Goal: Task Accomplishment & Management: Complete application form

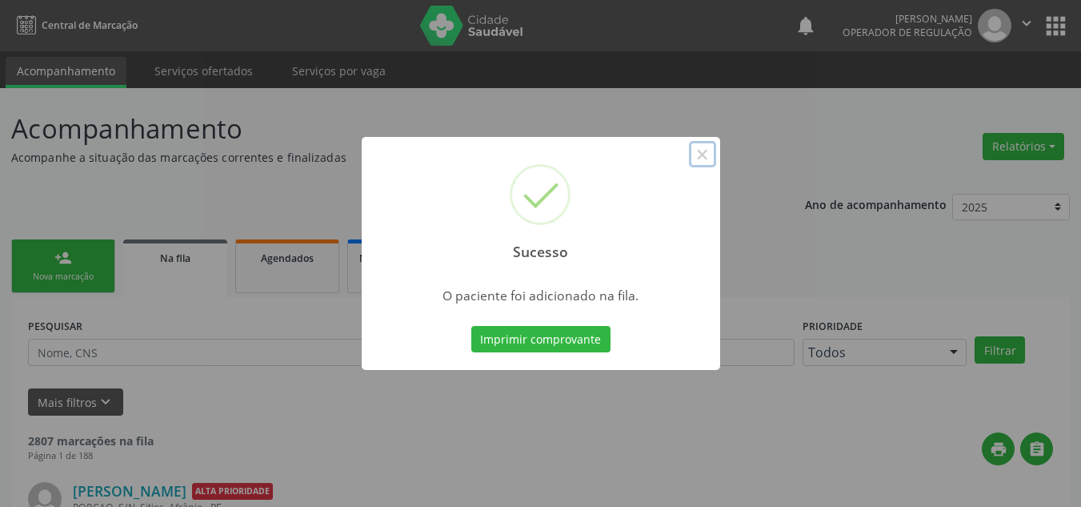
click at [699, 154] on button "×" at bounding box center [702, 154] width 27 height 27
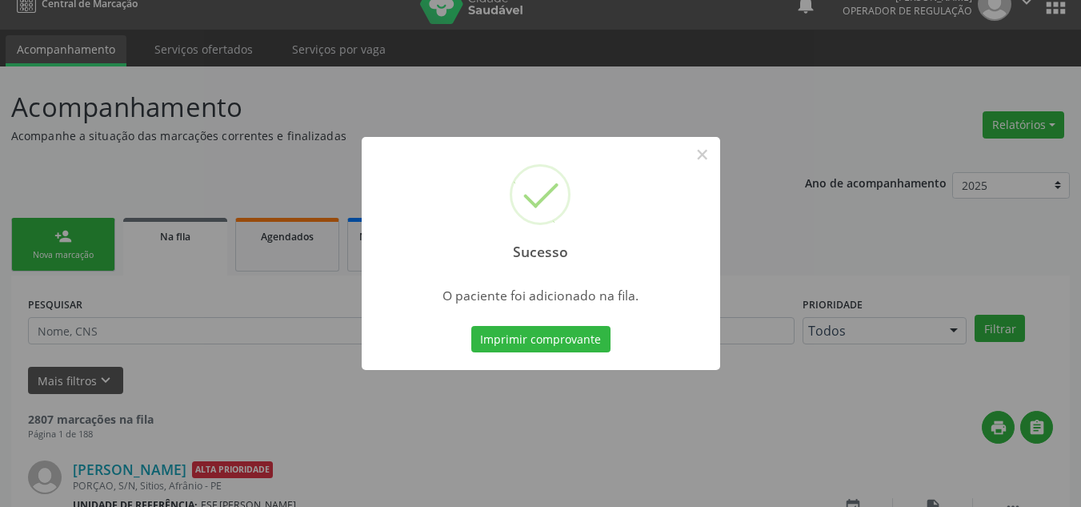
scroll to position [22, 0]
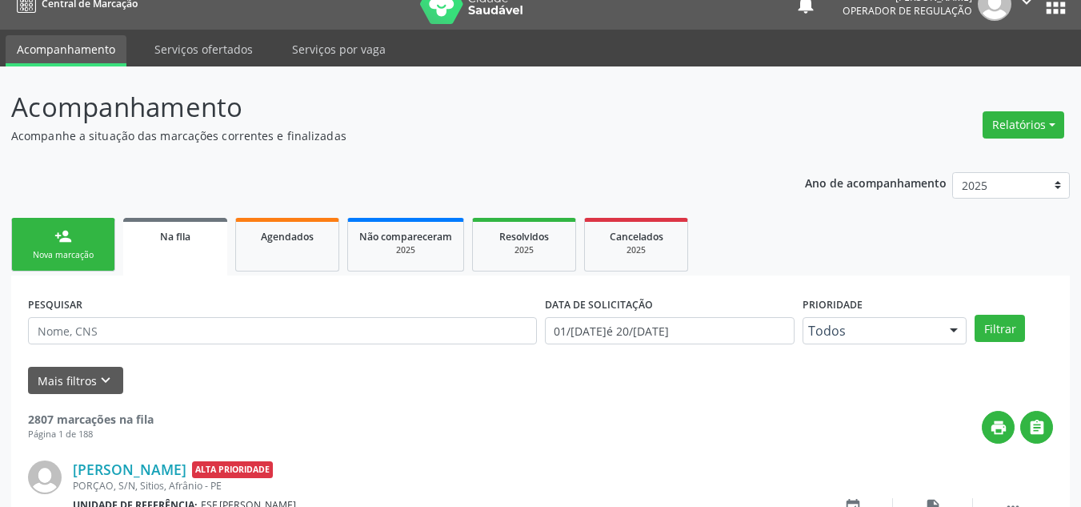
drag, startPoint x: 38, startPoint y: 279, endPoint x: 42, endPoint y: 267, distance: 12.7
click at [42, 267] on link "person_add Nova marcação" at bounding box center [63, 245] width 104 height 54
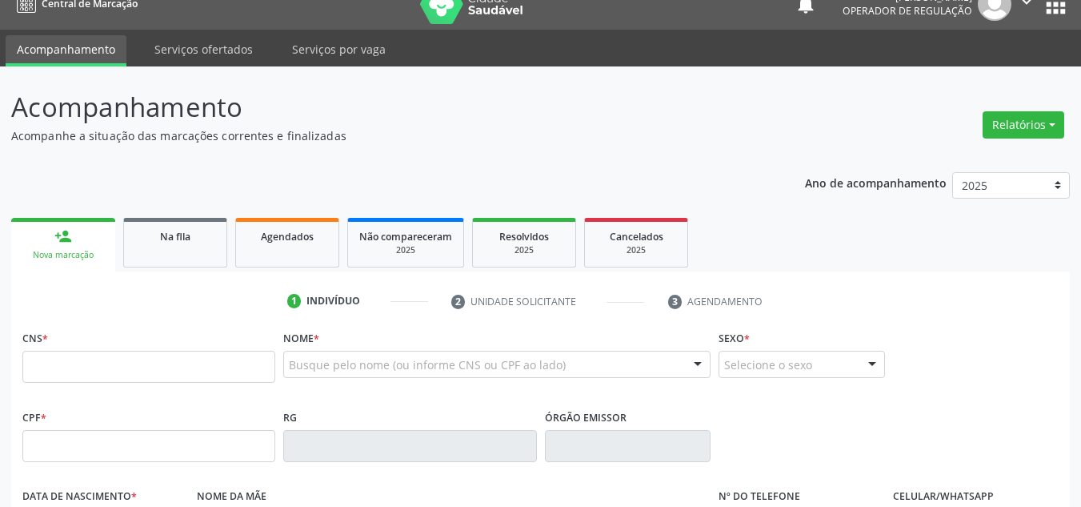
click at [81, 349] on div "CNS *" at bounding box center [148, 354] width 253 height 57
click at [84, 351] on input "text" at bounding box center [148, 367] width 253 height 32
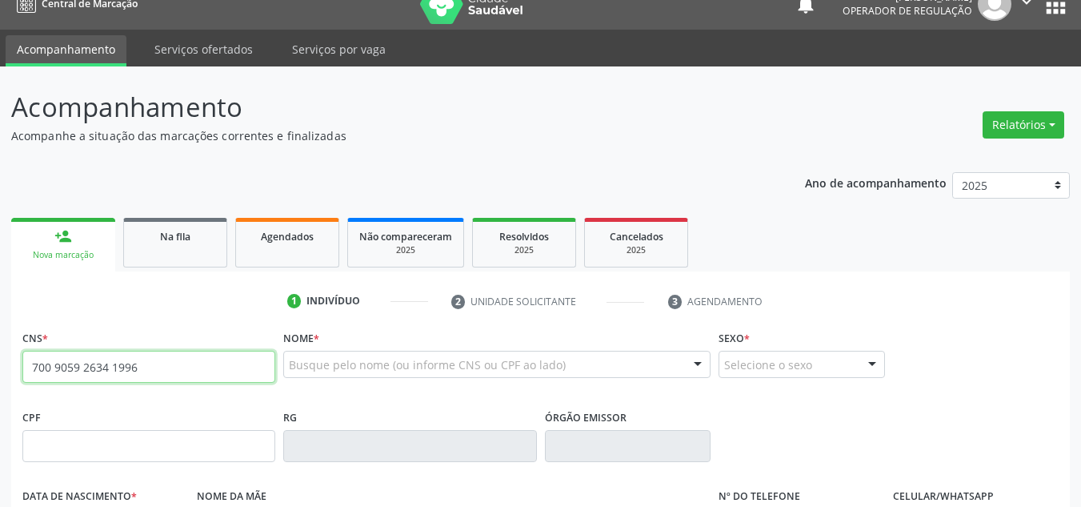
type input "700 9059 2634 1996"
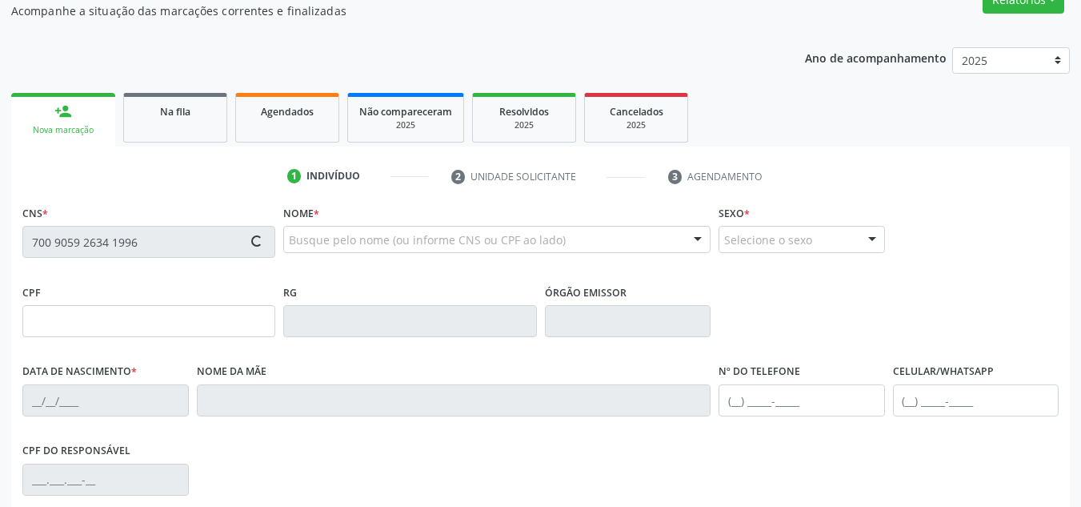
type input "985.242.244-87"
type input "05/01/1957"
type input "Martina Luzia Rodrigues"
type input "(87) 98878-3877"
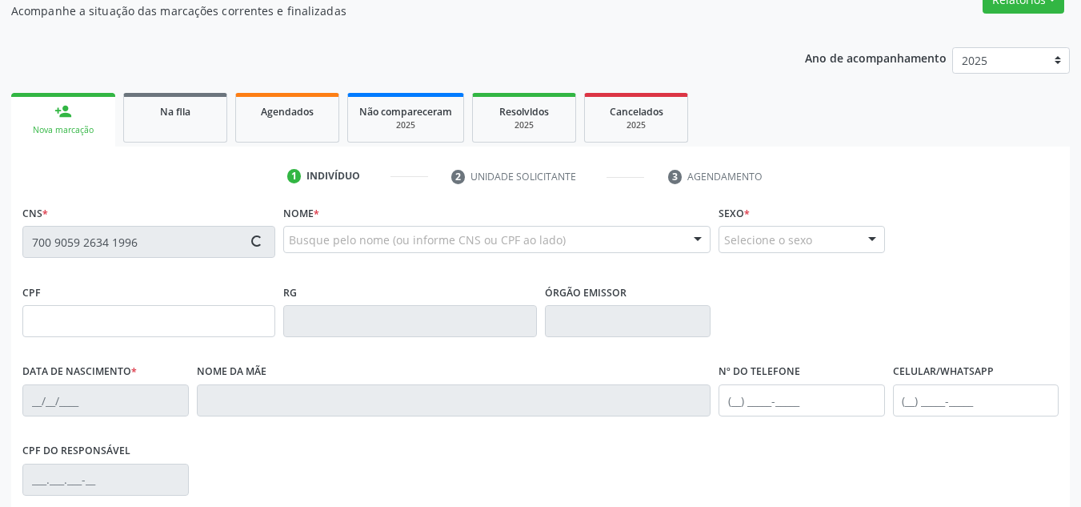
type input "100"
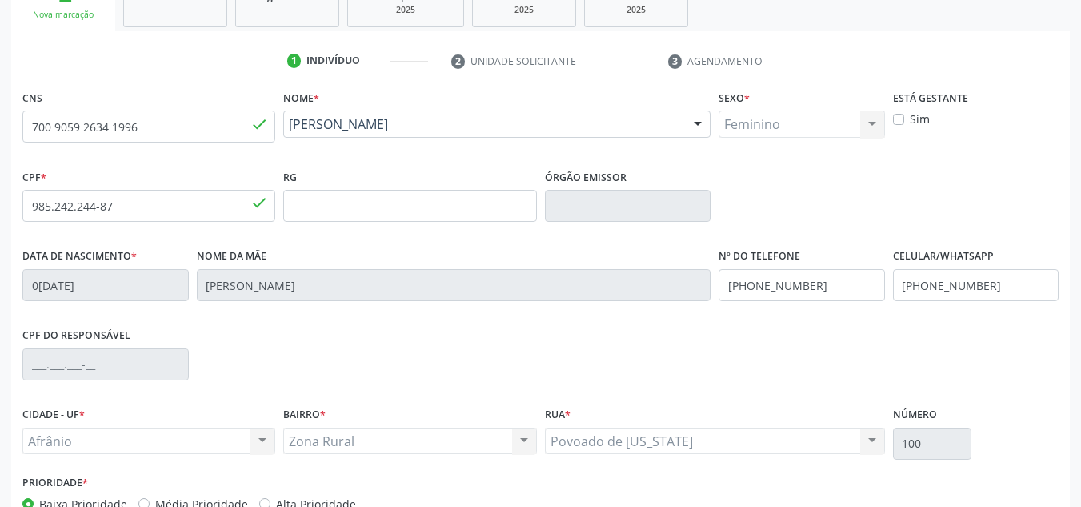
scroll to position [361, 0]
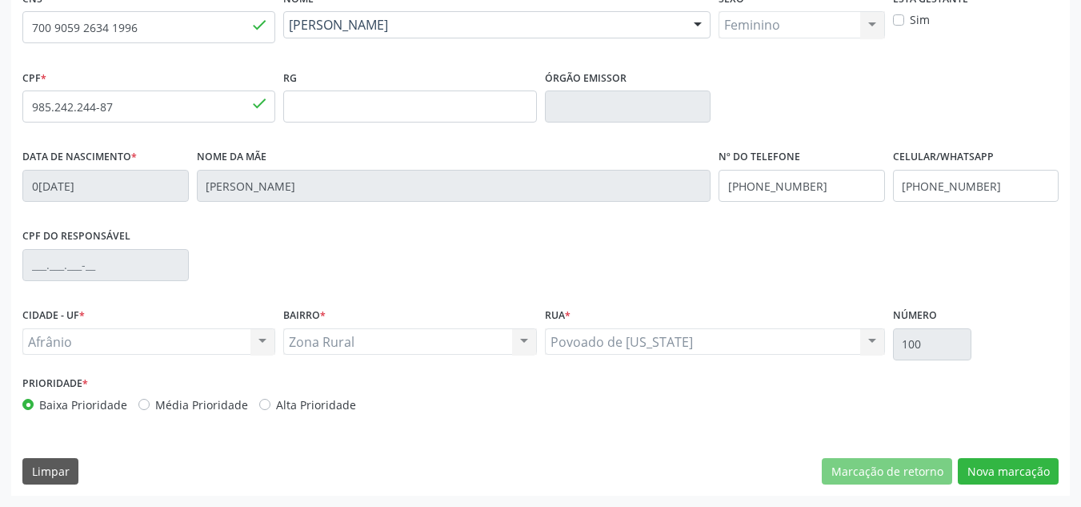
click at [222, 401] on label "Média Prioridade" at bounding box center [201, 404] width 93 height 17
click at [150, 401] on input "Média Prioridade" at bounding box center [143, 403] width 11 height 14
radio input "true"
click at [979, 467] on button "Nova marcação" at bounding box center [1008, 471] width 101 height 27
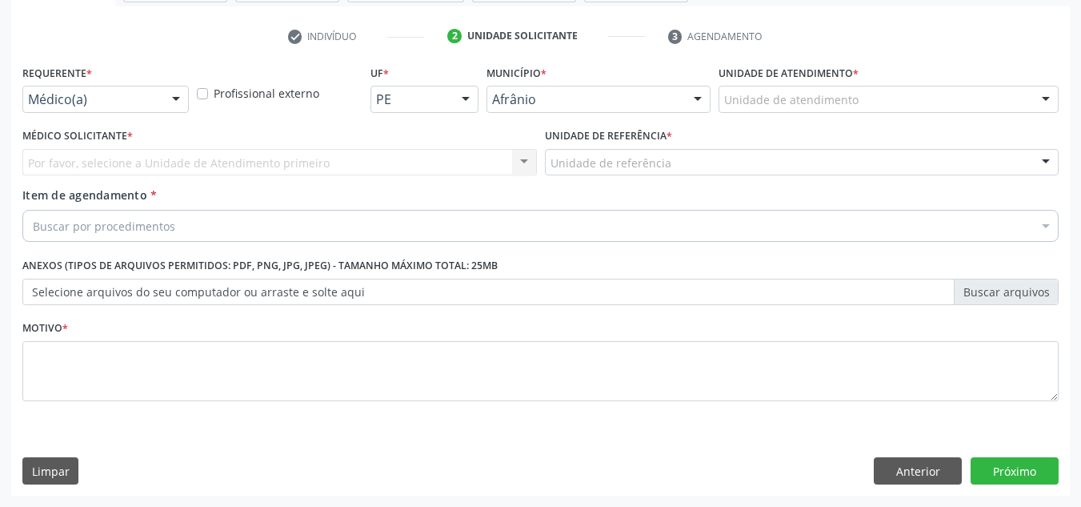
scroll to position [287, 0]
drag, startPoint x: 814, startPoint y: 58, endPoint x: 808, endPoint y: 133, distance: 75.5
click at [810, 126] on div "check Indivíduo 2 Unidade solicitante 3 Agendamento CNS 700 9059 2634 1996 done…" at bounding box center [540, 259] width 1059 height 472
drag, startPoint x: 808, startPoint y: 133, endPoint x: 813, endPoint y: 101, distance: 32.5
click at [804, 128] on div "Unidade de referência * Unidade de referência ESF de Extrema ESF de Barra das M…" at bounding box center [802, 149] width 515 height 51
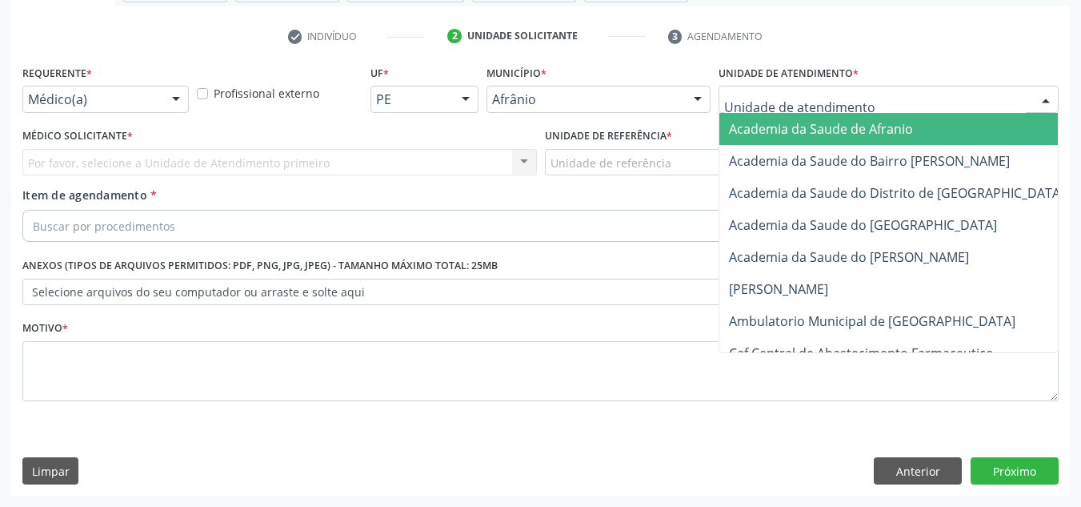
drag, startPoint x: 813, startPoint y: 101, endPoint x: 806, endPoint y: 174, distance: 74.0
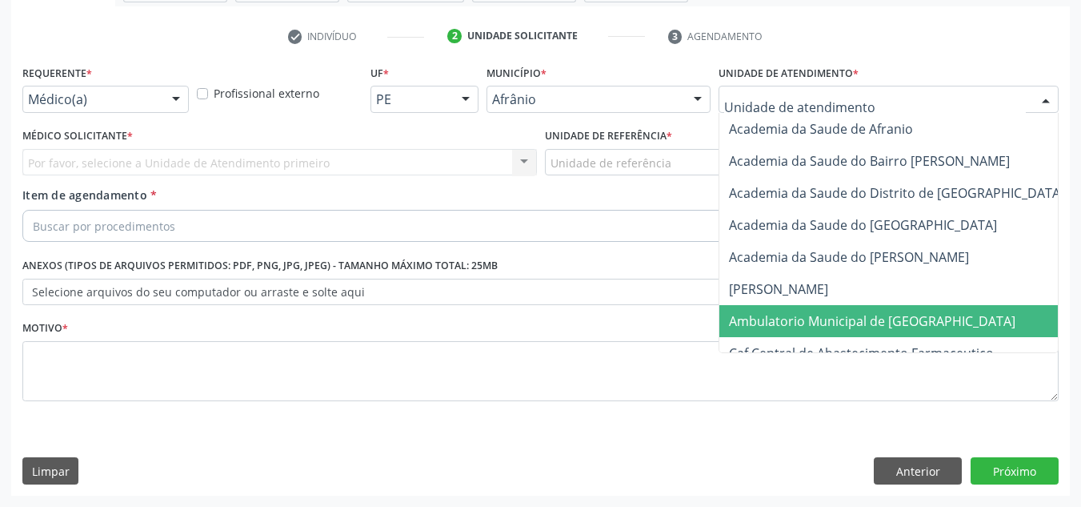
click at [809, 319] on span "Ambulatorio Municipal de [GEOGRAPHIC_DATA]" at bounding box center [872, 321] width 287 height 18
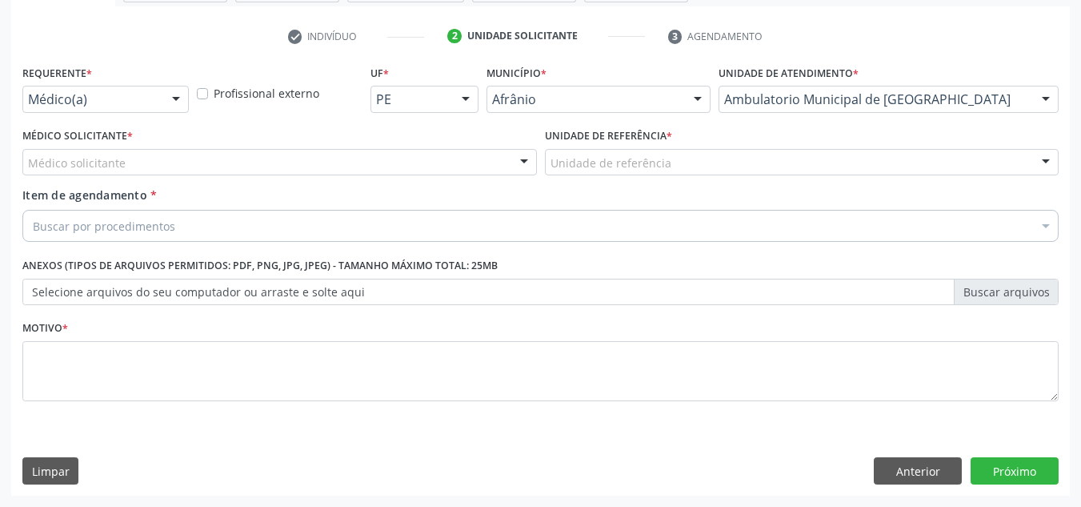
click at [202, 173] on div "Médico solicitante" at bounding box center [279, 162] width 515 height 27
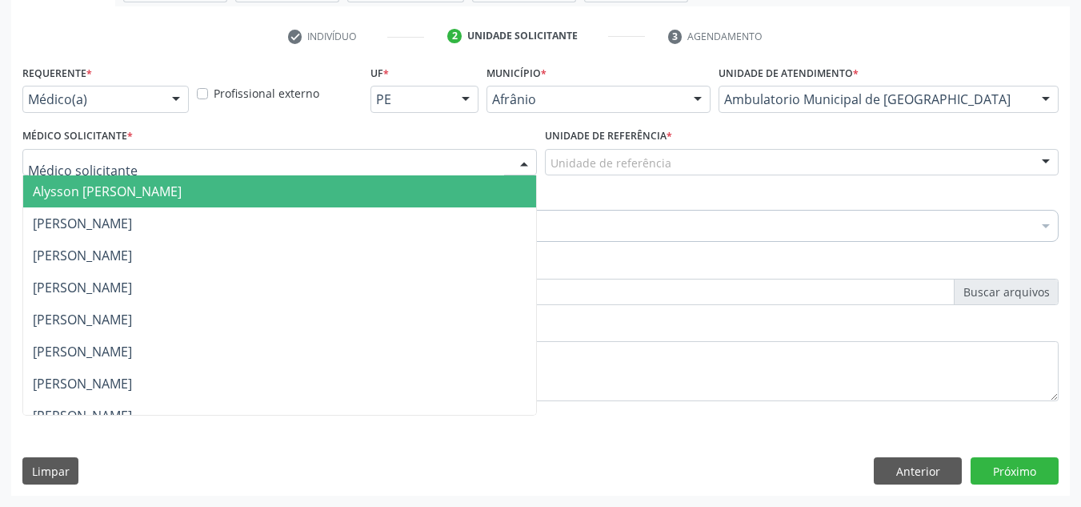
click at [222, 202] on span "Alysson [PERSON_NAME]" at bounding box center [279, 191] width 513 height 32
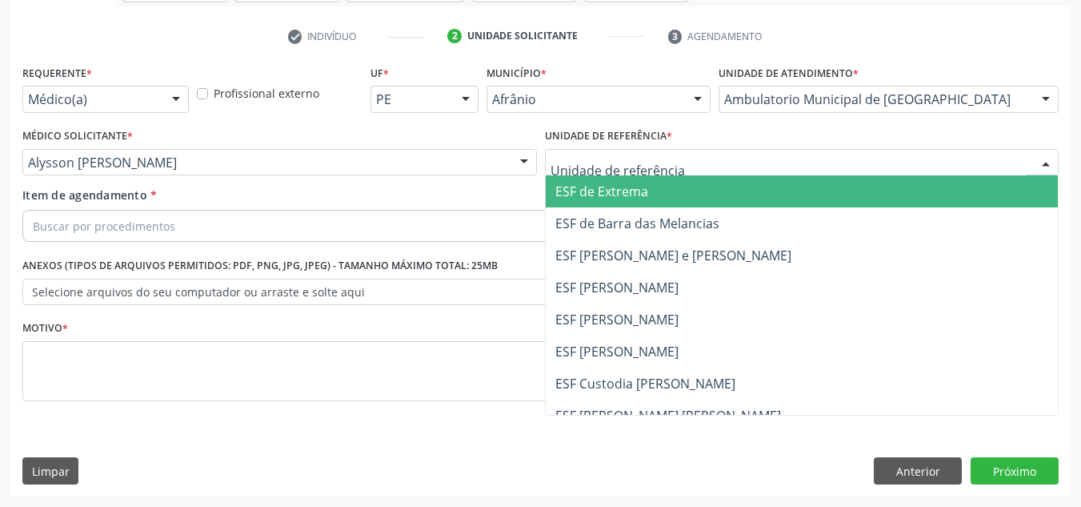
click at [679, 269] on span "ESF [PERSON_NAME] e [PERSON_NAME]" at bounding box center [802, 255] width 513 height 32
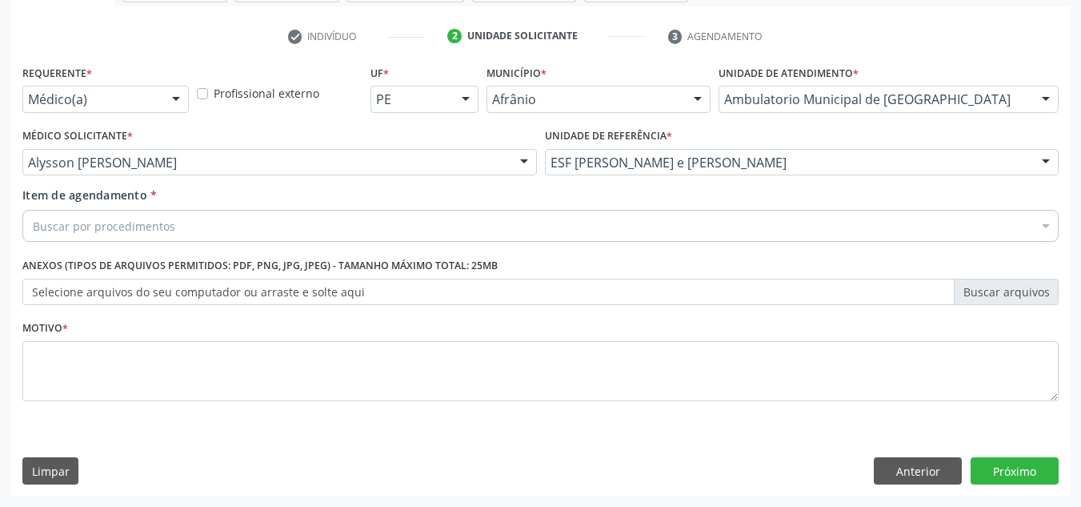
click at [560, 243] on div "Item de agendamento * Buscar por procedimentos Selecionar todos 0604320140 - Ab…" at bounding box center [540, 217] width 1044 height 62
drag, startPoint x: 561, startPoint y: 230, endPoint x: 543, endPoint y: 228, distance: 17.8
click at [559, 230] on div "Buscar por procedimentos" at bounding box center [540, 226] width 1036 height 32
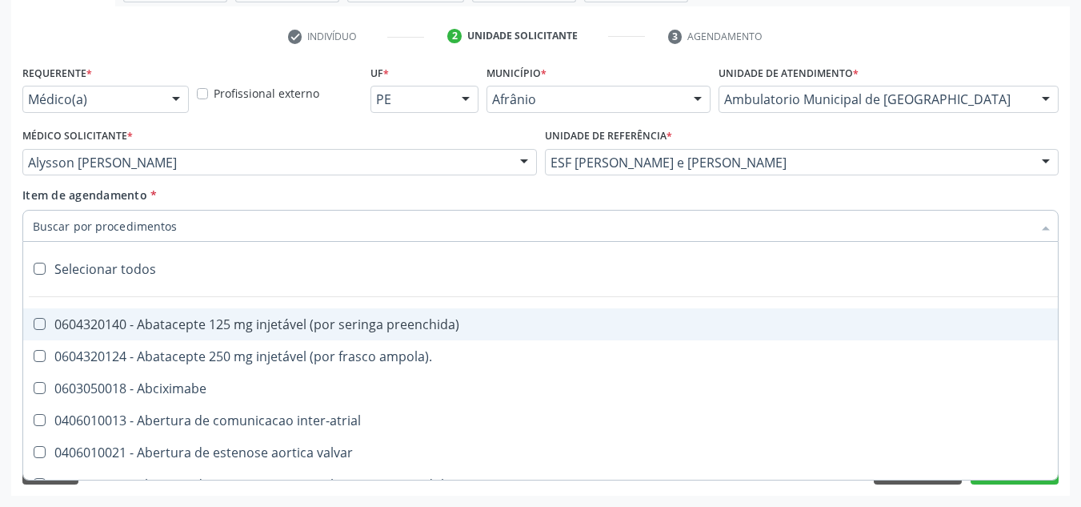
paste input "0301010072-225120"
type input "0301010072-225120"
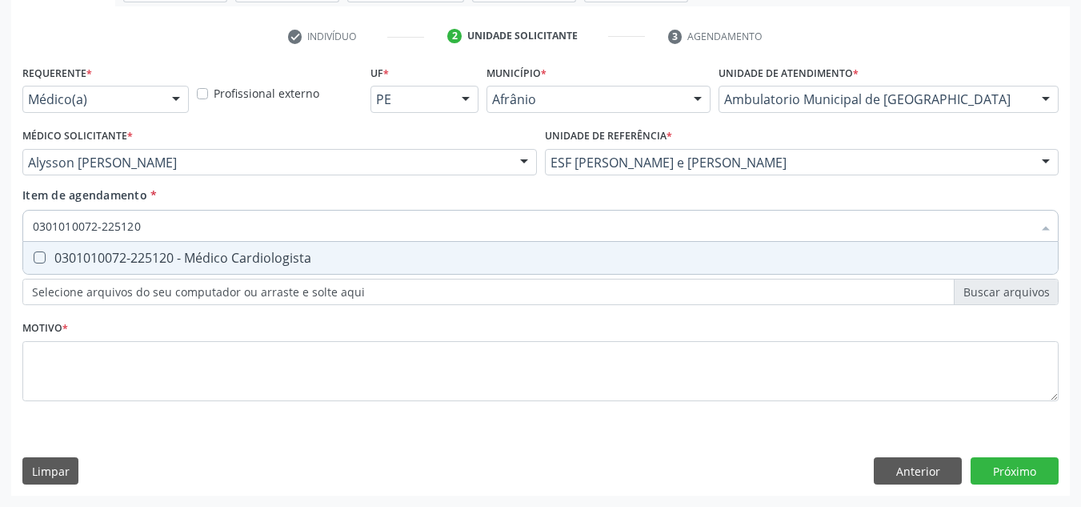
click at [220, 246] on span "0301010072-225120 - Médico Cardiologista" at bounding box center [540, 258] width 1035 height 32
checkbox Cardiologista "true"
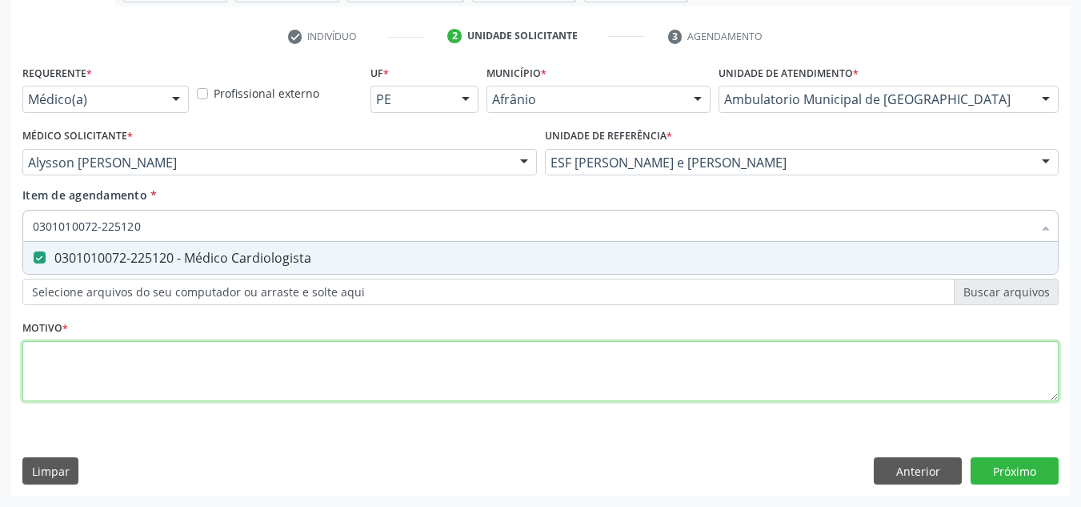
click at [247, 367] on div "Requerente * Médico(a) Médico(a) Enfermeiro(a) Paciente Nenhum resultado encont…" at bounding box center [540, 242] width 1036 height 363
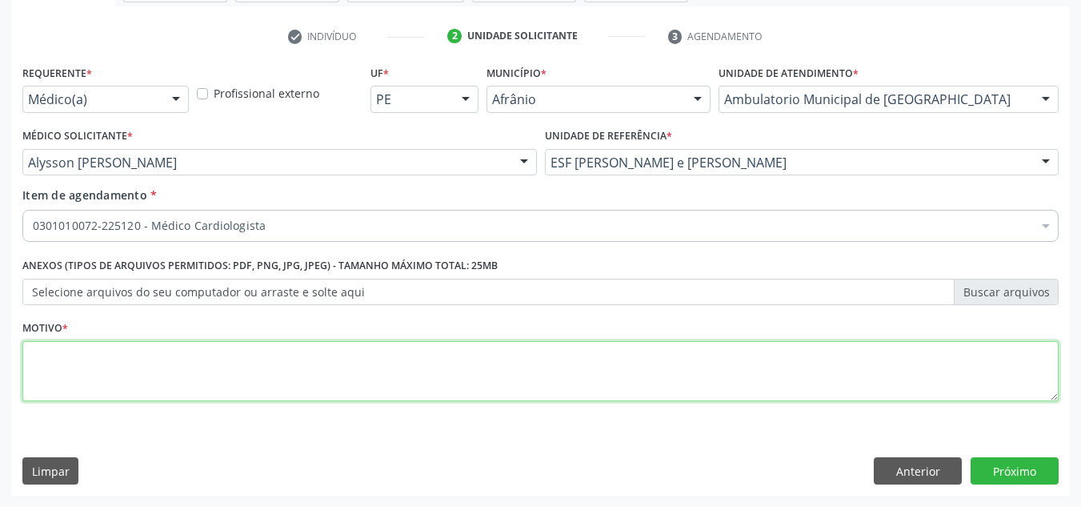
type textarea "G"
type textarea "IDOSA/DH/AVALIAÇÃO"
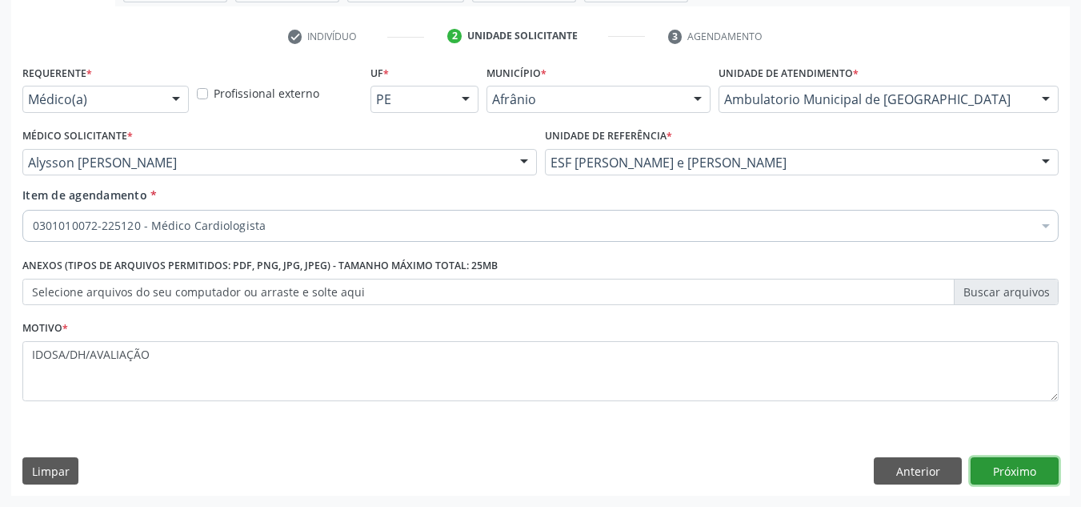
click at [1011, 478] on button "Próximo" at bounding box center [1015, 470] width 88 height 27
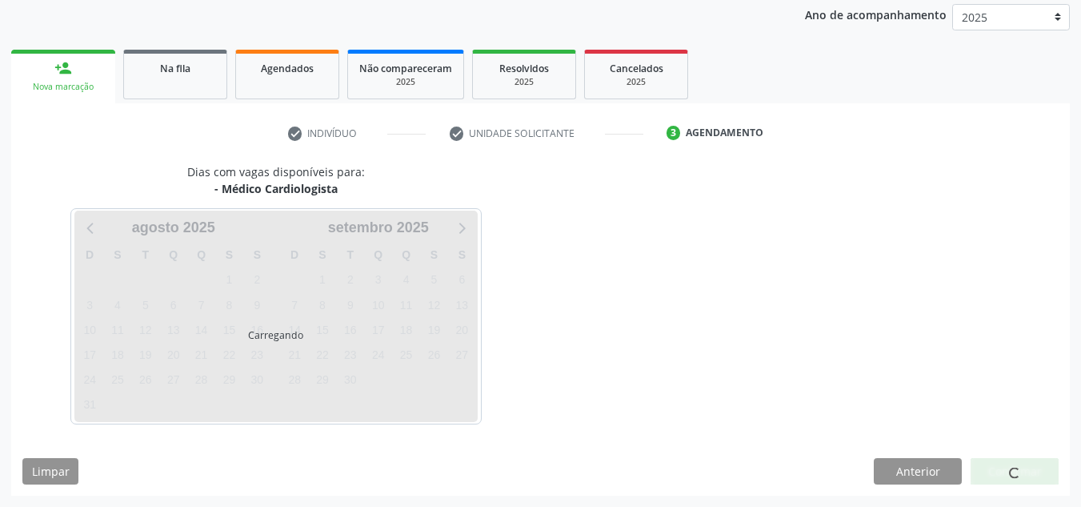
scroll to position [190, 0]
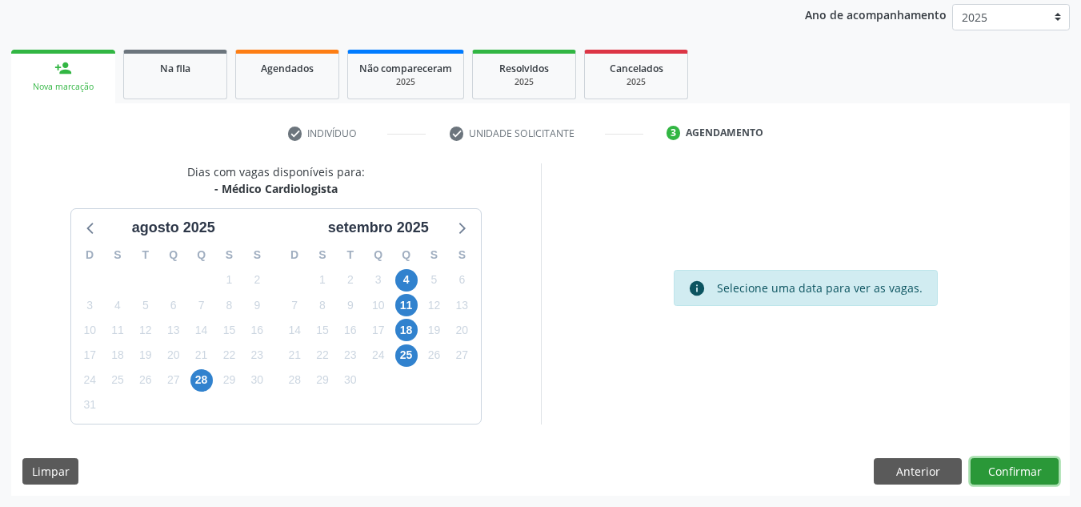
click at [1007, 473] on button "Confirmar" at bounding box center [1015, 471] width 88 height 27
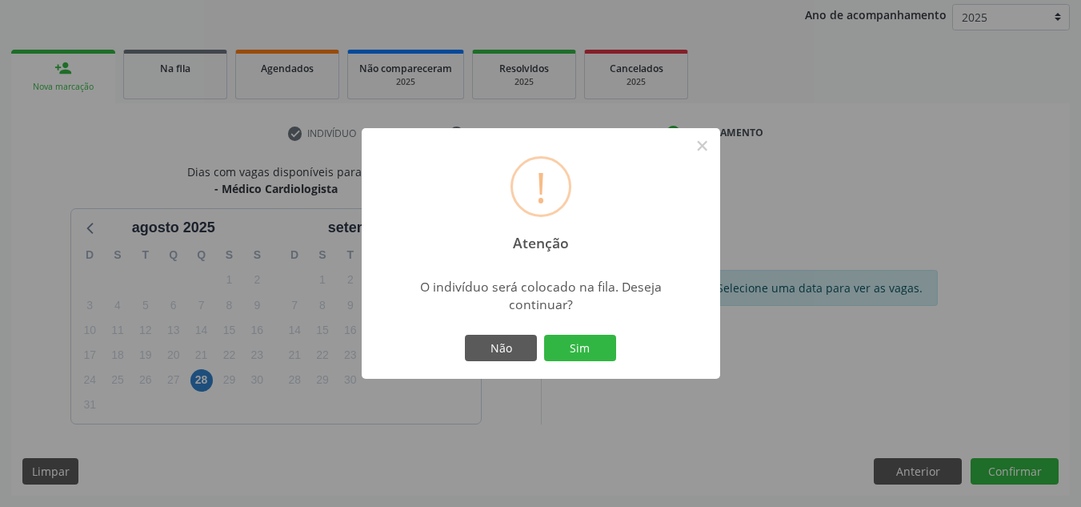
click at [559, 331] on div "Não Sim" at bounding box center [541, 348] width 158 height 34
drag, startPoint x: 594, startPoint y: 333, endPoint x: 586, endPoint y: 360, distance: 28.4
click at [591, 345] on div "Não Sim" at bounding box center [541, 348] width 158 height 34
click at [586, 361] on button "Sim" at bounding box center [580, 348] width 72 height 27
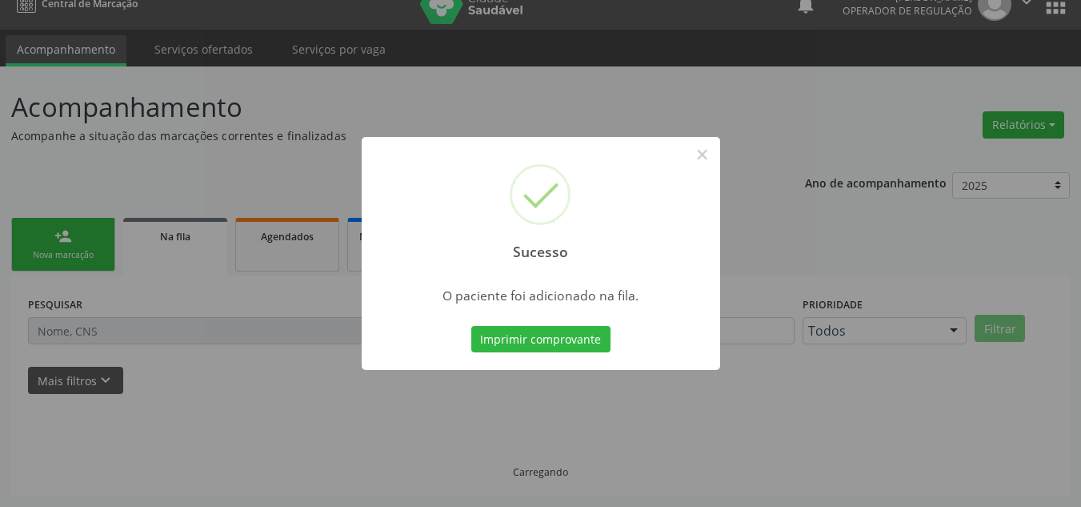
scroll to position [22, 0]
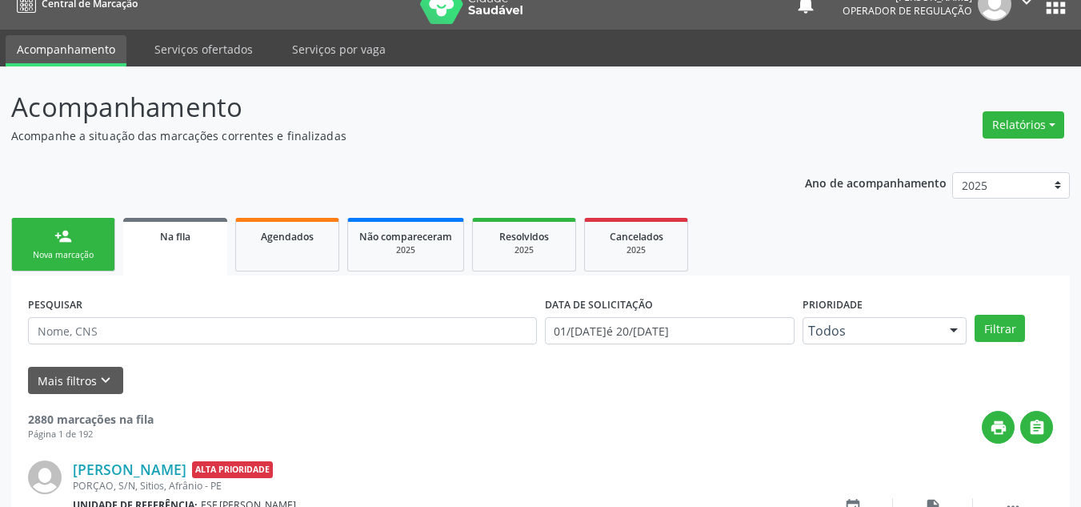
drag, startPoint x: 38, startPoint y: 244, endPoint x: 102, endPoint y: 262, distance: 65.6
click at [38, 244] on link "person_add Nova marcação" at bounding box center [63, 245] width 104 height 54
click at [102, 262] on link "person_add Nova marcação" at bounding box center [63, 245] width 104 height 54
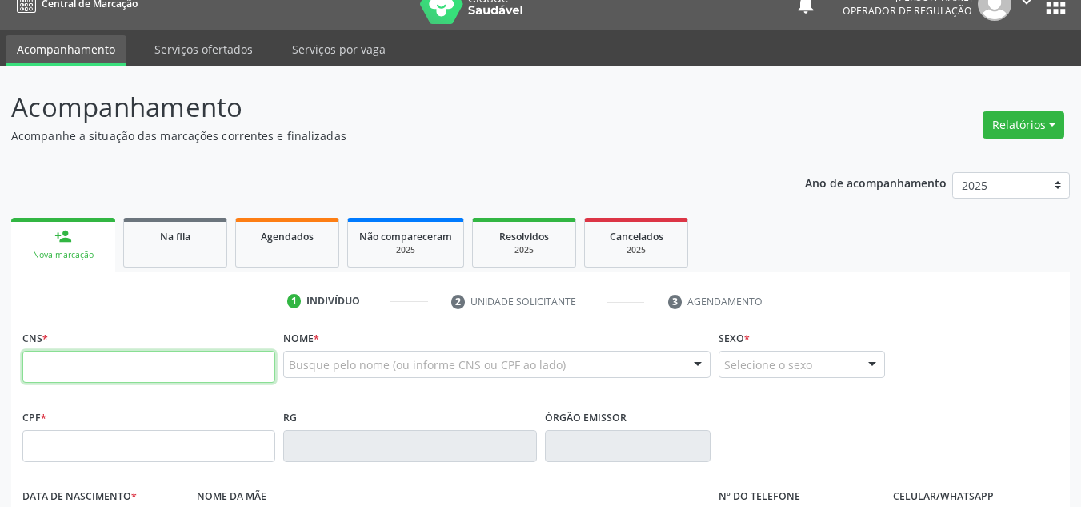
click at [248, 378] on input "text" at bounding box center [148, 367] width 253 height 32
type input "704 2062 7892 3888"
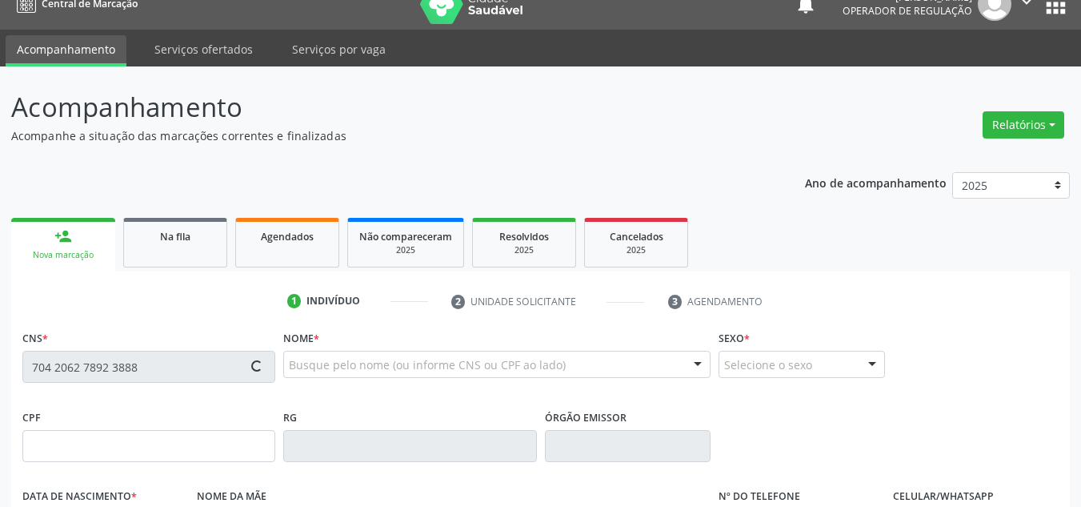
type input "23/01/1949"
type input "(87) 98831-2578"
type input "(87) 98843-7061"
type input "S/N"
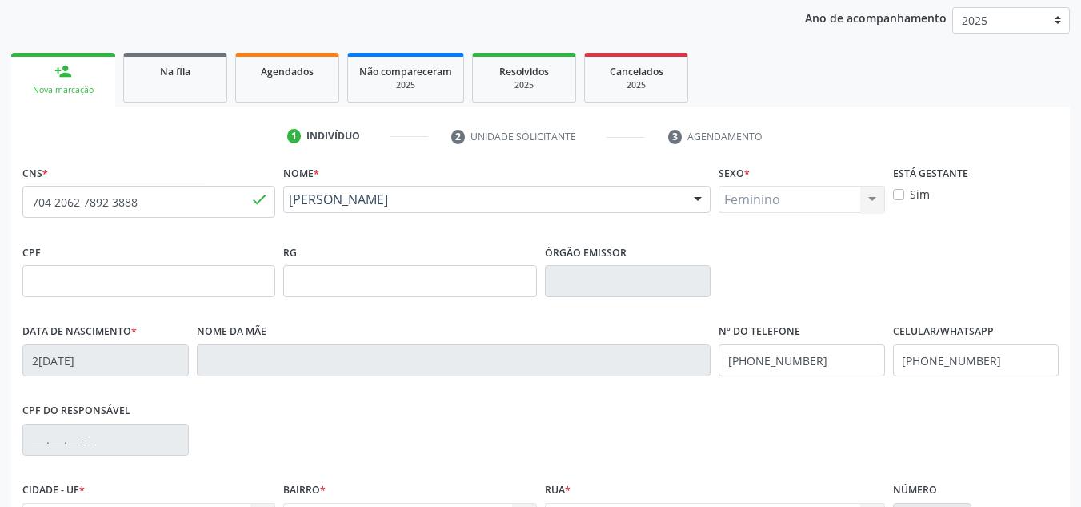
scroll to position [361, 0]
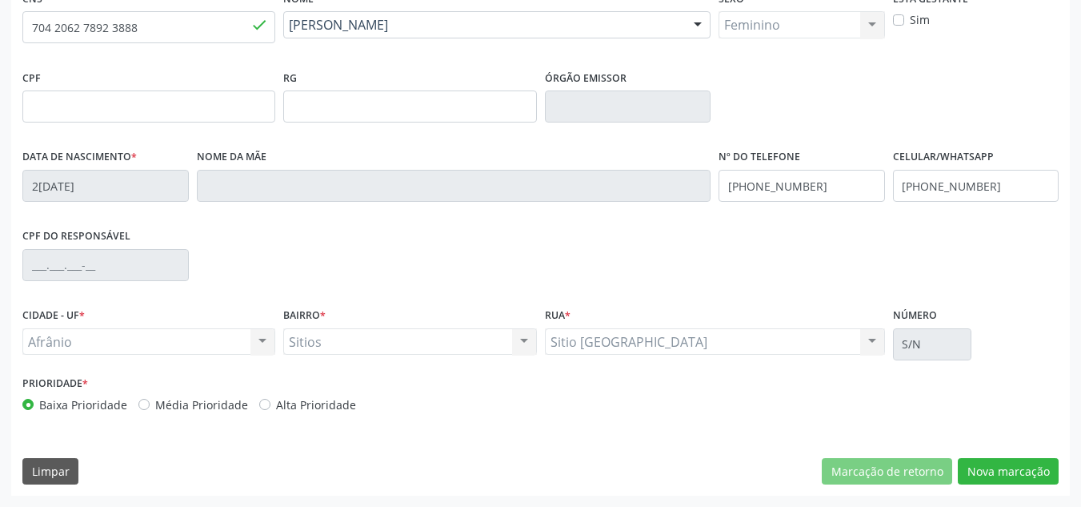
click at [178, 408] on label "Média Prioridade" at bounding box center [201, 404] width 93 height 17
click at [150, 408] on input "Média Prioridade" at bounding box center [143, 403] width 11 height 14
radio input "true"
click at [1036, 463] on button "Nova marcação" at bounding box center [1008, 471] width 101 height 27
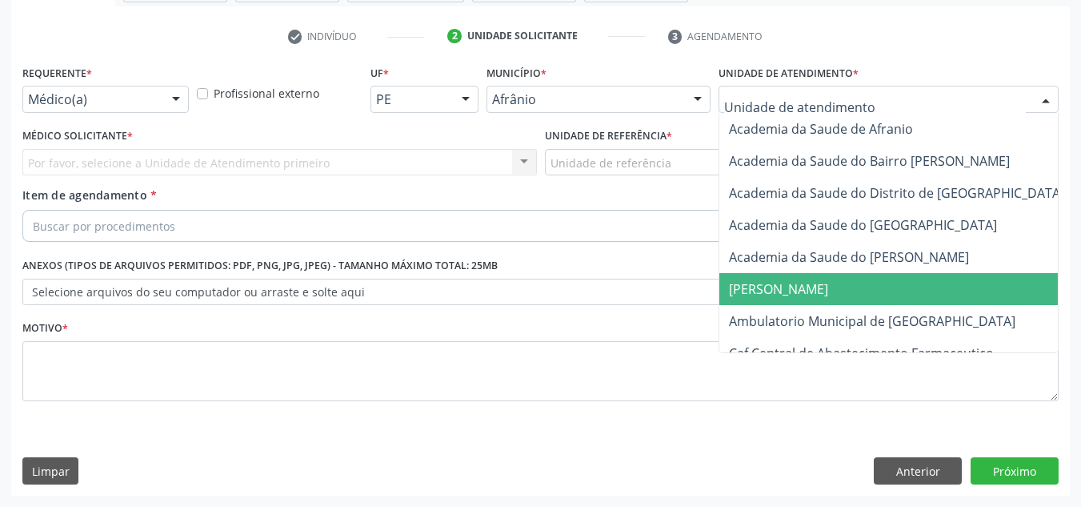
click at [772, 310] on span "Ambulatorio Municipal de [GEOGRAPHIC_DATA]" at bounding box center [915, 321] width 391 height 32
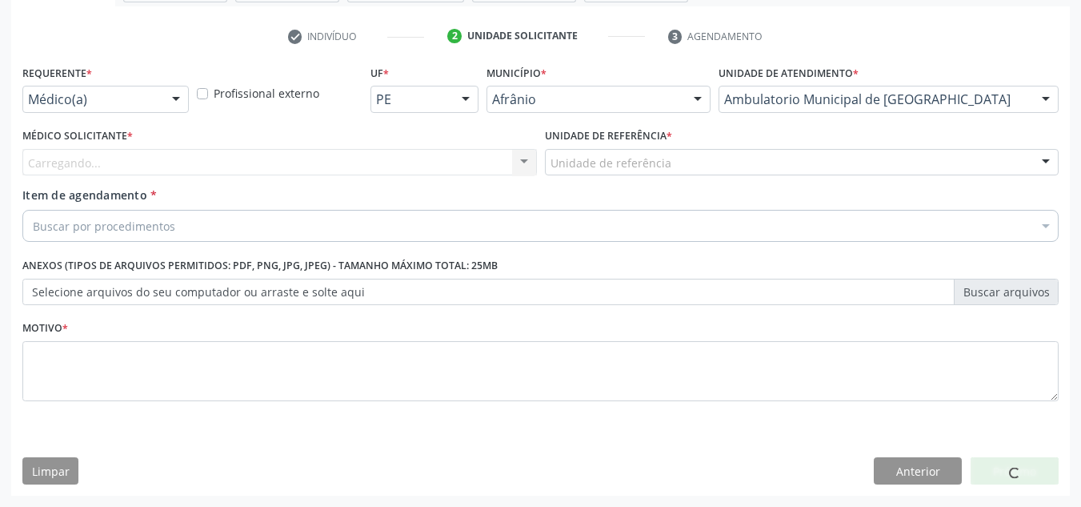
click at [468, 158] on div "Carregando... Nenhum resultado encontrado para: " " Não há nenhuma opção para s…" at bounding box center [279, 162] width 515 height 27
click at [469, 163] on div "Carregando... Nenhum resultado encontrado para: " " Não há nenhuma opção para s…" at bounding box center [279, 162] width 515 height 27
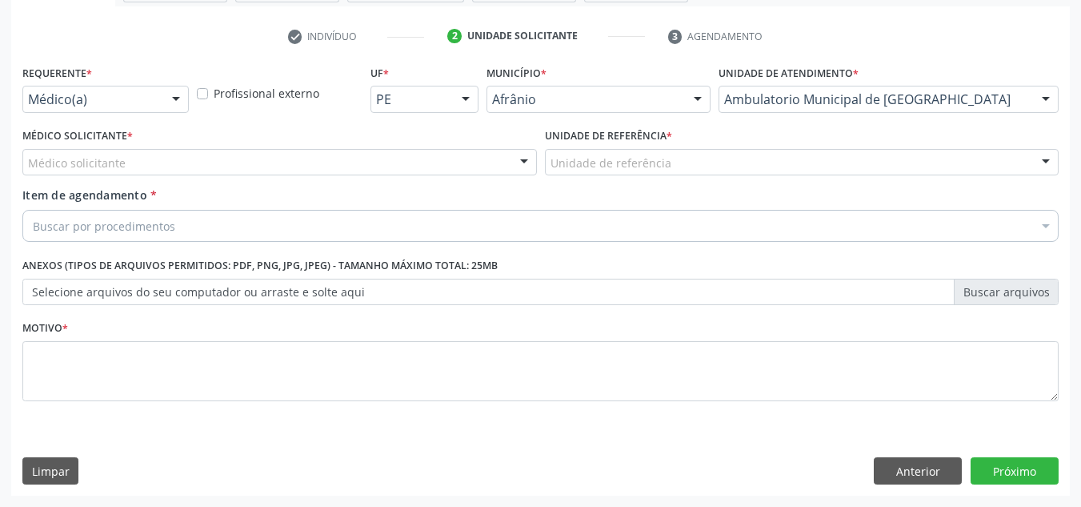
click at [471, 162] on div "Médico solicitante" at bounding box center [279, 162] width 515 height 27
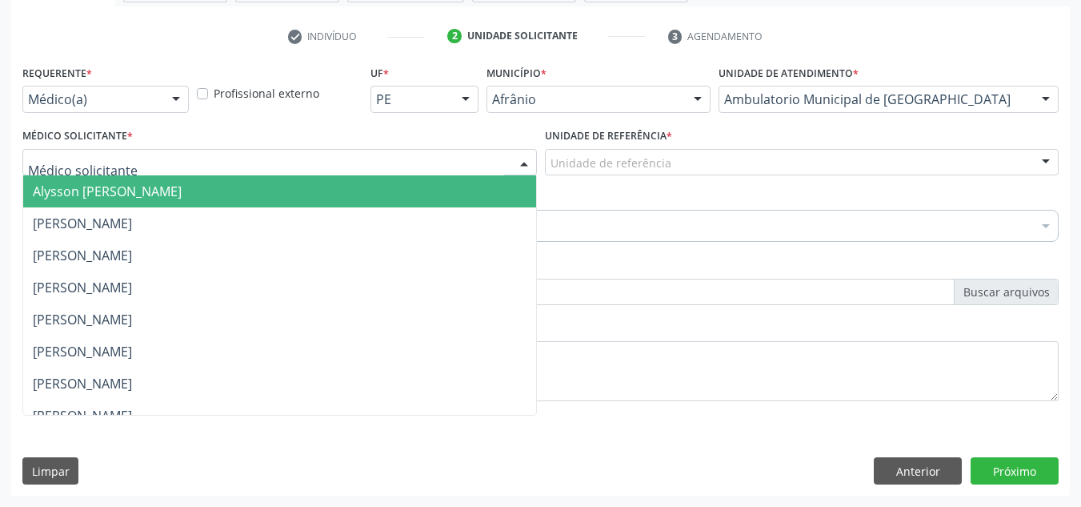
drag, startPoint x: 458, startPoint y: 178, endPoint x: 596, endPoint y: 157, distance: 140.1
click at [458, 179] on span "Alysson [PERSON_NAME]" at bounding box center [279, 191] width 513 height 32
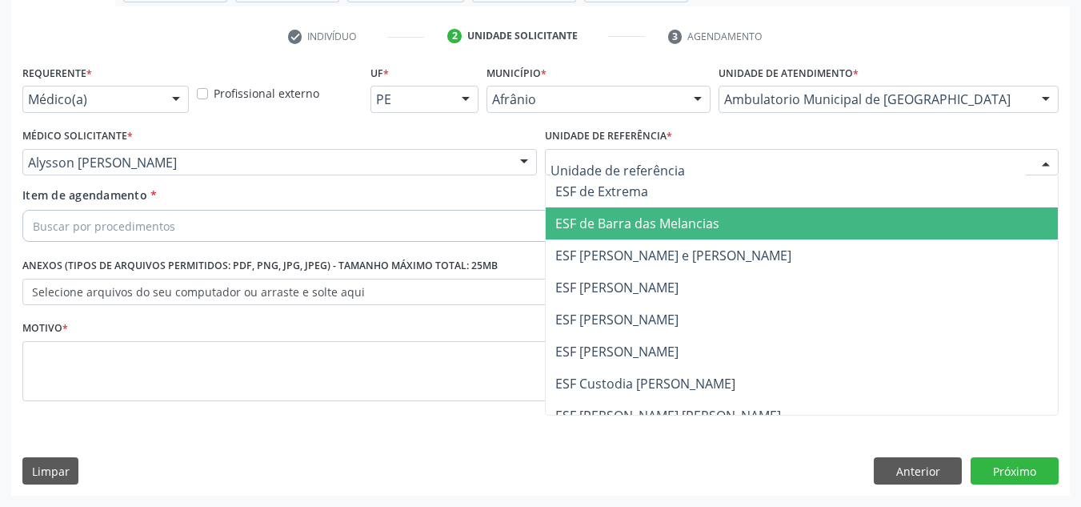
click at [599, 226] on span "ESF de Barra das Melancias" at bounding box center [637, 223] width 164 height 18
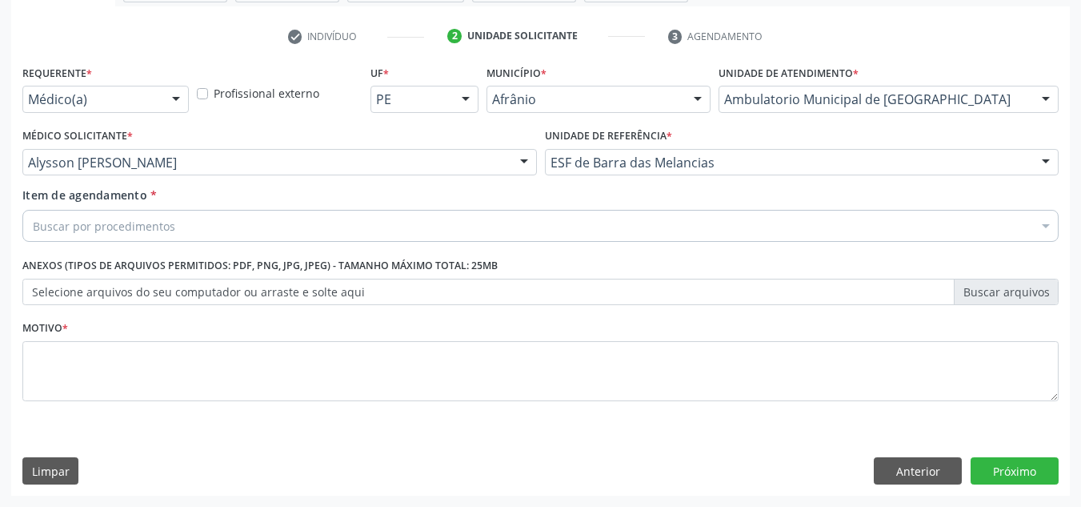
click at [535, 222] on div "Buscar por procedimentos" at bounding box center [540, 226] width 1036 height 32
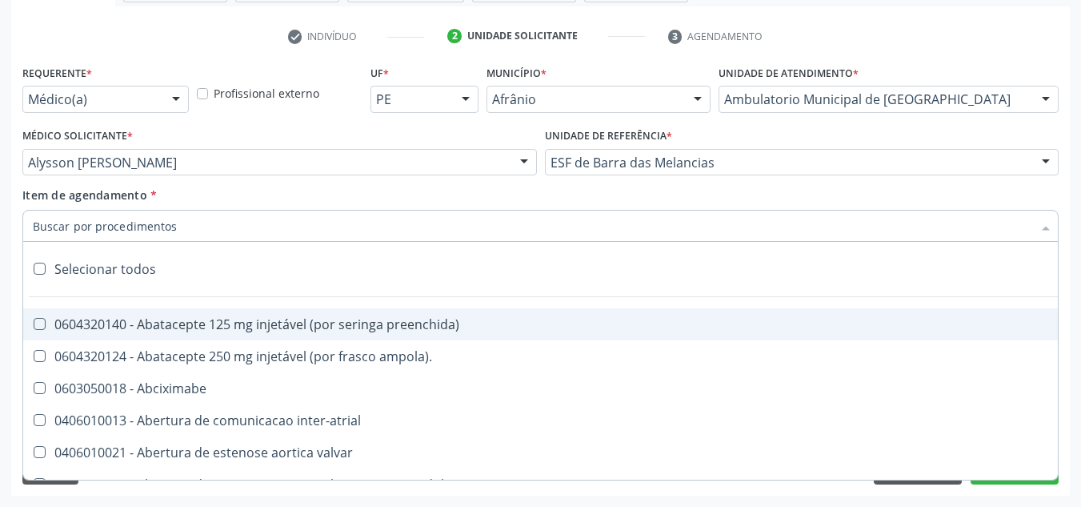
type input "V"
paste input "0301010072-225120"
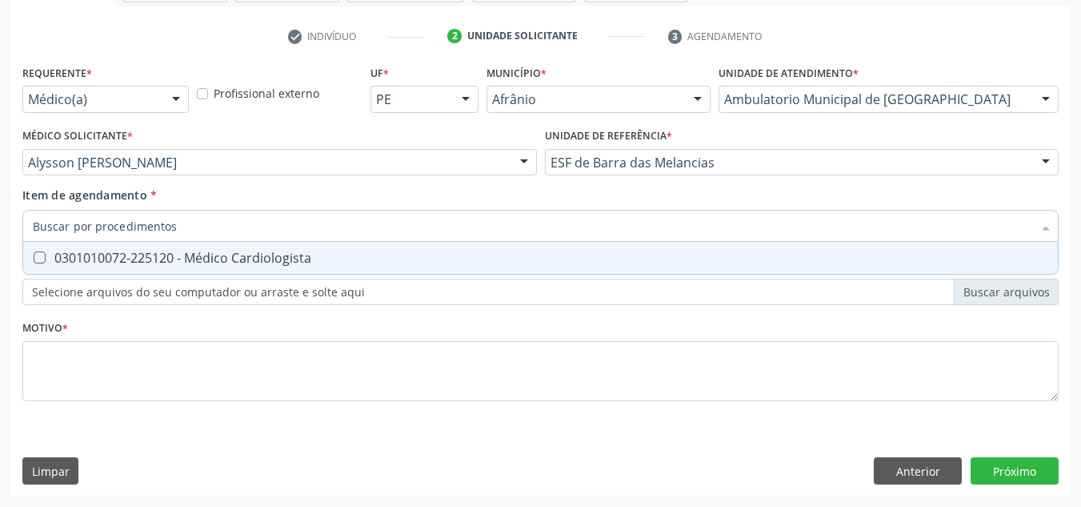
type input "0301010072-225120"
click at [383, 248] on span "0301010072-225120 - Médico Cardiologista" at bounding box center [540, 258] width 1035 height 32
checkbox Cardiologista "true"
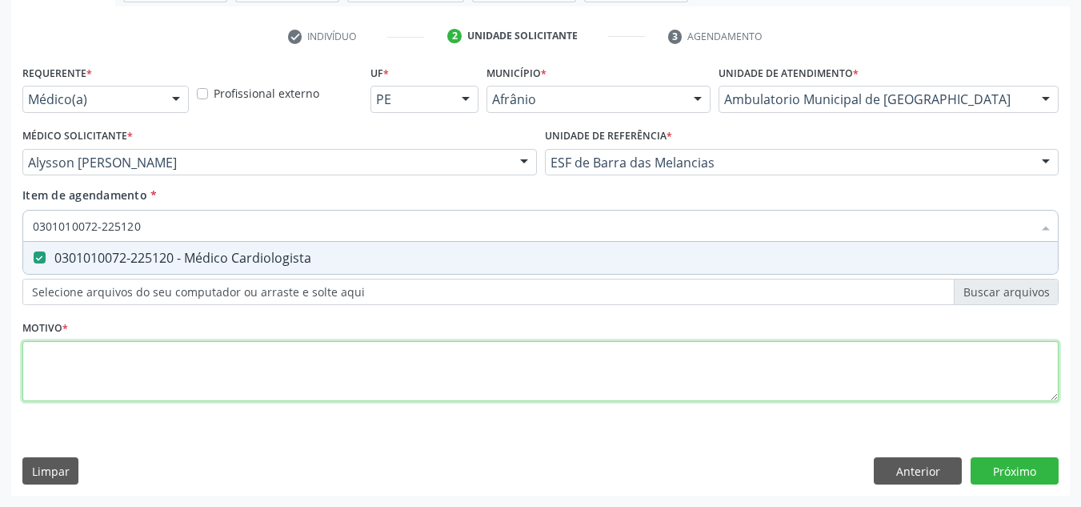
click at [267, 371] on div "Requerente * Médico(a) Médico(a) Enfermeiro(a) Paciente Nenhum resultado encont…" at bounding box center [540, 242] width 1036 height 363
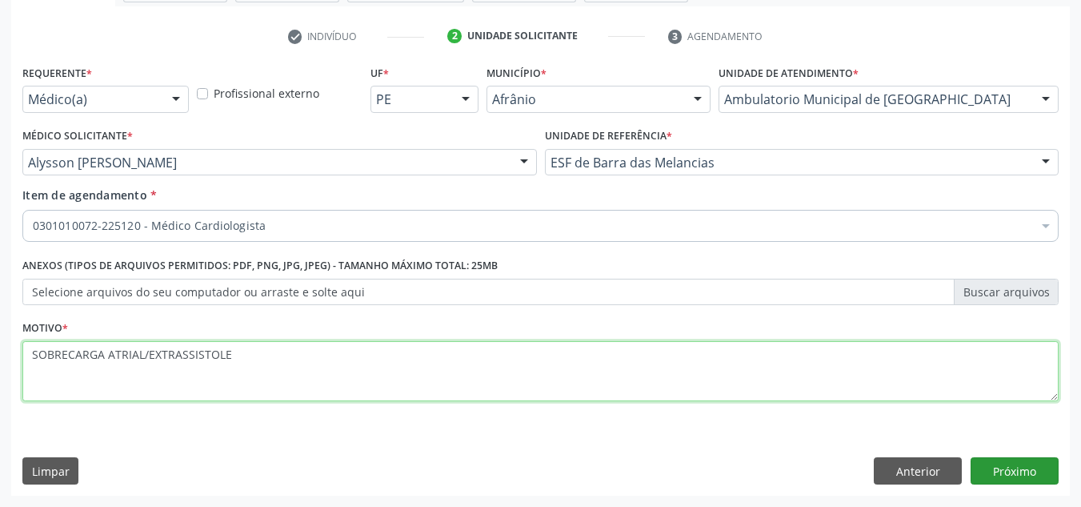
type textarea "SOBRECARGA ATRIAL/EXTRASSISTOLE"
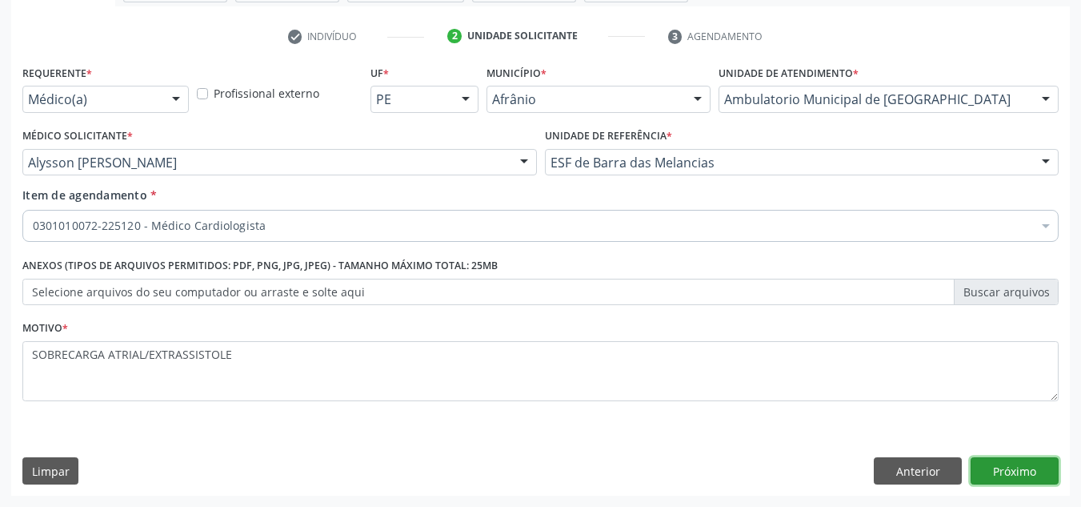
click at [1057, 469] on button "Próximo" at bounding box center [1015, 470] width 88 height 27
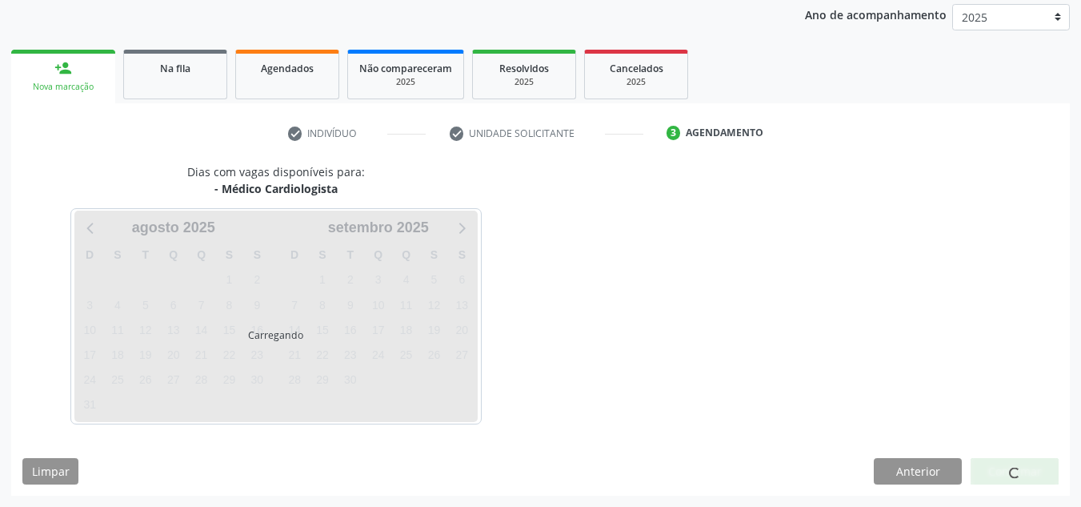
scroll to position [190, 0]
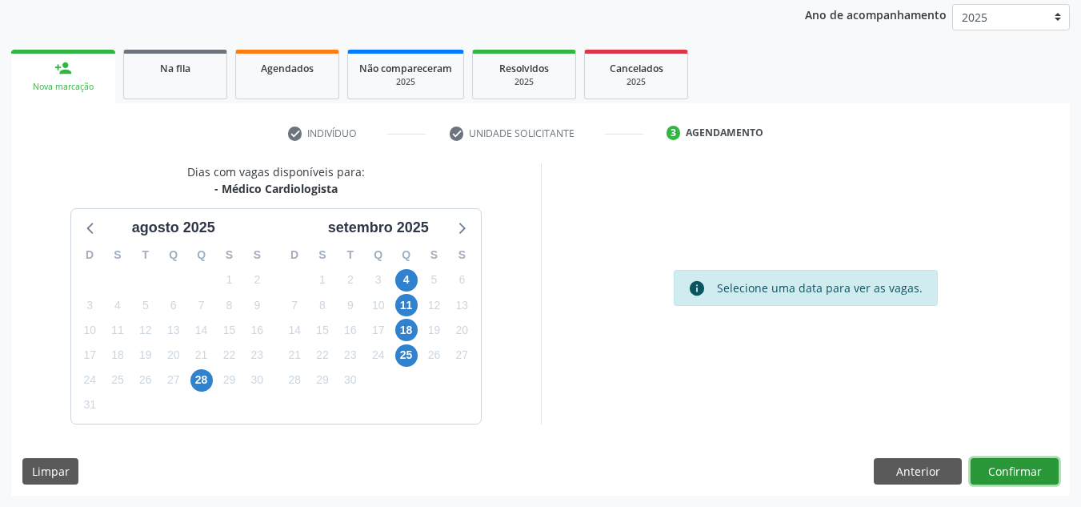
click at [1055, 470] on button "Confirmar" at bounding box center [1015, 471] width 88 height 27
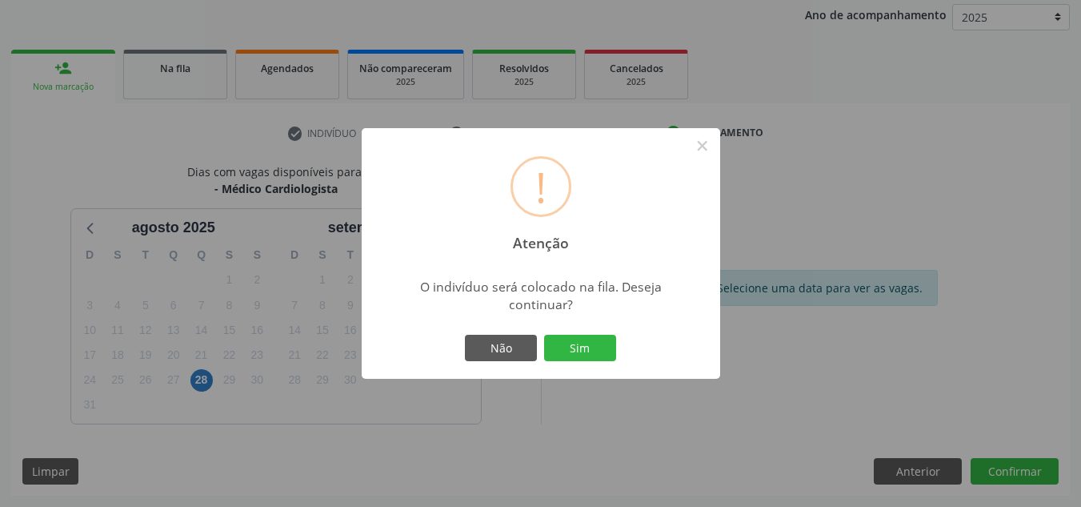
click at [544, 335] on button "Sim" at bounding box center [580, 348] width 72 height 27
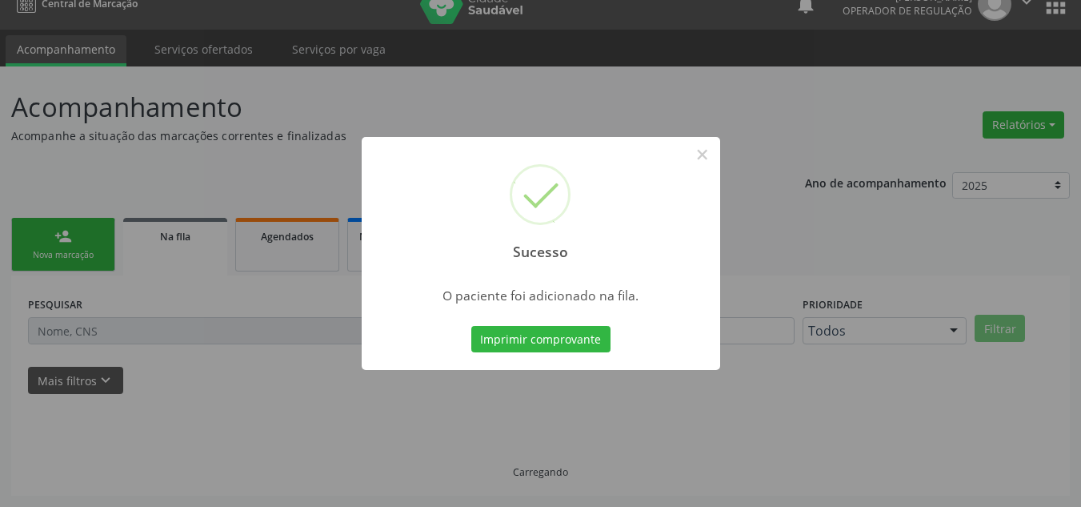
scroll to position [22, 0]
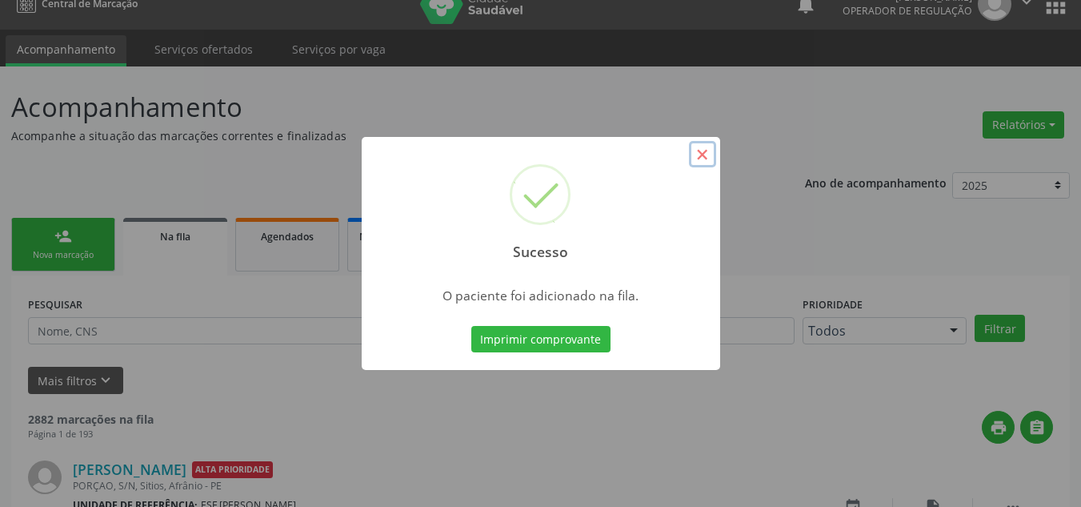
click at [705, 159] on button "×" at bounding box center [702, 154] width 27 height 27
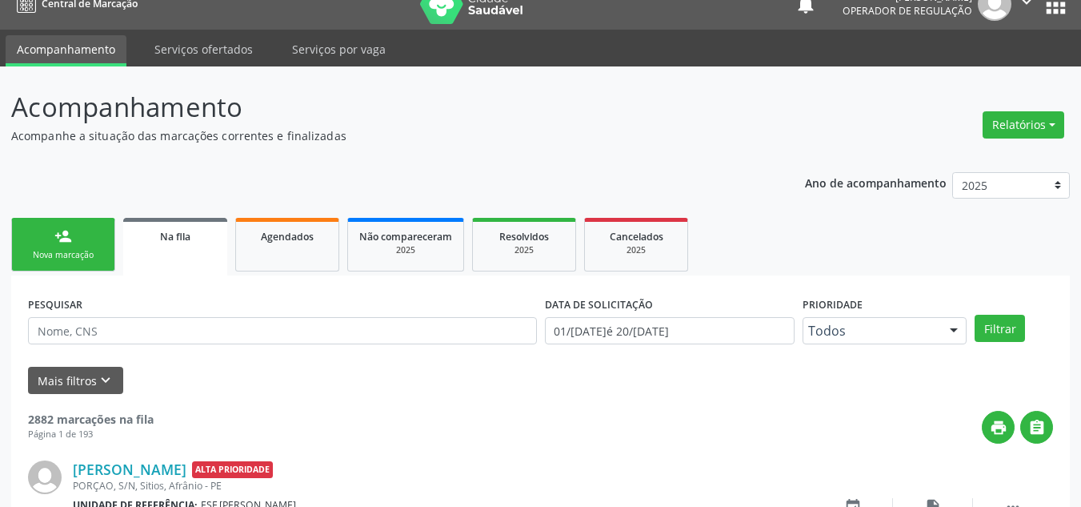
click at [42, 248] on link "person_add Nova marcação" at bounding box center [63, 245] width 104 height 54
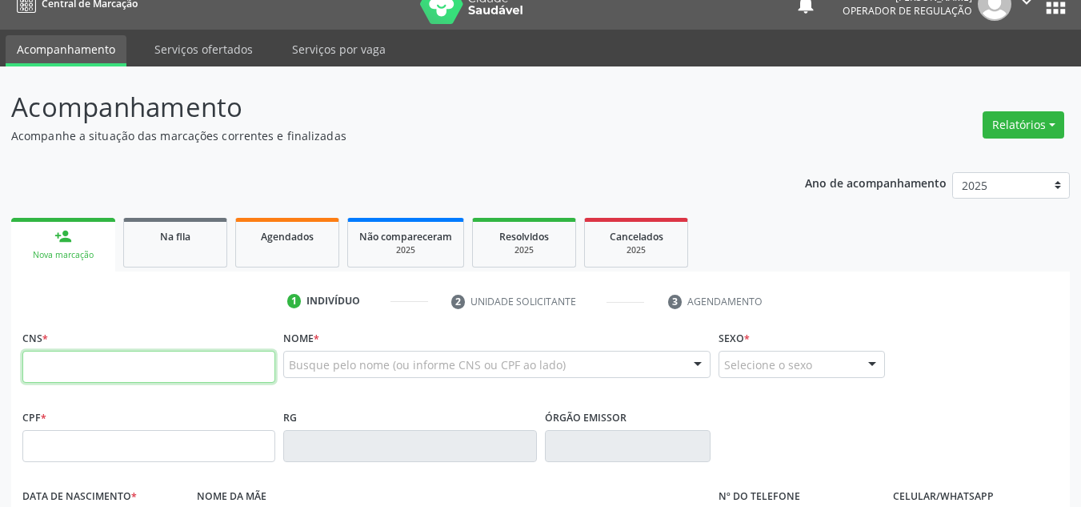
click at [107, 371] on input "text" at bounding box center [148, 367] width 253 height 32
type input "700 8004 1345 1086"
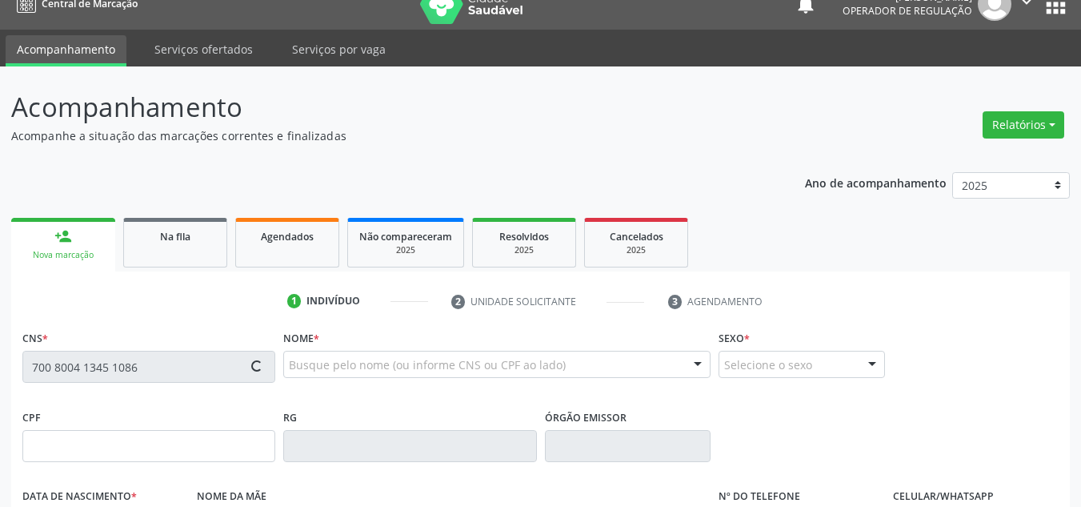
type input "919.794.393-20"
type input "07/01/1957"
type input "Maria Josa de Santana"
type input "(87) 98844-7167"
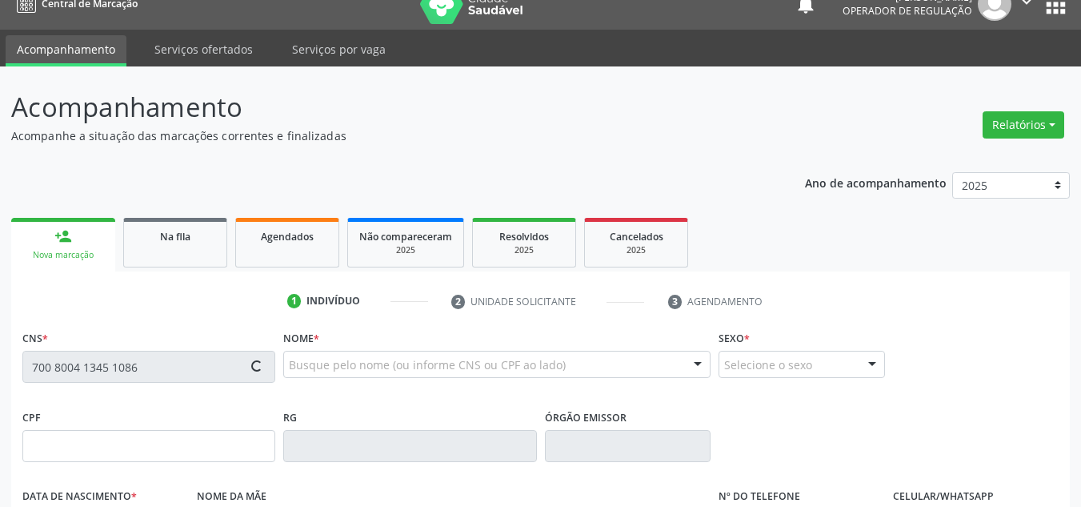
type input "S/N"
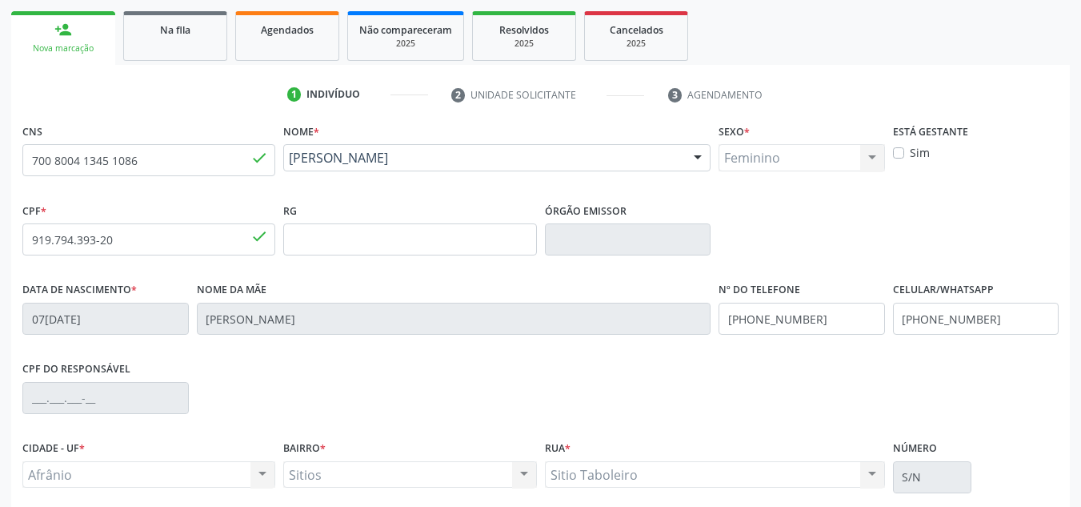
scroll to position [361, 0]
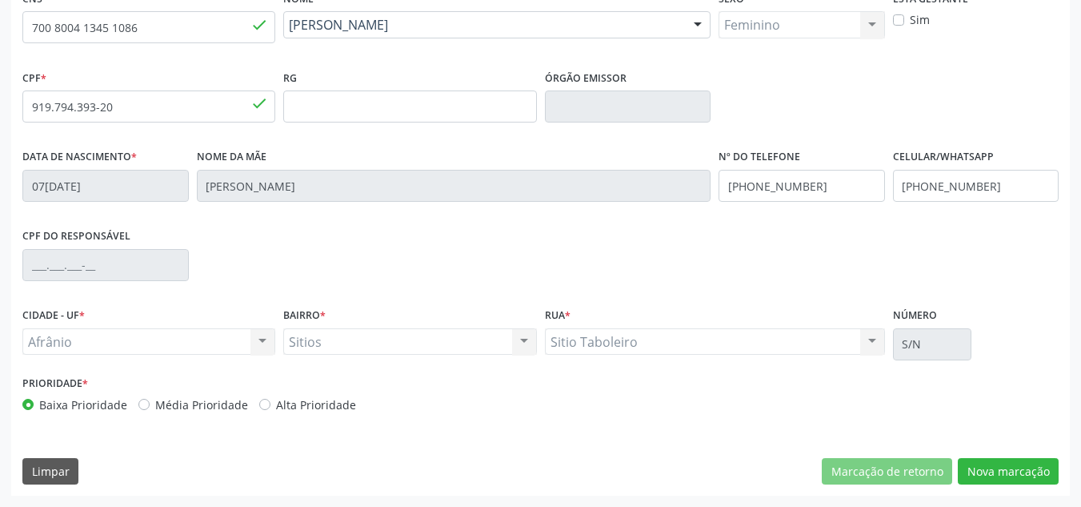
click at [202, 408] on label "Média Prioridade" at bounding box center [201, 404] width 93 height 17
click at [150, 408] on input "Média Prioridade" at bounding box center [143, 403] width 11 height 14
radio input "true"
click at [1046, 459] on button "Nova marcação" at bounding box center [1008, 471] width 101 height 27
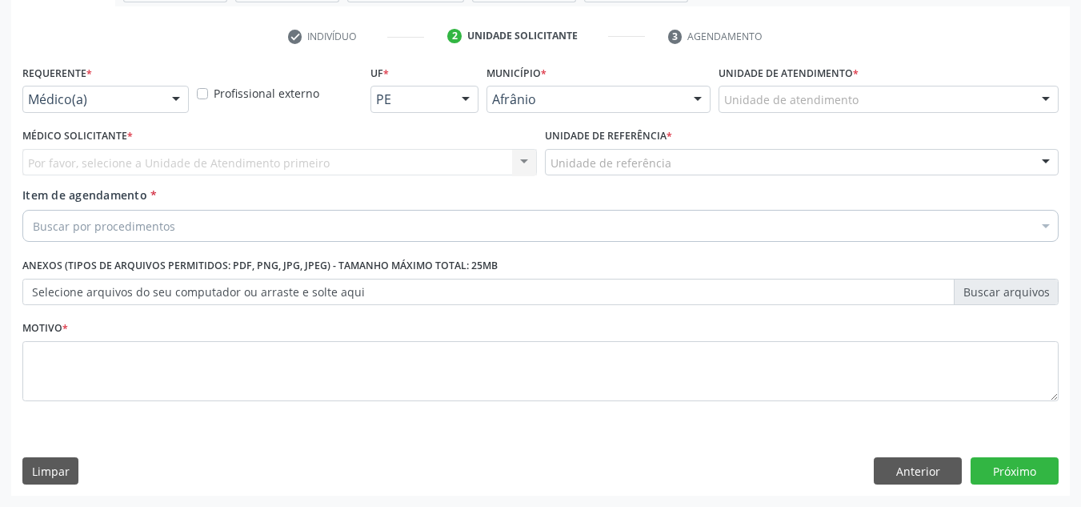
scroll to position [287, 0]
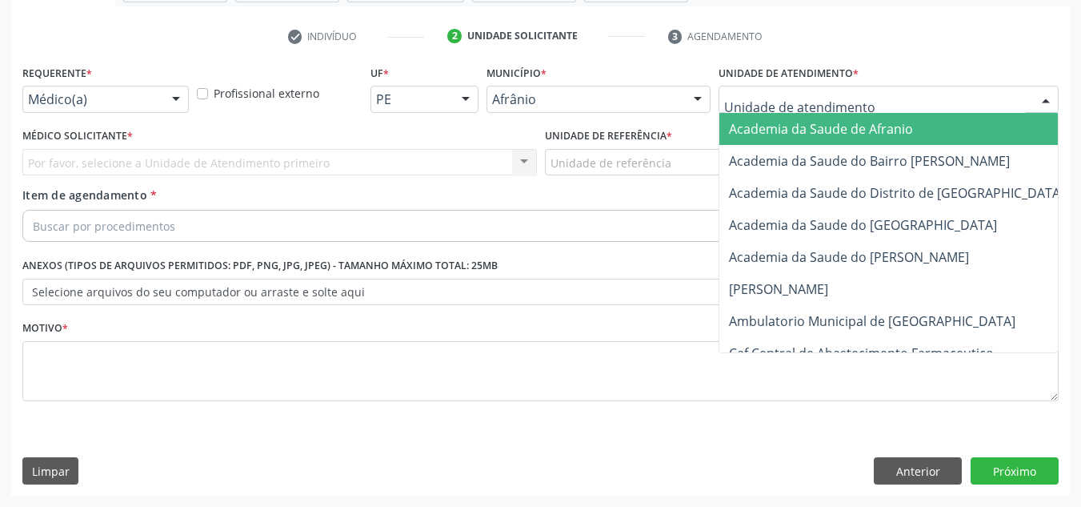
click at [1052, 113] on div "Academia da Saude de Afranio Academia da Saude do Bairro Roberto Luis Academia …" at bounding box center [889, 99] width 340 height 27
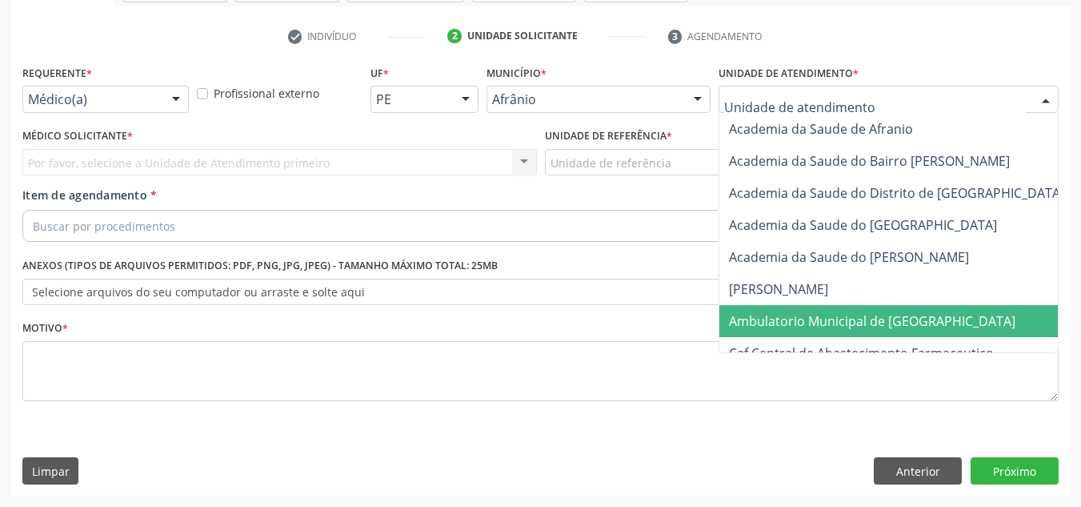
click at [990, 327] on span "Ambulatorio Municipal de [GEOGRAPHIC_DATA]" at bounding box center [915, 321] width 391 height 32
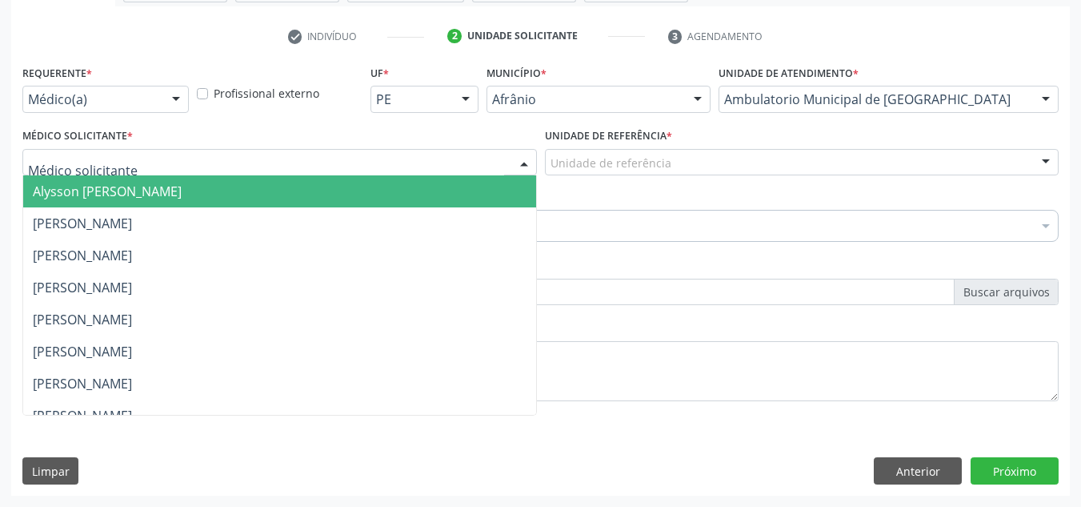
click at [402, 167] on div at bounding box center [279, 162] width 515 height 27
click at [384, 199] on span "Alysson [PERSON_NAME]" at bounding box center [279, 191] width 513 height 32
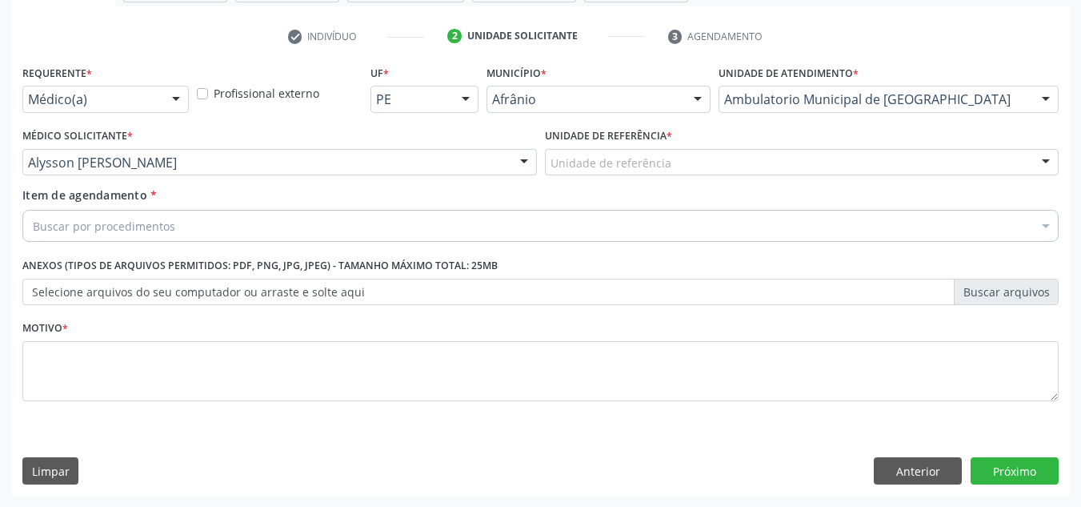
drag, startPoint x: 544, startPoint y: 146, endPoint x: 614, endPoint y: 166, distance: 72.7
click at [567, 152] on div "Unidade de referência * Unidade de referência ESF de Extrema ESF de Barra das M…" at bounding box center [802, 149] width 515 height 51
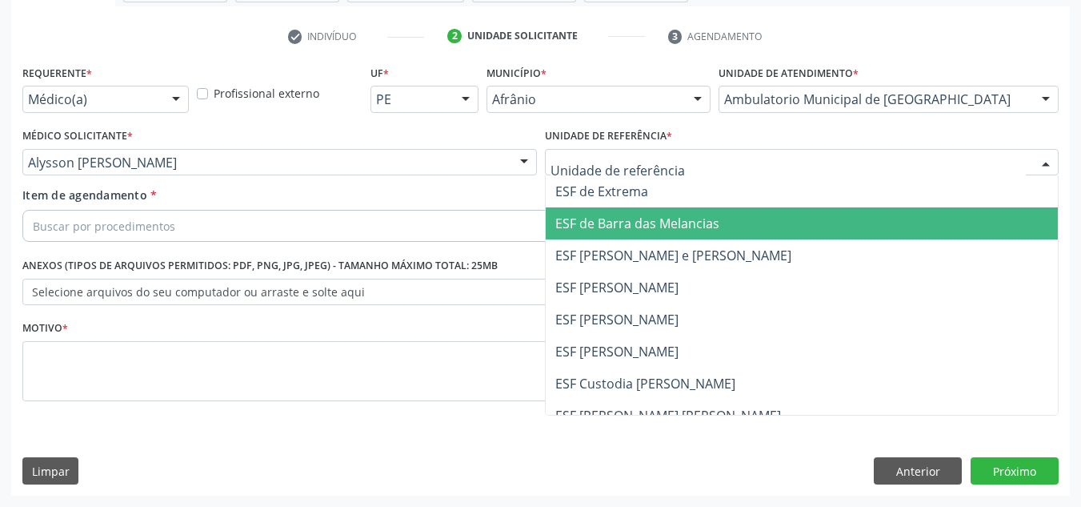
click at [614, 210] on span "ESF de Barra das Melancias" at bounding box center [802, 223] width 513 height 32
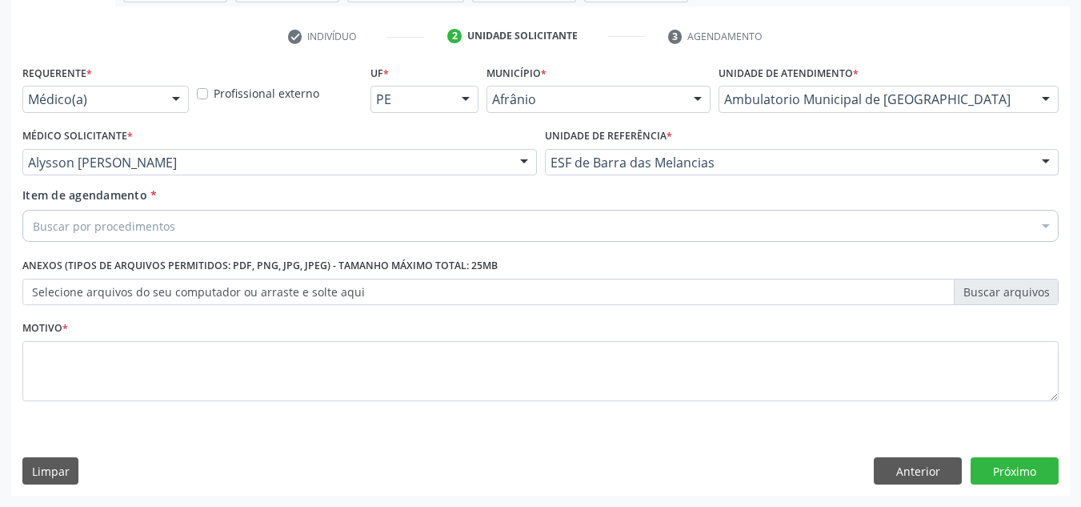
drag, startPoint x: 565, startPoint y: 210, endPoint x: 510, endPoint y: 254, distance: 70.6
click at [564, 213] on div "Buscar por procedimentos" at bounding box center [540, 226] width 1036 height 32
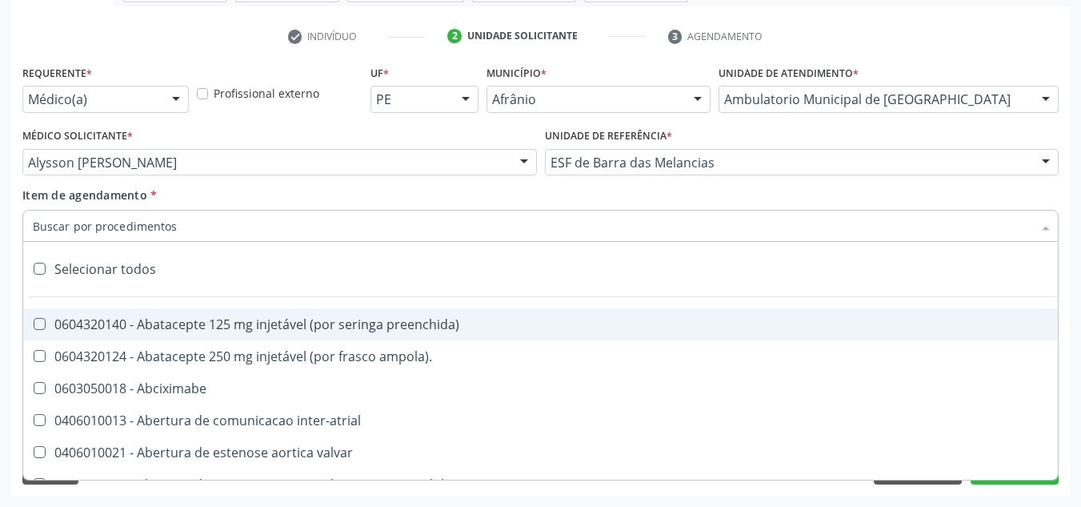
paste input "0301010072-225120"
type input "0301010072-225120"
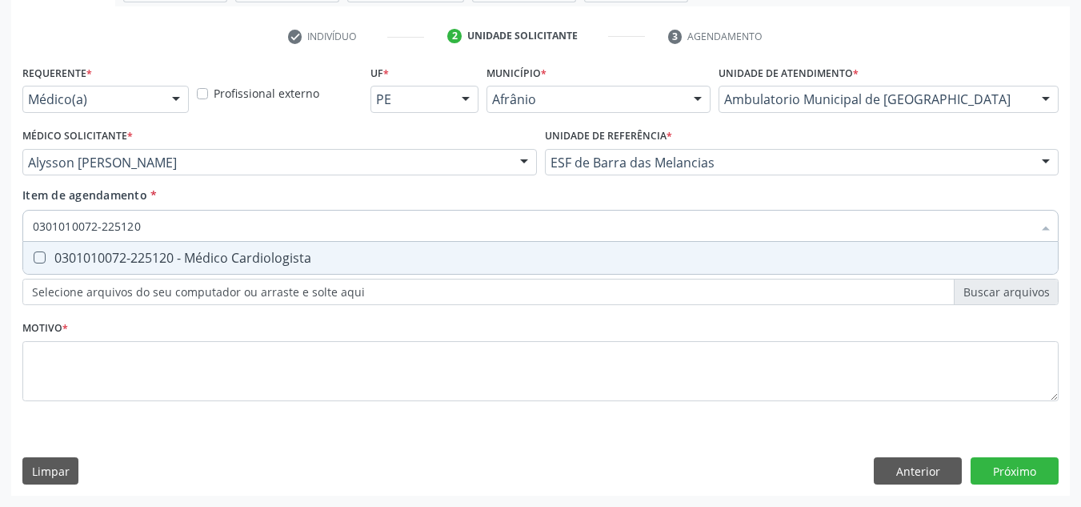
drag, startPoint x: 351, startPoint y: 245, endPoint x: 348, endPoint y: 256, distance: 11.7
click at [348, 247] on span "0301010072-225120 - Médico Cardiologista" at bounding box center [540, 258] width 1035 height 32
checkbox Cardiologista "true"
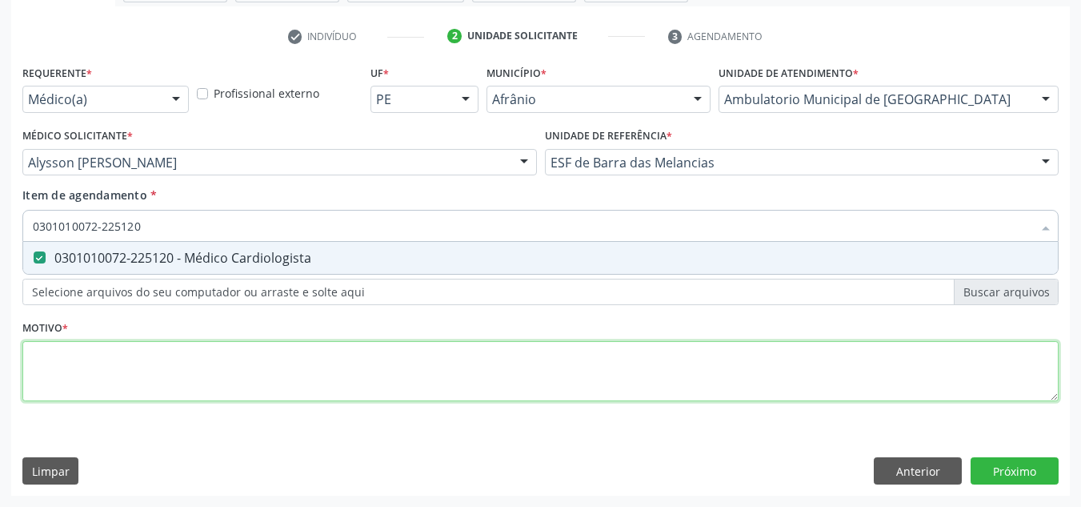
click at [351, 356] on div "Requerente * Médico(a) Médico(a) Enfermeiro(a) Paciente Nenhum resultado encont…" at bounding box center [540, 242] width 1036 height 363
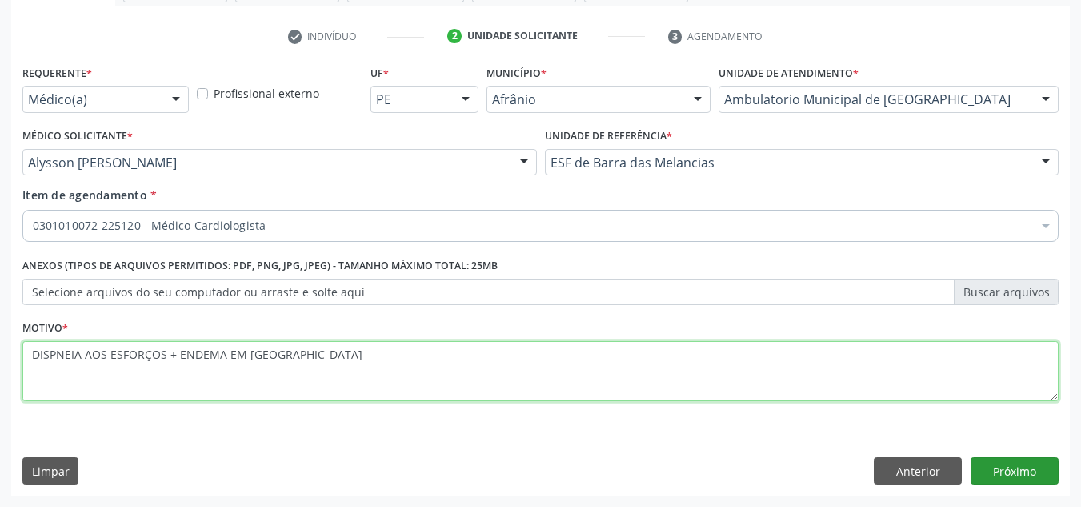
type textarea "DISPNEIA AOS ESFORÇOS + ENDEMA EM MMII"
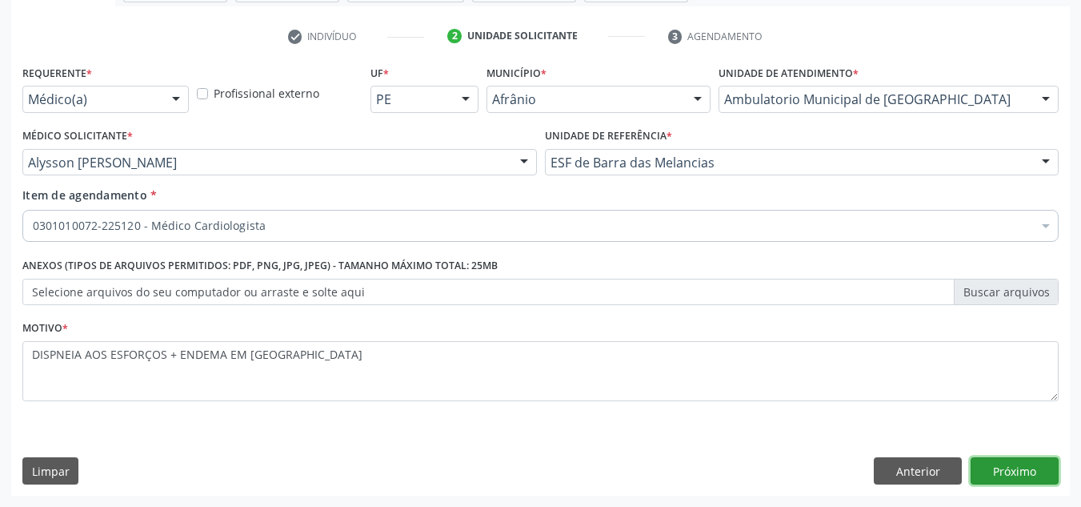
click at [992, 483] on button "Próximo" at bounding box center [1015, 470] width 88 height 27
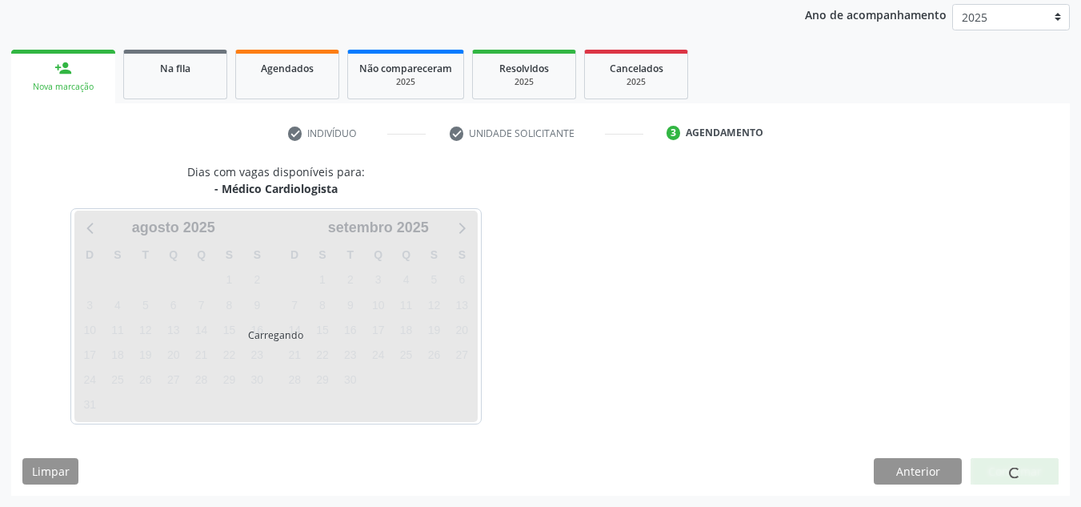
scroll to position [190, 0]
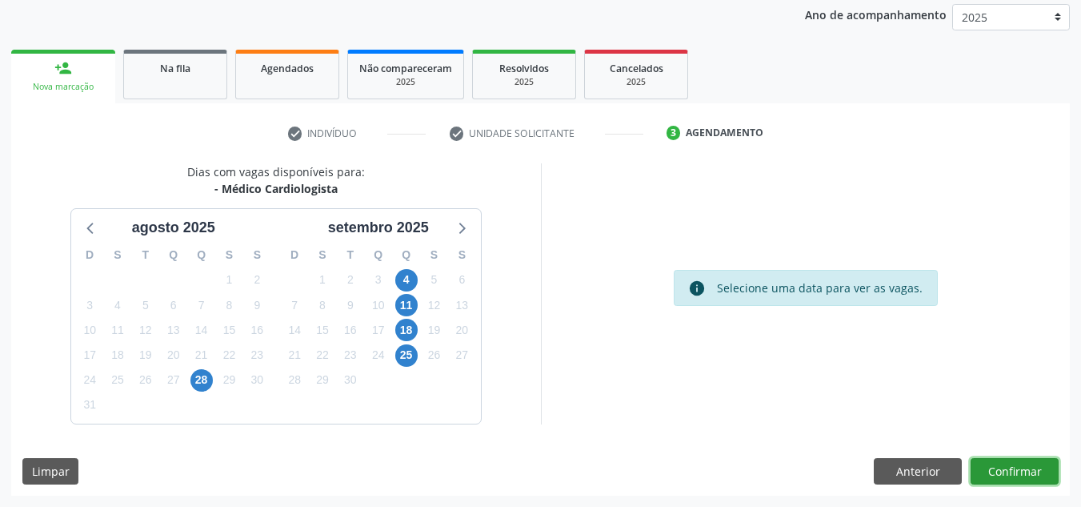
click at [1022, 469] on button "Confirmar" at bounding box center [1015, 471] width 88 height 27
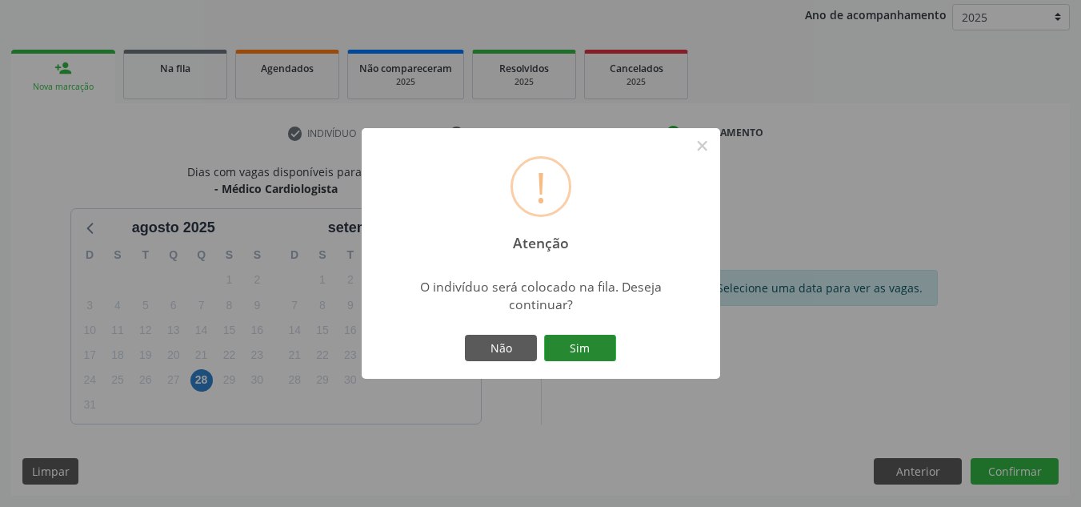
click at [611, 346] on button "Sim" at bounding box center [580, 348] width 72 height 27
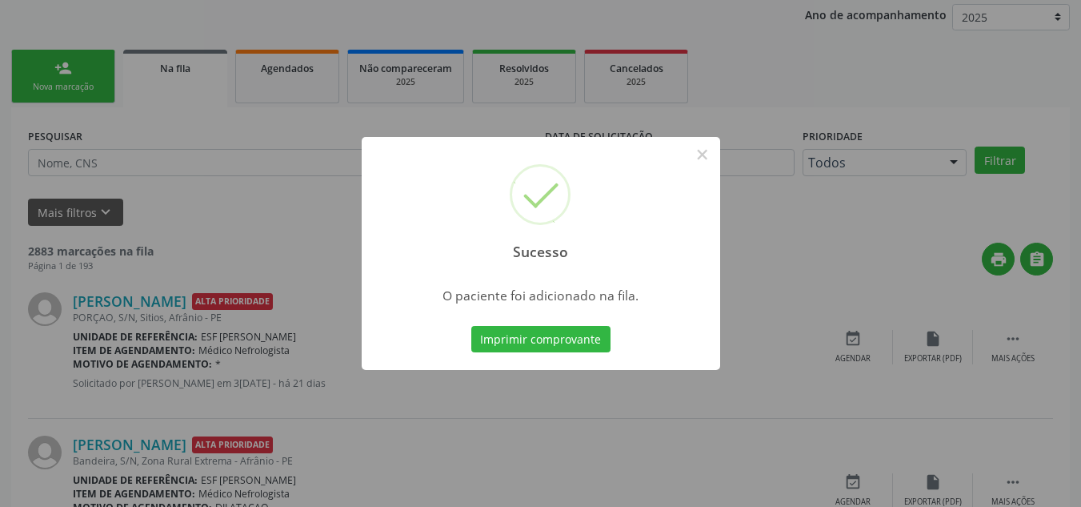
scroll to position [22, 0]
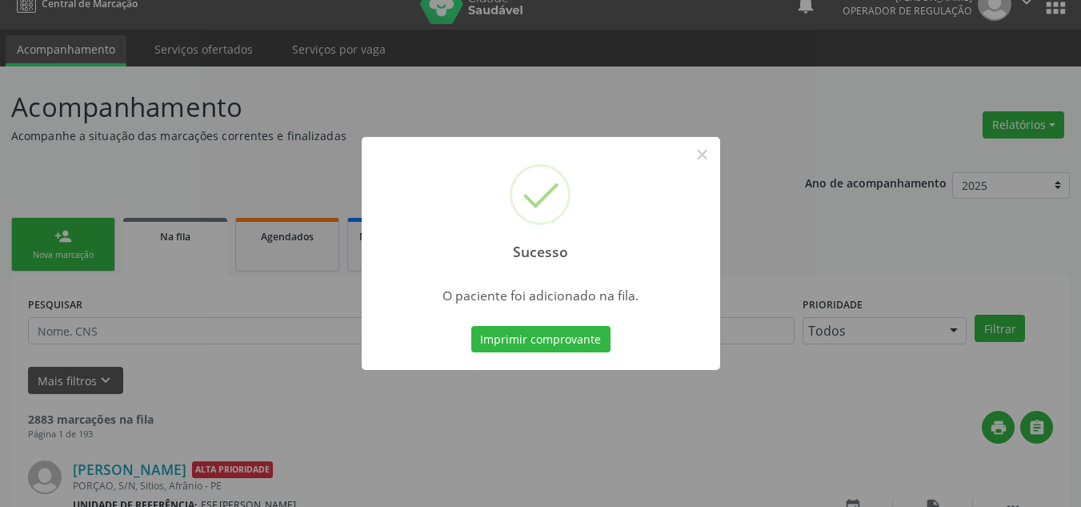
click at [1030, 450] on div "Sucesso × O paciente foi adicionado na fila. Imprimir comprovante Cancel" at bounding box center [540, 253] width 1081 height 507
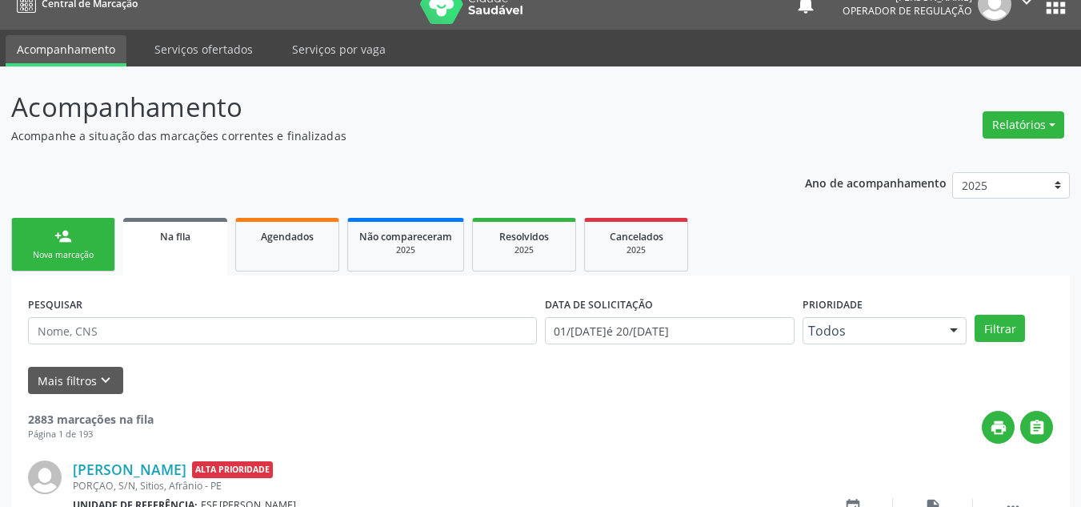
click at [63, 230] on div "person_add" at bounding box center [63, 236] width 18 height 18
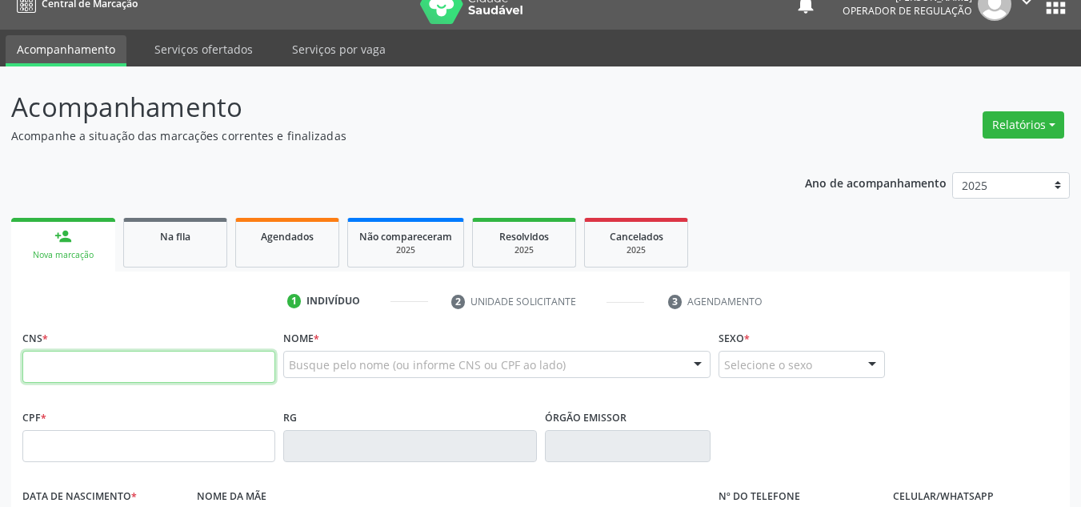
click at [131, 362] on input "text" at bounding box center [148, 367] width 253 height 32
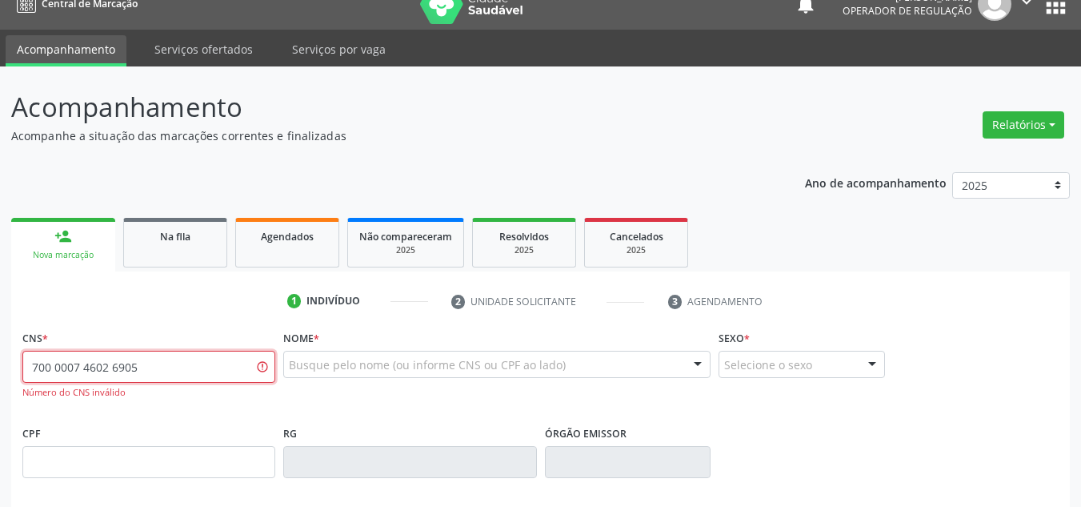
type input "700 0007 4602 6905"
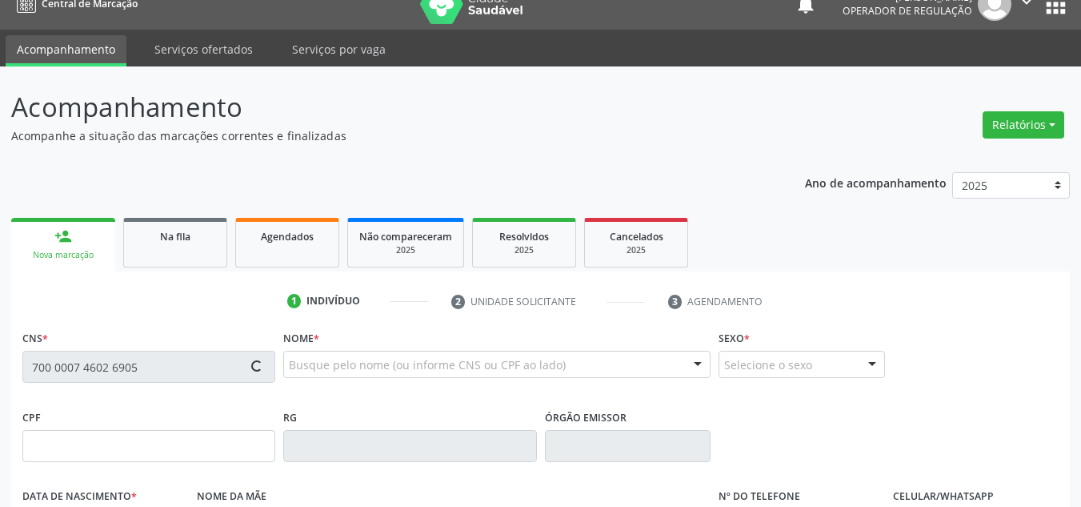
scroll to position [198, 0]
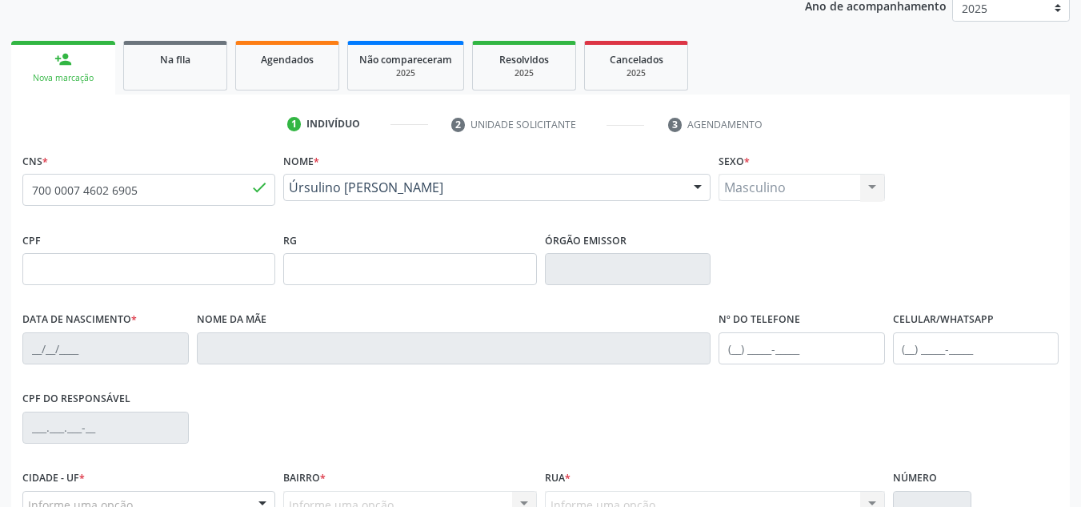
type input "27/10/1958"
type input "Helena Antônia da Conceicao"
type input "(87) 98831-8904"
type input "S/N"
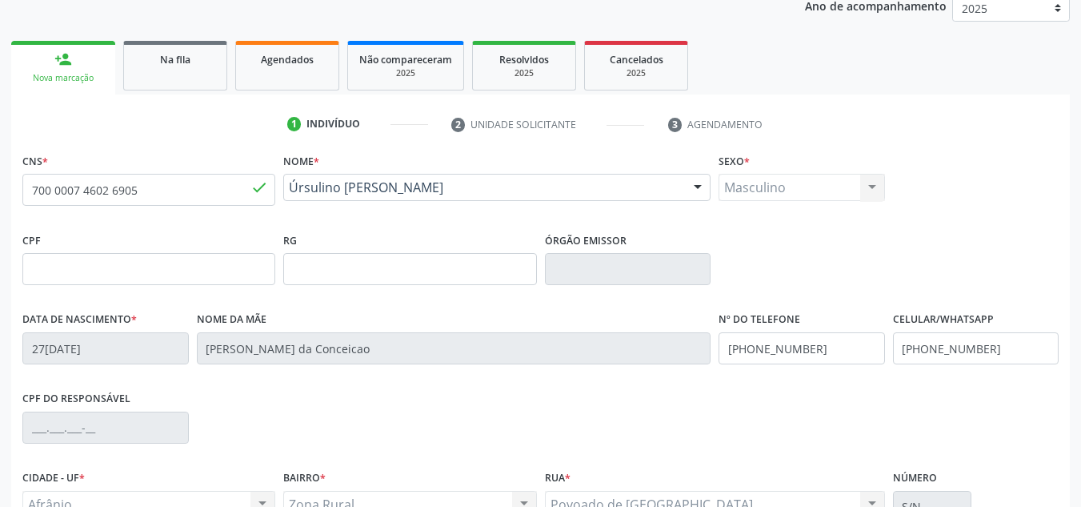
scroll to position [361, 0]
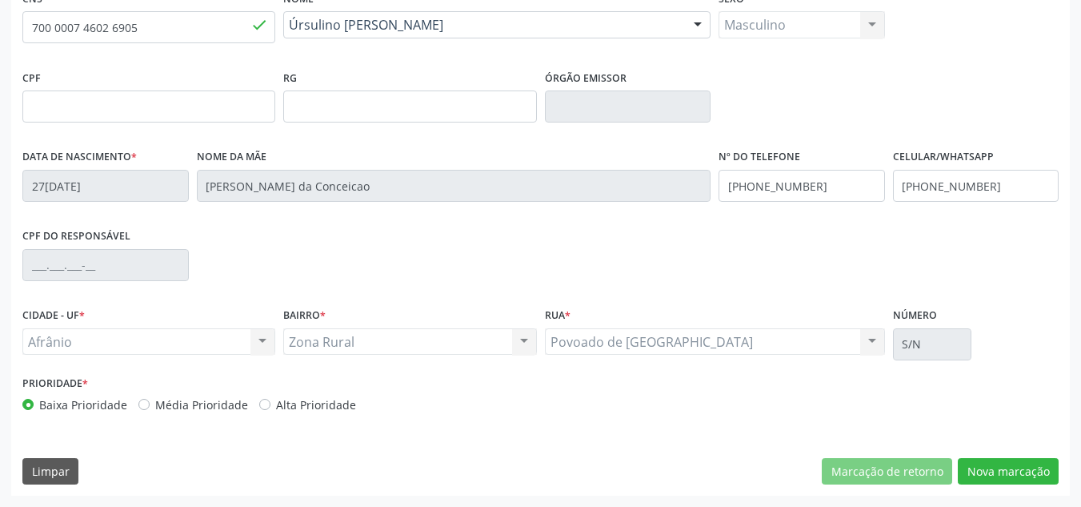
click at [162, 406] on div "Prioridade * Baixa Prioridade Média Prioridade Alta Prioridade" at bounding box center [279, 392] width 515 height 42
click at [120, 402] on label "Baixa Prioridade" at bounding box center [83, 404] width 88 height 17
click at [34, 402] on input "Baixa Prioridade" at bounding box center [27, 403] width 11 height 14
click at [134, 401] on div "Baixa Prioridade Média Prioridade Alta Prioridade" at bounding box center [279, 404] width 515 height 17
click at [148, 408] on div "Média Prioridade" at bounding box center [193, 404] width 110 height 17
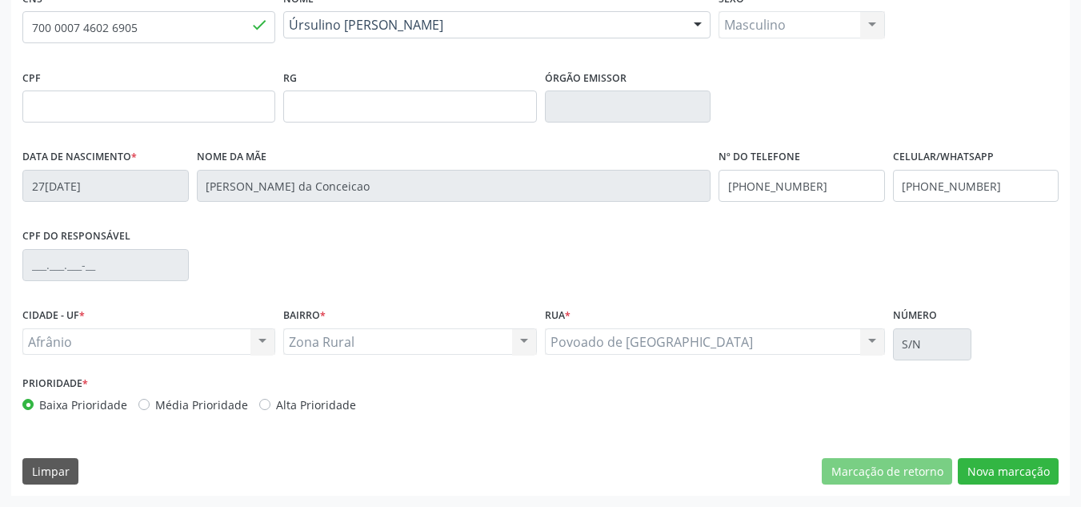
click at [155, 407] on label "Média Prioridade" at bounding box center [201, 404] width 93 height 17
click at [144, 407] on input "Média Prioridade" at bounding box center [143, 403] width 11 height 14
radio input "true"
click at [992, 460] on button "Nova marcação" at bounding box center [1008, 471] width 101 height 27
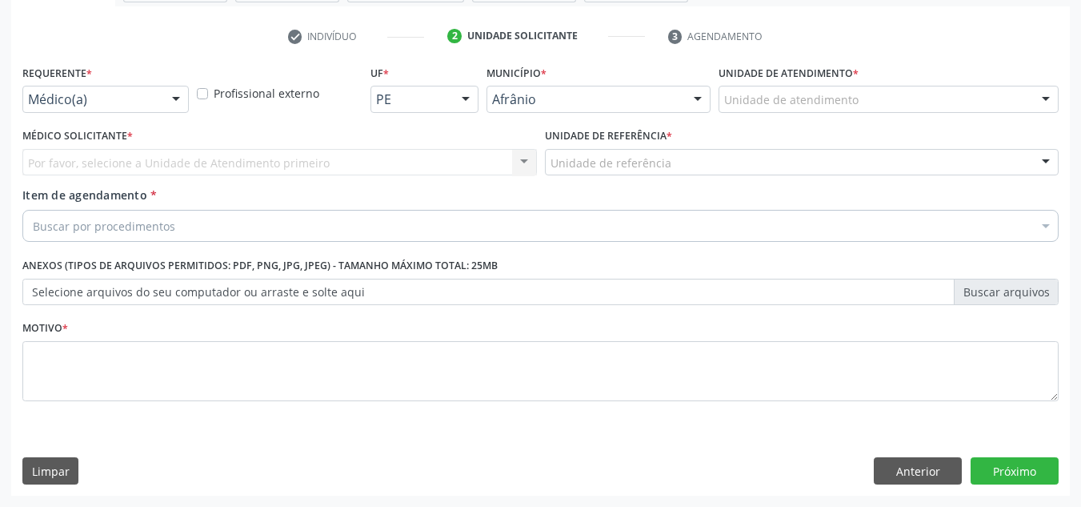
click at [1045, 89] on div at bounding box center [1046, 99] width 24 height 27
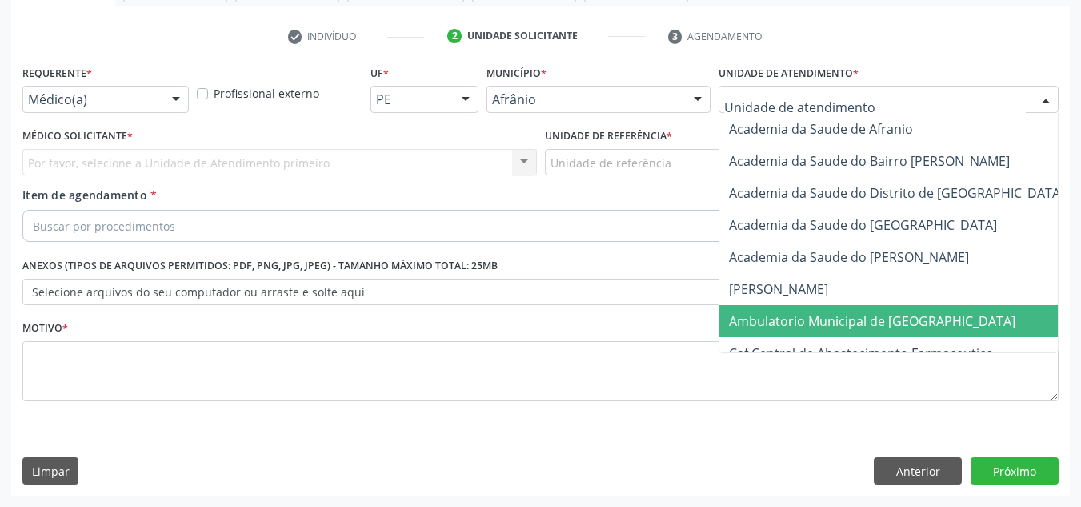
click at [736, 332] on span "Ambulatorio Municipal de [GEOGRAPHIC_DATA]" at bounding box center [915, 321] width 391 height 32
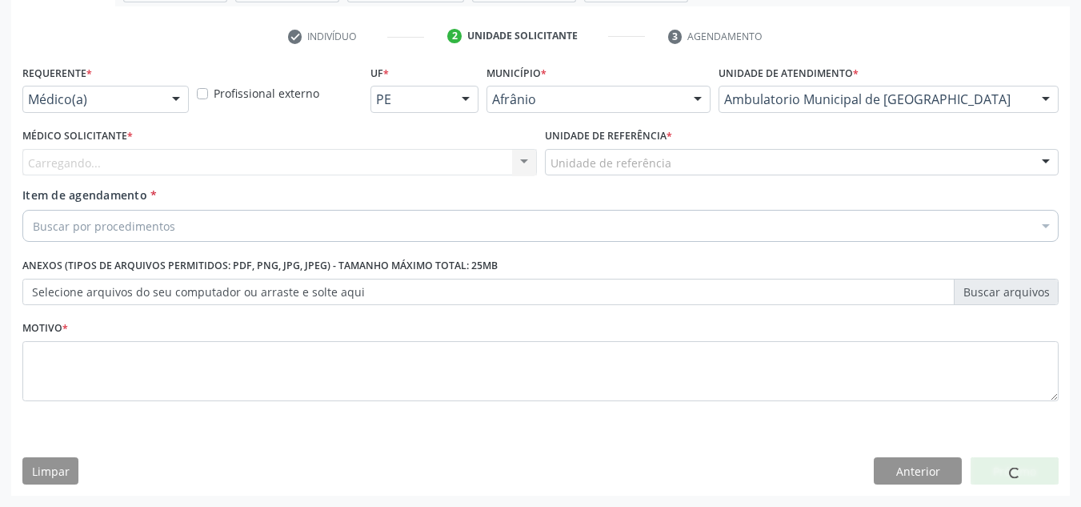
click at [475, 174] on div "Carregando... Nenhum resultado encontrado para: " " Não há nenhuma opção para s…" at bounding box center [279, 162] width 515 height 27
click at [470, 162] on div "Carregando..." at bounding box center [279, 162] width 515 height 27
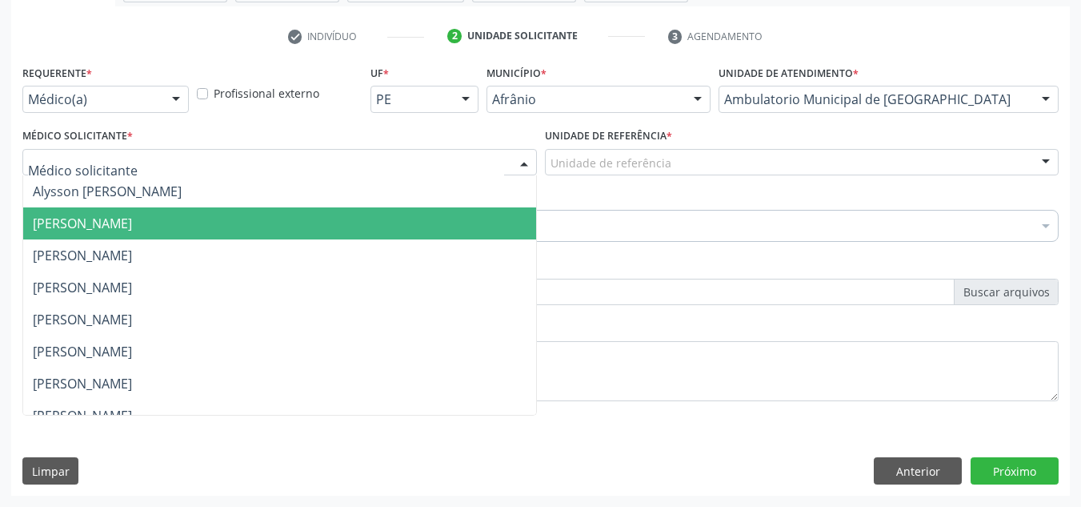
drag, startPoint x: 448, startPoint y: 234, endPoint x: 481, endPoint y: 182, distance: 61.5
click at [471, 198] on ul "Alysson Rodrigo Ferreira Cavalcanti Bruno Saraiva Bezerra Medrado Carlos Gustav…" at bounding box center [279, 431] width 513 height 512
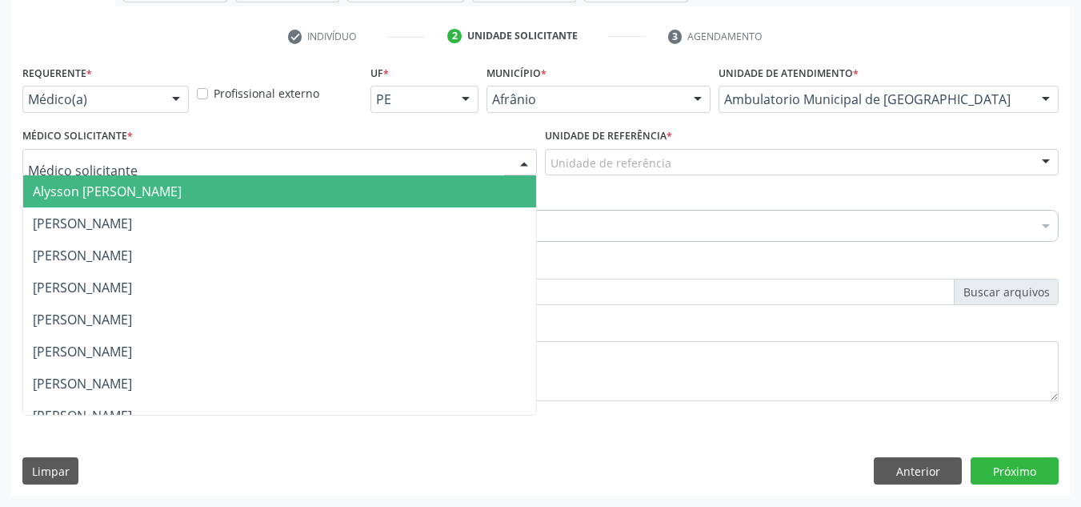
click at [481, 182] on span "Alysson [PERSON_NAME]" at bounding box center [279, 191] width 513 height 32
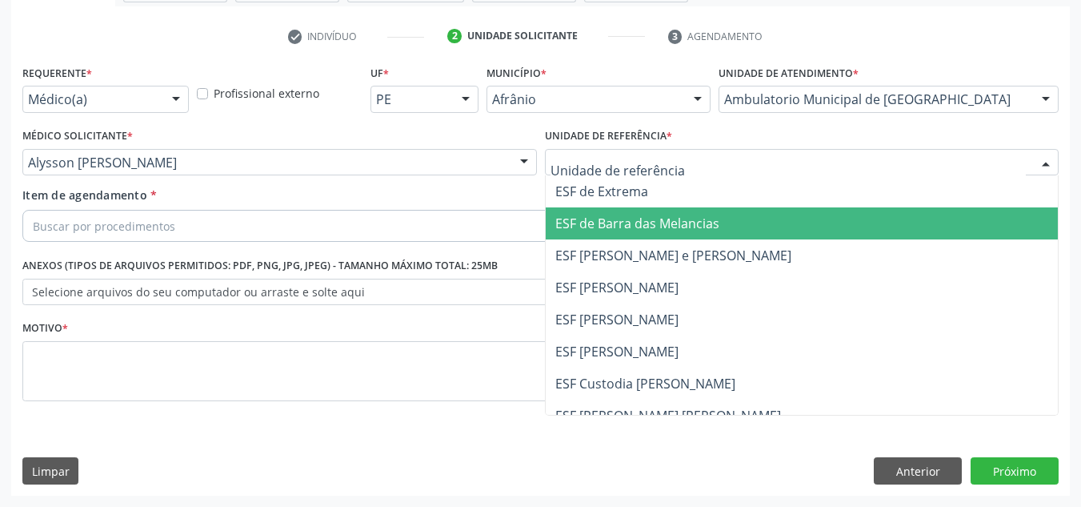
click at [594, 211] on span "ESF de Barra das Melancias" at bounding box center [802, 223] width 513 height 32
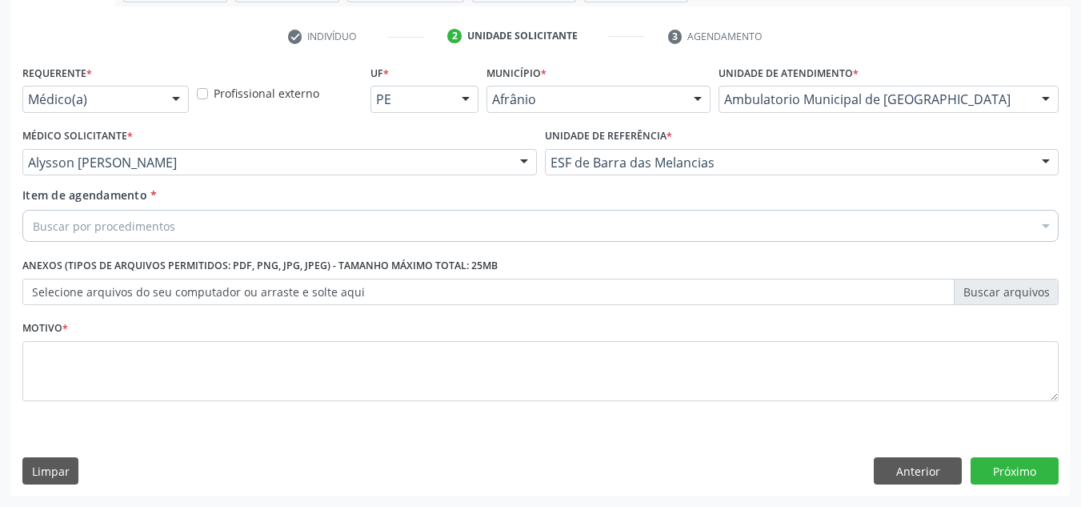
click at [471, 221] on div "Buscar por procedimentos" at bounding box center [540, 226] width 1036 height 32
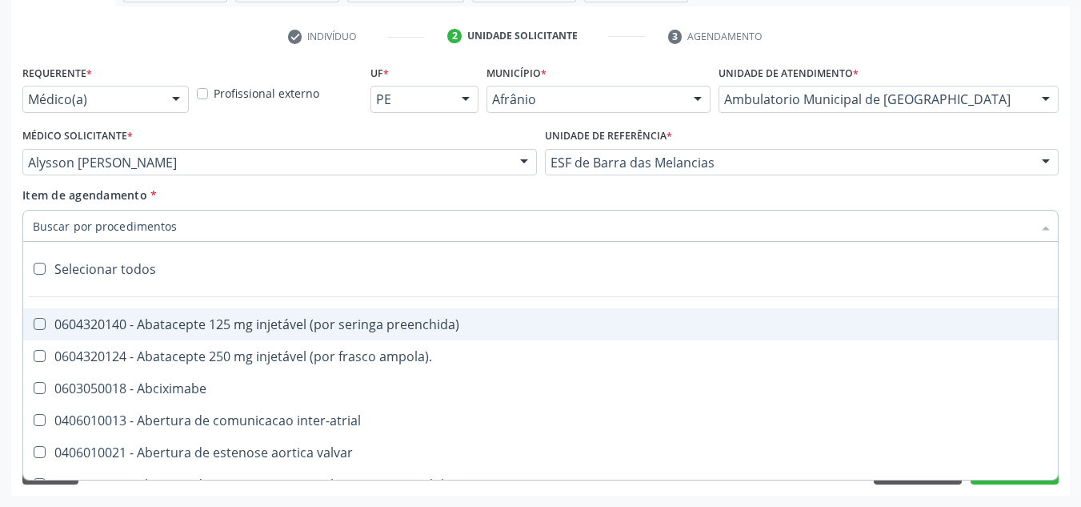
paste input "0301010072-225120"
type input "0301010072-225120"
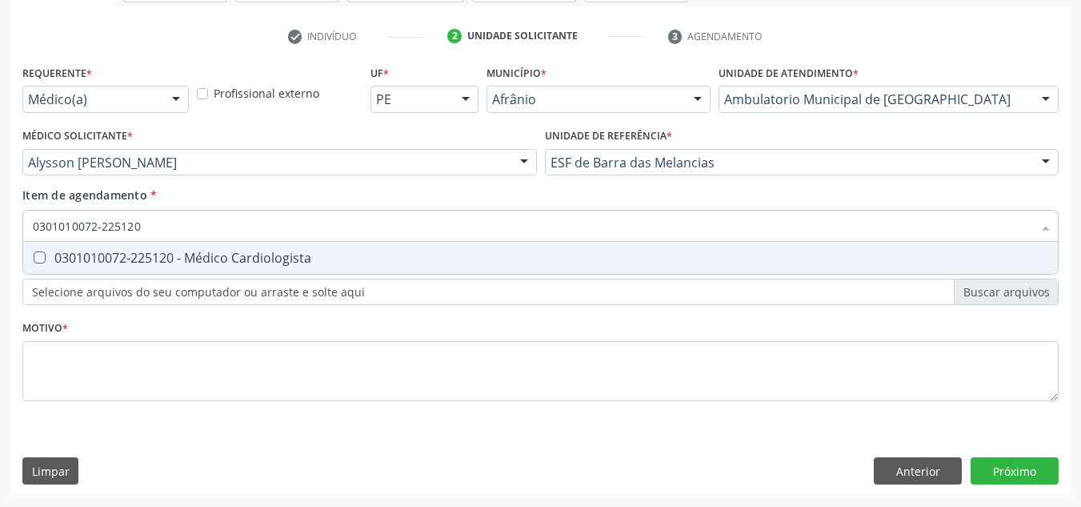
click at [406, 247] on span "0301010072-225120 - Médico Cardiologista" at bounding box center [540, 258] width 1035 height 32
checkbox Cardiologista "true"
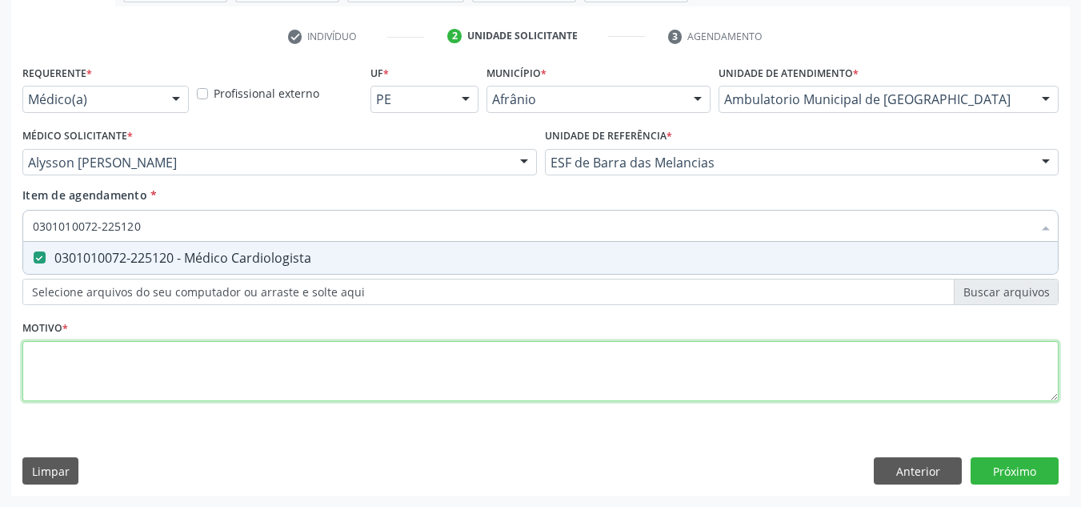
click at [380, 387] on div "Requerente * Médico(a) Médico(a) Enfermeiro(a) Paciente Nenhum resultado encont…" at bounding box center [540, 242] width 1036 height 363
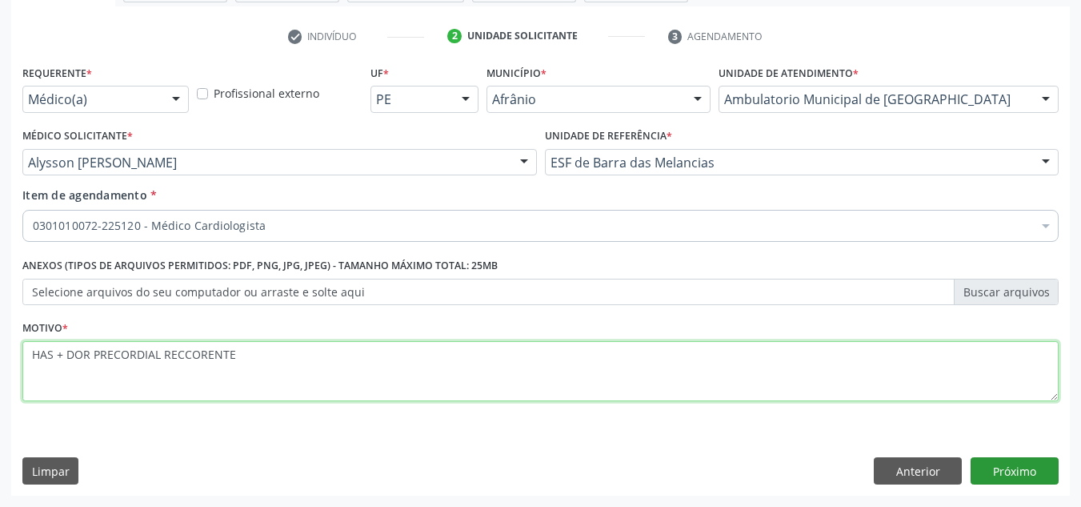
type textarea "HAS + DOR PRECORDIAL RECCORENTE"
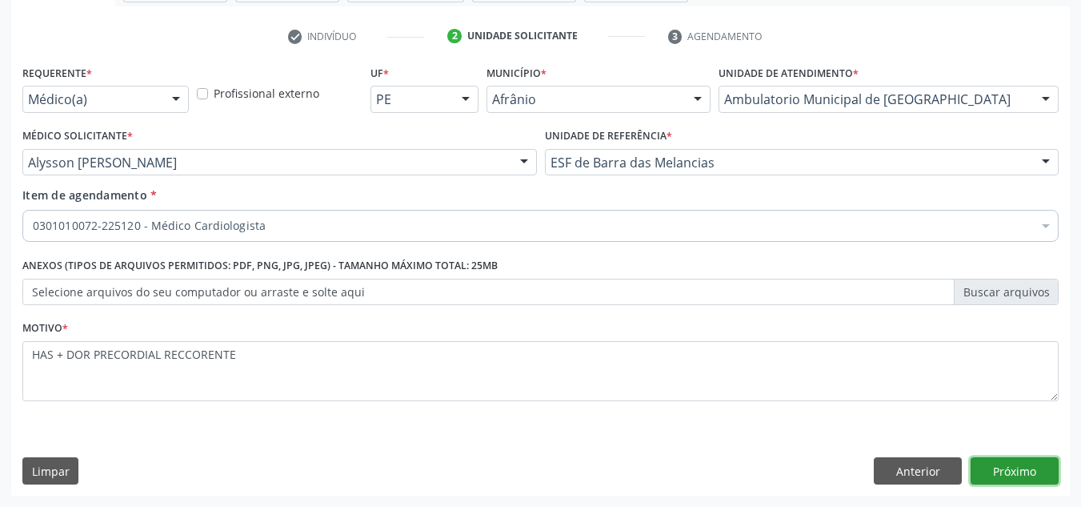
click at [1040, 460] on button "Próximo" at bounding box center [1015, 470] width 88 height 27
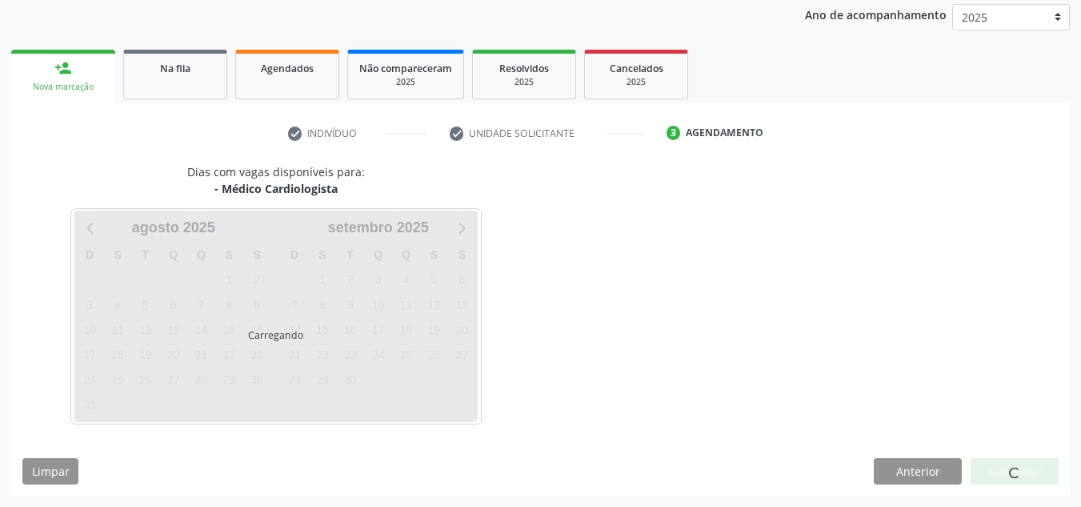
scroll to position [190, 0]
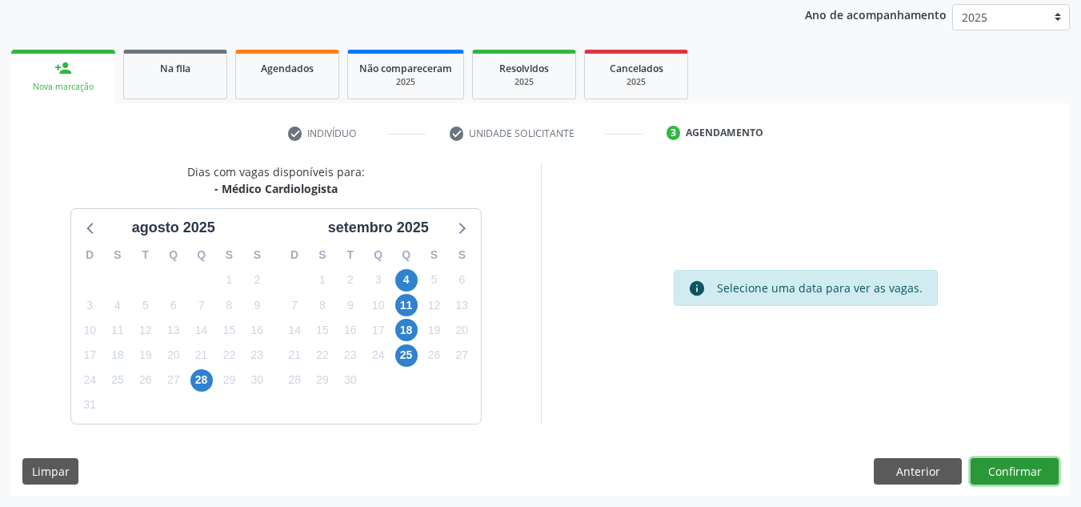
click at [1040, 460] on button "Confirmar" at bounding box center [1015, 471] width 88 height 27
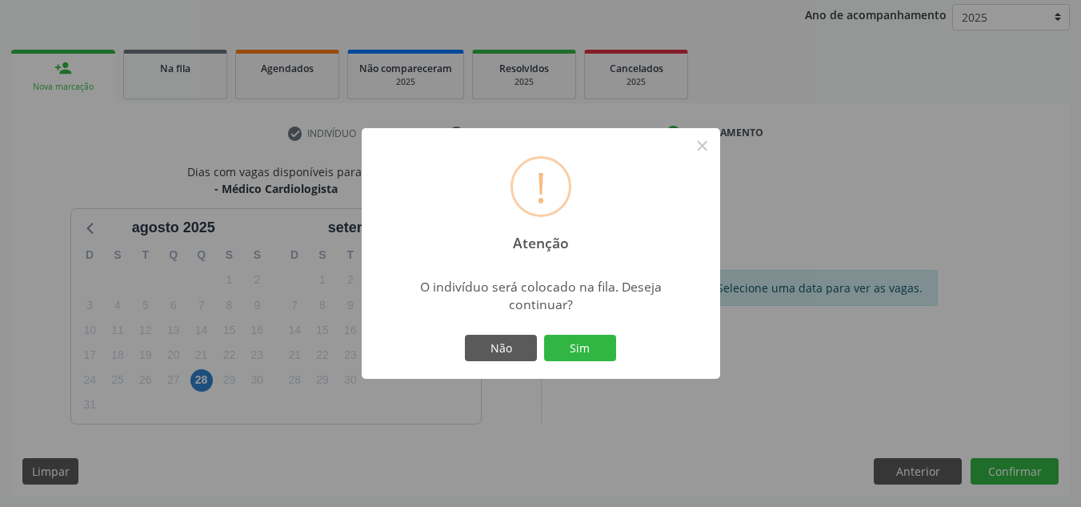
click at [544, 335] on button "Sim" at bounding box center [580, 348] width 72 height 27
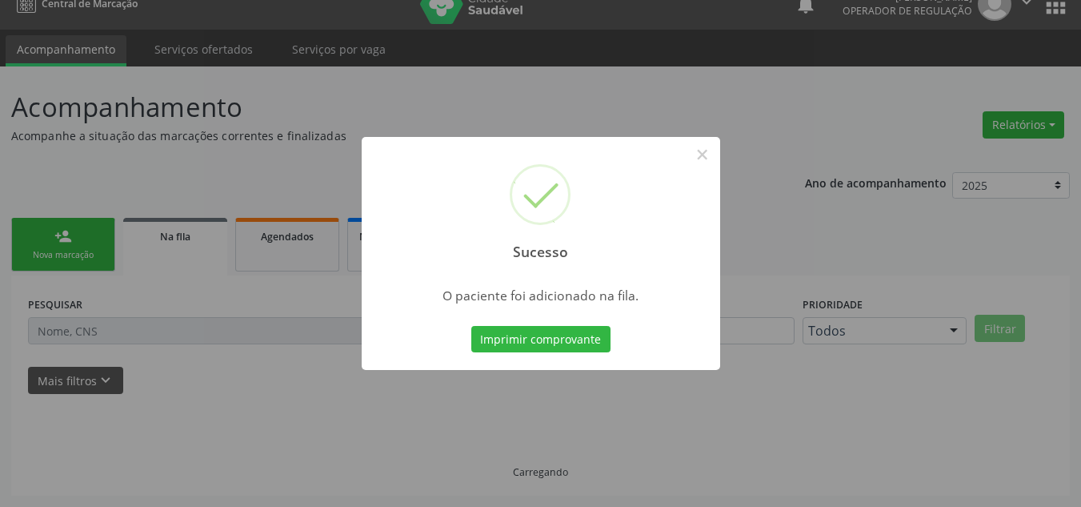
click at [58, 269] on div "Sucesso × O paciente foi adicionado na fila. Imprimir comprovante Cancel" at bounding box center [540, 253] width 1081 height 507
click at [60, 244] on div "Sucesso × O paciente foi adicionado na fila. Imprimir comprovante Cancel" at bounding box center [540, 253] width 1081 height 507
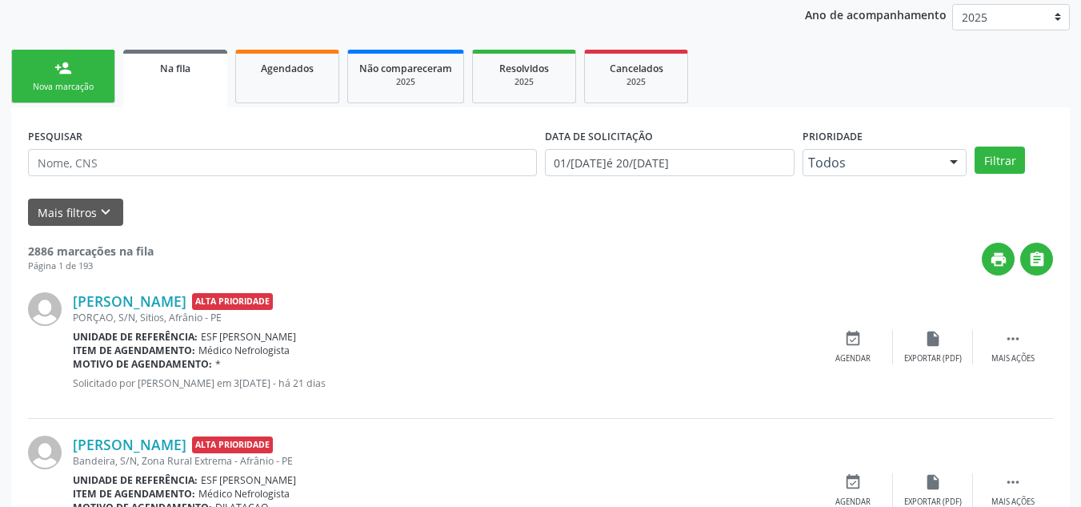
scroll to position [22, 0]
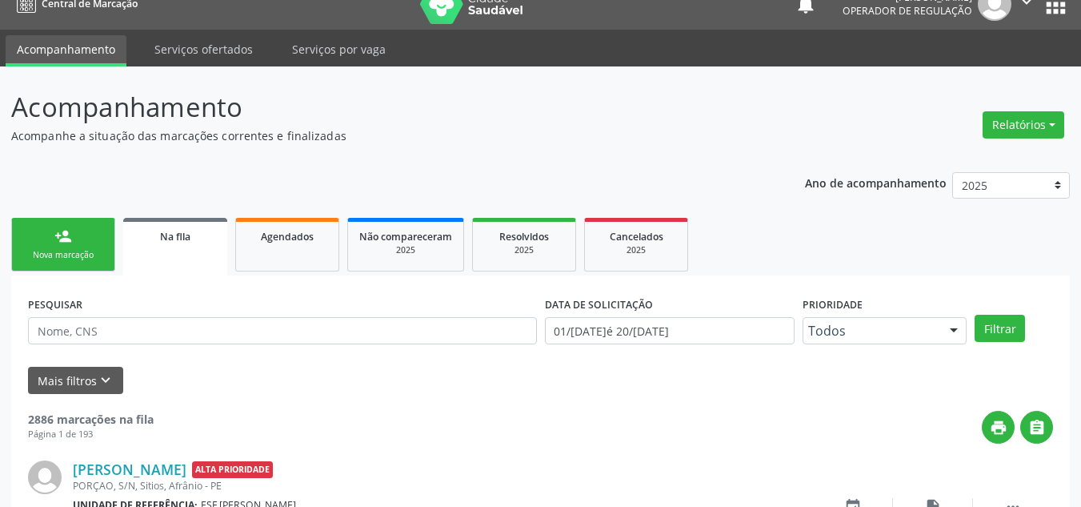
click at [93, 242] on link "person_add Nova marcação" at bounding box center [63, 245] width 104 height 54
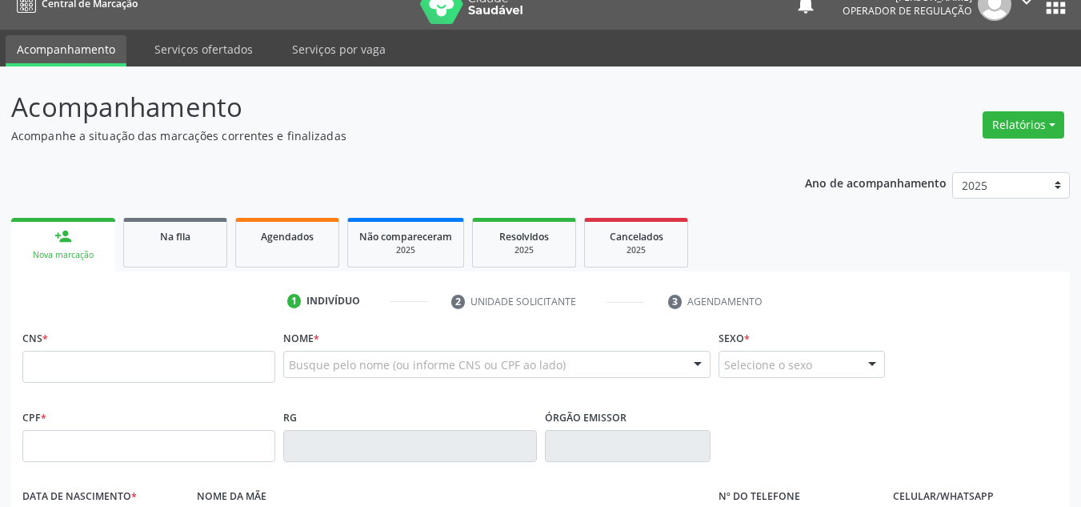
drag, startPoint x: 93, startPoint y: 242, endPoint x: 66, endPoint y: 260, distance: 32.9
click at [93, 242] on link "person_add Nova marcação" at bounding box center [63, 245] width 104 height 54
click at [66, 260] on div "Nova marcação" at bounding box center [63, 255] width 82 height 12
click at [130, 358] on input "text" at bounding box center [148, 367] width 253 height 32
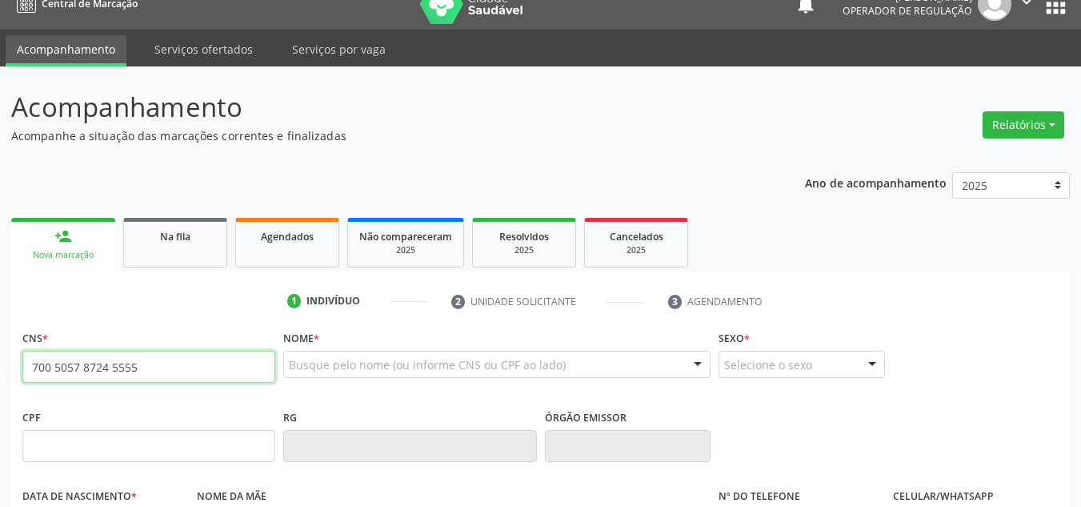
type input "700 5057 8724 5555"
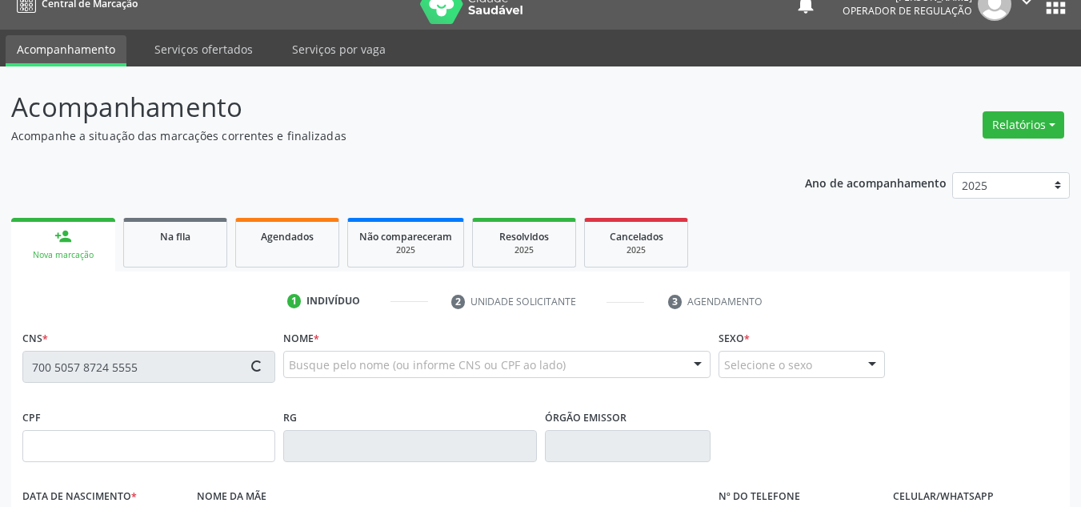
type input "041.461.384-85"
type input "22/01/1969"
type input "Miralva Maria Barros da Silva"
type input "(87) 98856-3308"
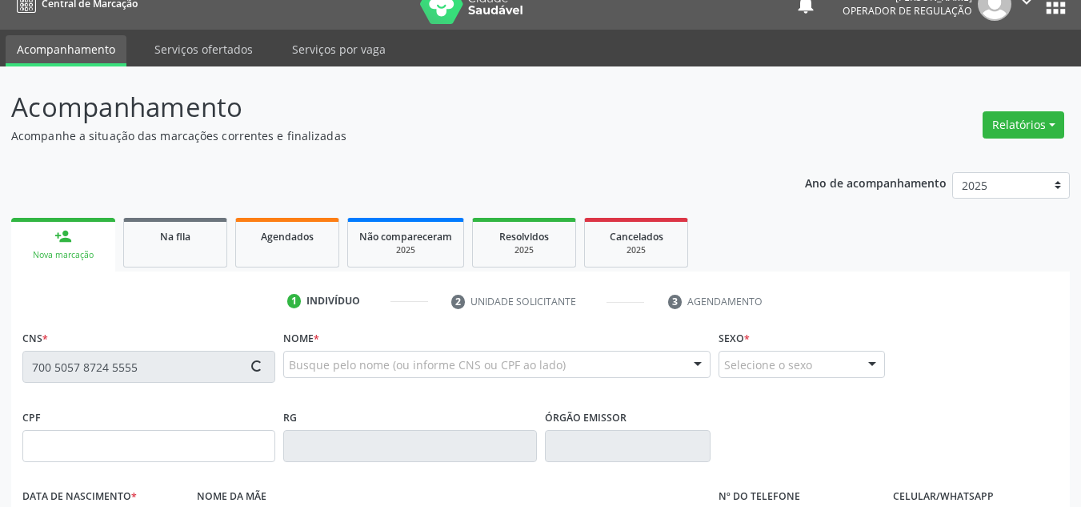
type input "S/N"
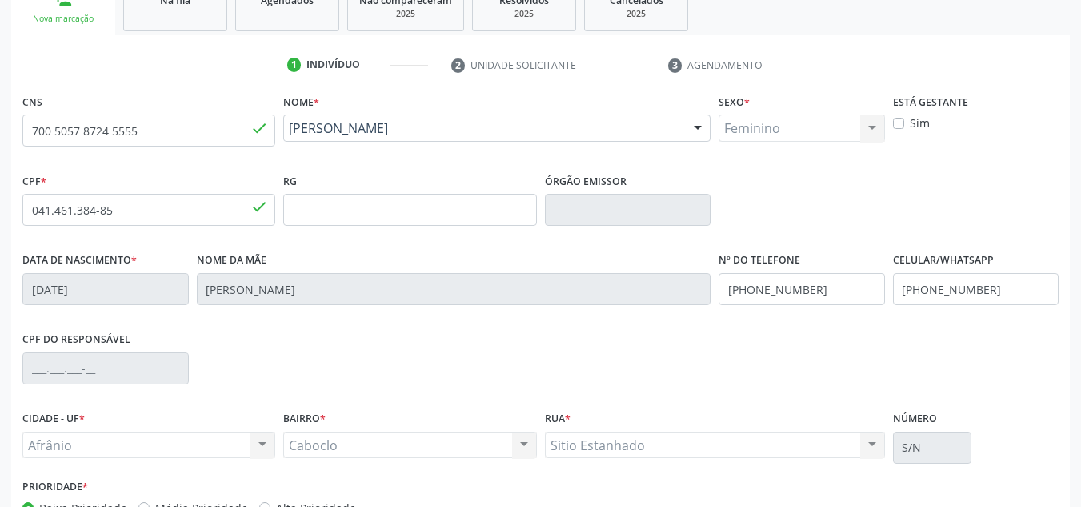
scroll to position [342, 0]
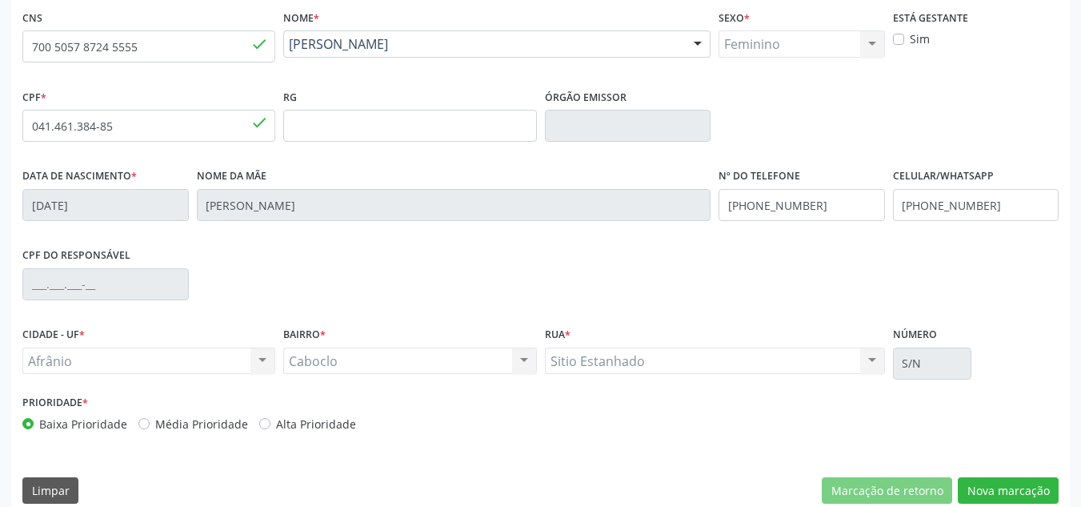
click at [155, 420] on label "Média Prioridade" at bounding box center [201, 423] width 93 height 17
click at [139, 420] on input "Média Prioridade" at bounding box center [143, 422] width 11 height 14
radio input "true"
click at [1013, 481] on button "Nova marcação" at bounding box center [1008, 490] width 101 height 27
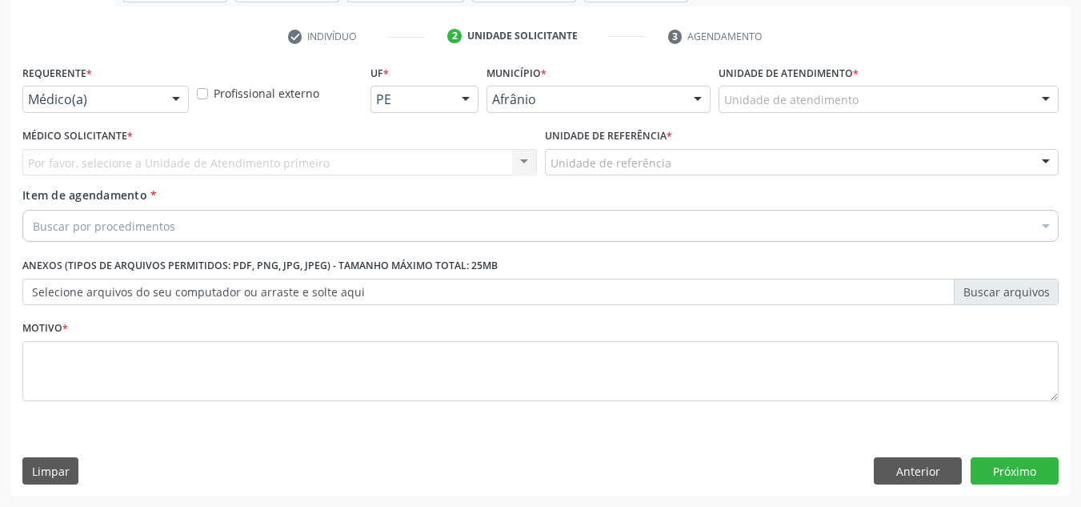
scroll to position [287, 0]
drag, startPoint x: 972, startPoint y: 90, endPoint x: 924, endPoint y: 138, distance: 66.8
click at [969, 90] on div "Unidade de atendimento" at bounding box center [889, 99] width 340 height 27
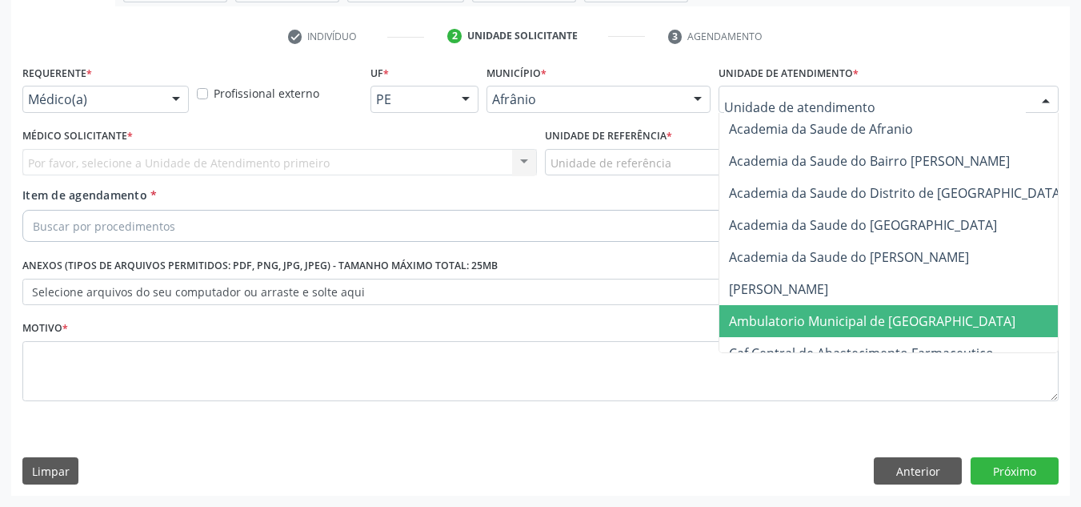
click at [802, 316] on span "Ambulatorio Municipal de [GEOGRAPHIC_DATA]" at bounding box center [872, 321] width 287 height 18
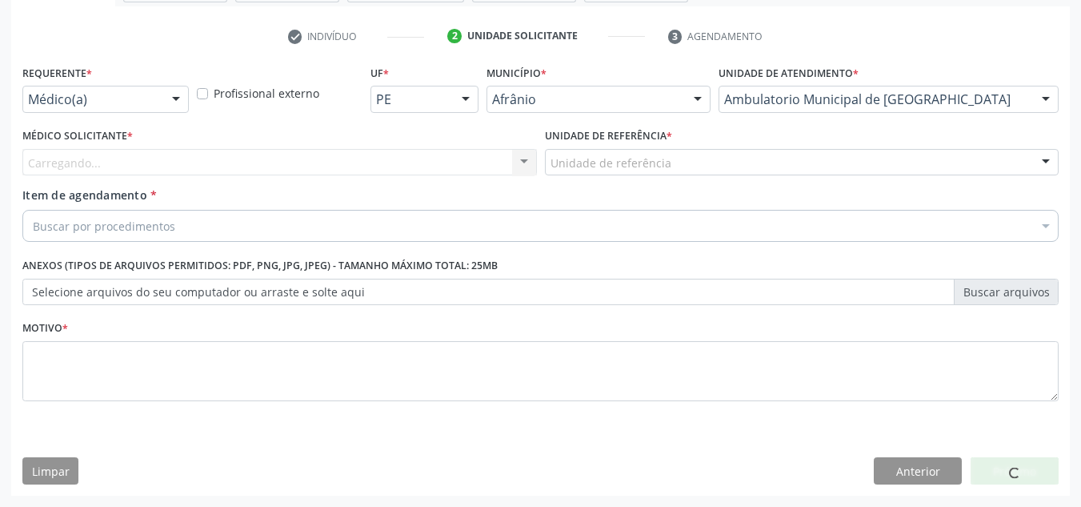
click at [323, 143] on div "Médico Solicitante * [GEOGRAPHIC_DATA]... Nenhum resultado encontrado para: " "…" at bounding box center [279, 149] width 515 height 51
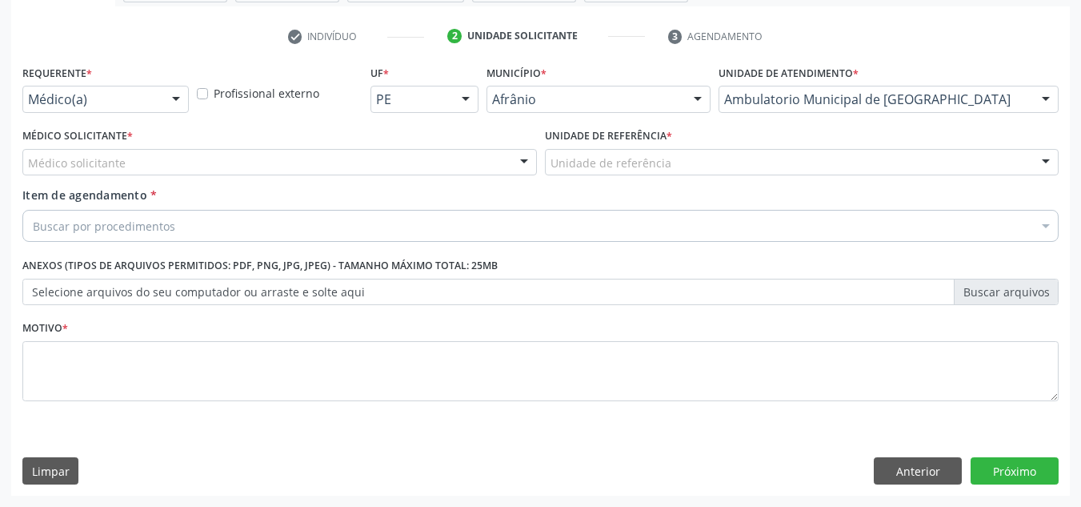
click at [323, 143] on div "Médico Solicitante * Médico solicitante [PERSON_NAME] [PERSON_NAME] [PERSON_NAM…" at bounding box center [279, 149] width 515 height 51
click at [321, 150] on div "Médico Solicitante * Médico solicitante [PERSON_NAME] [PERSON_NAME] [PERSON_NAM…" at bounding box center [279, 149] width 515 height 51
click at [319, 151] on div "Médico solicitante" at bounding box center [279, 162] width 515 height 27
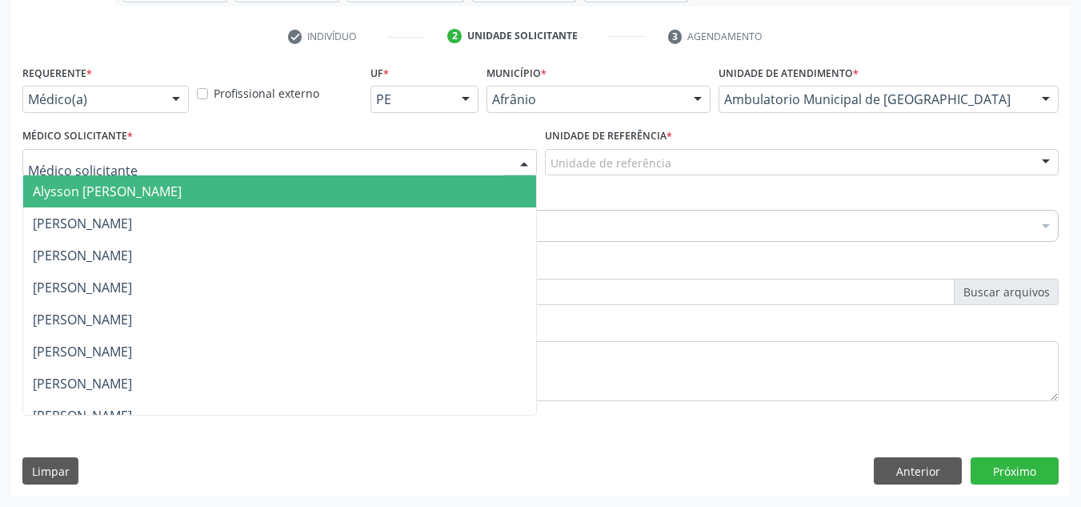
drag, startPoint x: 325, startPoint y: 174, endPoint x: 623, endPoint y: 174, distance: 298.5
click at [343, 172] on input "text" at bounding box center [266, 170] width 476 height 32
click at [467, 197] on span "Alysson [PERSON_NAME]" at bounding box center [279, 191] width 513 height 32
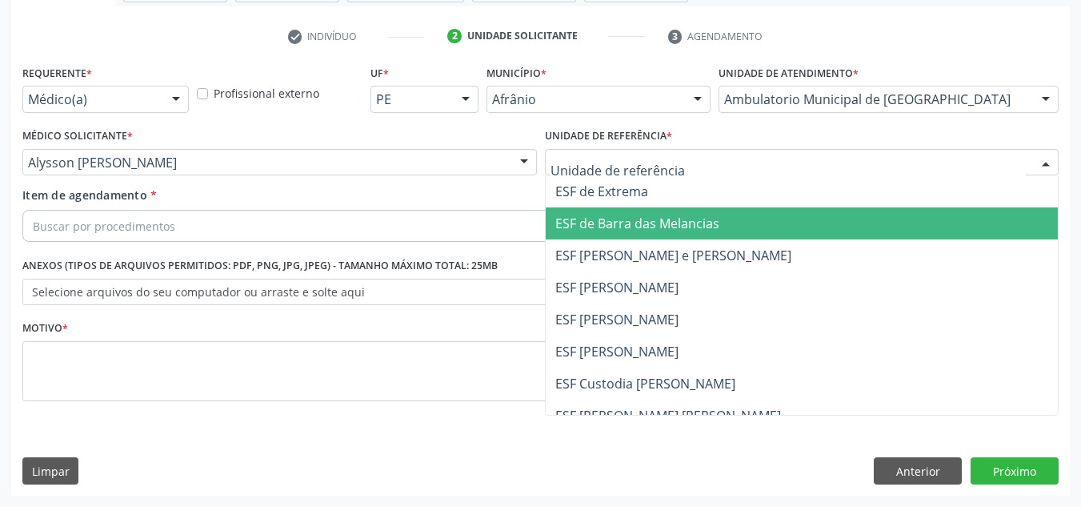
drag, startPoint x: 611, startPoint y: 223, endPoint x: 566, endPoint y: 221, distance: 44.9
click at [608, 222] on span "ESF de Barra das Melancias" at bounding box center [637, 223] width 164 height 18
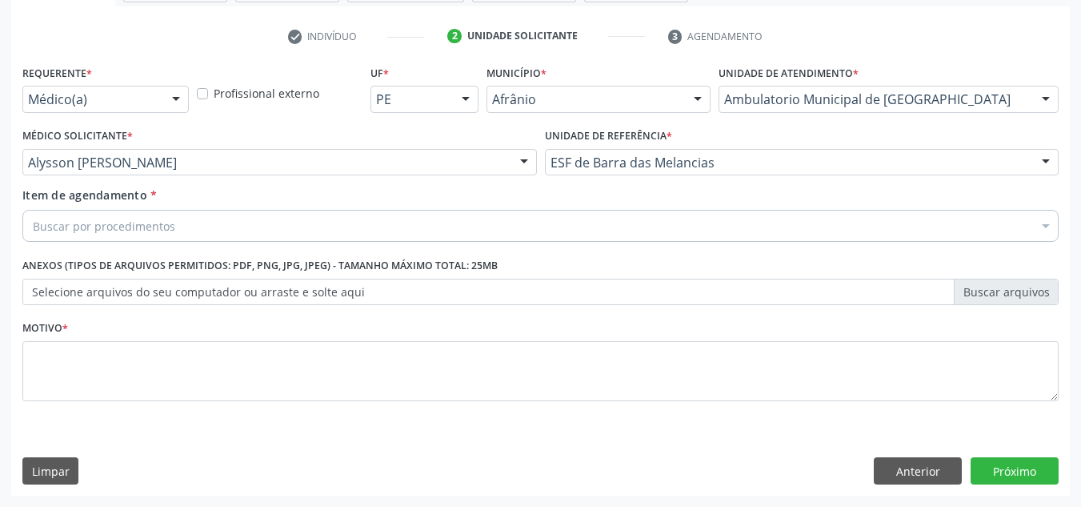
click at [550, 219] on div "Buscar por procedimentos" at bounding box center [540, 226] width 1036 height 32
click at [33, 219] on input "Item de agendamento *" at bounding box center [33, 226] width 0 height 32
paste input "0301010072-225120"
type input "0301010072-225120"
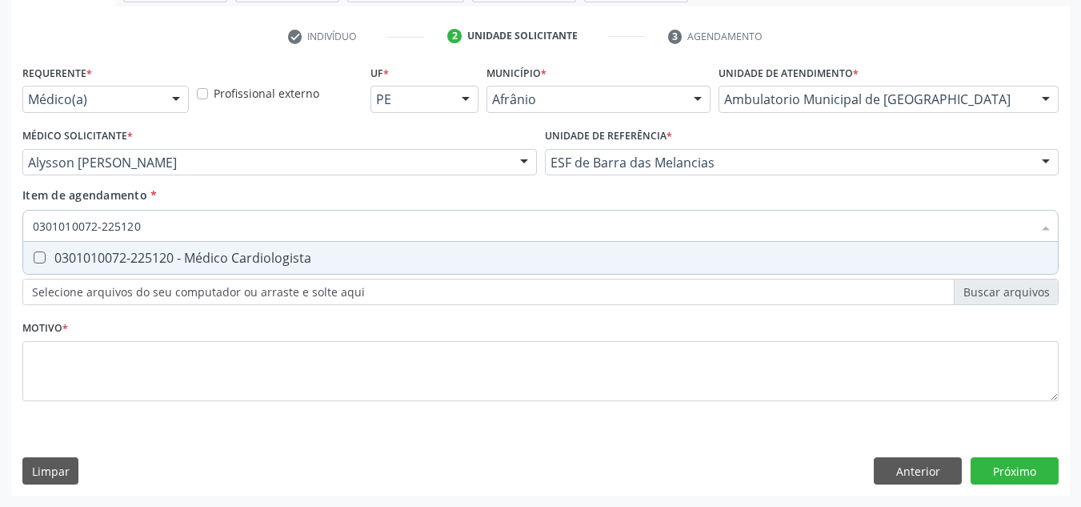
click at [278, 247] on span "0301010072-225120 - Médico Cardiologista" at bounding box center [540, 258] width 1035 height 32
checkbox Cardiologista "true"
click at [275, 322] on div "Requerente * Médico(a) Médico(a) Enfermeiro(a) Paciente Nenhum resultado encont…" at bounding box center [540, 242] width 1036 height 363
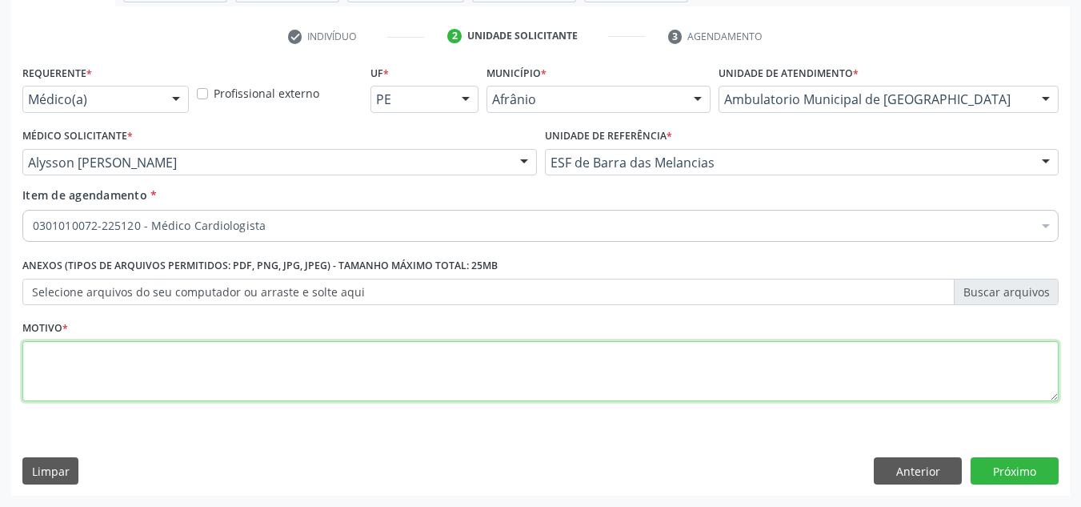
click at [271, 363] on textarea at bounding box center [540, 371] width 1036 height 61
type textarea "RETORNO"
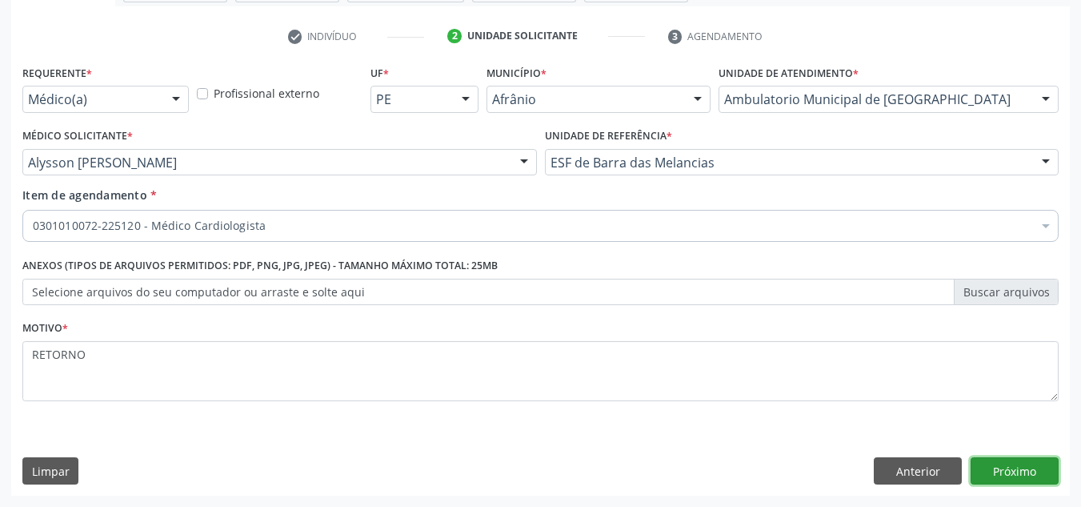
click at [1036, 476] on button "Próximo" at bounding box center [1015, 470] width 88 height 27
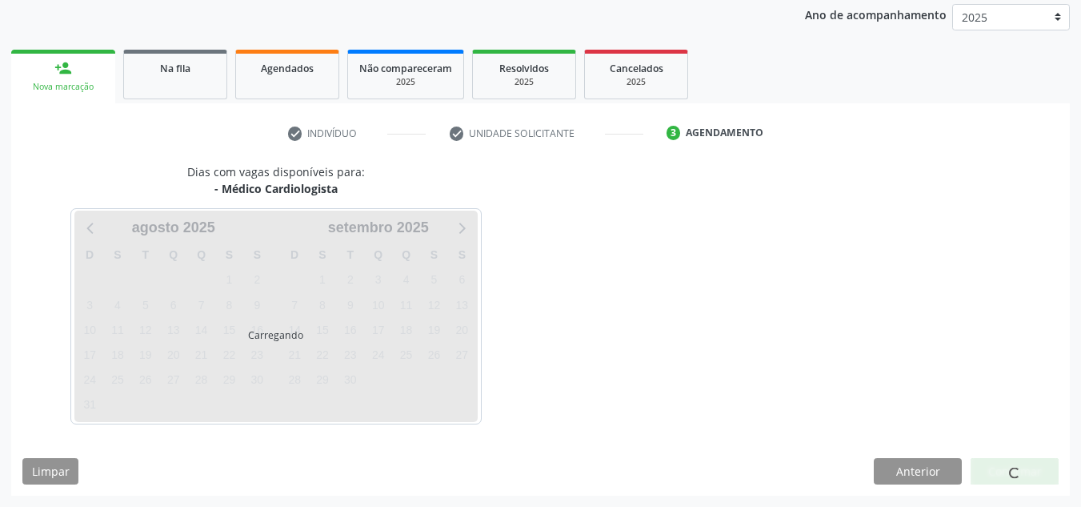
scroll to position [190, 0]
click at [1036, 476] on div at bounding box center [1015, 471] width 88 height 27
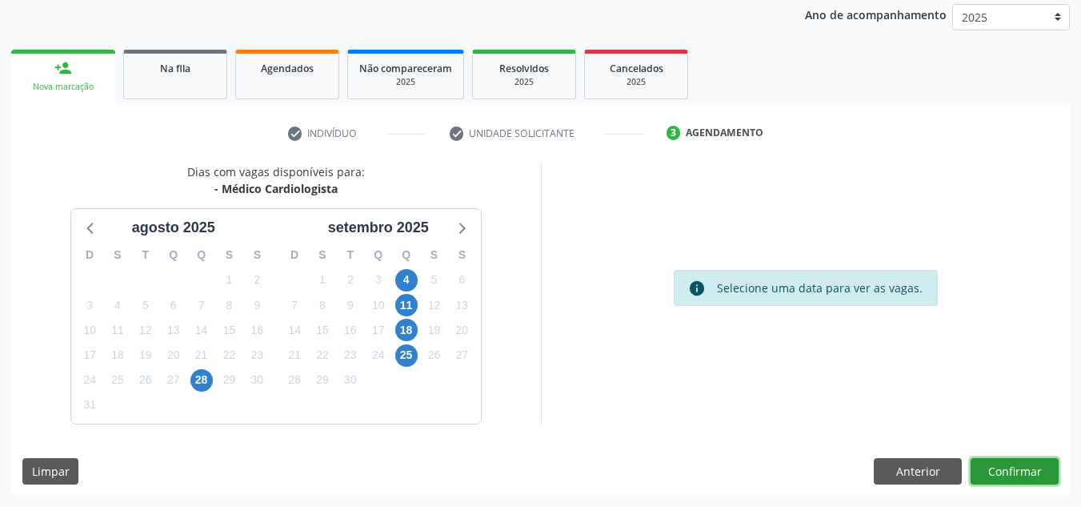
click at [1036, 476] on button "Confirmar" at bounding box center [1015, 471] width 88 height 27
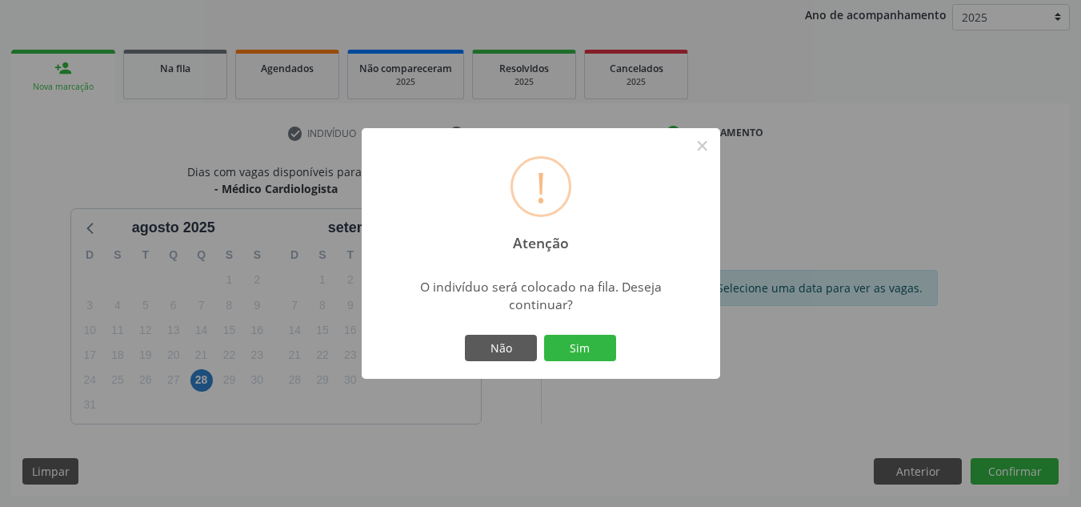
click at [544, 335] on button "Sim" at bounding box center [580, 348] width 72 height 27
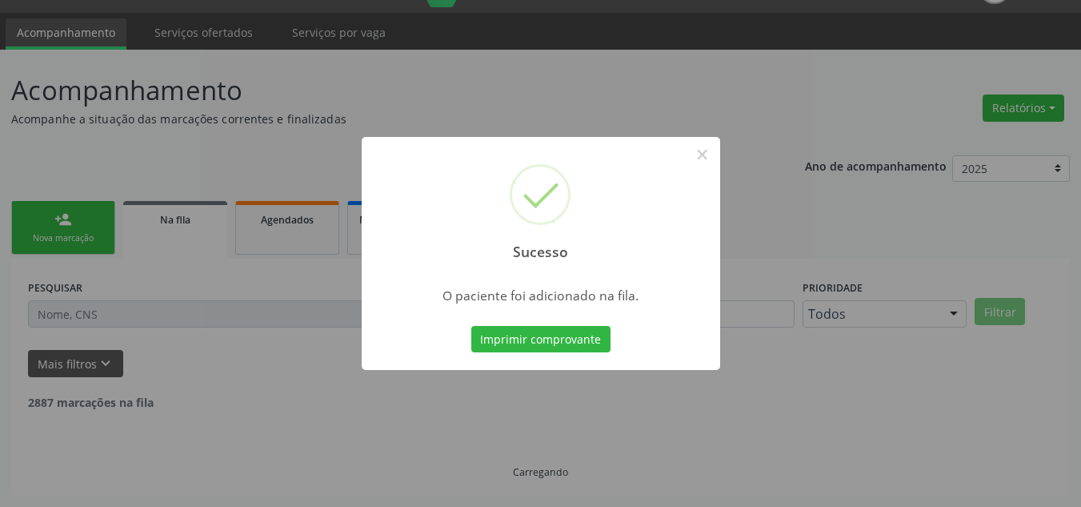
scroll to position [22, 0]
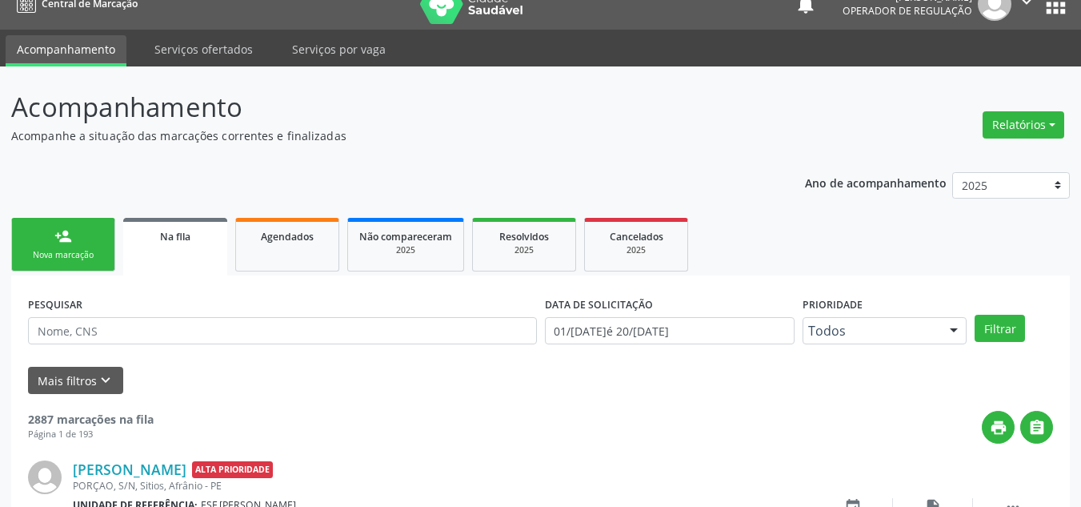
click at [96, 247] on link "person_add Nova marcação" at bounding box center [63, 245] width 104 height 54
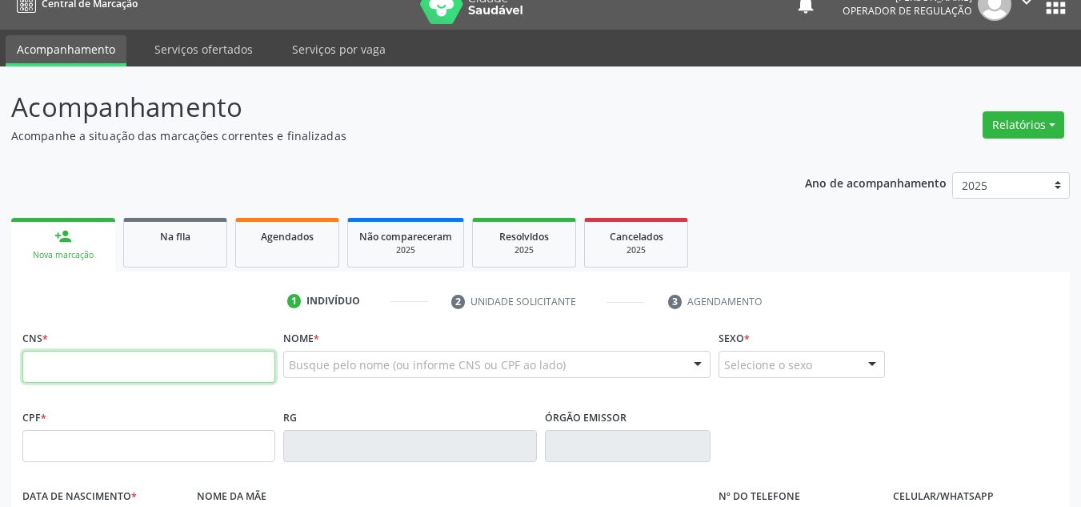
click at [125, 367] on input "text" at bounding box center [148, 367] width 253 height 32
type input "702 5067 2600 5640"
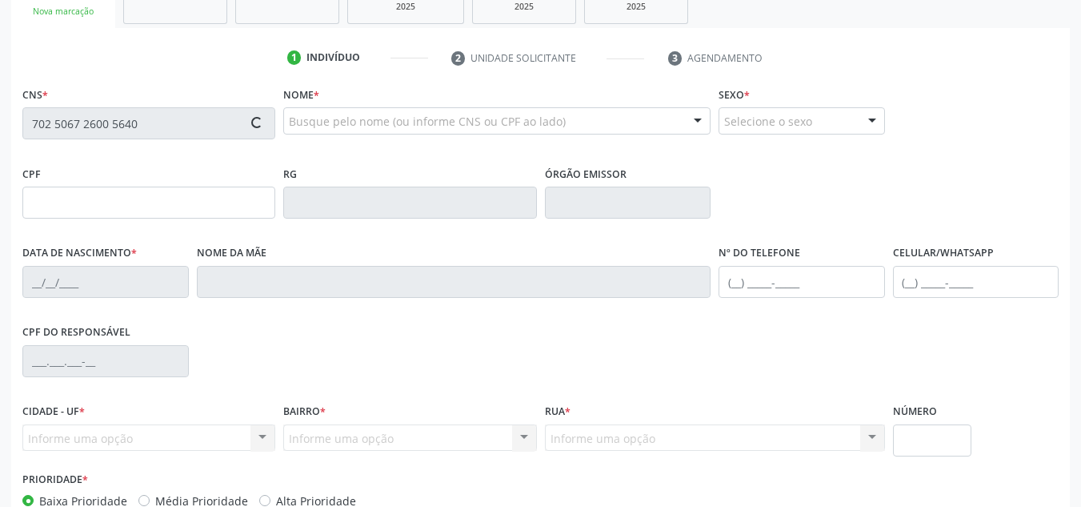
type input "303.088.794-49"
type input "21/06/1958"
type input "Raimunda Josefa da Conceição"
type input "(87) 98865-5492"
type input "039.507.134-84"
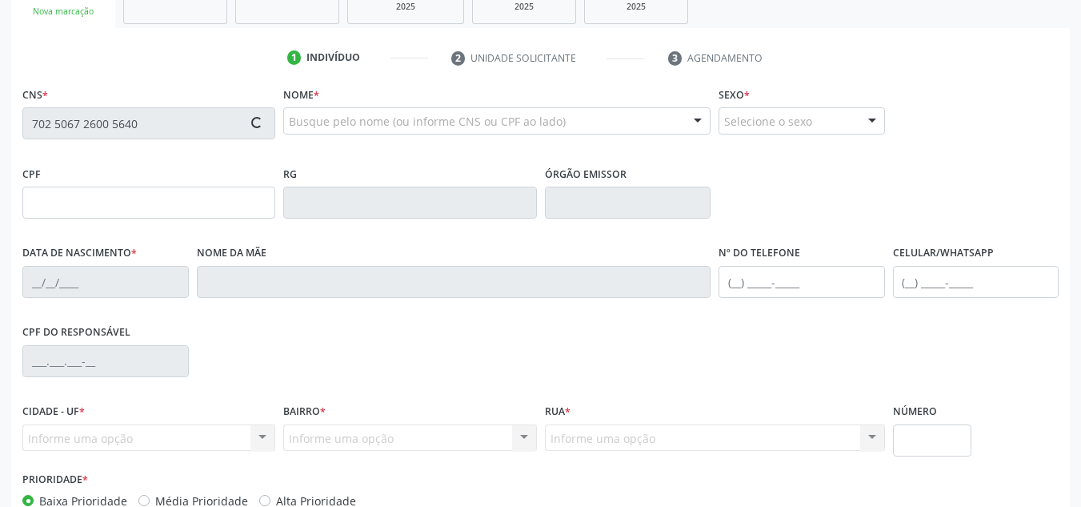
type input "S/N"
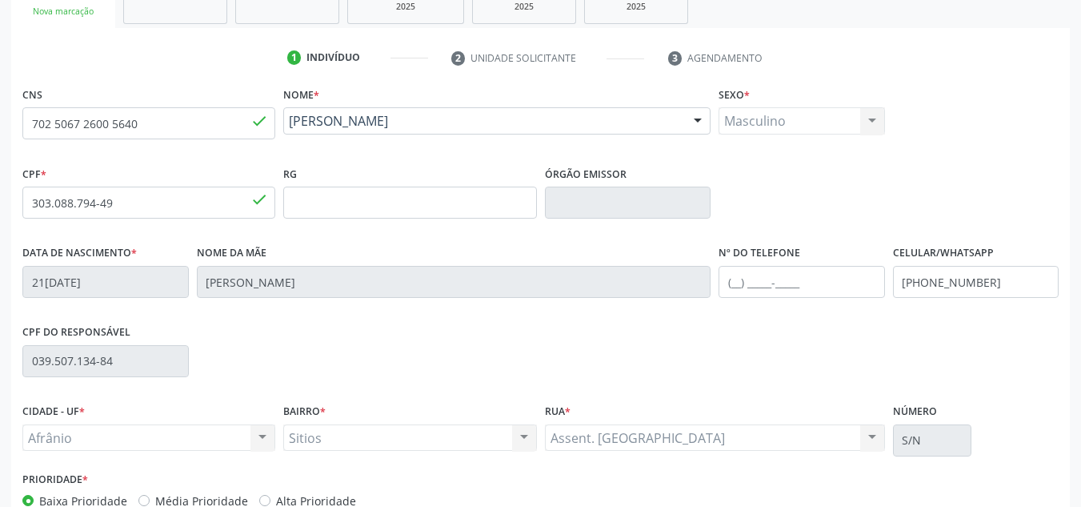
scroll to position [361, 0]
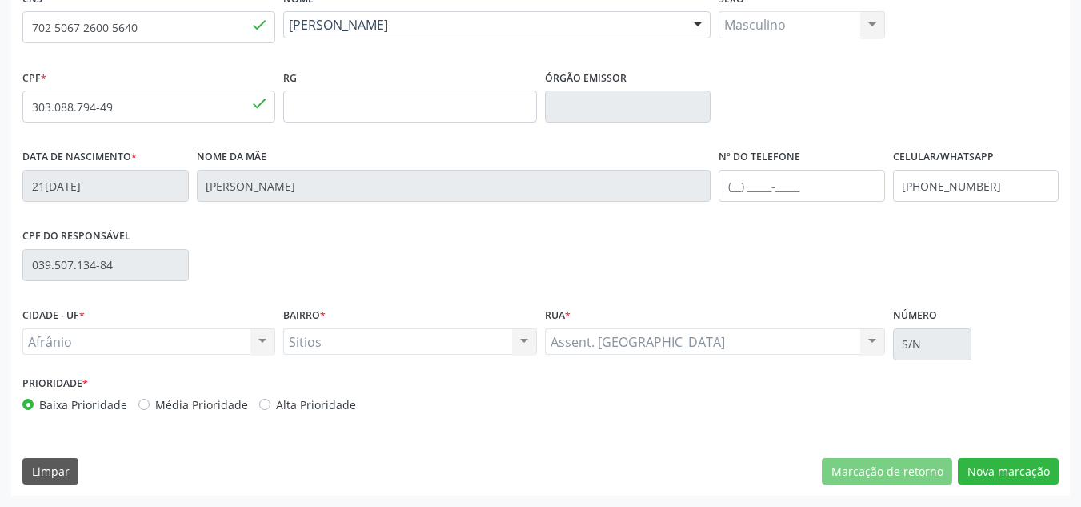
drag, startPoint x: 202, startPoint y: 411, endPoint x: 216, endPoint y: 407, distance: 14.0
click at [206, 407] on label "Média Prioridade" at bounding box center [201, 404] width 93 height 17
click at [216, 407] on label "Média Prioridade" at bounding box center [201, 404] width 93 height 17
click at [150, 407] on input "Média Prioridade" at bounding box center [143, 403] width 11 height 14
radio input "true"
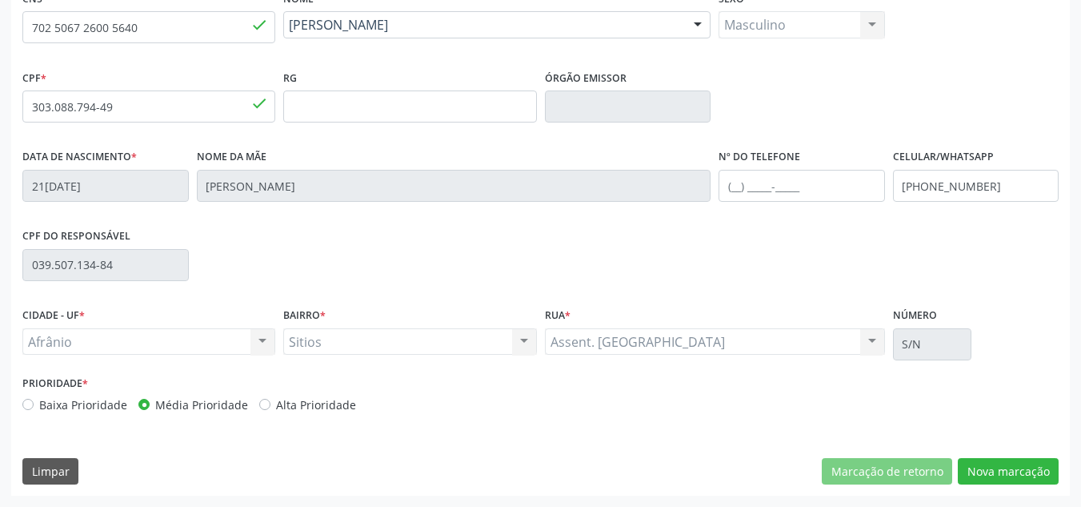
click at [994, 448] on div "CNS 702 5067 2600 5640 done Nome * Luis Laranjeira de Souza Luis Laranjeira de …" at bounding box center [540, 240] width 1059 height 509
click at [994, 458] on button "Nova marcação" at bounding box center [1008, 471] width 101 height 27
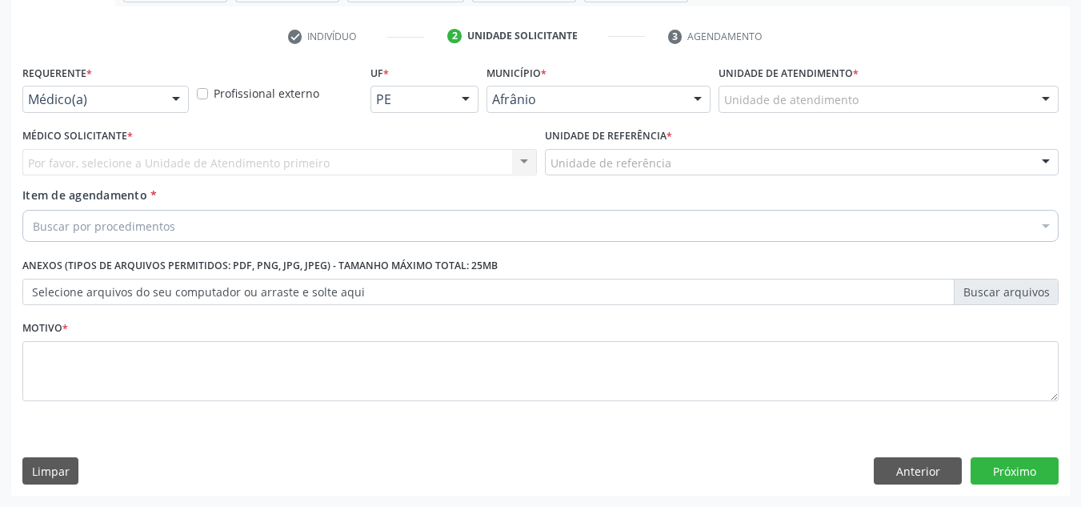
scroll to position [287, 0]
click at [924, 93] on div "Unidade de atendimento" at bounding box center [889, 99] width 340 height 27
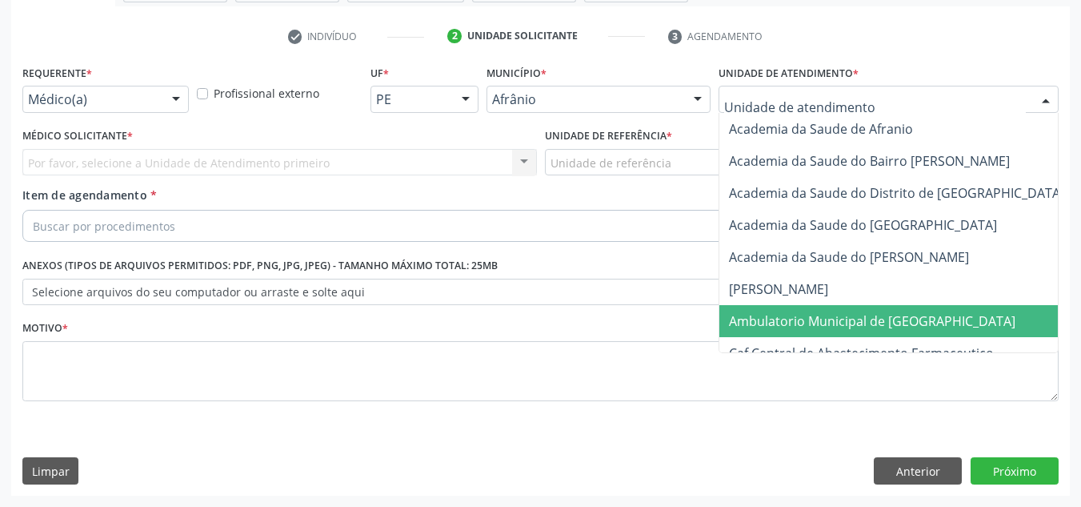
click at [927, 323] on span "Ambulatorio Municipal de [GEOGRAPHIC_DATA]" at bounding box center [915, 321] width 391 height 32
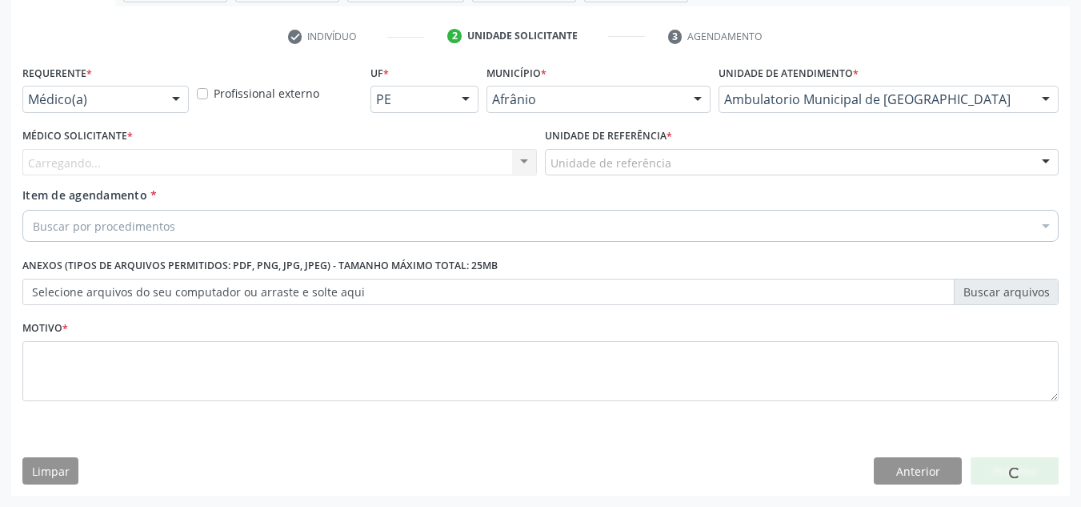
click at [251, 164] on div "Carregando... Nenhum resultado encontrado para: " " Não há nenhuma opção para s…" at bounding box center [279, 162] width 515 height 27
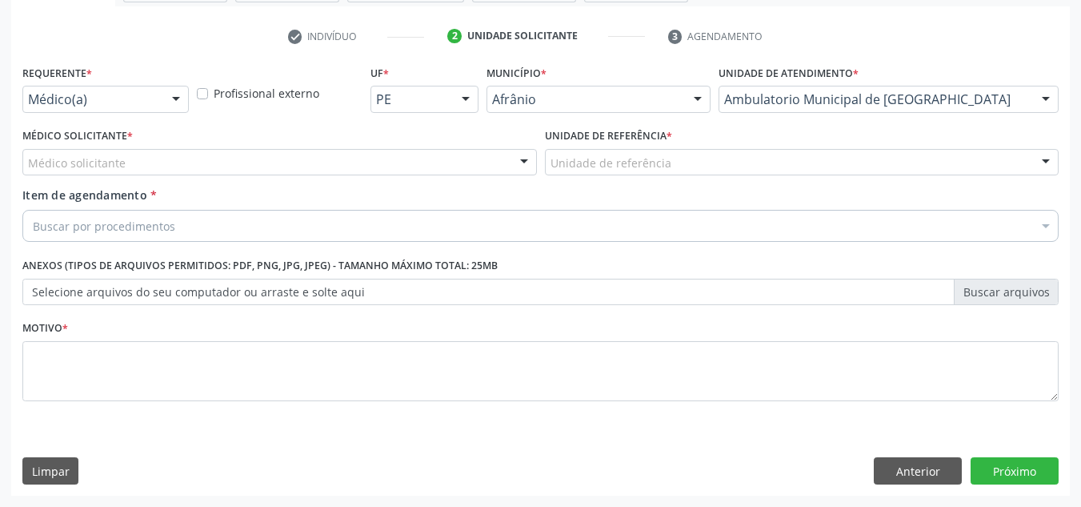
click at [251, 164] on div "Médico solicitante" at bounding box center [279, 162] width 515 height 27
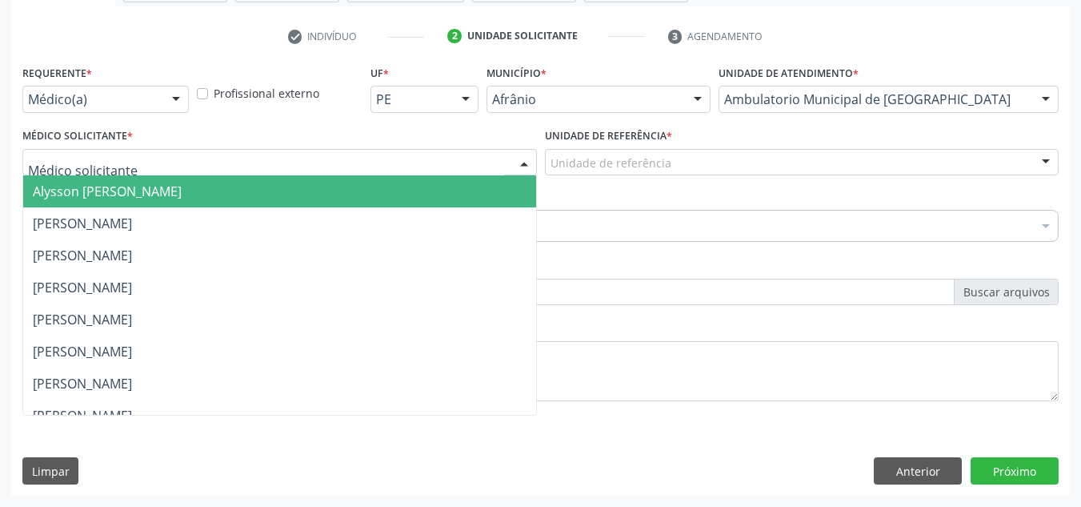
drag, startPoint x: 250, startPoint y: 194, endPoint x: 446, endPoint y: 119, distance: 209.7
click at [255, 191] on span "Alysson [PERSON_NAME]" at bounding box center [279, 191] width 513 height 32
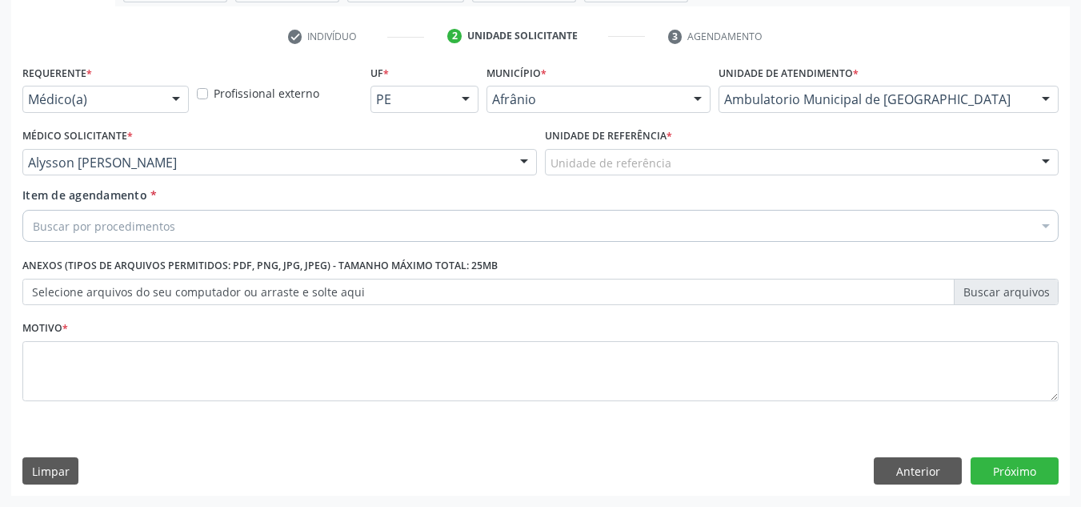
drag, startPoint x: 599, startPoint y: 141, endPoint x: 599, endPoint y: 155, distance: 14.4
click at [599, 143] on label "Unidade de referência *" at bounding box center [608, 136] width 127 height 25
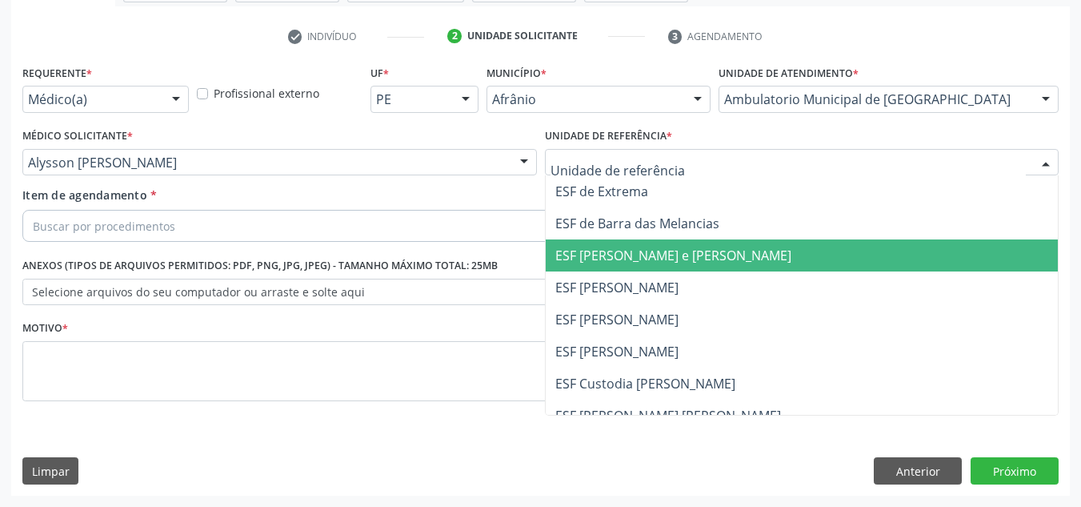
drag, startPoint x: 647, startPoint y: 268, endPoint x: 496, endPoint y: 242, distance: 152.8
click at [646, 269] on span "ESF [PERSON_NAME] e [PERSON_NAME]" at bounding box center [802, 255] width 513 height 32
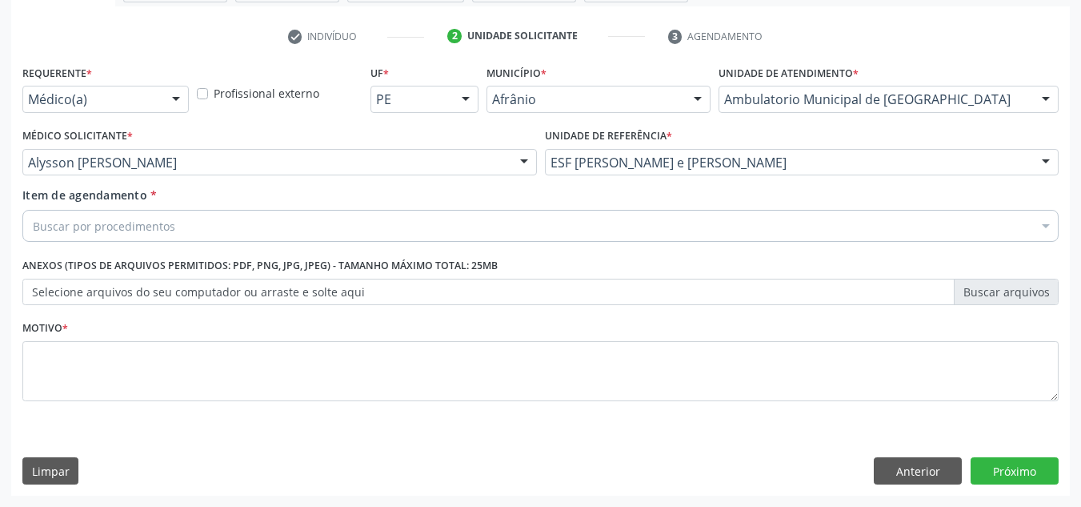
click at [497, 228] on div "Buscar por procedimentos" at bounding box center [540, 226] width 1036 height 32
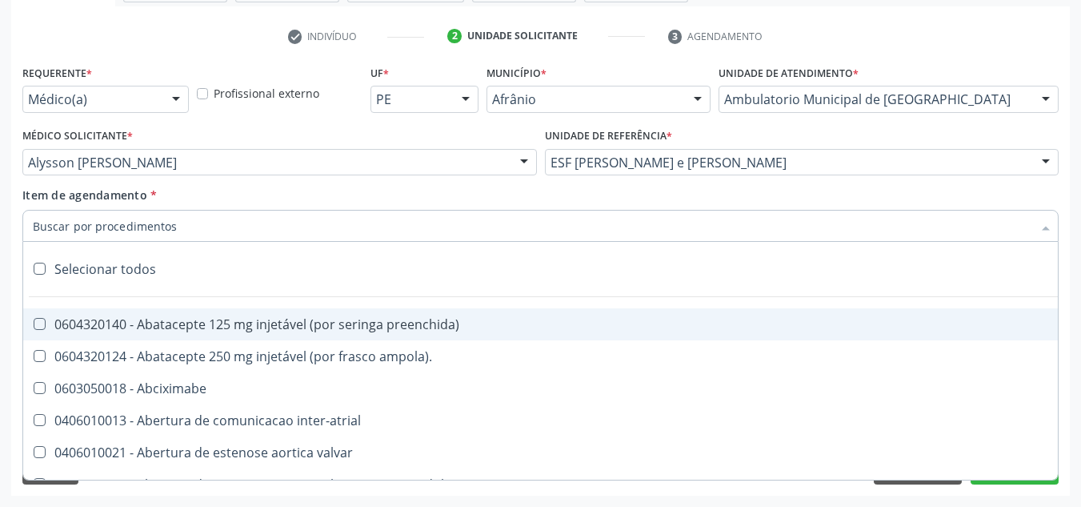
paste input "0301010072-225120"
type input "0301010072-225120"
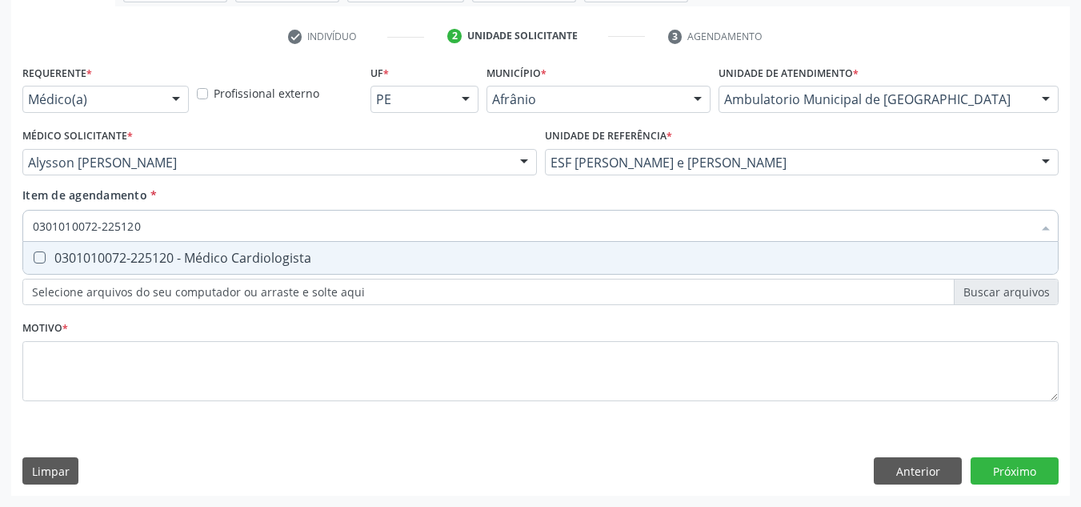
click at [298, 247] on span "0301010072-225120 - Médico Cardiologista" at bounding box center [540, 258] width 1035 height 32
checkbox Cardiologista "true"
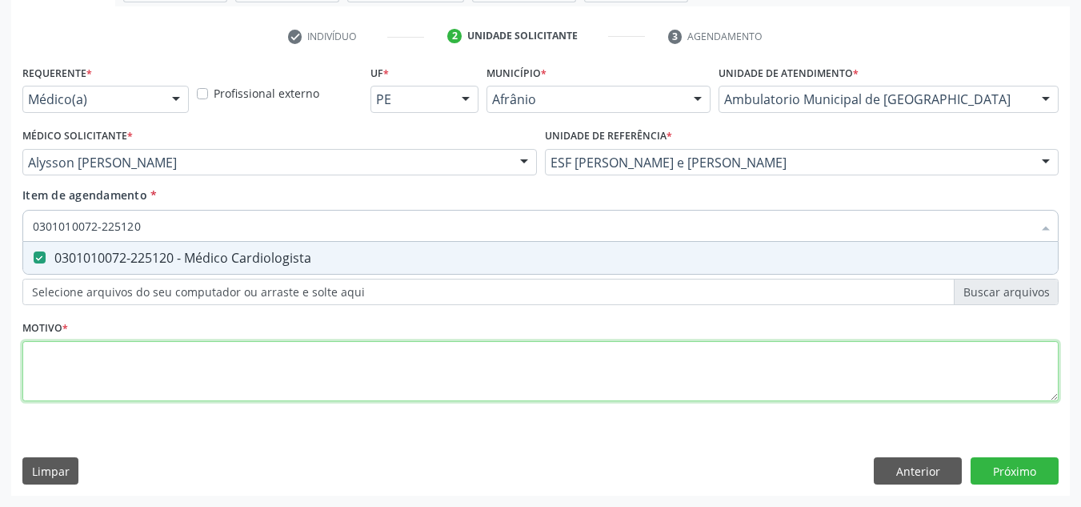
click at [328, 372] on div "Requerente * Médico(a) Médico(a) Enfermeiro(a) Paciente Nenhum resultado encont…" at bounding box center [540, 242] width 1036 height 363
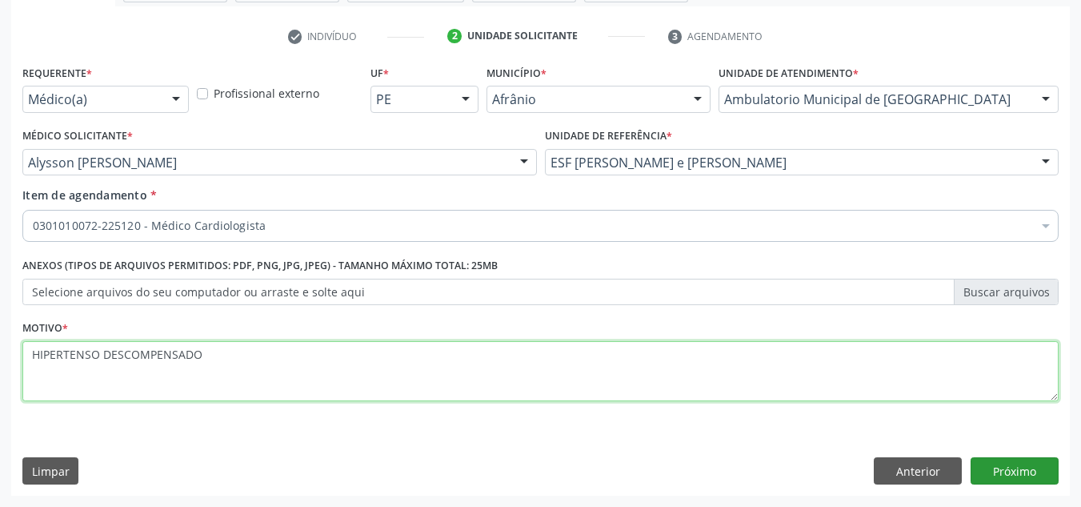
type textarea "HIPERTENSO DESCOMPENSADO"
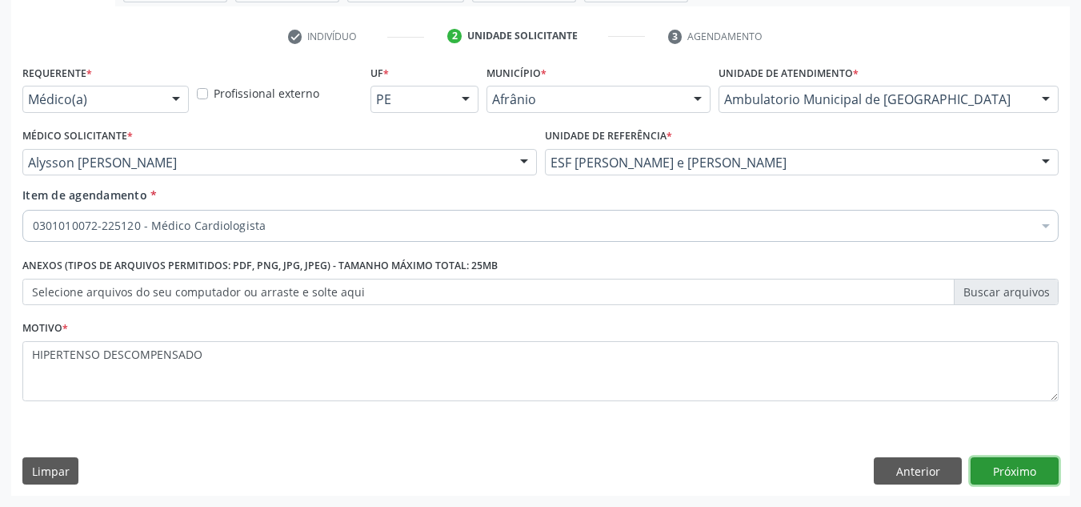
click at [1000, 463] on button "Próximo" at bounding box center [1015, 470] width 88 height 27
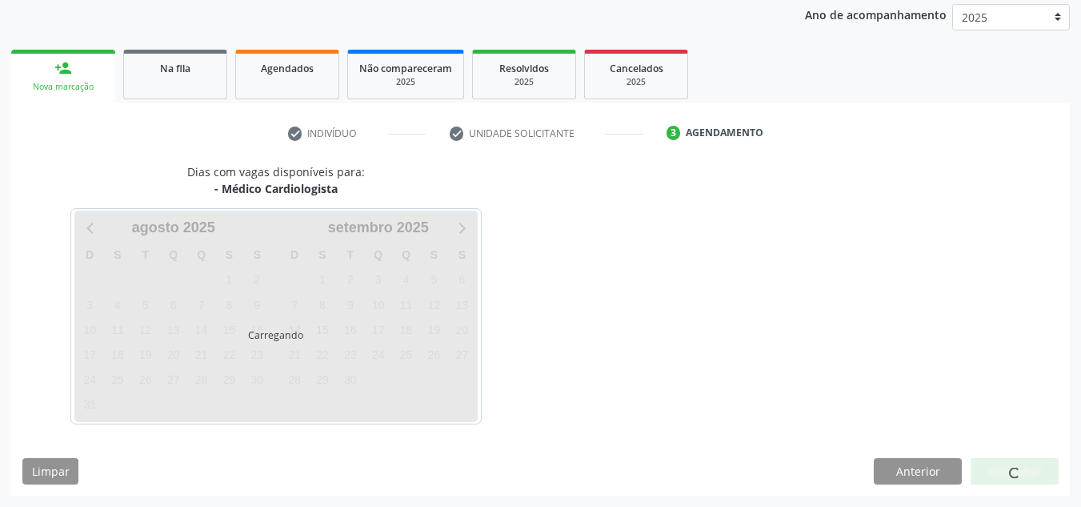
scroll to position [190, 0]
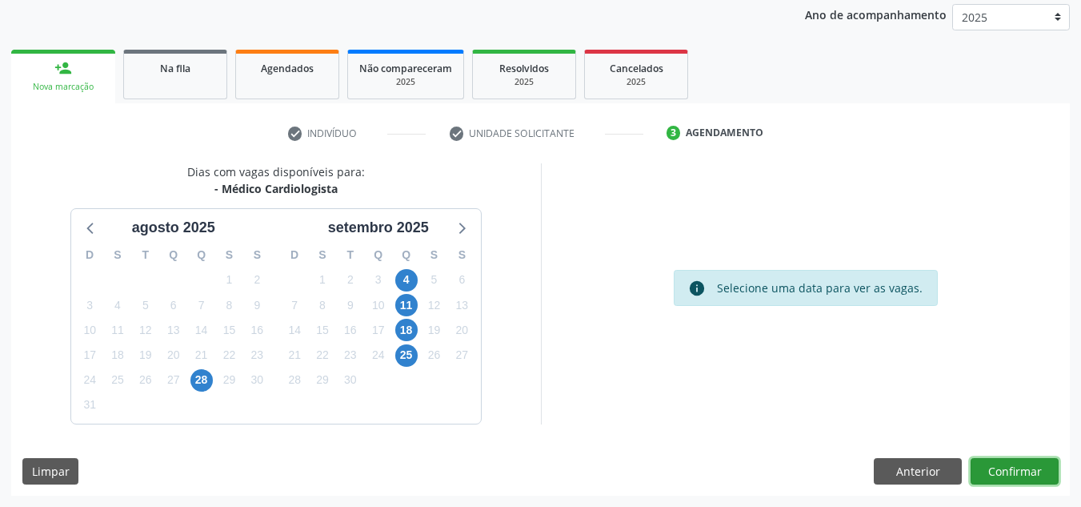
click at [999, 463] on button "Confirmar" at bounding box center [1015, 471] width 88 height 27
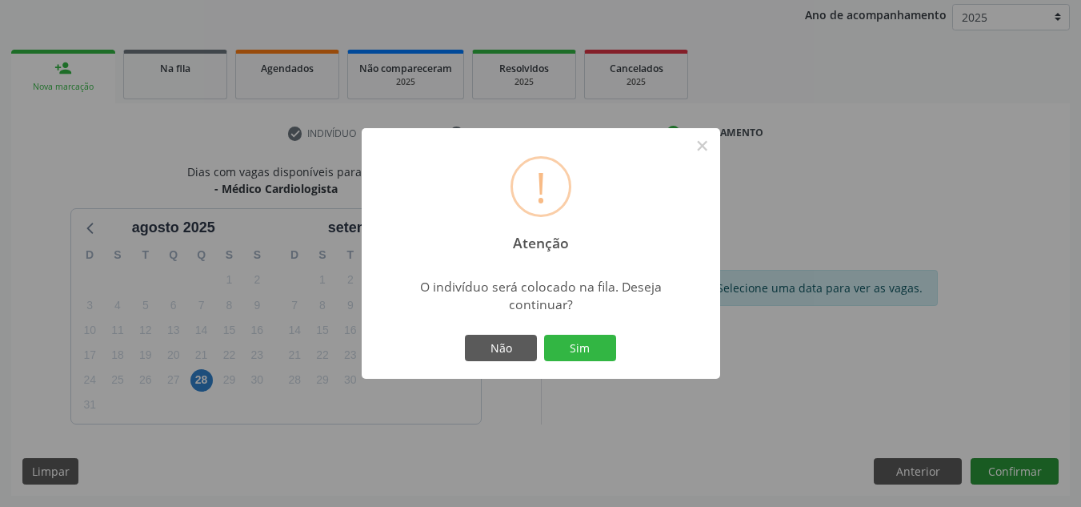
click at [544, 335] on button "Sim" at bounding box center [580, 348] width 72 height 27
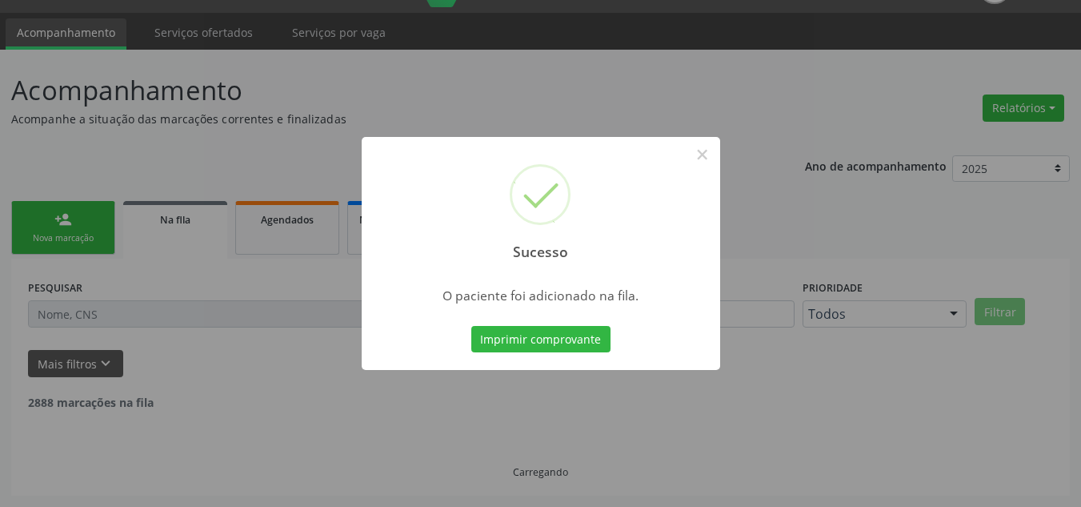
scroll to position [22, 0]
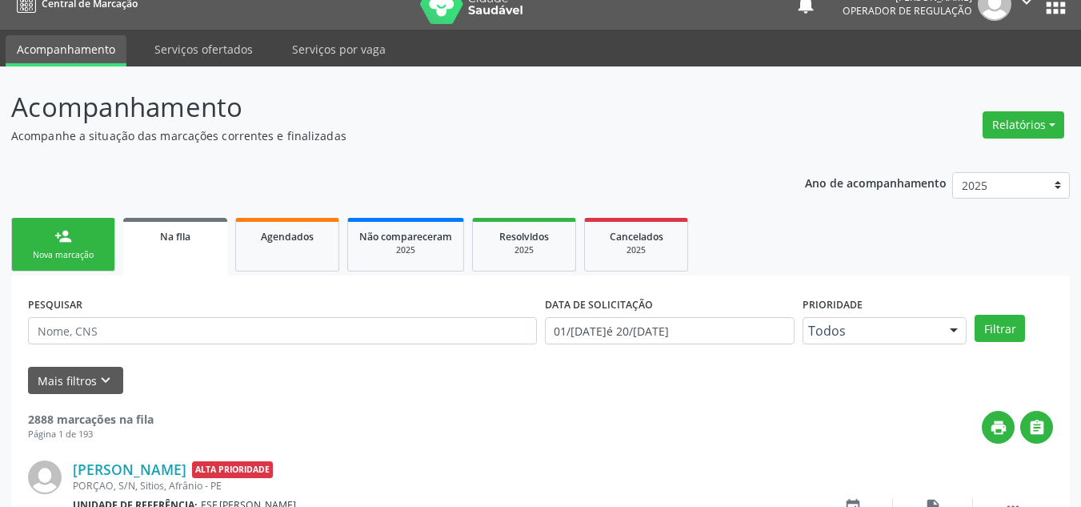
click at [36, 256] on div "Nova marcação" at bounding box center [63, 255] width 80 height 12
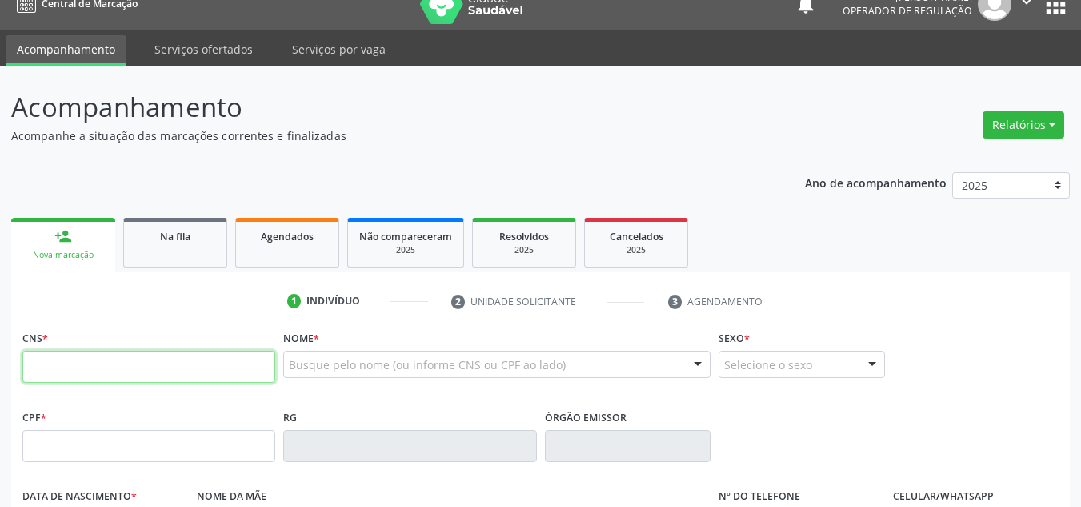
click at [78, 377] on input "text" at bounding box center [148, 367] width 253 height 32
type input "705 0066 7499 6950"
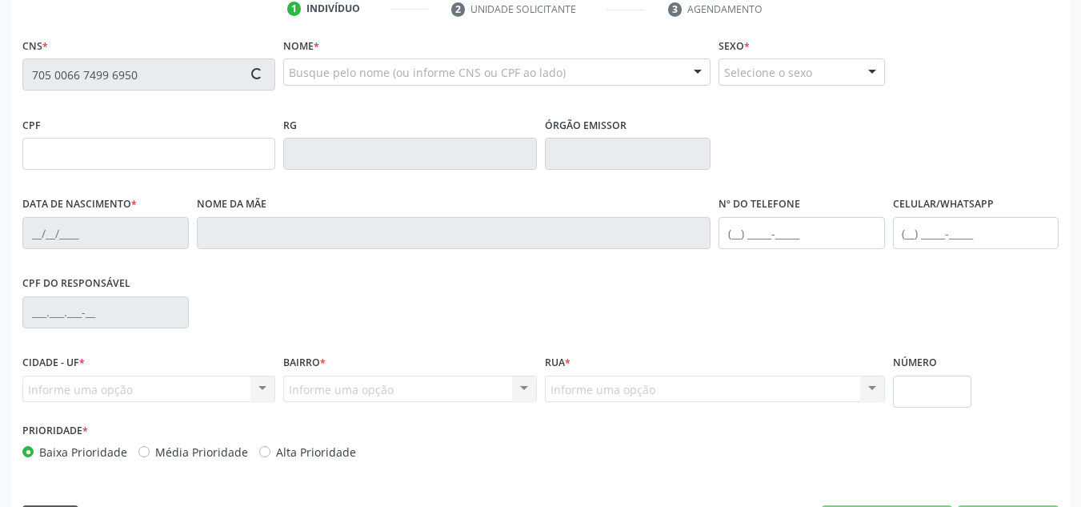
scroll to position [342, 0]
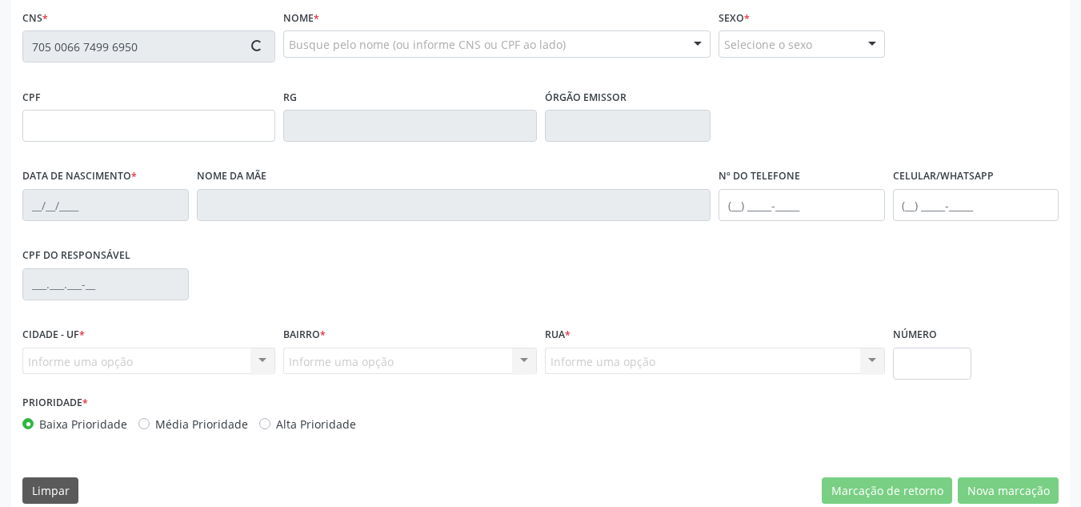
type input "118.358.674-48"
type input "08/10/1998"
type input "Diana Lucas da Silva"
type input "(87) 98844-5895"
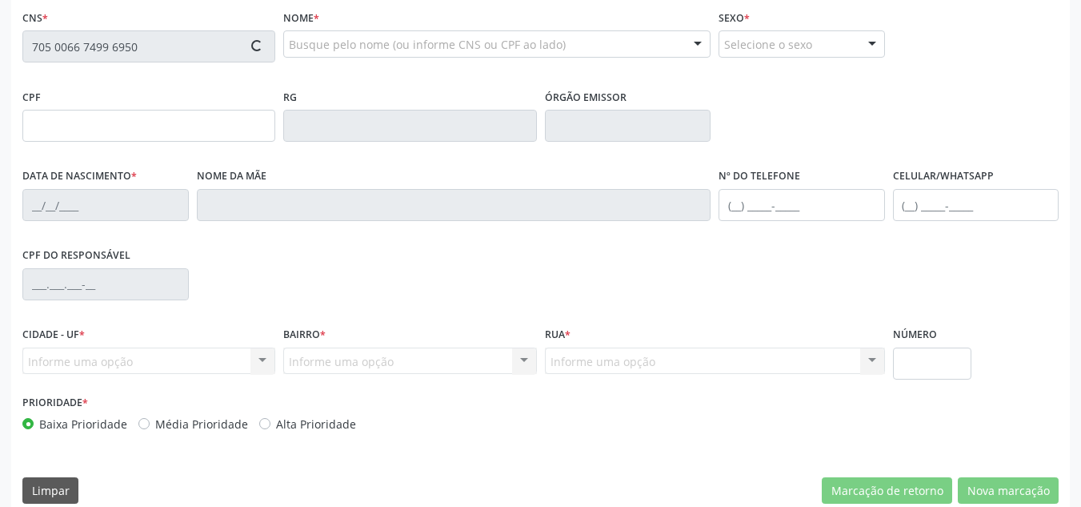
type input "037.144.424-13"
type input "S/N"
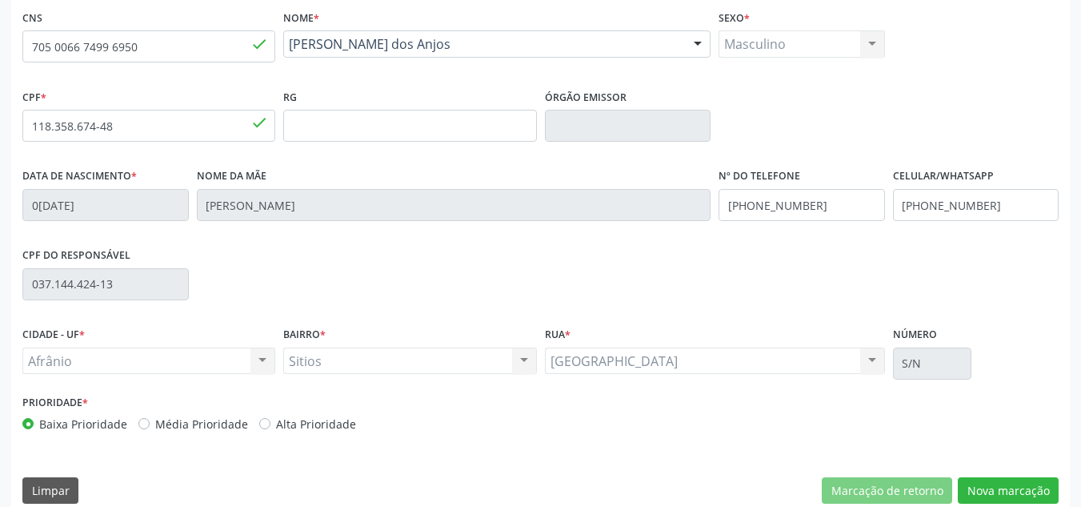
click at [182, 427] on label "Média Prioridade" at bounding box center [201, 423] width 93 height 17
click at [150, 427] on input "Média Prioridade" at bounding box center [143, 422] width 11 height 14
radio input "true"
click at [1002, 498] on button "Nova marcação" at bounding box center [1008, 490] width 101 height 27
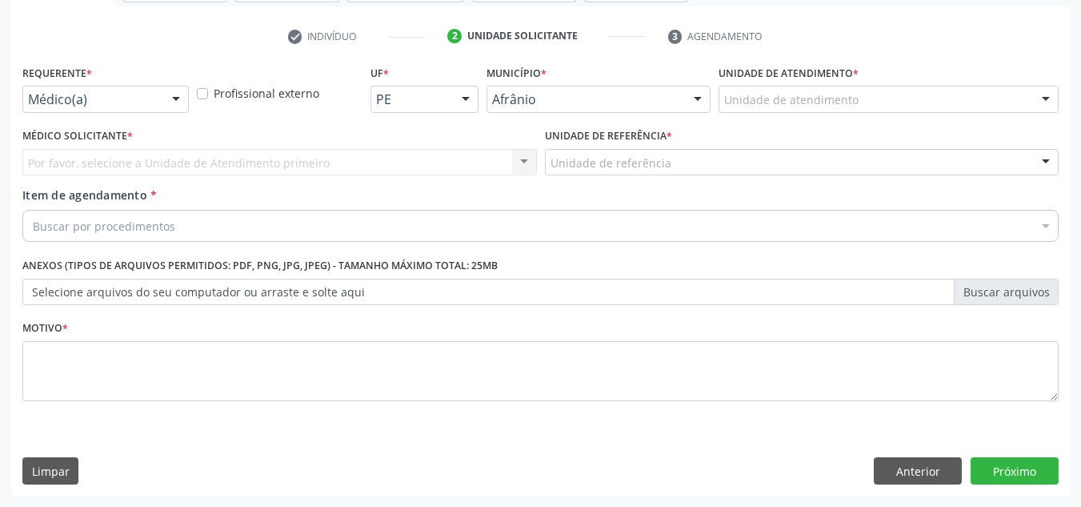
scroll to position [287, 0]
click at [937, 117] on div "Unidade de atendimento * Unidade de atendimento Academia da Saude de Afranio Ac…" at bounding box center [889, 92] width 348 height 62
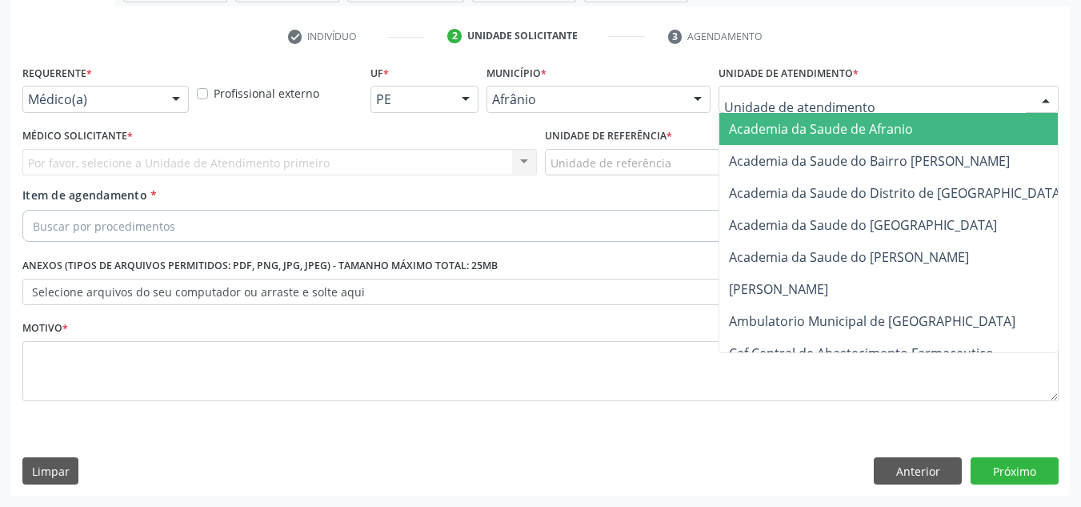
click at [957, 104] on div at bounding box center [889, 99] width 340 height 27
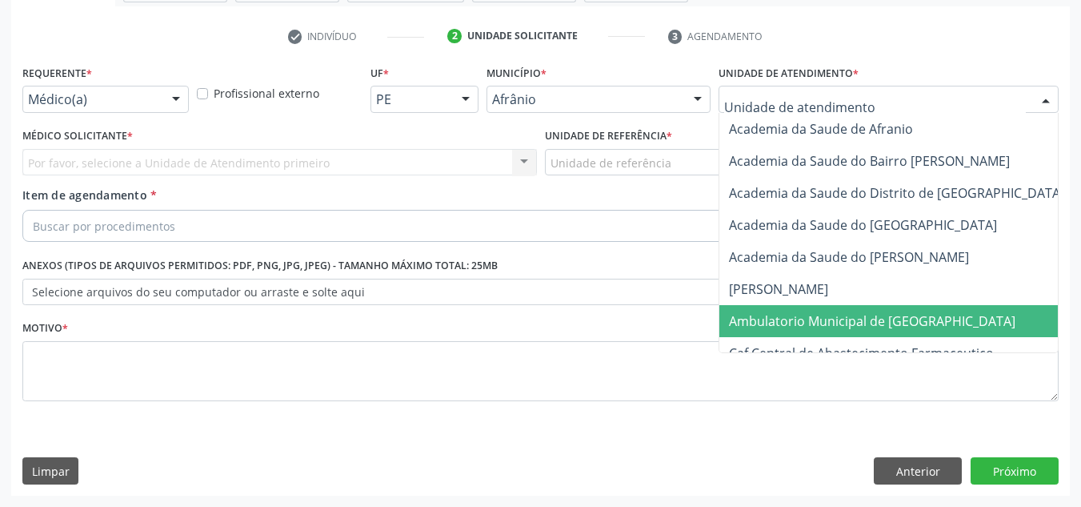
click at [922, 313] on span "Ambulatorio Municipal de [GEOGRAPHIC_DATA]" at bounding box center [872, 321] width 287 height 18
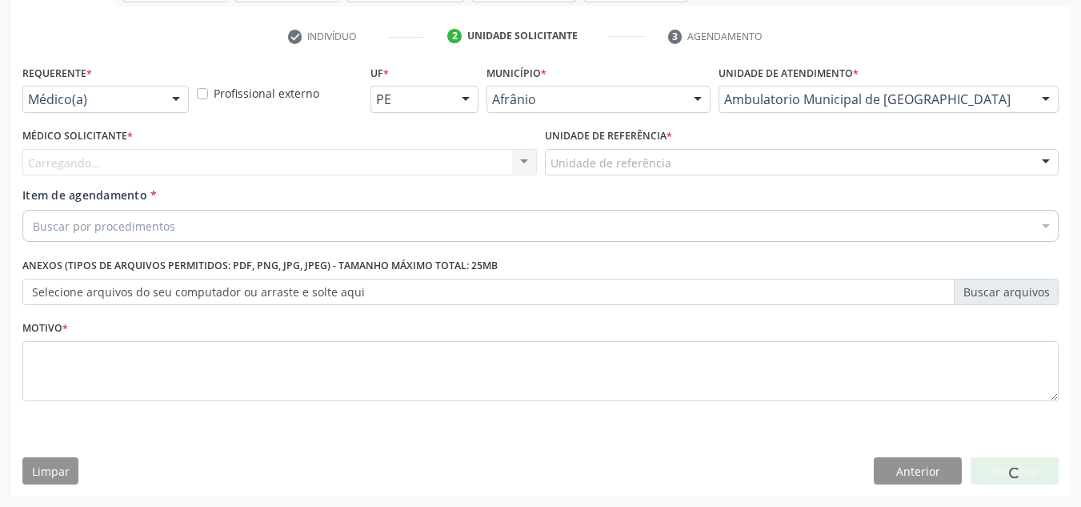
click at [314, 169] on div "Carregando... Nenhum resultado encontrado para: " " Não há nenhuma opção para s…" at bounding box center [279, 162] width 515 height 27
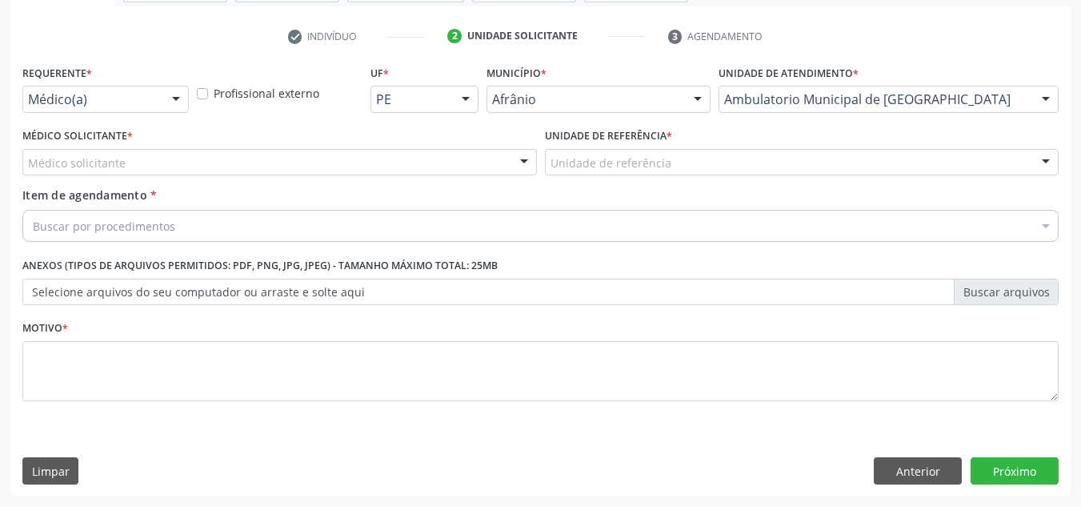
click at [315, 167] on div "Médico solicitante" at bounding box center [279, 162] width 515 height 27
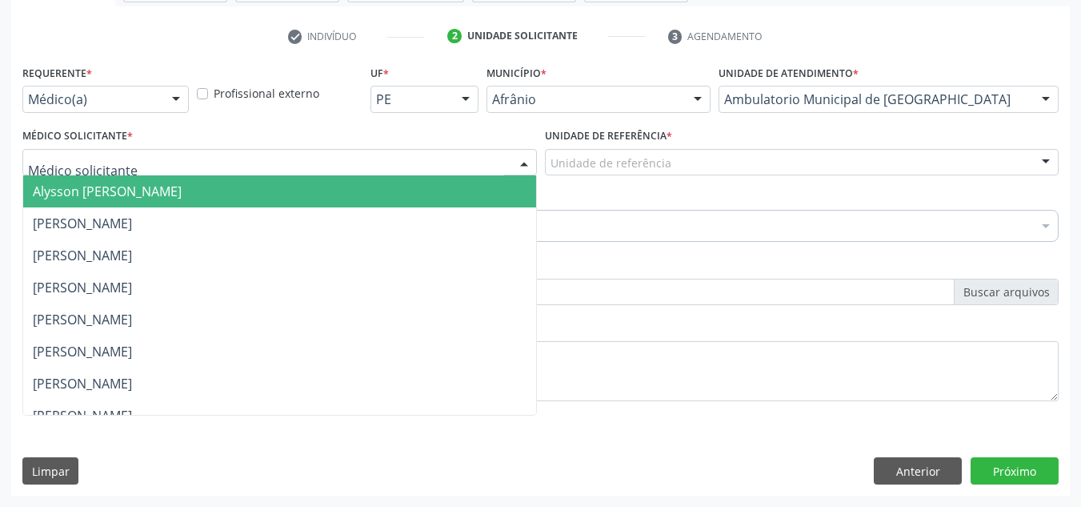
click at [340, 198] on span "Alysson [PERSON_NAME]" at bounding box center [279, 191] width 513 height 32
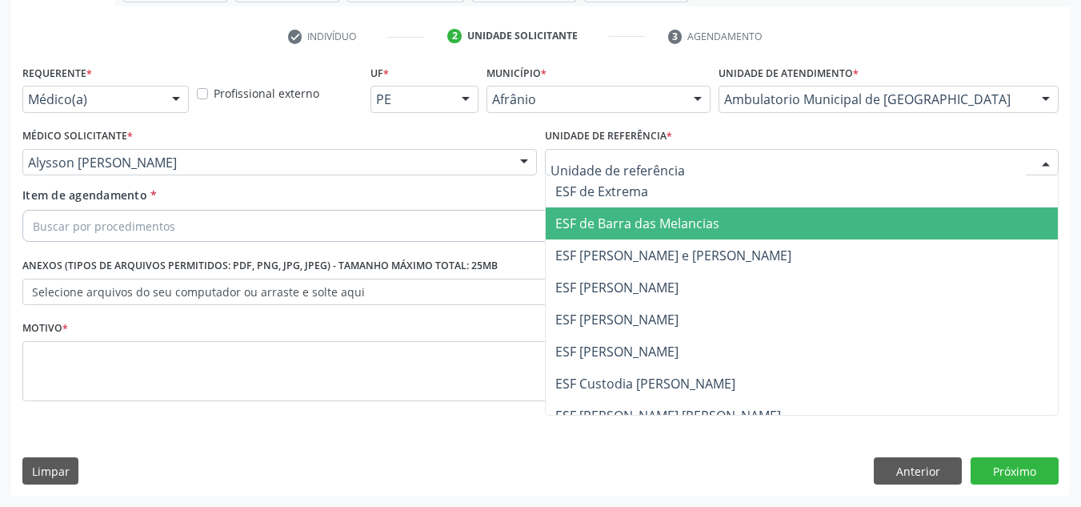
drag, startPoint x: 627, startPoint y: 251, endPoint x: 617, endPoint y: 228, distance: 25.4
click at [627, 252] on span "ESF [PERSON_NAME] e [PERSON_NAME]" at bounding box center [673, 256] width 236 height 18
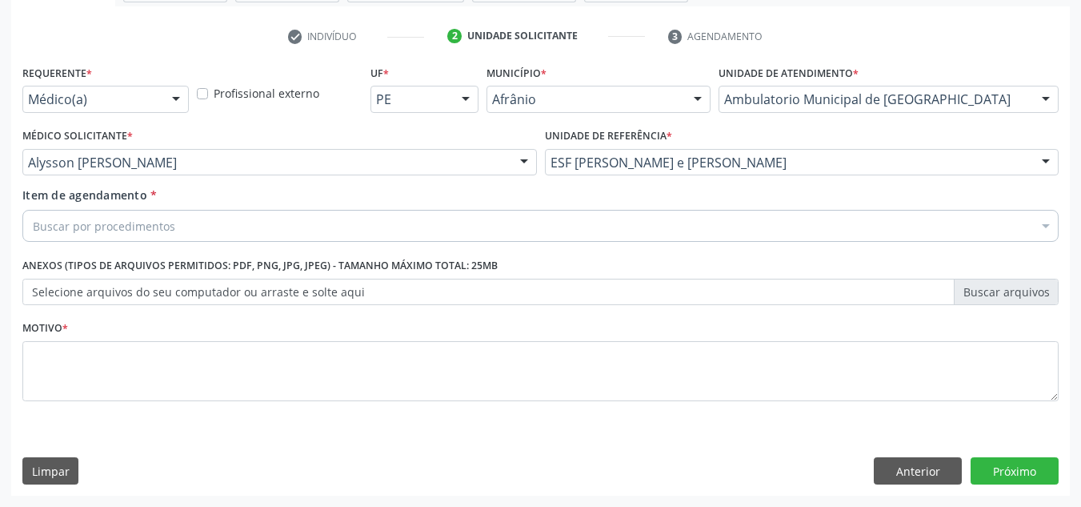
click at [625, 218] on div "Buscar por procedimentos" at bounding box center [540, 226] width 1036 height 32
click at [33, 218] on input "Item de agendamento *" at bounding box center [33, 226] width 0 height 32
paste input "0301010072-225120"
click at [33, 225] on input "0301010072-225120" at bounding box center [33, 226] width 0 height 32
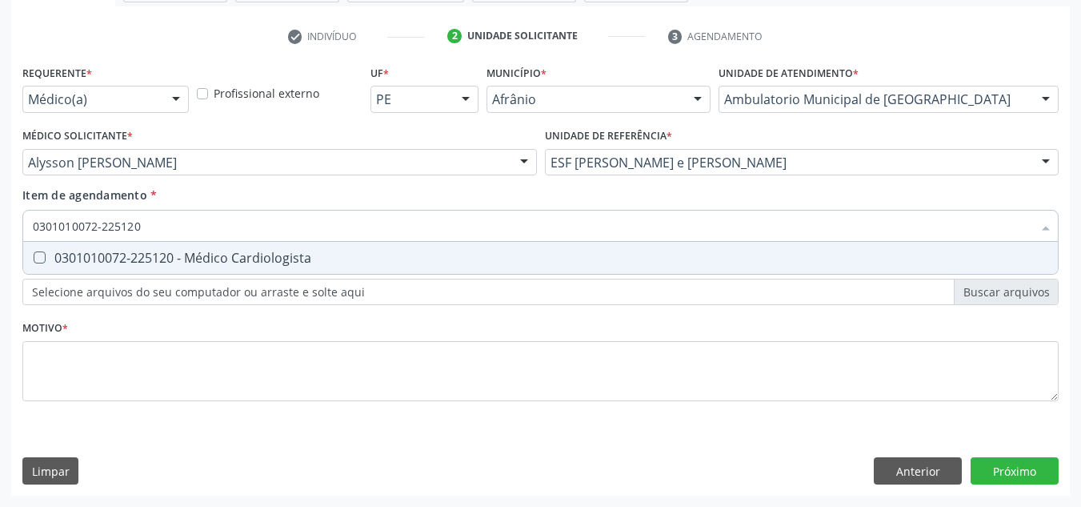
paste input "0301010072-225120"
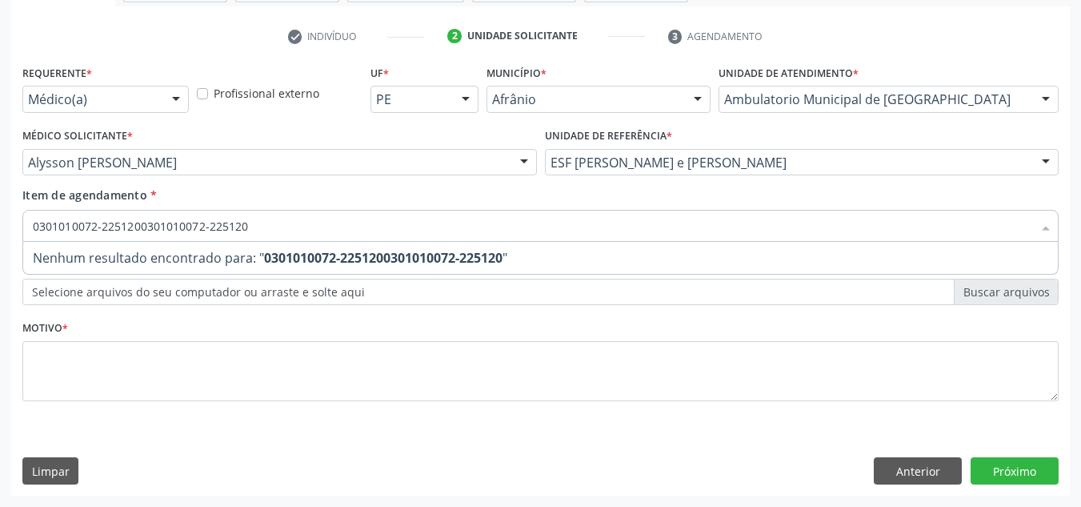
type input "0301010072-225120"
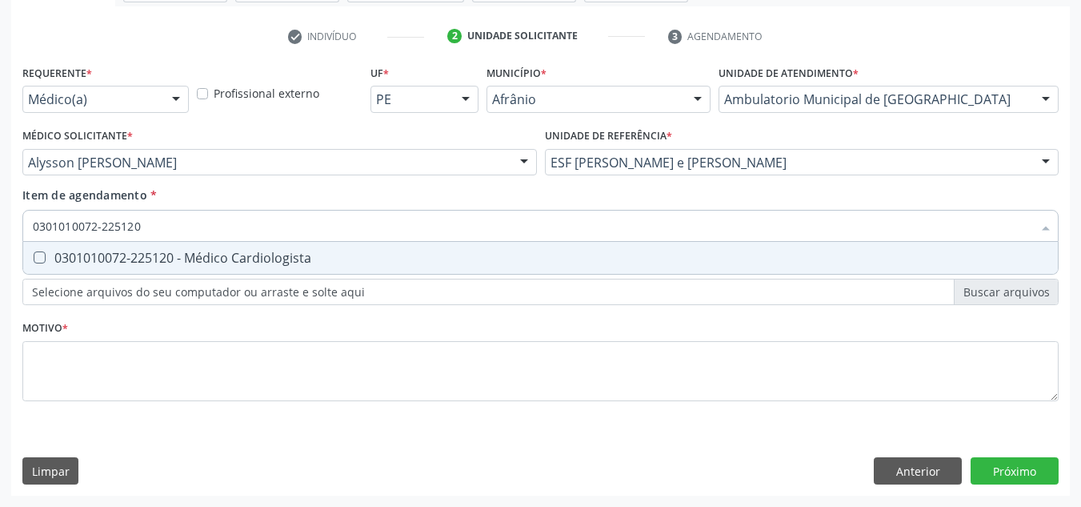
drag, startPoint x: 382, startPoint y: 251, endPoint x: 371, endPoint y: 271, distance: 22.9
click at [379, 251] on div "0301010072-225120 - Médico Cardiologista" at bounding box center [541, 257] width 1016 height 13
checkbox Cardiologista "true"
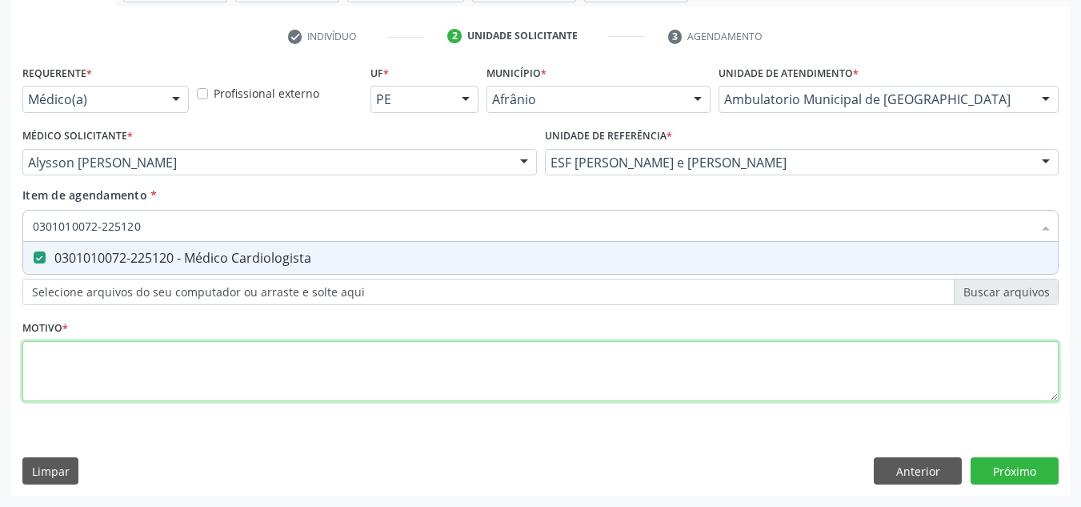
click at [359, 345] on div "Requerente * Médico(a) Médico(a) Enfermeiro(a) Paciente Nenhum resultado encont…" at bounding box center [540, 242] width 1036 height 363
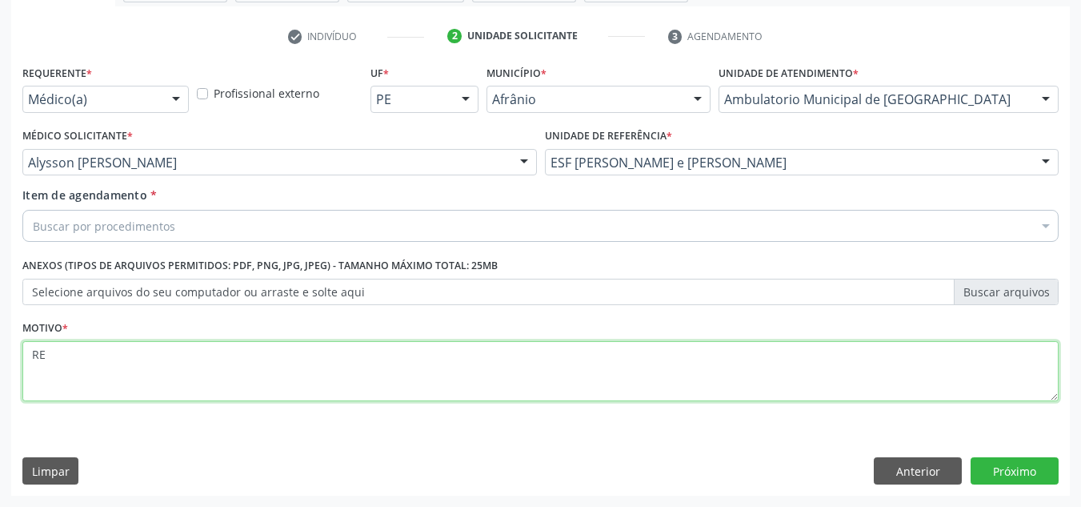
type textarea "R"
type textarea "AMBULATORIAL"
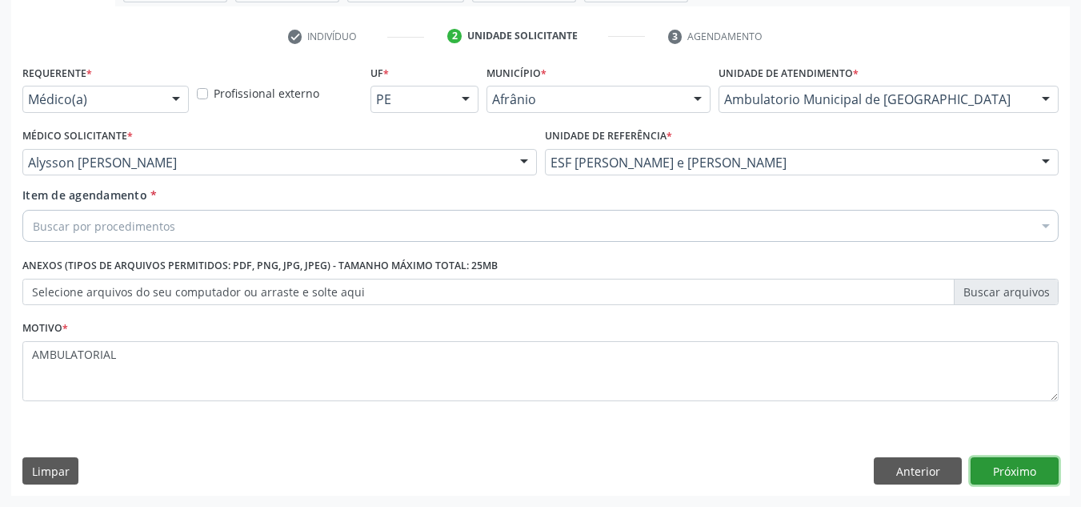
click at [988, 466] on button "Próximo" at bounding box center [1015, 470] width 88 height 27
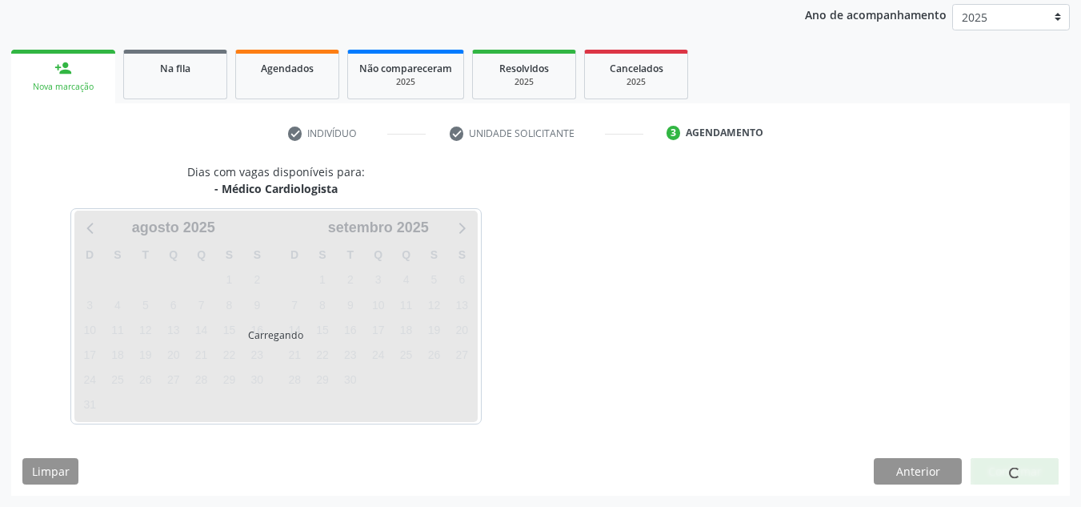
scroll to position [190, 0]
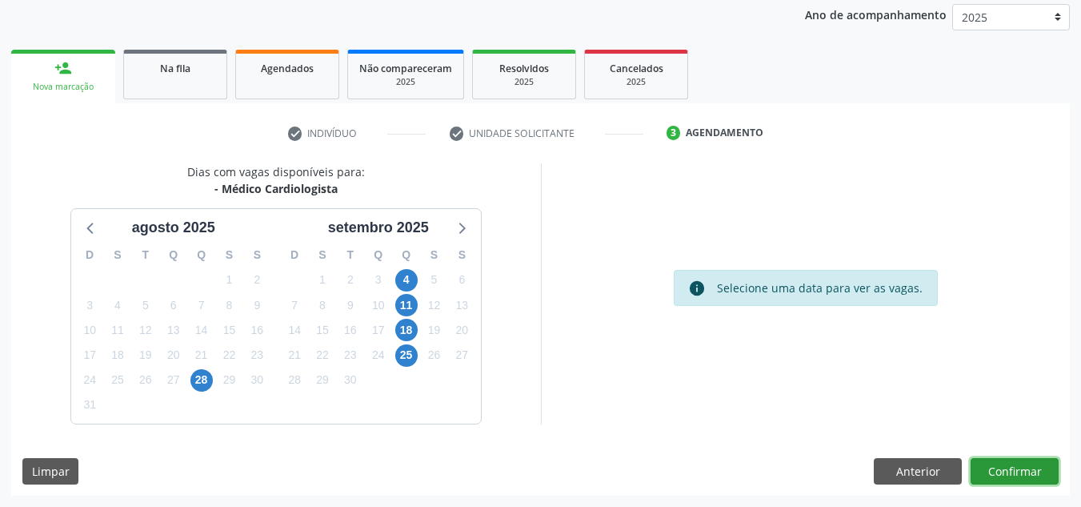
click at [988, 466] on button "Confirmar" at bounding box center [1015, 471] width 88 height 27
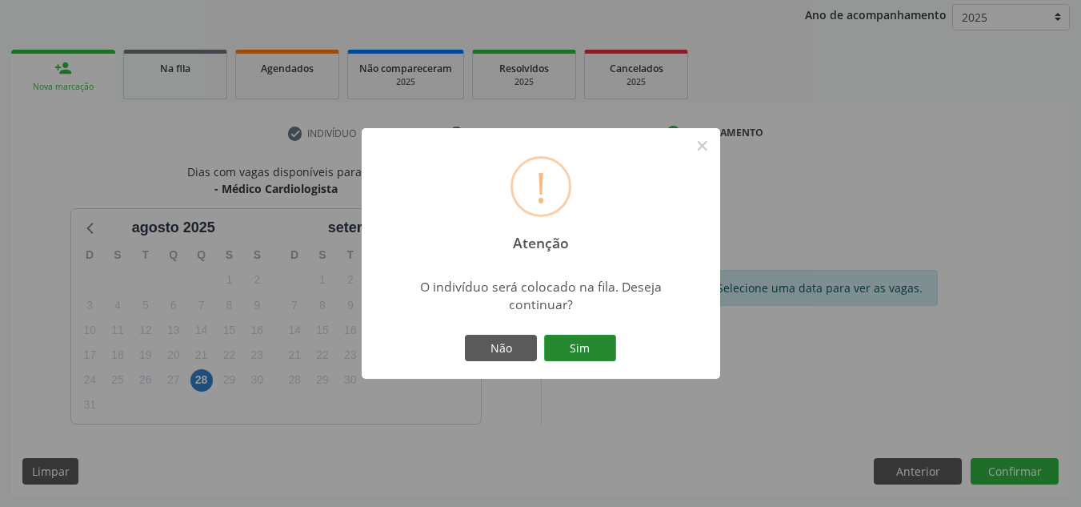
click at [606, 355] on button "Sim" at bounding box center [580, 348] width 72 height 27
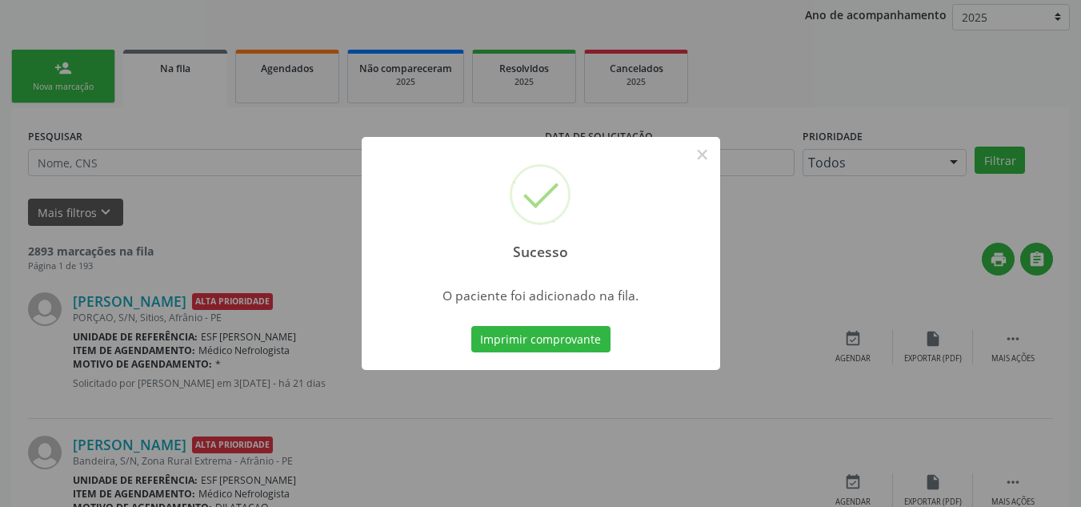
scroll to position [22, 0]
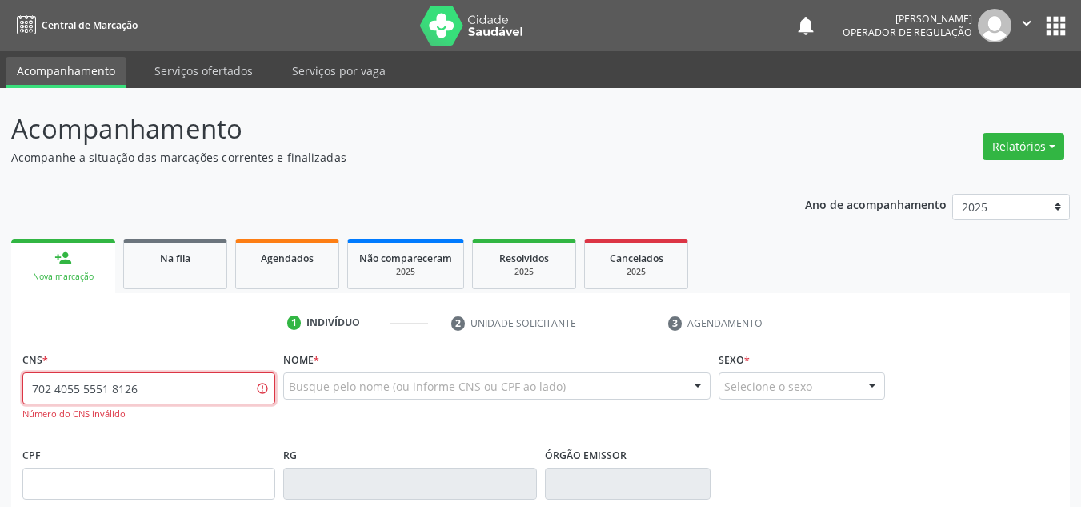
type input "702 4055 5551 8126"
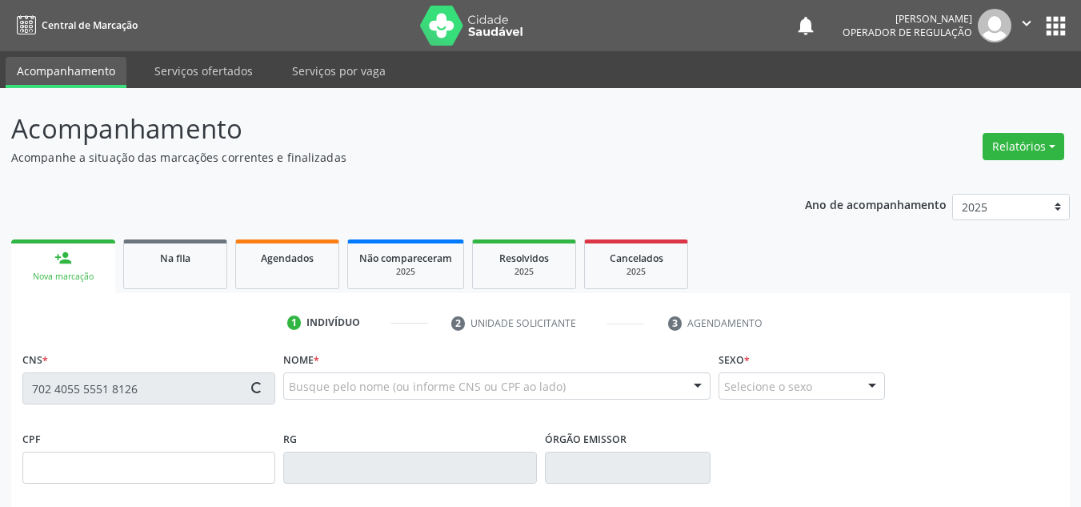
type input "392.085.674-00"
type input "[DATE]"
type input "Ângela [PERSON_NAME][DEMOGRAPHIC_DATA]"
type input "[PHONE_NUMBER]"
type input "59"
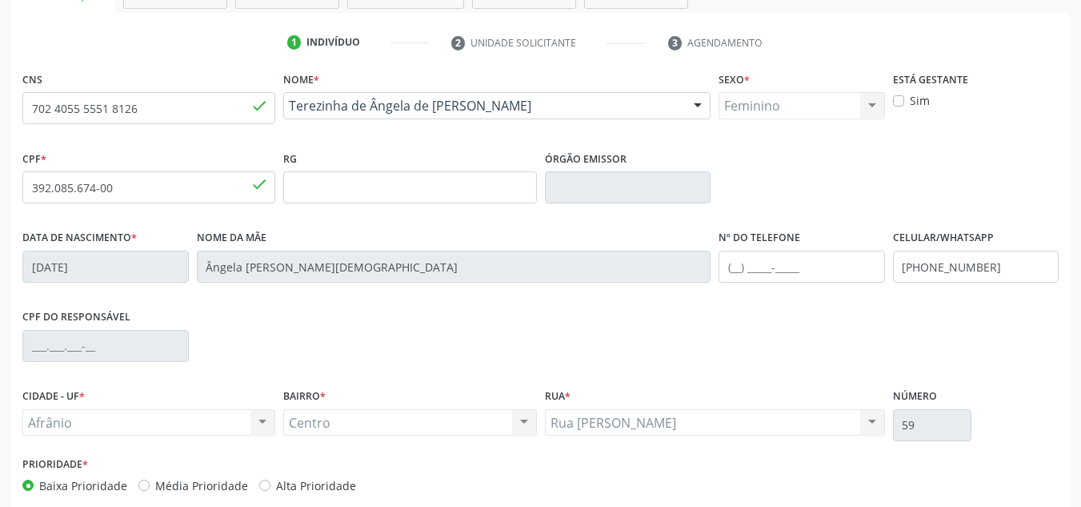
scroll to position [361, 0]
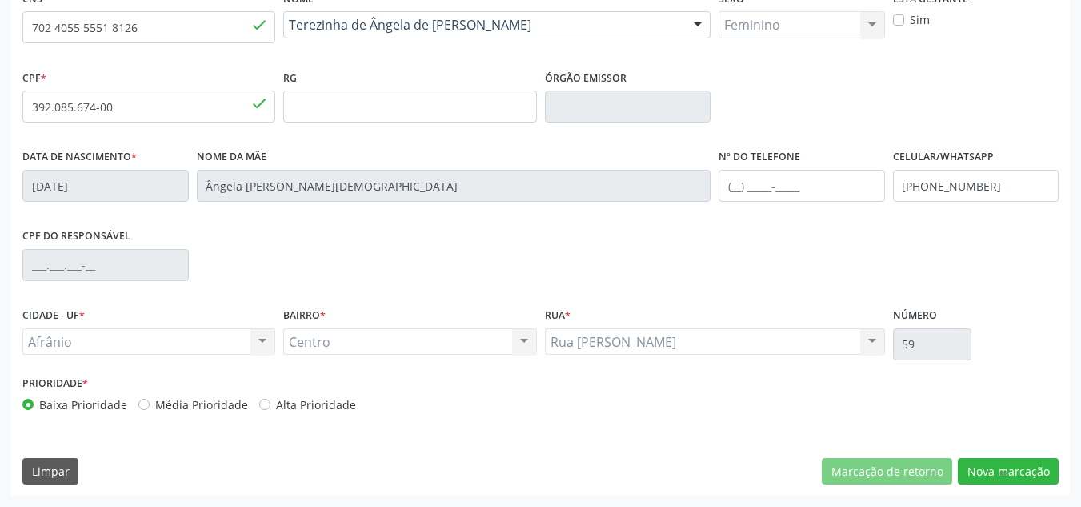
click at [151, 396] on div "Média Prioridade" at bounding box center [193, 404] width 110 height 17
click at [150, 407] on div "Média Prioridade" at bounding box center [193, 404] width 110 height 17
click at [155, 404] on label "Média Prioridade" at bounding box center [201, 404] width 93 height 17
click at [140, 404] on input "Média Prioridade" at bounding box center [143, 403] width 11 height 14
radio input "true"
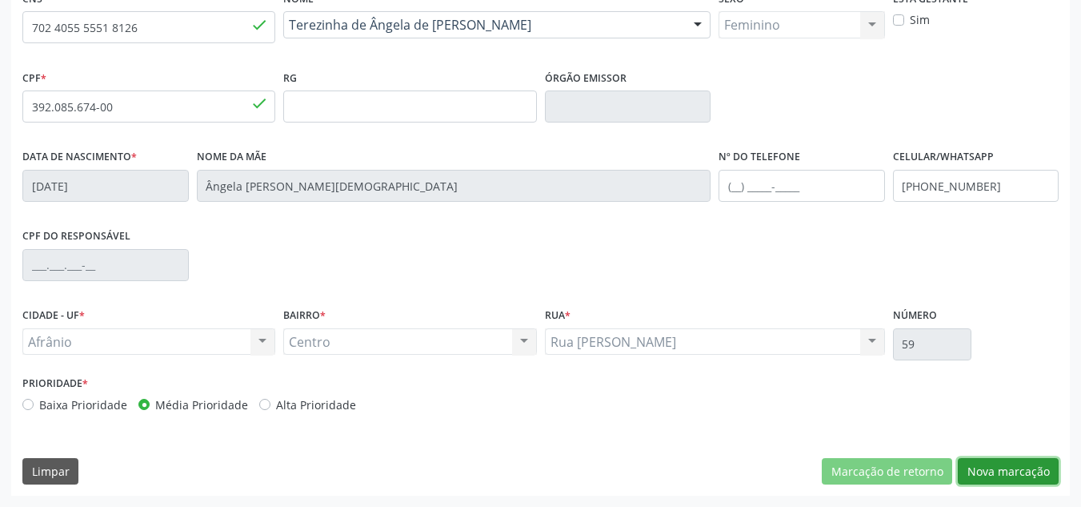
click at [1033, 459] on button "Nova marcação" at bounding box center [1008, 471] width 101 height 27
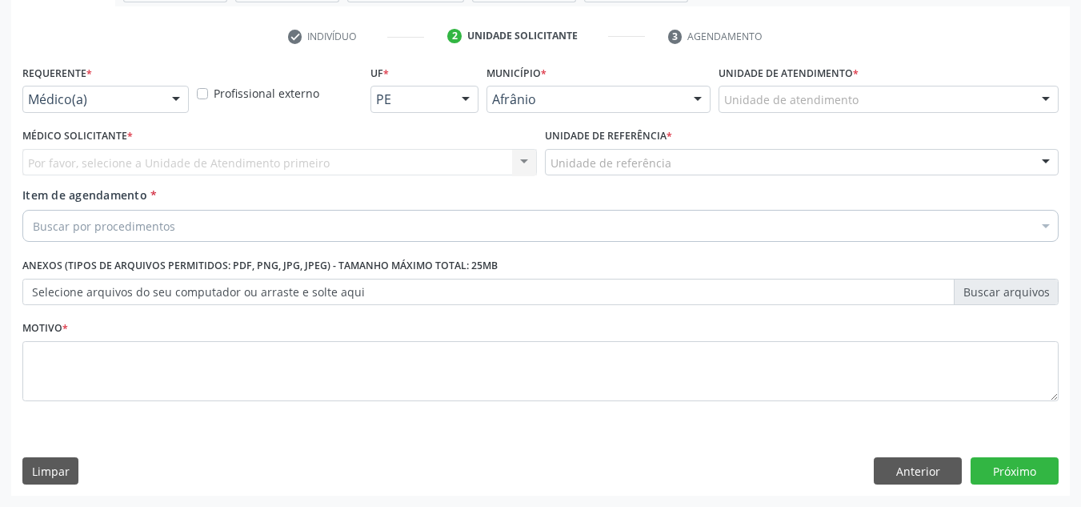
scroll to position [287, 0]
click at [957, 114] on div "Unidade de atendimento * Unidade de atendimento Academia da Saude de Afranio Ac…" at bounding box center [889, 92] width 348 height 62
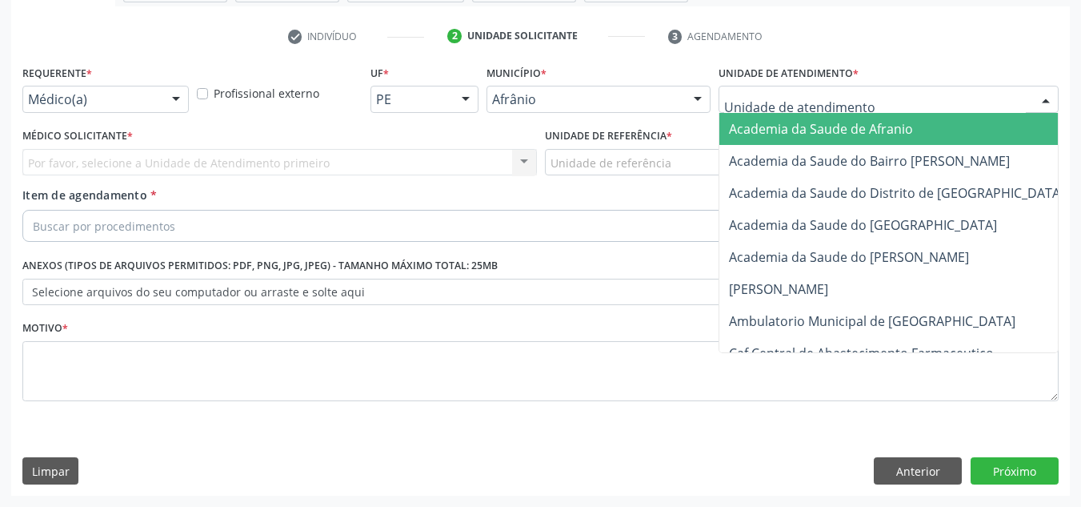
drag, startPoint x: 967, startPoint y: 104, endPoint x: 973, endPoint y: 234, distance: 130.6
click at [967, 110] on div at bounding box center [889, 99] width 340 height 27
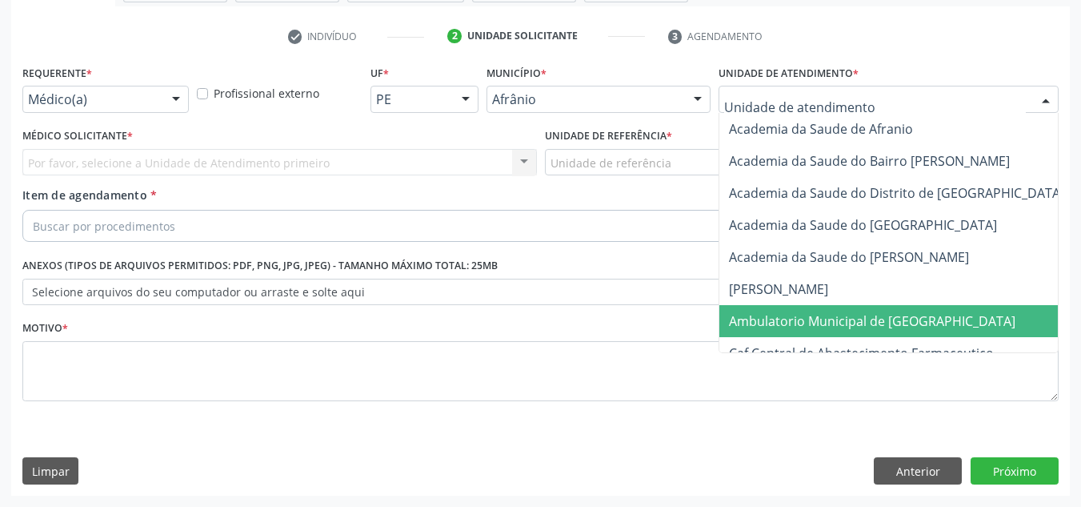
click at [921, 323] on span "Ambulatorio Municipal de [GEOGRAPHIC_DATA]" at bounding box center [872, 321] width 287 height 18
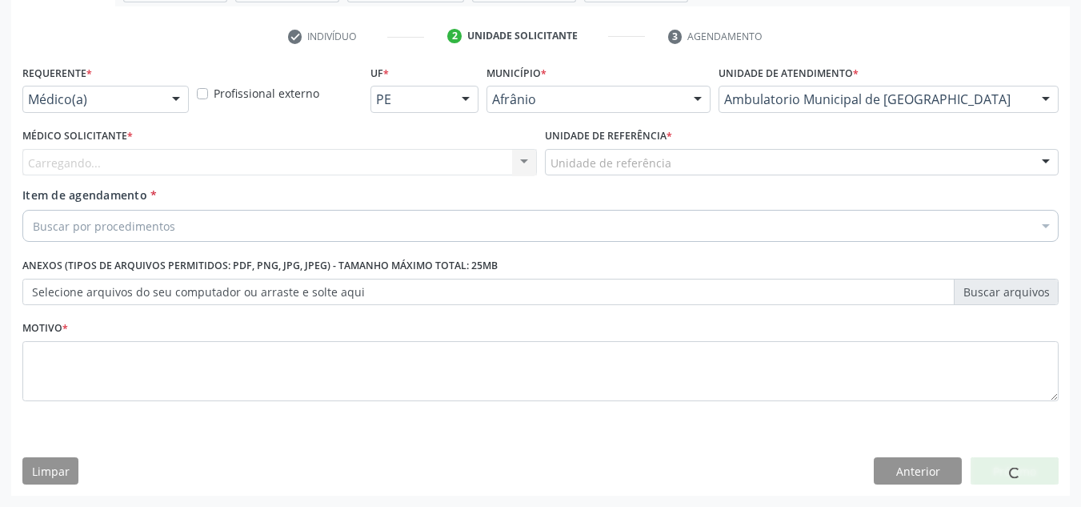
click at [294, 150] on div "Carregando... Nenhum resultado encontrado para: " " Não há nenhuma opção para s…" at bounding box center [279, 162] width 515 height 27
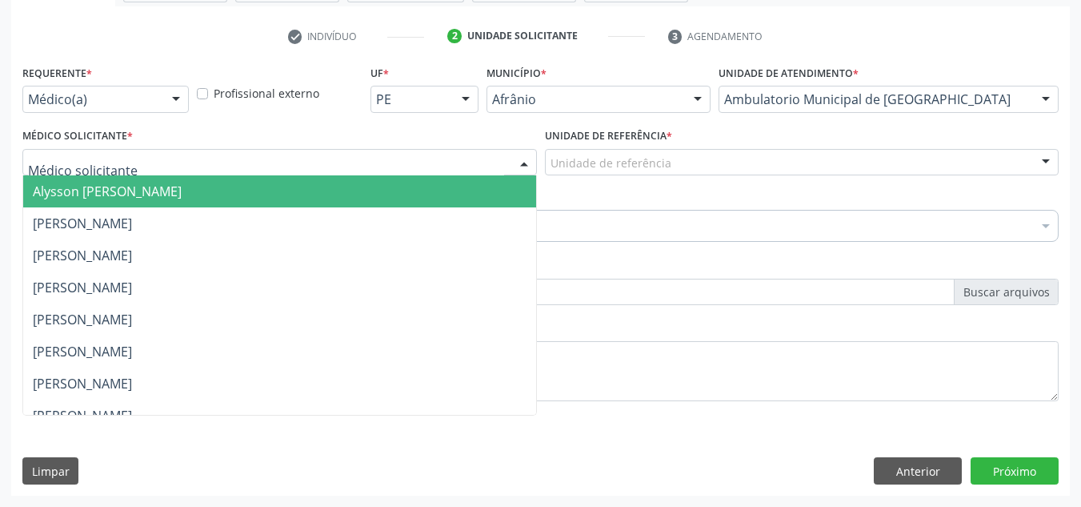
click at [294, 153] on div at bounding box center [279, 162] width 515 height 27
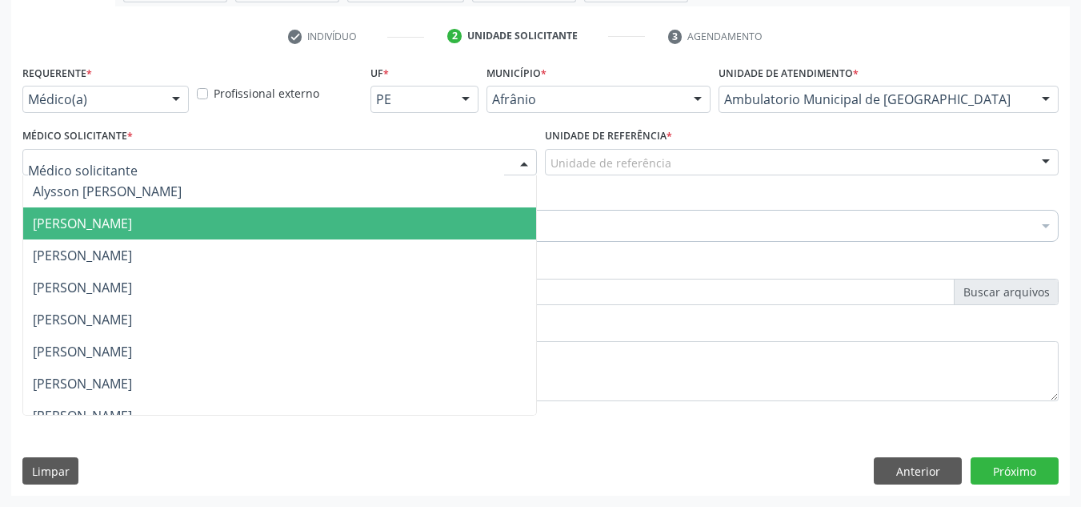
click at [278, 207] on span "[PERSON_NAME]" at bounding box center [279, 223] width 513 height 32
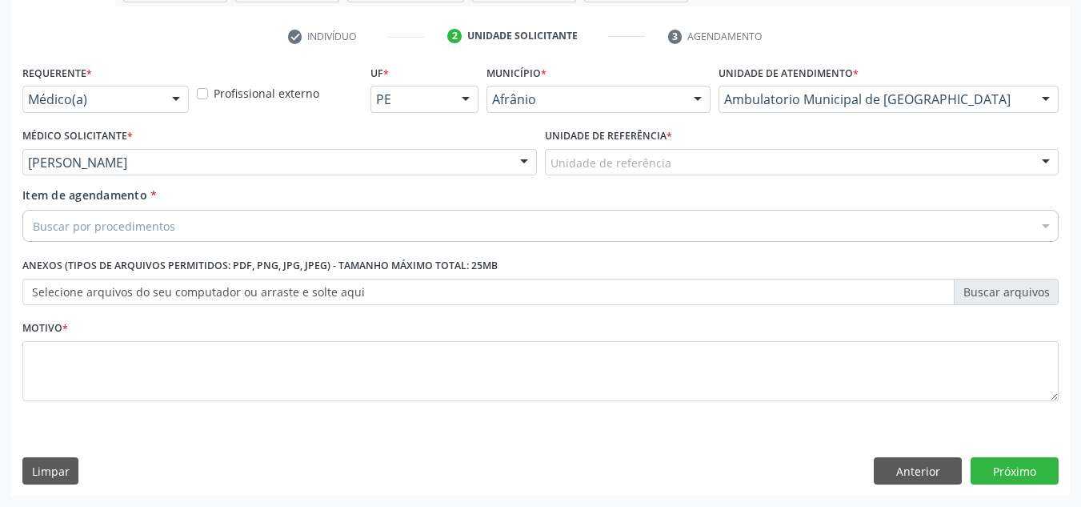
click at [288, 200] on div "Item de agendamento * Buscar por procedimentos Selecionar todos 0604320140 - Ab…" at bounding box center [540, 211] width 1036 height 50
drag, startPoint x: 311, startPoint y: 162, endPoint x: 299, endPoint y: 179, distance: 20.7
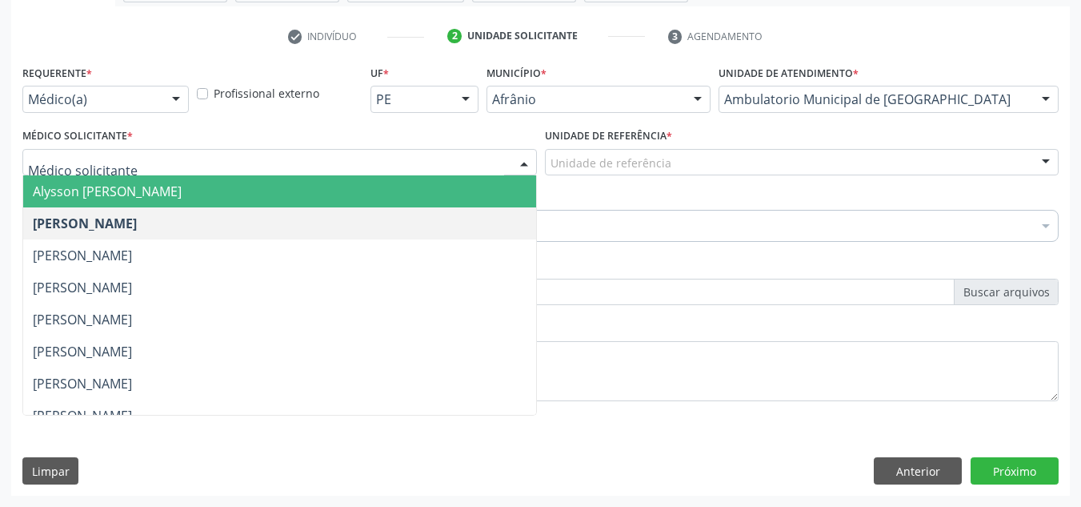
click at [298, 180] on span "Alysson [PERSON_NAME]" at bounding box center [279, 191] width 513 height 32
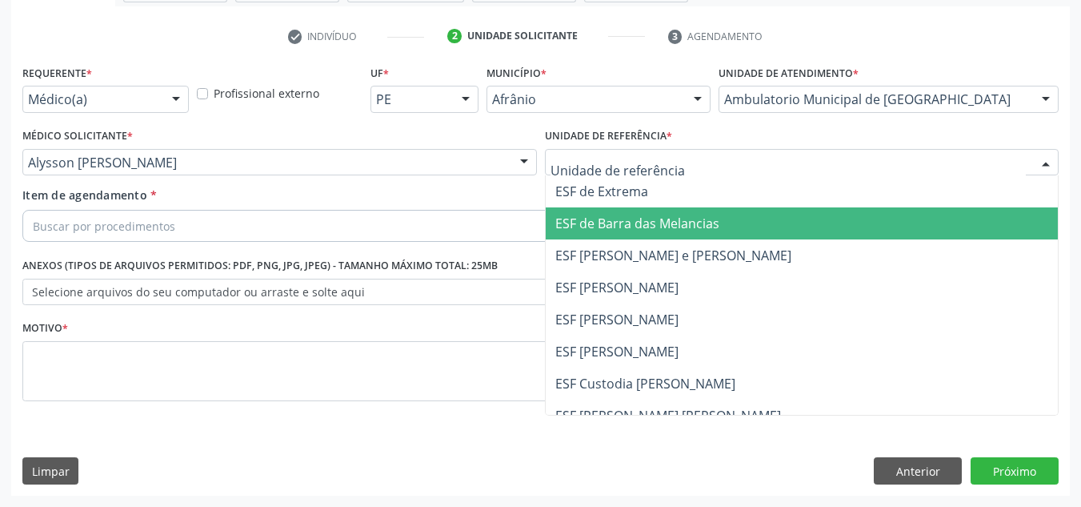
drag, startPoint x: 637, startPoint y: 224, endPoint x: 505, endPoint y: 221, distance: 132.1
click at [632, 226] on span "ESF de Barra das Melancias" at bounding box center [637, 223] width 164 height 18
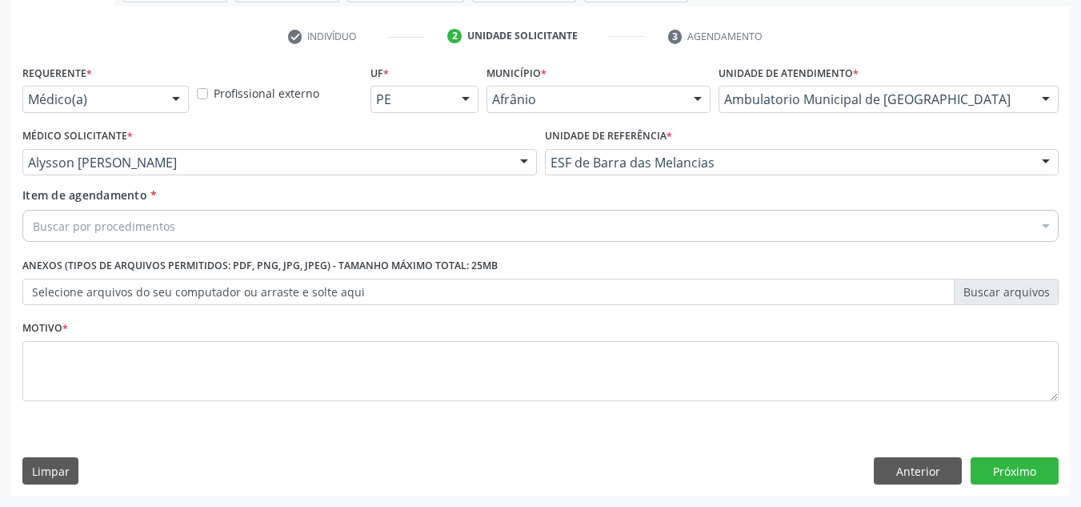
click at [505, 221] on div "Buscar por procedimentos" at bounding box center [540, 226] width 1036 height 32
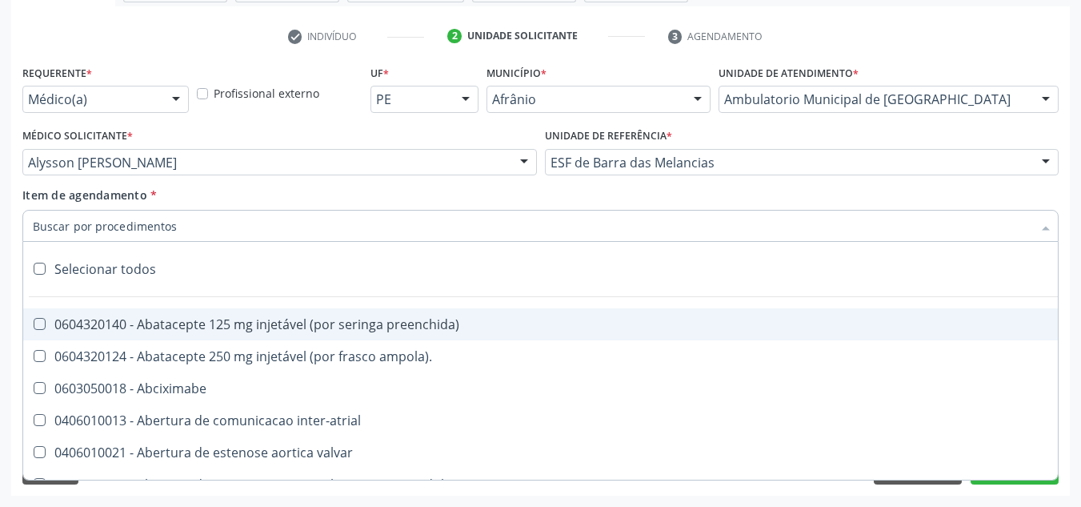
paste input "0301010072-225120"
type input "0301010072-225120"
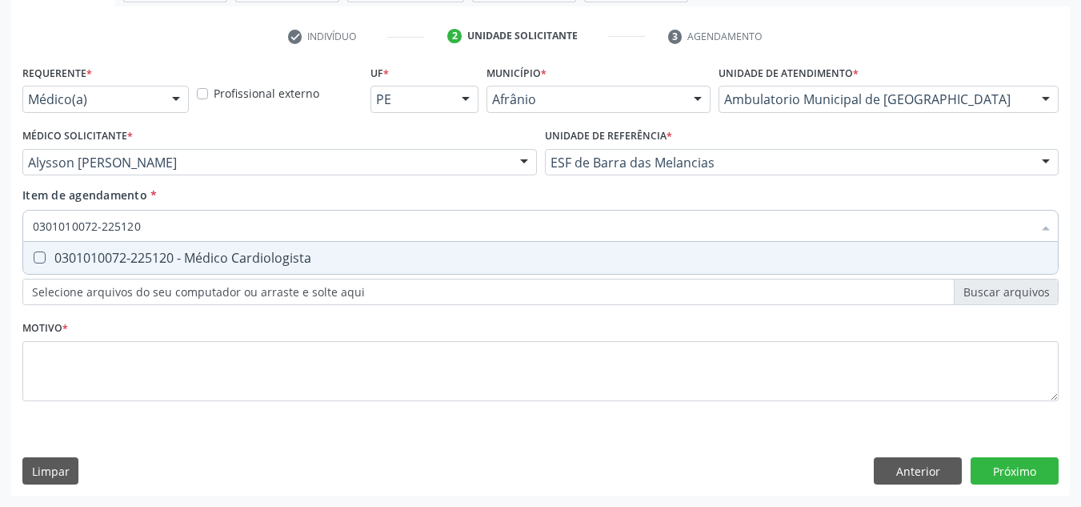
click at [393, 252] on div "0301010072-225120 - Médico Cardiologista" at bounding box center [541, 257] width 1016 height 13
checkbox Cardiologista "true"
click at [307, 338] on div "Requerente * Médico(a) Médico(a) Enfermeiro(a) Paciente Nenhum resultado encont…" at bounding box center [540, 242] width 1036 height 363
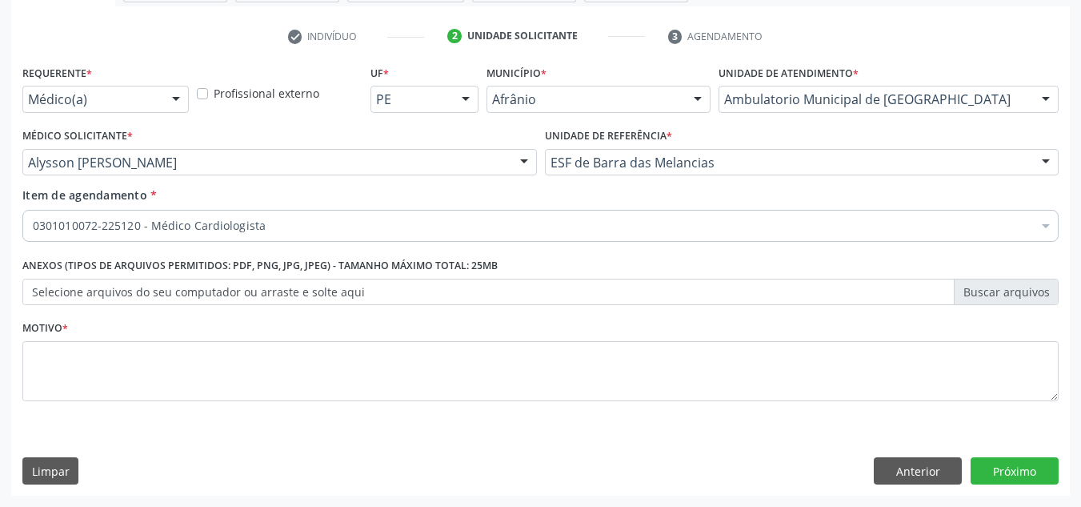
click at [295, 387] on div "Requerente * Médico(a) Médico(a) Enfermeiro(a) Paciente Nenhum resultado encont…" at bounding box center [540, 242] width 1036 height 363
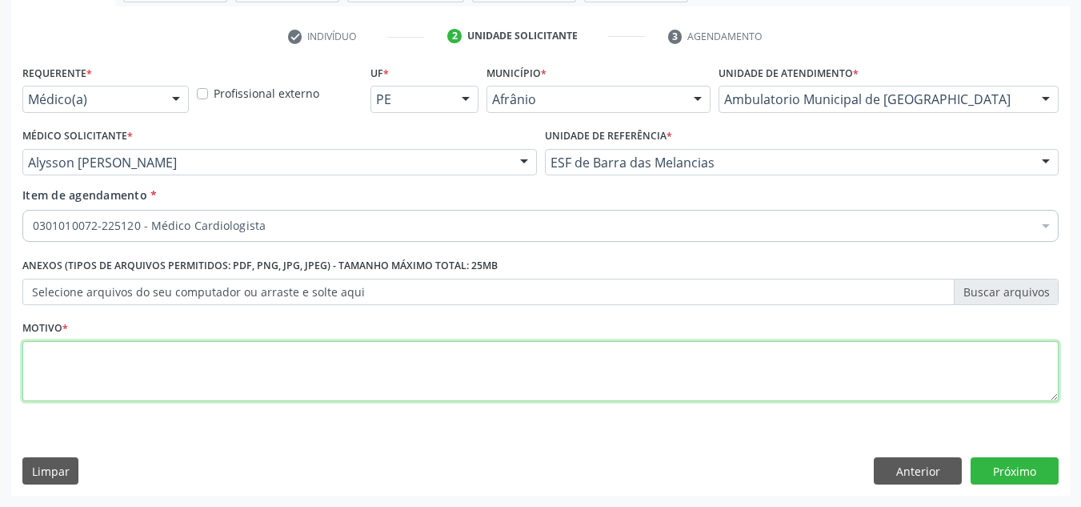
click at [283, 357] on textarea at bounding box center [540, 371] width 1036 height 61
type textarea "HAS RESISTENTE ARRITIMIA"
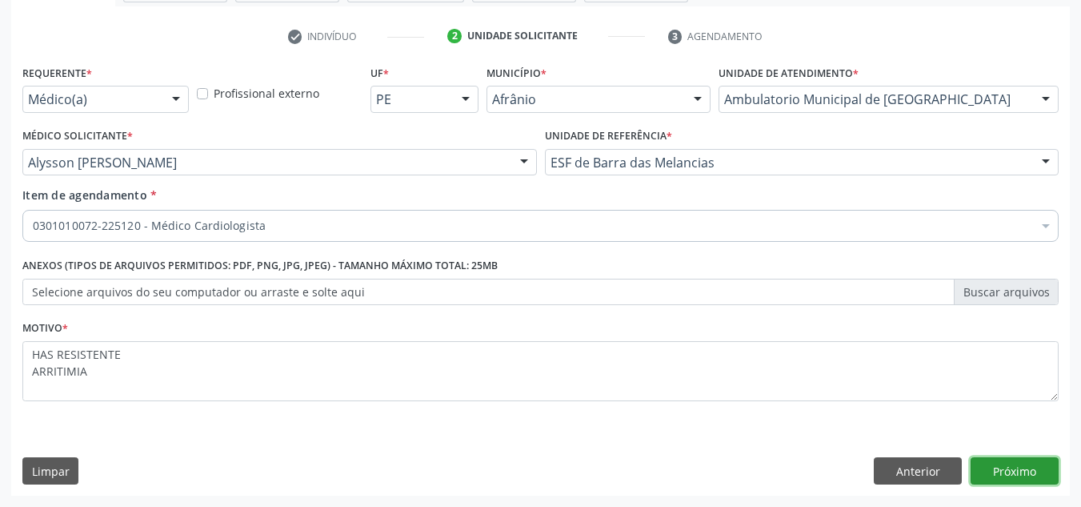
click at [1005, 471] on button "Próximo" at bounding box center [1015, 470] width 88 height 27
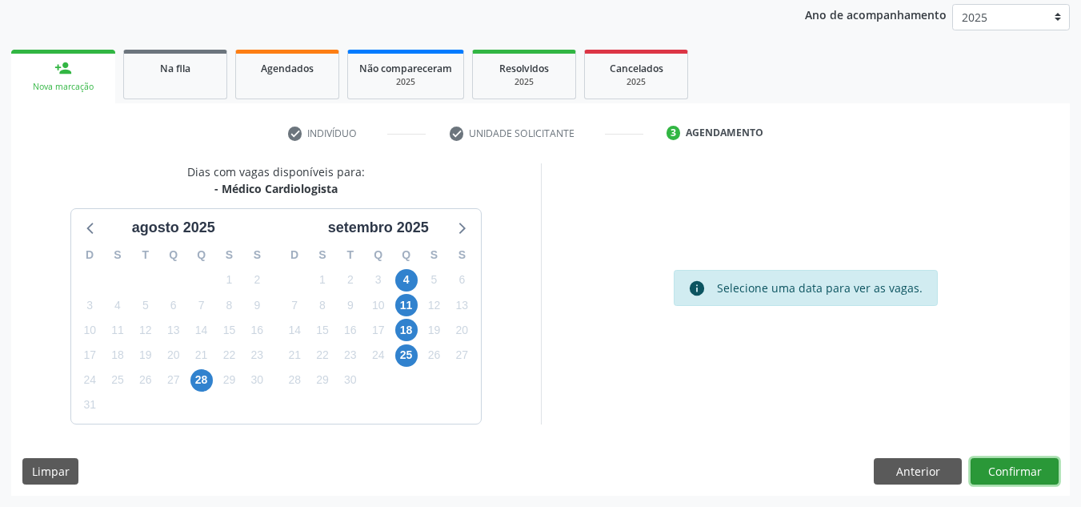
click at [1005, 471] on button "Confirmar" at bounding box center [1015, 471] width 88 height 27
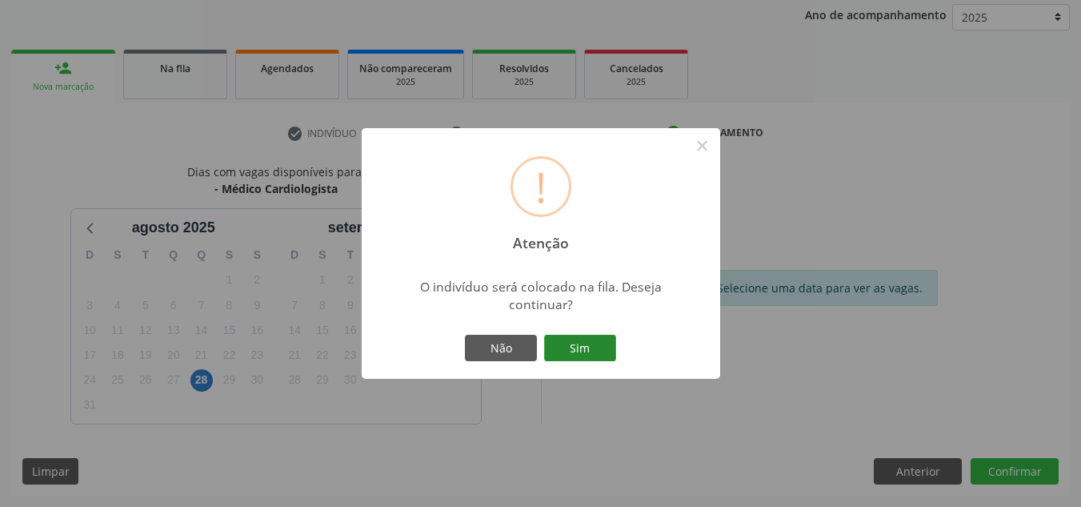
click at [544, 351] on button "Sim" at bounding box center [580, 348] width 72 height 27
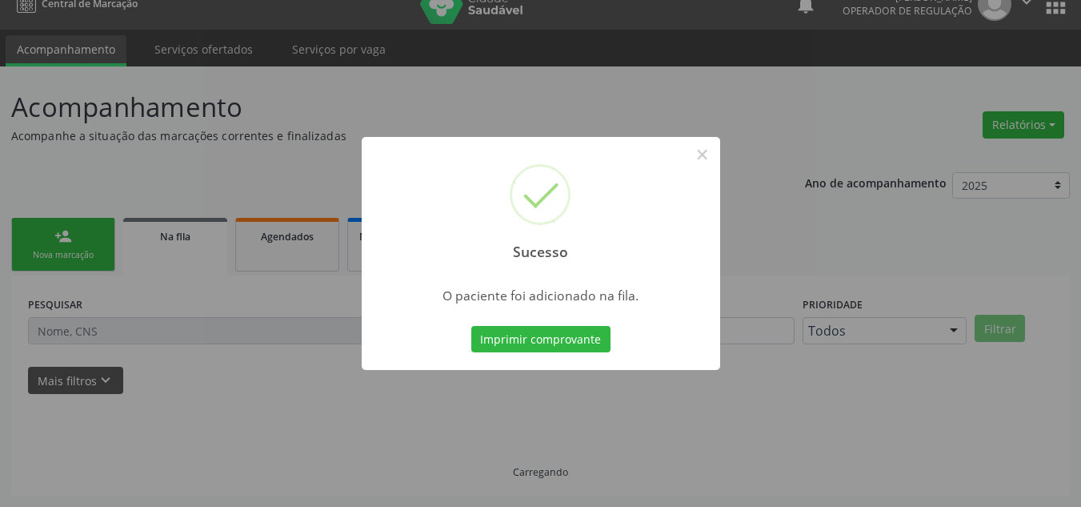
scroll to position [22, 0]
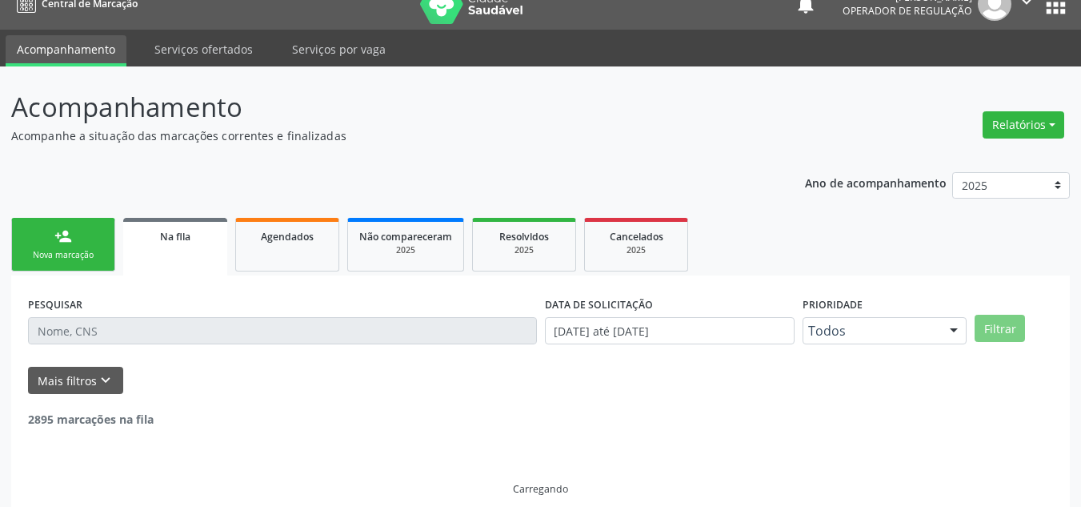
click at [50, 239] on link "person_add Nova marcação" at bounding box center [63, 245] width 104 height 54
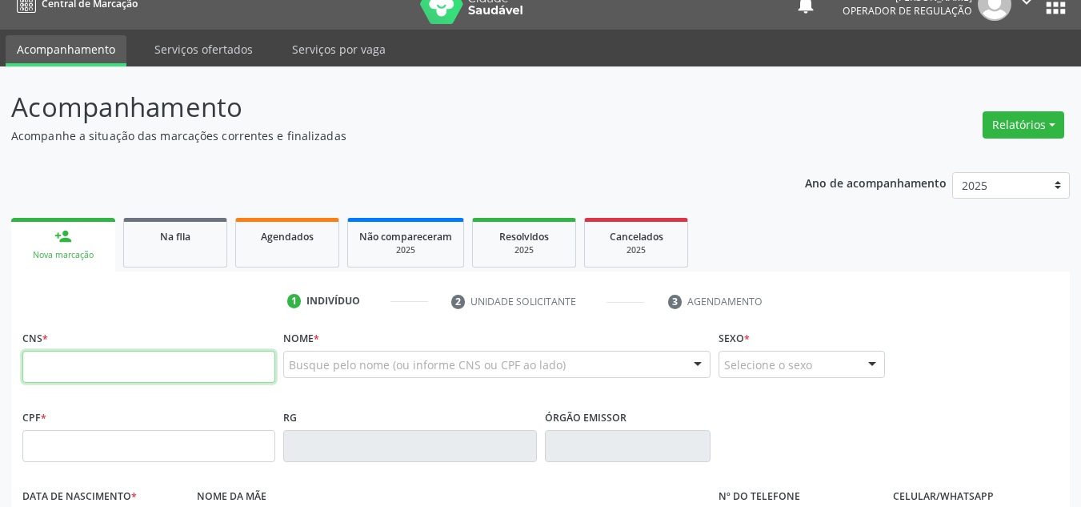
drag, startPoint x: 136, startPoint y: 367, endPoint x: 349, endPoint y: 314, distance: 219.5
click at [136, 367] on input "text" at bounding box center [148, 367] width 253 height 32
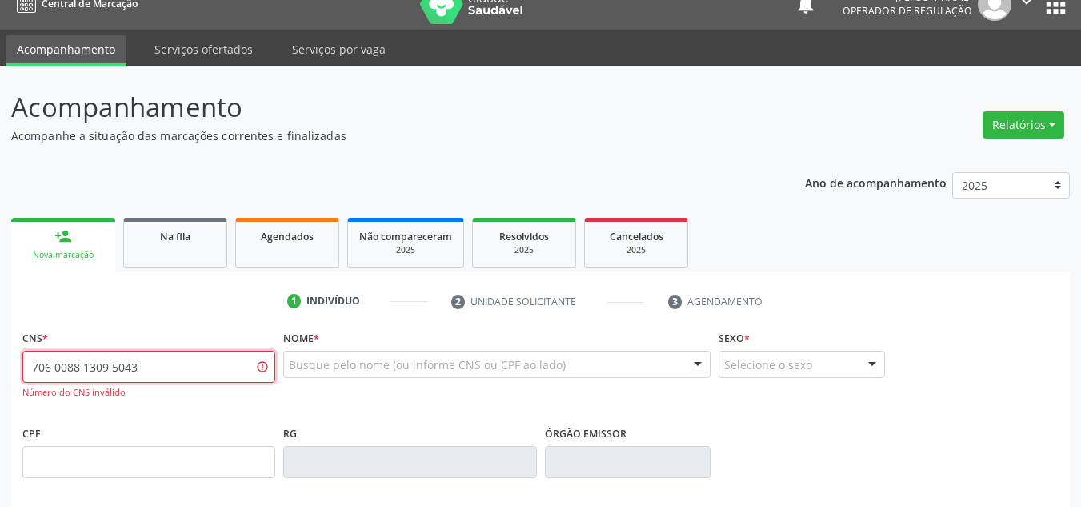
type input "706 0088 1309 5043"
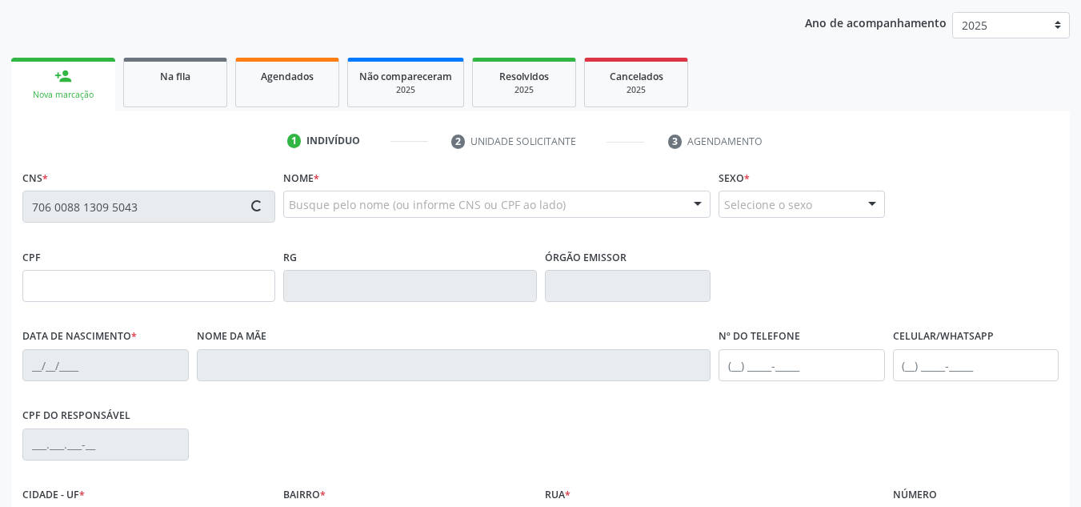
type input "059.236.374-05"
type input "[DATE]"
type input "[PERSON_NAME] das [PERSON_NAME]"
type input "[PHONE_NUMBER]"
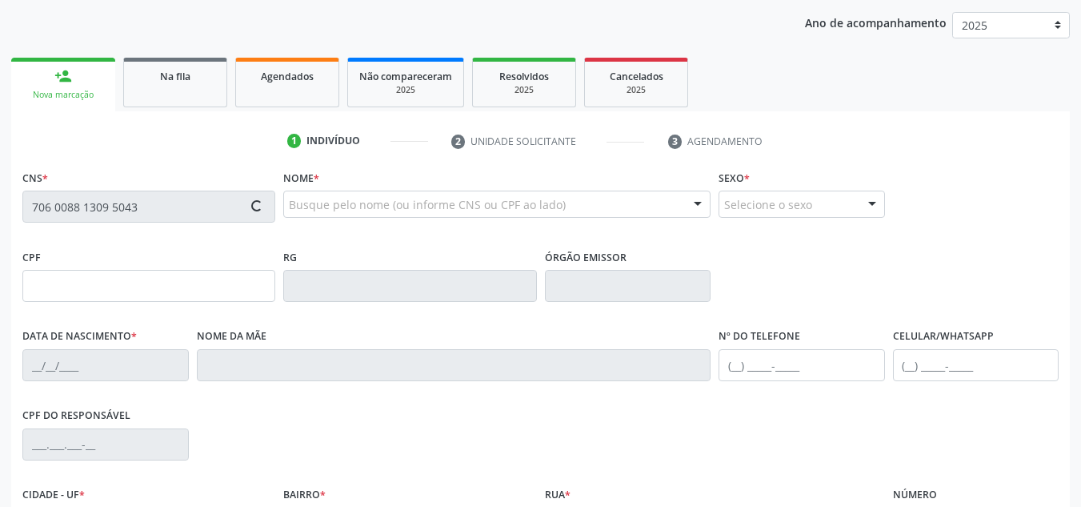
type input "034.594.734-79"
type input "152"
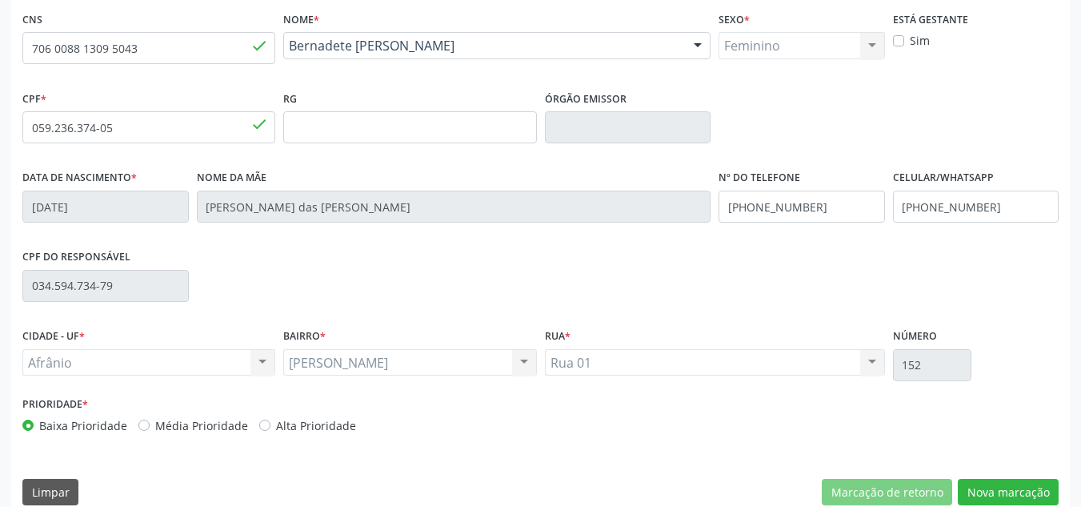
scroll to position [342, 0]
click at [192, 409] on div "Prioridade * Baixa Prioridade Média Prioridade Alta Prioridade" at bounding box center [279, 412] width 515 height 42
click at [190, 417] on label "Média Prioridade" at bounding box center [201, 423] width 93 height 17
click at [150, 417] on input "Média Prioridade" at bounding box center [143, 422] width 11 height 14
radio input "true"
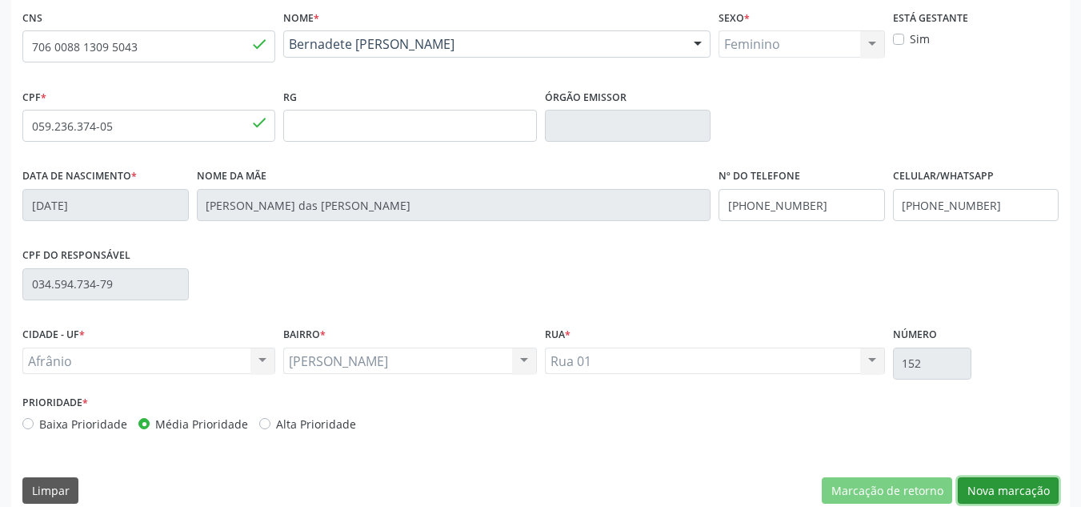
click at [1028, 486] on button "Nova marcação" at bounding box center [1008, 490] width 101 height 27
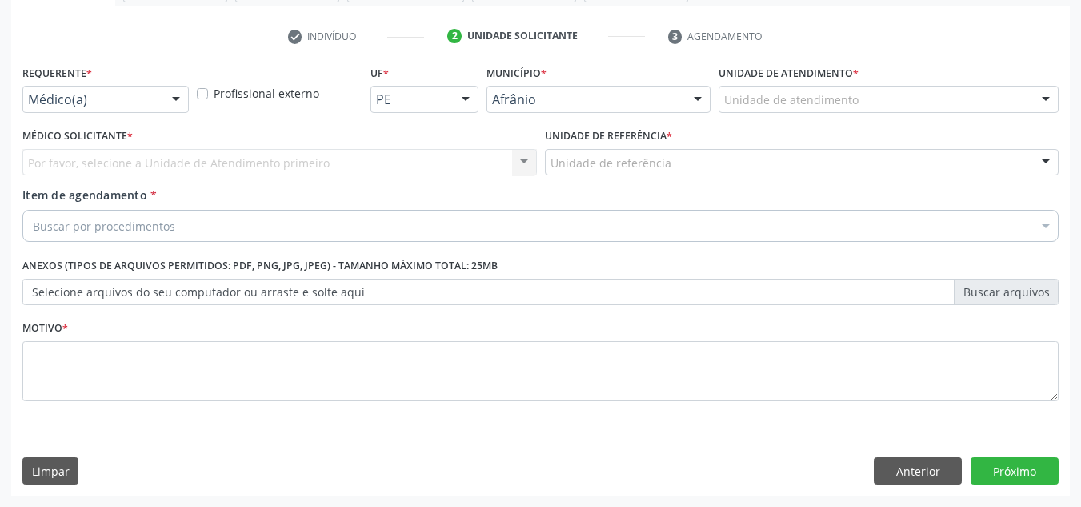
scroll to position [287, 0]
drag, startPoint x: 964, startPoint y: 91, endPoint x: 953, endPoint y: 114, distance: 25.1
click at [956, 93] on div "Unidade de atendimento" at bounding box center [889, 99] width 340 height 27
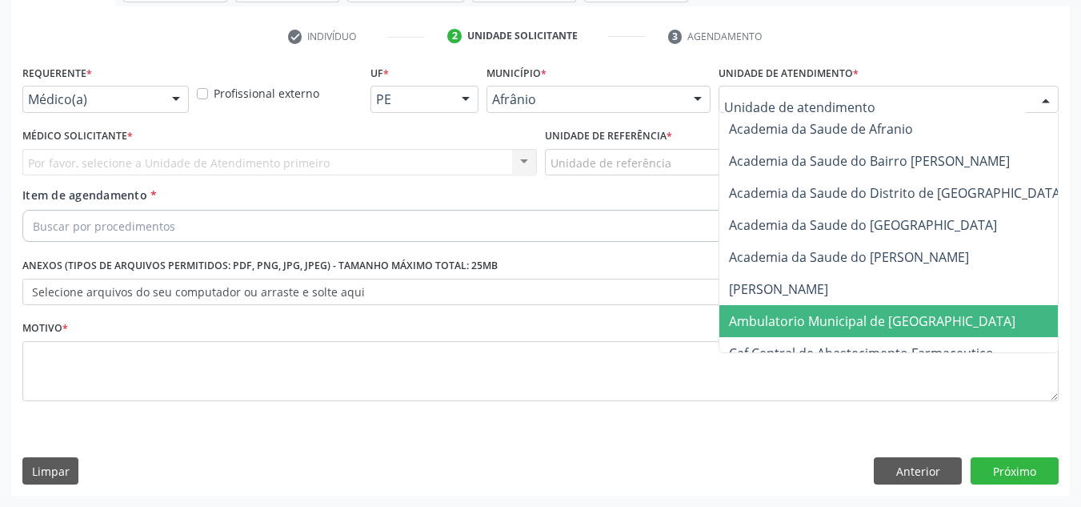
click at [944, 335] on span "Ambulatorio Municipal de [GEOGRAPHIC_DATA]" at bounding box center [915, 321] width 391 height 32
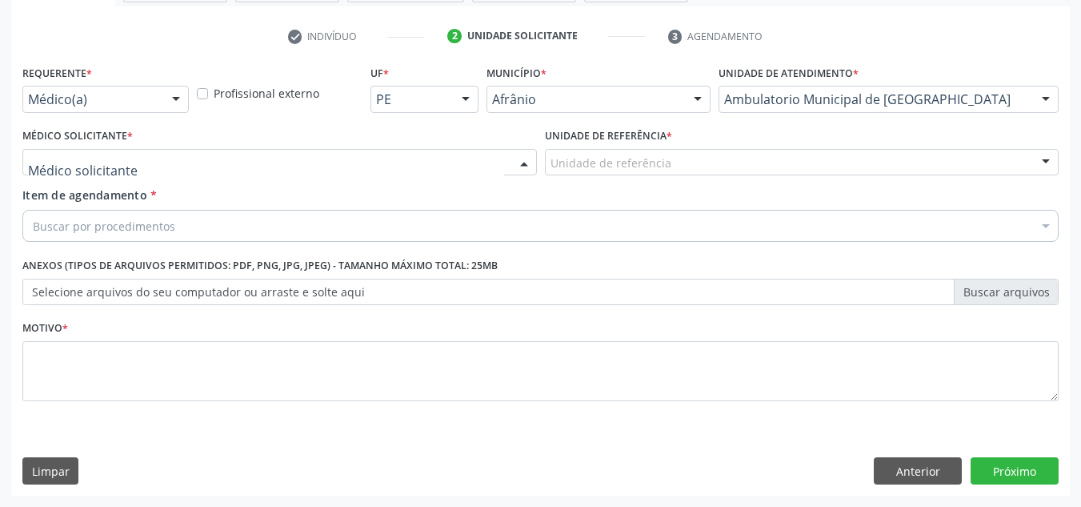
click at [171, 165] on div at bounding box center [279, 162] width 515 height 27
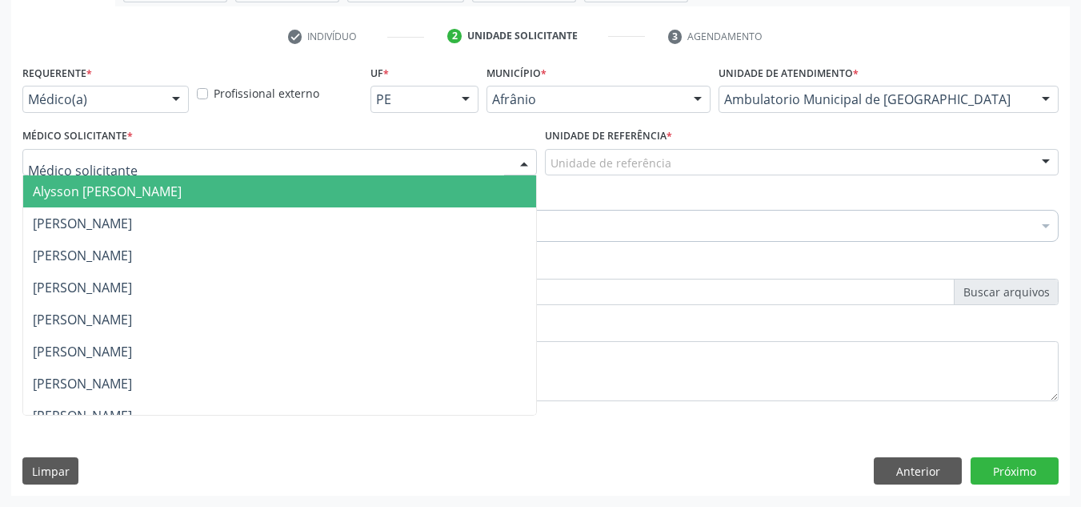
click at [171, 171] on input "text" at bounding box center [266, 170] width 476 height 32
click at [252, 186] on span "Alysson [PERSON_NAME]" at bounding box center [279, 191] width 513 height 32
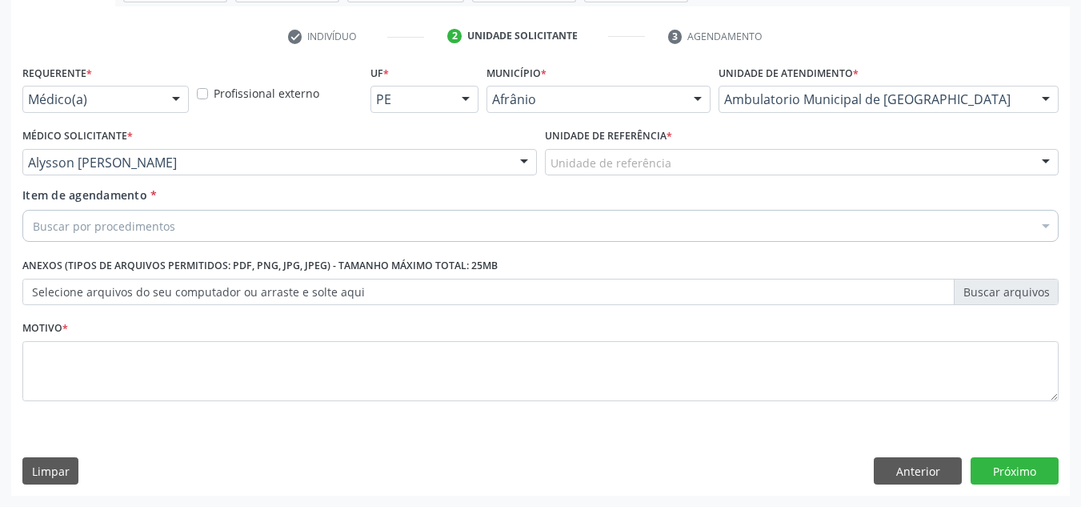
drag, startPoint x: 703, startPoint y: 160, endPoint x: 703, endPoint y: 199, distance: 39.2
click at [704, 161] on div "Unidade de referência" at bounding box center [802, 162] width 515 height 27
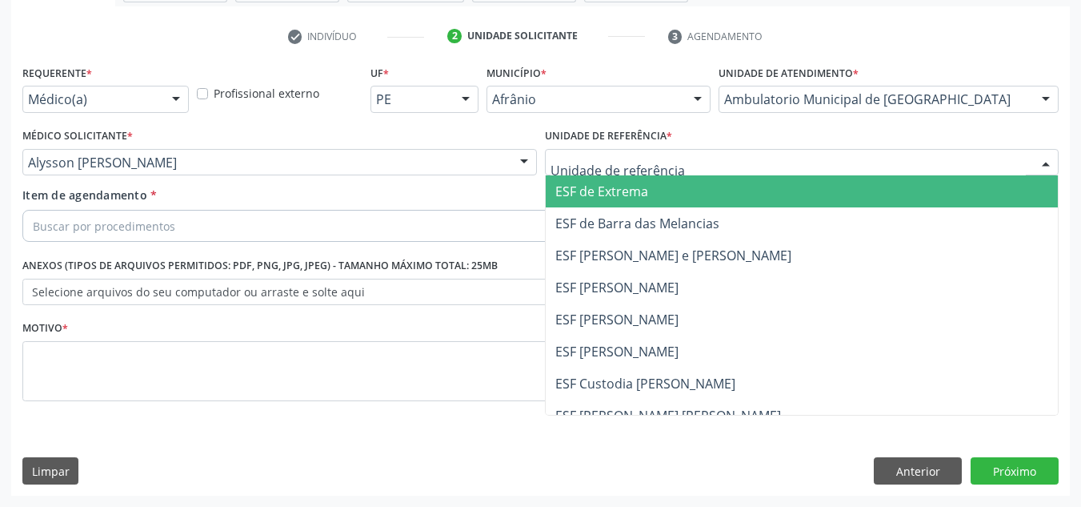
drag, startPoint x: 702, startPoint y: 260, endPoint x: 645, endPoint y: 261, distance: 56.8
click at [688, 266] on span "ESF [PERSON_NAME] e [PERSON_NAME]" at bounding box center [802, 255] width 513 height 32
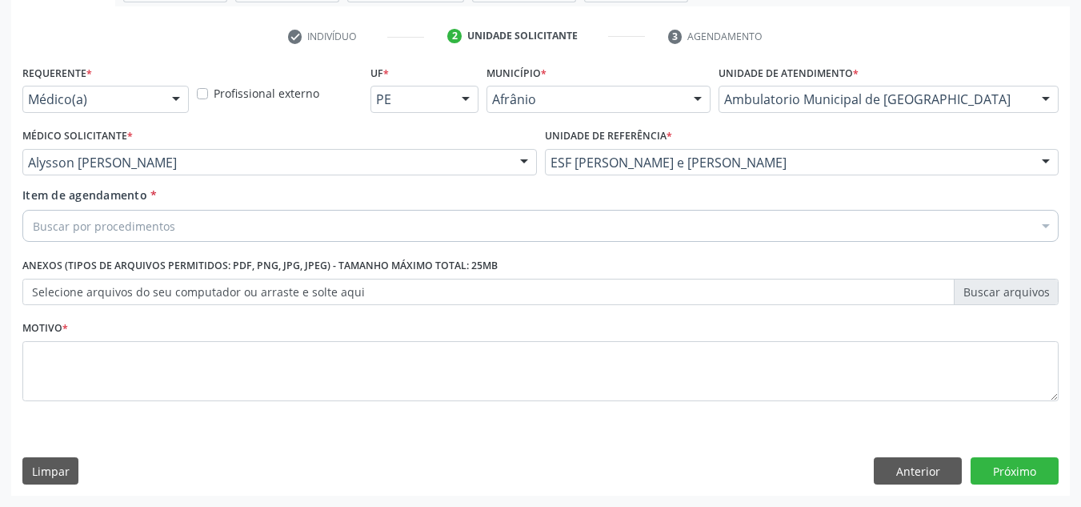
click at [663, 235] on div "Buscar por procedimentos" at bounding box center [540, 226] width 1036 height 32
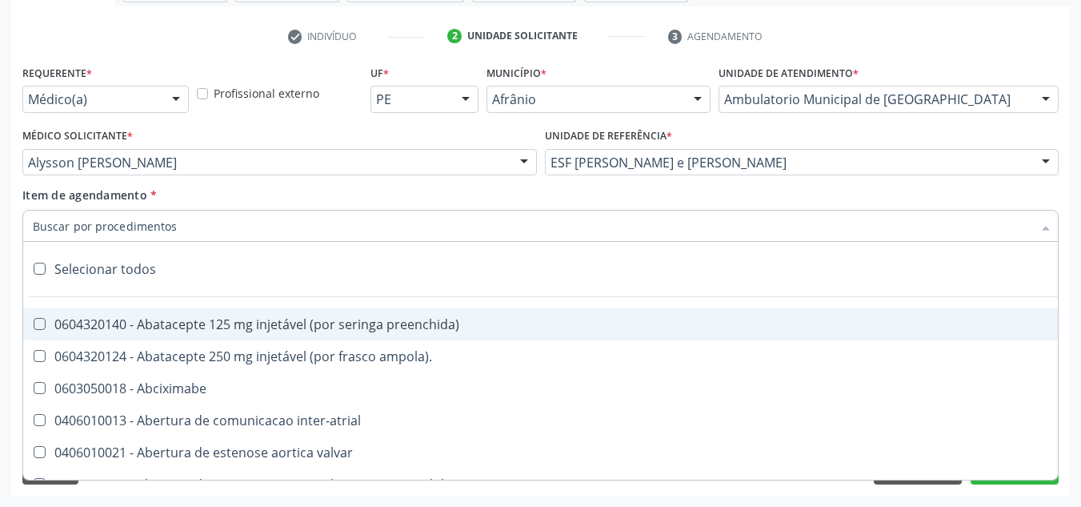
paste input "0301010072-225120"
type input "0301010072-225120"
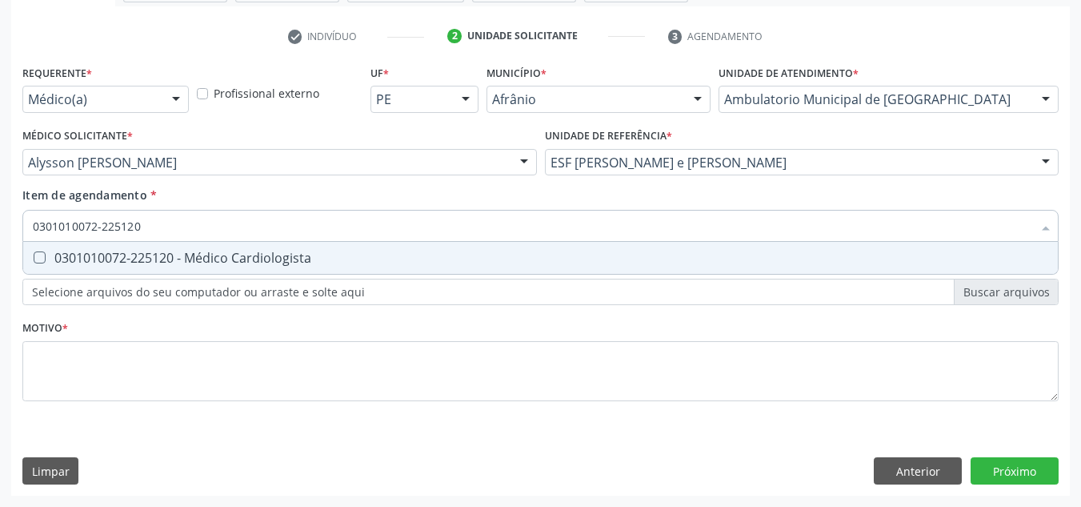
click at [400, 284] on div "Requerente * Médico(a) Médico(a) Enfermeiro(a) Paciente Nenhum resultado encont…" at bounding box center [540, 242] width 1036 height 363
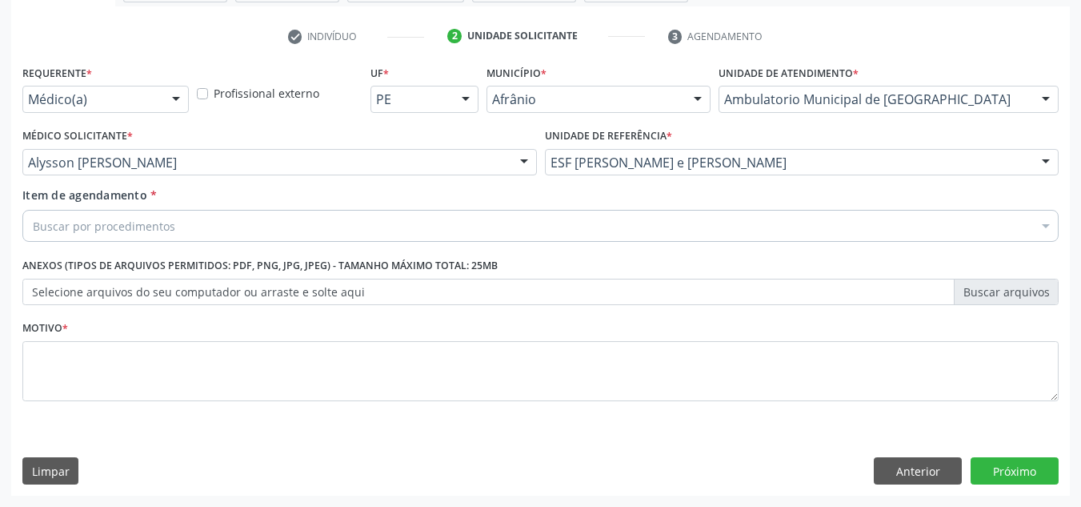
drag, startPoint x: 422, startPoint y: 255, endPoint x: 343, endPoint y: 221, distance: 86.1
click at [406, 265] on div "Selecionar todos" at bounding box center [648, 269] width 1251 height 32
click at [364, 389] on div "0603050018 - Abciximabe" at bounding box center [649, 388] width 1232 height 13
click at [0, 0] on span "Alysson [PERSON_NAME]" at bounding box center [0, 0] width 0 height 0
click at [0, 0] on span "[PERSON_NAME]" at bounding box center [0, 0] width 0 height 0
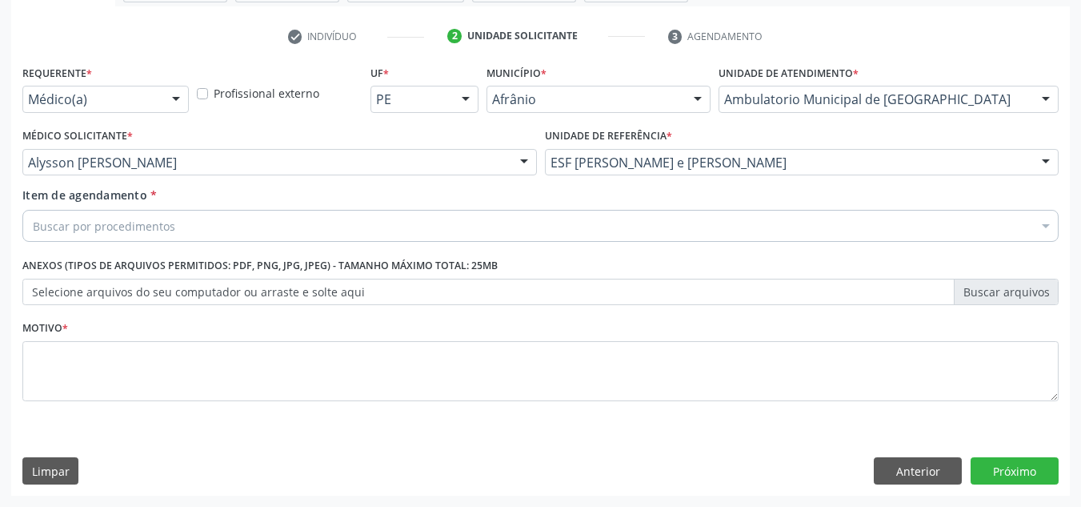
click at [0, 0] on span "[PERSON_NAME]" at bounding box center [0, 0] width 0 height 0
click at [343, 221] on span "[PERSON_NAME]" at bounding box center [279, 223] width 513 height 32
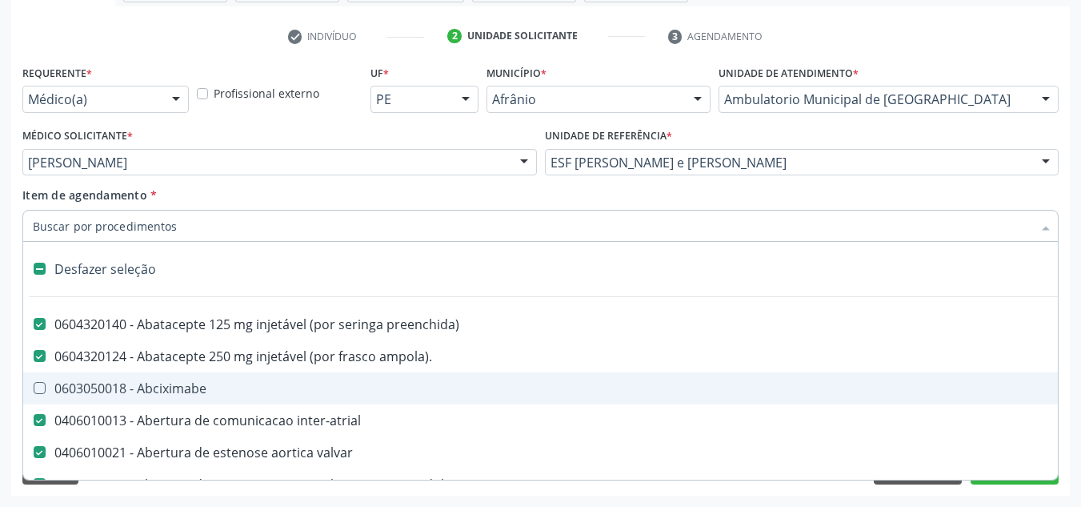
click at [206, 238] on input "Item de agendamento *" at bounding box center [533, 226] width 1000 height 32
click at [50, 266] on div "Desfazer seleção" at bounding box center [648, 269] width 1251 height 32
checkbox preenchida\) "false"
checkbox ampola\)\ "false"
checkbox inter-atrial "false"
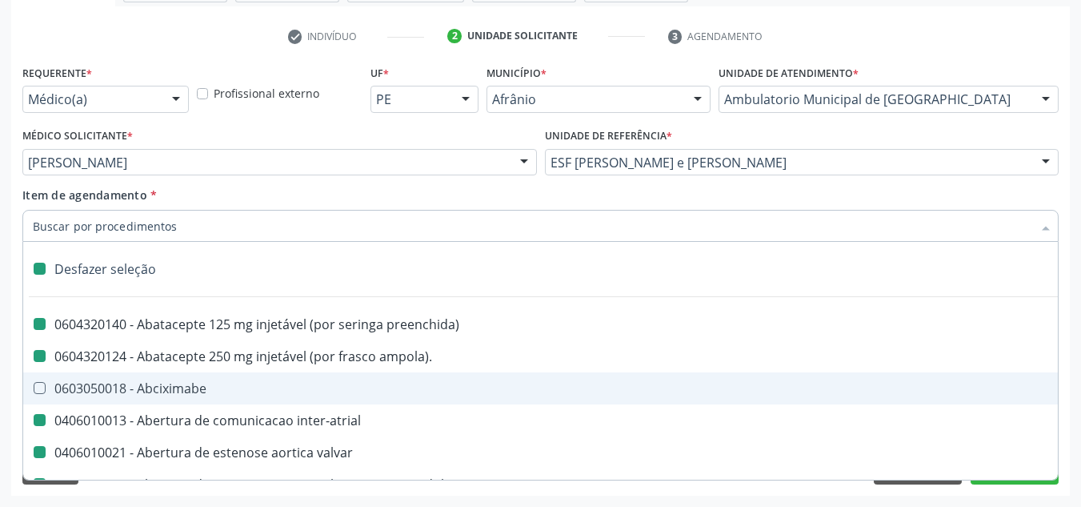
checkbox valvar "false"
checkbox adolescente\) "false"
checkbox valvar "false"
checkbox adolescente\) "false"
checkbox paciente\) "false"
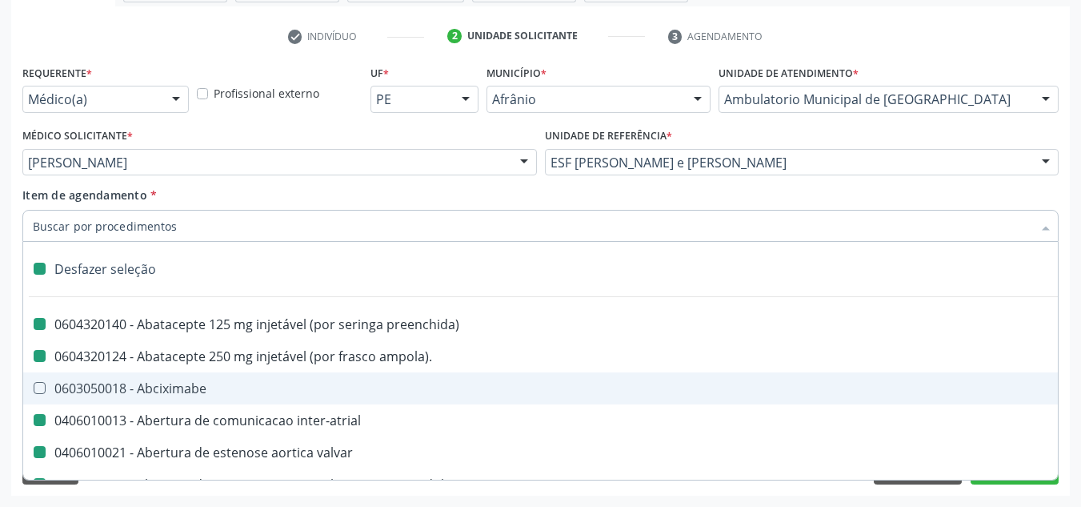
checkbox dente\) "false"
checkbox comprimido\) "false"
checkbox \(dornic\) "false"
checkbox derrames "false"
checkbox capsula\) "false"
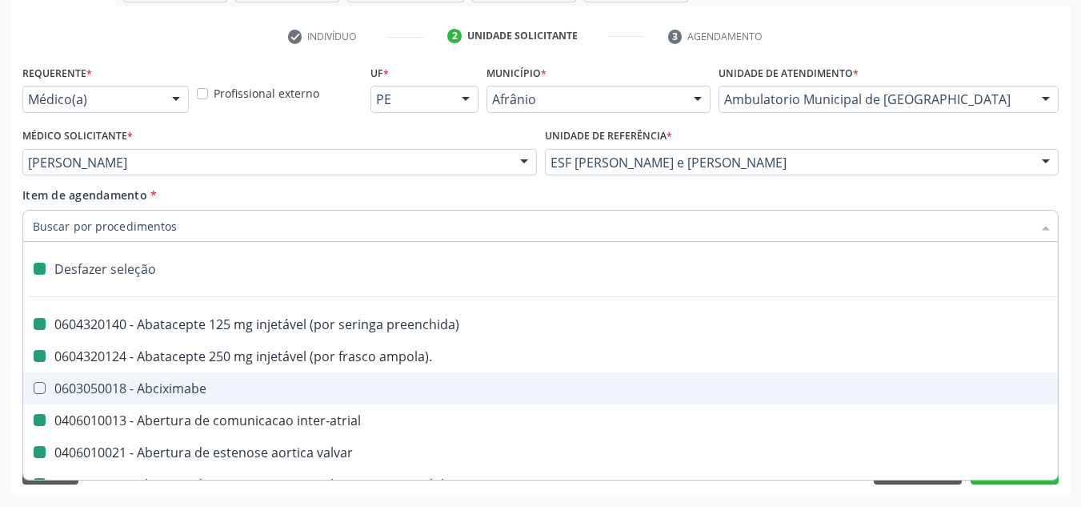
checkbox capsula\) "false"
checkbox risco "false"
checkbox psicossocial "false"
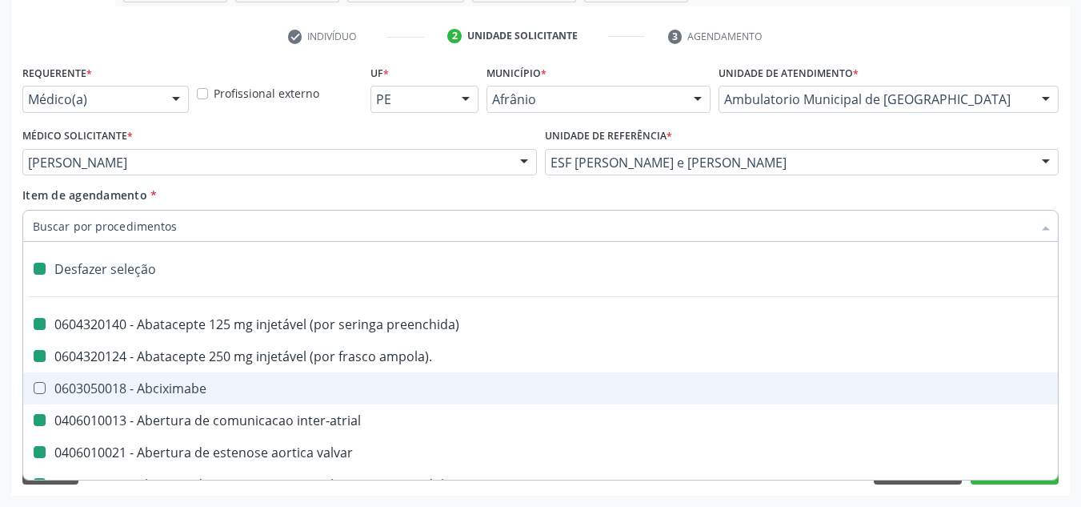
checkbox psicossocial "false"
checkbox \(uai\)\ "false"
checkbox rim "false"
checkbox fenilcetonuria "false"
checkbox cistica "false"
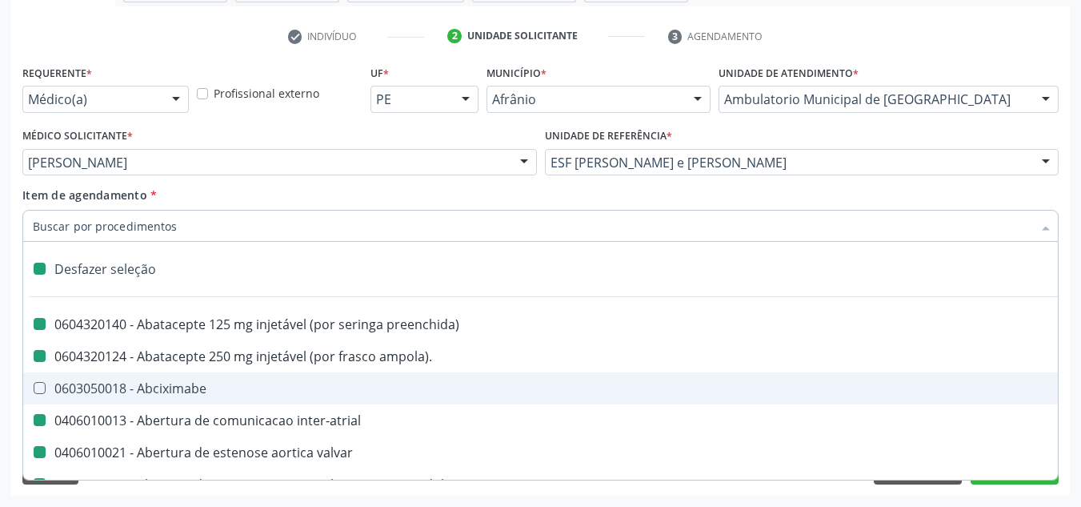
checkbox congenito "false"
checkbox coclear "false"
checkbox hemoglobinopatias "false"
checkbox coclear "false"
checkbox osso "false"
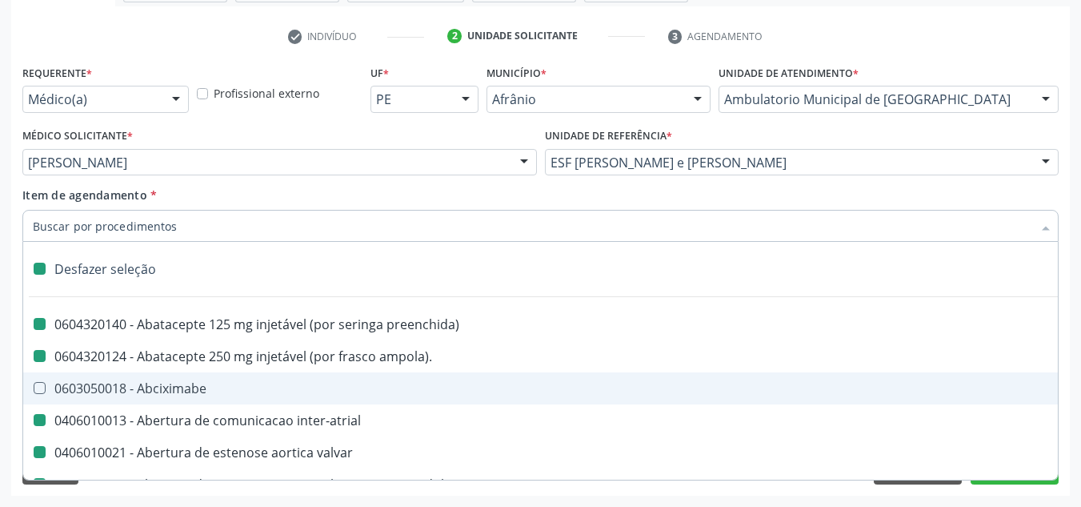
checkbox alternativa "false"
checkbox terapeutica\) "false"
checkbox nutricional "false"
checkbox queimado "false"
checkbox bilateral "false"
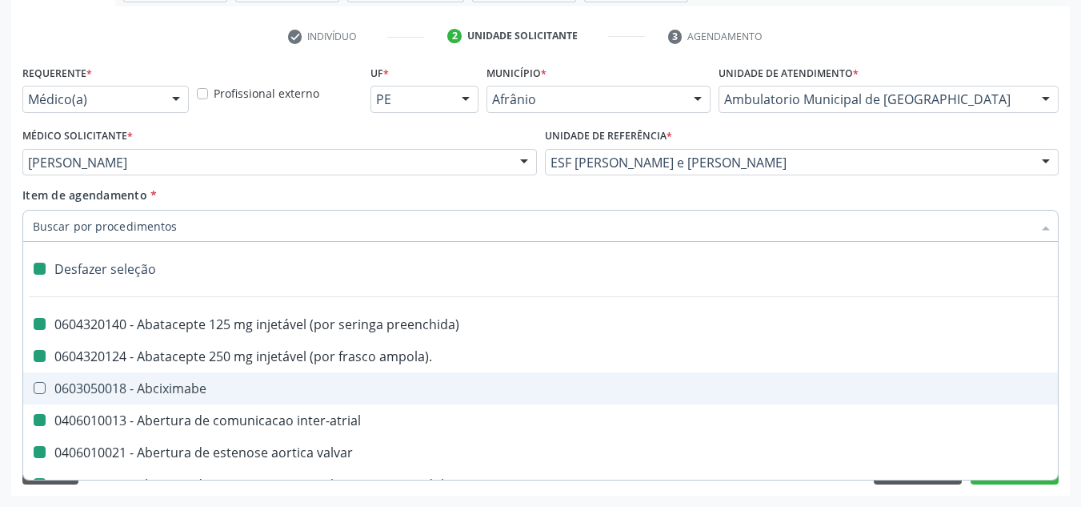
checkbox queimado "false"
checkbox trabalho "false"
checkbox multiprofissional "false"
checkbox cornea "false"
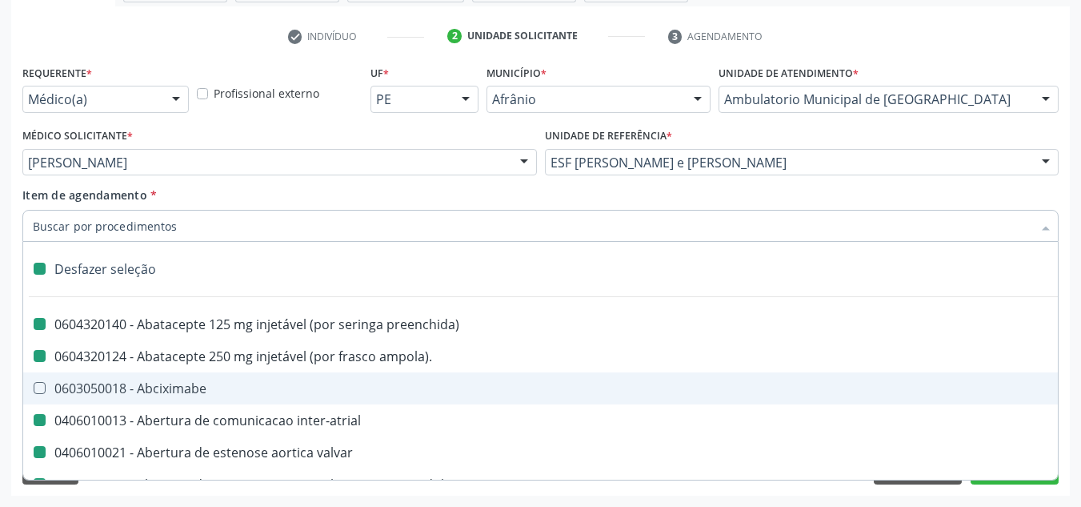
checkbox pancreas "false"
checkbox multiprofissional "false"
checkbox Órgãos "false"
checkbox \(uaa\)\ "false"
checkbox terapêuticas\)\ "false"
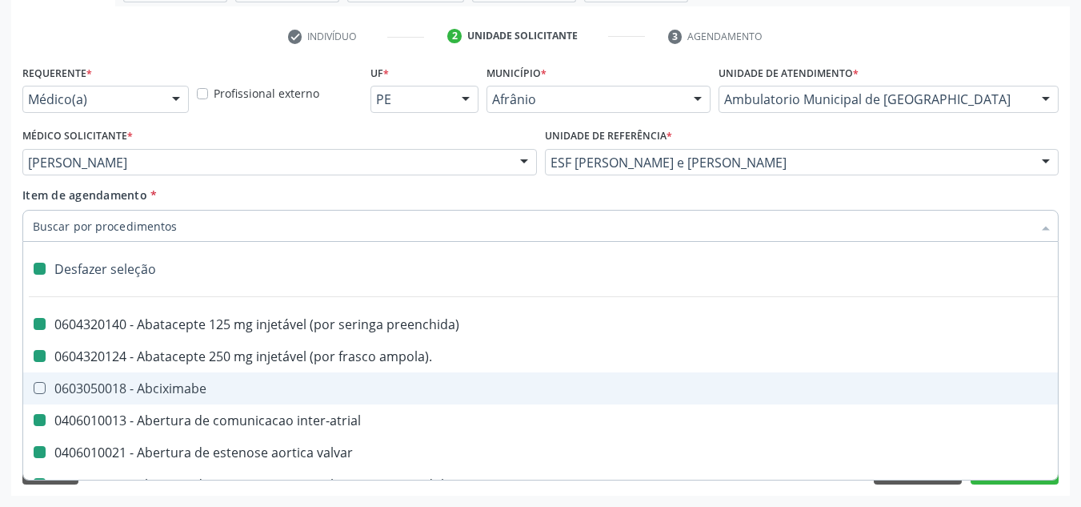
checkbox psicossocial "false"
checkbox tonometria "false"
checkbox paciente\/mês "false"
checkbox biotinidase "false"
checkbox congênita\ "false"
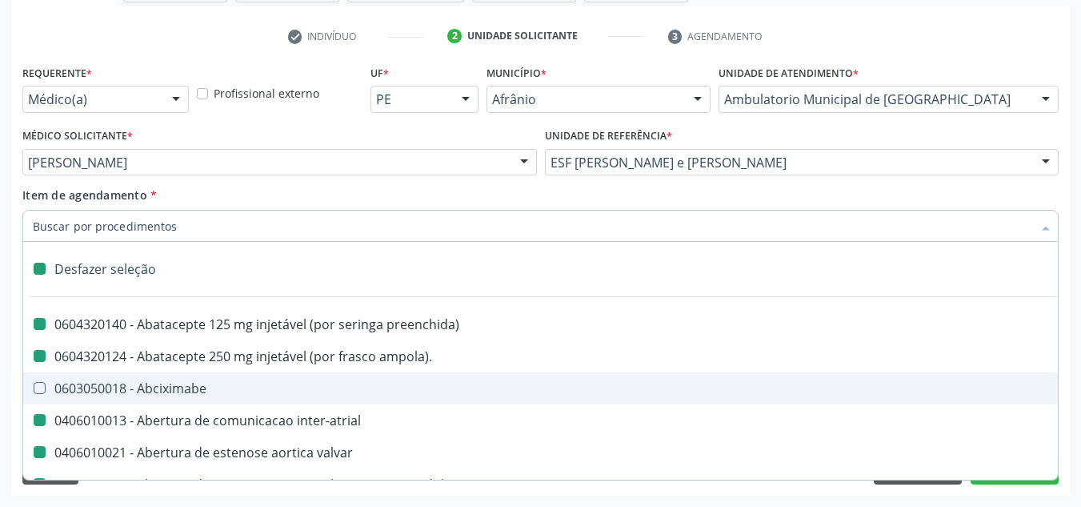
checkbox diálise "false"
checkbox reabilitacao "false"
checkbox clinico "false"
checkbox pós-operatorio "false"
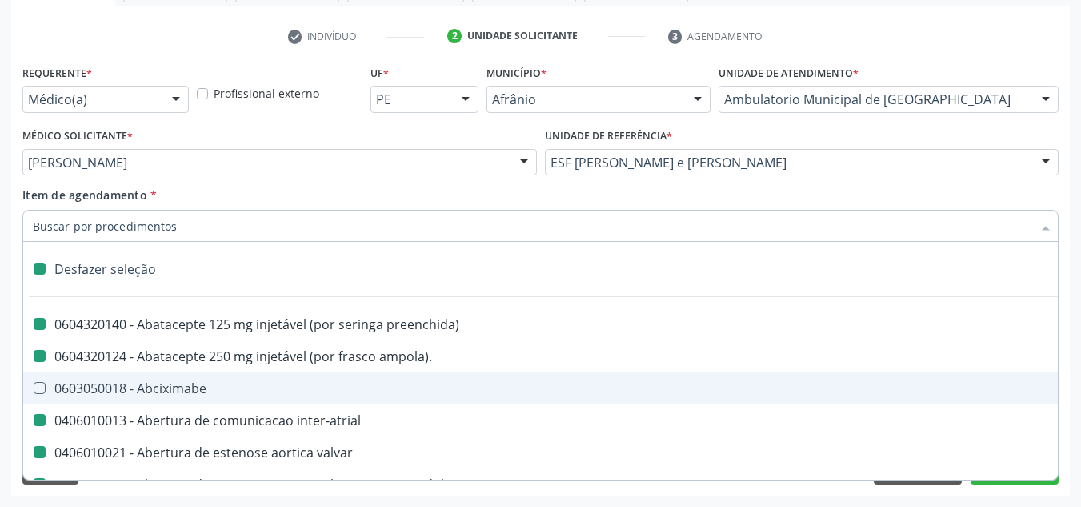
checkbox reabilitacao "false"
checkbox genético "false"
checkbox preenchida\) "false"
checkbox rodas "false"
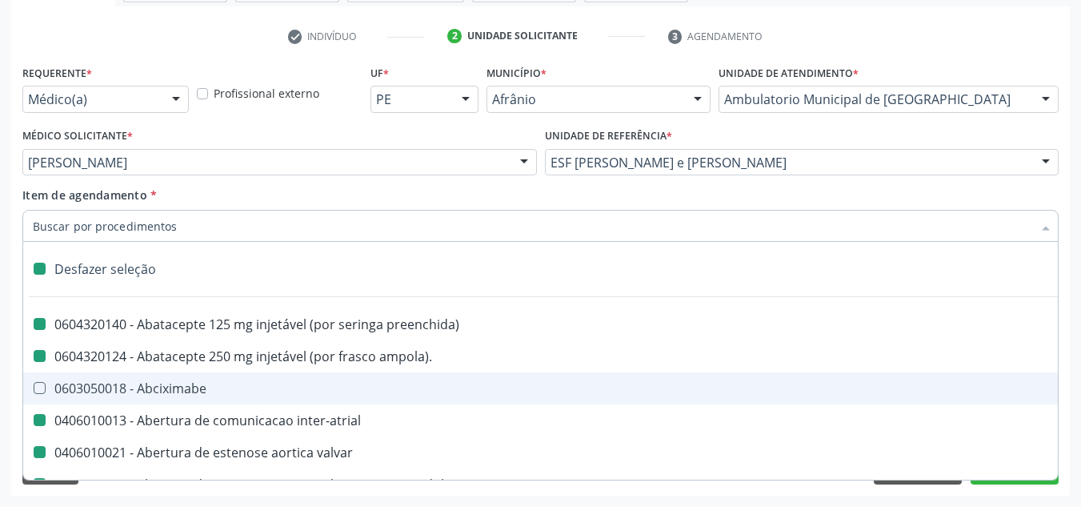
checkbox quadril "false"
checkbox tronco "false"
checkbox locomoção "false"
checkbox oftalmológica "false"
checkbox ortopedica "false"
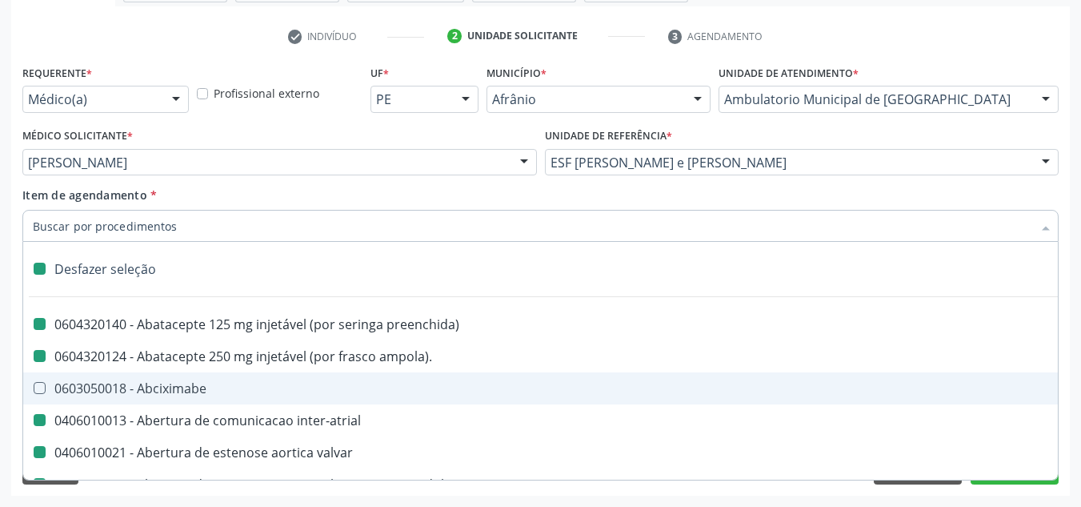
checkbox dentária "false"
checkbox rodas "false"
checkbox Adenograma "false"
checkbox Adenoidectomia "false"
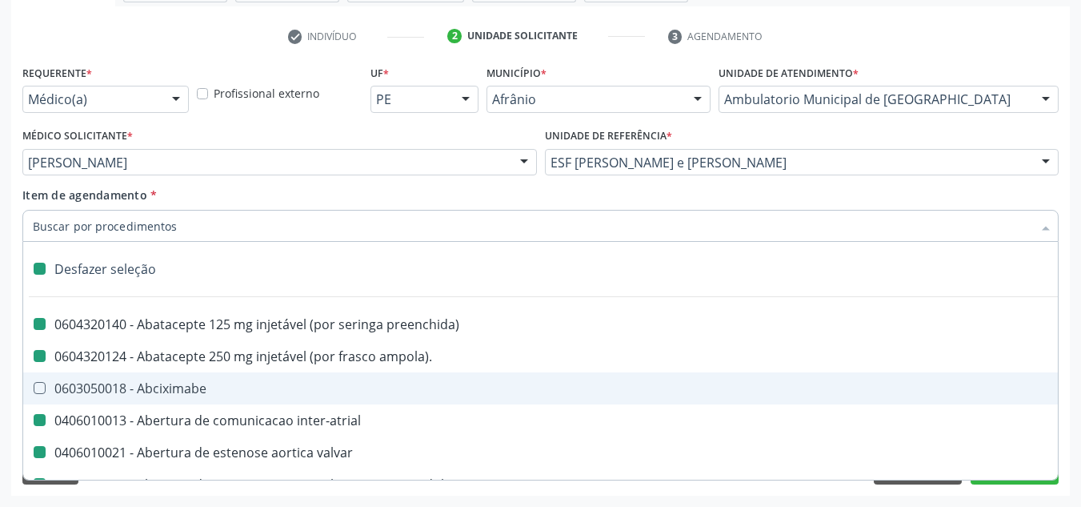
checkbox i\) "false"
checkbox paciente\) "false"
checkbox especializada\ "false"
checkbox parenteral\) "false"
checkbox link "false"
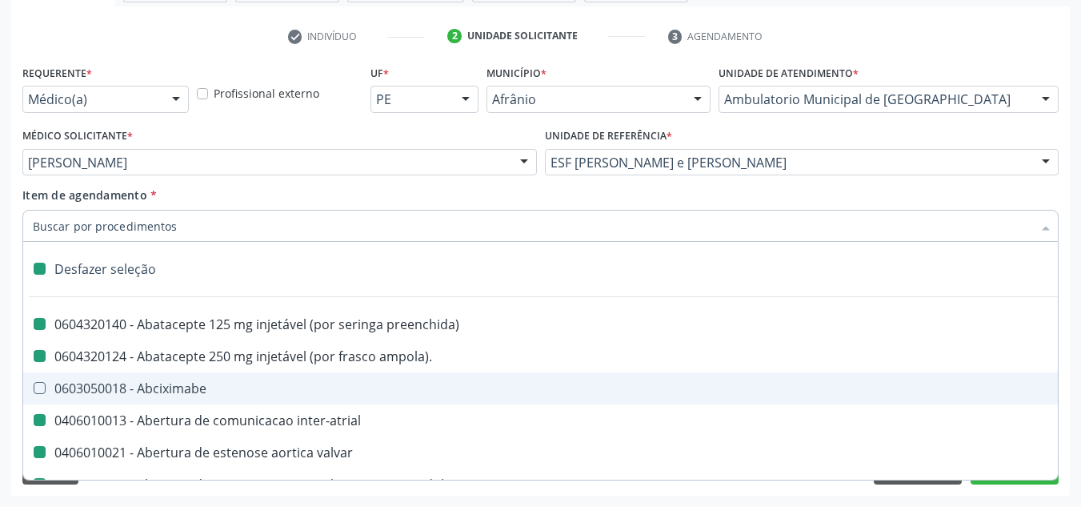
checkbox terapeutica "false"
checkbox arterial "false"
checkbox transeptal "false"
checkbox cnrac\) "false"
checkbox s\/pernoite "false"
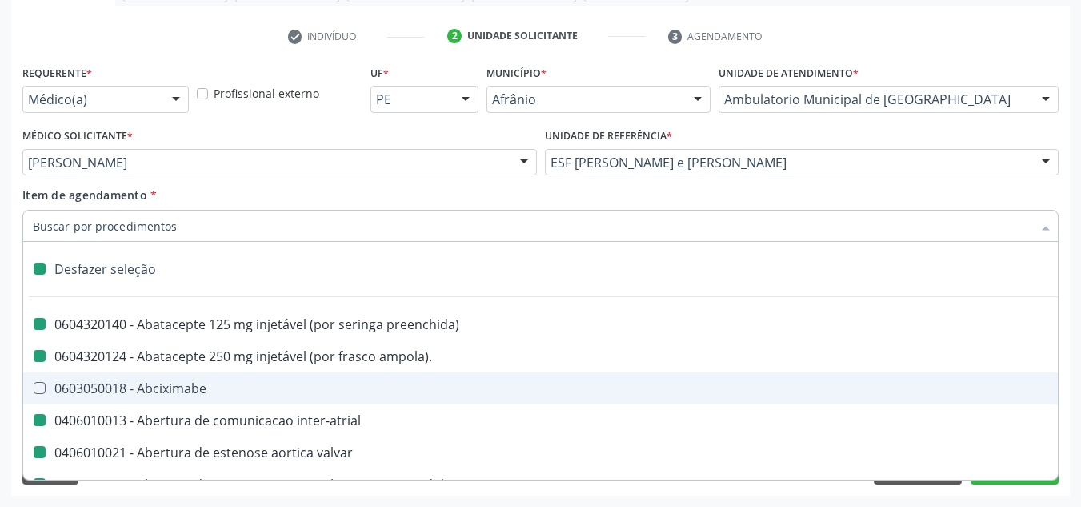
checkbox acompanhante "false"
checkbox paciente "false"
checkbox cnrac\) "false"
checkbox s\/pernoite "false"
checkbox agudizadas "false"
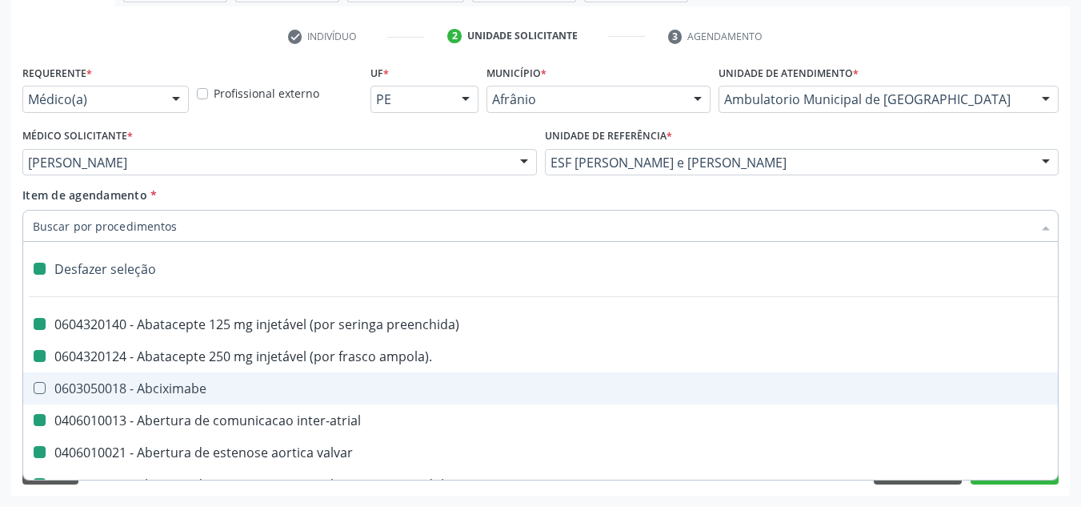
checkbox oclusal "false"
checkbox vaginal "false"
checkbox ml\) "false"
checkbox trigemio "false"
checkbox angiografico\) "false"
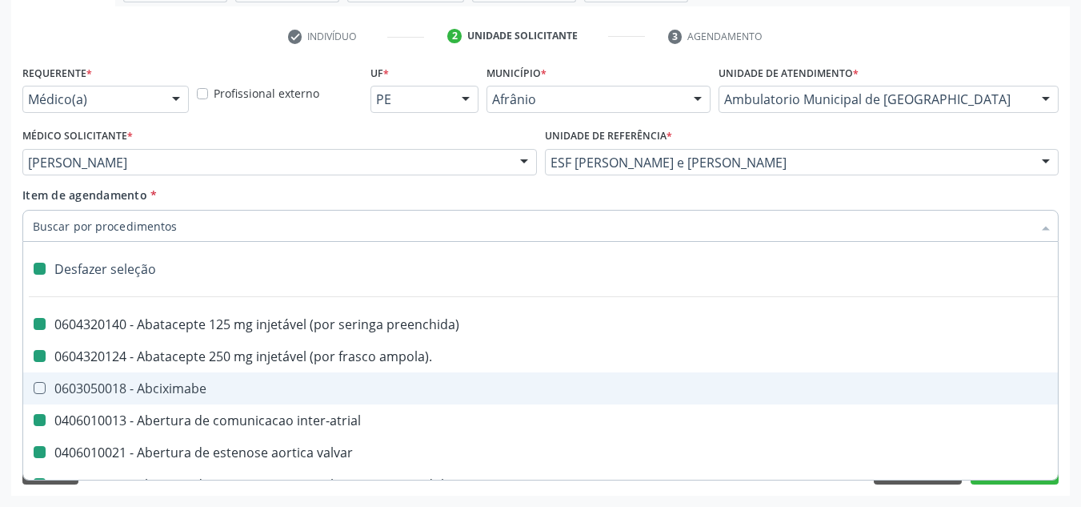
checkbox craniano "false"
checkbox hepático "false"
checkbox capsula\) "false"
checkbox ampola\) "false"
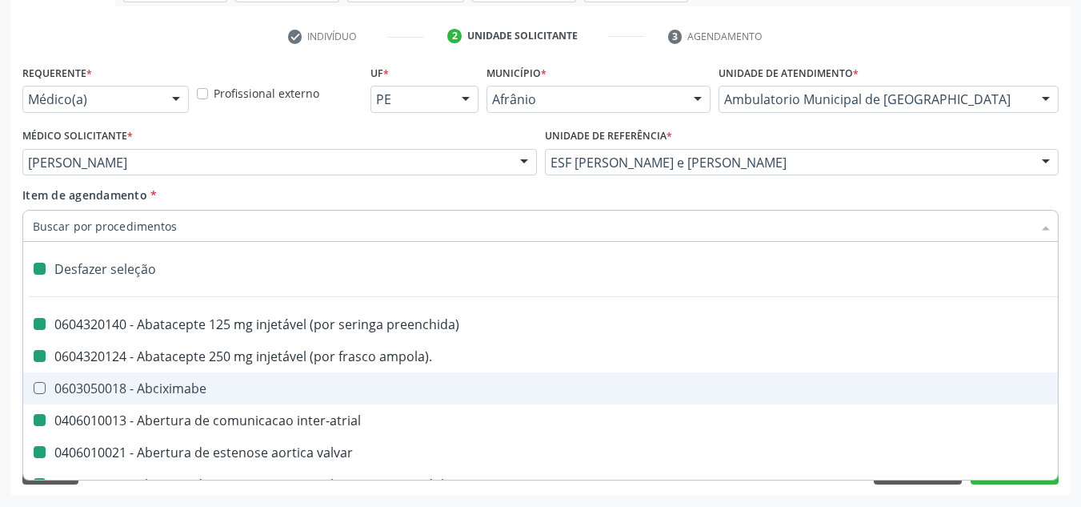
checkbox frasco-ampola\) "false"
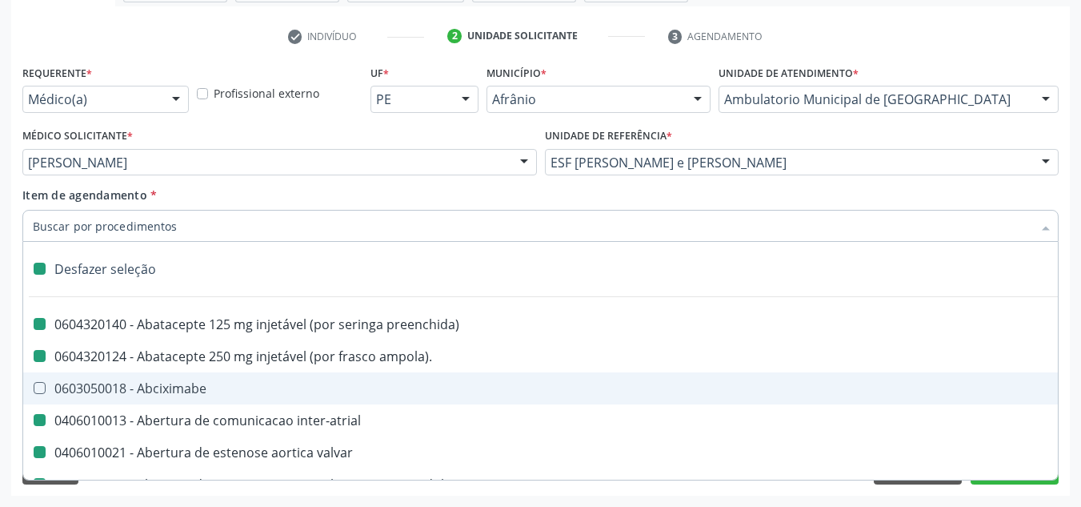
checkbox frasco-ampola\) "false"
checkbox preenchida\) "false"
checkbox frasco-ampola\) "false"
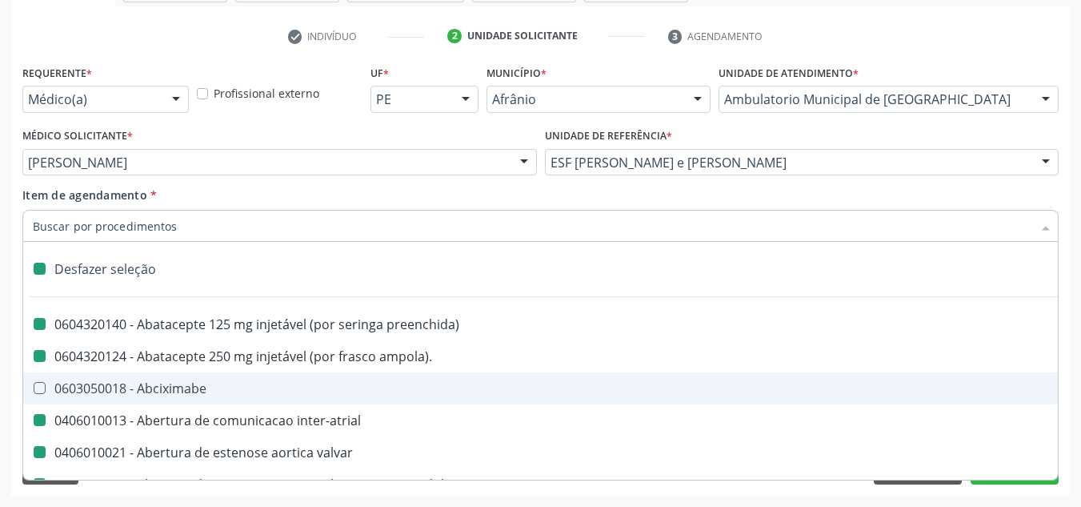
checkbox frasco-ampola\) "false"
checkbox ampola\) "false"
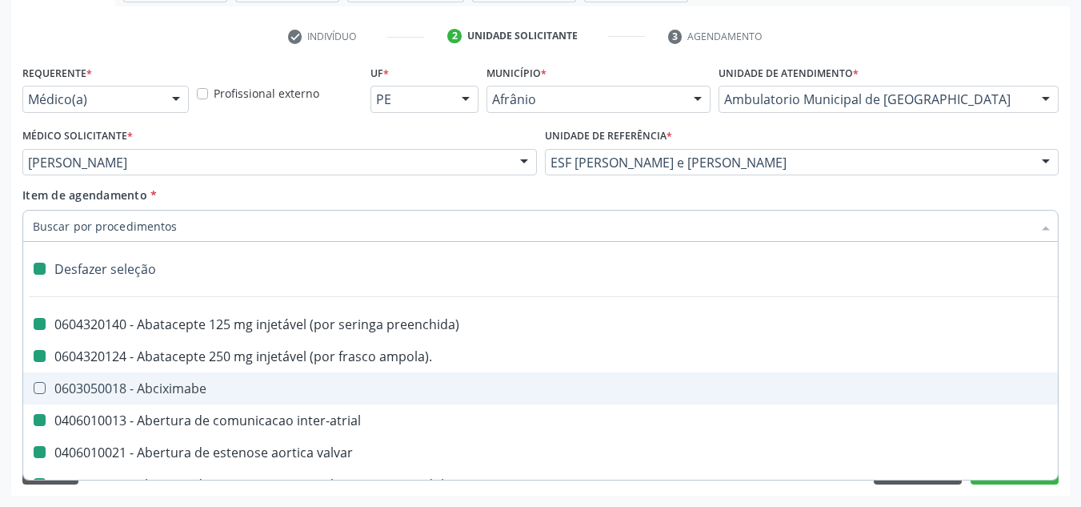
checkbox simples "false"
checkbox ar "false"
checkbox miotendinoso "false"
checkbox columela "false"
checkbox bucomaxilofacial "false"
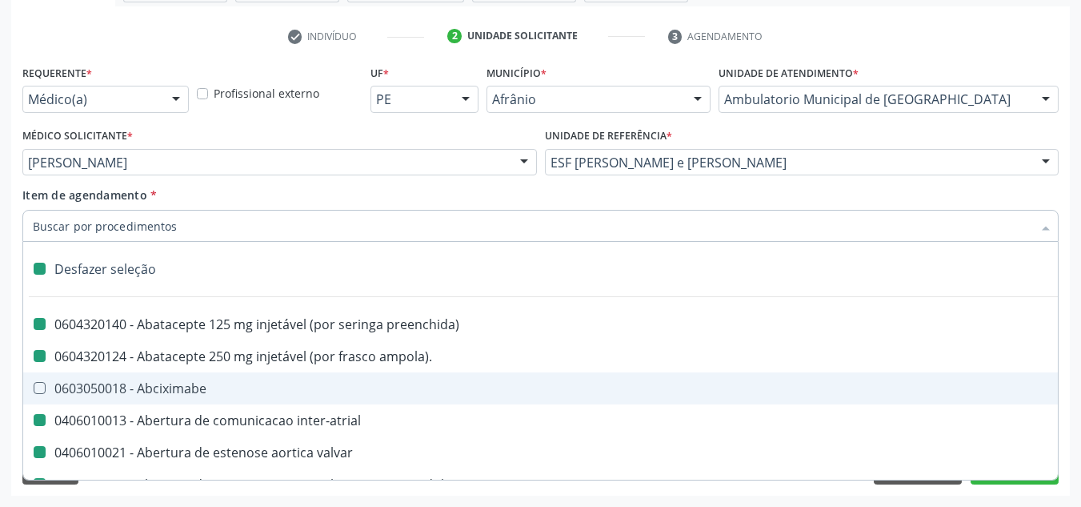
checkbox pé "false"
checkbox pé\) "false"
checkbox ampola\) "false"
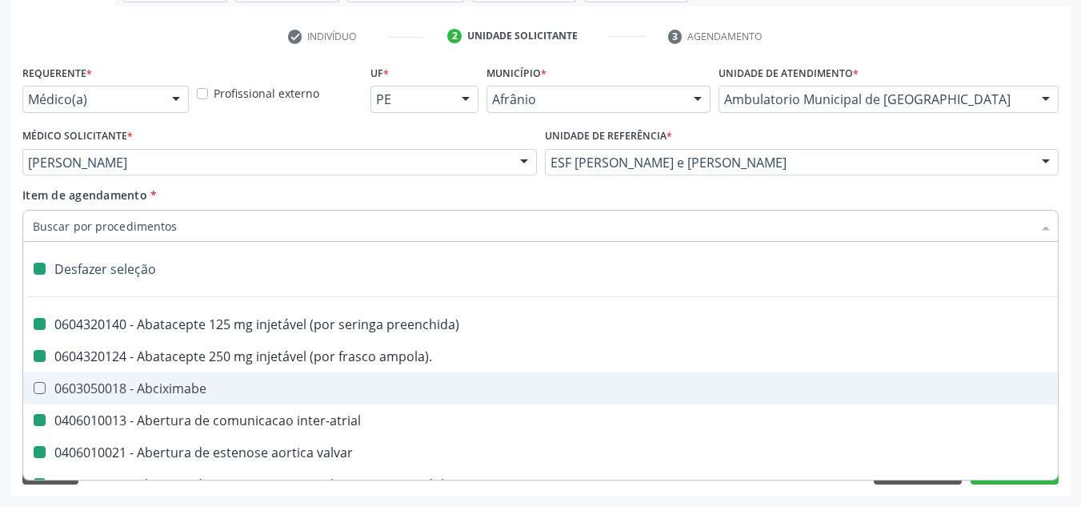
checkbox crâniofacial "false"
checkbox comprimido\) "false"
checkbox revestido\) "false"
checkbox Amigdalectomia "false"
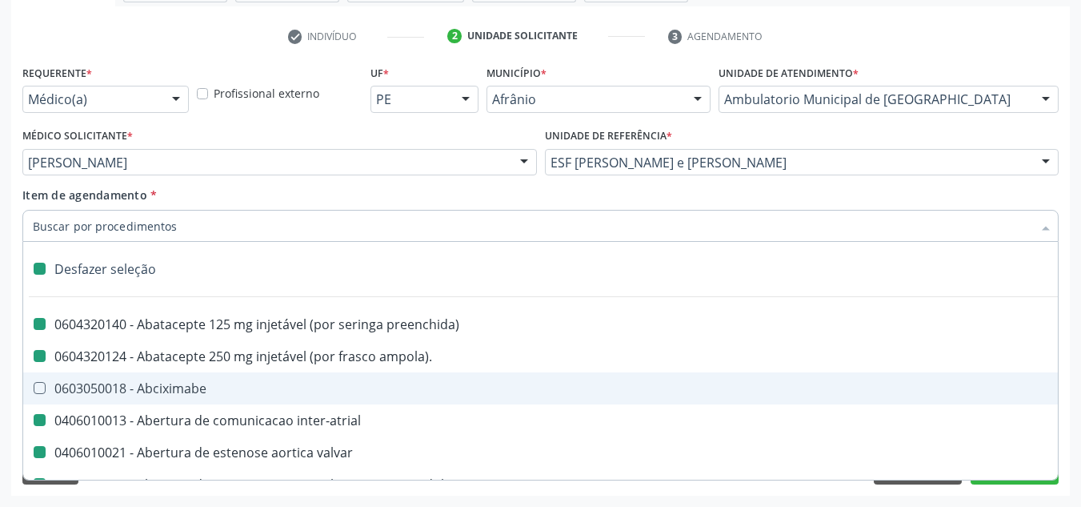
checkbox adenoidectomia "false"
checkbox Amniocentese "false"
checkbox Amnioscopia "false"
checkbox pulmonares "false"
checkbox esquerdo "false"
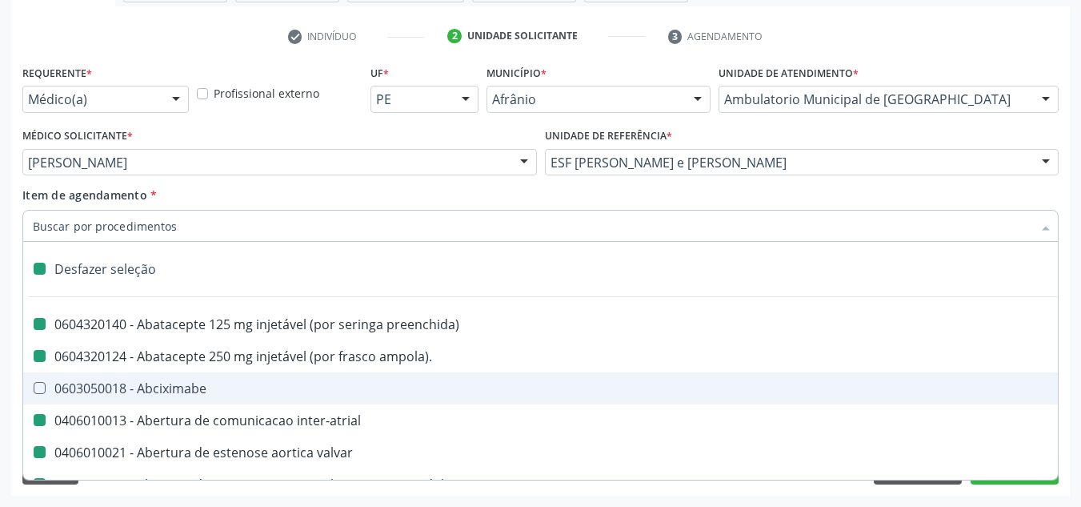
checkbox adolescente\) "false"
checkbox inferiores "false"
checkbox oncologia "false"
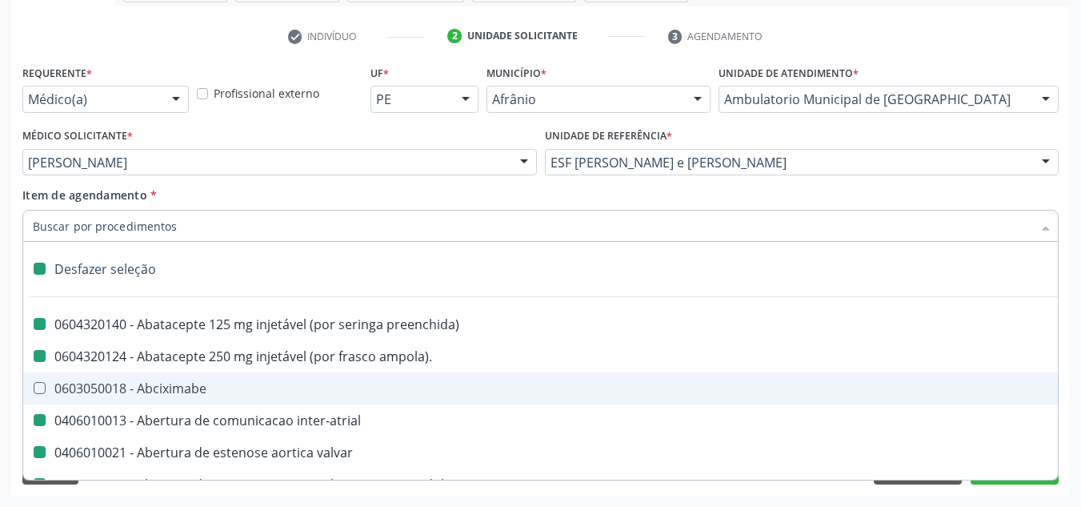
checkbox tarso "false"
checkbox oncologia "false"
checkbox reto "false"
checkbox oncologia "false"
checkbox penis "false"
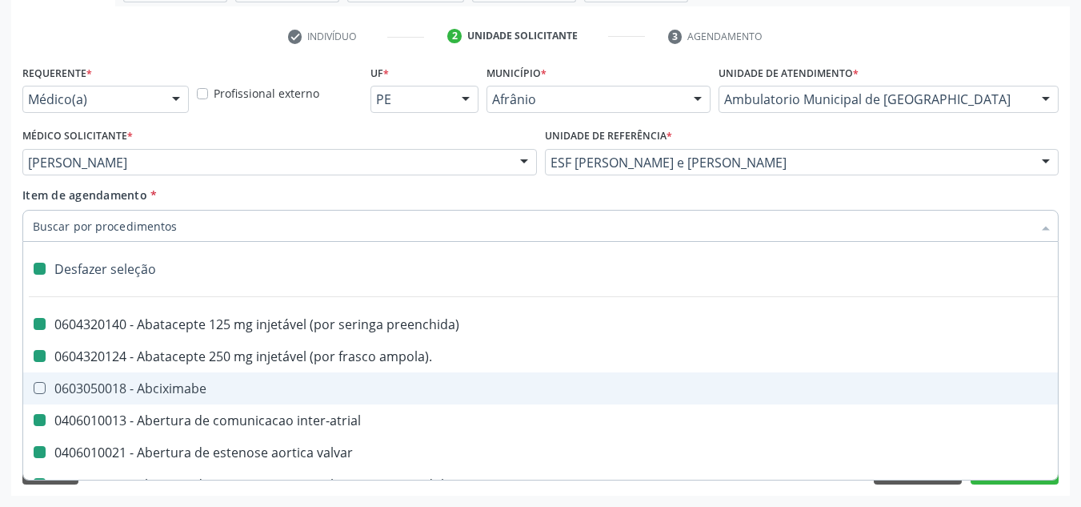
checkbox oncologia "false"
checkbox reto "false"
checkbox dedo "false"
checkbox superiores "false"
checkbox punho "false"
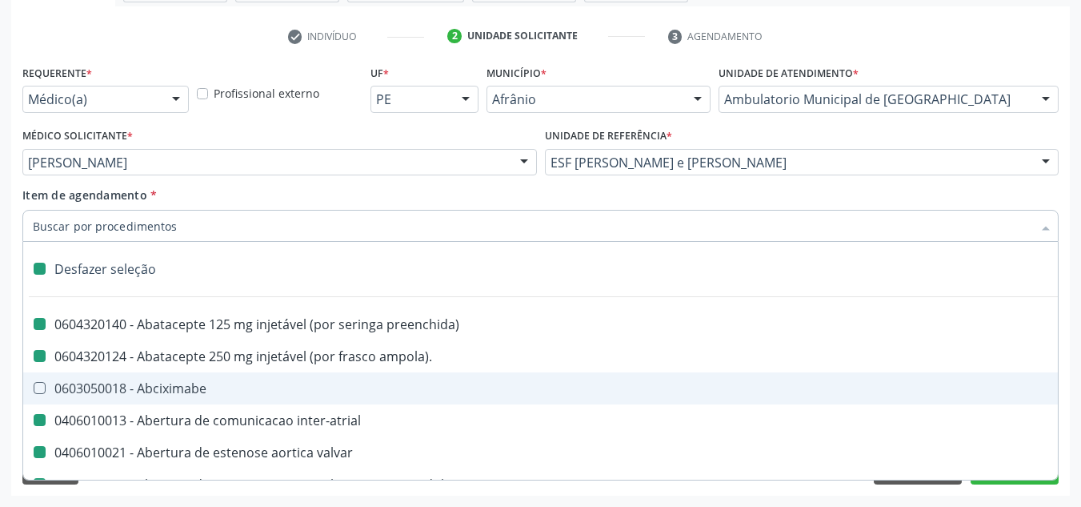
checkbox oncologia "false"
checkbox normal "false"
checkbox voz "false"
checkbox agua "false"
checkbox solo "false"
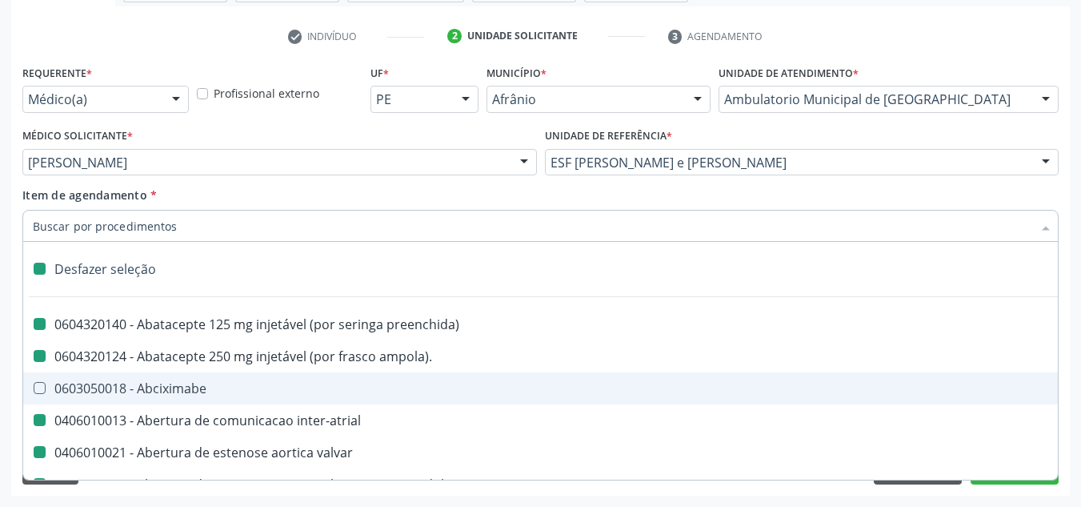
checkbox urina "false"
checkbox agua "false"
checkbox pesados "false"
checkbox pesticidas "false"
checkbox agua "false"
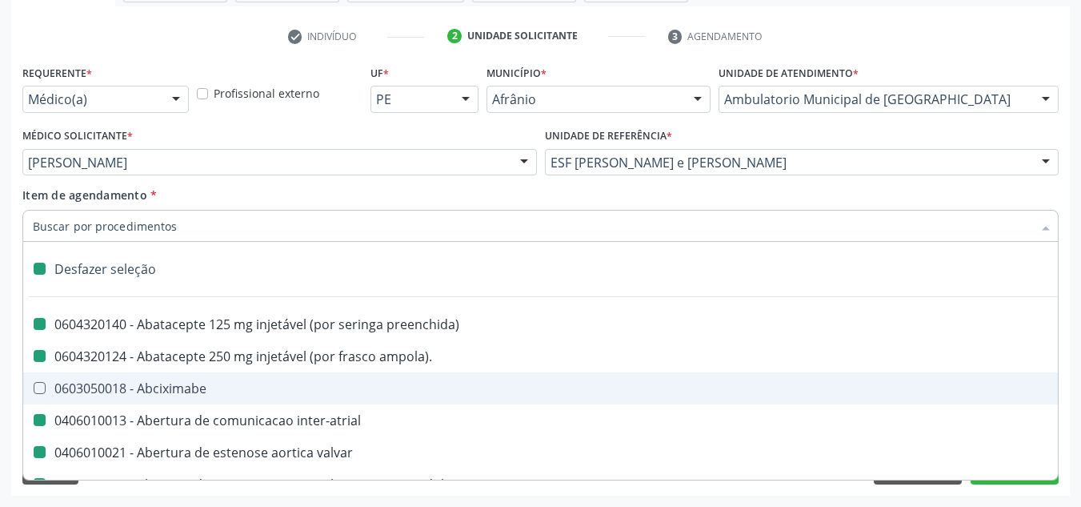
checkbox bileo-digestiva "false"
checkbox oncologia "false"
checkbox bidirecional "false"
checkbox adolescente\) "false"
checkbox total "false"
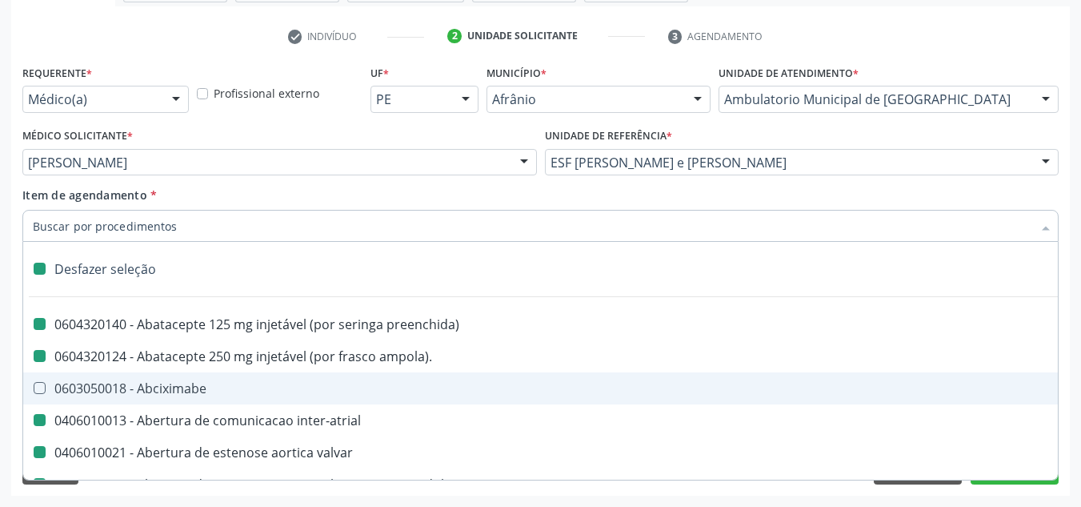
checkbox central "false"
checkbox linfovenosa "false"
checkbox porto-cava "false"
checkbox cec "false"
checkbox adolescente\) "false"
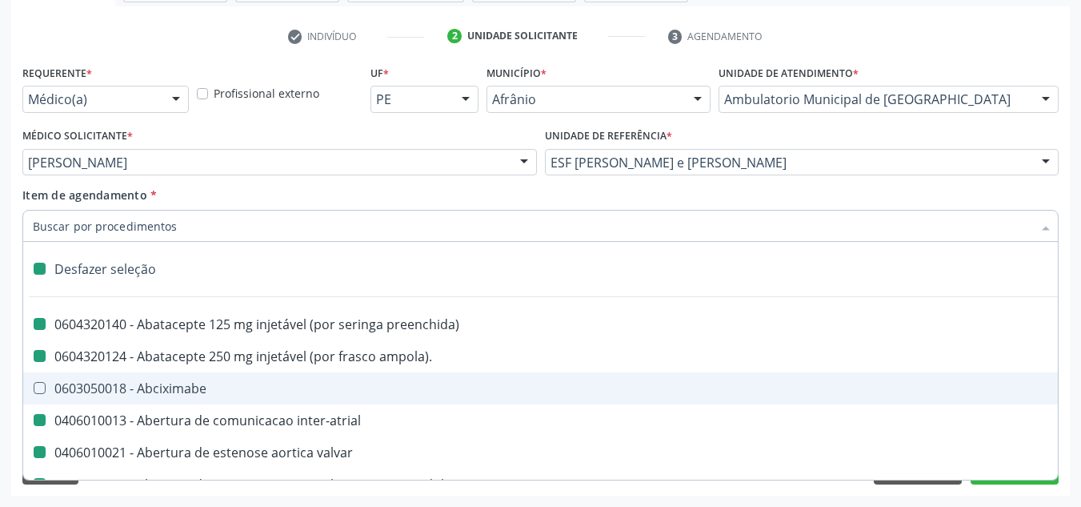
checkbox sistemico-pulmonar "false"
checkbox adolescente\) "false"
checkbox intracraniana "false"
checkbox Ancora "false"
checkbox ponteiras\ "false"
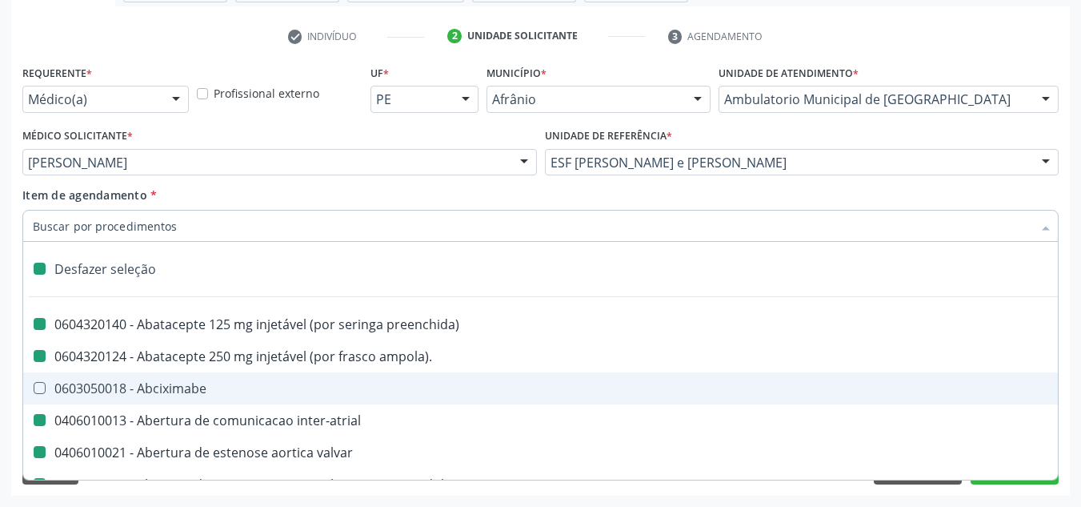
checkbox valvular "false"
checkbox geral "false"
checkbox cesariana "false"
checkbox risco "false"
checkbox regional "false"
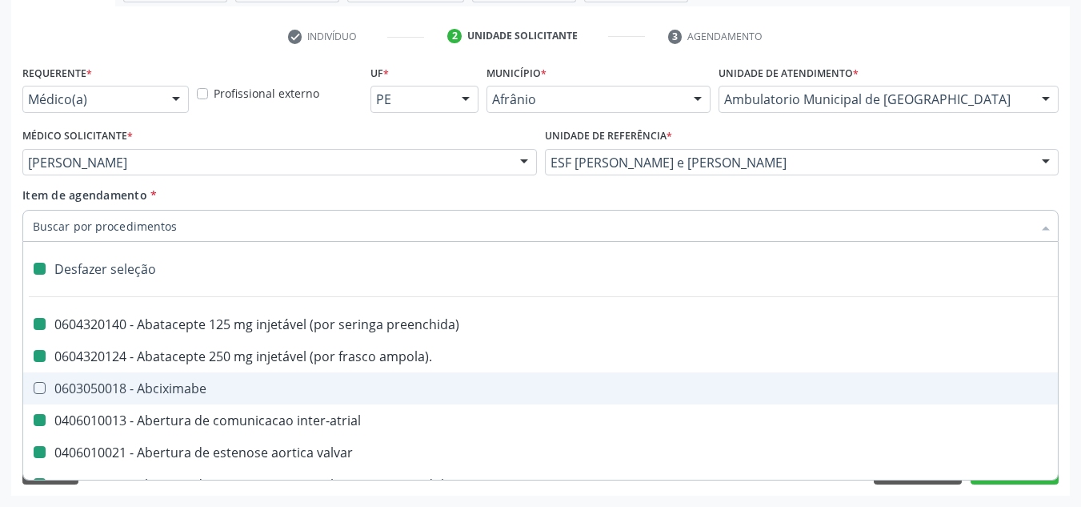
checkbox infra-renal "false"
checkbox toraco-abdominal "false"
checkbox oncologia "false"
checkbox vasos\) "false"
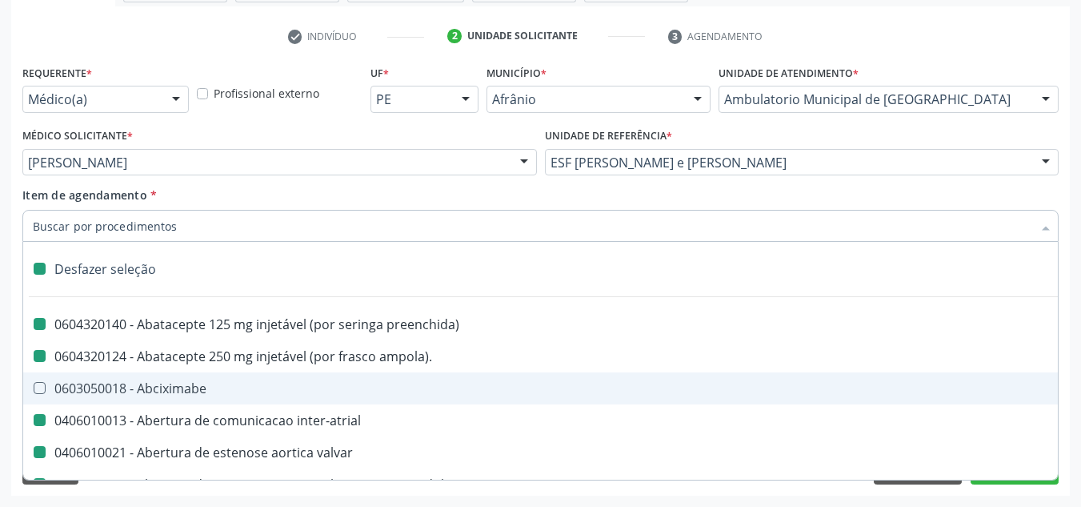
checkbox aortico "false"
paste input "0301010072-225120"
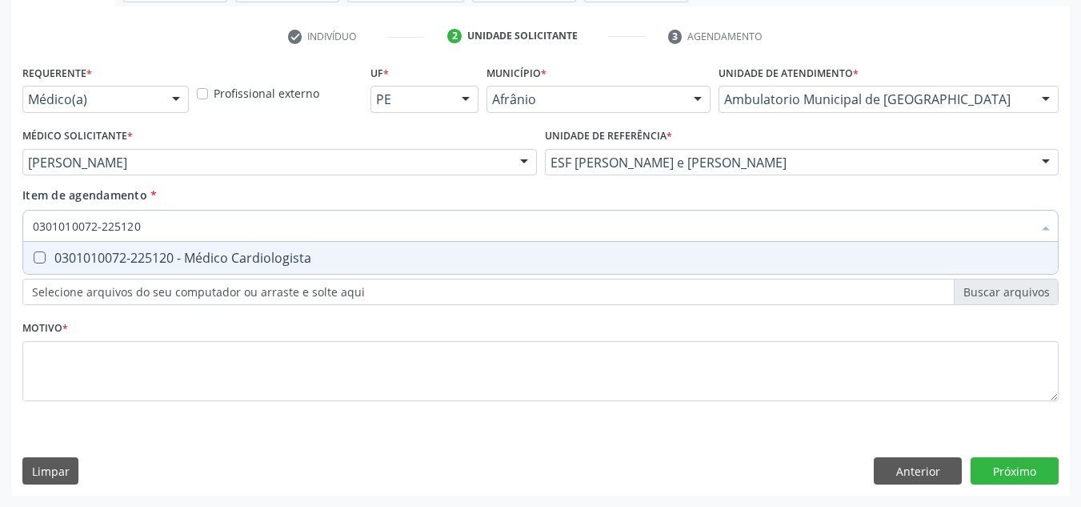
click at [178, 253] on div "0301010072-225120 - Médico Cardiologista" at bounding box center [541, 257] width 1016 height 13
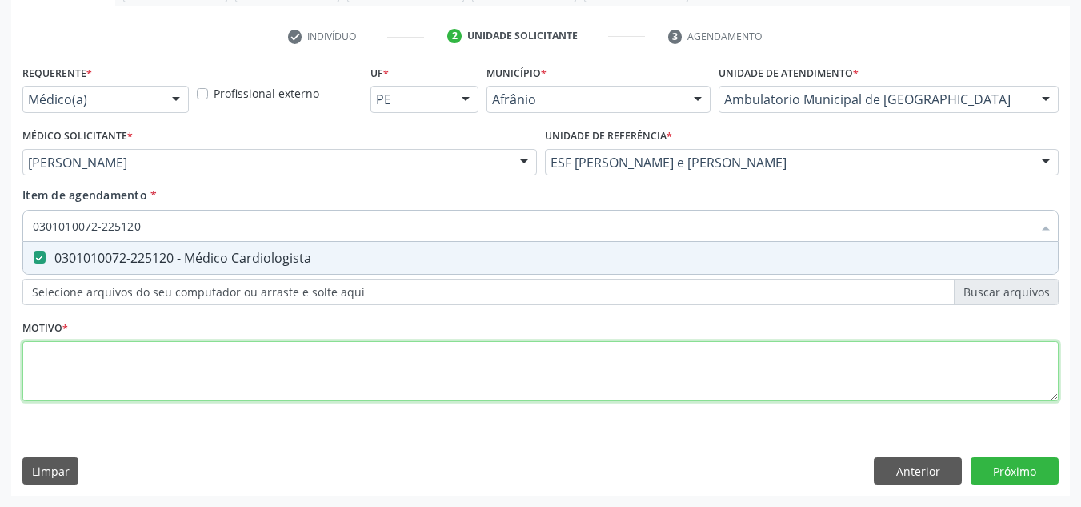
click at [167, 367] on div "Requerente * Médico(a) Médico(a) Enfermeiro(a) Paciente Nenhum resultado encont…" at bounding box center [540, 242] width 1036 height 363
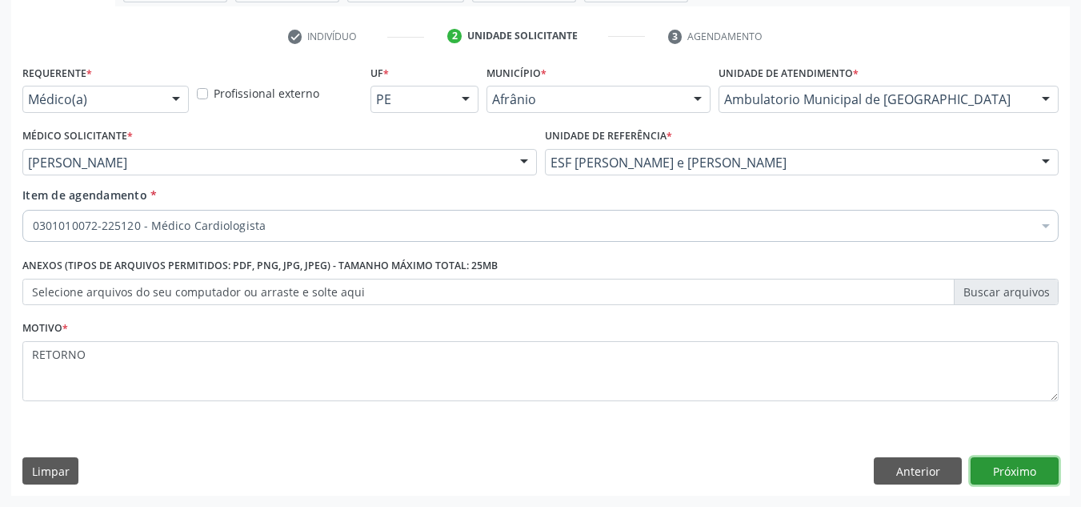
click at [1000, 462] on button "Próximo" at bounding box center [1015, 470] width 88 height 27
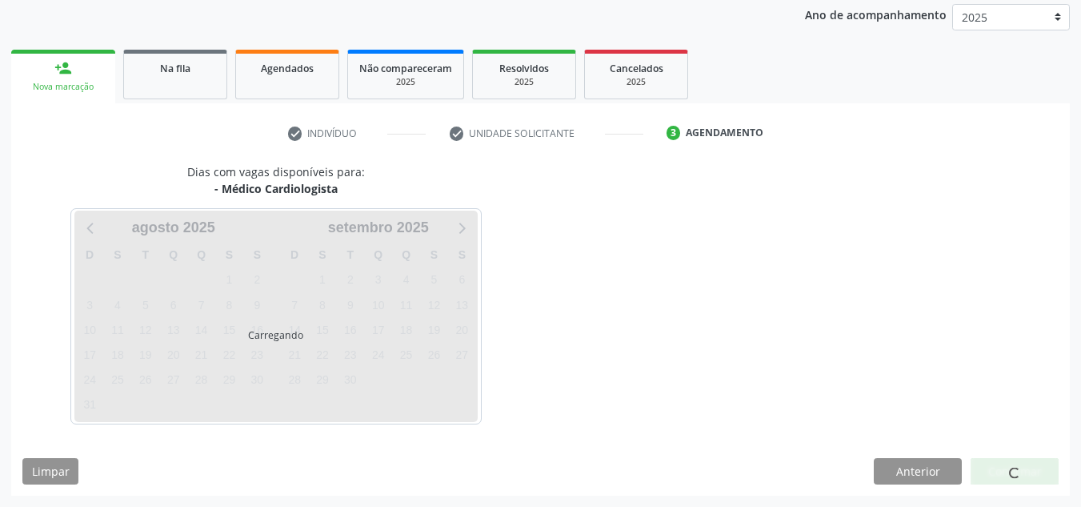
scroll to position [190, 0]
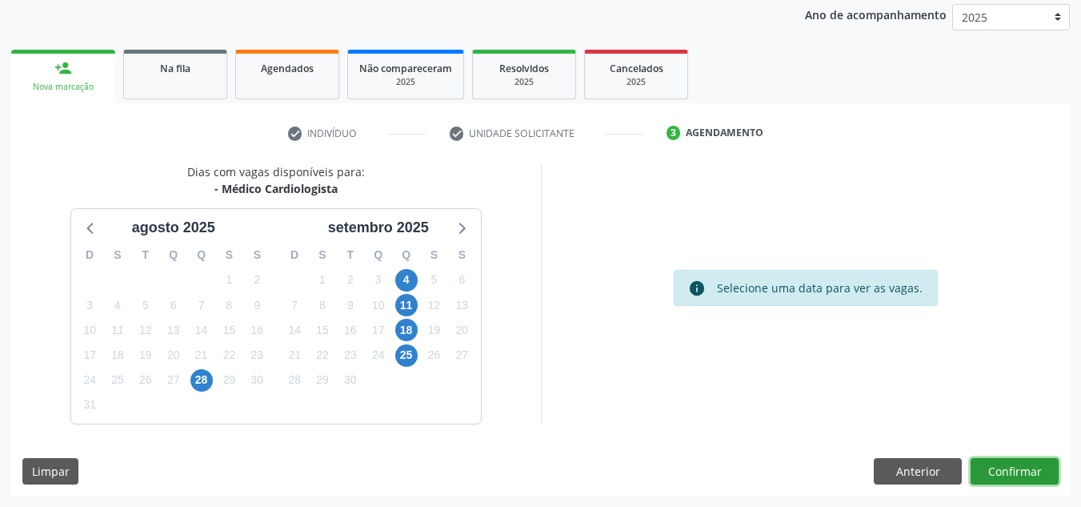
click at [1000, 462] on button "Confirmar" at bounding box center [1015, 471] width 88 height 27
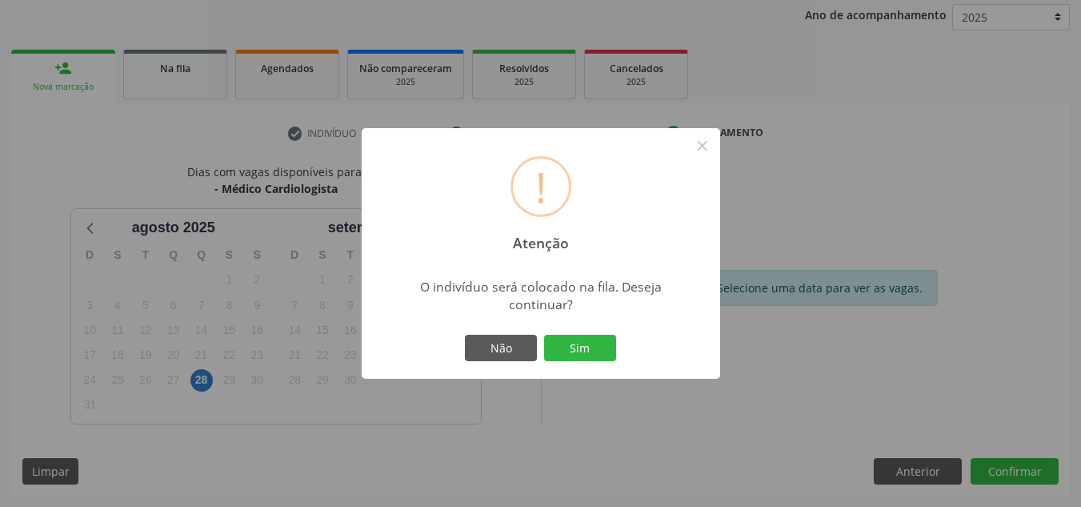
click at [576, 333] on div "Não Sim" at bounding box center [541, 348] width 158 height 34
click at [582, 343] on button "Sim" at bounding box center [580, 348] width 72 height 27
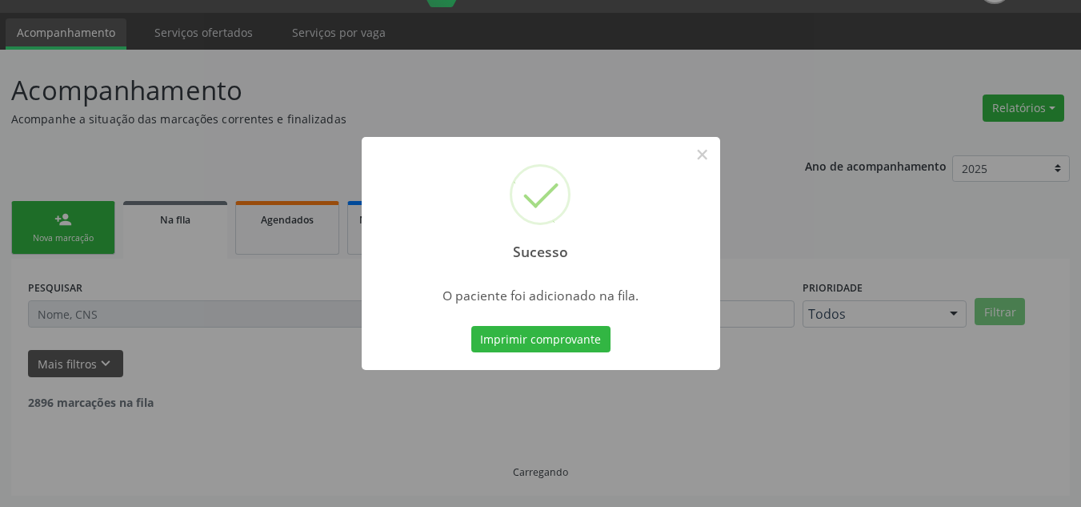
scroll to position [22, 0]
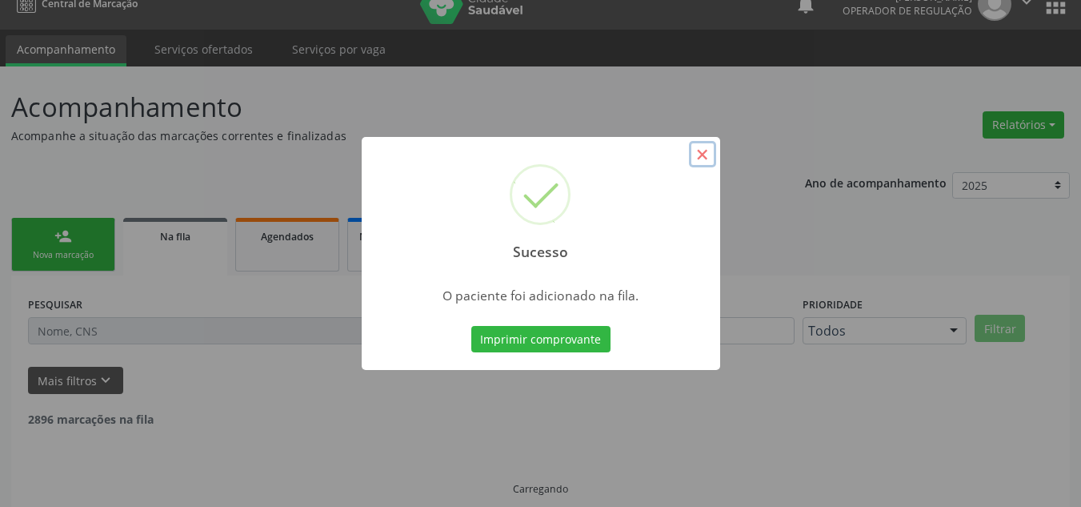
click at [708, 150] on button "×" at bounding box center [702, 154] width 27 height 27
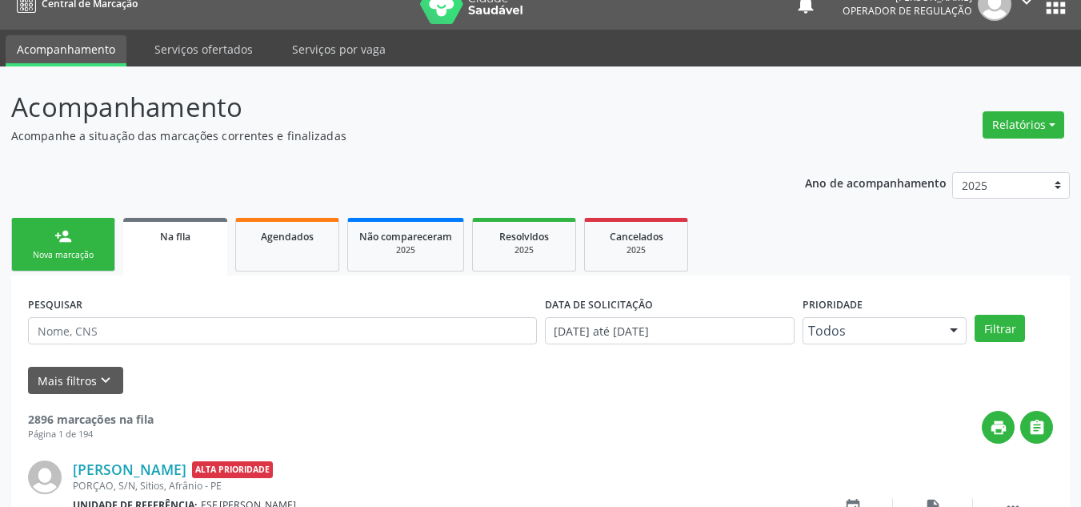
click at [103, 239] on link "person_add Nova marcação" at bounding box center [63, 245] width 104 height 54
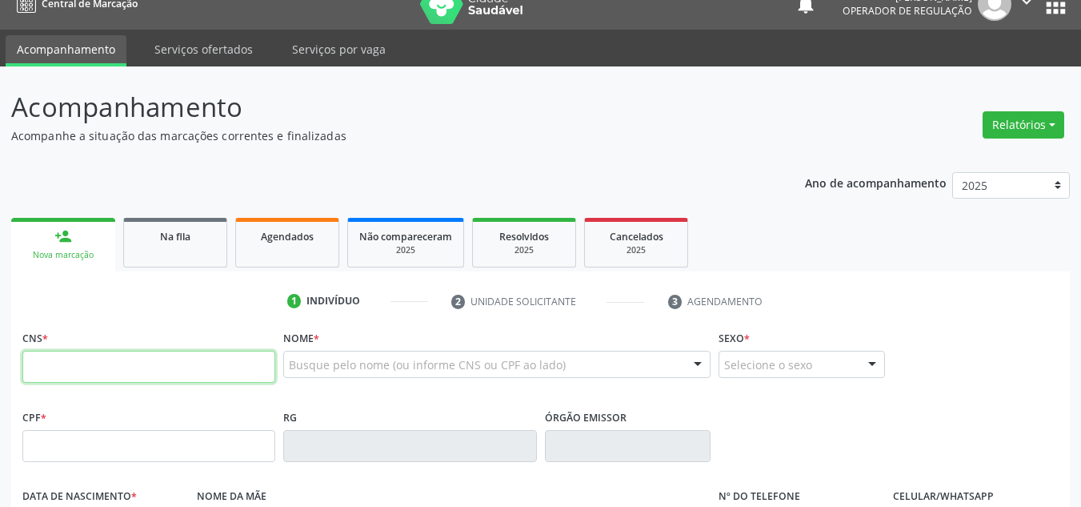
click at [114, 375] on input "text" at bounding box center [148, 367] width 253 height 32
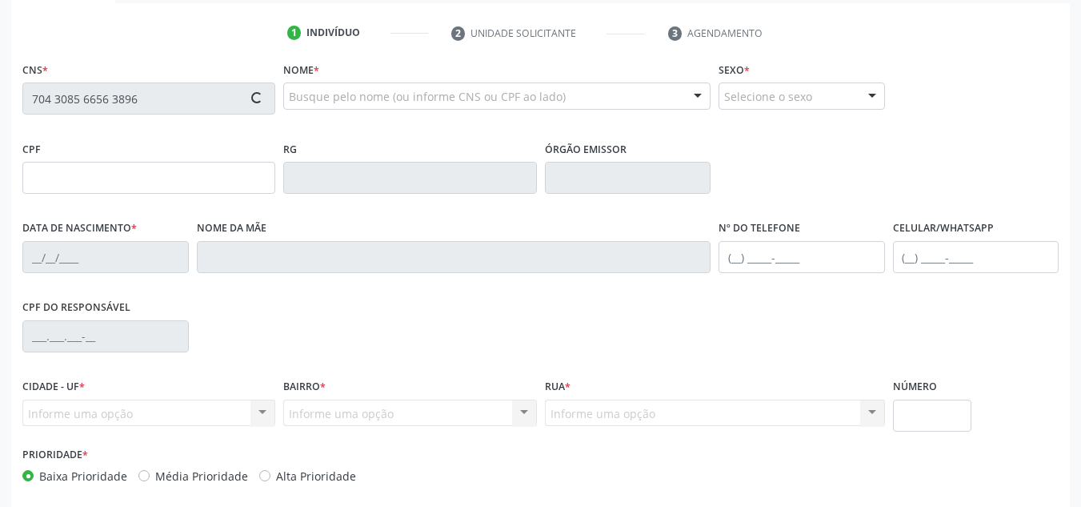
scroll to position [342, 0]
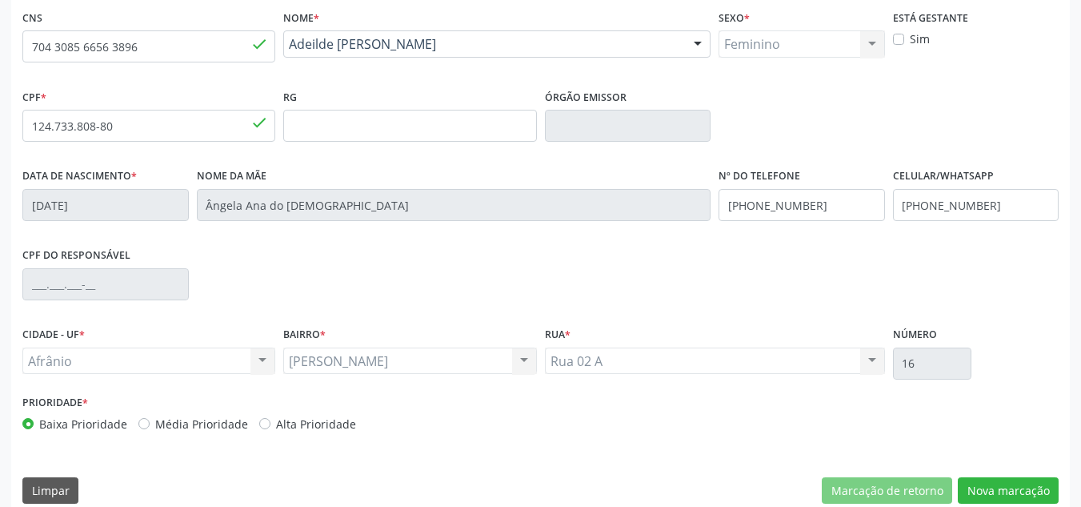
click at [178, 432] on div "Prioridade * Baixa Prioridade Média Prioridade Alta Prioridade" at bounding box center [279, 417] width 523 height 53
click at [161, 419] on label "Média Prioridade" at bounding box center [201, 423] width 93 height 17
click at [150, 419] on input "Média Prioridade" at bounding box center [143, 422] width 11 height 14
click at [1027, 487] on button "Nova marcação" at bounding box center [1008, 490] width 101 height 27
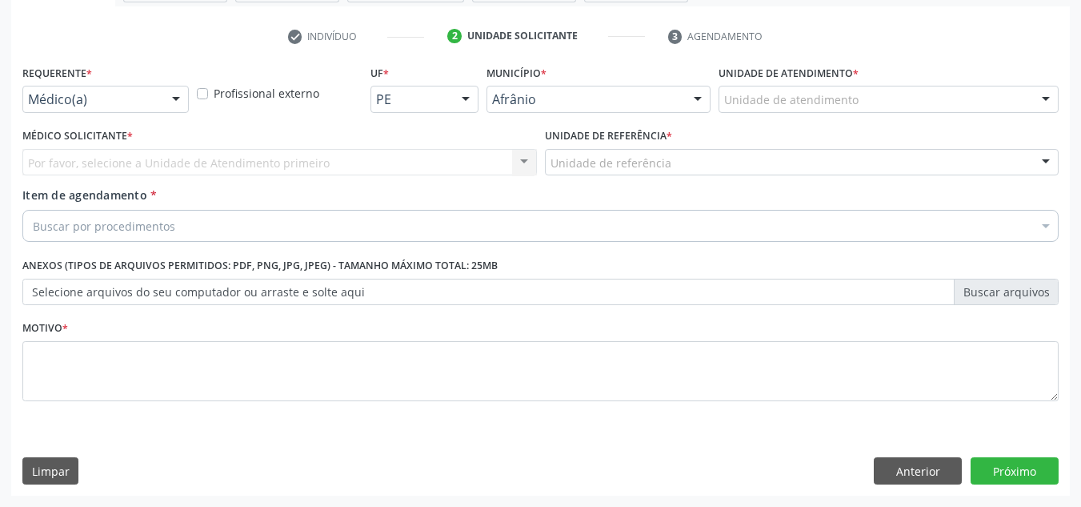
scroll to position [287, 0]
click at [819, 85] on label "Unidade de atendimento *" at bounding box center [789, 73] width 140 height 25
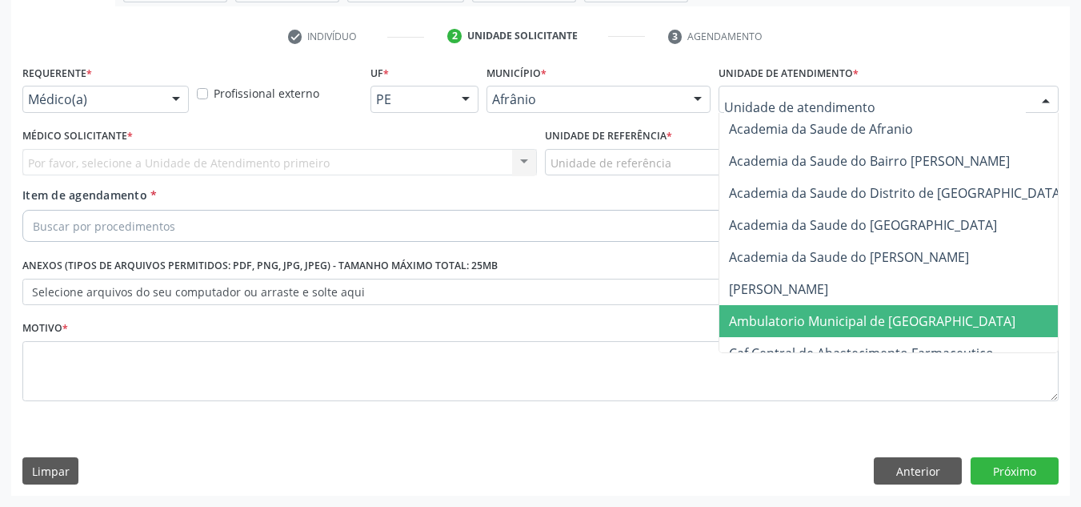
click at [872, 331] on span "Ambulatorio Municipal de [GEOGRAPHIC_DATA]" at bounding box center [915, 321] width 391 height 32
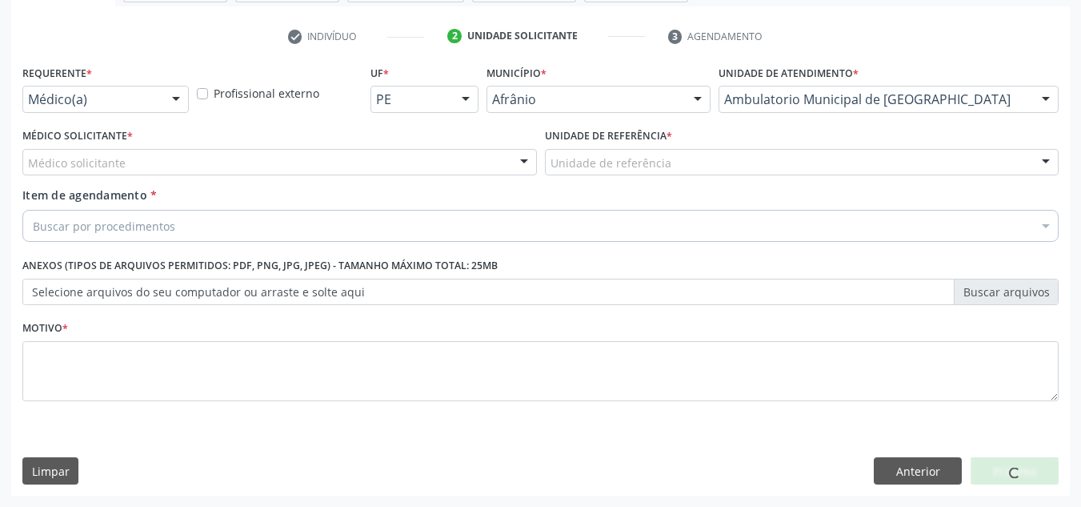
click at [408, 158] on div "Médico solicitante [PERSON_NAME] [PERSON_NAME] [PERSON_NAME] Reis [PERSON_NAME]…" at bounding box center [279, 162] width 515 height 27
click at [408, 158] on div "Médico solicitante" at bounding box center [279, 162] width 515 height 27
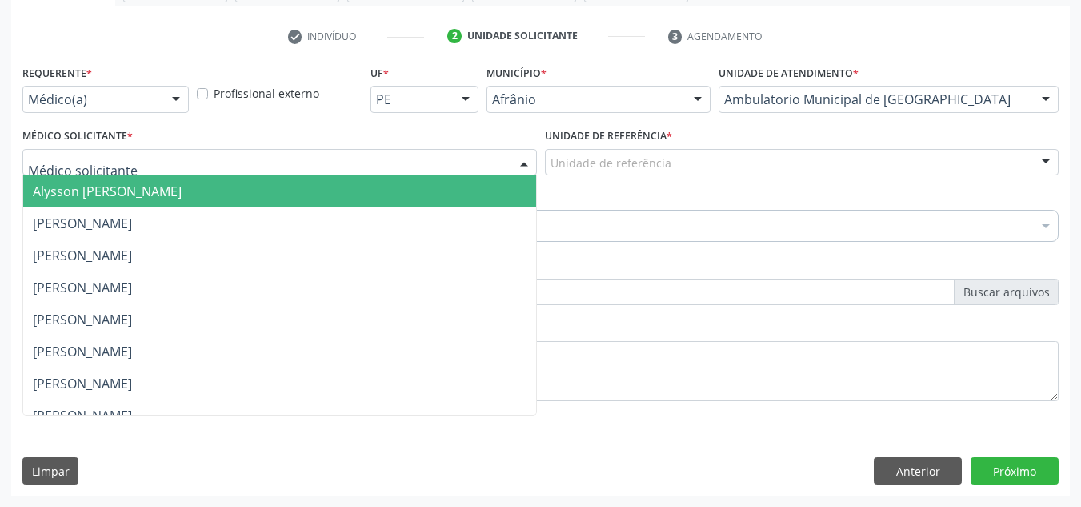
click at [419, 179] on span "Alysson [PERSON_NAME]" at bounding box center [279, 191] width 513 height 32
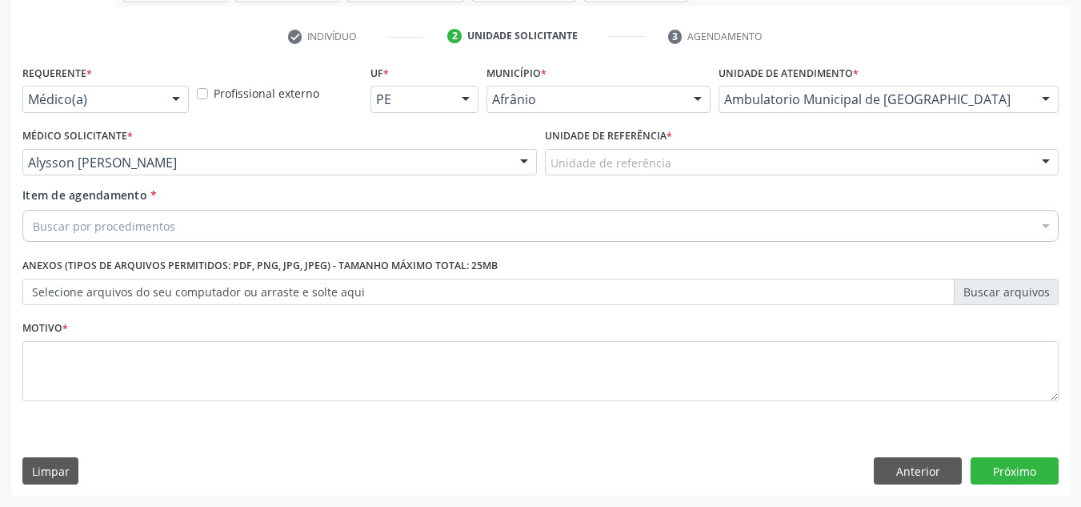
click at [877, 178] on div "Unidade de referência * Unidade de referência ESF de Extrema ESF de Barra das M…" at bounding box center [802, 155] width 523 height 62
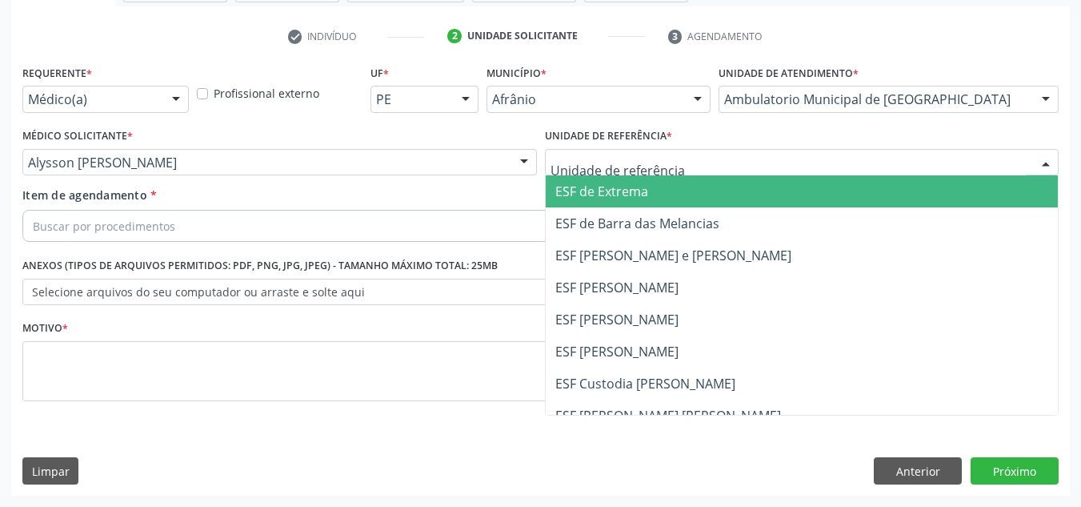
click at [891, 165] on div at bounding box center [802, 162] width 515 height 27
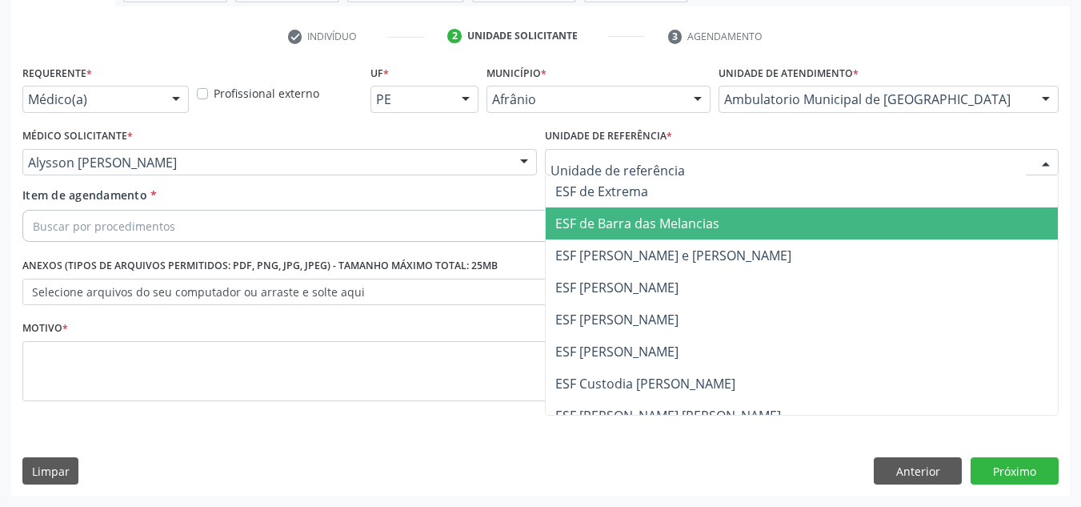
click at [853, 239] on span "ESF de Barra das Melancias" at bounding box center [802, 223] width 513 height 32
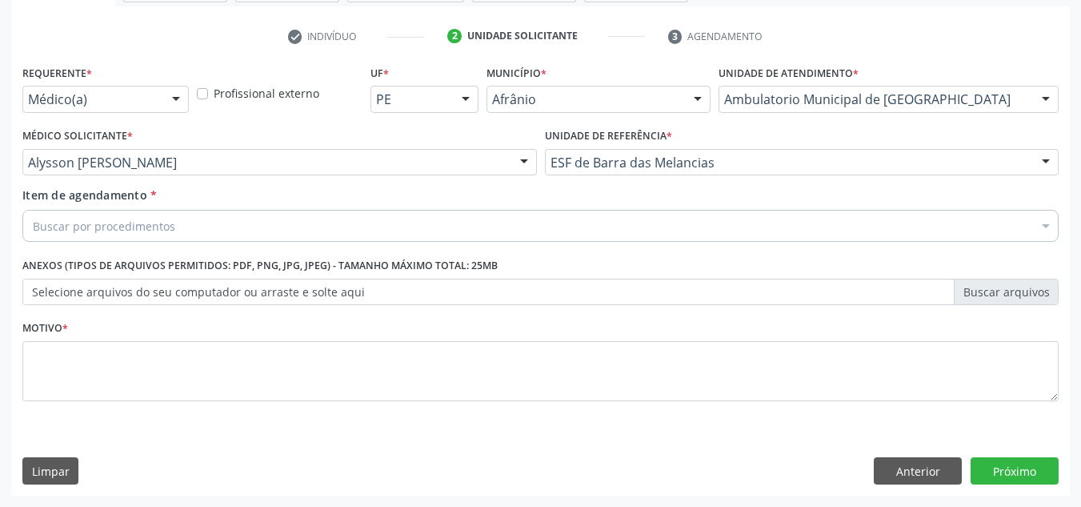
click at [618, 239] on div "Buscar por procedimentos" at bounding box center [540, 226] width 1036 height 32
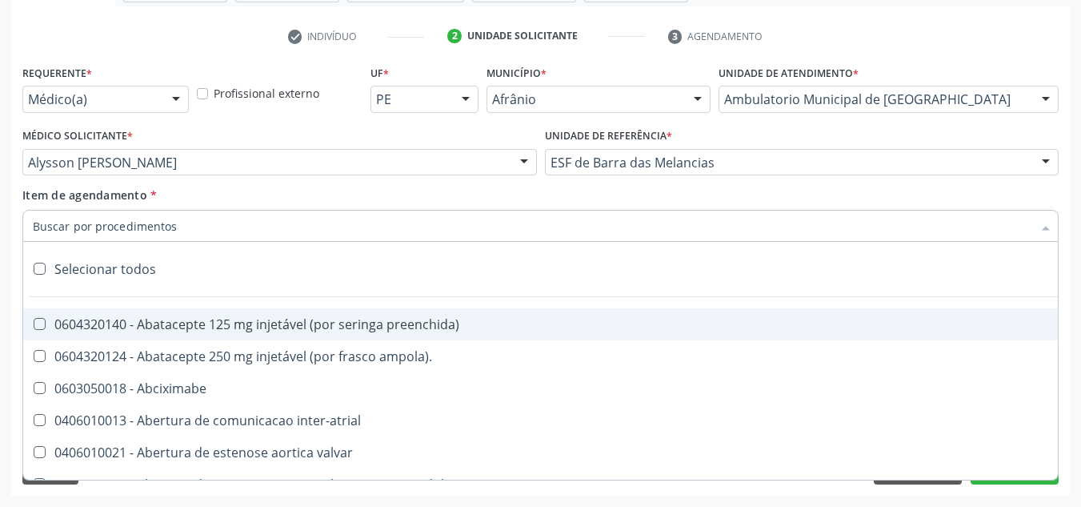
paste input "0301010072-225120"
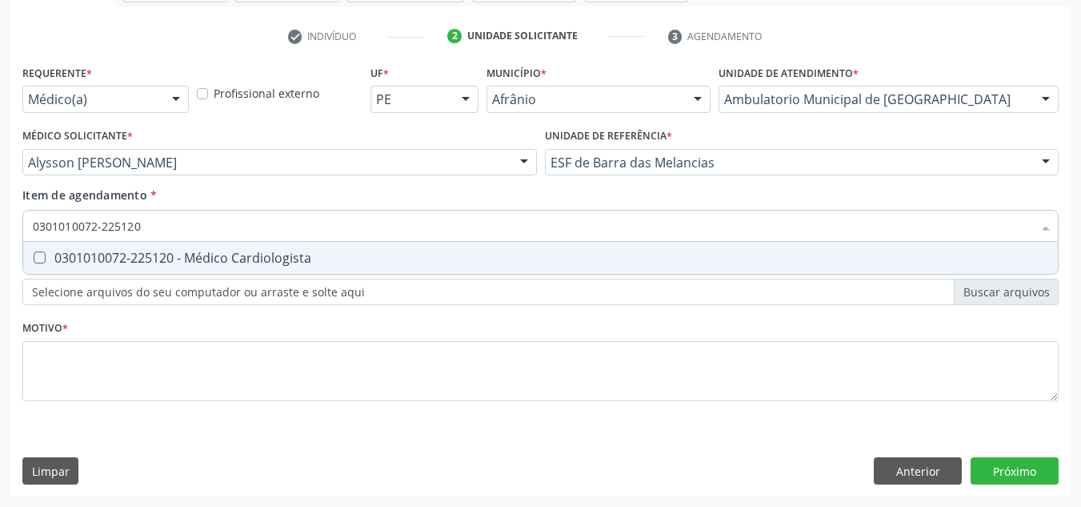
click at [477, 266] on span "0301010072-225120 - Médico Cardiologista" at bounding box center [540, 258] width 1035 height 32
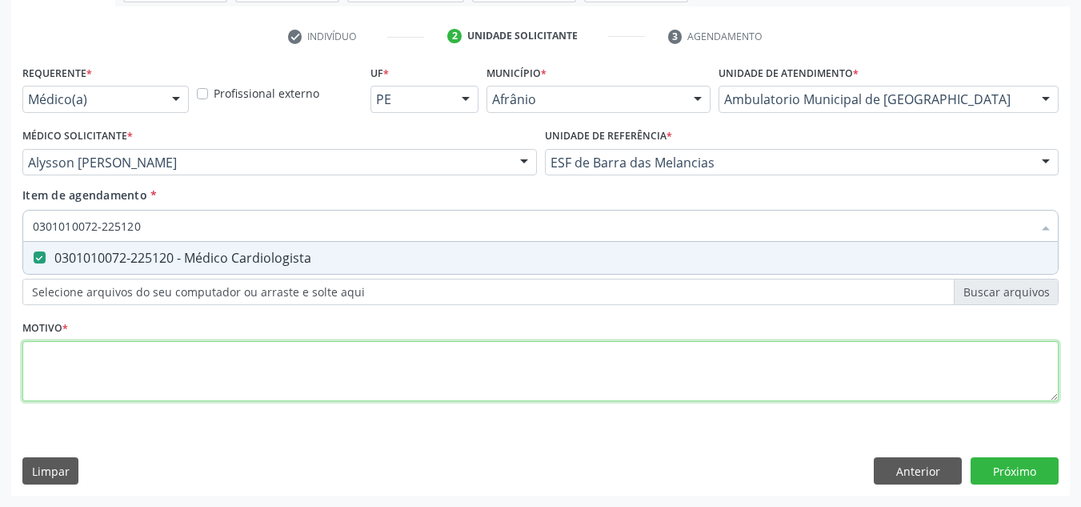
click at [439, 363] on div "Requerente * Médico(a) Médico(a) Enfermeiro(a) Paciente Nenhum resultado encont…" at bounding box center [540, 242] width 1036 height 363
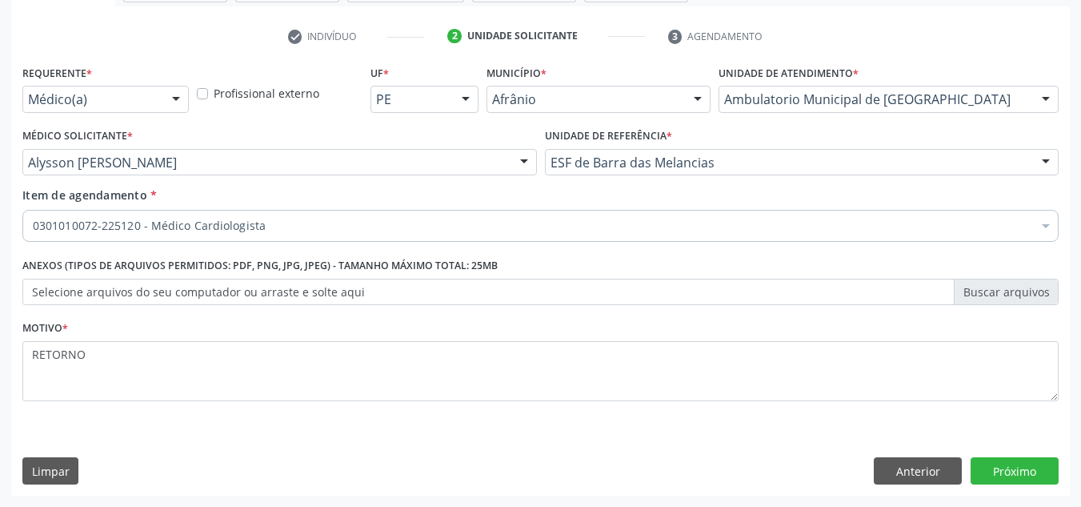
click at [956, 455] on div "Requerente * Médico(a) Médico(a) Enfermeiro(a) Paciente Nenhum resultado encont…" at bounding box center [540, 278] width 1059 height 435
click at [979, 461] on button "Próximo" at bounding box center [1015, 470] width 88 height 27
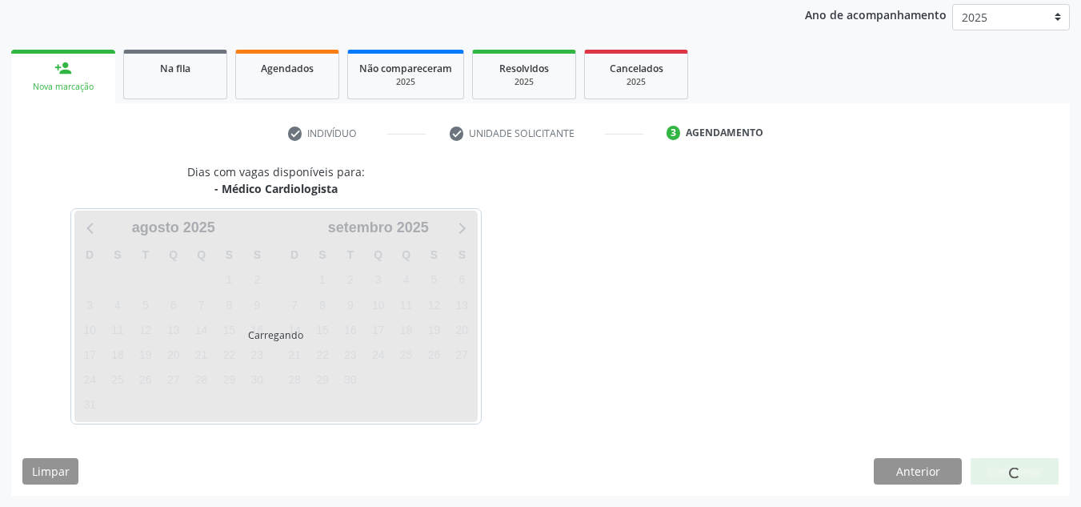
scroll to position [190, 0]
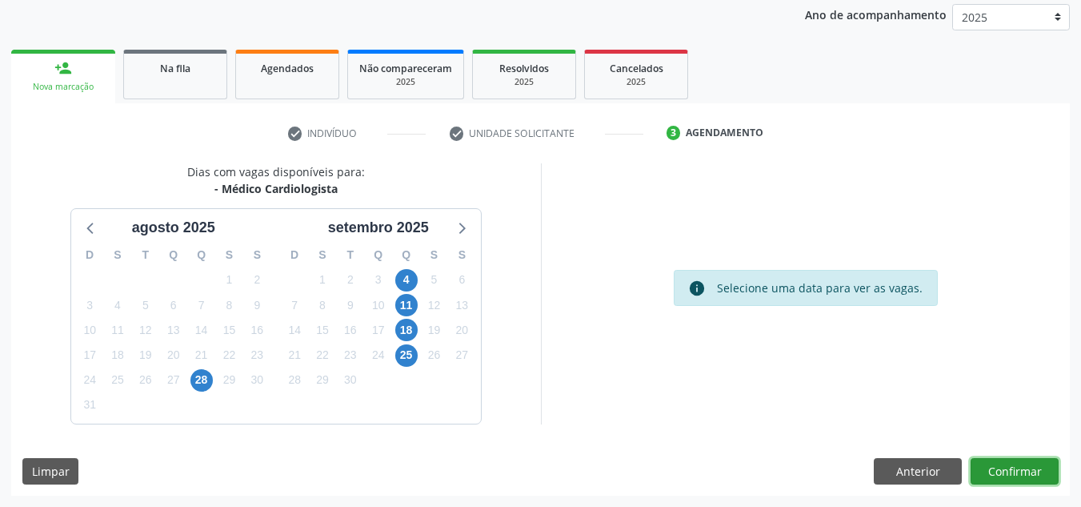
click at [979, 461] on button "Confirmar" at bounding box center [1015, 471] width 88 height 27
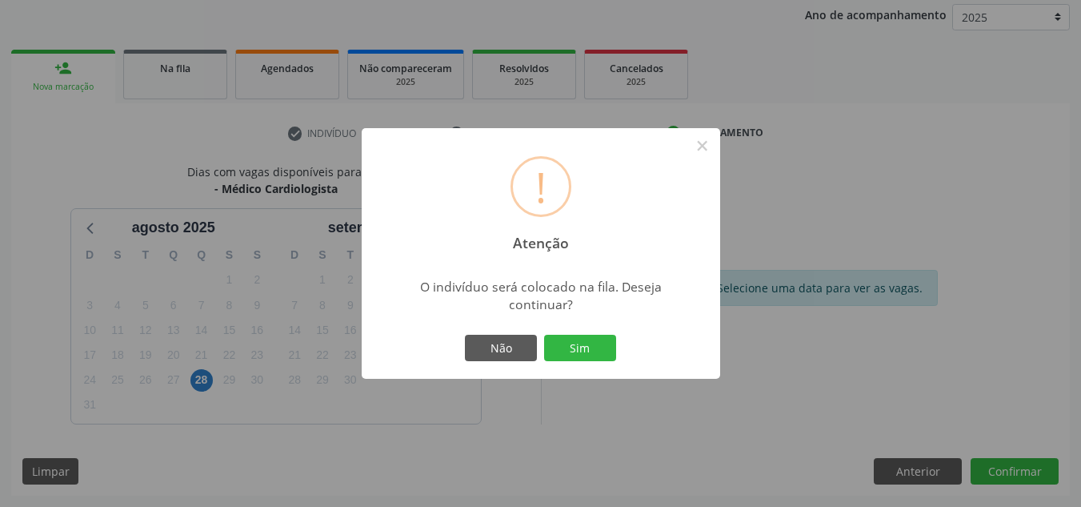
click at [544, 335] on button "Sim" at bounding box center [580, 348] width 72 height 27
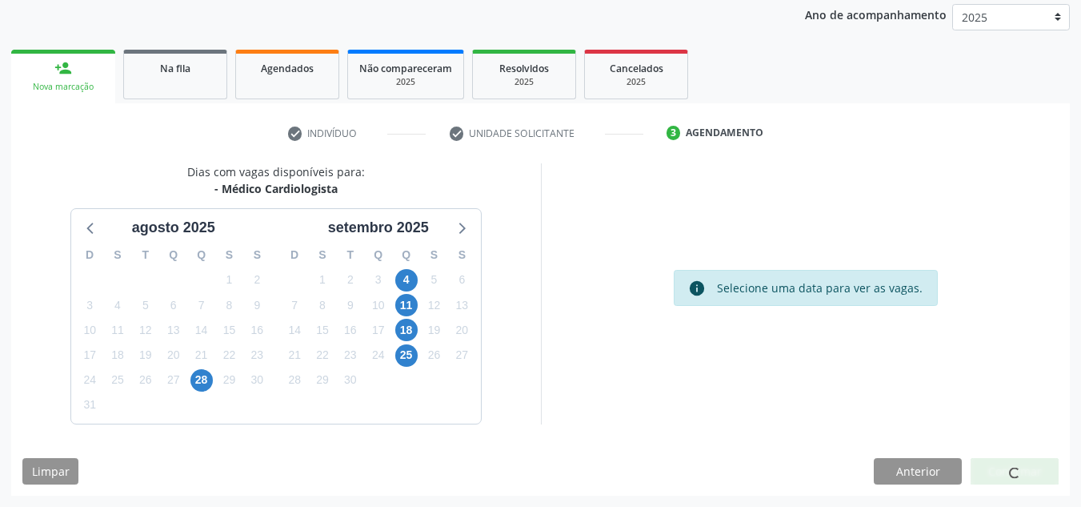
scroll to position [22, 0]
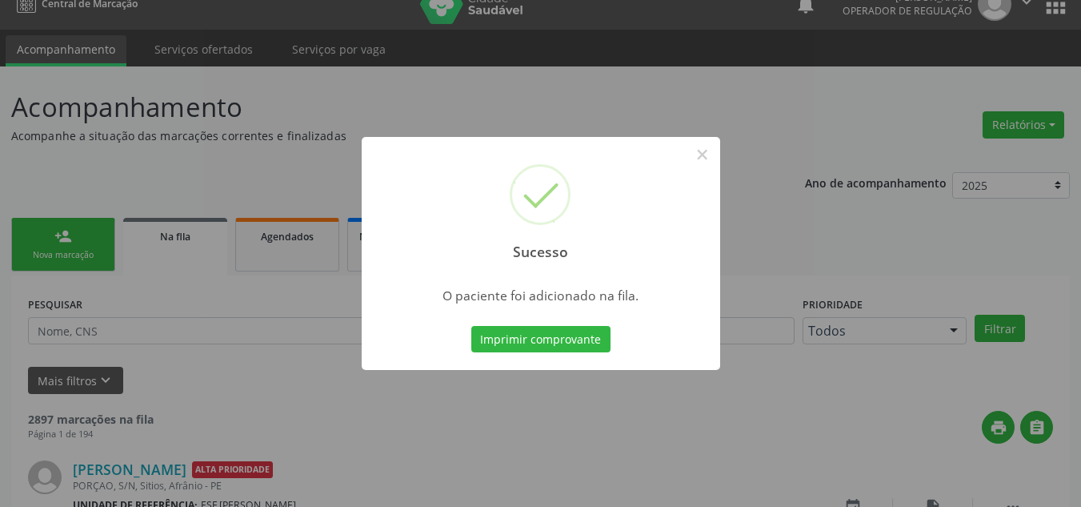
click at [140, 375] on div "Sucesso × O paciente foi adicionado na fila. Imprimir comprovante Cancel" at bounding box center [540, 253] width 1081 height 507
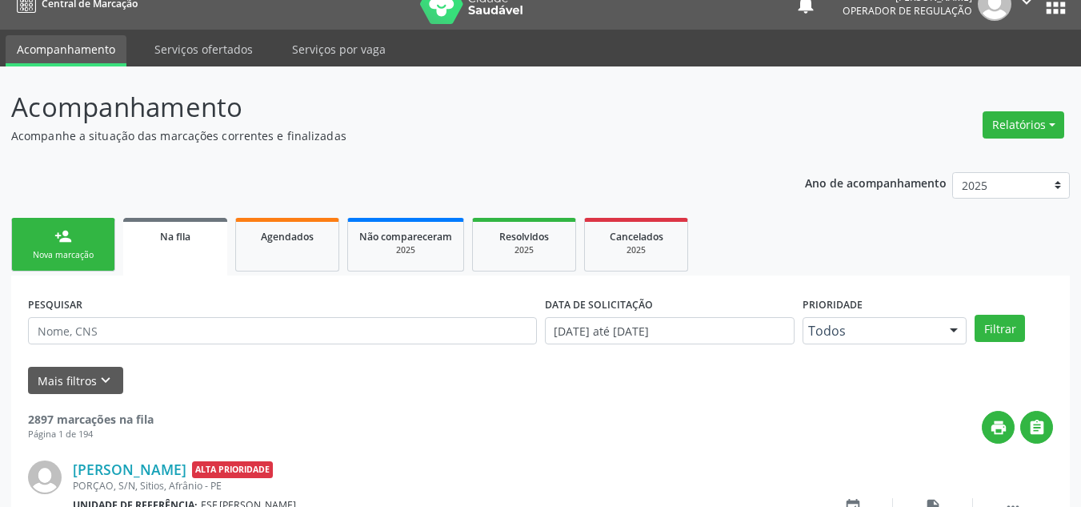
click at [96, 230] on link "person_add Nova marcação" at bounding box center [63, 245] width 104 height 54
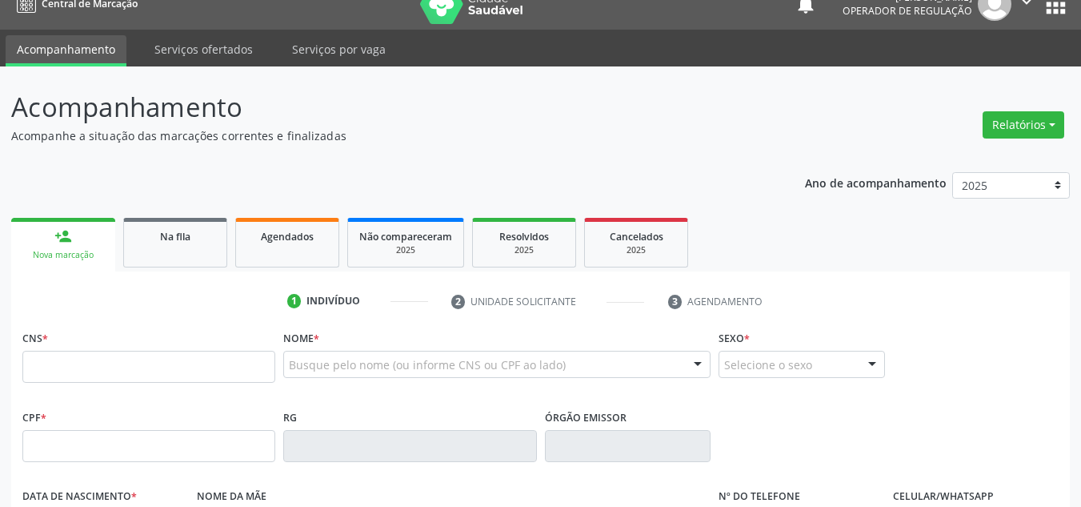
click at [96, 230] on link "person_add Nova marcação" at bounding box center [63, 245] width 104 height 54
click at [126, 369] on input "text" at bounding box center [148, 367] width 253 height 32
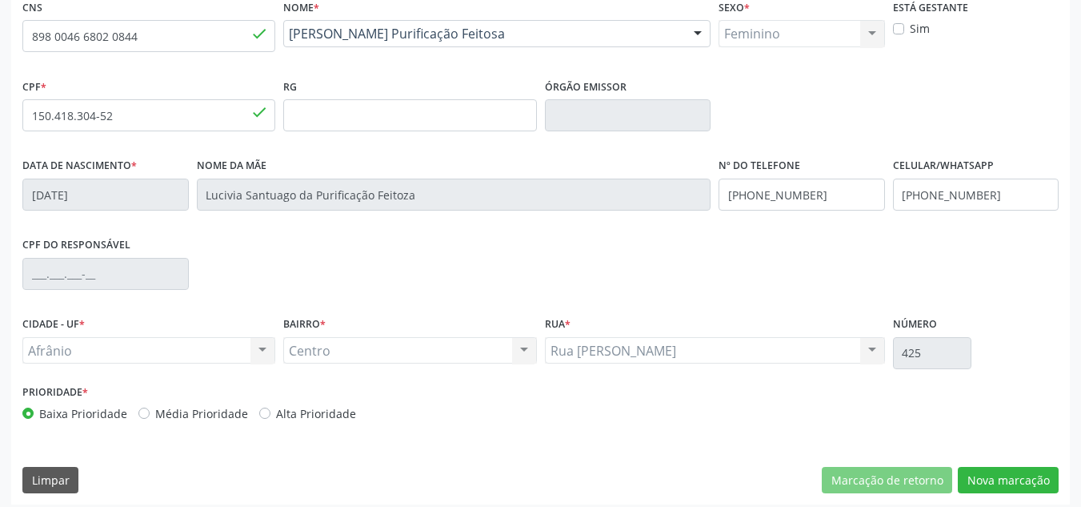
scroll to position [361, 0]
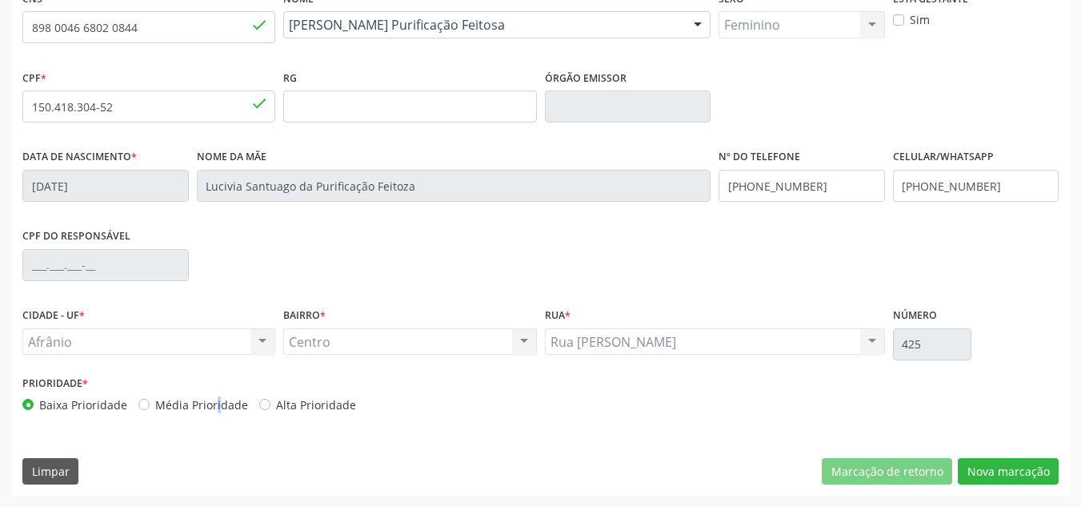
click at [185, 400] on label "Média Prioridade" at bounding box center [201, 404] width 93 height 17
click at [197, 402] on label "Média Prioridade" at bounding box center [201, 404] width 93 height 17
click at [150, 402] on input "Média Prioridade" at bounding box center [143, 403] width 11 height 14
click at [957, 465] on div "Marcação de retorno Nova marcação" at bounding box center [940, 471] width 237 height 27
click at [1012, 455] on div "CNS 898 0046 6802 0844 done Nome * Ana Priscila Purificação Feitosa [PERSON_NAM…" at bounding box center [540, 240] width 1059 height 509
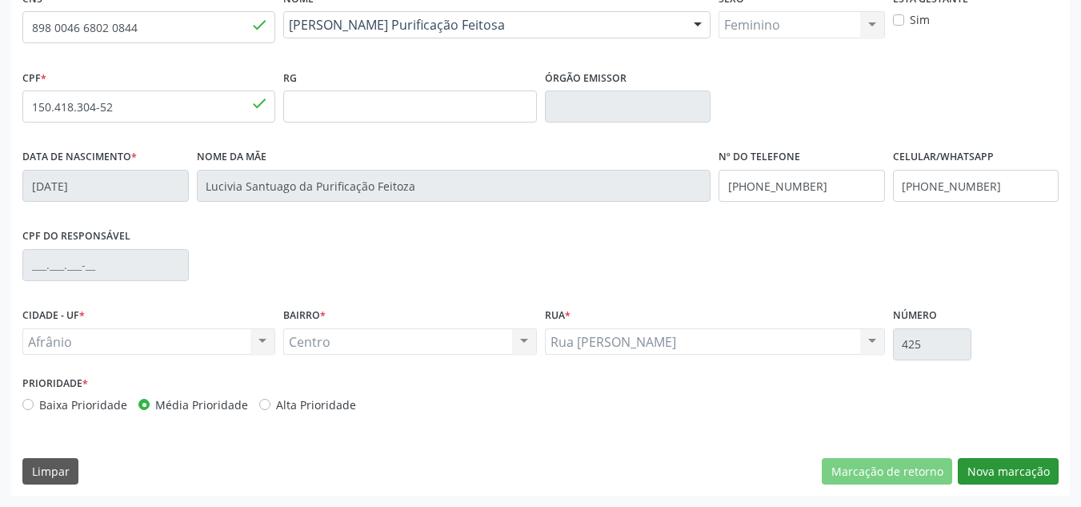
drag, startPoint x: 991, startPoint y: 456, endPoint x: 981, endPoint y: 476, distance: 22.2
click at [983, 472] on div "CNS 898 0046 6802 0844 done Nome * Ana Priscila Purificação Feitosa [PERSON_NAM…" at bounding box center [540, 240] width 1059 height 509
click at [981, 476] on button "Nova marcação" at bounding box center [1008, 471] width 101 height 27
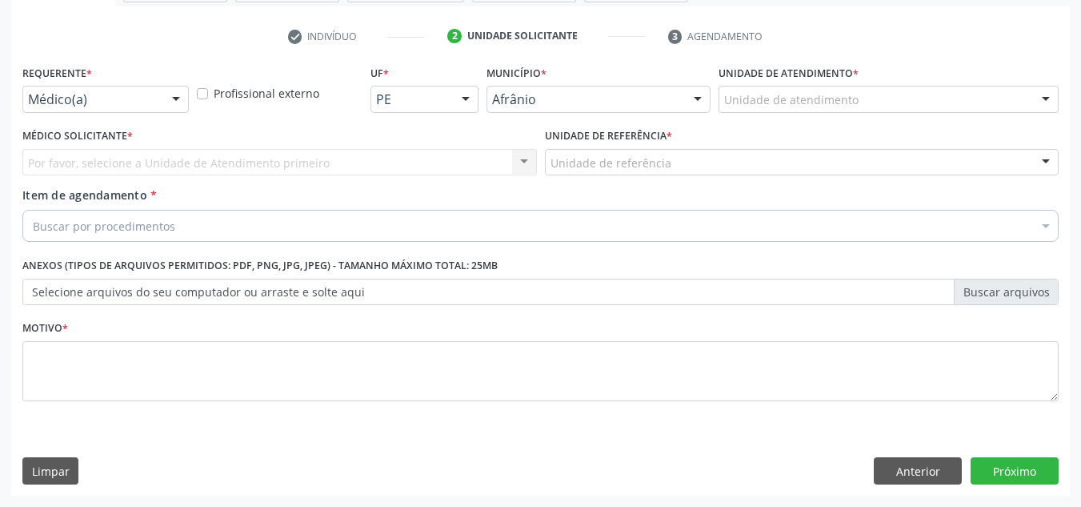
scroll to position [287, 0]
click at [52, 157] on div "Por favor, selecione a Unidade de Atendimento primeiro Nenhum resultado encontr…" at bounding box center [279, 162] width 515 height 27
click at [149, 169] on div "Por favor, selecione a Unidade de Atendimento primeiro Nenhum resultado encontr…" at bounding box center [279, 162] width 515 height 27
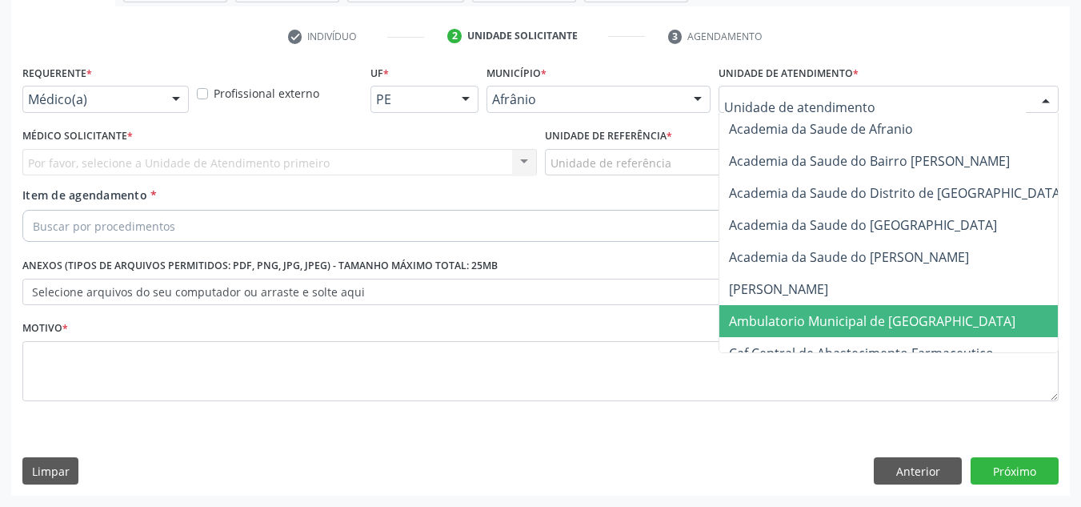
click at [829, 312] on span "Ambulatorio Municipal de [GEOGRAPHIC_DATA]" at bounding box center [872, 321] width 287 height 18
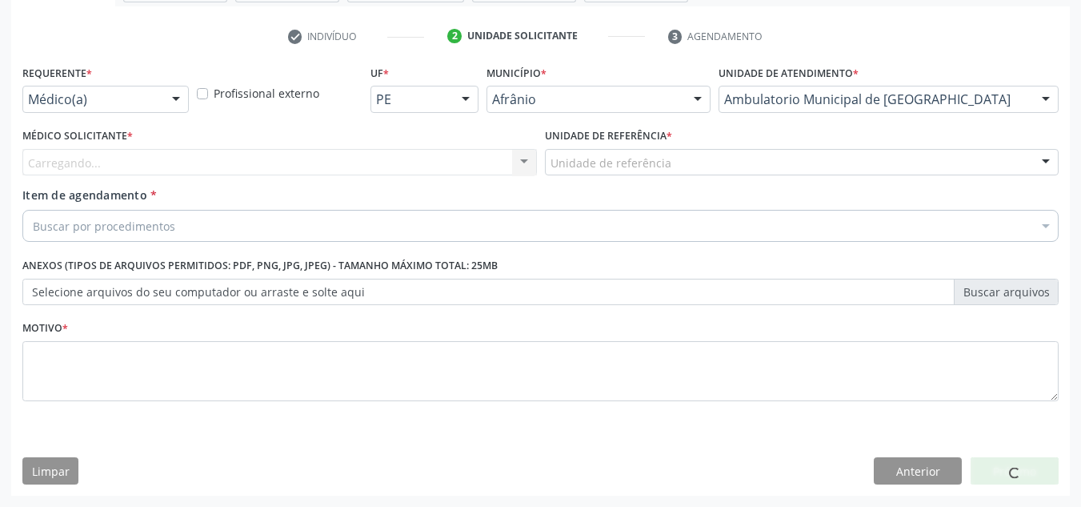
click at [312, 162] on div "Carregando... Nenhum resultado encontrado para: " " Não há nenhuma opção para s…" at bounding box center [279, 162] width 515 height 27
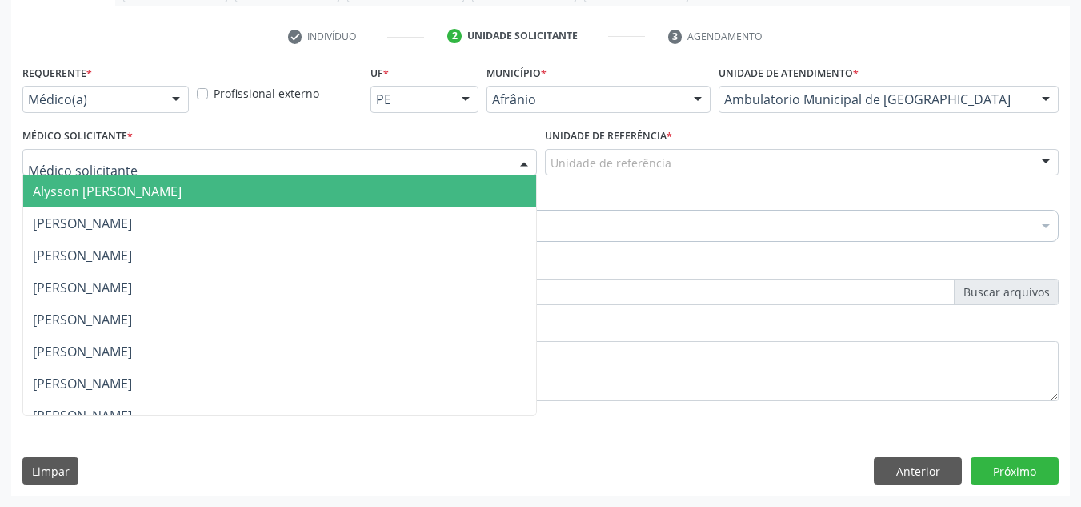
drag, startPoint x: 321, startPoint y: 160, endPoint x: 319, endPoint y: 177, distance: 16.9
click at [320, 160] on div at bounding box center [279, 162] width 515 height 27
drag, startPoint x: 319, startPoint y: 181, endPoint x: 635, endPoint y: 166, distance: 316.5
click at [323, 182] on span "Alysson [PERSON_NAME]" at bounding box center [279, 191] width 513 height 32
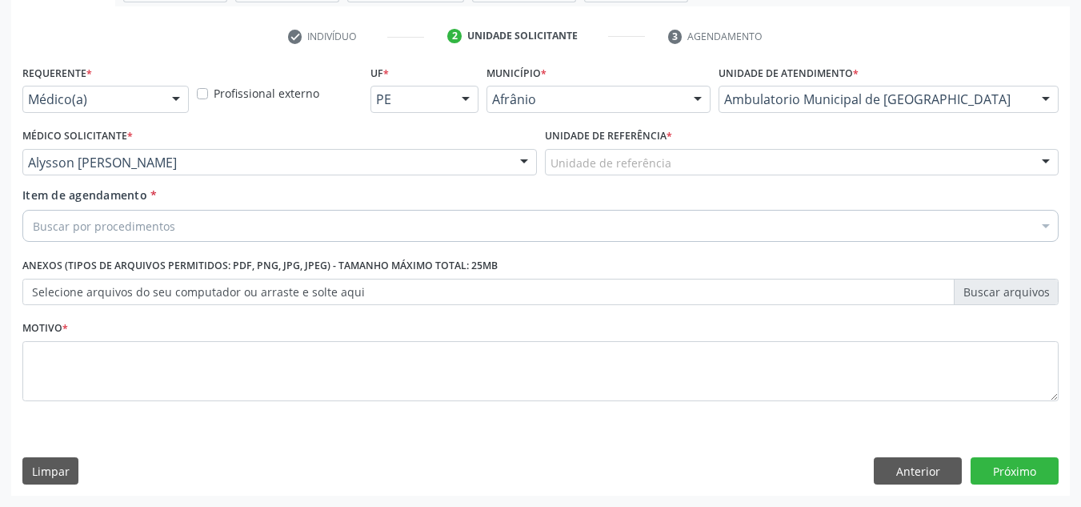
drag, startPoint x: 633, startPoint y: 155, endPoint x: 653, endPoint y: 233, distance: 80.2
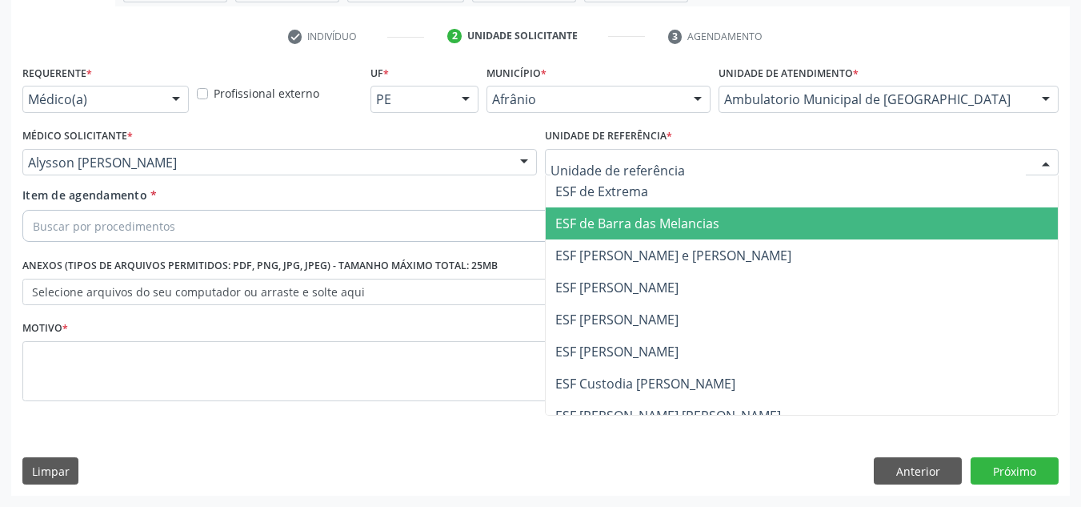
click at [654, 235] on span "ESF de Barra das Melancias" at bounding box center [802, 223] width 513 height 32
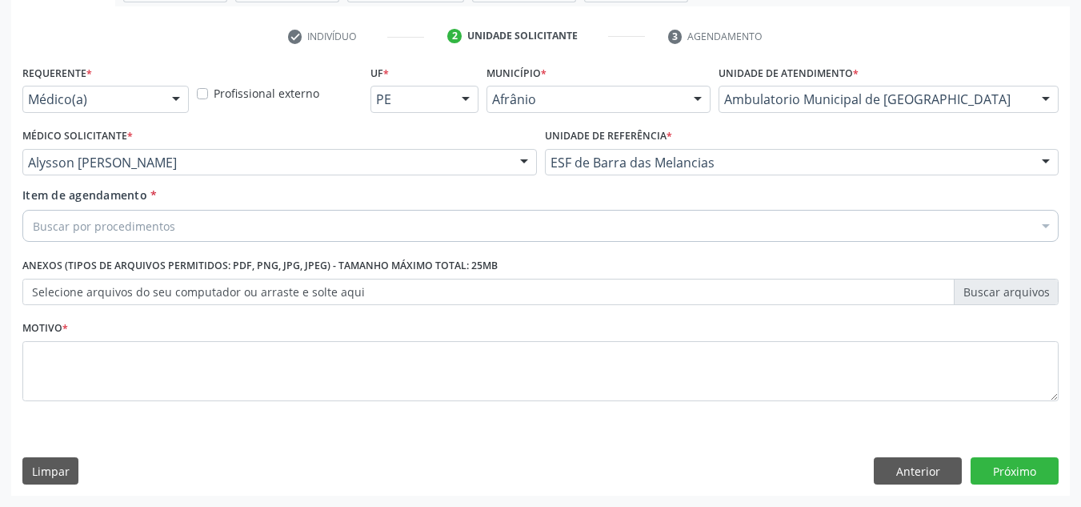
drag, startPoint x: 449, startPoint y: 217, endPoint x: 418, endPoint y: 297, distance: 85.9
click at [435, 237] on div "Buscar por procedimentos Selecionar todos 0604320140 - Abatacepte 125 mg injetá…" at bounding box center [540, 223] width 1036 height 27
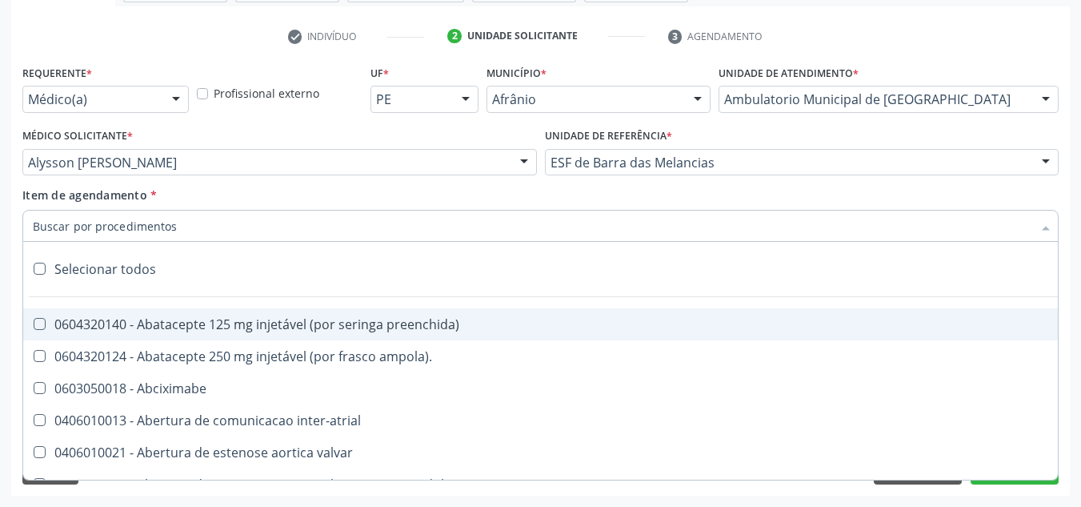
paste input "0301010072-225120"
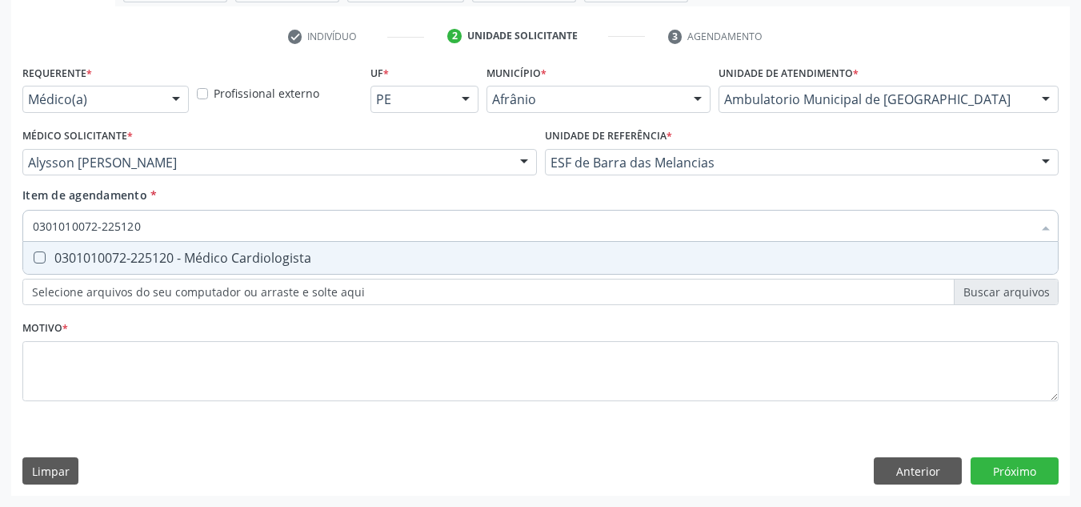
click at [375, 262] on div "0301010072-225120 - Médico Cardiologista" at bounding box center [541, 257] width 1016 height 13
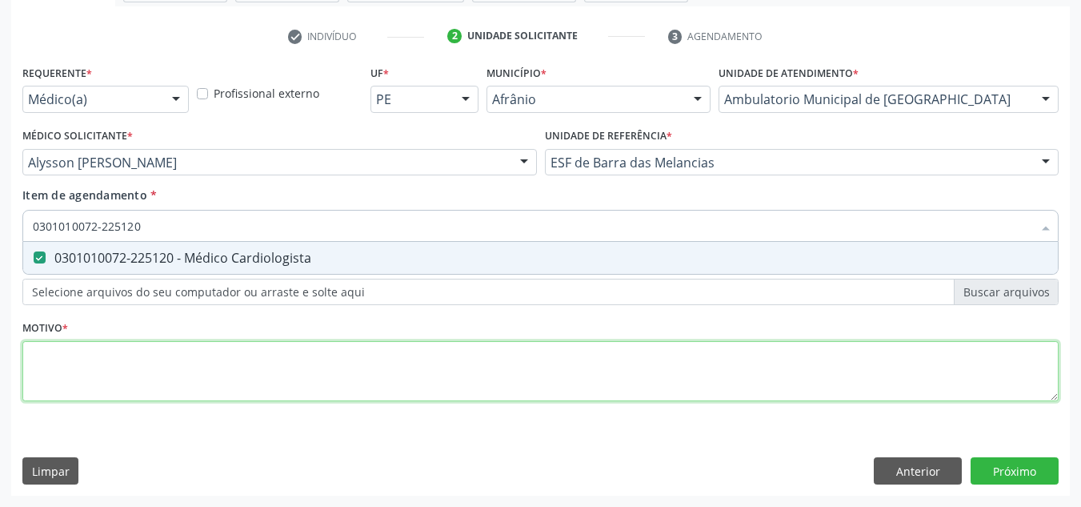
click at [375, 348] on div "Requerente * Médico(a) Médico(a) Enfermeiro(a) Paciente Nenhum resultado encont…" at bounding box center [540, 242] width 1036 height 363
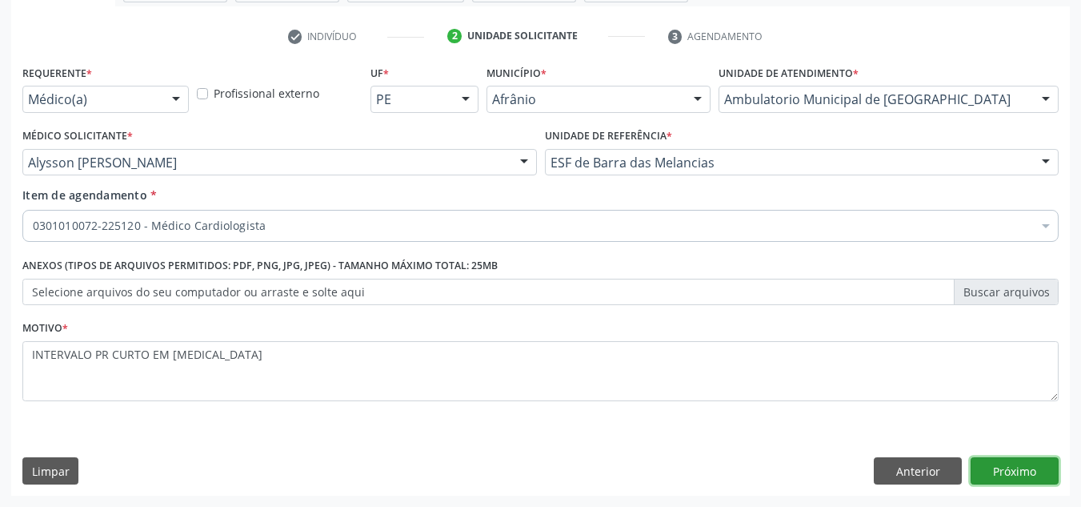
click at [1000, 464] on button "Próximo" at bounding box center [1015, 470] width 88 height 27
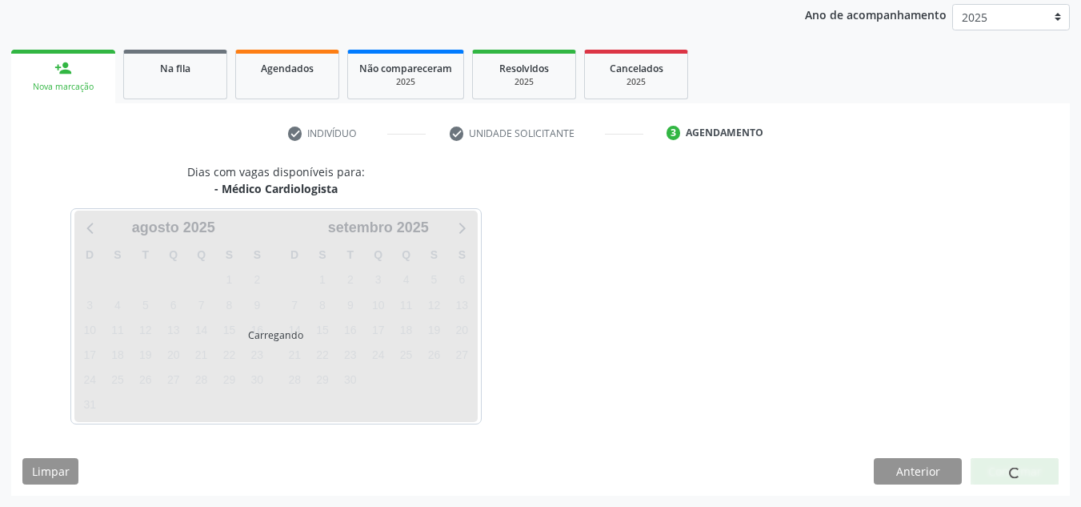
scroll to position [190, 0]
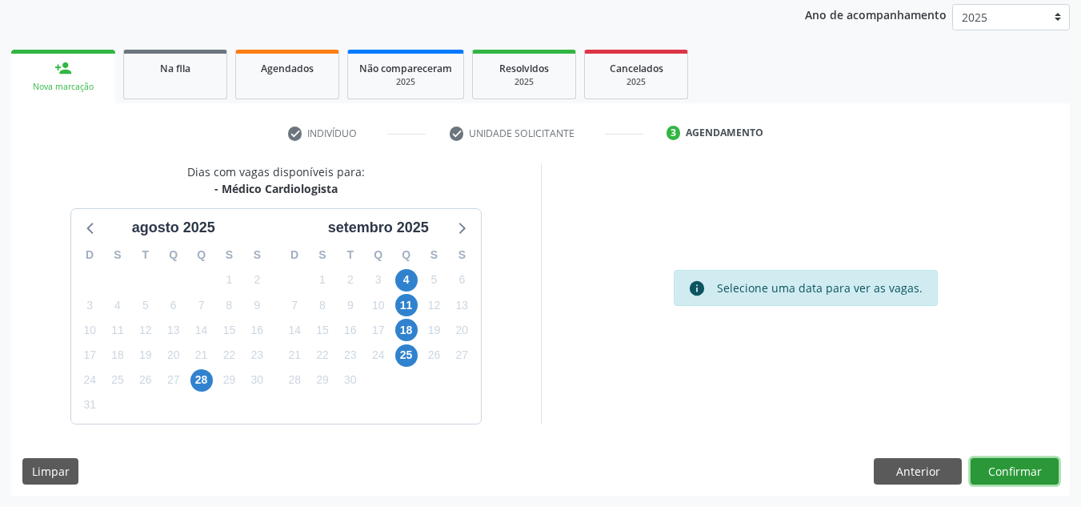
click at [1000, 464] on button "Confirmar" at bounding box center [1015, 471] width 88 height 27
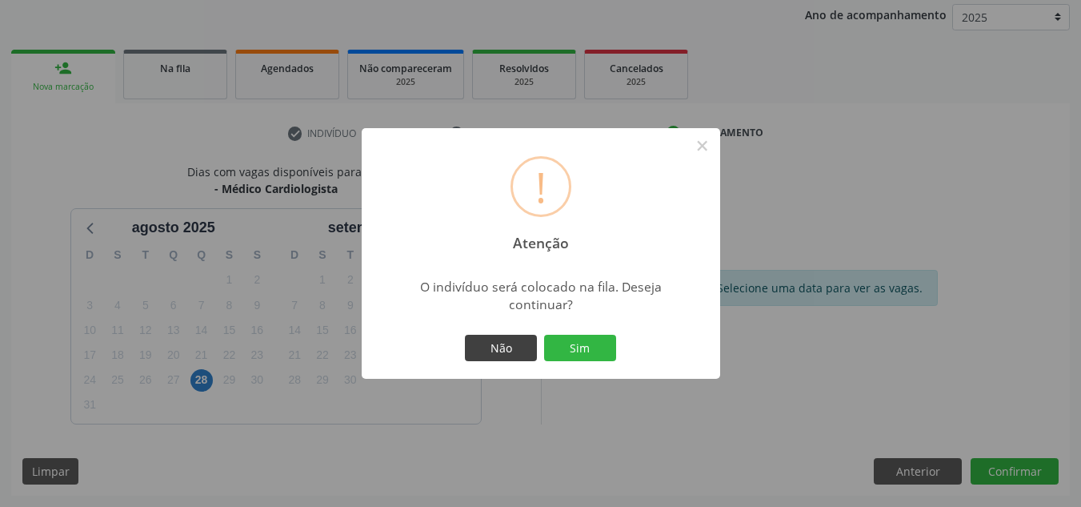
drag, startPoint x: 617, startPoint y: 348, endPoint x: 521, endPoint y: 336, distance: 96.8
click at [602, 347] on div "Não Sim" at bounding box center [541, 348] width 158 height 34
click at [610, 344] on button "Sim" at bounding box center [580, 348] width 72 height 27
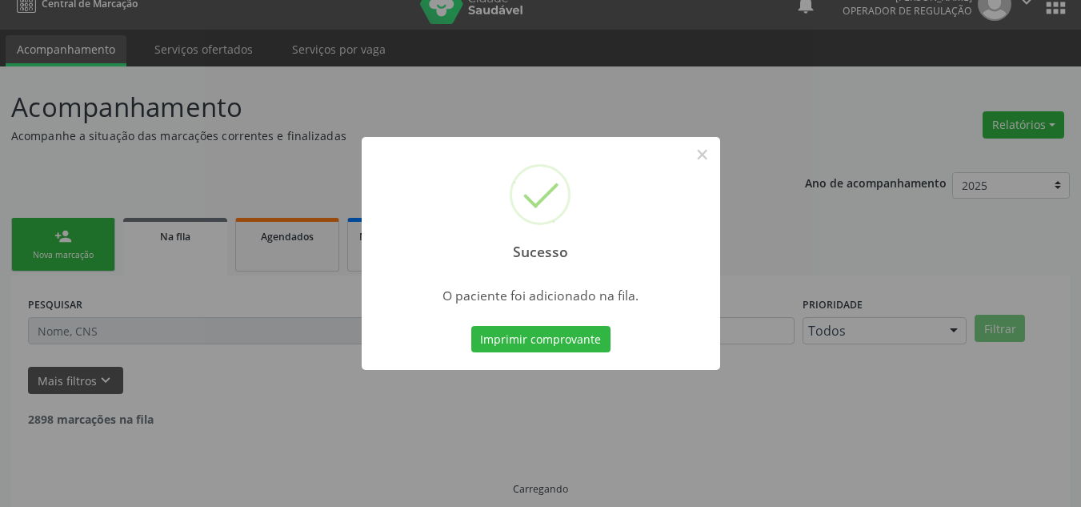
scroll to position [38, 0]
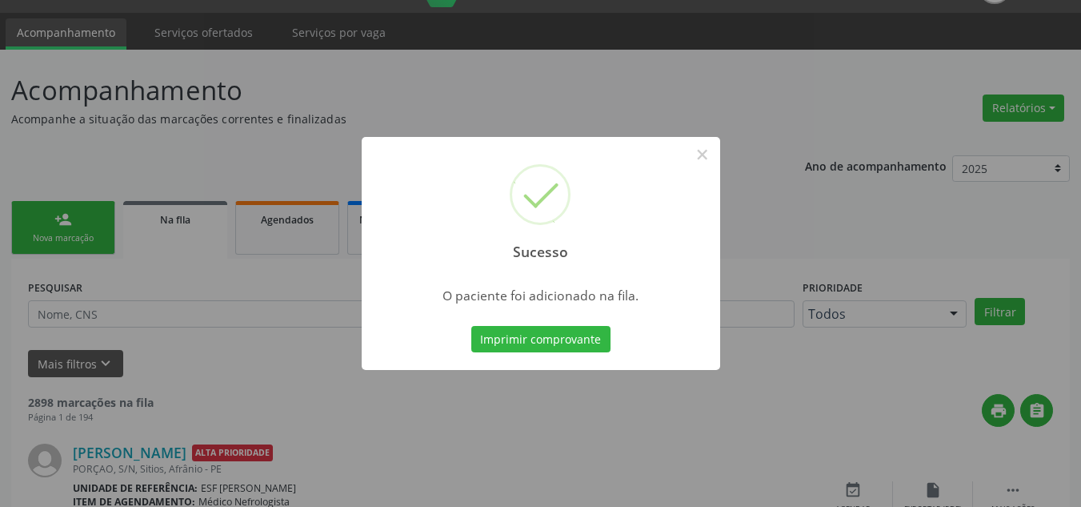
click at [728, 147] on div "Sucesso × O paciente foi adicionado na fila. Imprimir comprovante Cancel" at bounding box center [540, 253] width 1081 height 507
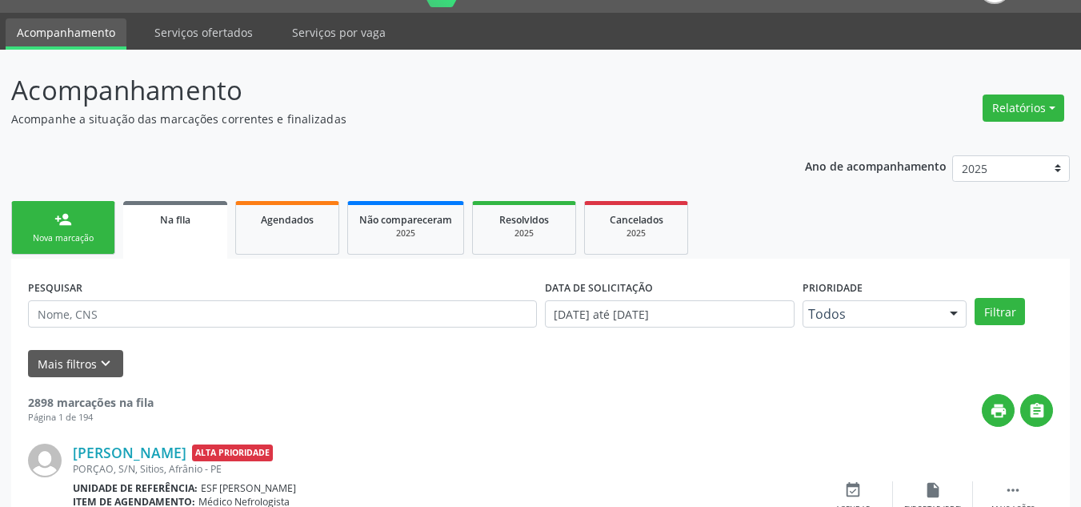
click at [97, 231] on link "person_add Nova marcação" at bounding box center [63, 228] width 104 height 54
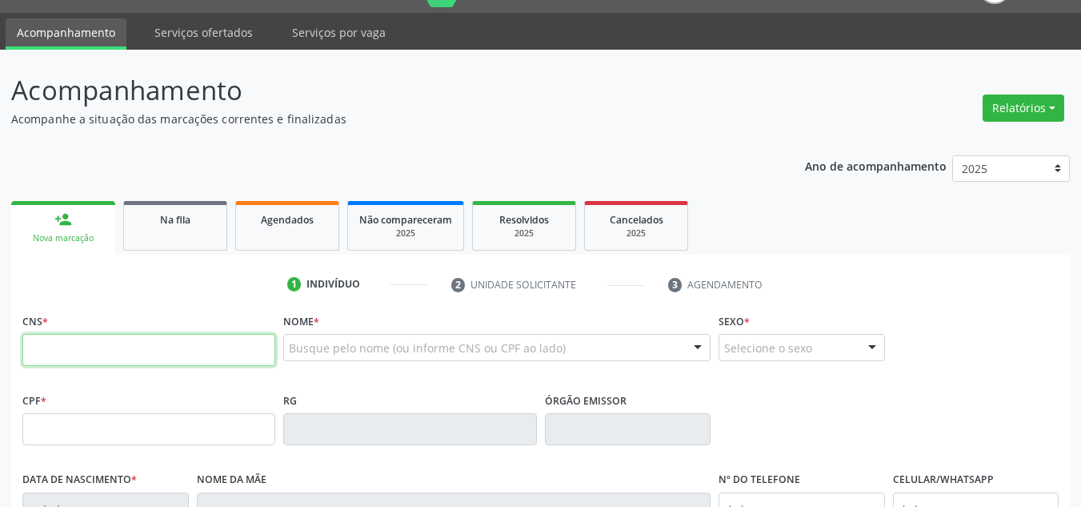
click at [187, 339] on input "text" at bounding box center [148, 350] width 253 height 32
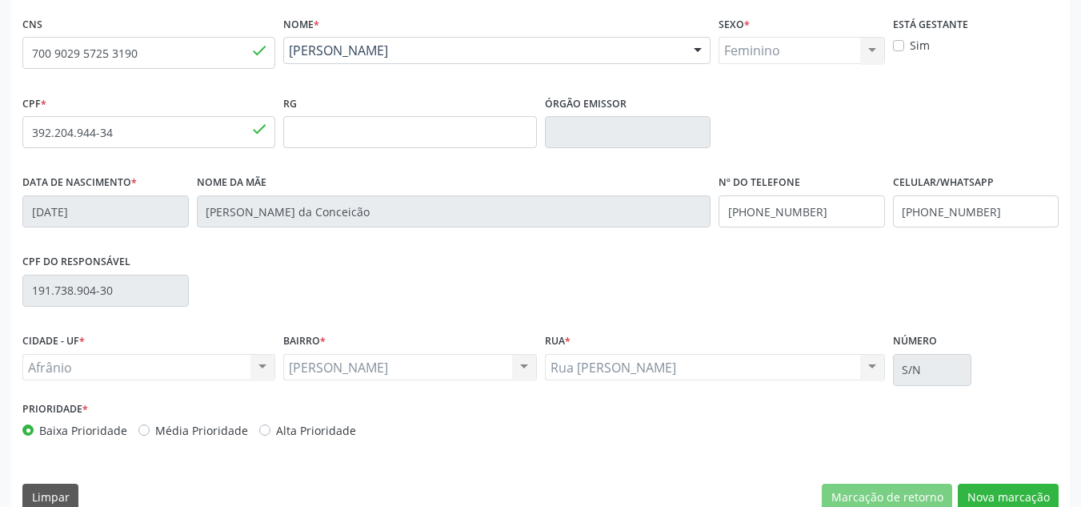
scroll to position [361, 0]
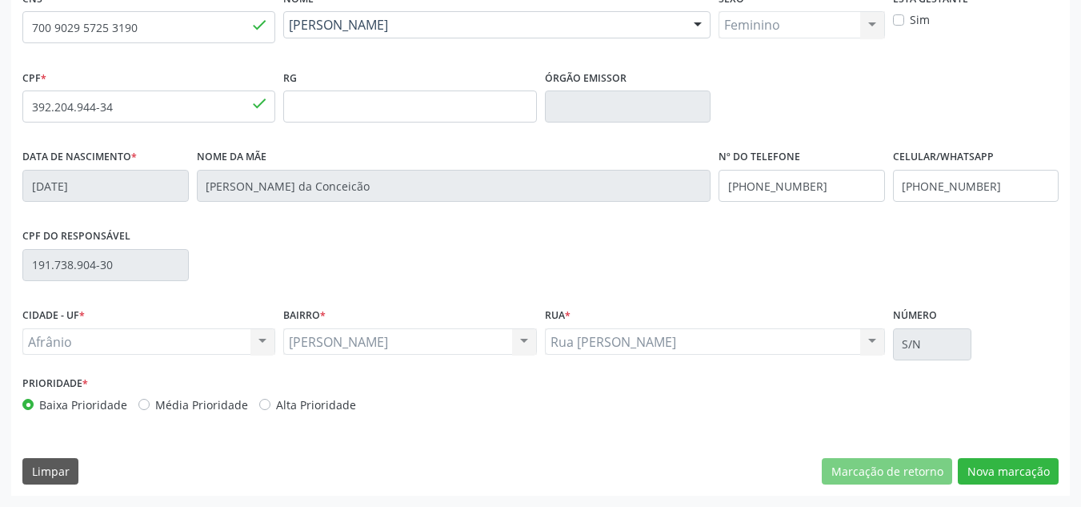
click at [173, 403] on label "Média Prioridade" at bounding box center [201, 404] width 93 height 17
click at [150, 403] on input "Média Prioridade" at bounding box center [143, 403] width 11 height 14
click at [1044, 479] on button "Nova marcação" at bounding box center [1008, 471] width 101 height 27
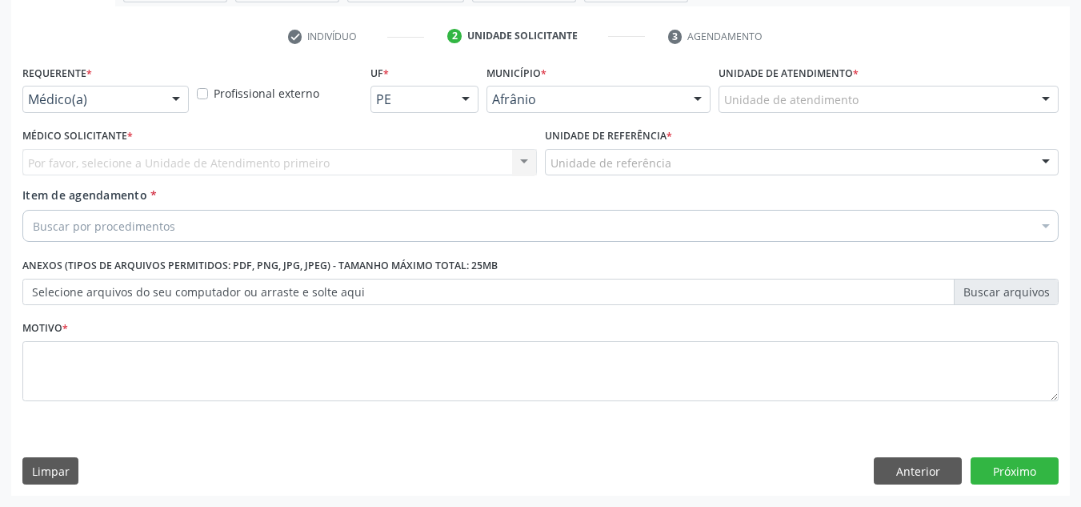
scroll to position [287, 0]
click at [960, 82] on div "Unidade de atendimento * Unidade de atendimento Academia da Saude de Afranio Ac…" at bounding box center [889, 86] width 340 height 51
click at [960, 98] on div "Unidade de atendimento" at bounding box center [889, 99] width 340 height 27
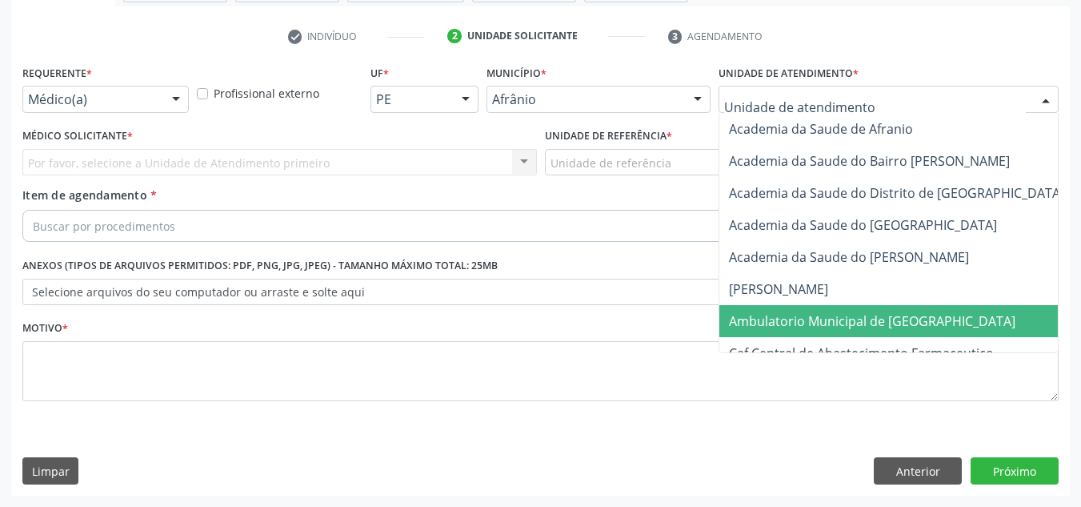
click at [845, 308] on span "Ambulatorio Municipal de [GEOGRAPHIC_DATA]" at bounding box center [915, 321] width 391 height 32
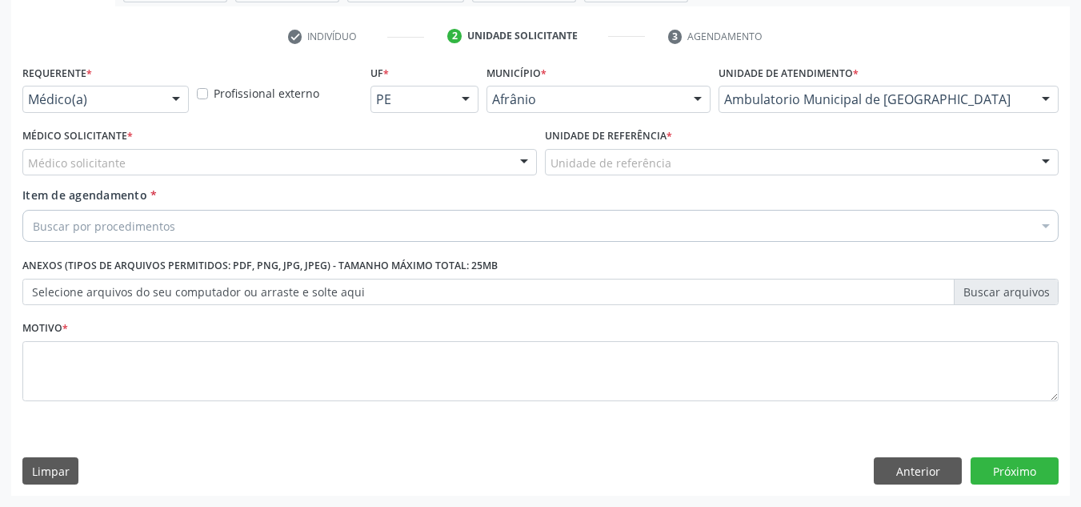
click at [345, 150] on div "Médico solicitante" at bounding box center [279, 162] width 515 height 27
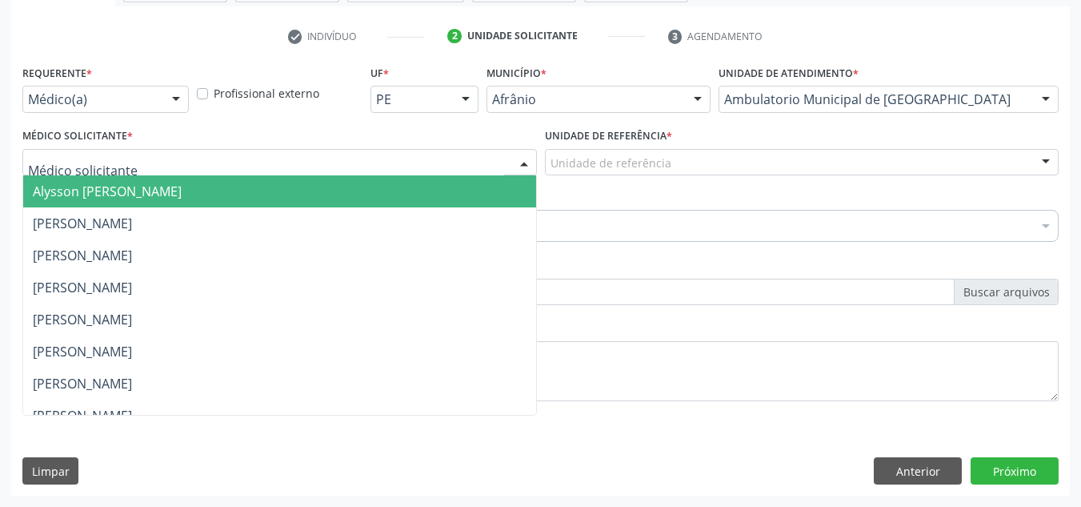
drag, startPoint x: 330, startPoint y: 204, endPoint x: 764, endPoint y: 212, distance: 434.7
click at [350, 193] on span "Alysson [PERSON_NAME]" at bounding box center [279, 191] width 513 height 32
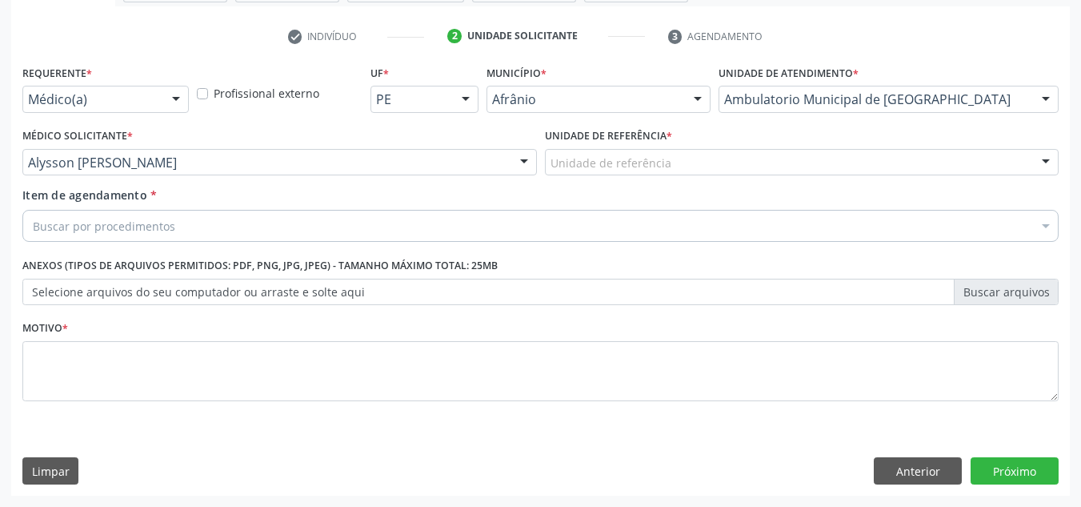
click at [768, 212] on div "Buscar por procedimentos" at bounding box center [540, 226] width 1036 height 32
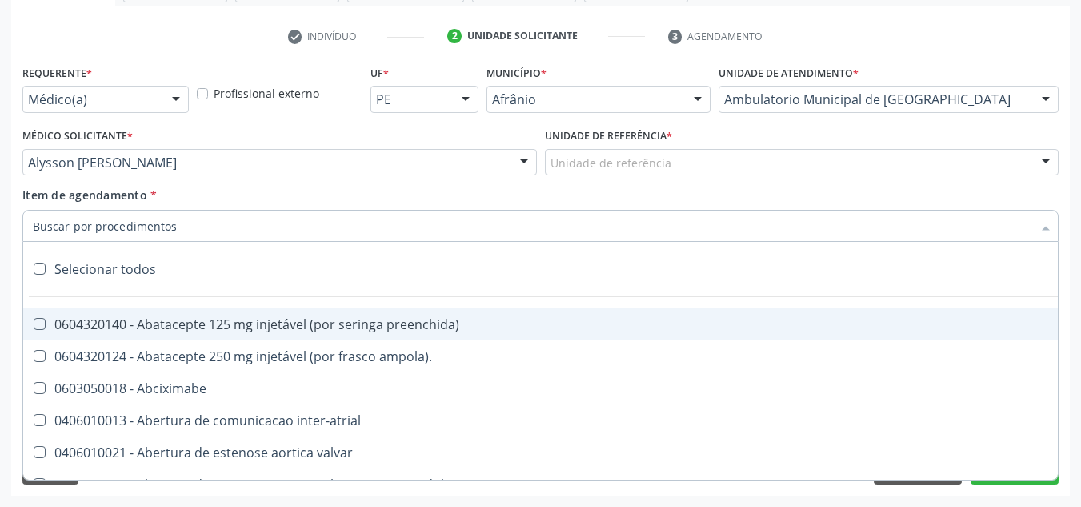
click at [772, 184] on div "Unidade de referência * Unidade de referência ESF de Extrema ESF de Barra das M…" at bounding box center [802, 155] width 523 height 62
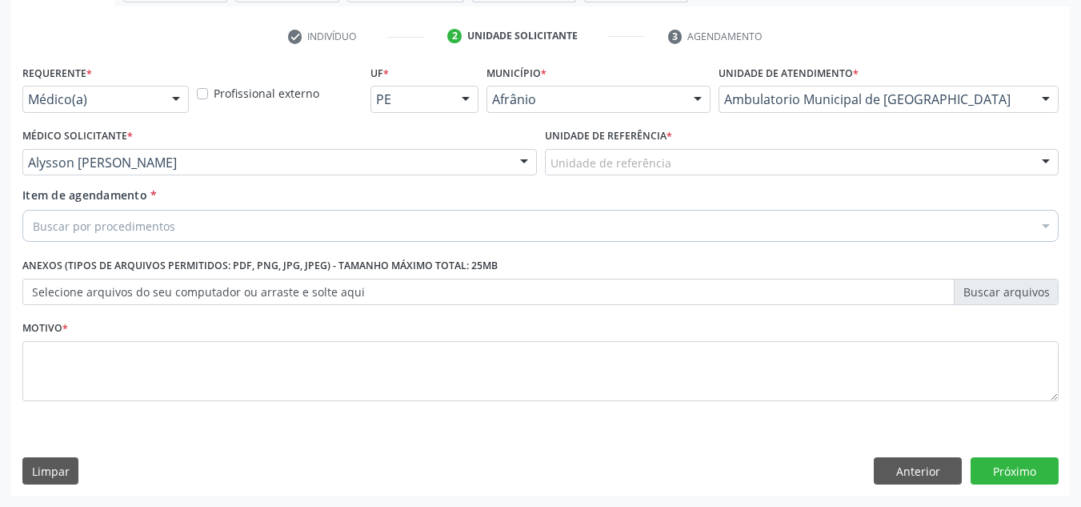
click at [809, 163] on div "Unidade de referência" at bounding box center [802, 162] width 515 height 27
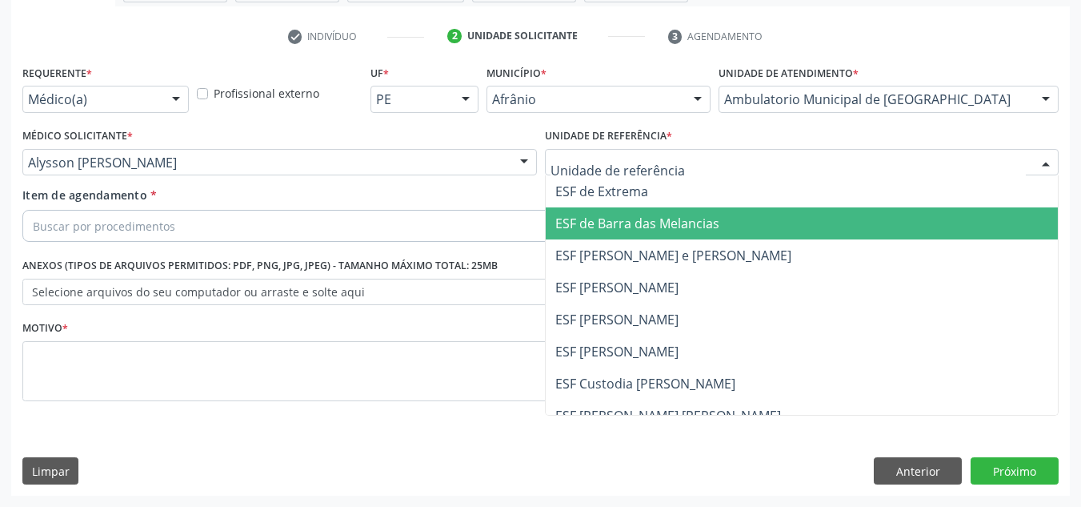
drag, startPoint x: 788, startPoint y: 239, endPoint x: 673, endPoint y: 190, distance: 125.2
click at [780, 235] on span "ESF de Barra das Melancias" at bounding box center [802, 223] width 513 height 32
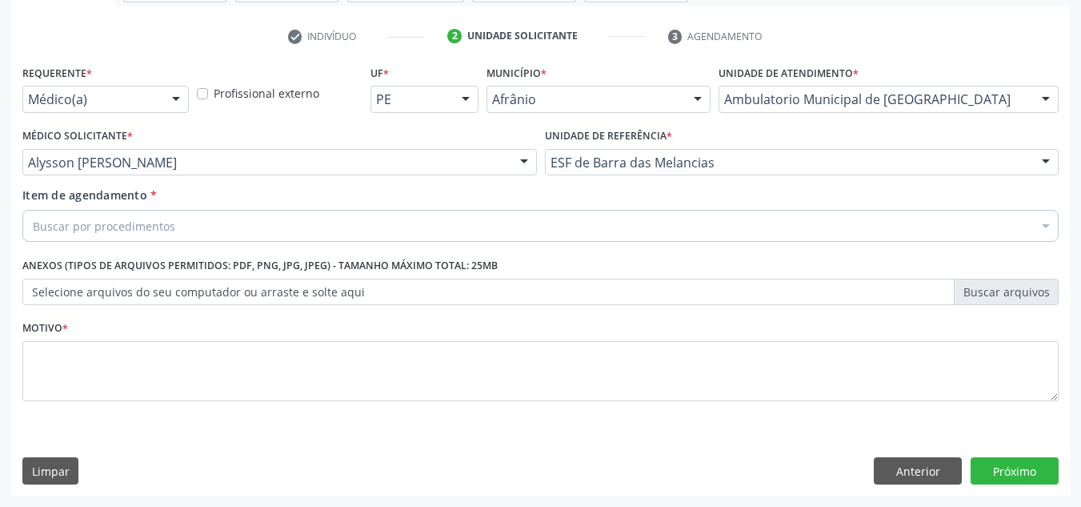
click at [341, 223] on div "Buscar por procedimentos" at bounding box center [540, 226] width 1036 height 32
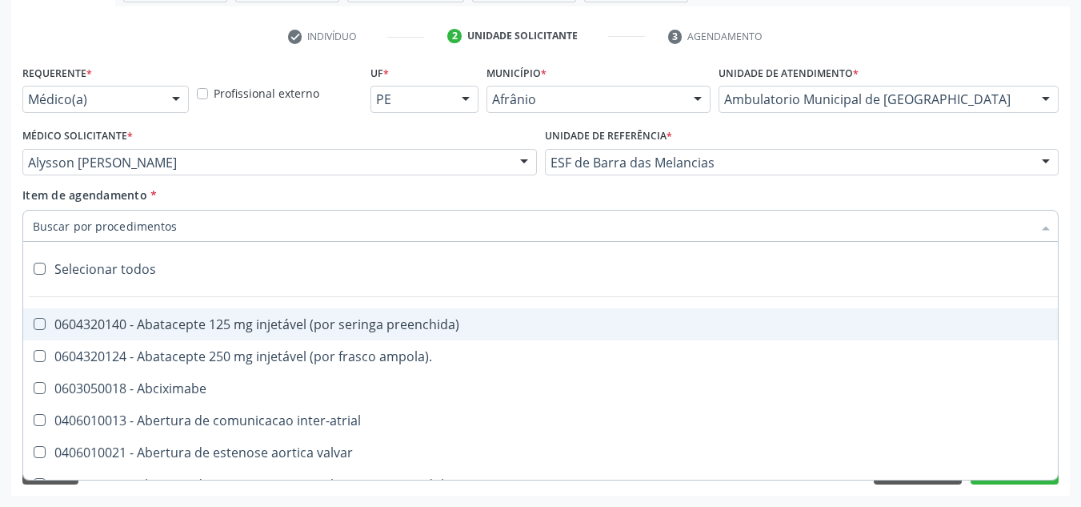
paste input "0301010072-225120"
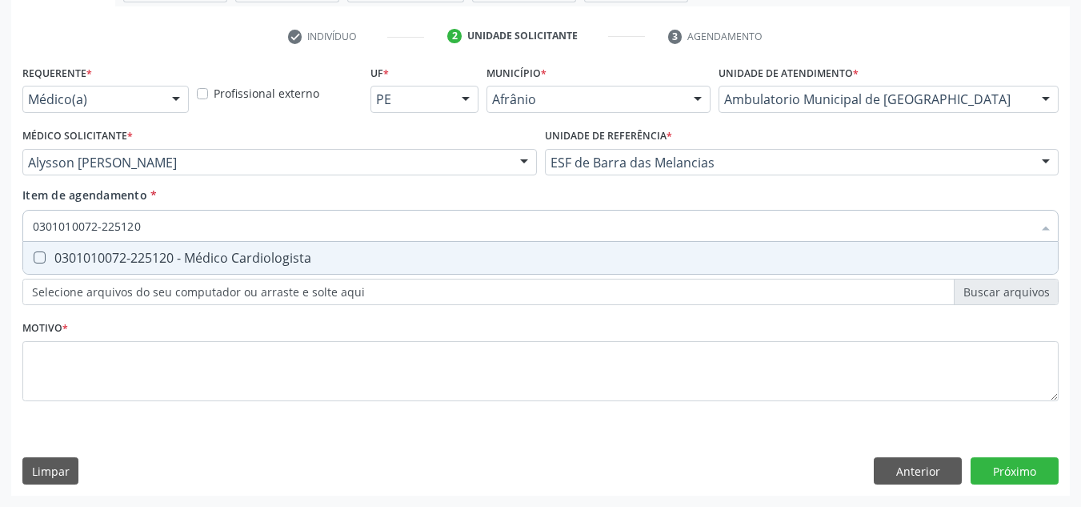
drag, startPoint x: 277, startPoint y: 264, endPoint x: 253, endPoint y: 295, distance: 38.7
click at [271, 264] on div "0301010072-225120 - Médico Cardiologista" at bounding box center [541, 257] width 1016 height 13
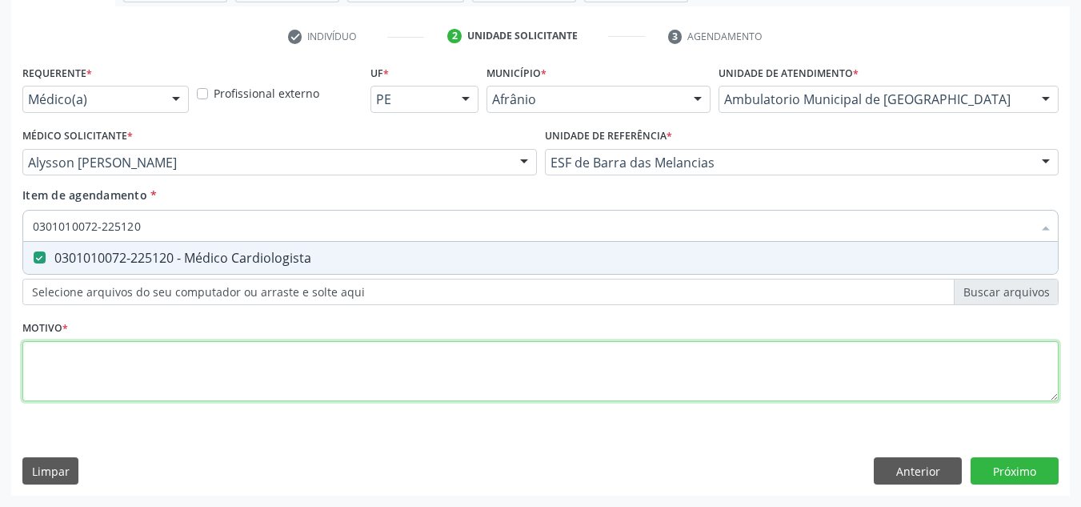
click at [251, 344] on div "Requerente * Médico(a) Médico(a) Enfermeiro(a) Paciente Nenhum resultado encont…" at bounding box center [540, 242] width 1036 height 363
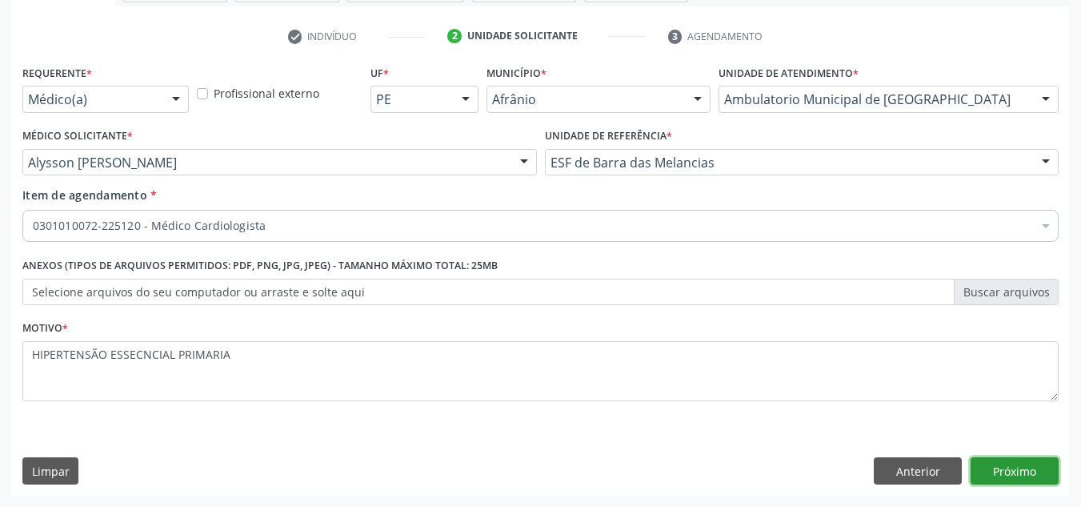
click at [1040, 464] on button "Próximo" at bounding box center [1015, 470] width 88 height 27
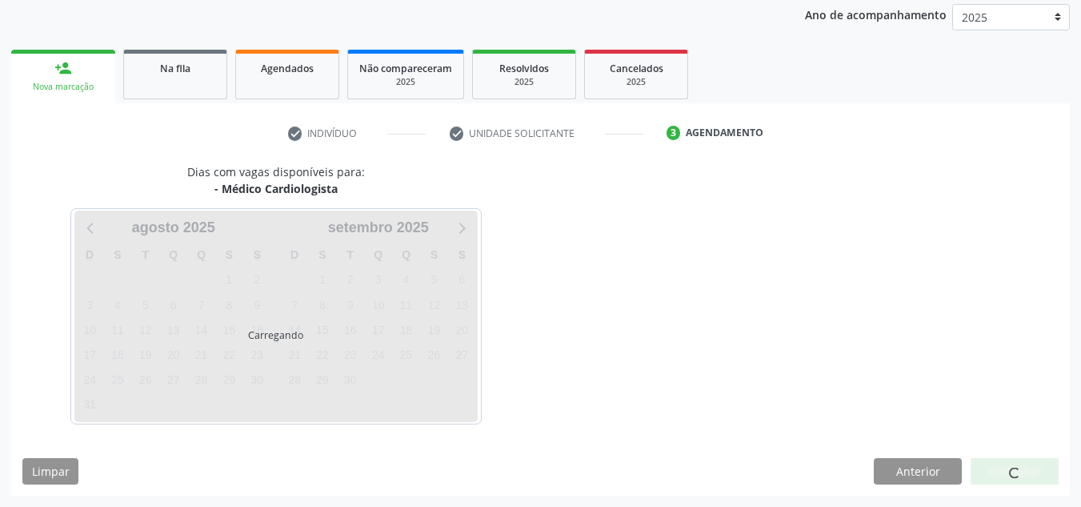
scroll to position [190, 0]
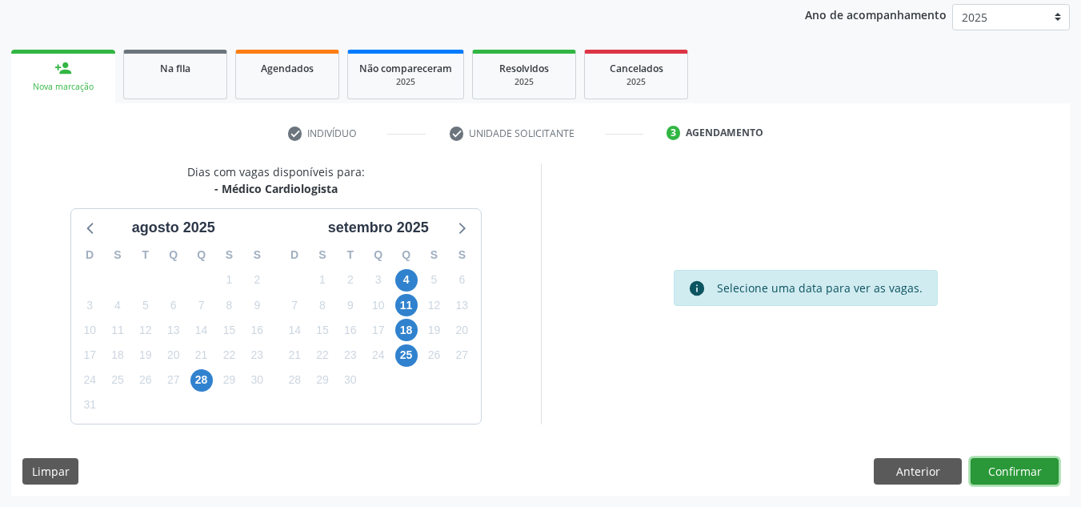
click at [1040, 464] on button "Confirmar" at bounding box center [1015, 471] width 88 height 27
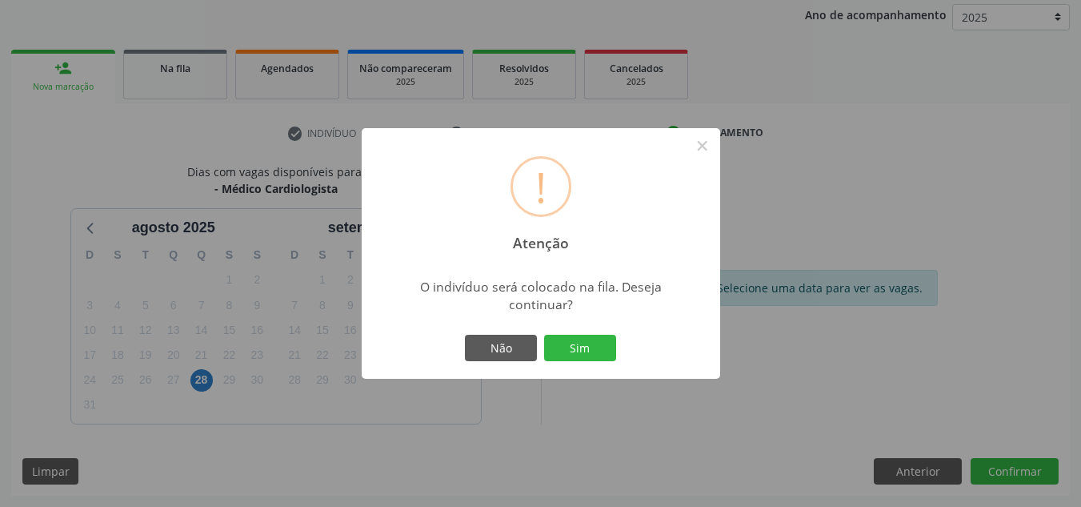
click at [544, 335] on button "Sim" at bounding box center [580, 348] width 72 height 27
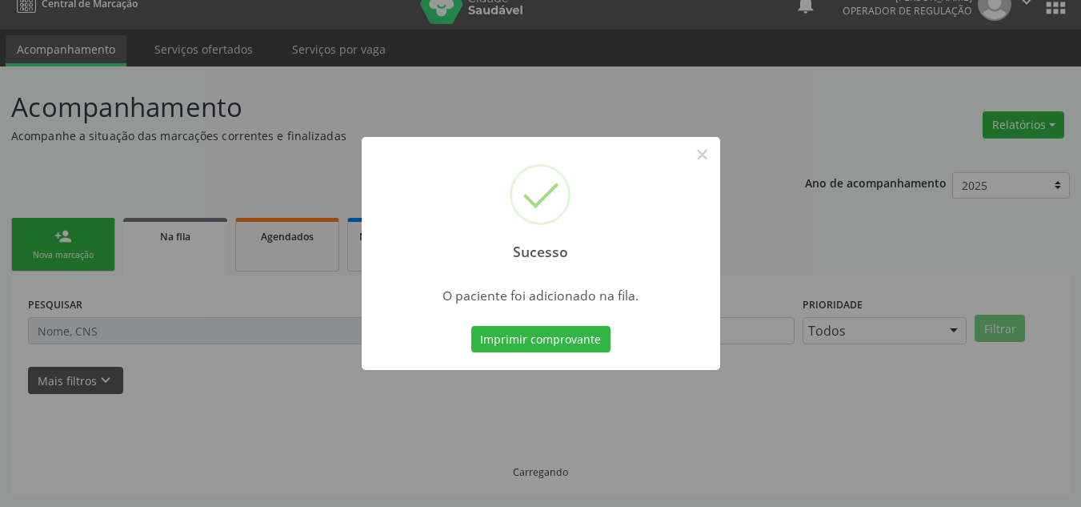
scroll to position [22, 0]
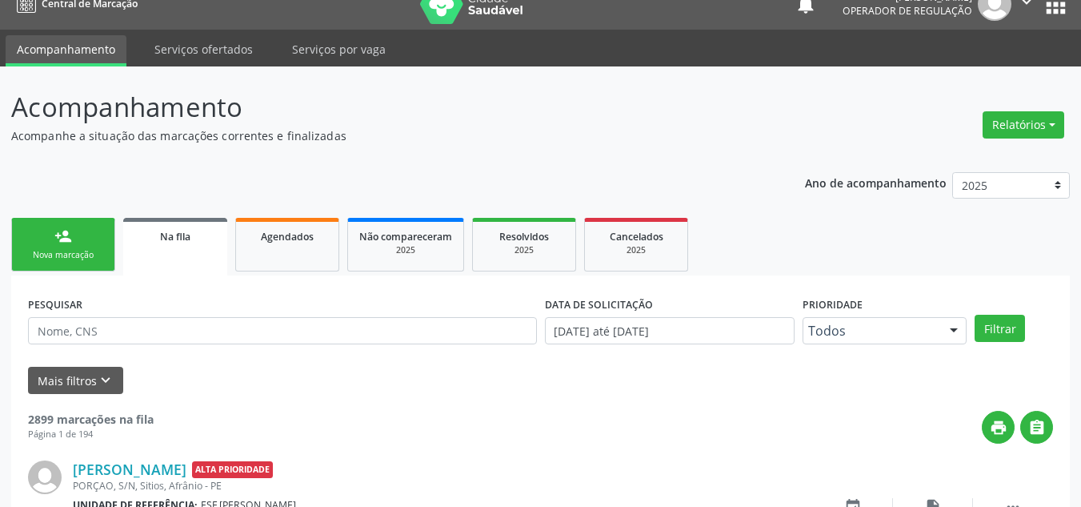
click at [81, 231] on link "person_add Nova marcação" at bounding box center [63, 245] width 104 height 54
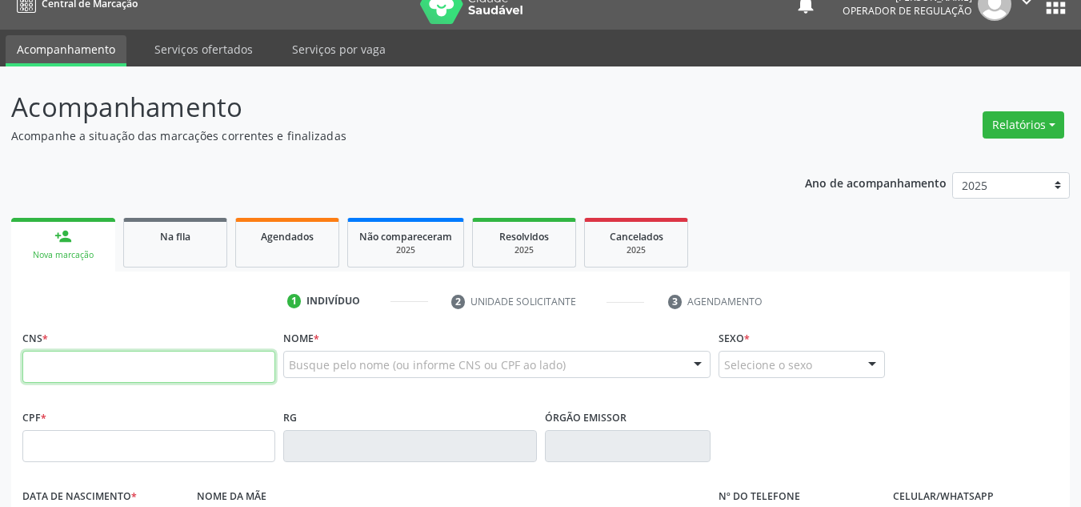
click at [97, 374] on input "text" at bounding box center [148, 367] width 253 height 32
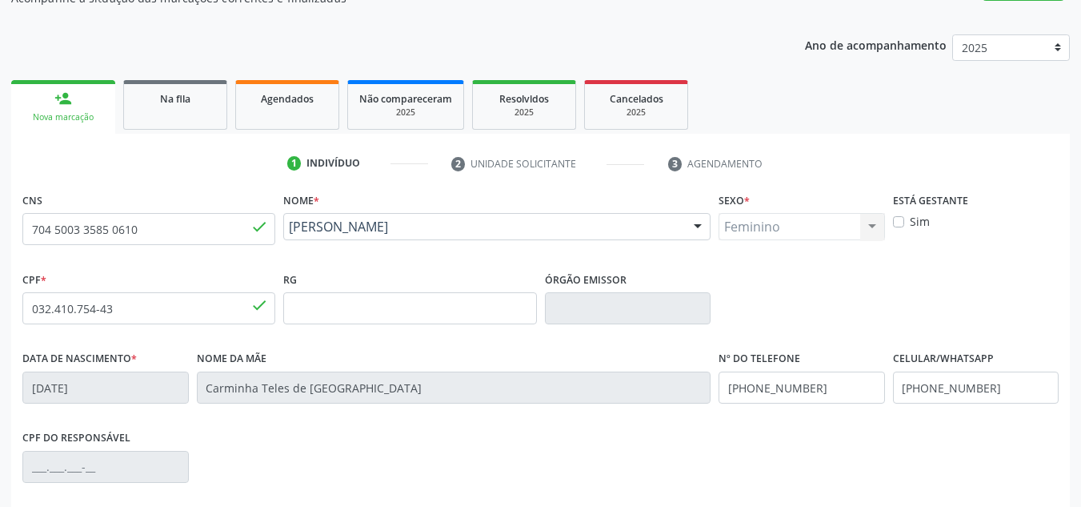
scroll to position [361, 0]
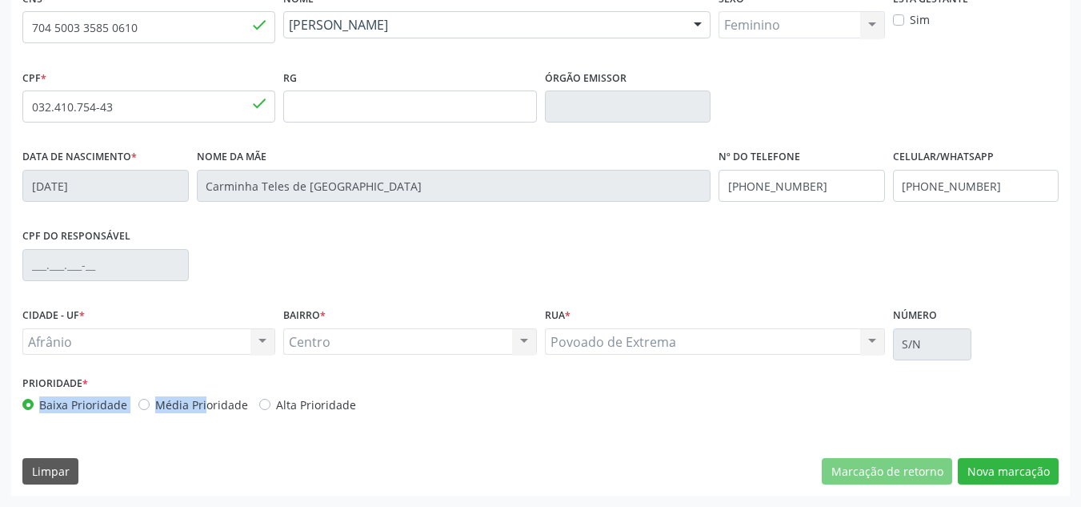
click at [170, 402] on div "Prioridade * Baixa Prioridade Média Prioridade Alta Prioridade" at bounding box center [279, 392] width 515 height 42
click at [170, 403] on label "Média Prioridade" at bounding box center [201, 404] width 93 height 17
click at [150, 403] on input "Média Prioridade" at bounding box center [143, 403] width 11 height 14
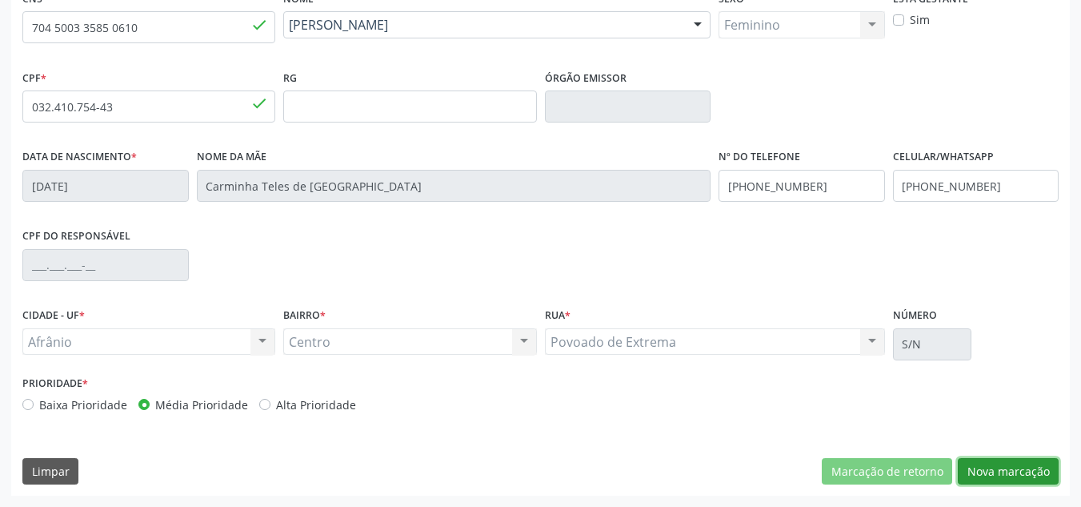
click at [1012, 464] on button "Nova marcação" at bounding box center [1008, 471] width 101 height 27
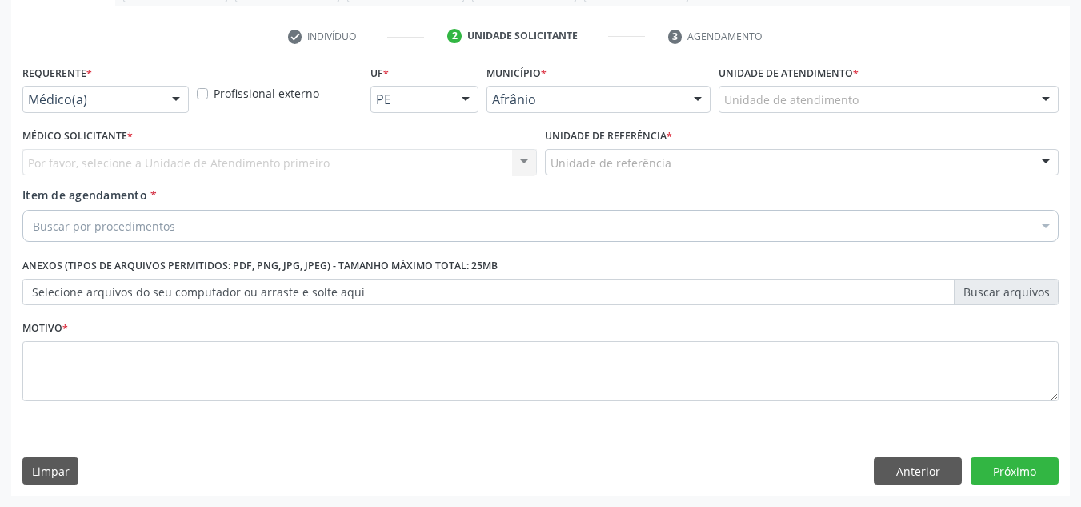
scroll to position [287, 0]
click at [955, 111] on div "Unidade de atendimento" at bounding box center [889, 99] width 340 height 27
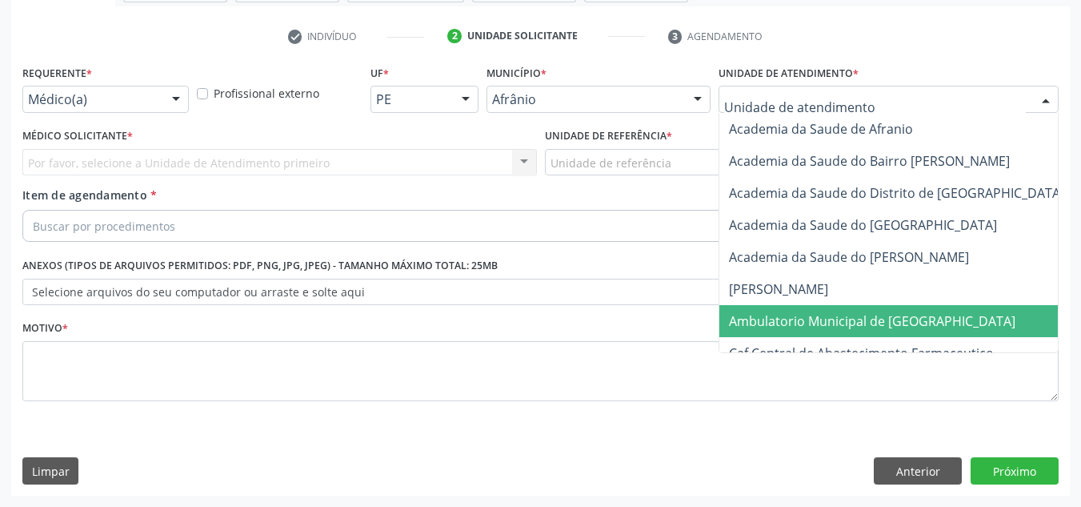
click at [953, 311] on span "Ambulatorio Municipal de [GEOGRAPHIC_DATA]" at bounding box center [915, 321] width 391 height 32
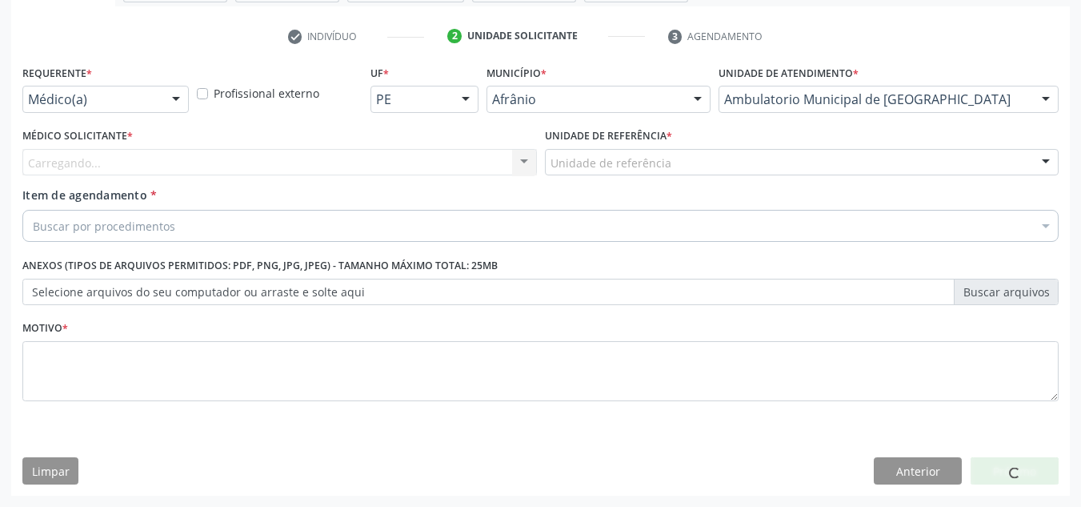
click at [457, 157] on div "Carregando... Nenhum resultado encontrado para: " " Não há nenhuma opção para s…" at bounding box center [279, 162] width 515 height 27
click at [447, 166] on div "Carregando... Nenhum resultado encontrado para: " " Não há nenhuma opção para s…" at bounding box center [279, 162] width 515 height 27
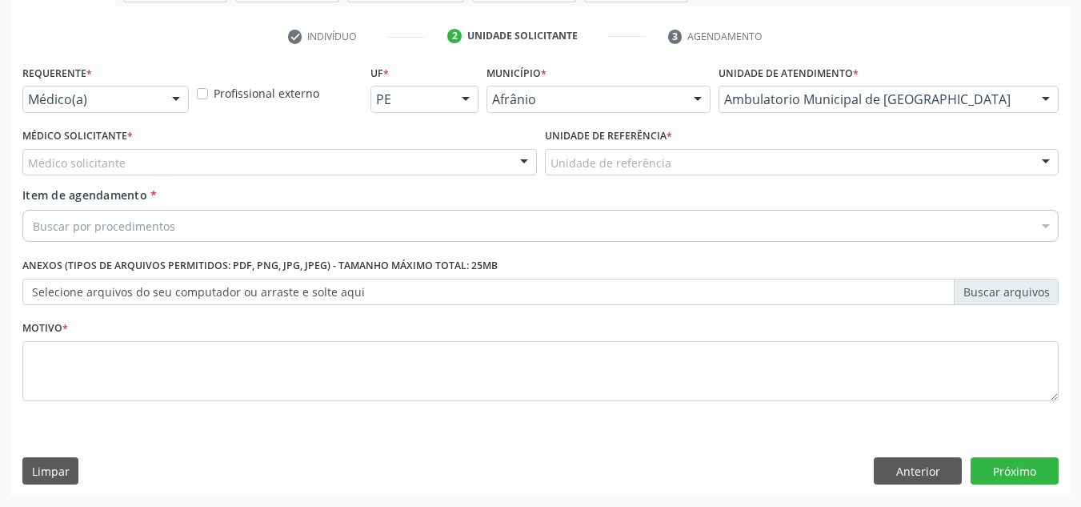
click at [447, 166] on div "Médico solicitante" at bounding box center [279, 162] width 515 height 27
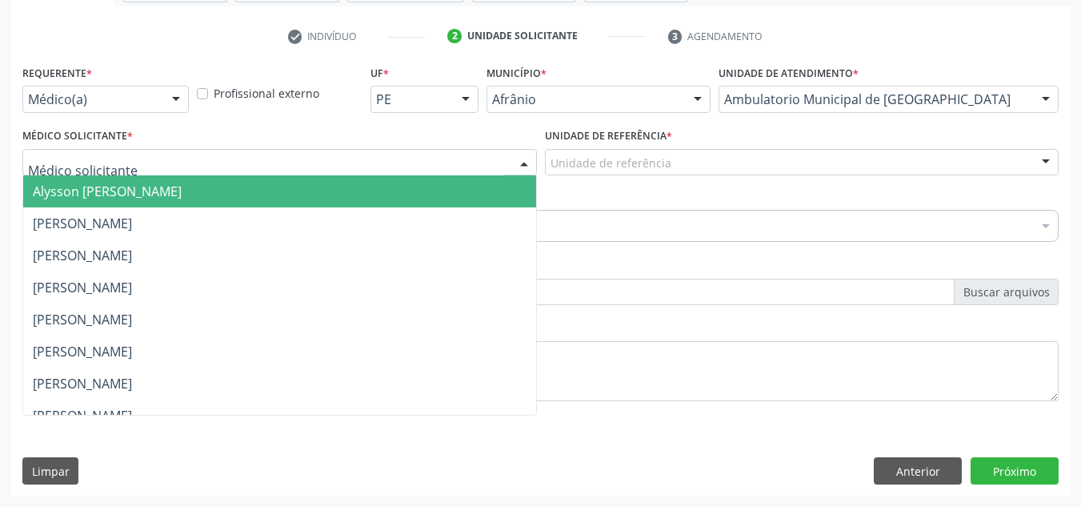
drag, startPoint x: 441, startPoint y: 188, endPoint x: 617, endPoint y: 190, distance: 176.1
click at [442, 188] on span "Alysson [PERSON_NAME]" at bounding box center [279, 191] width 513 height 32
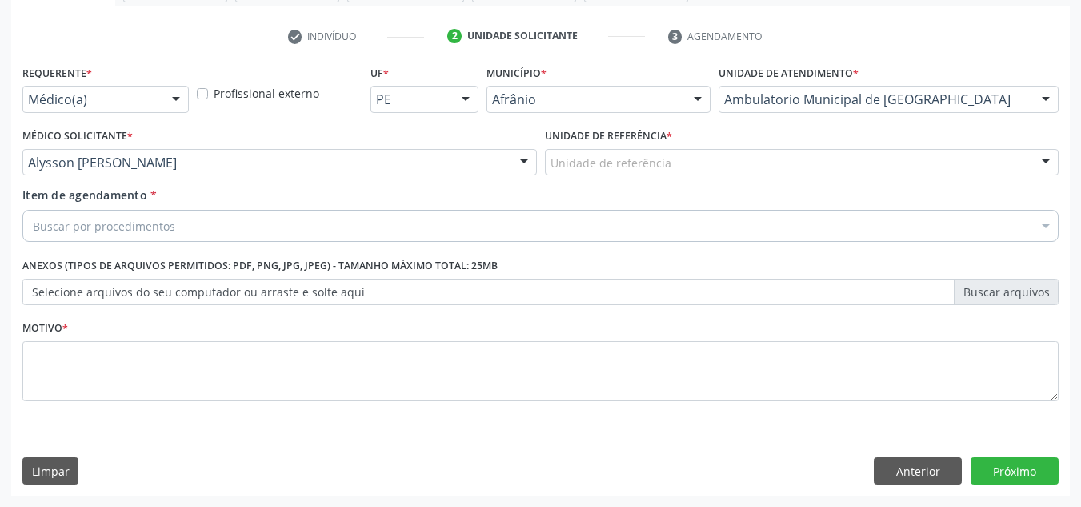
drag, startPoint x: 617, startPoint y: 190, endPoint x: 639, endPoint y: 177, distance: 25.1
click at [626, 186] on div "Item de agendamento * Buscar por procedimentos Selecionar todos 0604320140 - Ab…" at bounding box center [540, 211] width 1036 height 50
click at [639, 177] on div "Unidade de referência * Unidade de referência ESF de Extrema ESF de Barra das M…" at bounding box center [802, 155] width 523 height 62
drag, startPoint x: 649, startPoint y: 180, endPoint x: 674, endPoint y: 162, distance: 30.9
click at [658, 170] on div "Unidade de referência * Unidade de referência ESF de Extrema ESF de Barra das M…" at bounding box center [802, 155] width 523 height 62
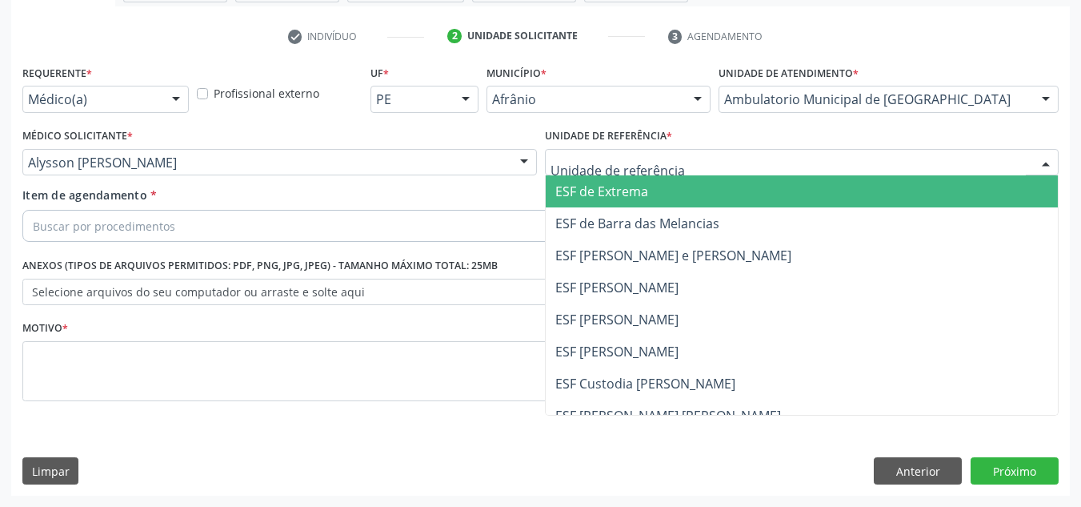
click at [674, 162] on div at bounding box center [802, 162] width 515 height 27
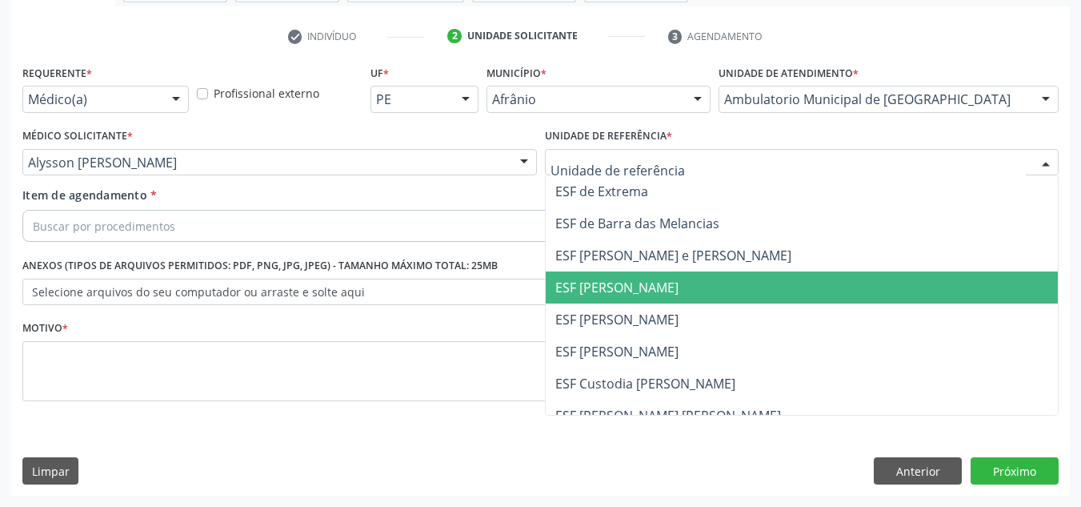
click at [651, 295] on span "ESF [PERSON_NAME]" at bounding box center [802, 287] width 513 height 32
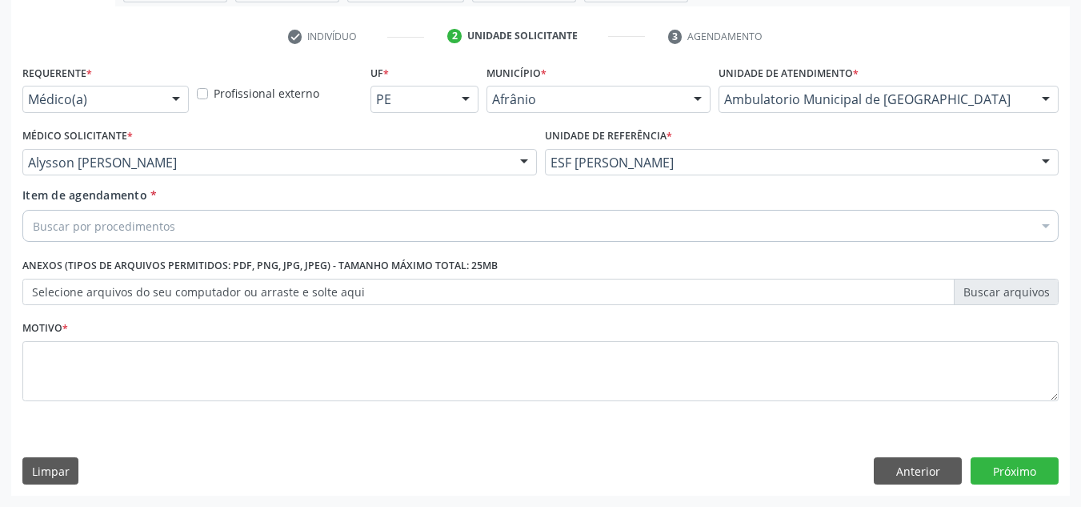
click at [578, 234] on div "Buscar por procedimentos" at bounding box center [540, 226] width 1036 height 32
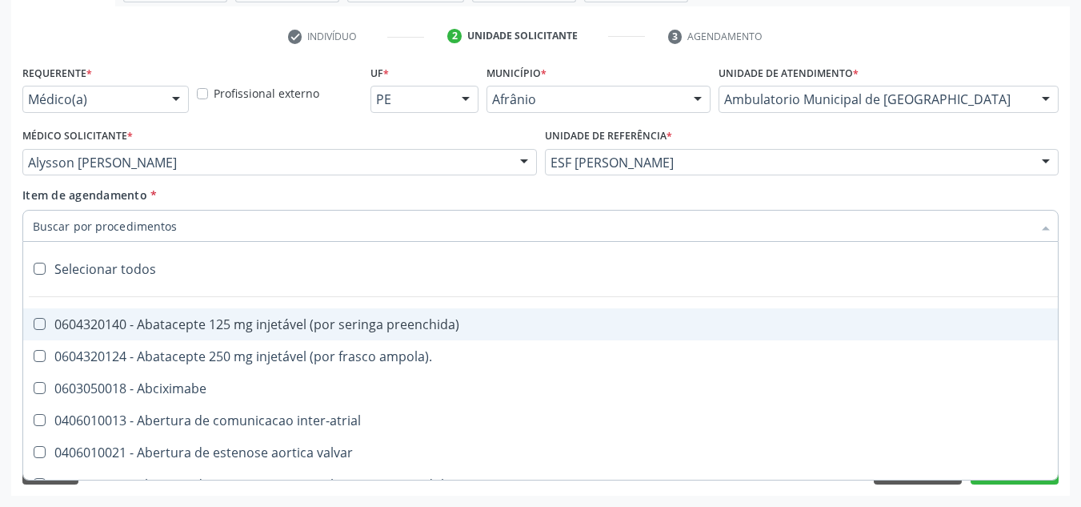
paste input "0301010072-225120"
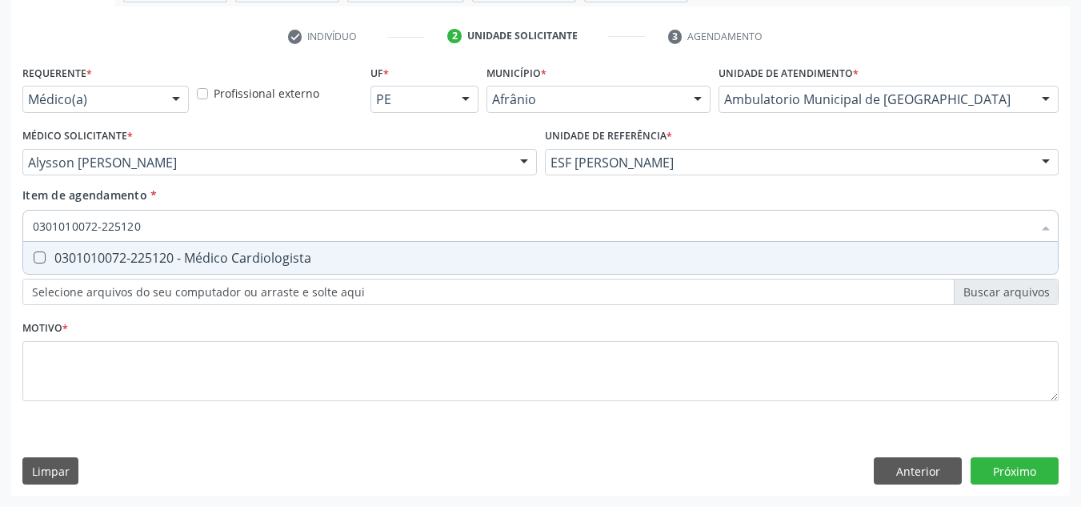
click at [335, 261] on div "0301010072-225120 - Médico Cardiologista" at bounding box center [541, 257] width 1016 height 13
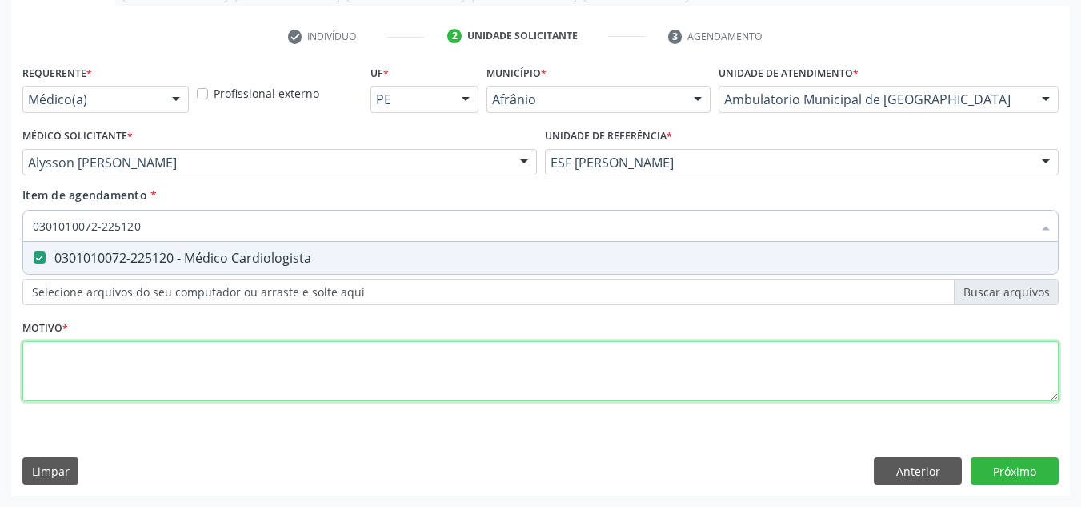
click at [311, 353] on div "Requerente * Médico(a) Médico(a) Enfermeiro(a) Paciente Nenhum resultado encont…" at bounding box center [540, 242] width 1036 height 363
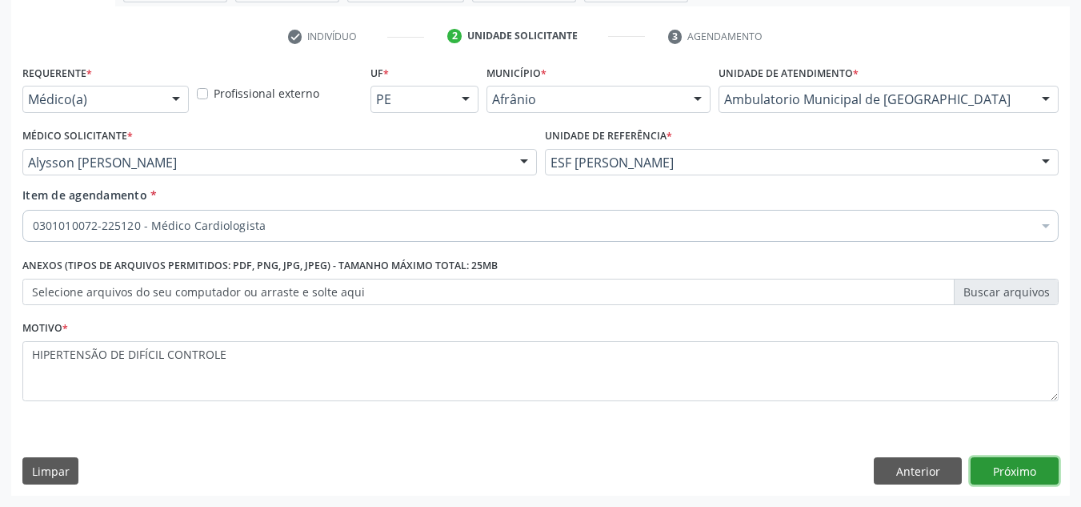
click at [1029, 479] on button "Próximo" at bounding box center [1015, 470] width 88 height 27
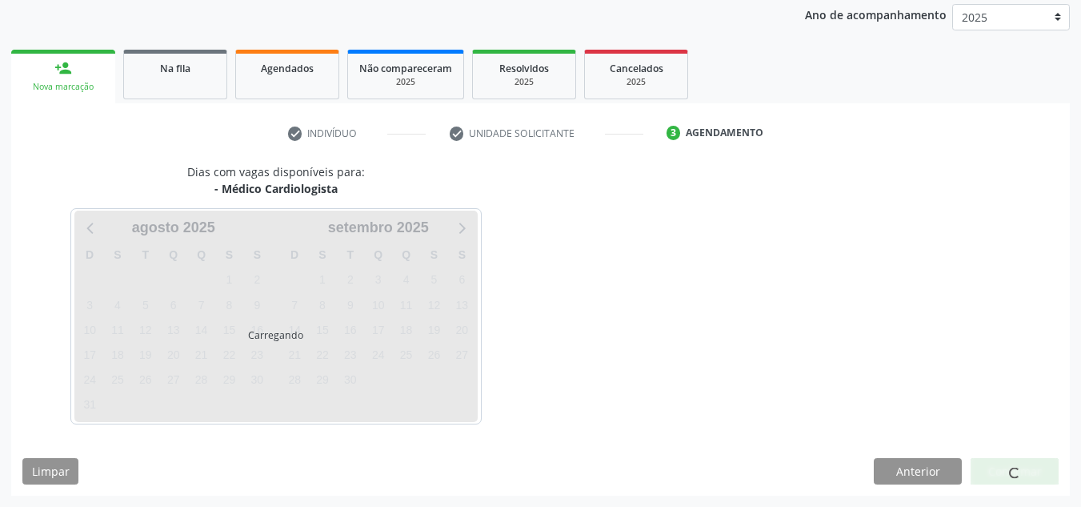
scroll to position [190, 0]
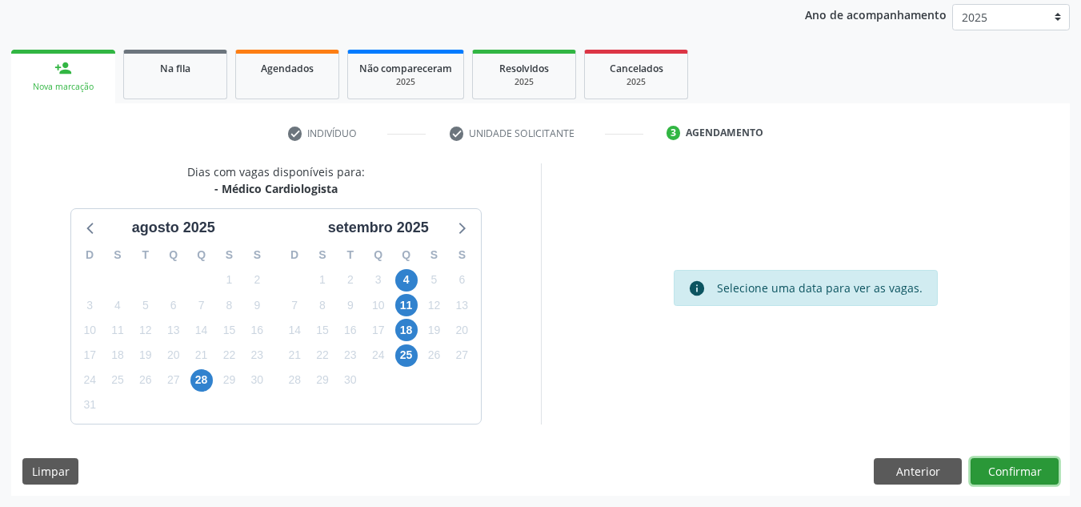
click at [1029, 479] on button "Confirmar" at bounding box center [1015, 471] width 88 height 27
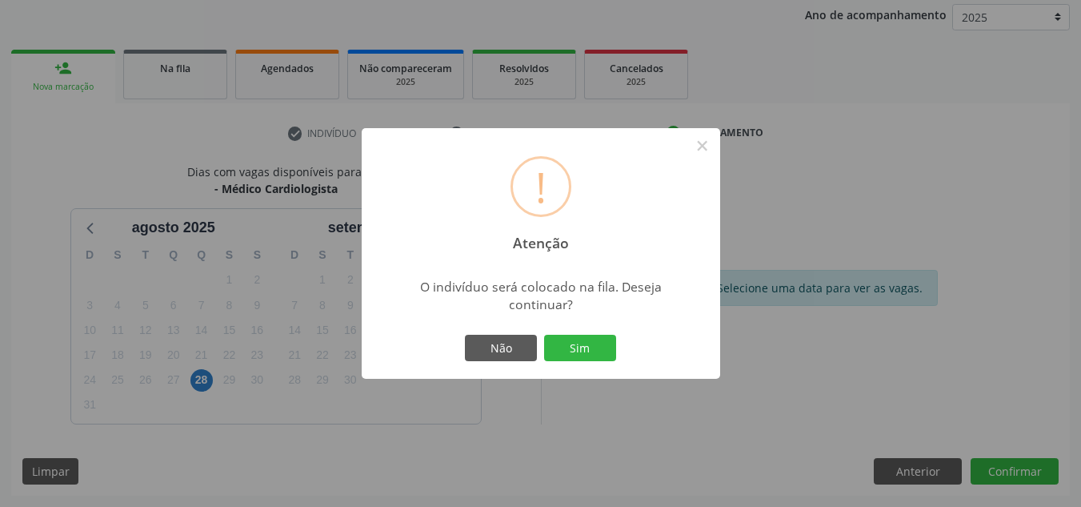
click at [544, 335] on button "Sim" at bounding box center [580, 348] width 72 height 27
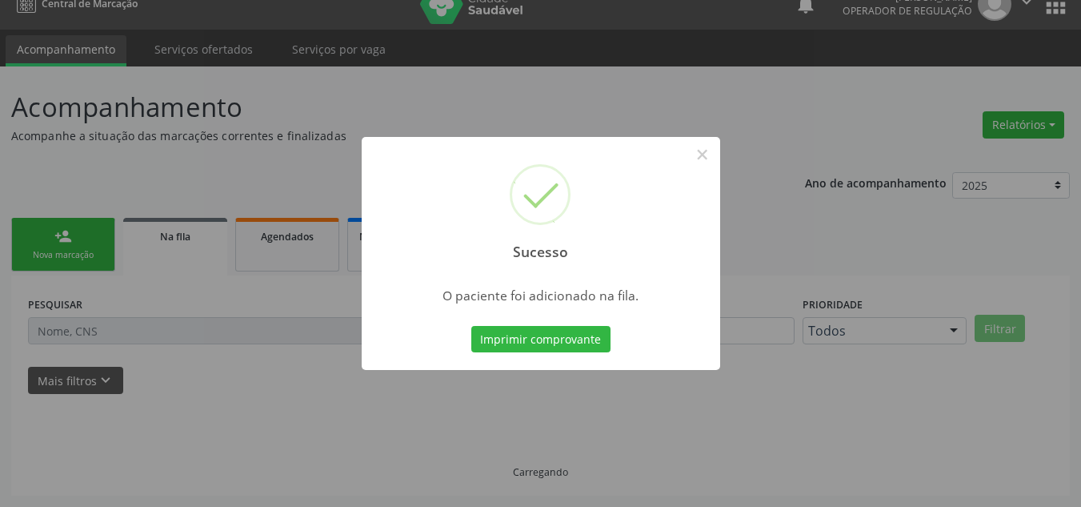
scroll to position [22, 0]
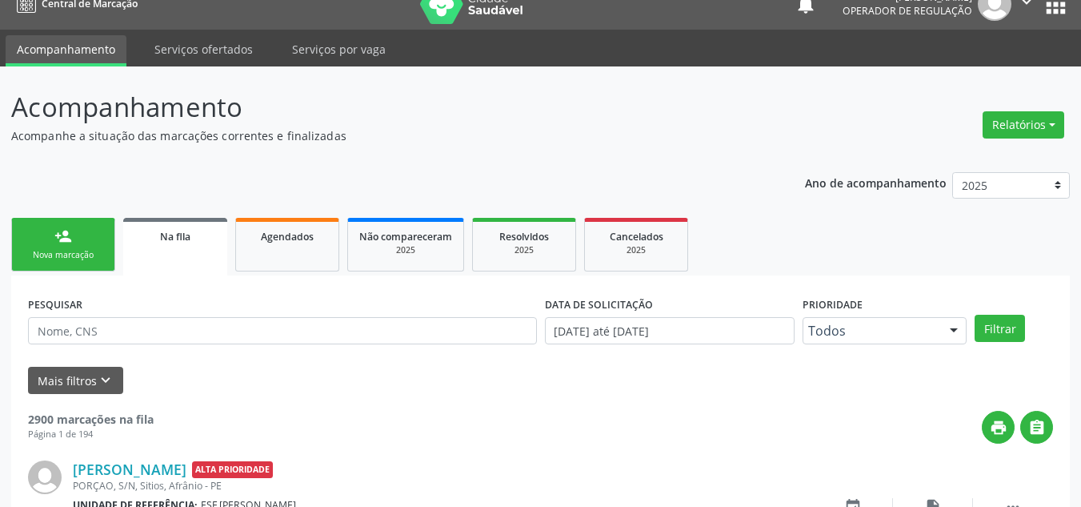
click at [39, 230] on link "person_add Nova marcação" at bounding box center [63, 245] width 104 height 54
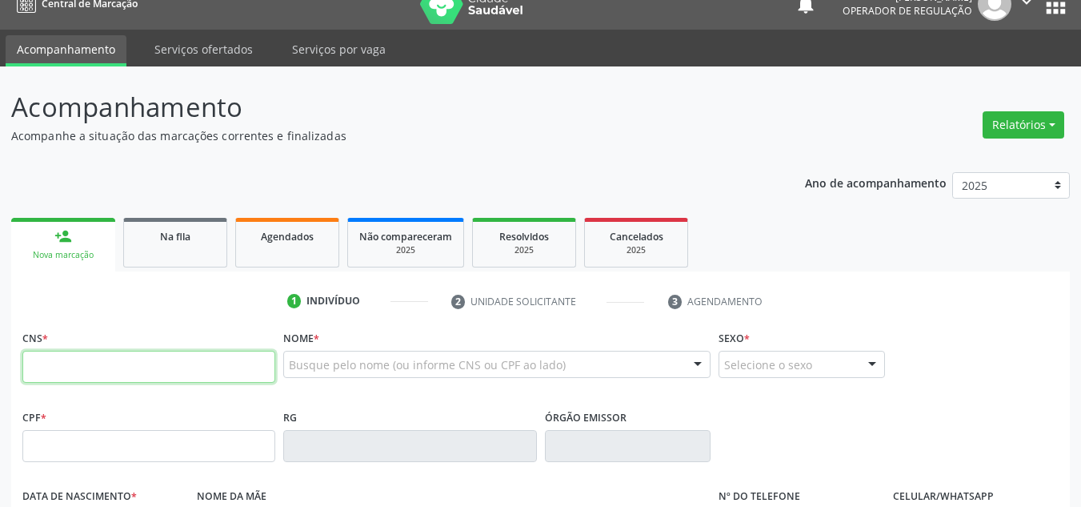
click at [68, 354] on input "text" at bounding box center [148, 367] width 253 height 32
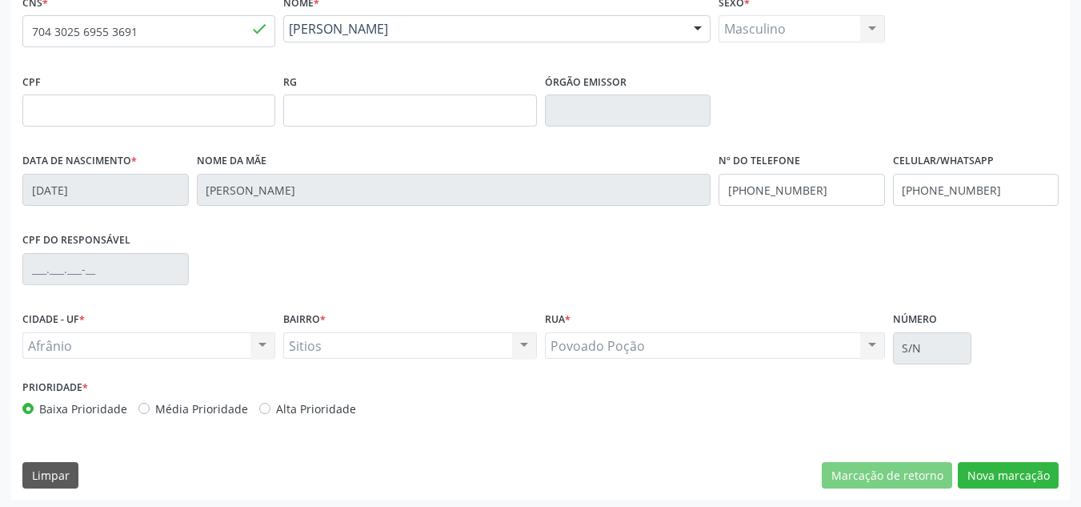
scroll to position [361, 0]
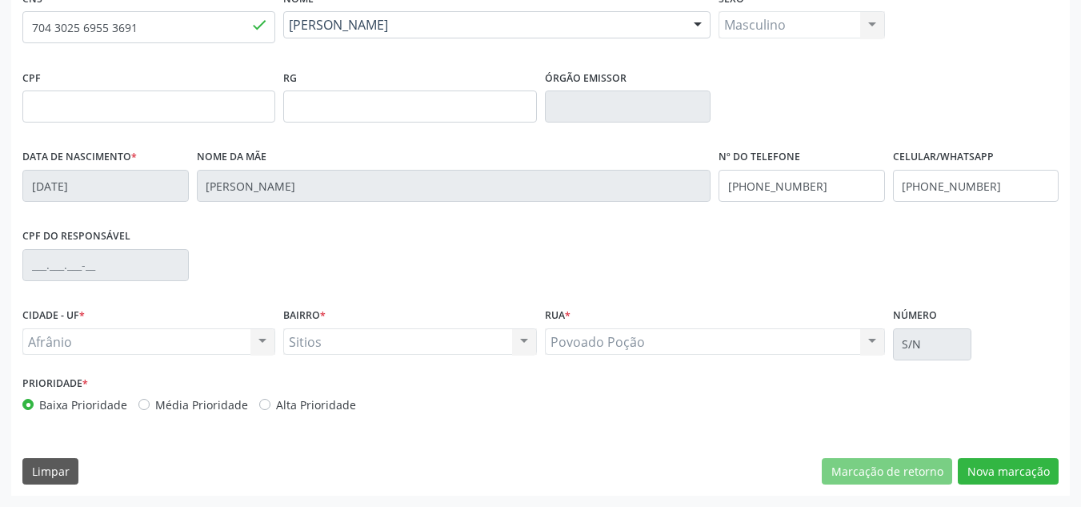
click at [166, 378] on div "Prioridade * Baixa Prioridade Média Prioridade Alta Prioridade" at bounding box center [279, 392] width 515 height 42
click at [169, 391] on div "Prioridade * Baixa Prioridade Média Prioridade Alta Prioridade" at bounding box center [279, 392] width 515 height 42
click at [170, 406] on label "Média Prioridade" at bounding box center [201, 404] width 93 height 17
click at [150, 406] on input "Média Prioridade" at bounding box center [143, 403] width 11 height 14
click at [986, 485] on div "CNS * 704 3025 6955 3691 done Nome * Ademaria Santos Feitosa [PERSON_NAME] Feit…" at bounding box center [540, 240] width 1059 height 509
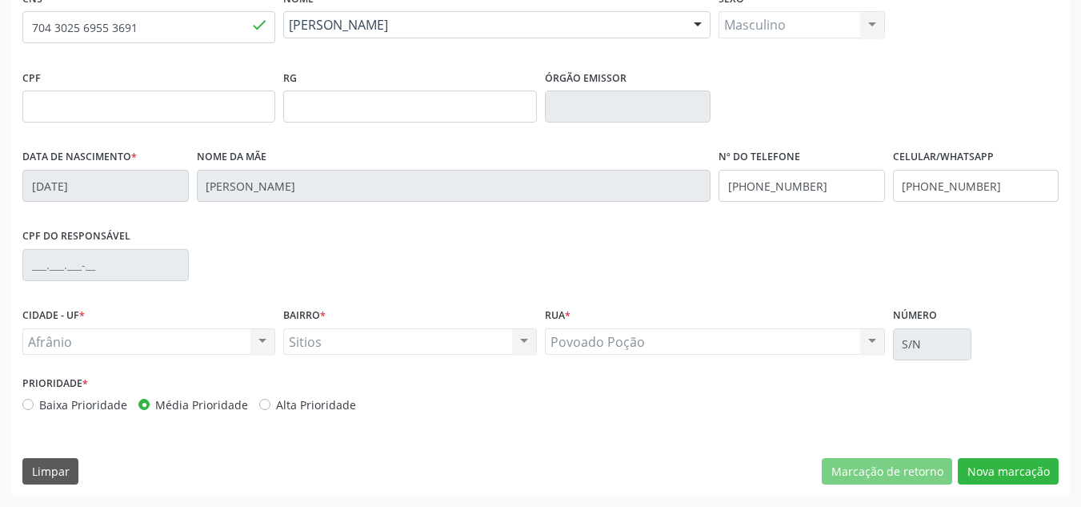
click at [986, 485] on div "CNS * 704 3025 6955 3691 done Nome * Ademaria Santos Feitosa [PERSON_NAME] Feit…" at bounding box center [540, 240] width 1059 height 509
drag, startPoint x: 989, startPoint y: 477, endPoint x: 987, endPoint y: 469, distance: 8.4
click at [989, 475] on button "Nova marcação" at bounding box center [1008, 471] width 101 height 27
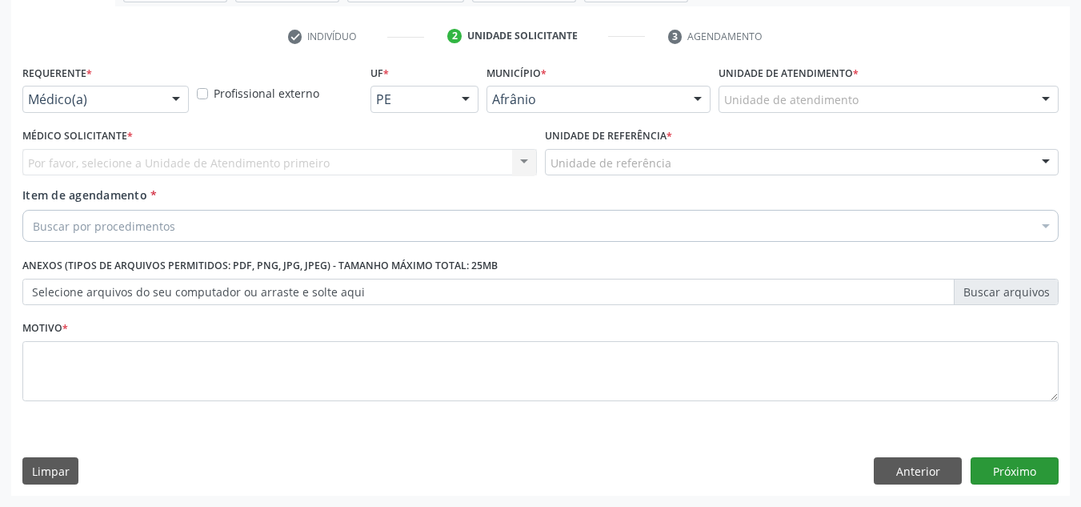
scroll to position [287, 0]
click at [885, 107] on div "Unidade de atendimento" at bounding box center [889, 99] width 340 height 27
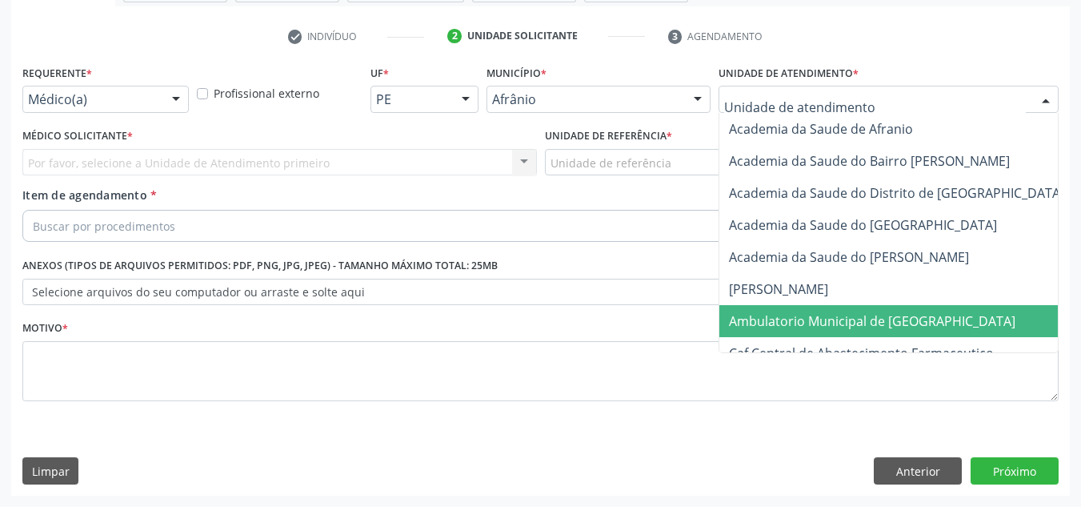
click at [886, 313] on span "Ambulatorio Municipal de [GEOGRAPHIC_DATA]" at bounding box center [872, 321] width 287 height 18
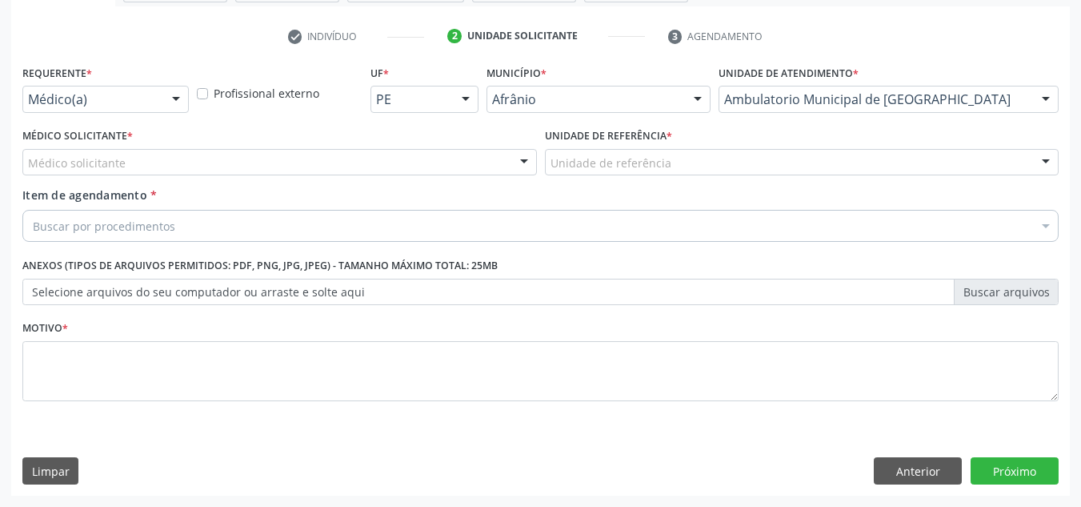
click at [481, 159] on div "Médico solicitante" at bounding box center [279, 162] width 515 height 27
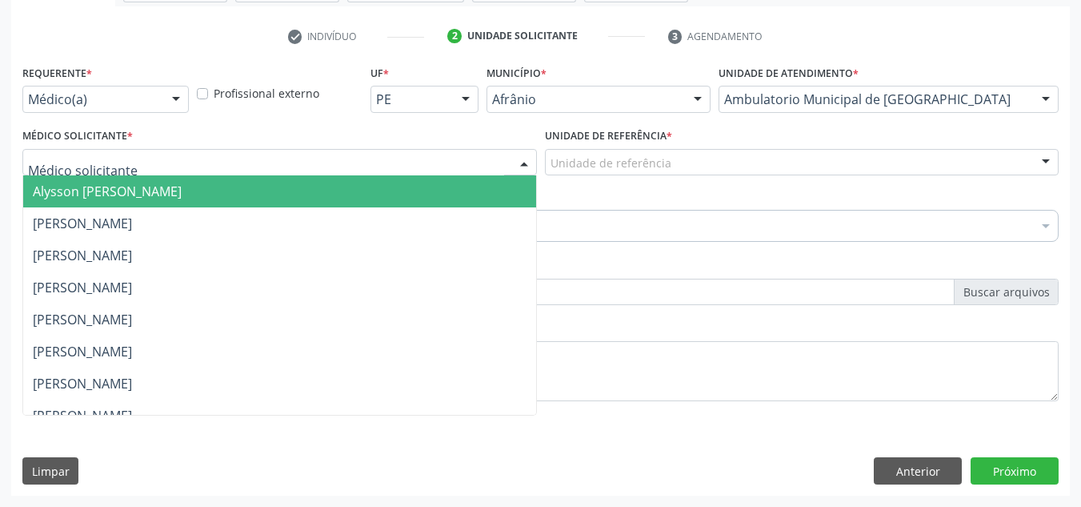
click at [467, 194] on span "Alysson [PERSON_NAME]" at bounding box center [279, 191] width 513 height 32
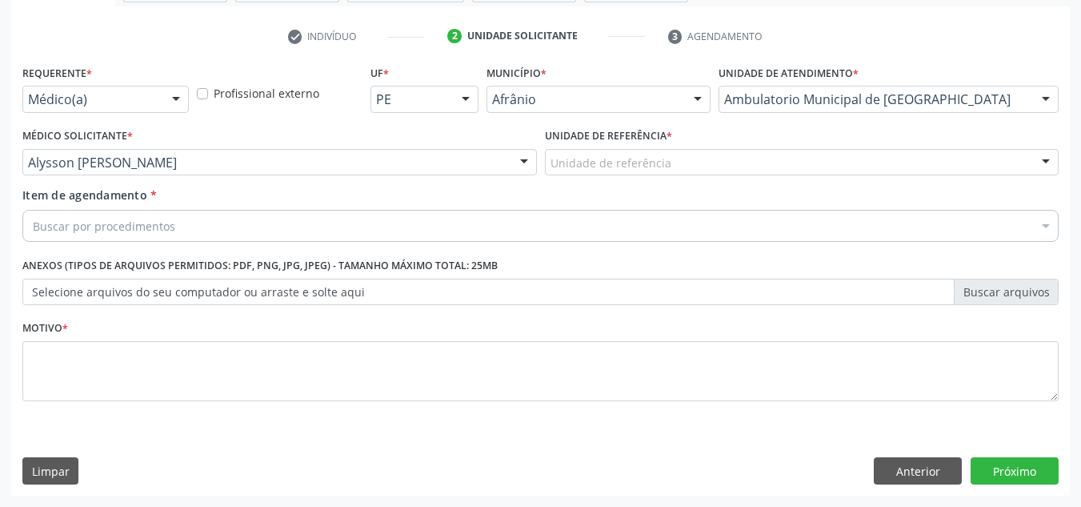
drag, startPoint x: 668, startPoint y: 182, endPoint x: 700, endPoint y: 170, distance: 34.5
click at [675, 179] on div "Unidade de referência * Unidade de referência ESF de Extrema ESF de Barra das M…" at bounding box center [802, 155] width 523 height 62
drag, startPoint x: 701, startPoint y: 170, endPoint x: 745, endPoint y: 287, distance: 124.9
click at [709, 176] on div "Unidade de referência ESF de Extrema ESF de Barra das Melancias ESF [PERSON_NAM…" at bounding box center [802, 162] width 515 height 27
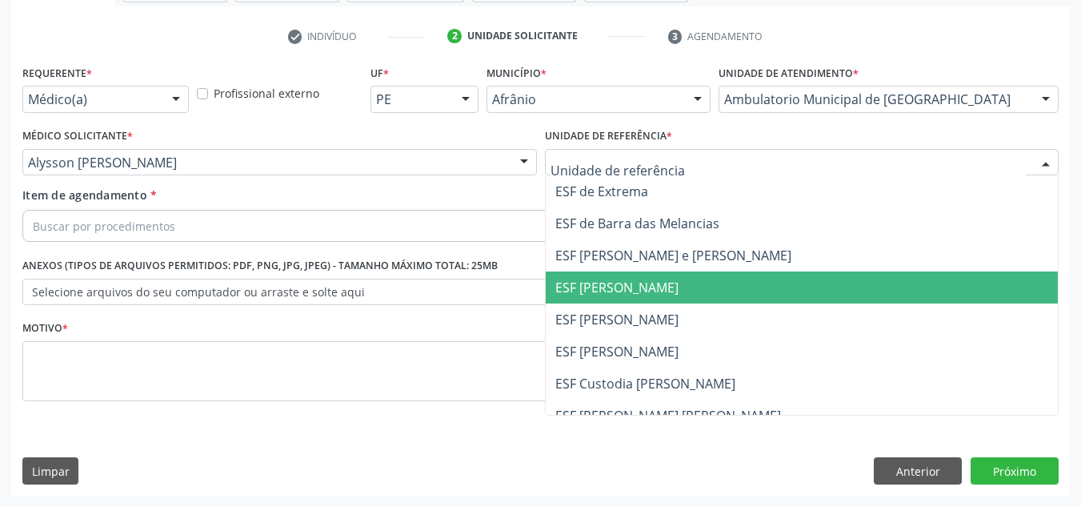
drag, startPoint x: 745, startPoint y: 290, endPoint x: 578, endPoint y: 219, distance: 181.5
click at [706, 270] on ul "ESF de Extrema ESF de Barra das Melancias ESF [PERSON_NAME] e [PERSON_NAME] ESF…" at bounding box center [802, 335] width 513 height 320
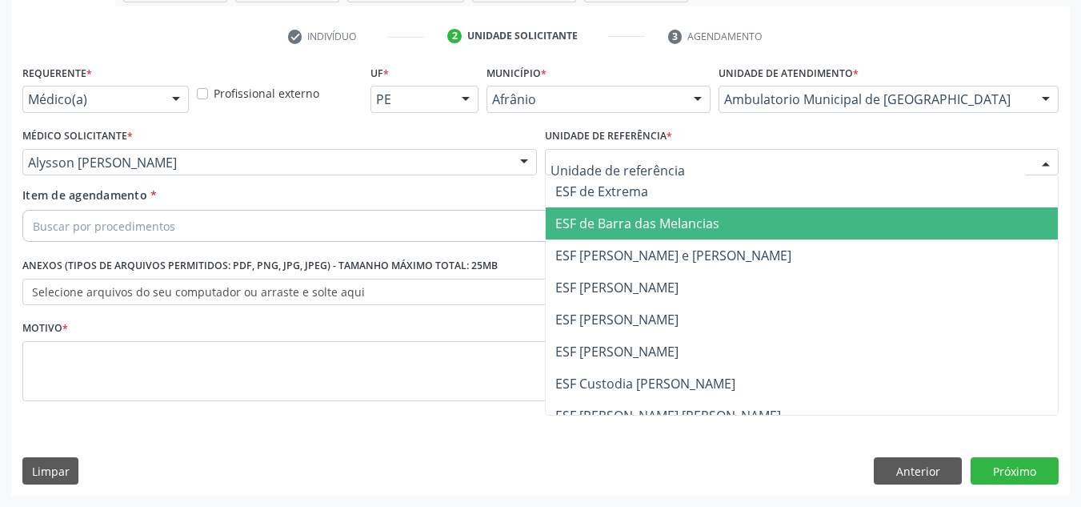
click at [574, 220] on span "ESF de Barra das Melancias" at bounding box center [637, 223] width 164 height 18
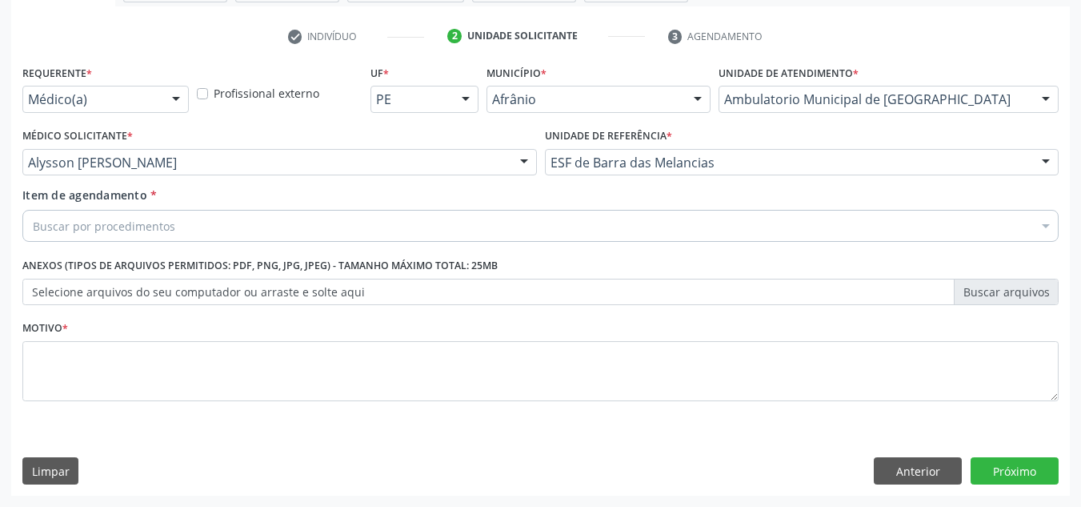
click at [574, 220] on div "Buscar por procedimentos" at bounding box center [540, 226] width 1036 height 32
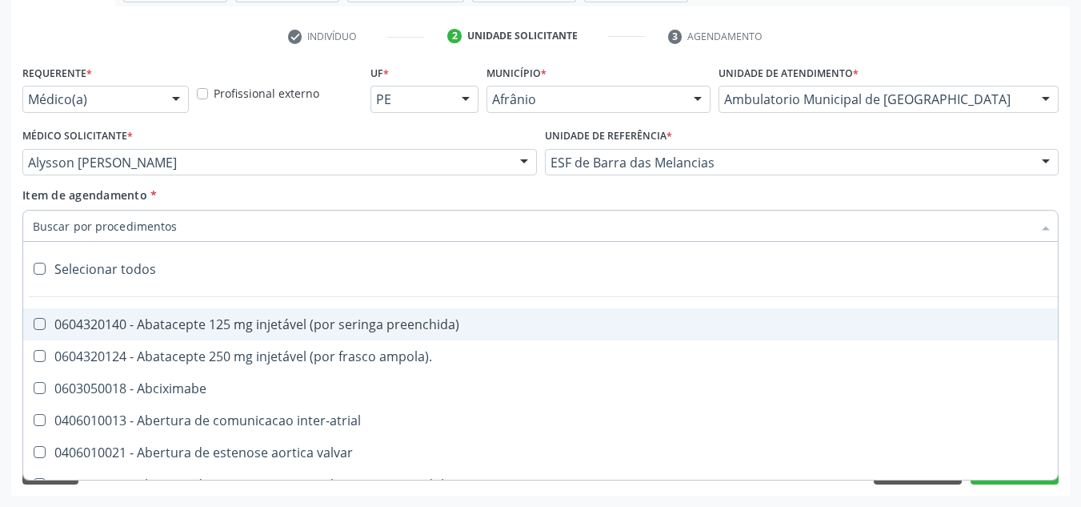
paste input "0301010072-225120"
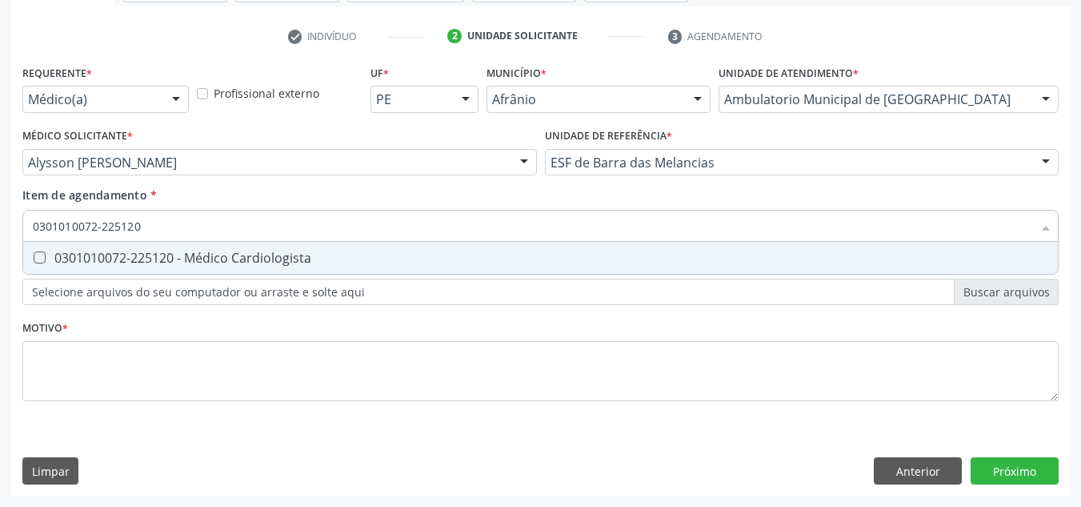
drag, startPoint x: 489, startPoint y: 247, endPoint x: 385, endPoint y: 347, distance: 144.3
click at [481, 257] on span "0301010072-225120 - Médico Cardiologista" at bounding box center [540, 258] width 1035 height 32
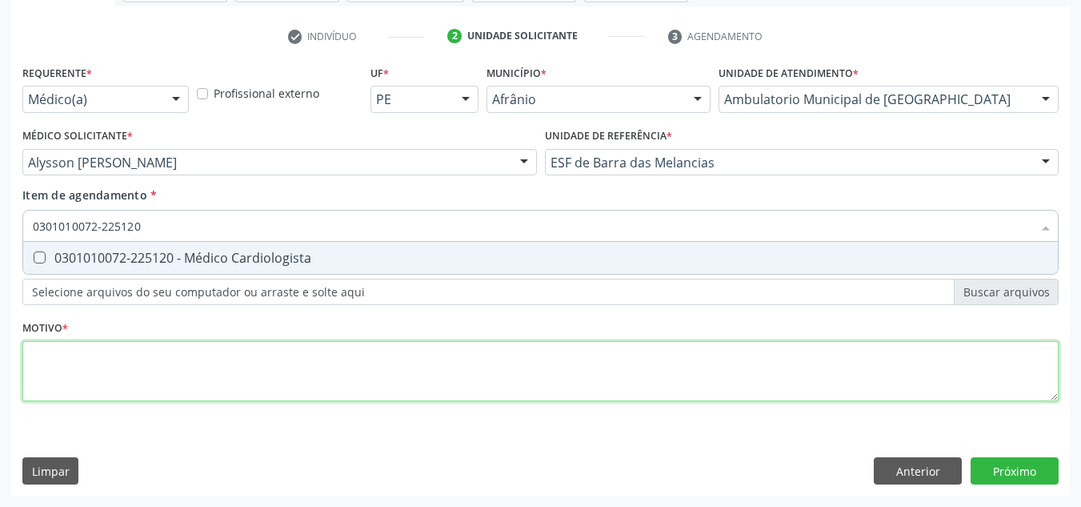
click at [395, 347] on div "Requerente * Médico(a) Médico(a) Enfermeiro(a) Paciente Nenhum resultado encont…" at bounding box center [540, 242] width 1036 height 363
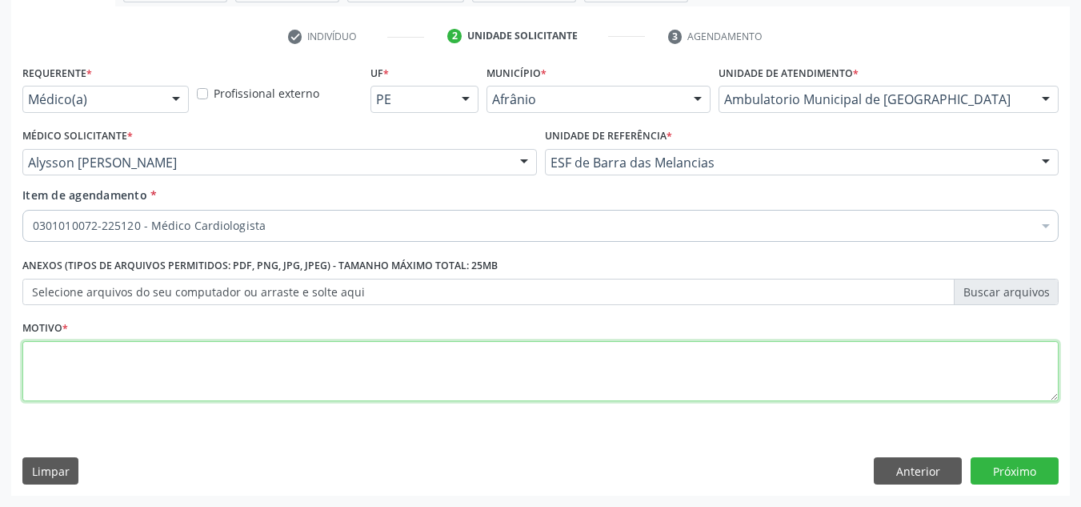
drag, startPoint x: 391, startPoint y: 363, endPoint x: 379, endPoint y: 363, distance: 12.0
click at [389, 363] on textarea at bounding box center [540, 371] width 1036 height 61
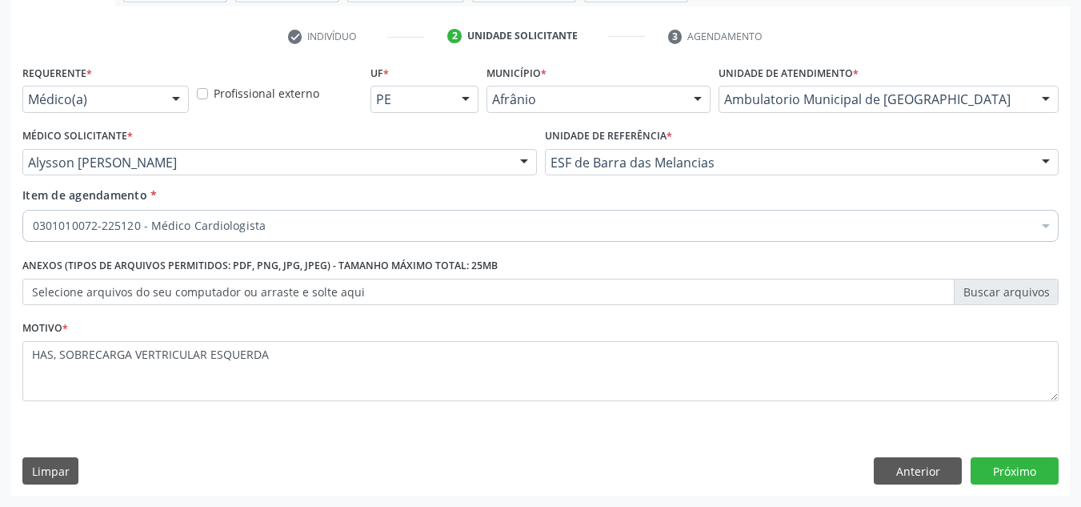
click at [1022, 484] on div "Requerente * Médico(a) Médico(a) Enfermeiro(a) Paciente Nenhum resultado encont…" at bounding box center [540, 278] width 1059 height 435
click at [1022, 480] on button "Próximo" at bounding box center [1015, 470] width 88 height 27
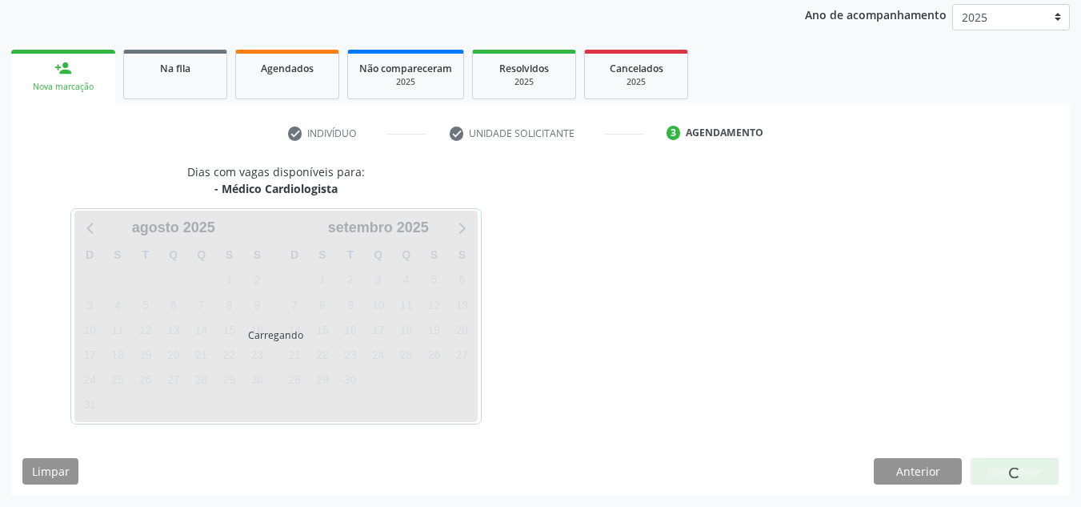
scroll to position [190, 0]
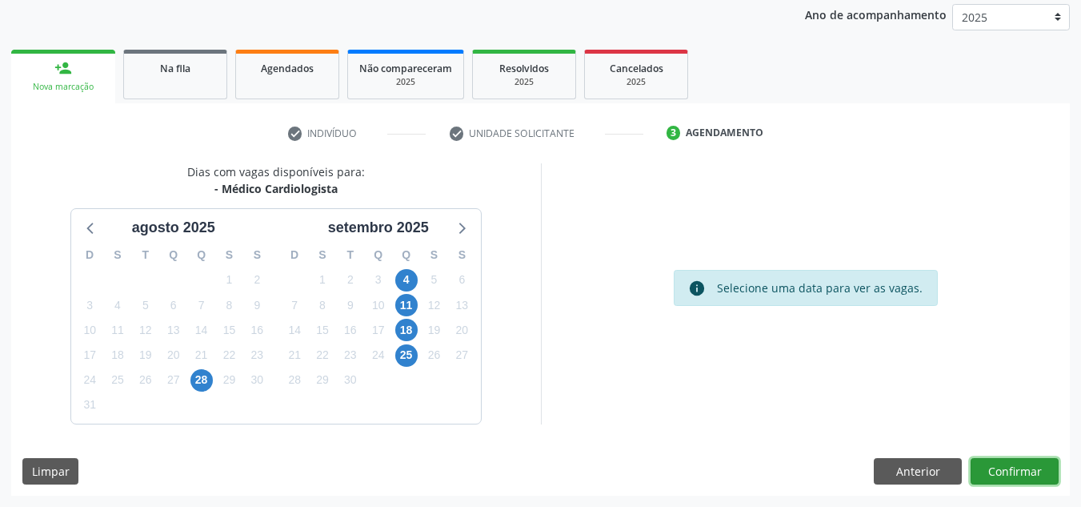
click at [1015, 468] on button "Confirmar" at bounding box center [1015, 471] width 88 height 27
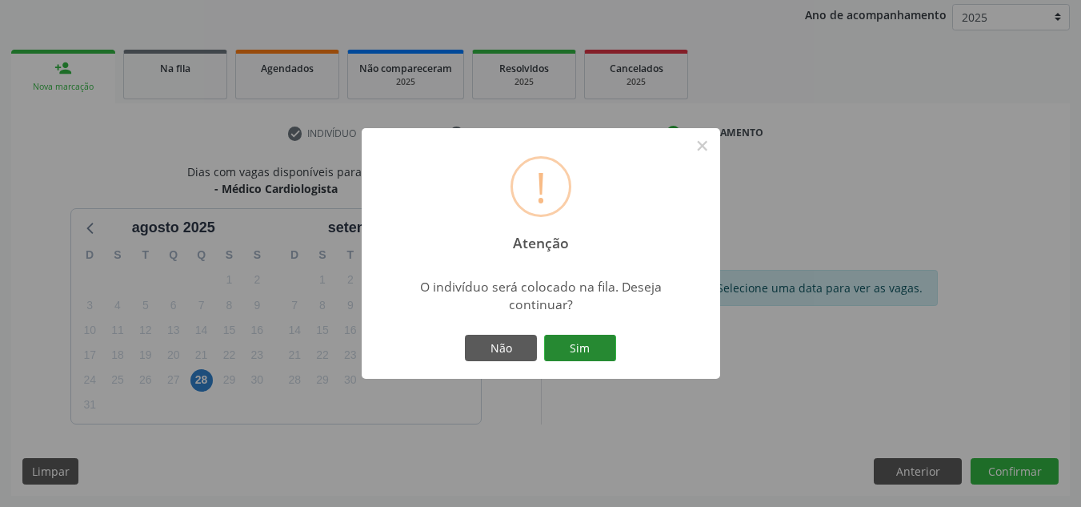
click at [582, 335] on button "Sim" at bounding box center [580, 348] width 72 height 27
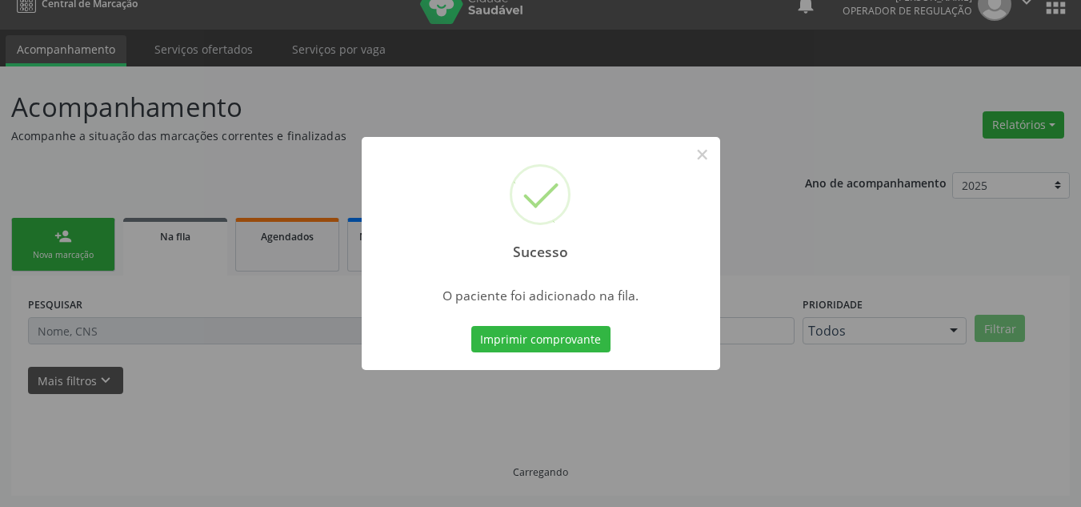
scroll to position [22, 0]
click at [71, 122] on div "Sucesso × O paciente foi adicionado na fila. Imprimir comprovante Cancel" at bounding box center [540, 253] width 1081 height 507
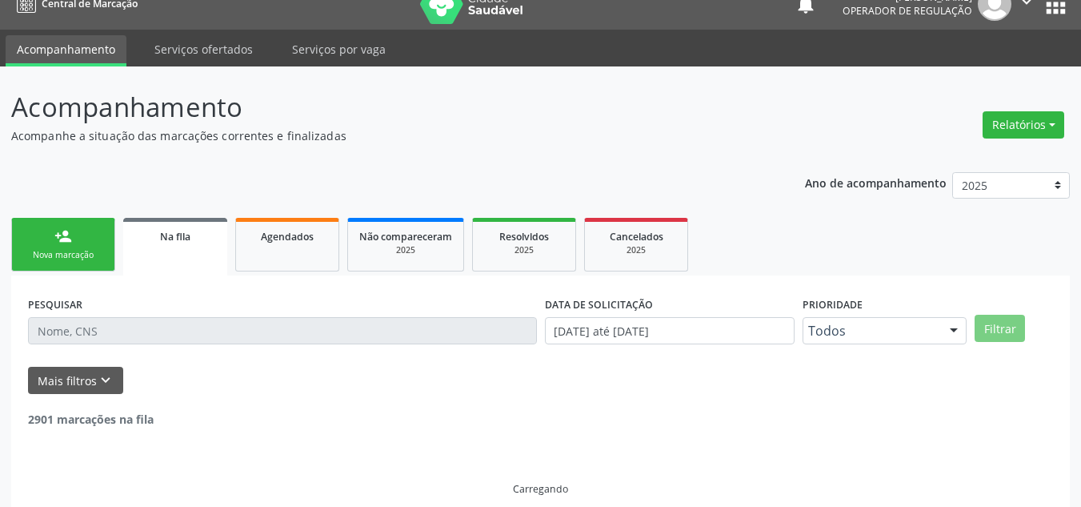
drag, startPoint x: 48, startPoint y: 201, endPoint x: 70, endPoint y: 265, distance: 67.8
click at [51, 220] on div "Ano de acompanhamento 2025 2024 2023 2022 2021 2020 2019 2018 person_add Nova m…" at bounding box center [540, 337] width 1059 height 352
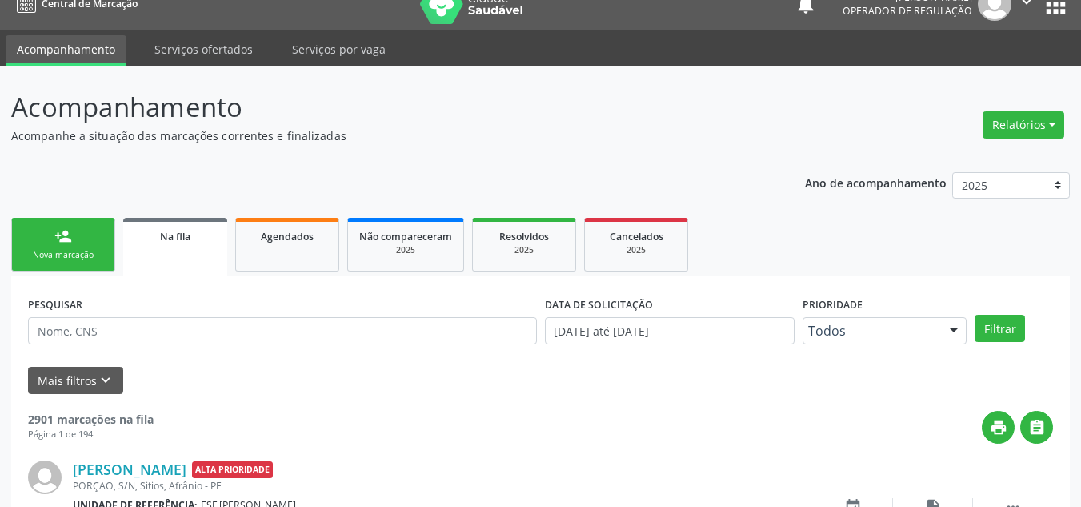
click at [70, 265] on link "person_add Nova marcação" at bounding box center [63, 245] width 104 height 54
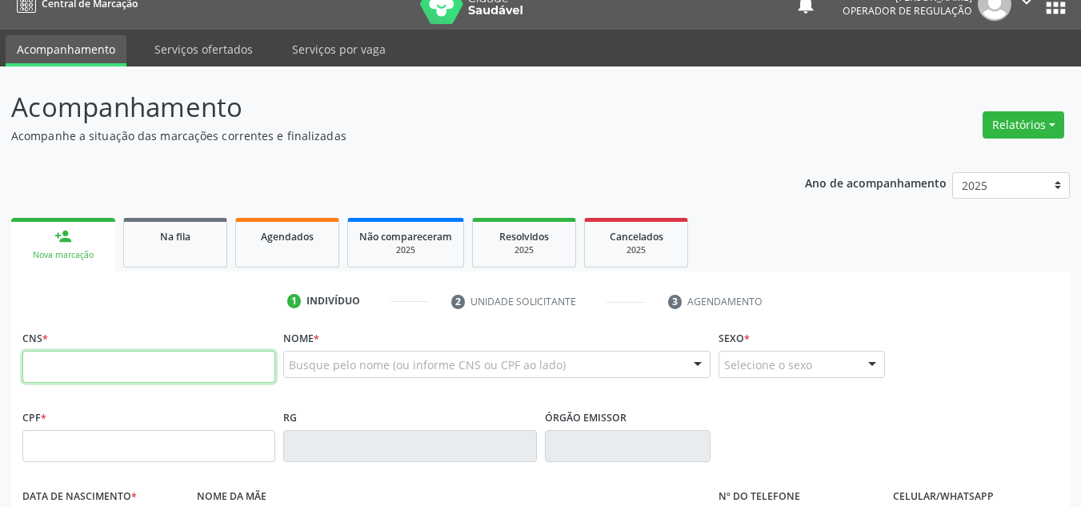
click at [102, 359] on input "text" at bounding box center [148, 367] width 253 height 32
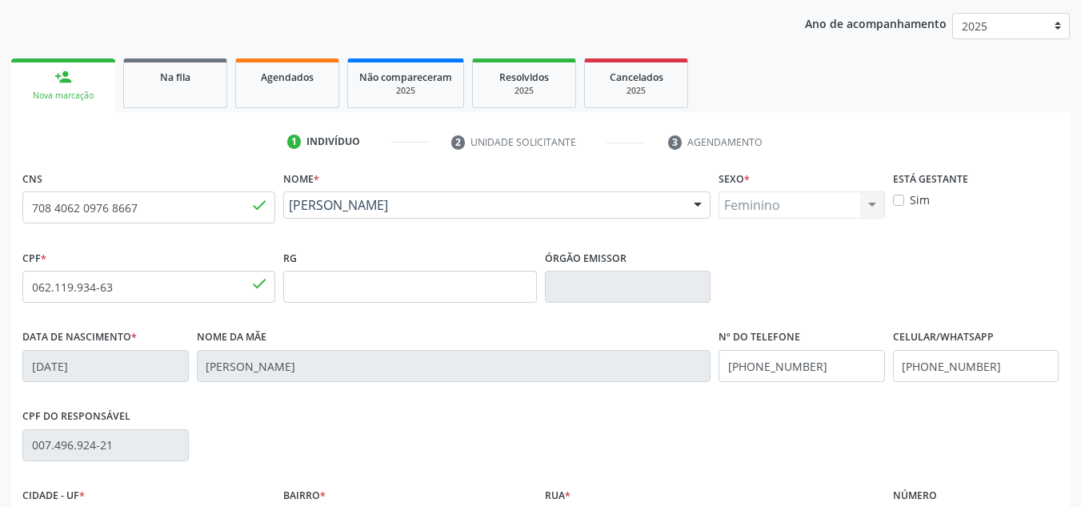
scroll to position [342, 0]
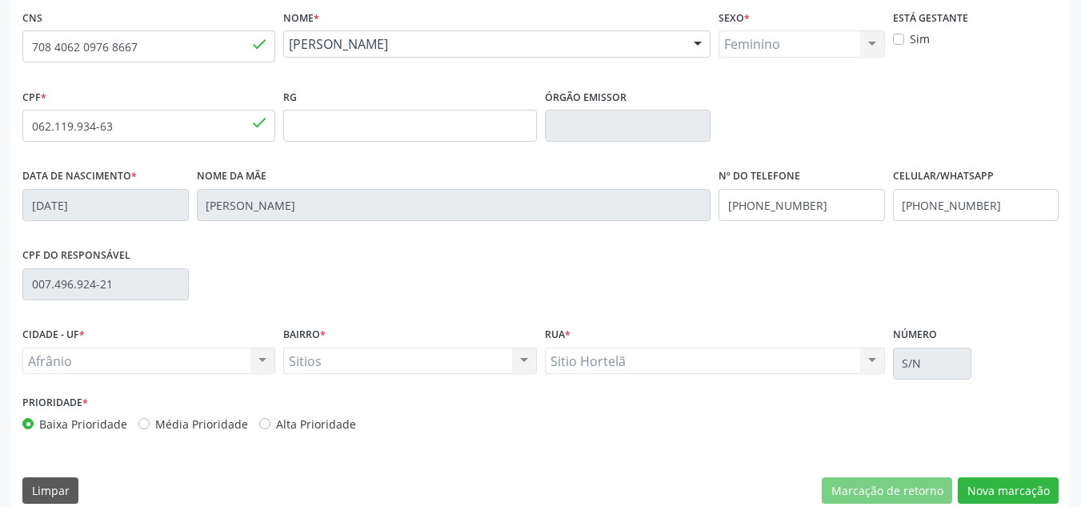
click at [150, 415] on div "Média Prioridade" at bounding box center [193, 423] width 110 height 17
click at [155, 421] on label "Média Prioridade" at bounding box center [201, 423] width 93 height 17
click at [139, 421] on input "Média Prioridade" at bounding box center [143, 422] width 11 height 14
click at [1037, 485] on button "Nova marcação" at bounding box center [1008, 490] width 101 height 27
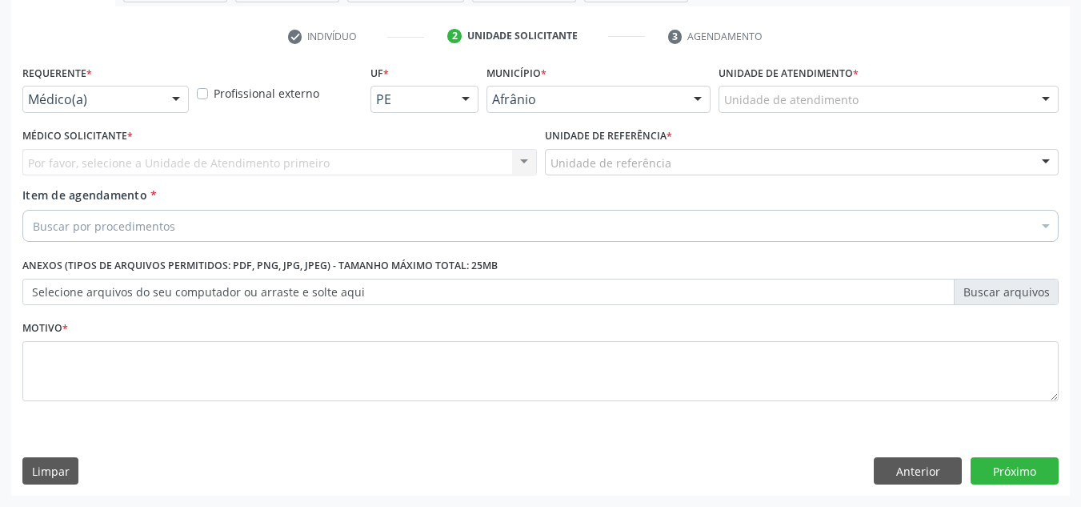
scroll to position [287, 0]
drag, startPoint x: 866, startPoint y: 83, endPoint x: 829, endPoint y: 102, distance: 41.5
click at [852, 91] on div "Unidade de atendimento * Unidade de atendimento Academia da Saude de Afranio Ac…" at bounding box center [889, 86] width 340 height 51
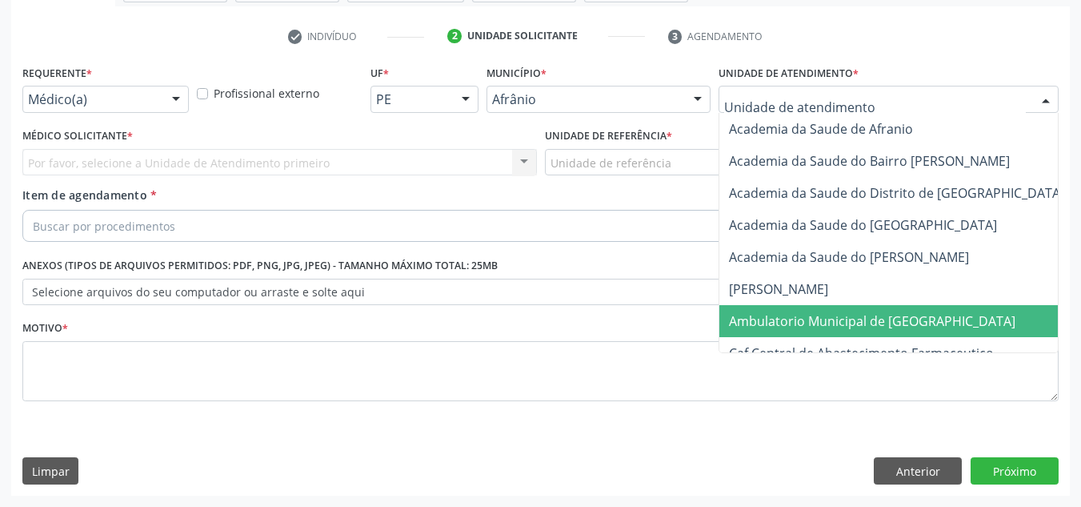
click at [824, 332] on span "Ambulatorio Municipal de [GEOGRAPHIC_DATA]" at bounding box center [915, 321] width 391 height 32
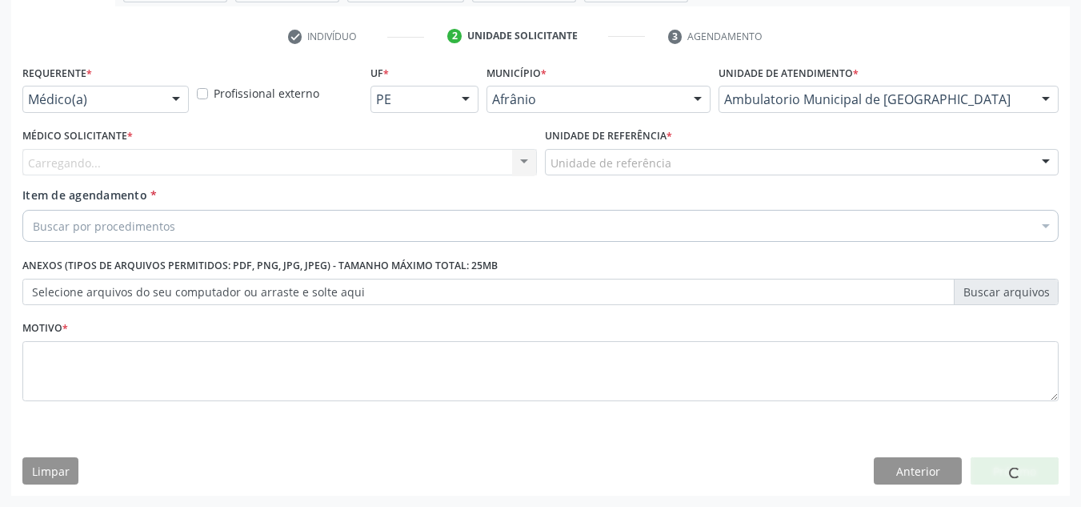
click at [475, 165] on div "Carregando... Nenhum resultado encontrado para: " " Não há nenhuma opção para s…" at bounding box center [279, 162] width 515 height 27
click at [462, 171] on div "Carregando... Nenhum resultado encontrado para: " " Não há nenhuma opção para s…" at bounding box center [279, 162] width 515 height 27
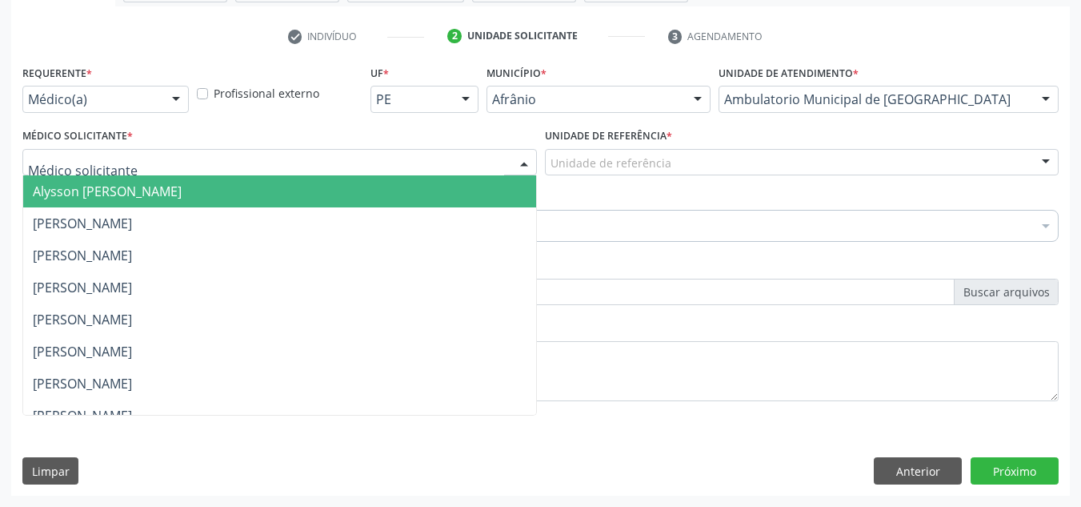
click at [462, 171] on div at bounding box center [279, 162] width 515 height 27
drag, startPoint x: 463, startPoint y: 179, endPoint x: 687, endPoint y: 168, distance: 224.4
click at [465, 177] on span "Alysson [PERSON_NAME]" at bounding box center [279, 191] width 513 height 32
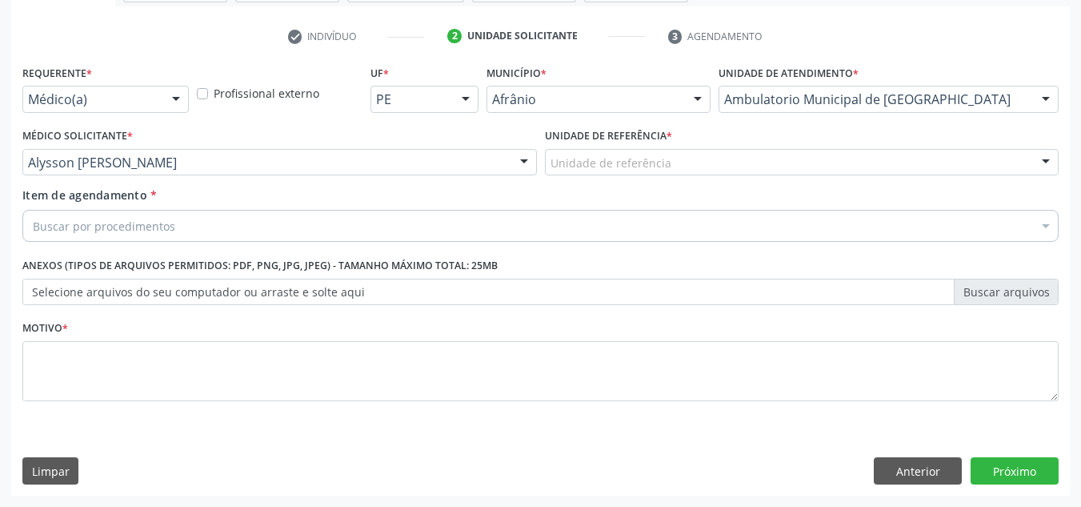
click at [687, 168] on div "Unidade de referência" at bounding box center [802, 162] width 515 height 27
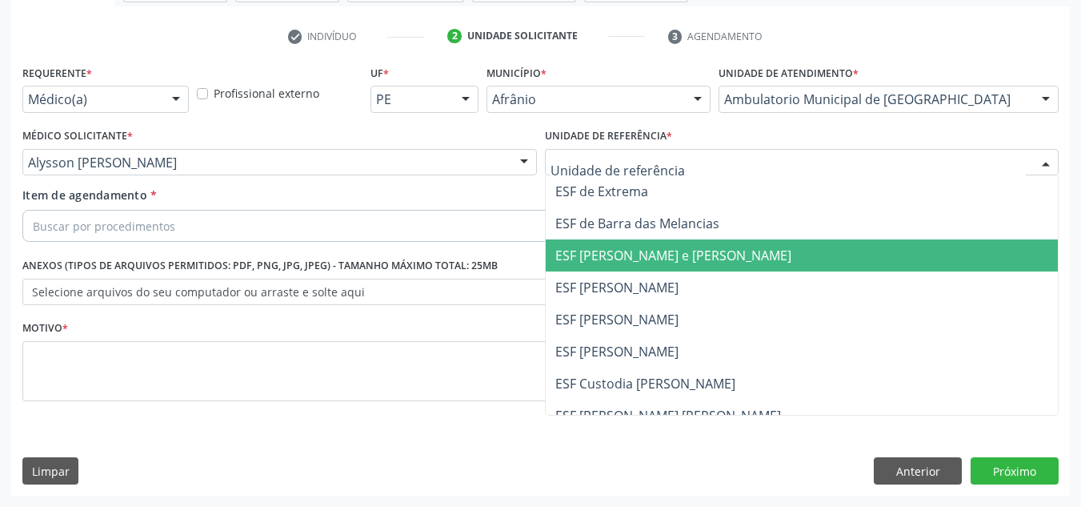
drag, startPoint x: 687, startPoint y: 252, endPoint x: 632, endPoint y: 228, distance: 59.5
click at [677, 253] on span "ESF [PERSON_NAME] e [PERSON_NAME]" at bounding box center [673, 256] width 236 height 18
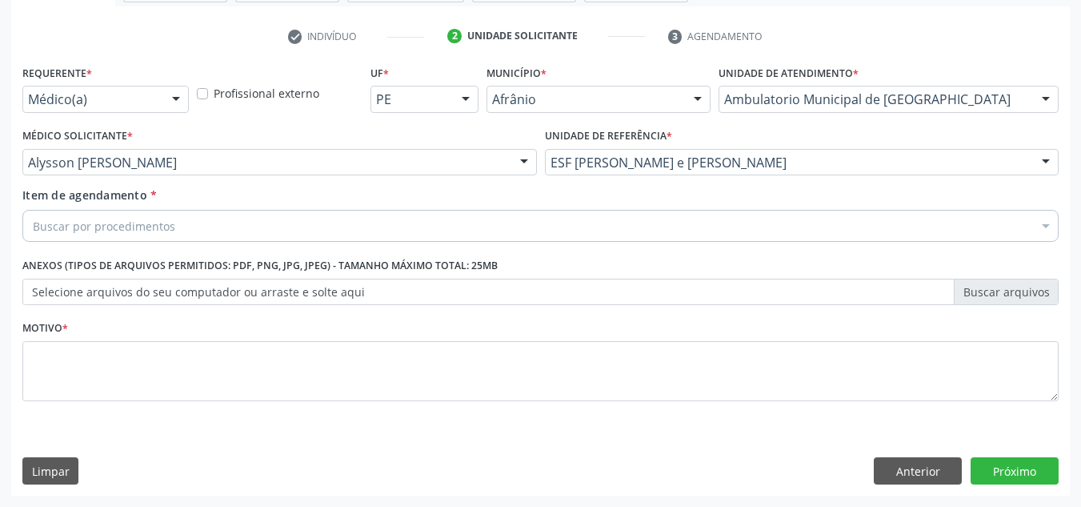
click at [632, 228] on div "Requerente * Médico(a) Médico(a) Enfermeiro(a) Paciente Nenhum resultado encont…" at bounding box center [540, 242] width 1036 height 363
click at [632, 228] on div "Buscar por procedimentos" at bounding box center [540, 226] width 1036 height 32
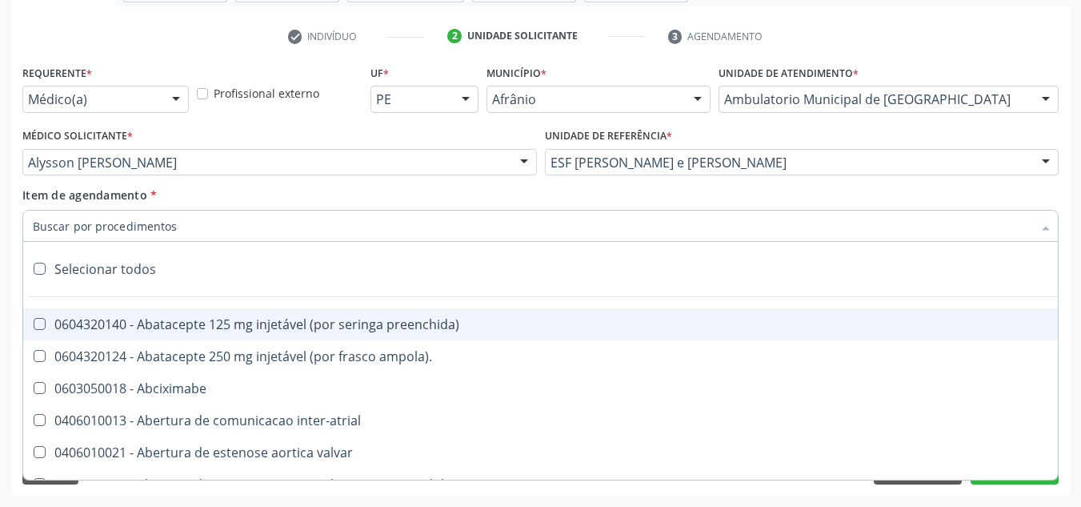
paste input "0301010072-225120"
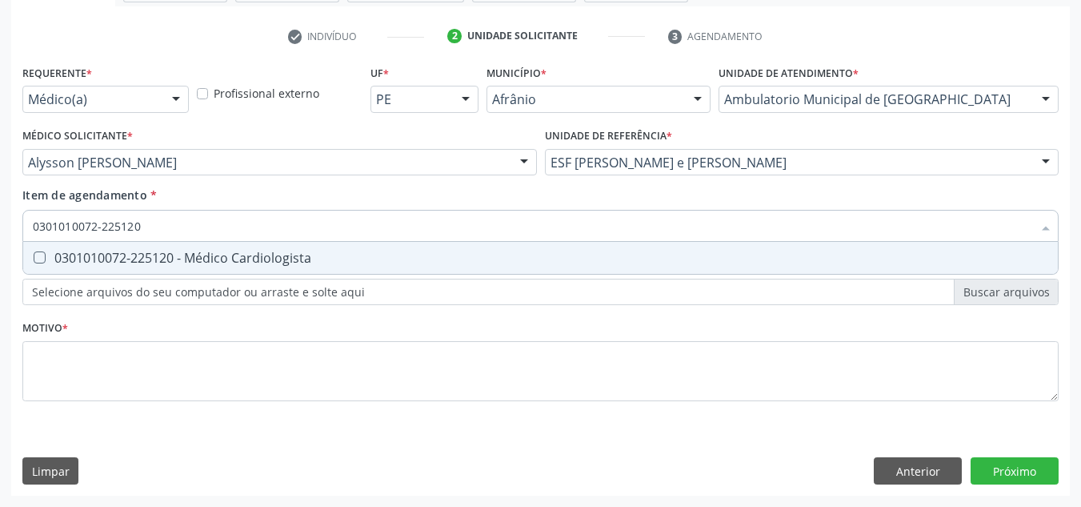
click at [355, 251] on div "0301010072-225120 - Médico Cardiologista" at bounding box center [541, 257] width 1016 height 13
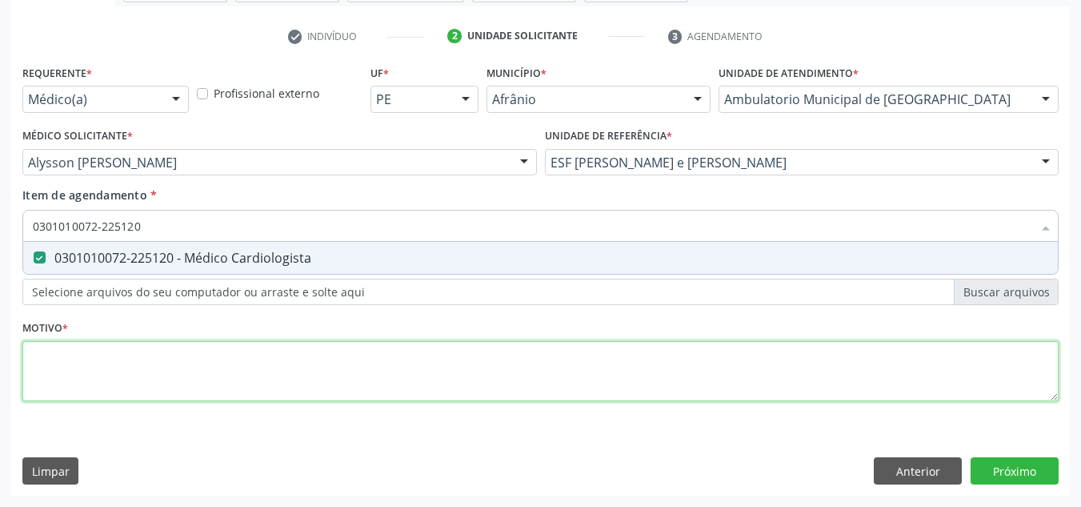
click at [342, 355] on div "Requerente * Médico(a) Médico(a) Enfermeiro(a) Paciente Nenhum resultado encont…" at bounding box center [540, 242] width 1036 height 363
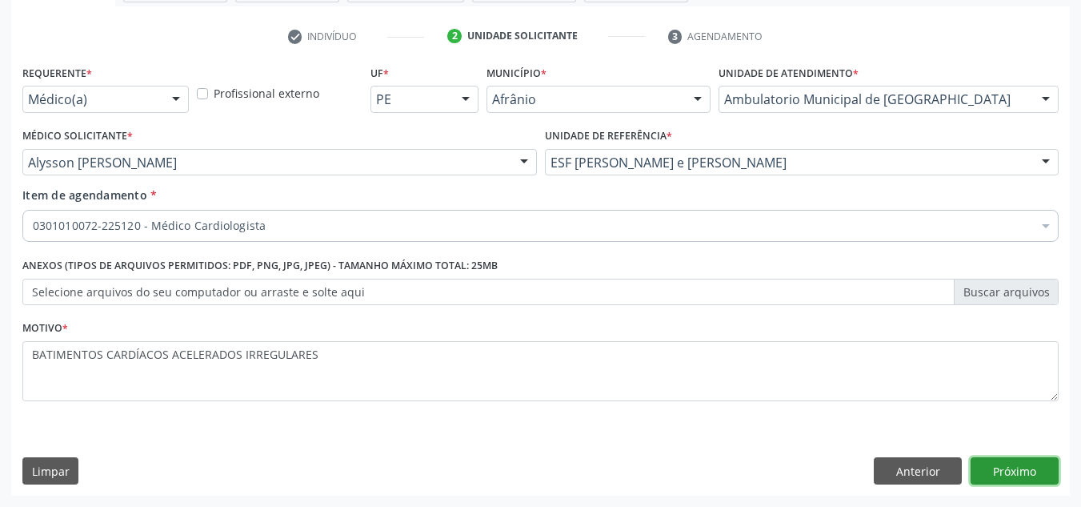
click at [1019, 475] on button "Próximo" at bounding box center [1015, 470] width 88 height 27
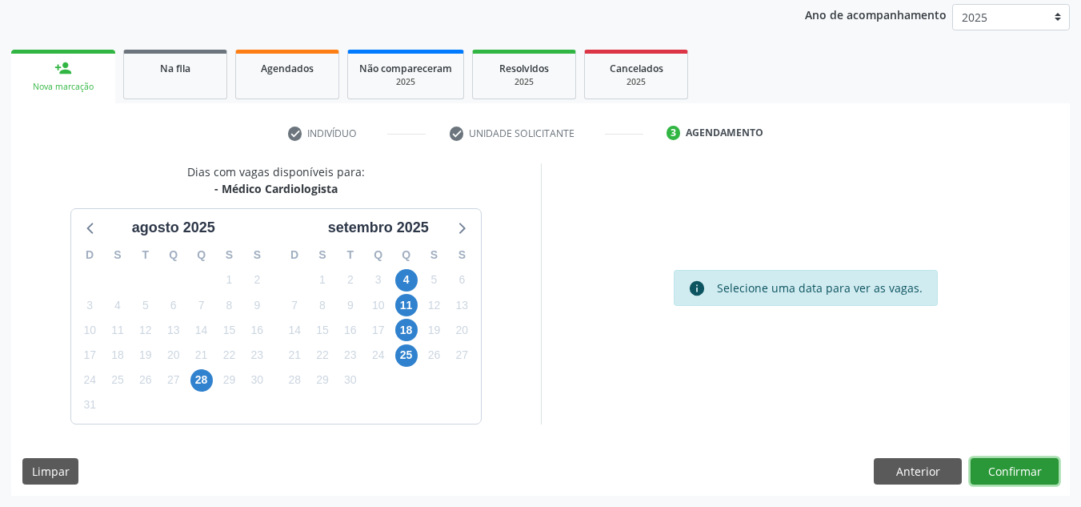
click at [1019, 475] on button "Confirmar" at bounding box center [1015, 471] width 88 height 27
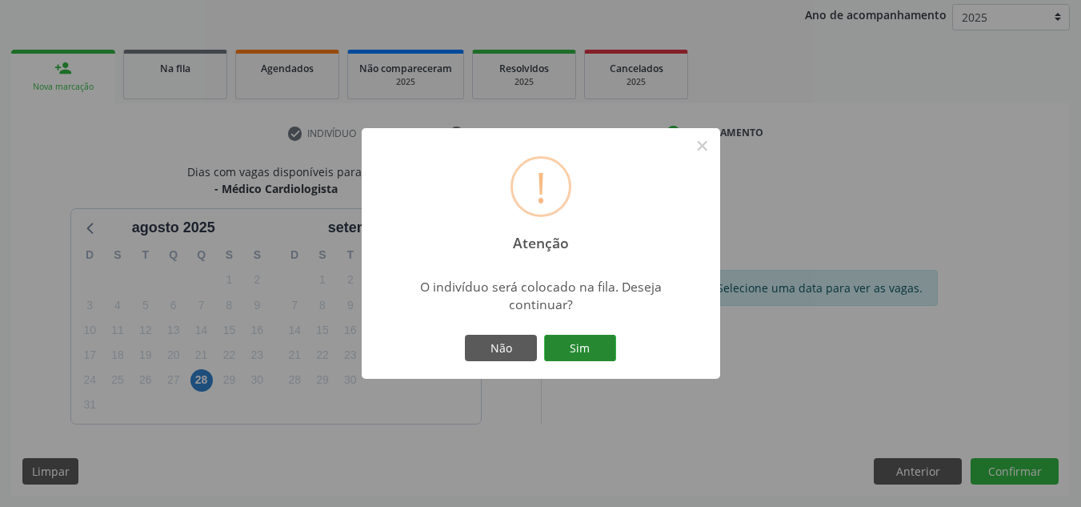
click at [587, 355] on button "Sim" at bounding box center [580, 348] width 72 height 27
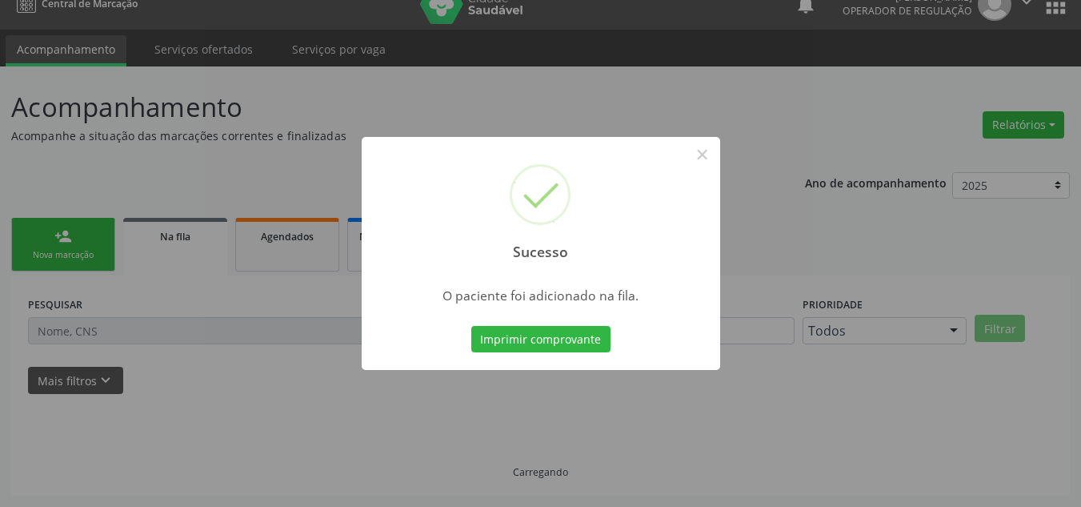
scroll to position [22, 0]
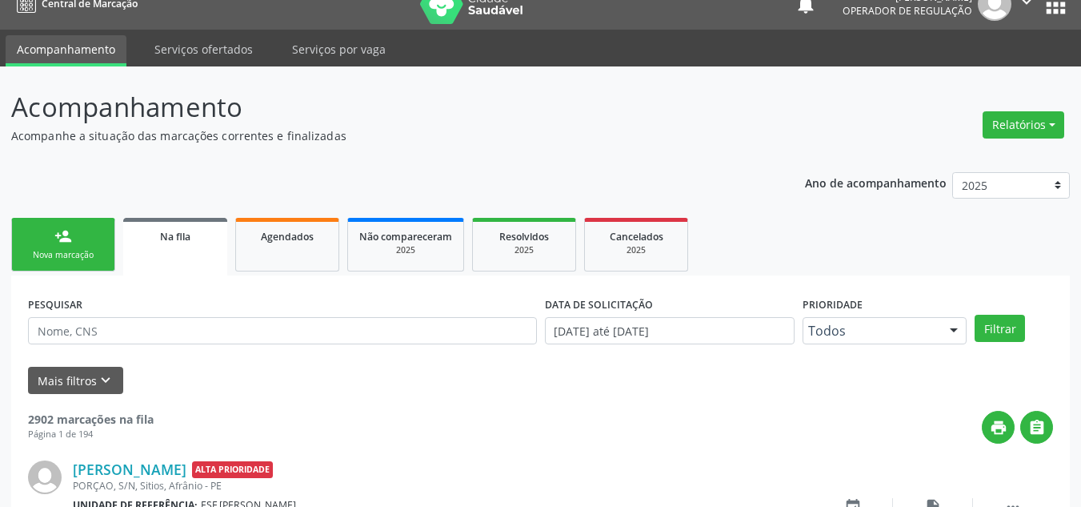
click at [63, 258] on div "Nova marcação" at bounding box center [63, 255] width 80 height 12
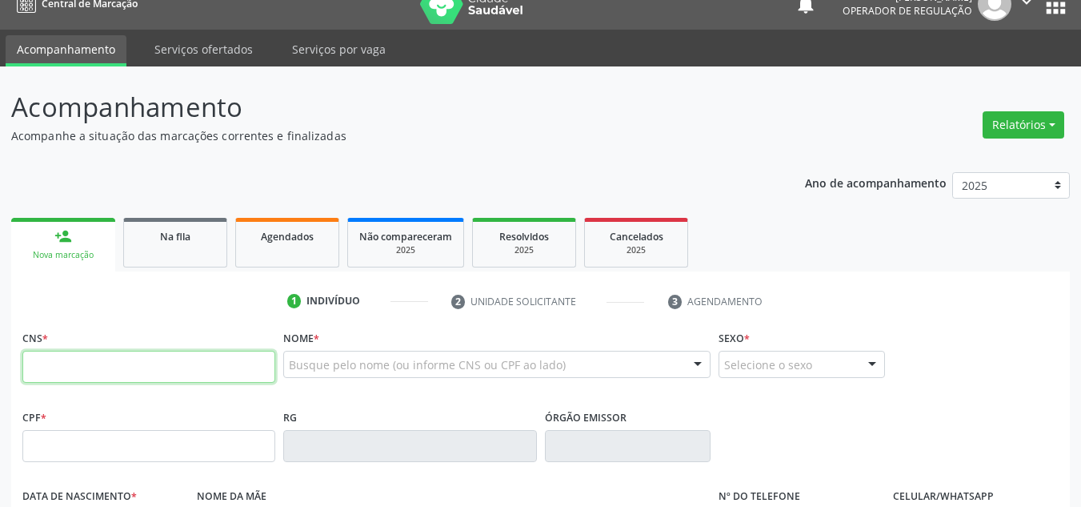
click at [76, 357] on input "text" at bounding box center [148, 367] width 253 height 32
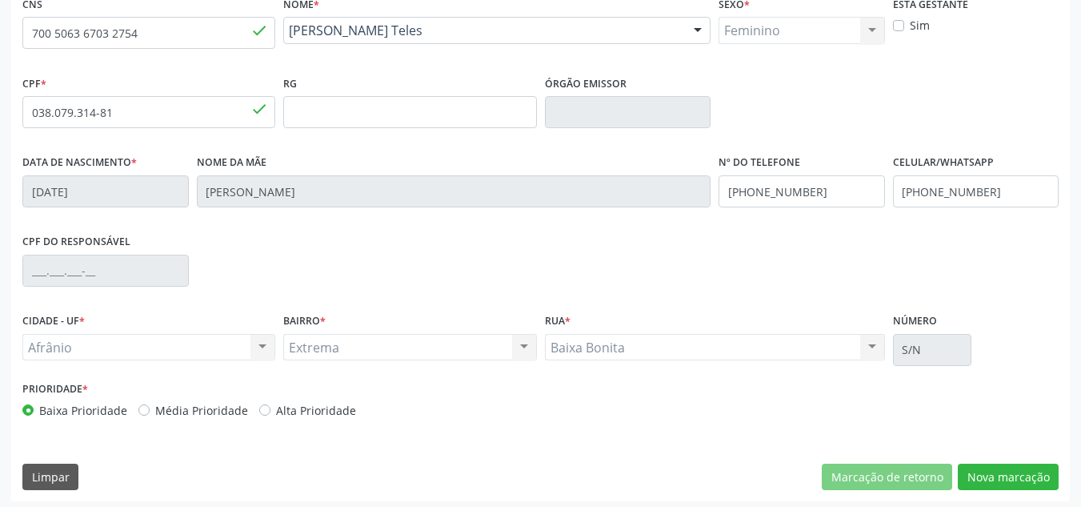
scroll to position [361, 0]
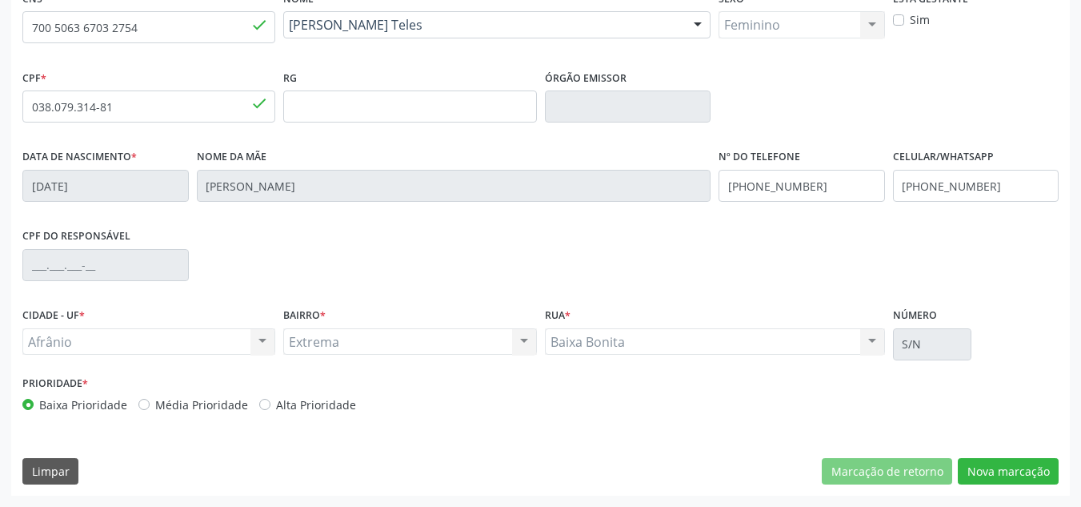
drag, startPoint x: 185, startPoint y: 404, endPoint x: 170, endPoint y: 402, distance: 15.4
click at [179, 402] on label "Média Prioridade" at bounding box center [201, 404] width 93 height 17
click at [198, 410] on label "Média Prioridade" at bounding box center [201, 404] width 93 height 17
click at [202, 408] on label "Média Prioridade" at bounding box center [201, 404] width 93 height 17
click at [150, 408] on input "Média Prioridade" at bounding box center [143, 403] width 11 height 14
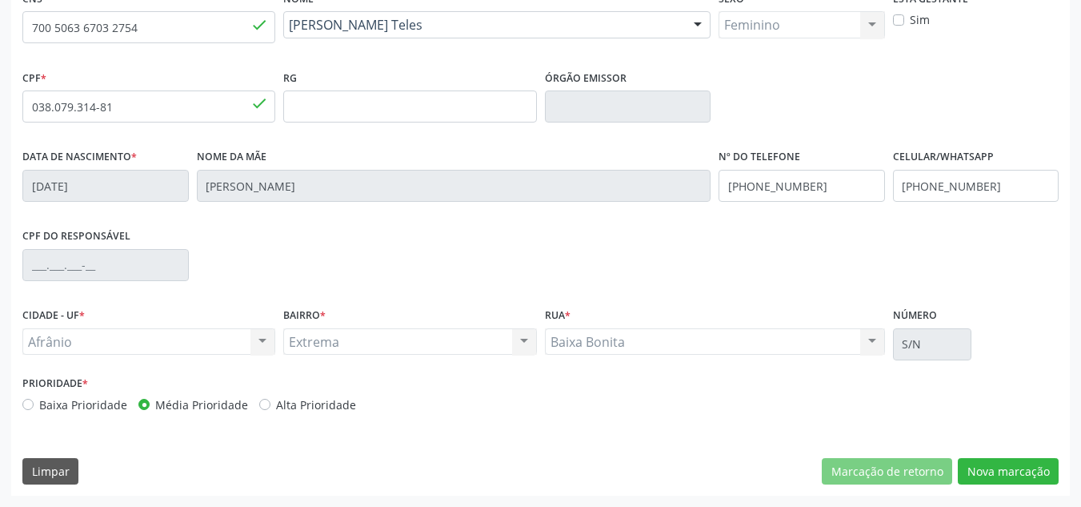
click at [990, 487] on div "CNS 700 5063 6703 2754 done Nome * [PERSON_NAME] Teles [PERSON_NAME] Teles CNS:…" at bounding box center [540, 240] width 1059 height 509
drag, startPoint x: 990, startPoint y: 487, endPoint x: 999, endPoint y: 472, distance: 17.6
click at [992, 482] on div "CNS 700 5063 6703 2754 done Nome * [PERSON_NAME] Teles [PERSON_NAME] Teles CNS:…" at bounding box center [540, 240] width 1059 height 509
click at [999, 472] on button "Nova marcação" at bounding box center [1008, 471] width 101 height 27
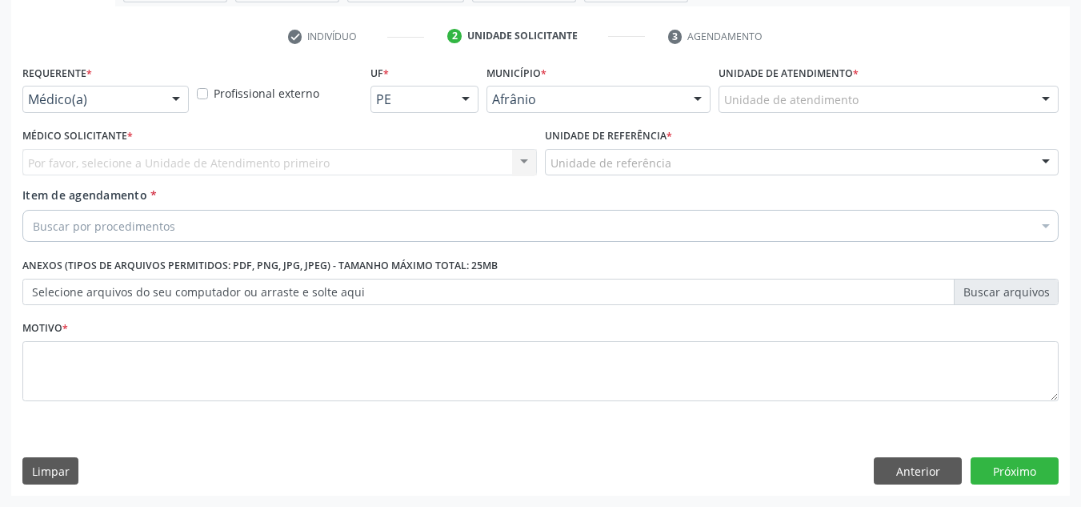
scroll to position [287, 0]
click at [920, 106] on div "Unidade de atendimento" at bounding box center [889, 99] width 340 height 27
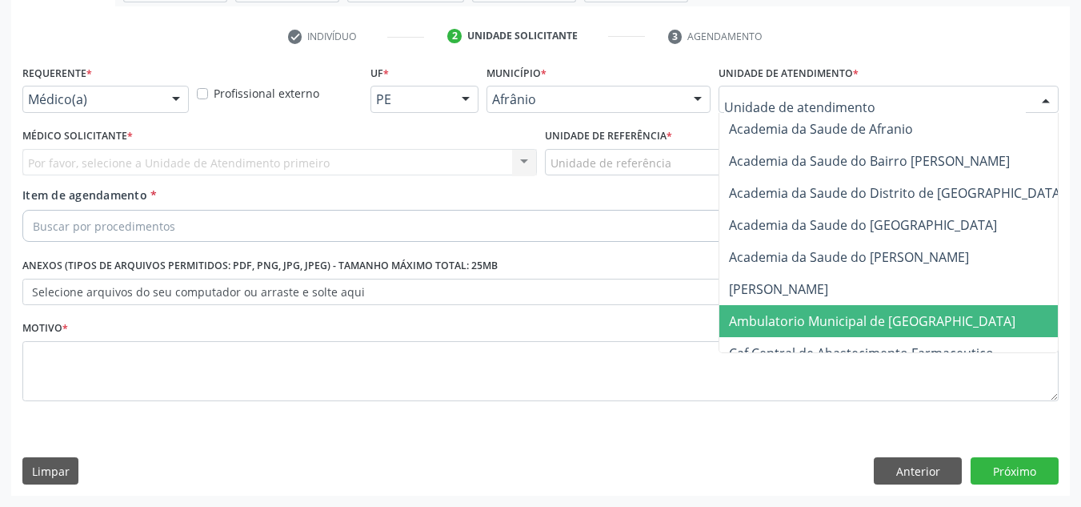
click at [871, 313] on span "Ambulatorio Municipal de [GEOGRAPHIC_DATA]" at bounding box center [872, 321] width 287 height 18
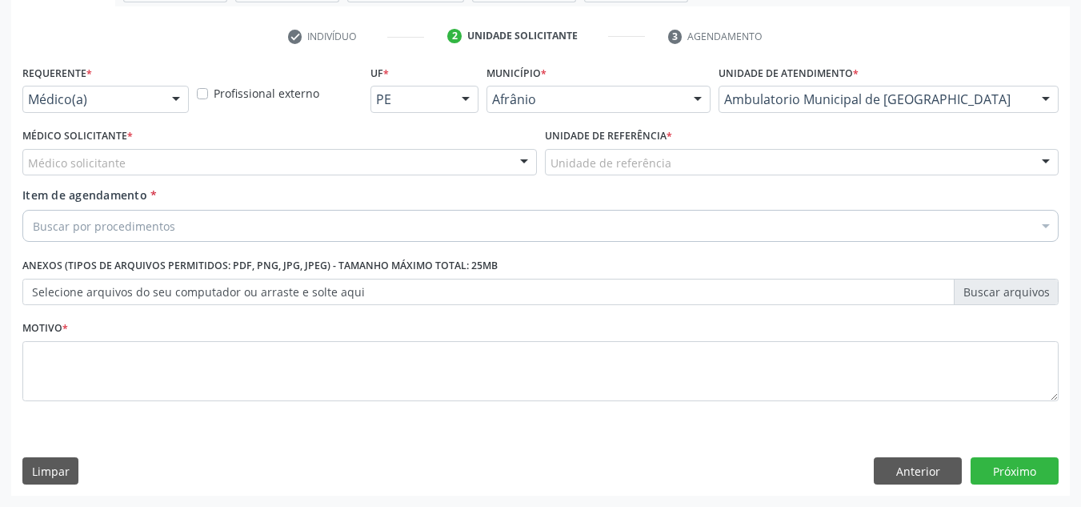
click at [283, 154] on div "Médico solicitante" at bounding box center [279, 162] width 515 height 27
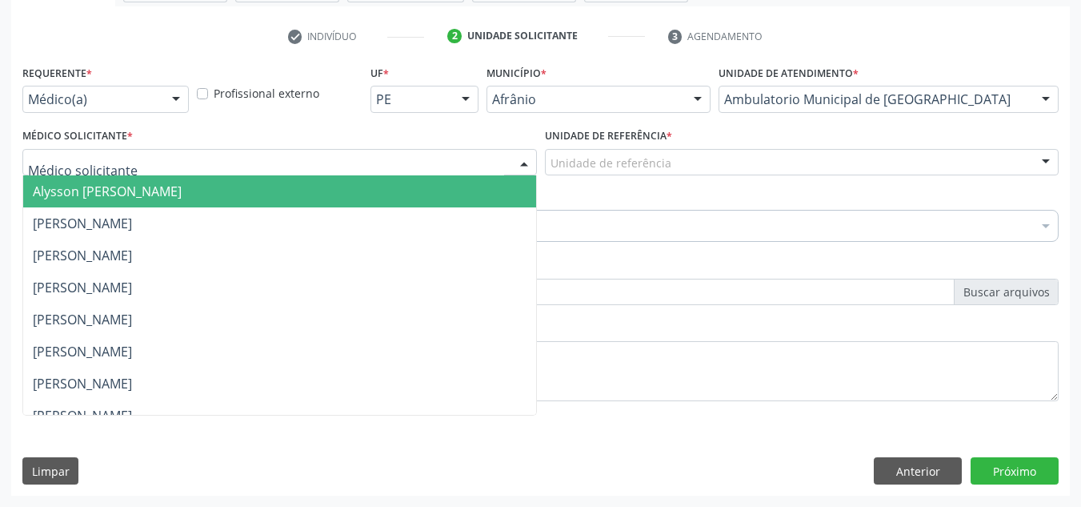
click at [286, 182] on span "Alysson [PERSON_NAME]" at bounding box center [279, 191] width 513 height 32
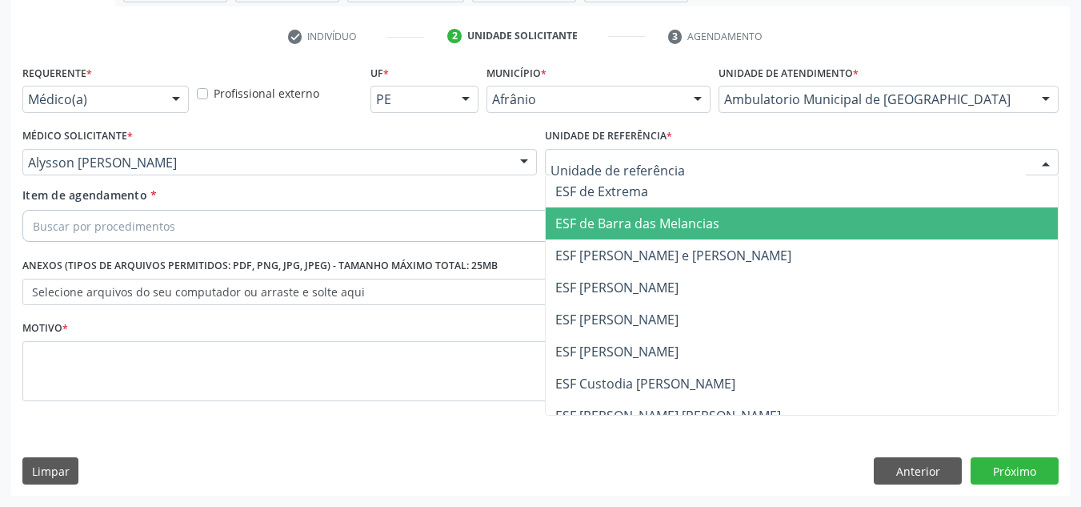
click at [586, 209] on span "ESF de Barra das Melancias" at bounding box center [802, 223] width 513 height 32
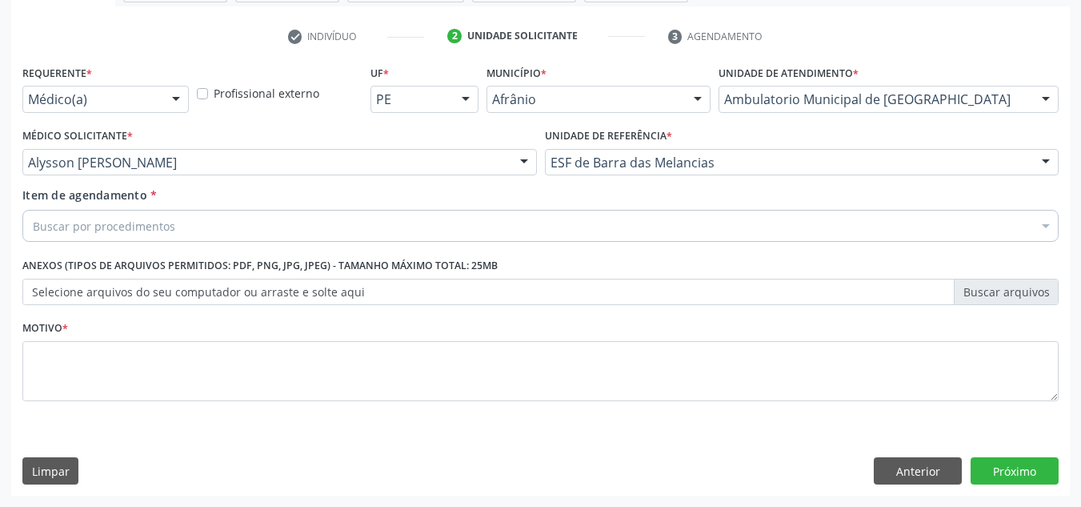
click at [521, 232] on div "Buscar por procedimentos" at bounding box center [540, 226] width 1036 height 32
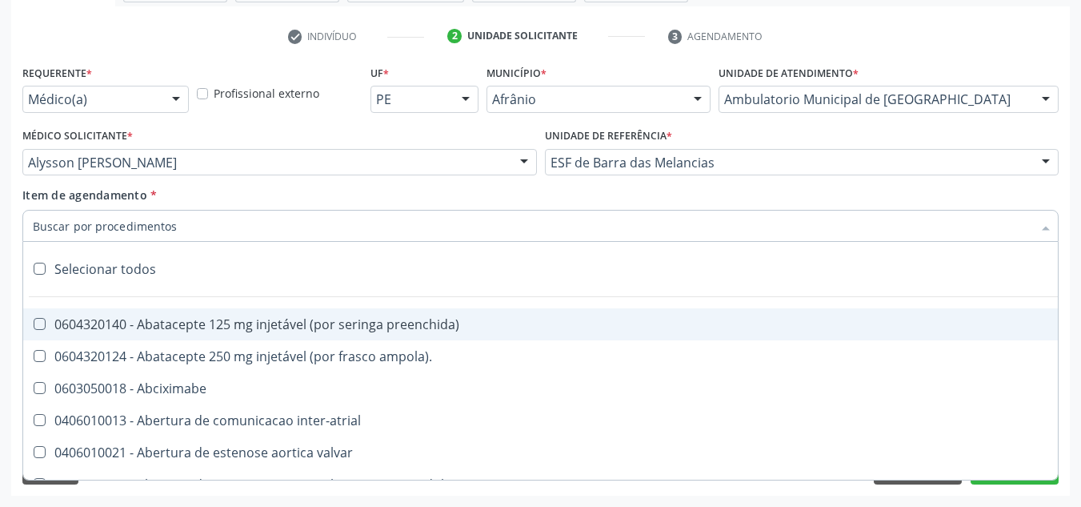
paste input "0301010072-225120"
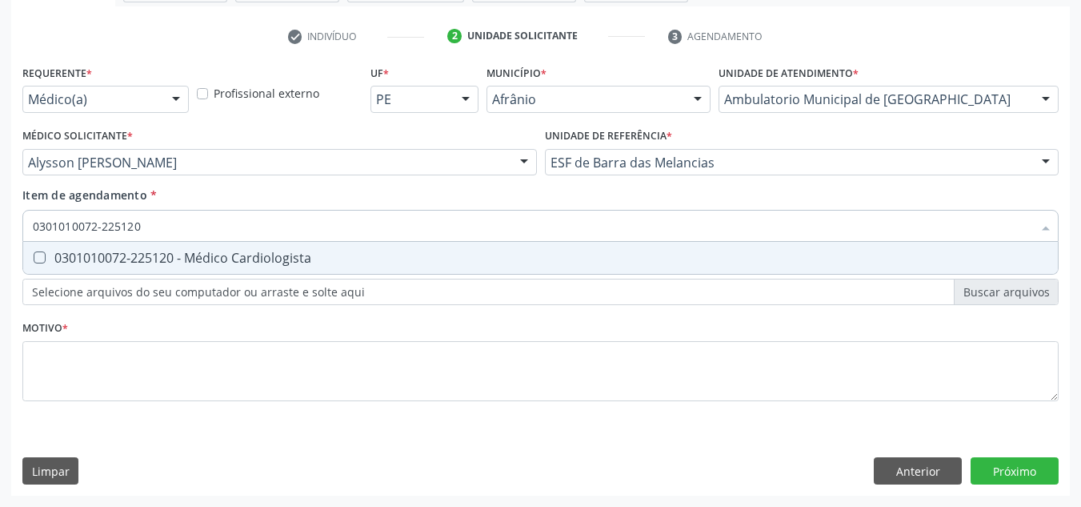
click at [471, 255] on div "0301010072-225120 - Médico Cardiologista" at bounding box center [541, 257] width 1016 height 13
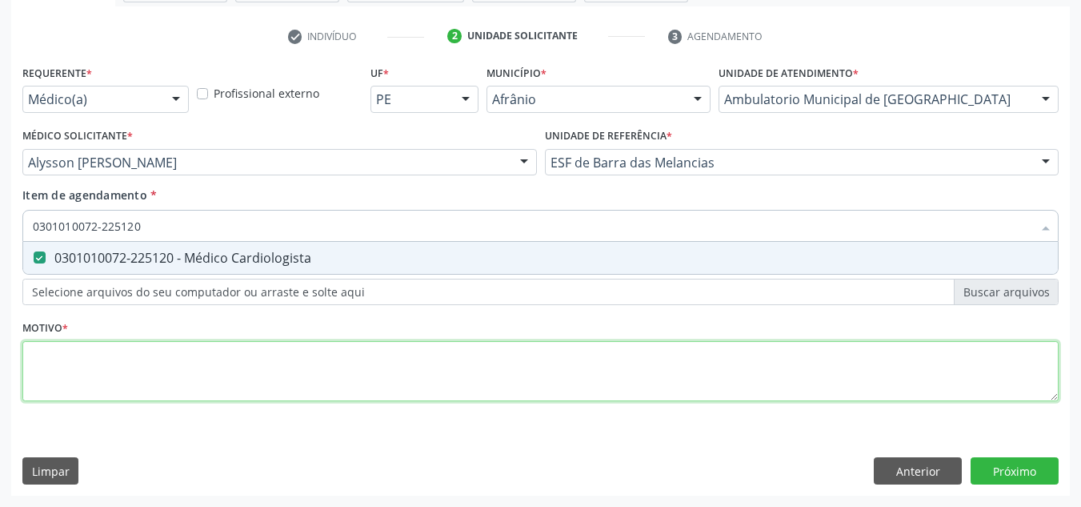
click at [348, 391] on div "Requerente * Médico(a) Médico(a) Enfermeiro(a) Paciente Nenhum resultado encont…" at bounding box center [540, 242] width 1036 height 363
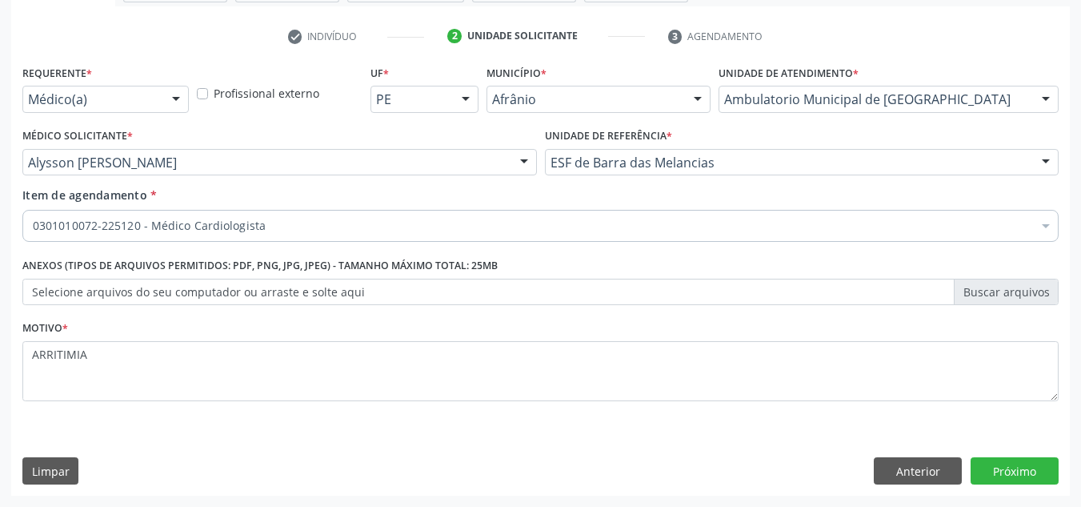
click at [1070, 470] on div "Acompanhamento Acompanhe a situação das marcações correntes e finalizadas Relat…" at bounding box center [540, 154] width 1081 height 705
click at [1060, 464] on div "Requerente * Médico(a) Médico(a) Enfermeiro(a) Paciente Nenhum resultado encont…" at bounding box center [540, 278] width 1059 height 435
drag, startPoint x: 1051, startPoint y: 464, endPoint x: 1040, endPoint y: 467, distance: 10.9
click at [1040, 467] on button "Próximo" at bounding box center [1015, 470] width 88 height 27
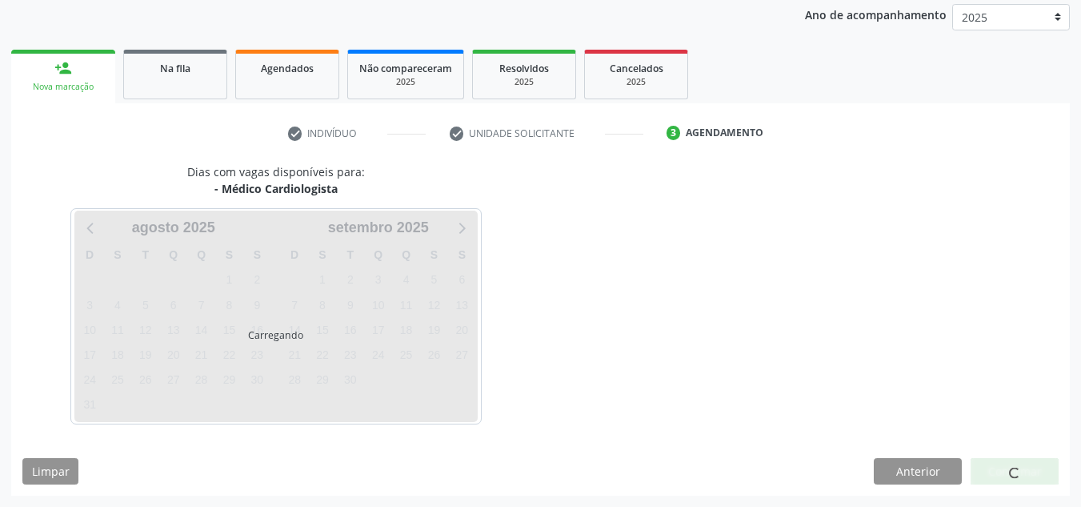
scroll to position [190, 0]
click at [1037, 469] on div at bounding box center [1015, 471] width 88 height 27
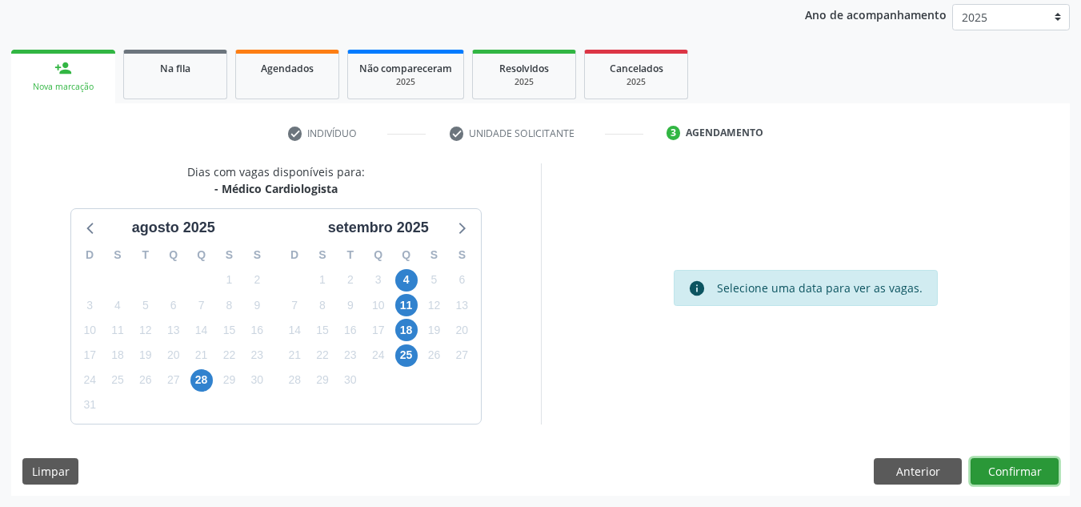
click at [1039, 472] on button "Confirmar" at bounding box center [1015, 471] width 88 height 27
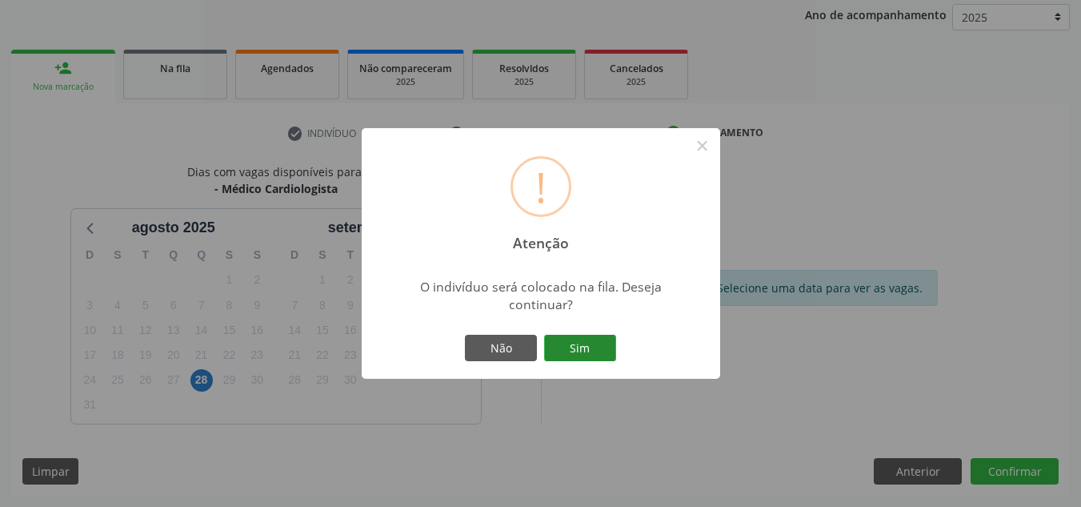
click at [558, 347] on button "Sim" at bounding box center [580, 348] width 72 height 27
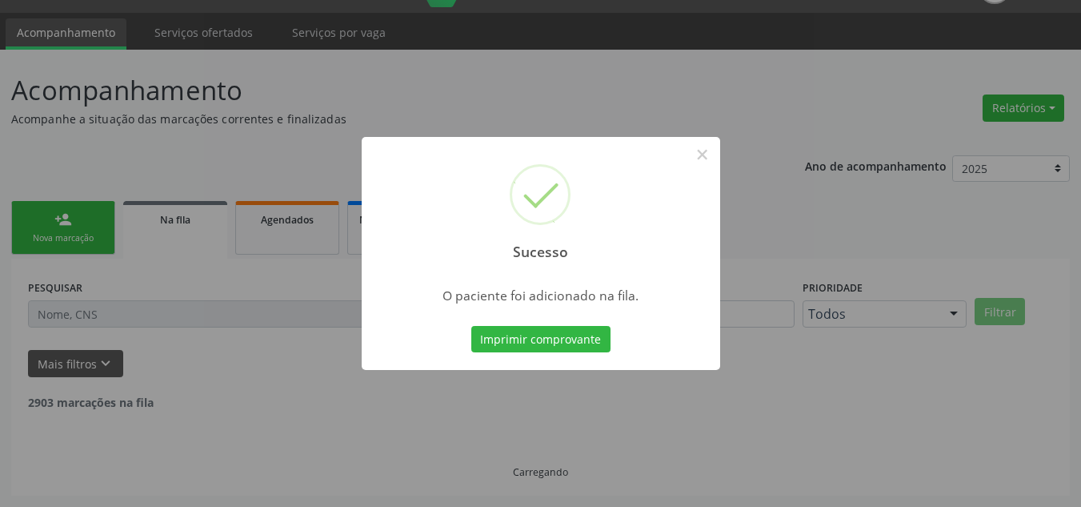
scroll to position [22, 0]
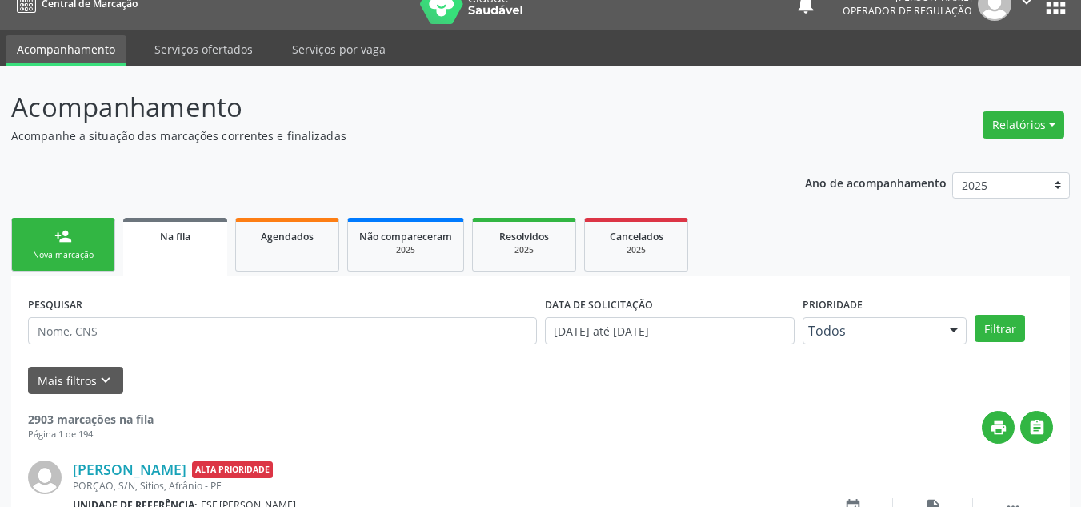
drag, startPoint x: 54, startPoint y: 241, endPoint x: 62, endPoint y: 253, distance: 14.9
click at [54, 241] on link "person_add Nova marcação" at bounding box center [63, 245] width 104 height 54
click at [62, 253] on div "Nova marcação" at bounding box center [63, 255] width 80 height 12
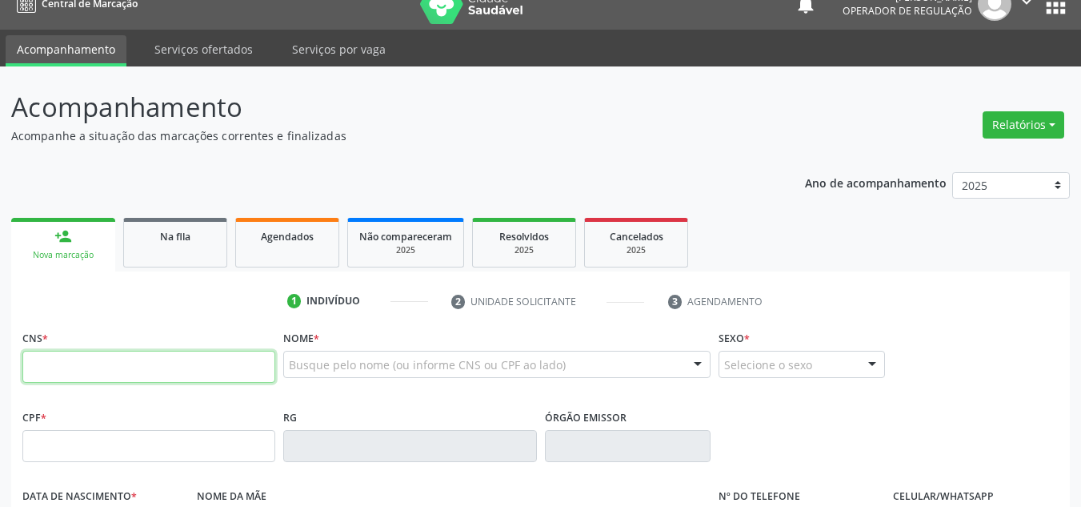
click at [103, 365] on input "text" at bounding box center [148, 367] width 253 height 32
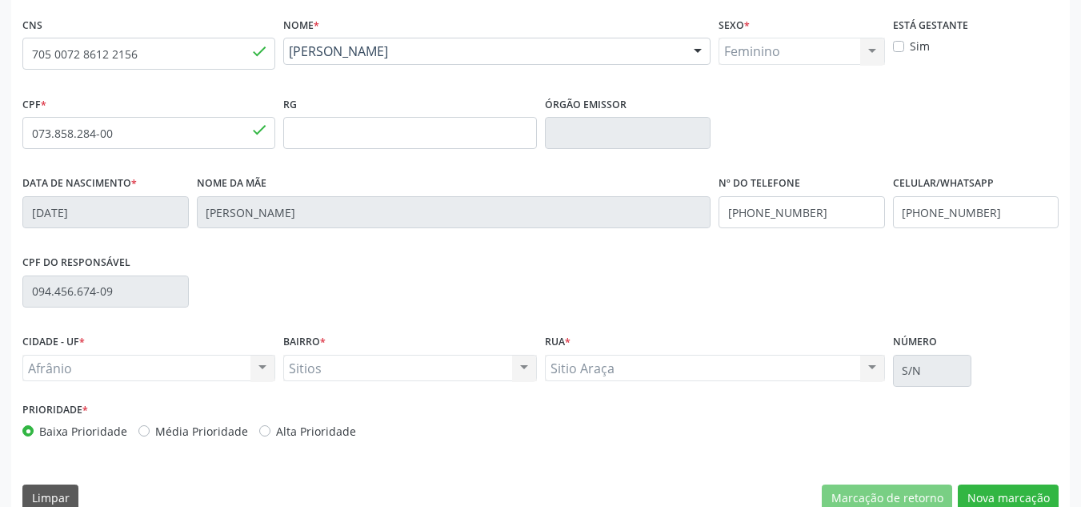
scroll to position [342, 0]
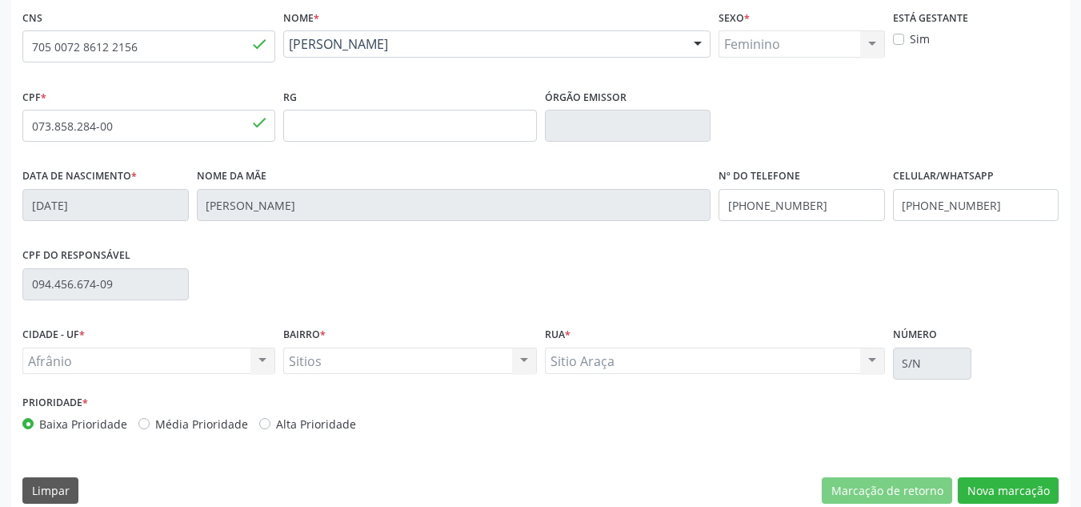
click at [186, 422] on label "Média Prioridade" at bounding box center [201, 423] width 93 height 17
click at [150, 422] on input "Média Prioridade" at bounding box center [143, 422] width 11 height 14
click at [963, 492] on button "Nova marcação" at bounding box center [1008, 490] width 101 height 27
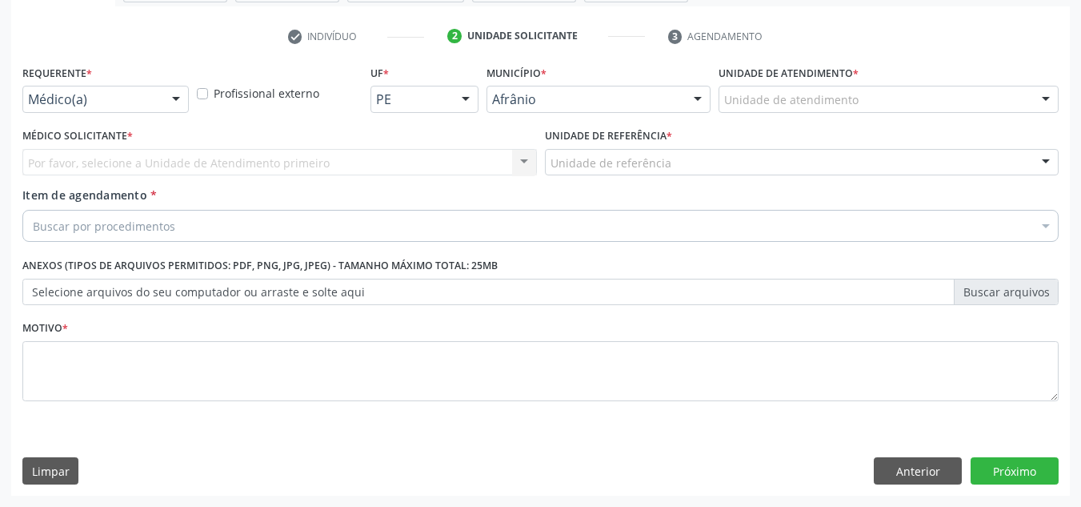
scroll to position [287, 0]
click at [889, 102] on div at bounding box center [889, 99] width 340 height 27
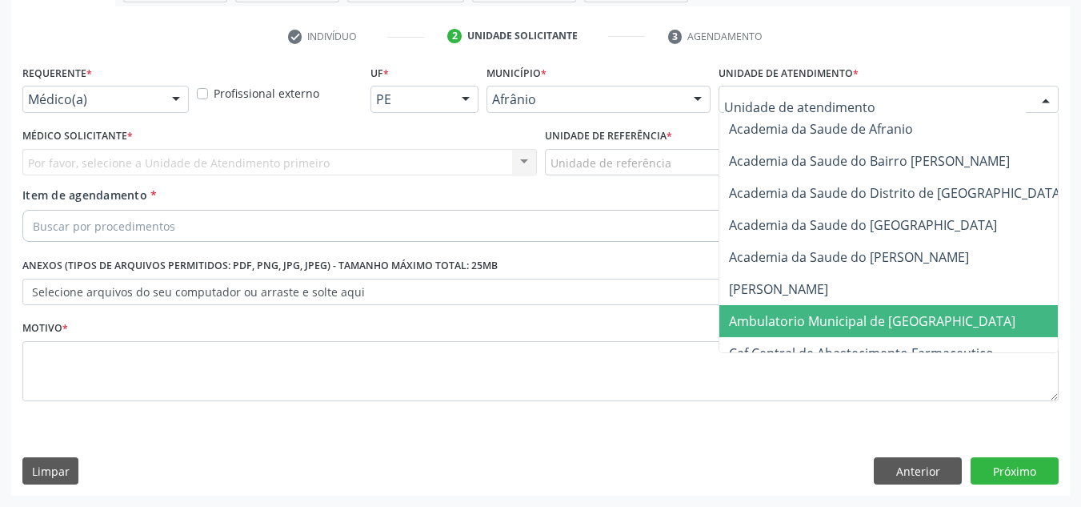
click at [760, 318] on span "Ambulatorio Municipal de [GEOGRAPHIC_DATA]" at bounding box center [872, 321] width 287 height 18
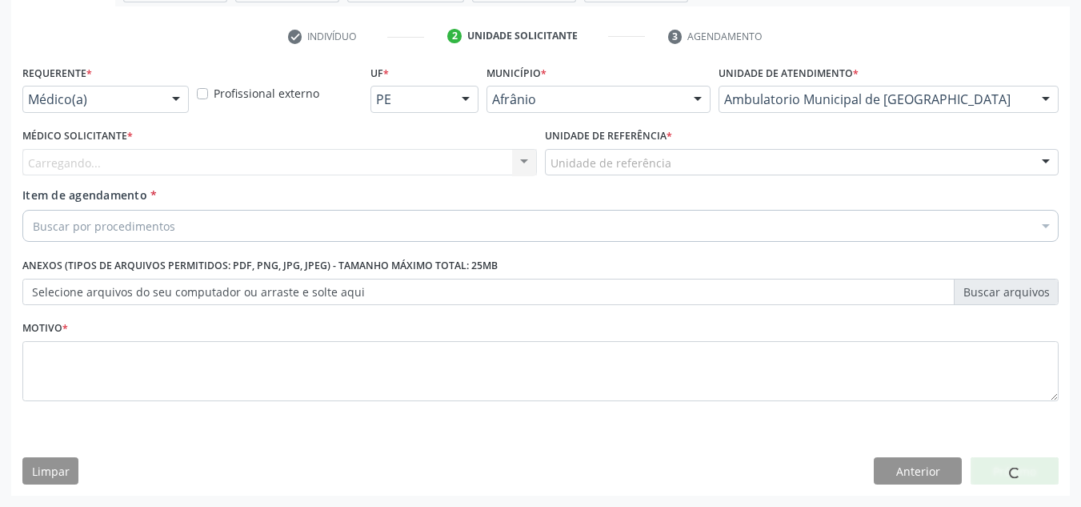
click at [463, 176] on div "Médico Solicitante * [GEOGRAPHIC_DATA]... Nenhum resultado encontrado para: " "…" at bounding box center [279, 155] width 523 height 62
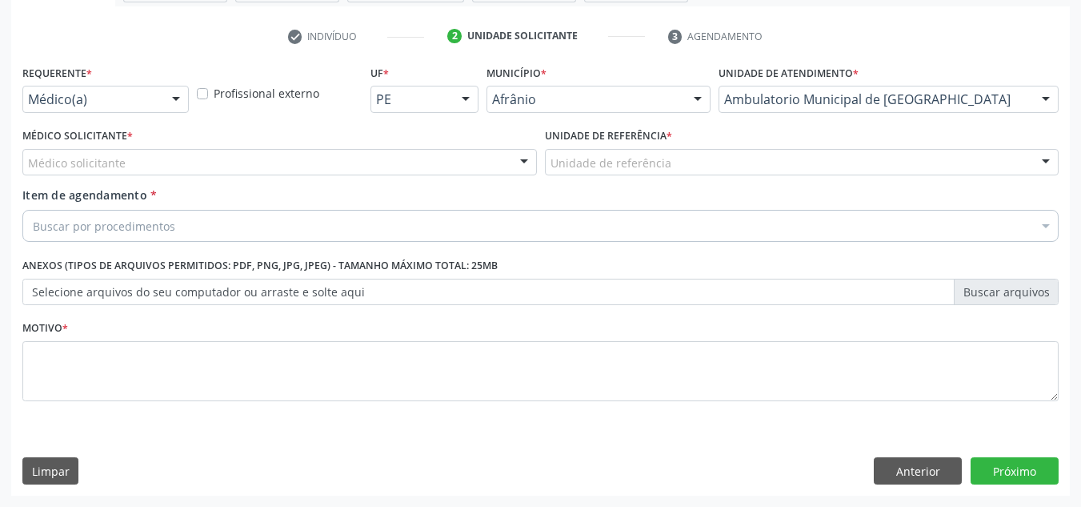
click at [463, 176] on div "Médico Solicitante * Médico solicitante [PERSON_NAME] [PERSON_NAME] [PERSON_NAM…" at bounding box center [279, 155] width 523 height 62
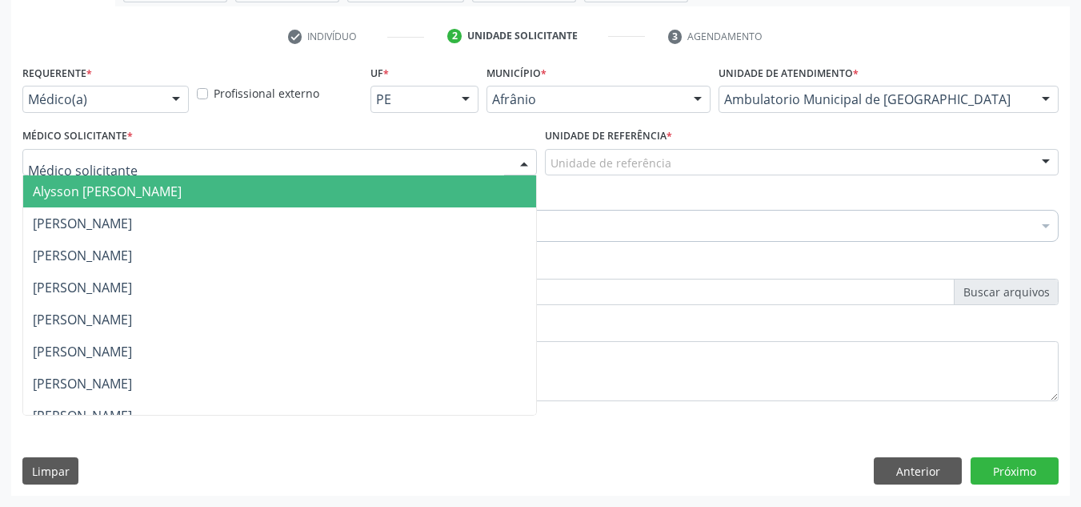
click at [451, 158] on div at bounding box center [279, 162] width 515 height 27
click at [455, 182] on span "Alysson [PERSON_NAME]" at bounding box center [279, 191] width 513 height 32
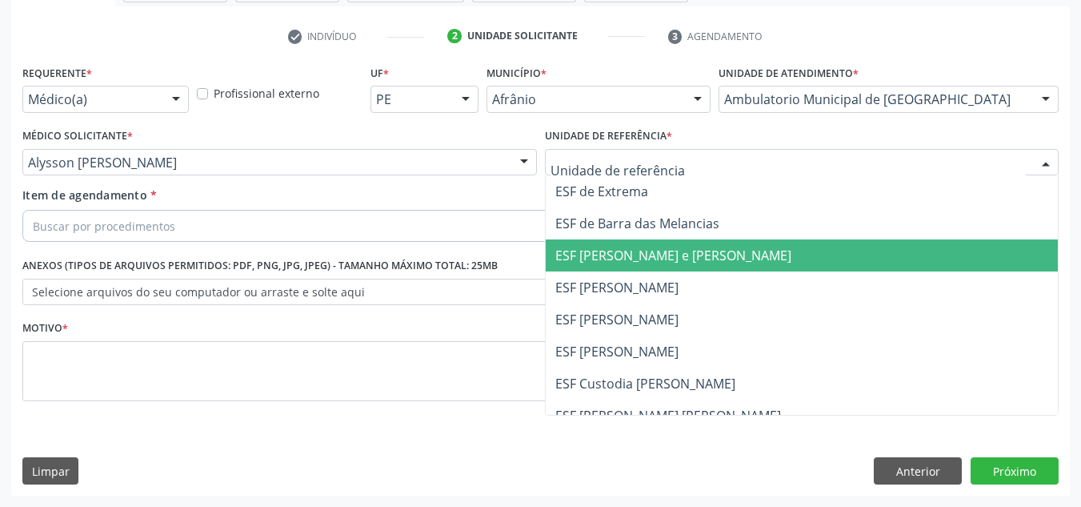
drag, startPoint x: 628, startPoint y: 241, endPoint x: 579, endPoint y: 212, distance: 56.7
click at [621, 237] on ul "ESF de Extrema ESF de Barra das Melancias ESF [PERSON_NAME] e [PERSON_NAME] ESF…" at bounding box center [802, 335] width 513 height 320
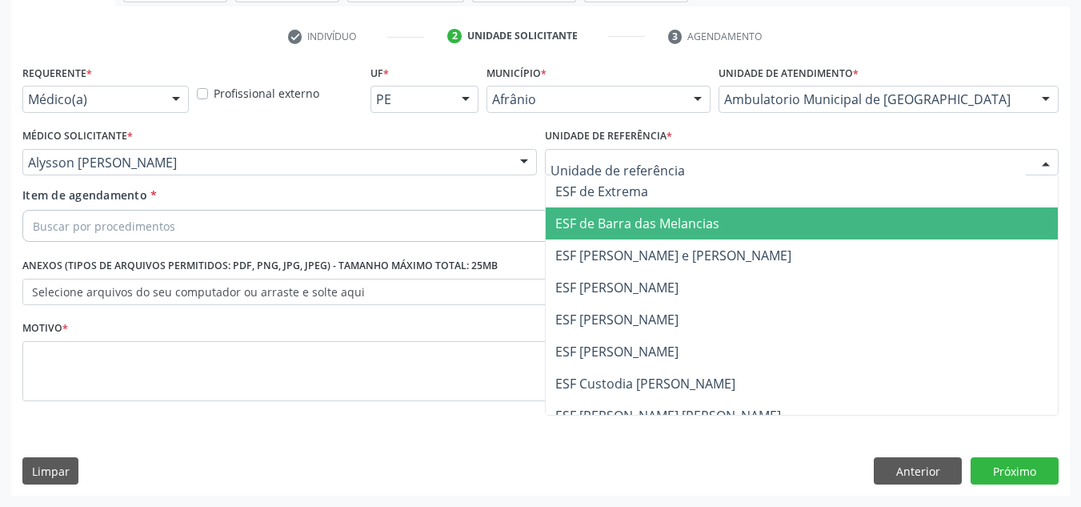
click at [593, 227] on span "ESF de Barra das Melancias" at bounding box center [637, 223] width 164 height 18
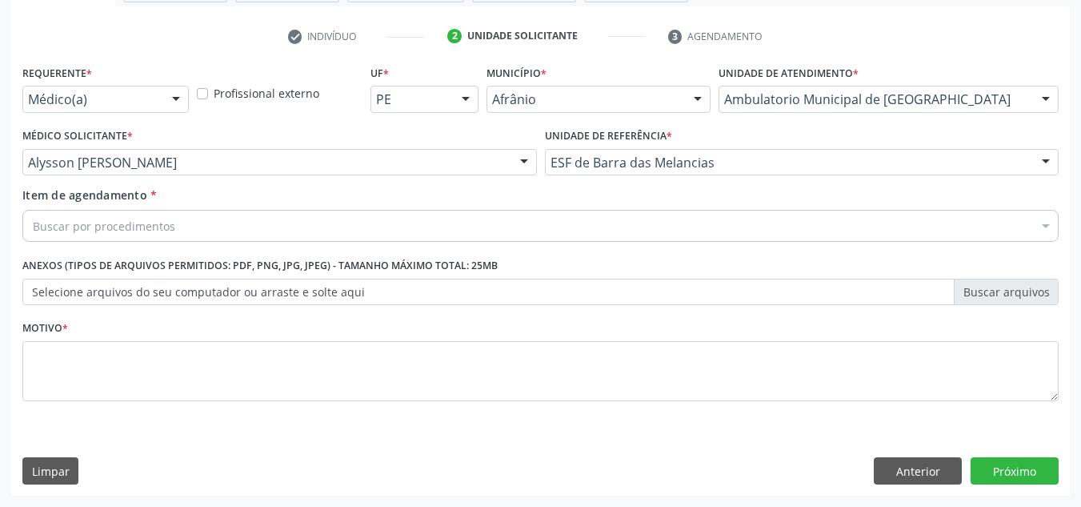
click at [555, 226] on div "Buscar por procedimentos" at bounding box center [540, 226] width 1036 height 32
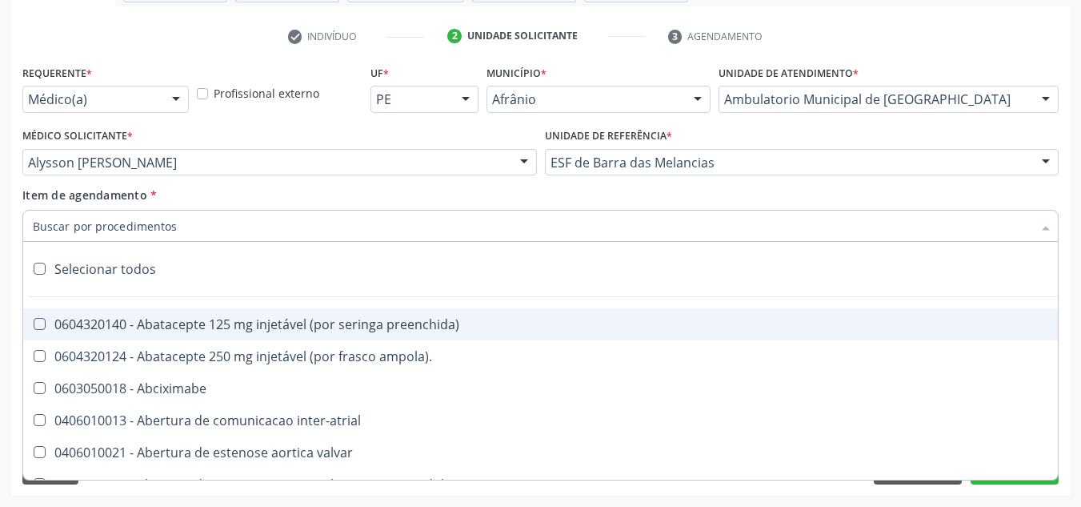
paste input "0301010072-225120"
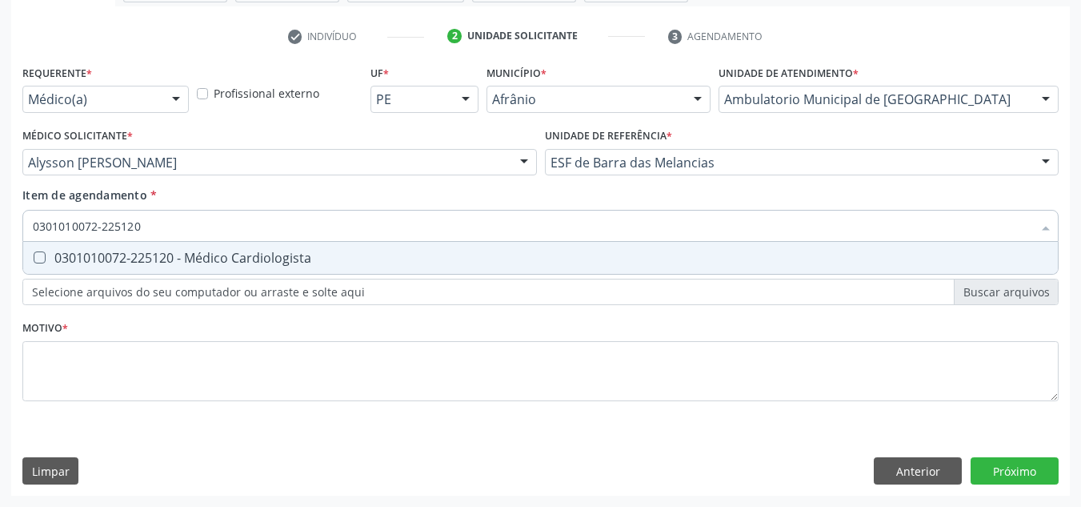
click at [419, 267] on span "0301010072-225120 - Médico Cardiologista" at bounding box center [540, 258] width 1035 height 32
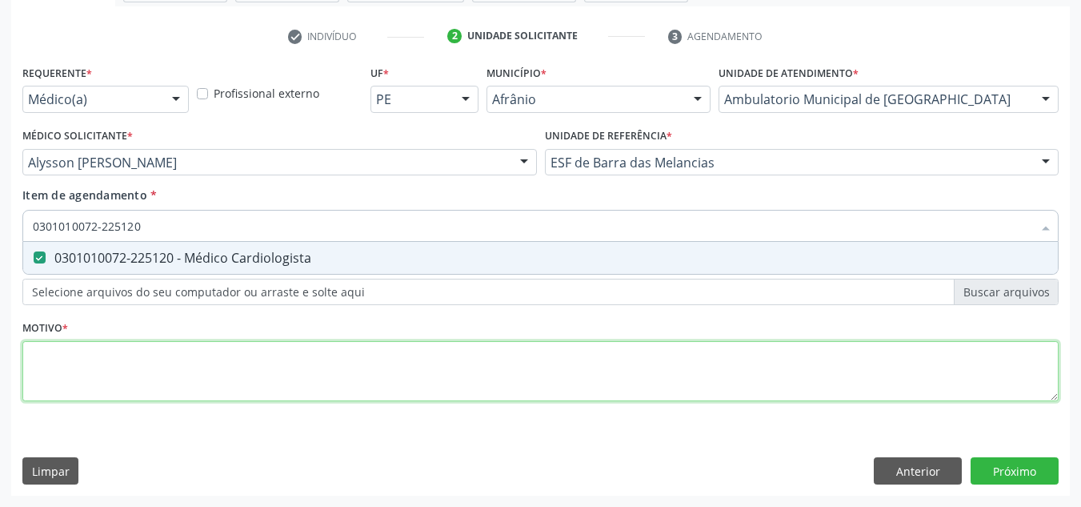
click at [380, 370] on div "Requerente * Médico(a) Médico(a) Enfermeiro(a) Paciente Nenhum resultado encont…" at bounding box center [540, 242] width 1036 height 363
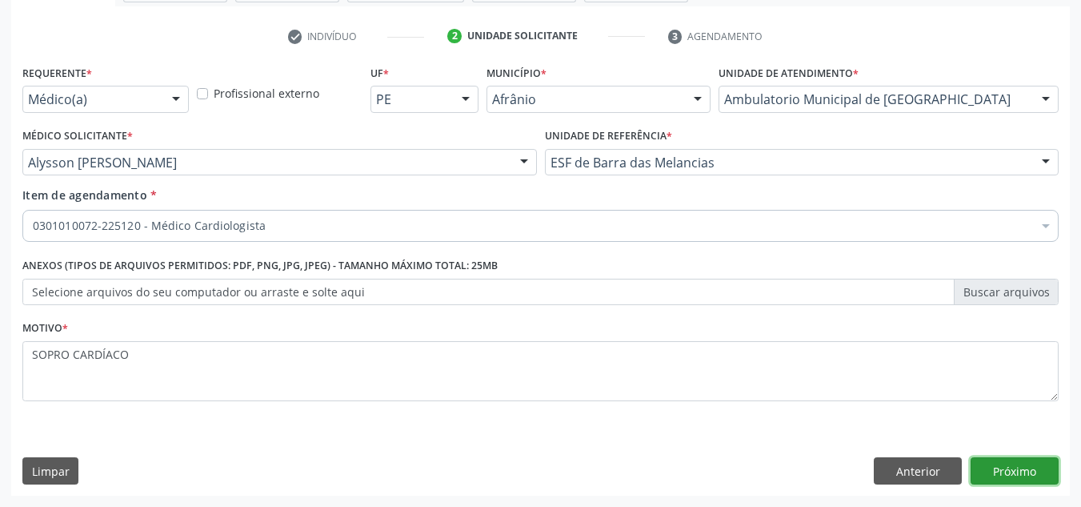
click at [1042, 474] on button "Próximo" at bounding box center [1015, 470] width 88 height 27
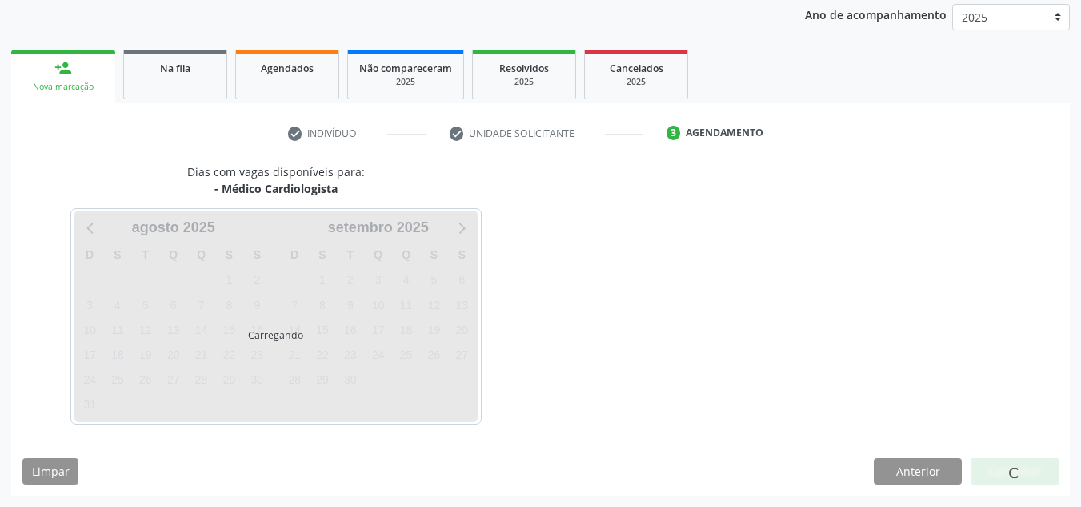
scroll to position [190, 0]
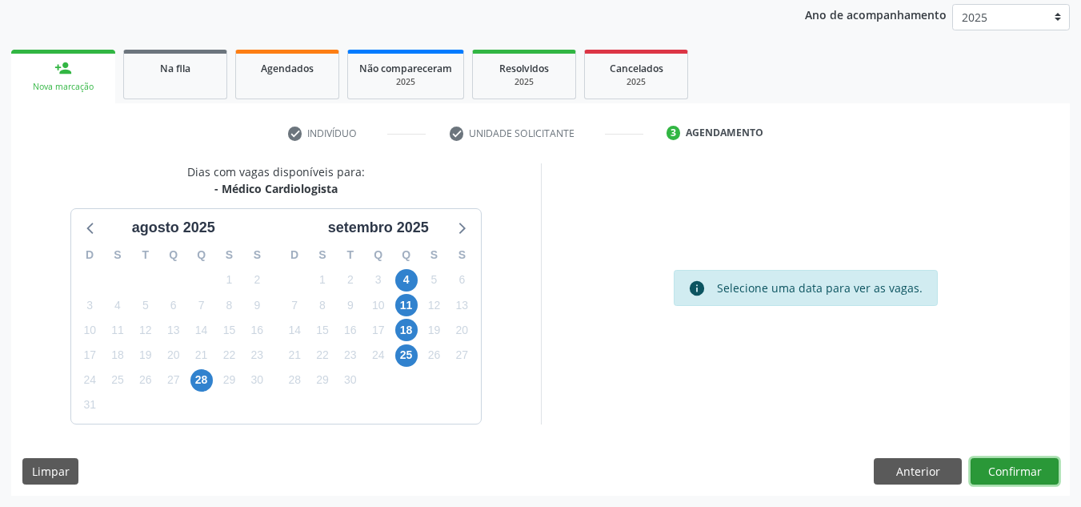
click at [1042, 474] on button "Confirmar" at bounding box center [1015, 471] width 88 height 27
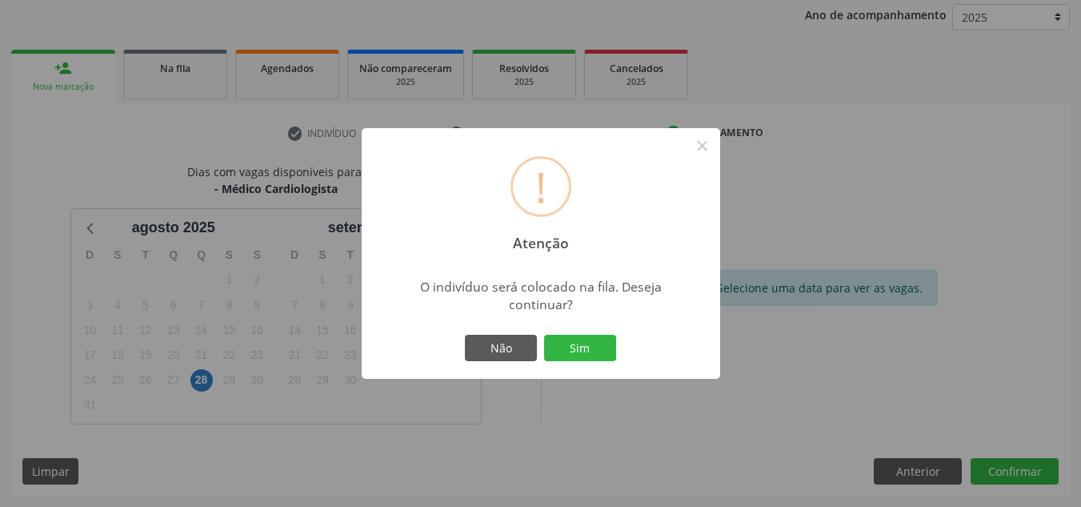
click at [544, 335] on button "Sim" at bounding box center [580, 348] width 72 height 27
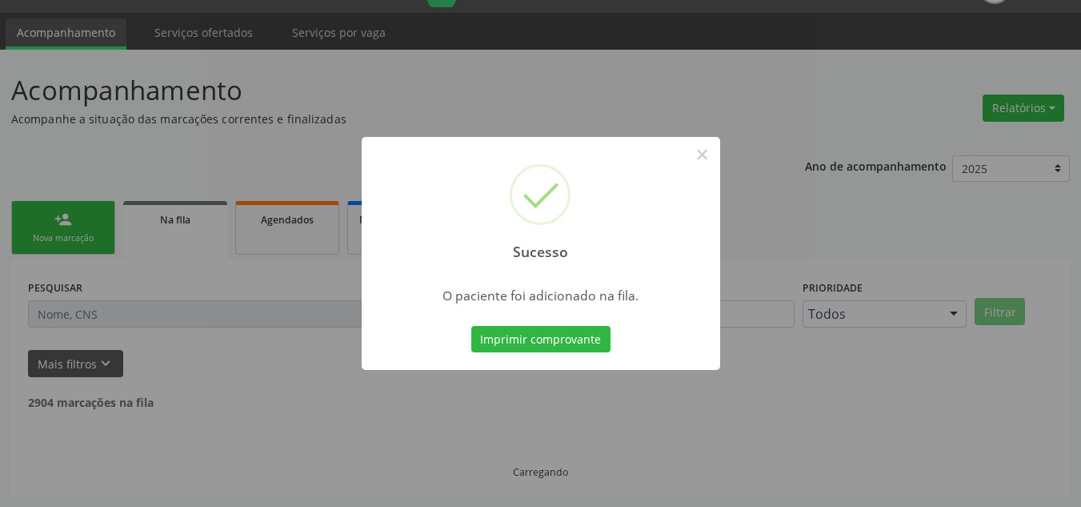
scroll to position [22, 0]
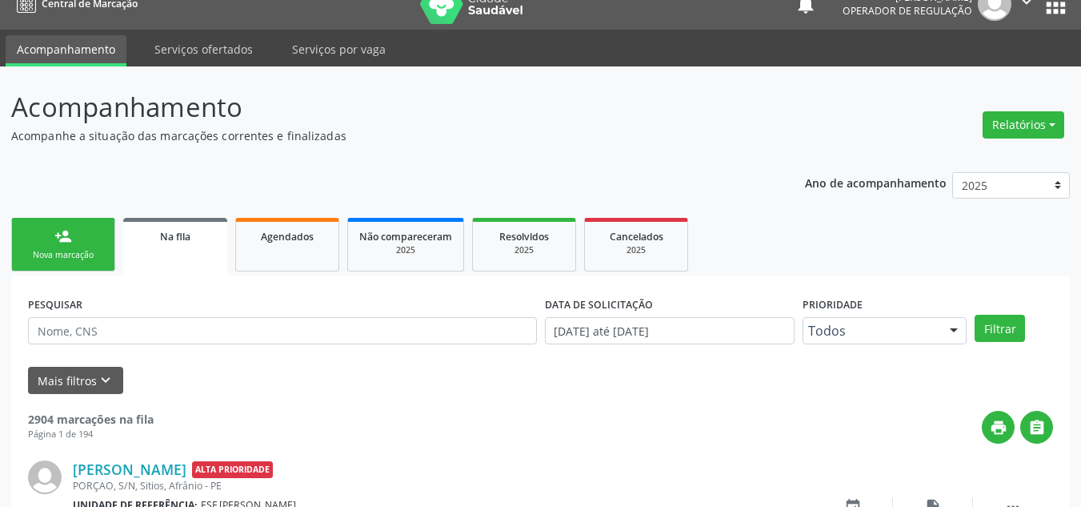
click at [101, 257] on div "Nova marcação" at bounding box center [63, 255] width 80 height 12
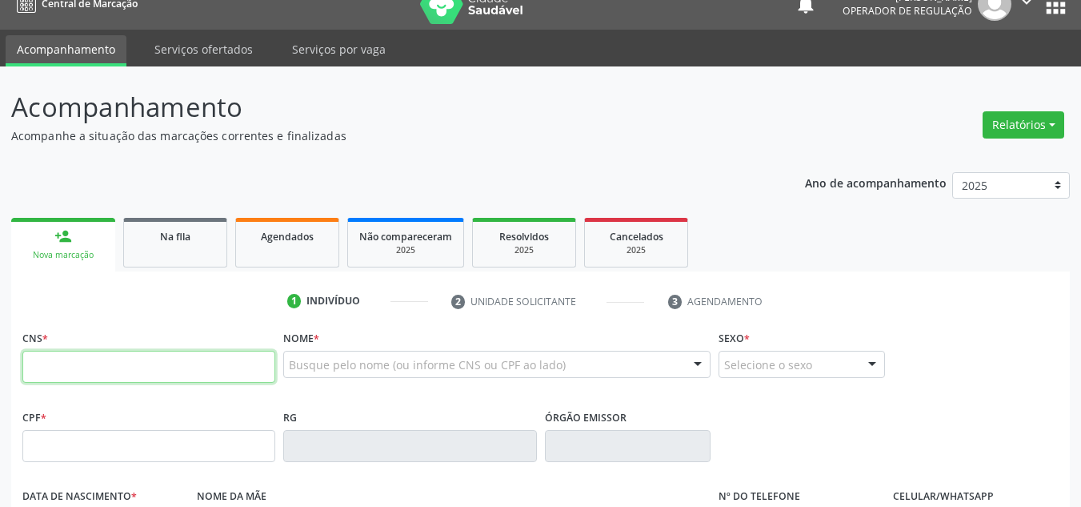
click at [62, 364] on input "text" at bounding box center [148, 367] width 253 height 32
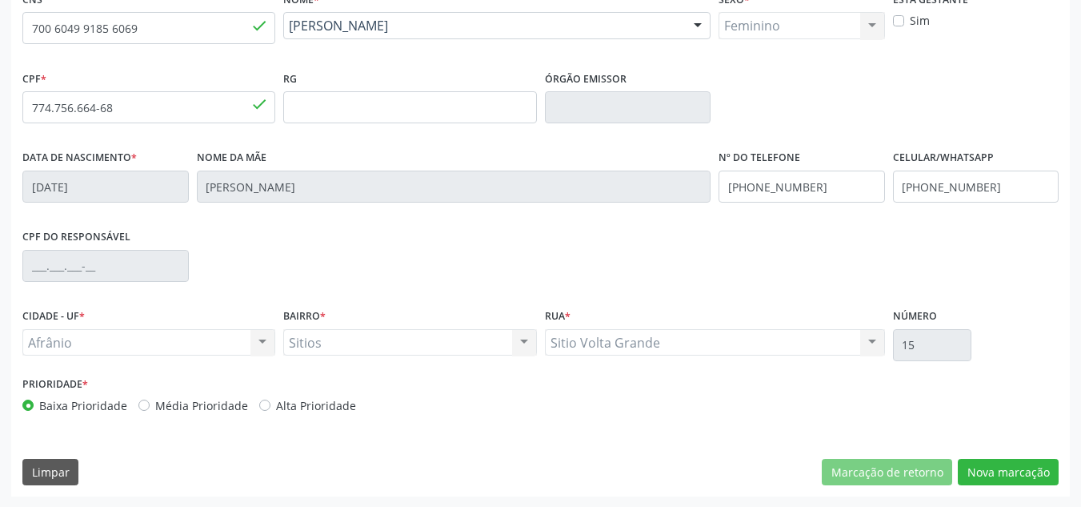
scroll to position [361, 0]
click at [230, 404] on label "Média Prioridade" at bounding box center [201, 404] width 93 height 17
click at [150, 404] on input "Média Prioridade" at bounding box center [143, 403] width 11 height 14
click at [998, 464] on button "Nova marcação" at bounding box center [1008, 471] width 101 height 27
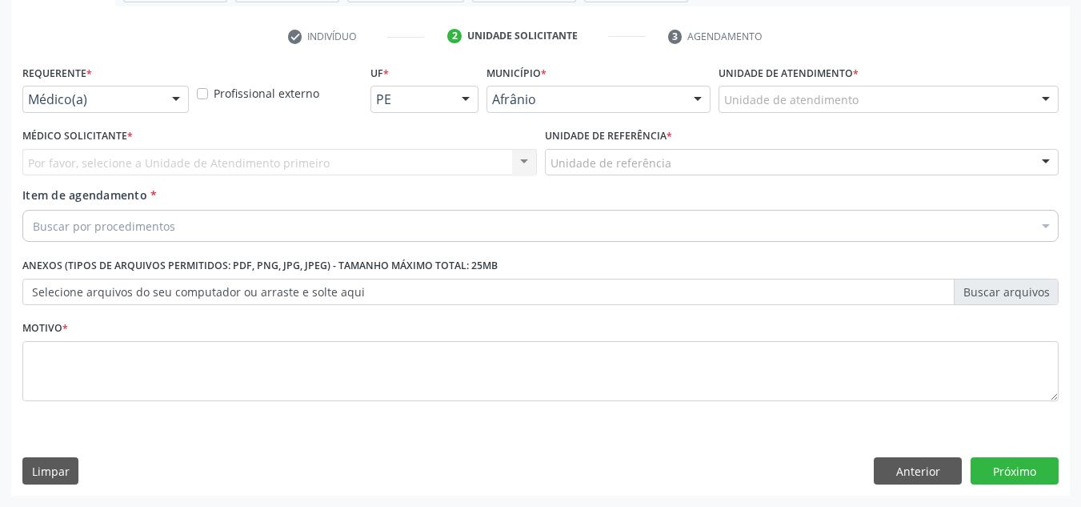
scroll to position [287, 0]
click at [1036, 92] on div at bounding box center [1046, 99] width 24 height 27
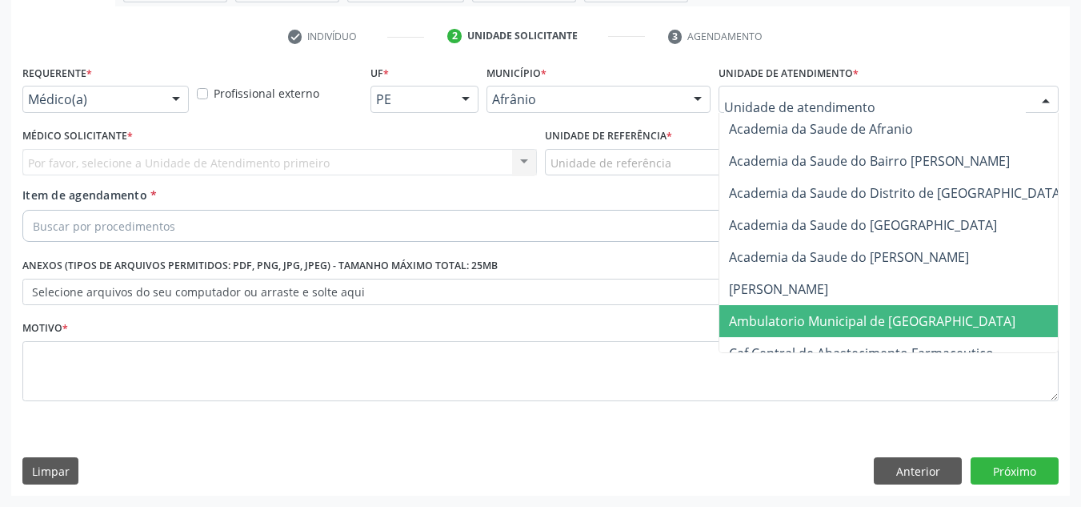
drag, startPoint x: 874, startPoint y: 329, endPoint x: 744, endPoint y: 271, distance: 141.9
click at [872, 329] on span "Ambulatorio Municipal de [GEOGRAPHIC_DATA]" at bounding box center [872, 321] width 287 height 18
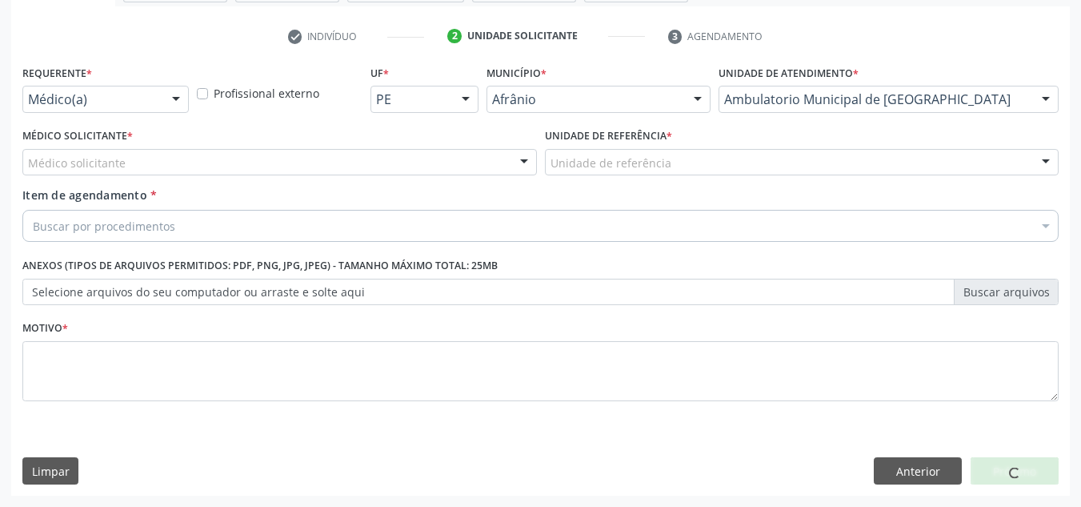
click at [184, 165] on div "Médico solicitante" at bounding box center [279, 162] width 515 height 27
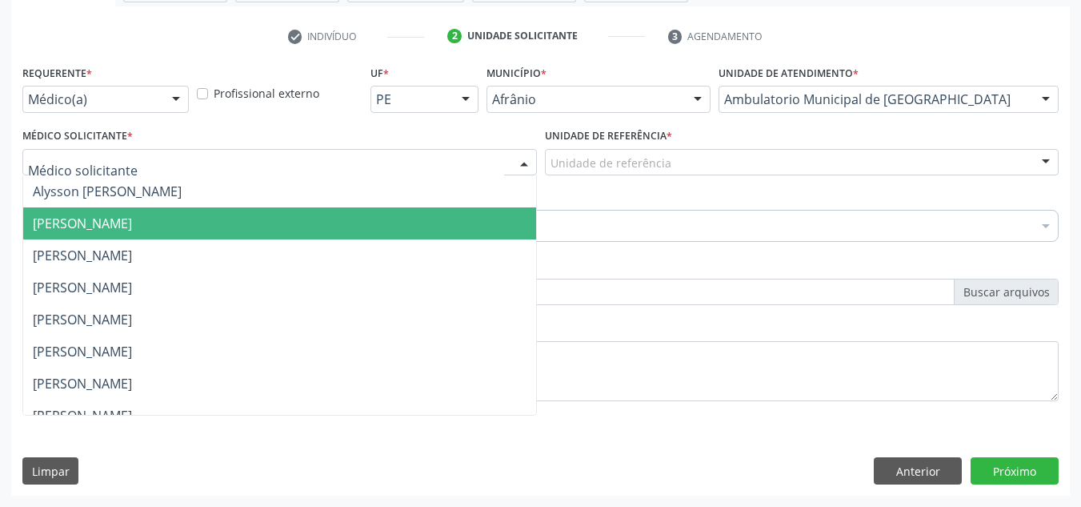
click at [171, 209] on span "[PERSON_NAME]" at bounding box center [279, 223] width 513 height 32
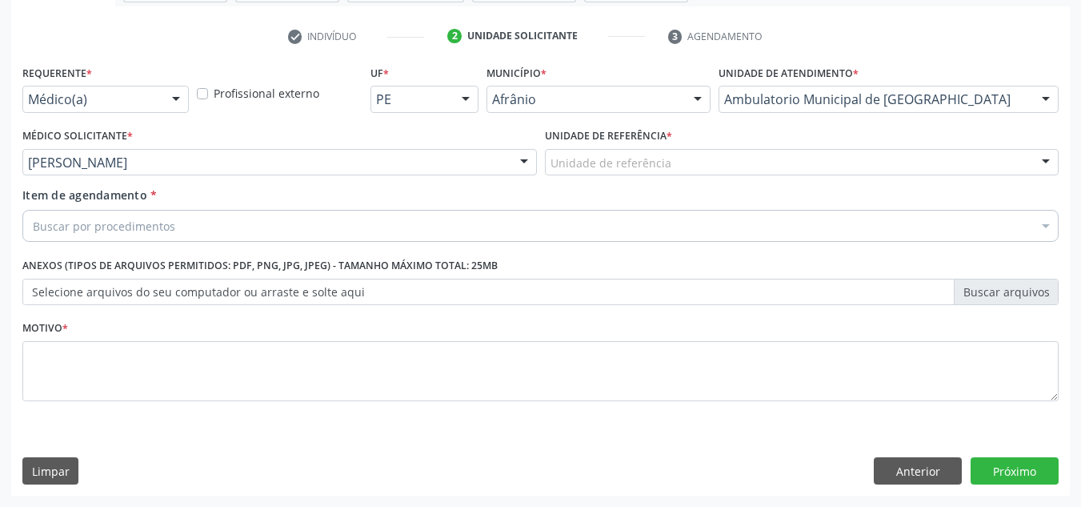
drag, startPoint x: 181, startPoint y: 150, endPoint x: 174, endPoint y: 171, distance: 22.8
click at [178, 157] on div "[PERSON_NAME]" at bounding box center [279, 162] width 515 height 27
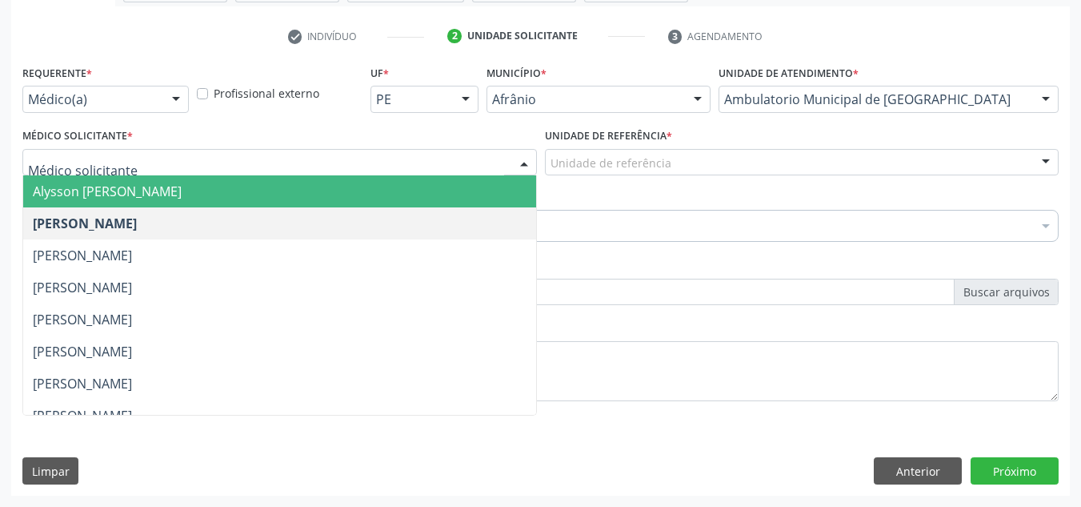
drag, startPoint x: 169, startPoint y: 197, endPoint x: 350, endPoint y: 184, distance: 181.3
click at [167, 198] on span "Alysson [PERSON_NAME]" at bounding box center [107, 191] width 149 height 18
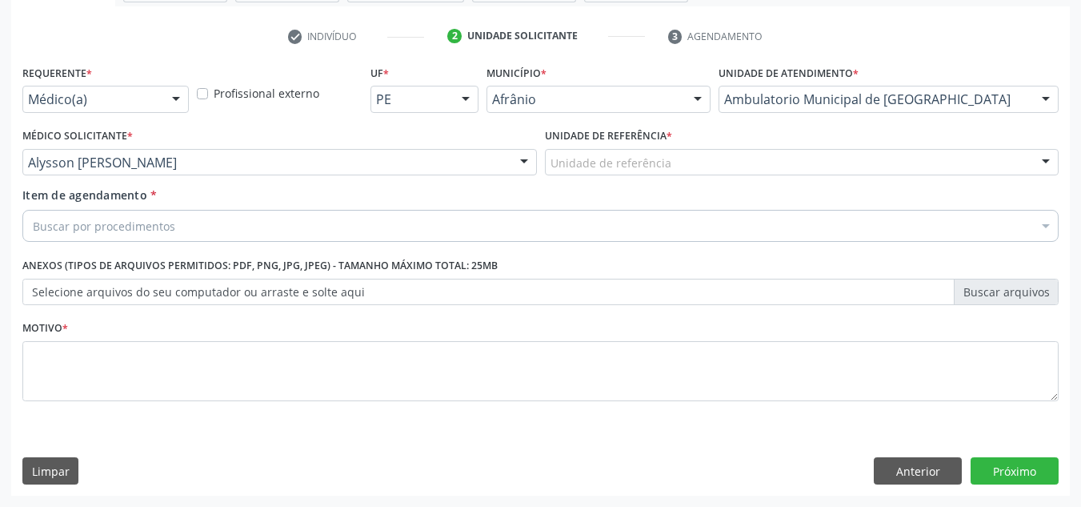
click at [662, 144] on label "Unidade de referência *" at bounding box center [608, 136] width 127 height 25
drag, startPoint x: 679, startPoint y: 156, endPoint x: 665, endPoint y: 163, distance: 16.1
click at [671, 159] on div "Unidade de referência" at bounding box center [802, 162] width 515 height 27
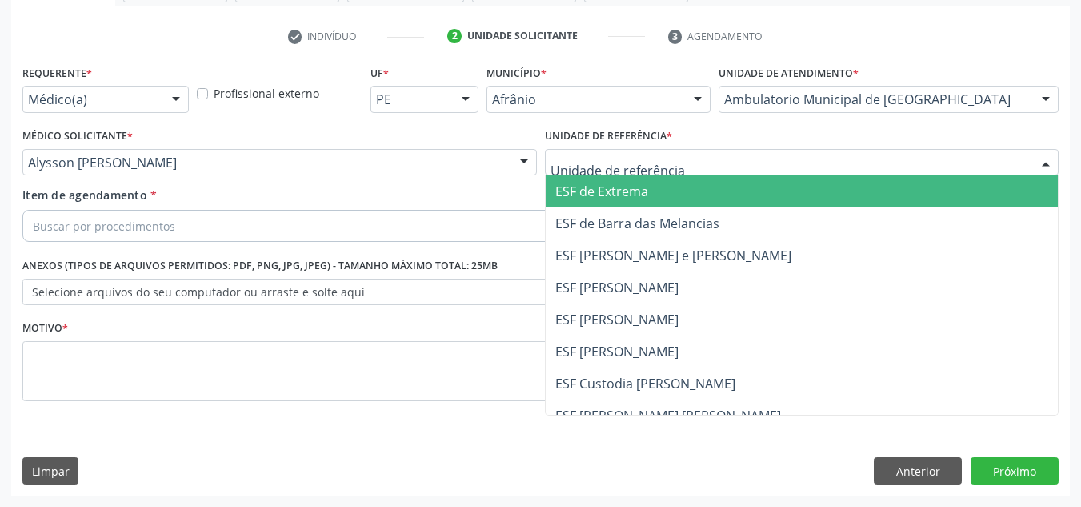
click at [667, 203] on span "ESF de Extrema" at bounding box center [802, 191] width 513 height 32
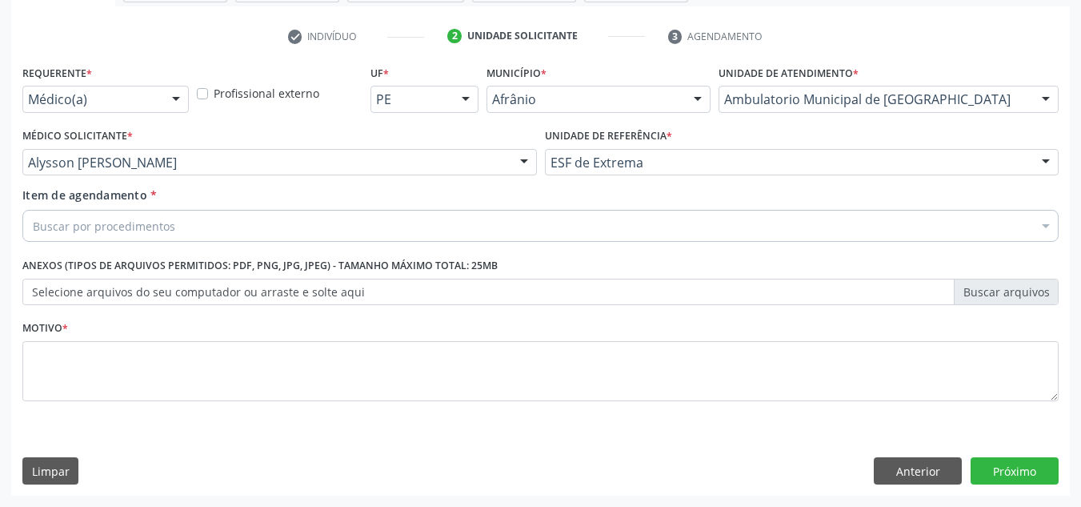
click at [429, 226] on div "Buscar por procedimentos" at bounding box center [540, 226] width 1036 height 32
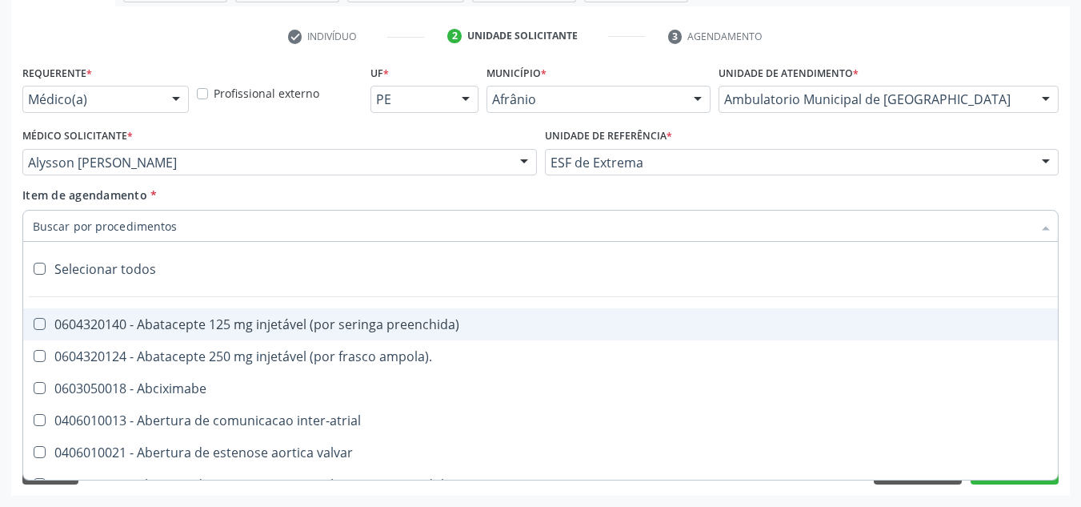
paste input "0301010072-225120"
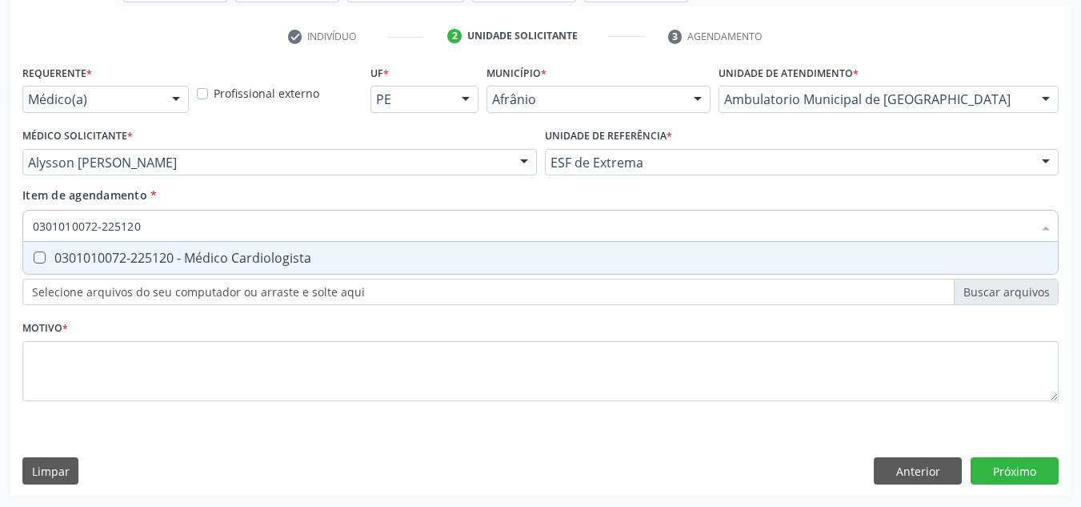
click at [344, 275] on div "Requerente * Médico(a) Médico(a) Enfermeiro(a) Paciente Nenhum resultado encont…" at bounding box center [540, 242] width 1036 height 363
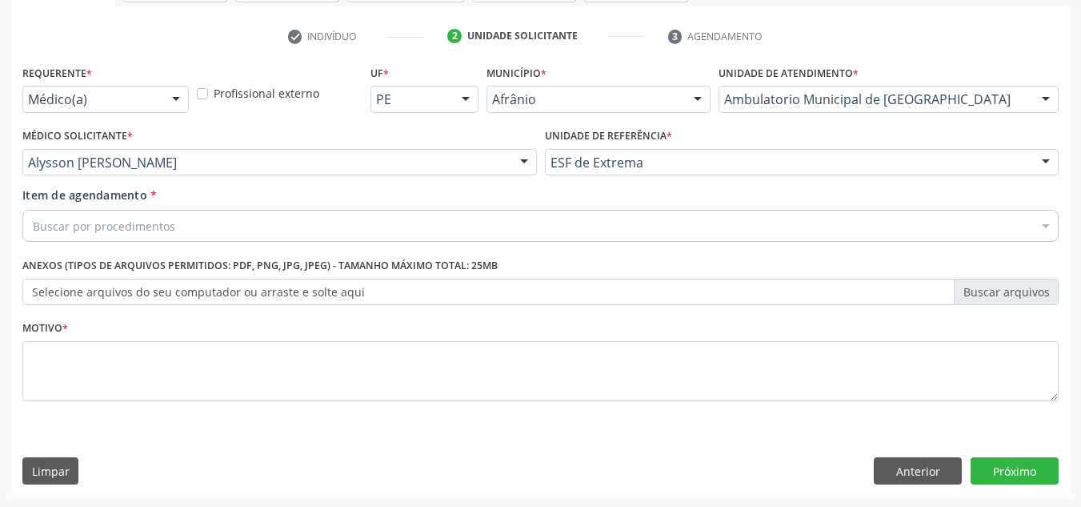
click at [344, 270] on div "Requerente * Médico(a) Médico(a) Enfermeiro(a) Paciente Nenhum resultado encont…" at bounding box center [540, 242] width 1036 height 363
click at [392, 218] on div "Buscar por procedimentos" at bounding box center [540, 226] width 1036 height 32
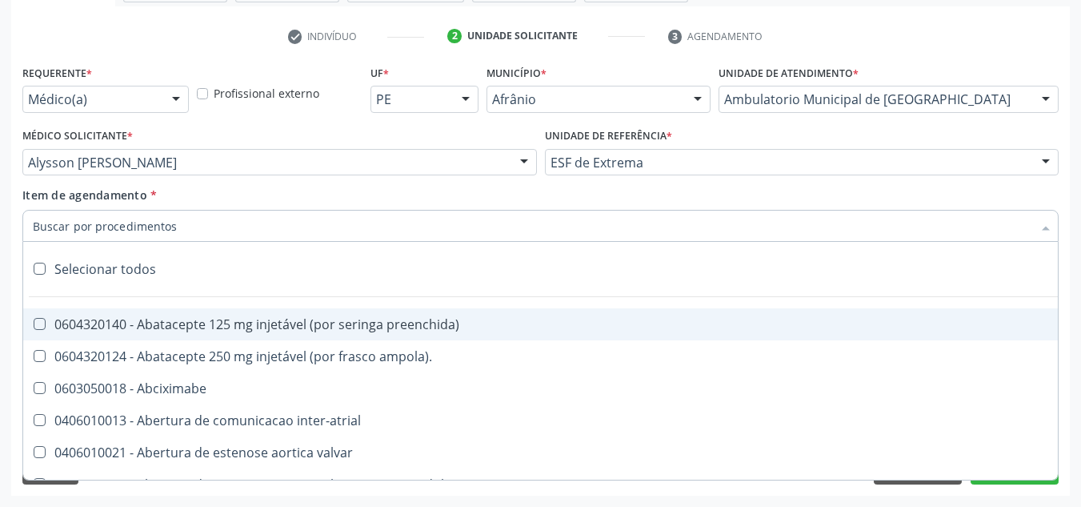
paste input "0301010072-225120"
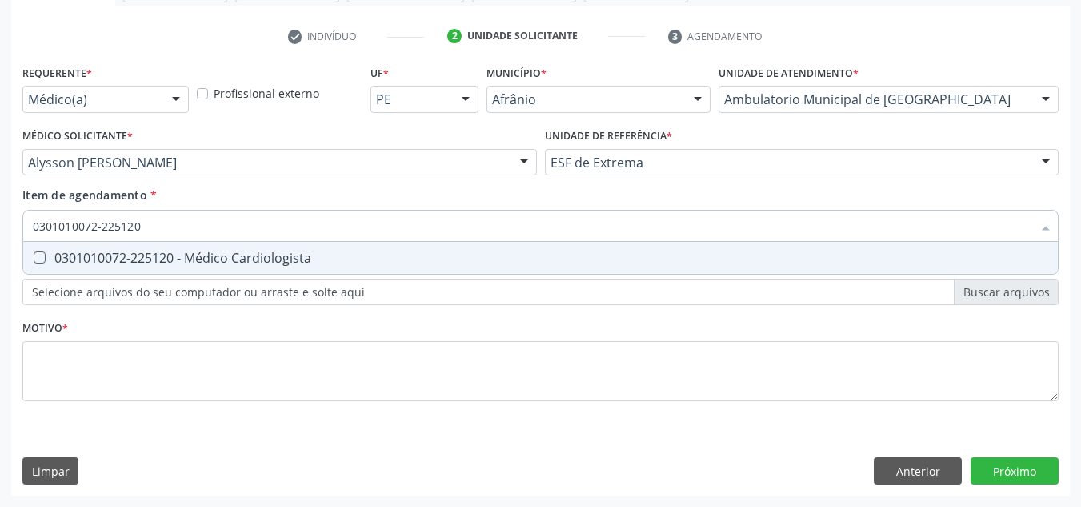
click at [371, 254] on div "0301010072-225120 - Médico Cardiologista" at bounding box center [541, 257] width 1016 height 13
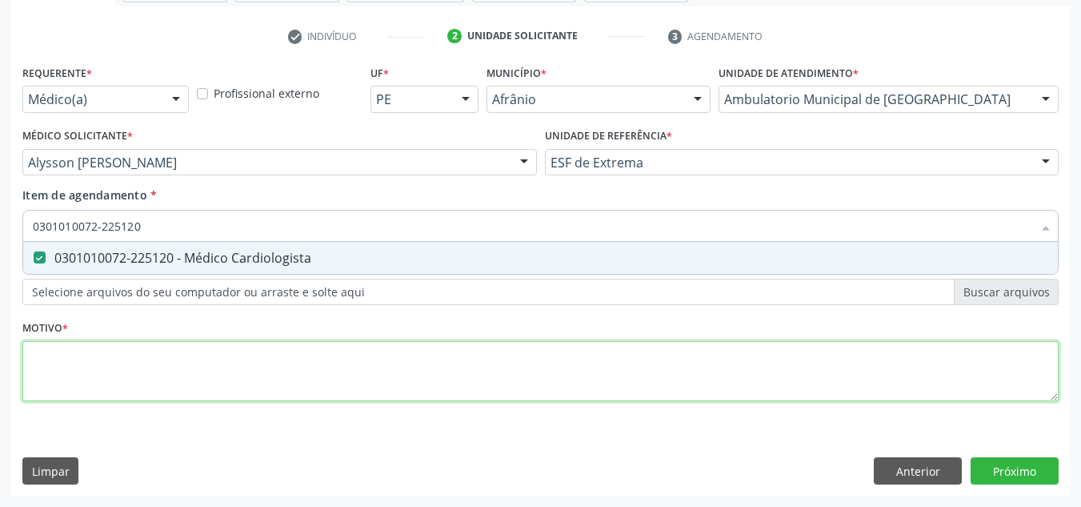
click at [363, 368] on div "Requerente * Médico(a) Médico(a) Enfermeiro(a) Paciente Nenhum resultado encont…" at bounding box center [540, 242] width 1036 height 363
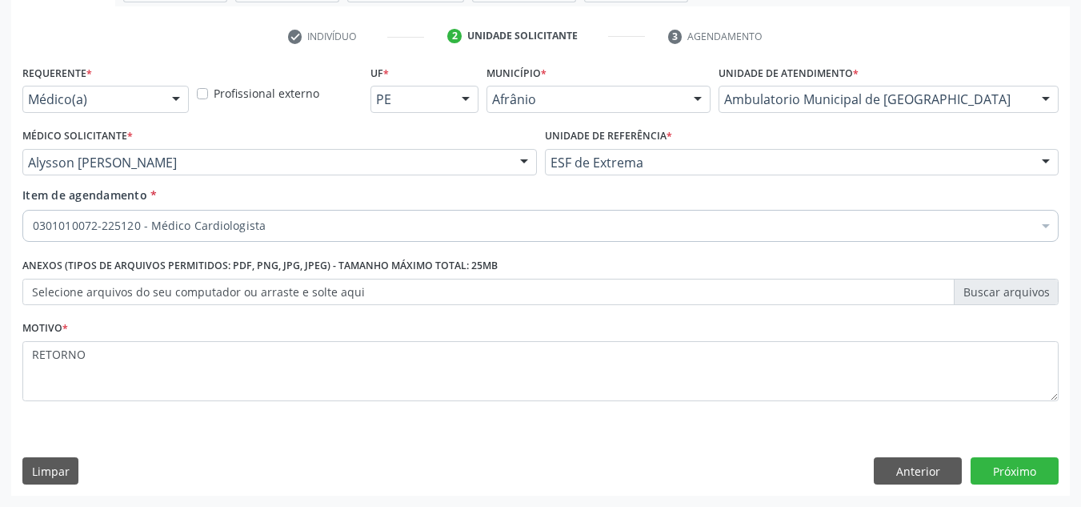
click at [1059, 485] on div "Requerente * Médico(a) Médico(a) Enfermeiro(a) Paciente Nenhum resultado encont…" at bounding box center [540, 278] width 1059 height 435
click at [1032, 478] on button "Próximo" at bounding box center [1015, 470] width 88 height 27
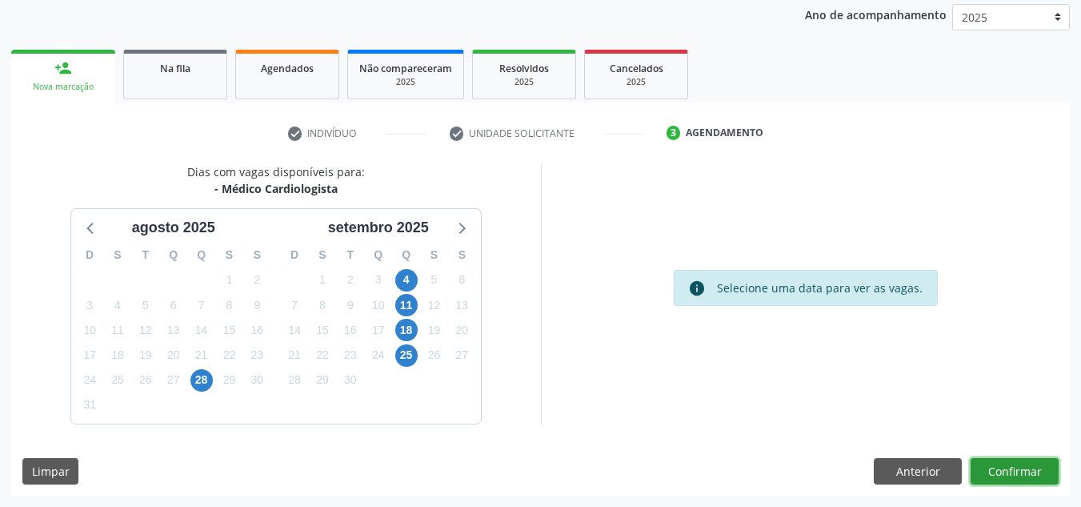
click at [994, 461] on button "Confirmar" at bounding box center [1015, 471] width 88 height 27
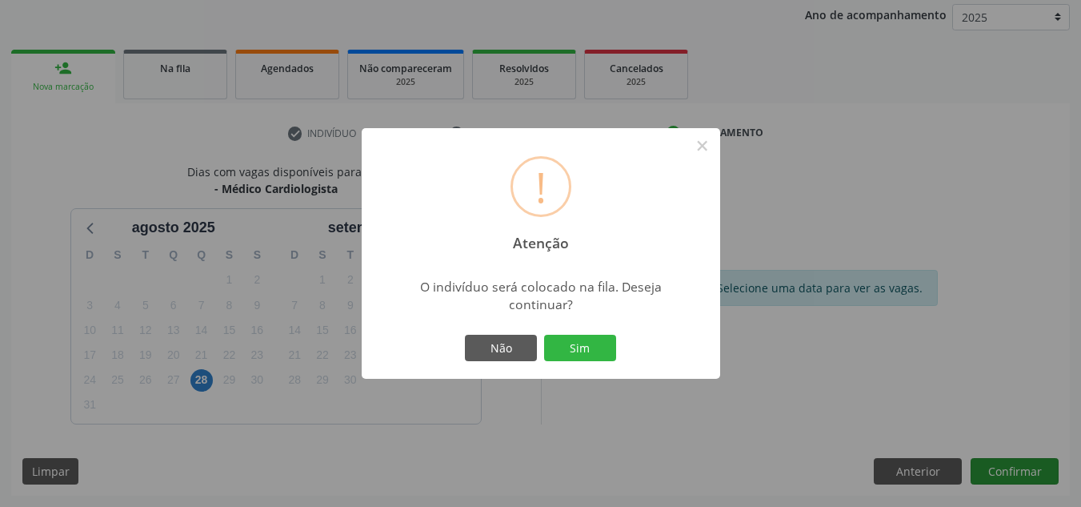
click at [544, 335] on button "Sim" at bounding box center [580, 348] width 72 height 27
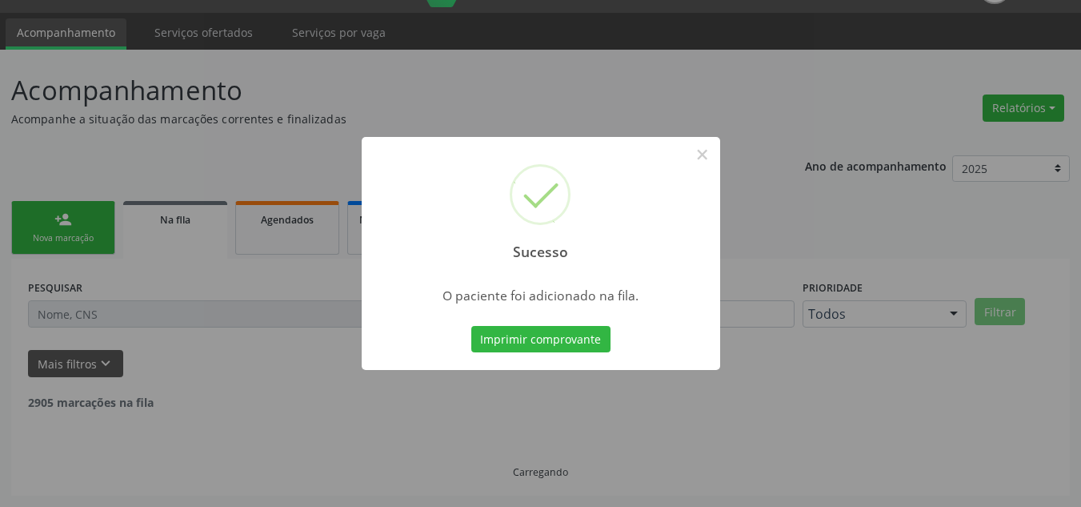
scroll to position [22, 0]
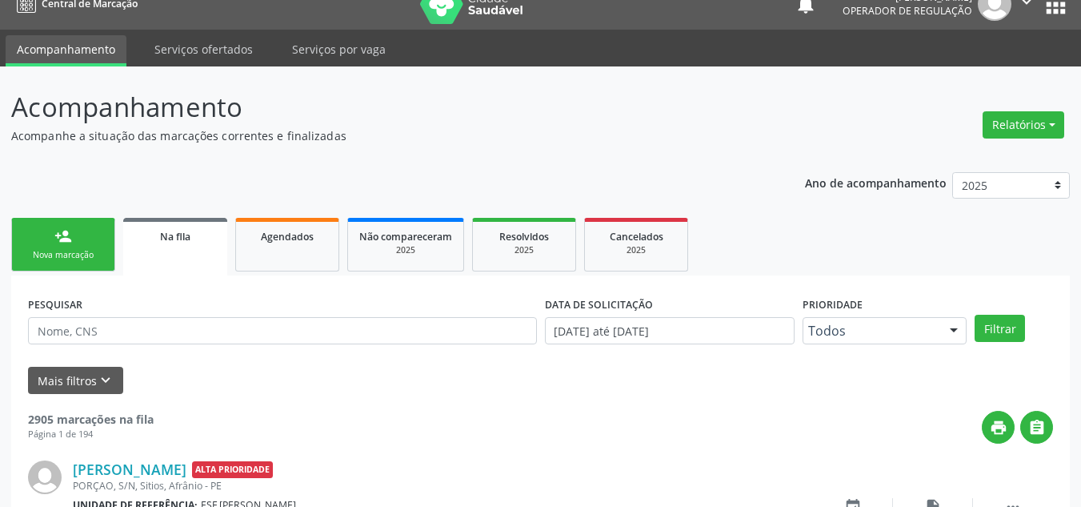
click at [81, 268] on link "person_add Nova marcação" at bounding box center [63, 245] width 104 height 54
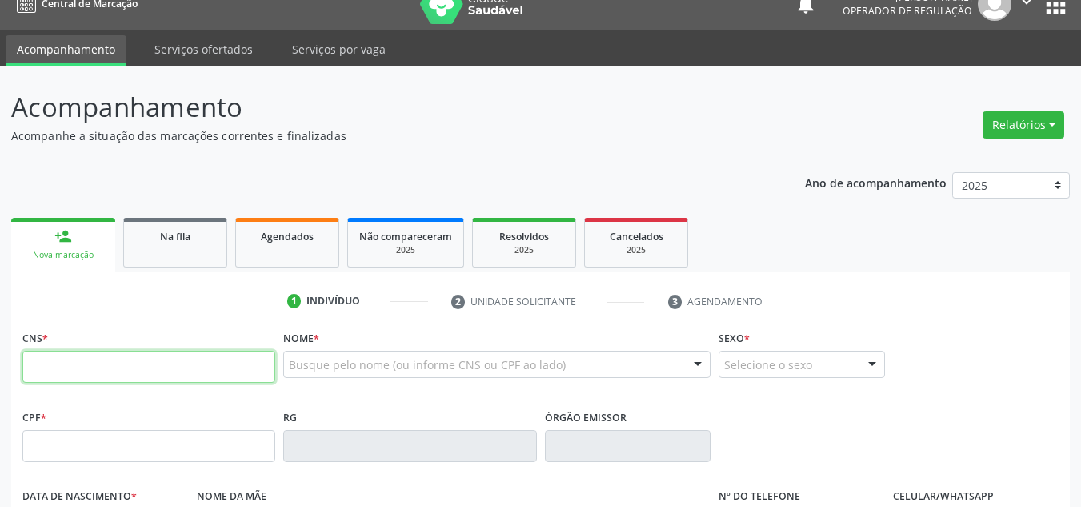
click at [51, 357] on input "text" at bounding box center [148, 367] width 253 height 32
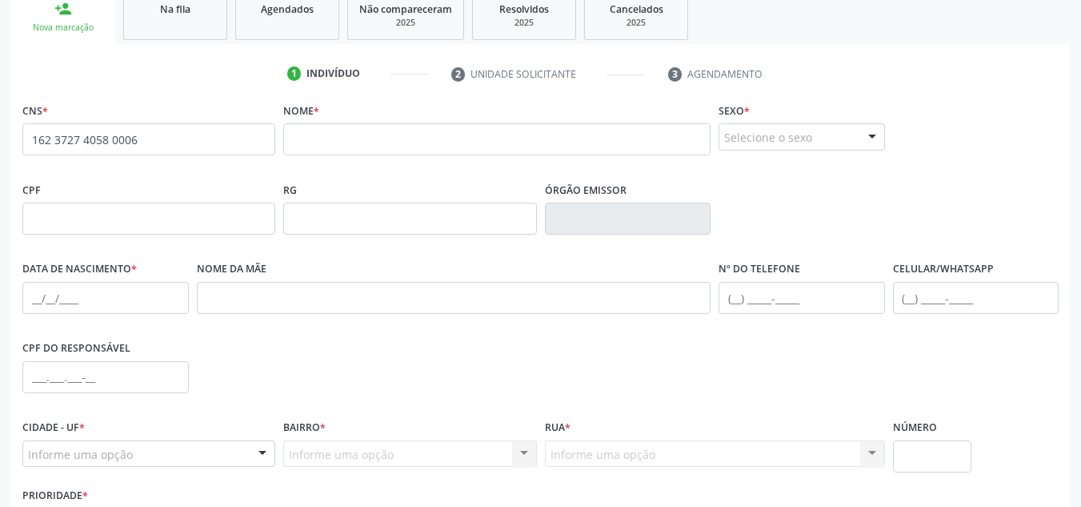
scroll to position [262, 0]
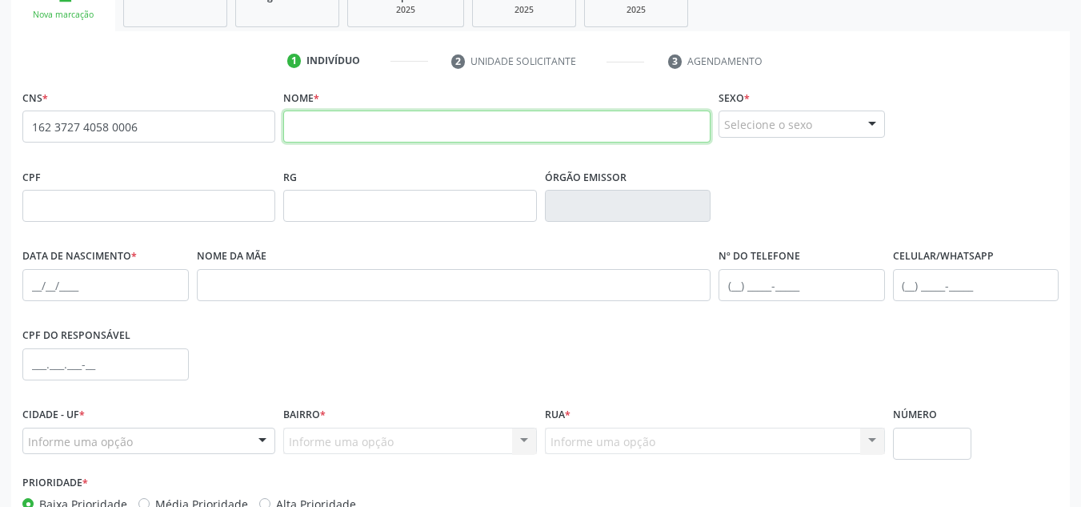
click at [483, 129] on input "text" at bounding box center [496, 126] width 427 height 32
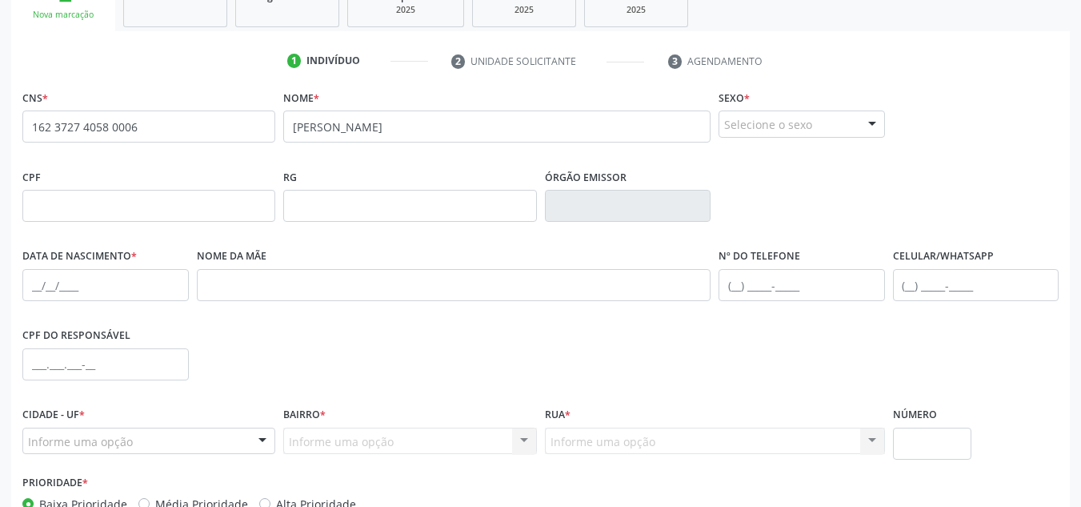
drag, startPoint x: 815, startPoint y: 148, endPoint x: 828, endPoint y: 134, distance: 19.3
click at [820, 140] on fieldset "Sexo * Selecione o sexo Masculino Feminino Nenhum resultado encontrado para: " …" at bounding box center [802, 117] width 166 height 62
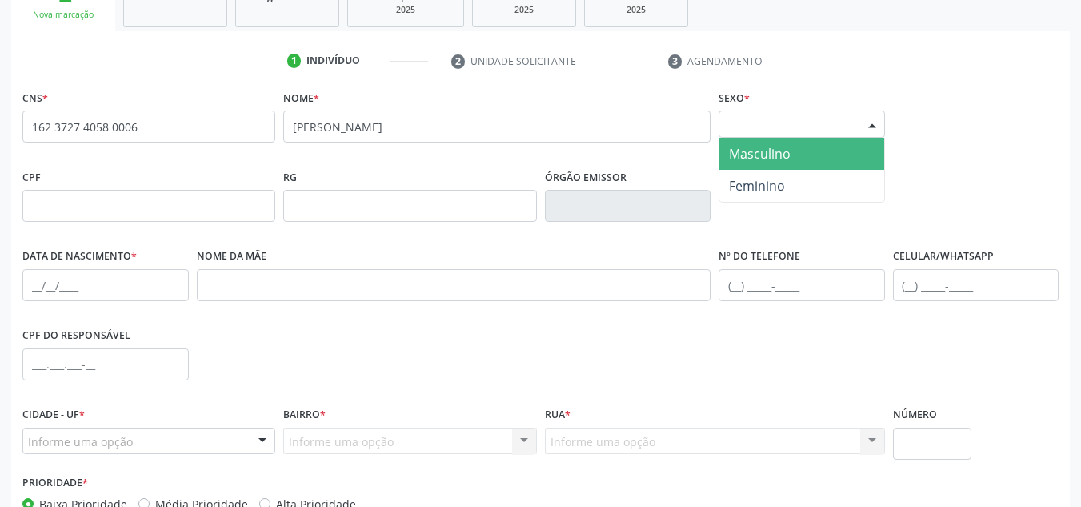
click at [828, 134] on div "Selecione o sexo" at bounding box center [802, 123] width 166 height 27
click at [828, 153] on span "Masculino" at bounding box center [802, 154] width 165 height 32
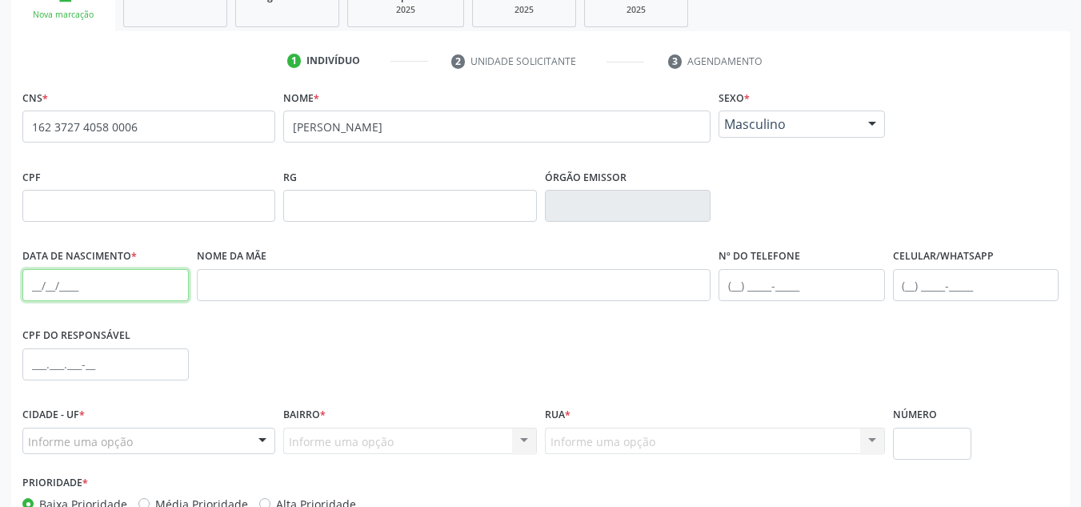
click at [47, 281] on input "text" at bounding box center [105, 285] width 166 height 32
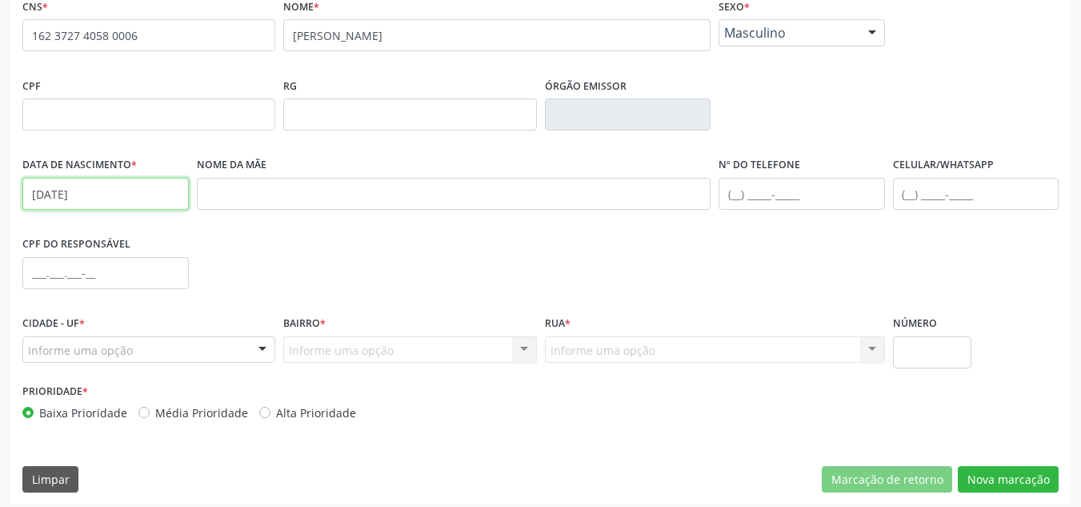
scroll to position [361, 0]
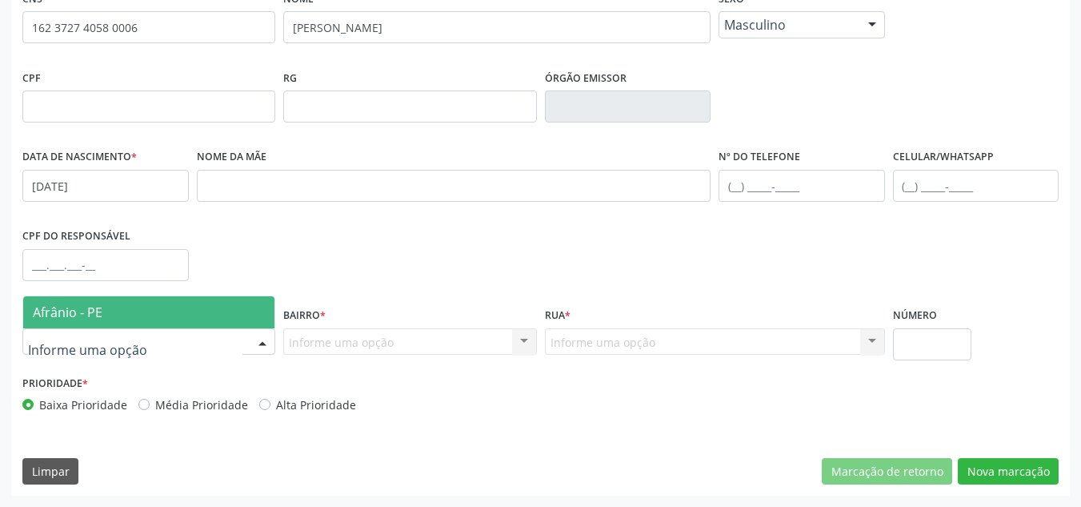
click at [140, 347] on div at bounding box center [148, 341] width 253 height 27
click at [172, 316] on span "Afrânio - PE" at bounding box center [148, 312] width 251 height 32
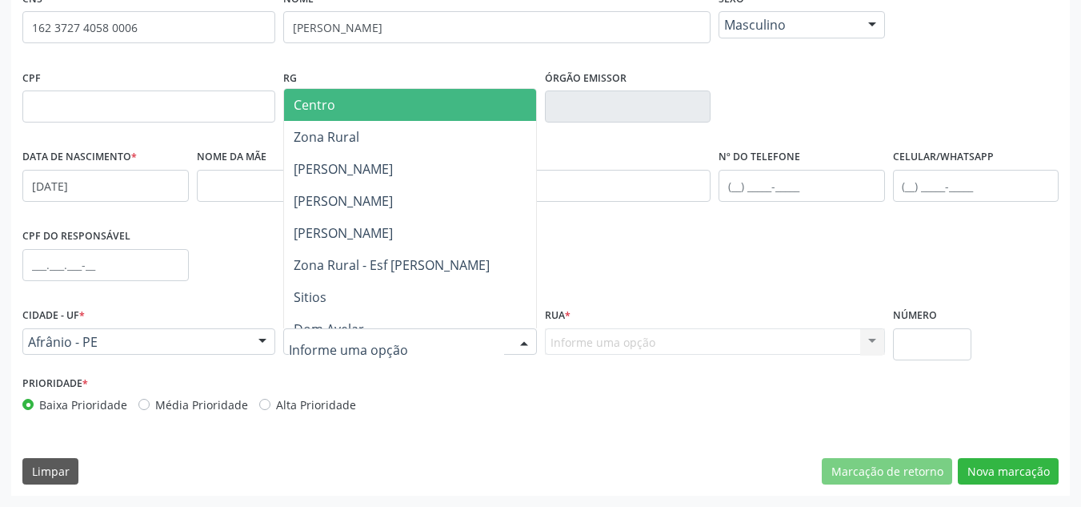
click at [471, 331] on div at bounding box center [409, 341] width 253 height 27
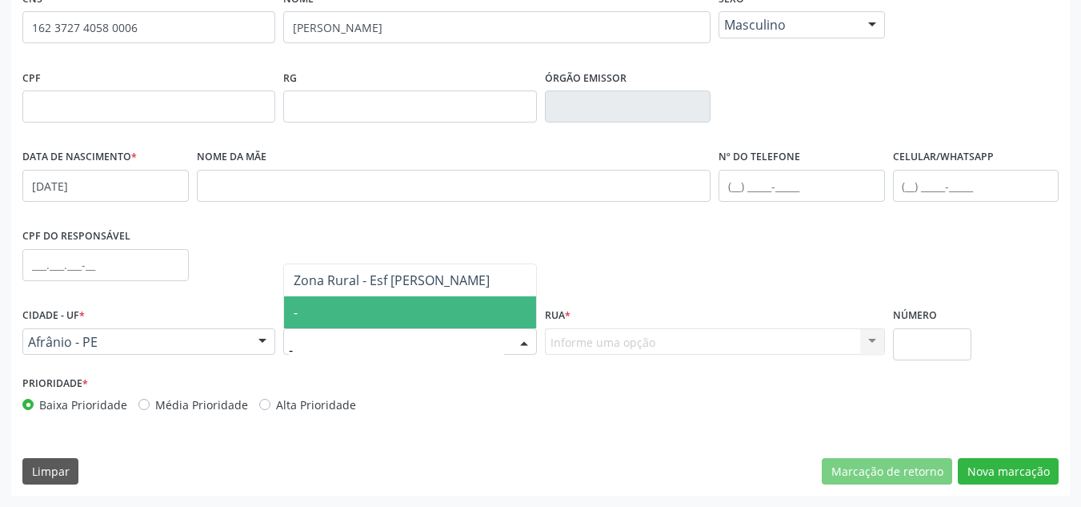
click at [407, 297] on span "-" at bounding box center [409, 312] width 251 height 32
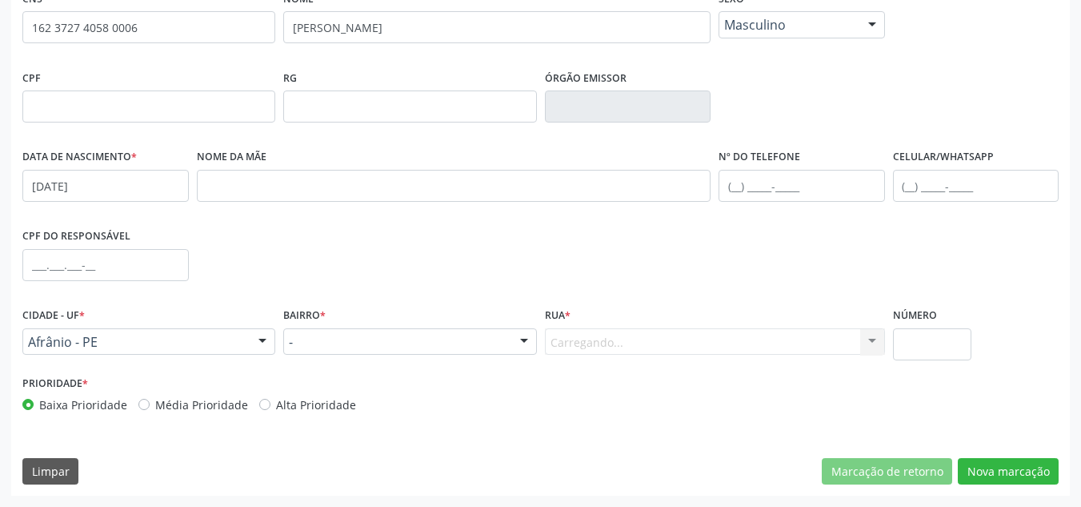
click at [550, 336] on div "Carregando... Nenhum resultado encontrado para: " " Nenhuma opção encontrada. D…" at bounding box center [715, 341] width 340 height 27
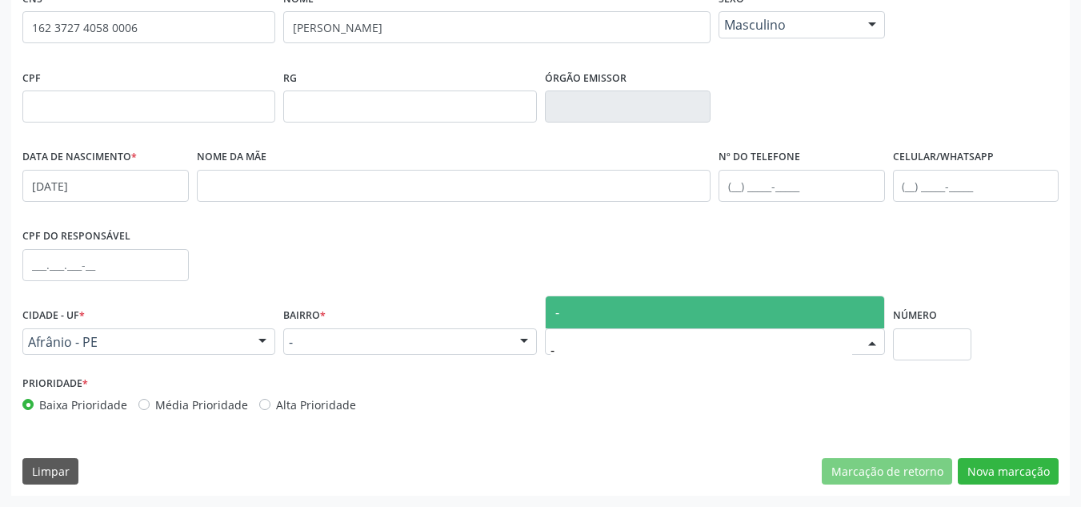
drag, startPoint x: 567, startPoint y: 319, endPoint x: 914, endPoint y: 347, distance: 347.7
click at [568, 319] on span "-" at bounding box center [715, 312] width 339 height 32
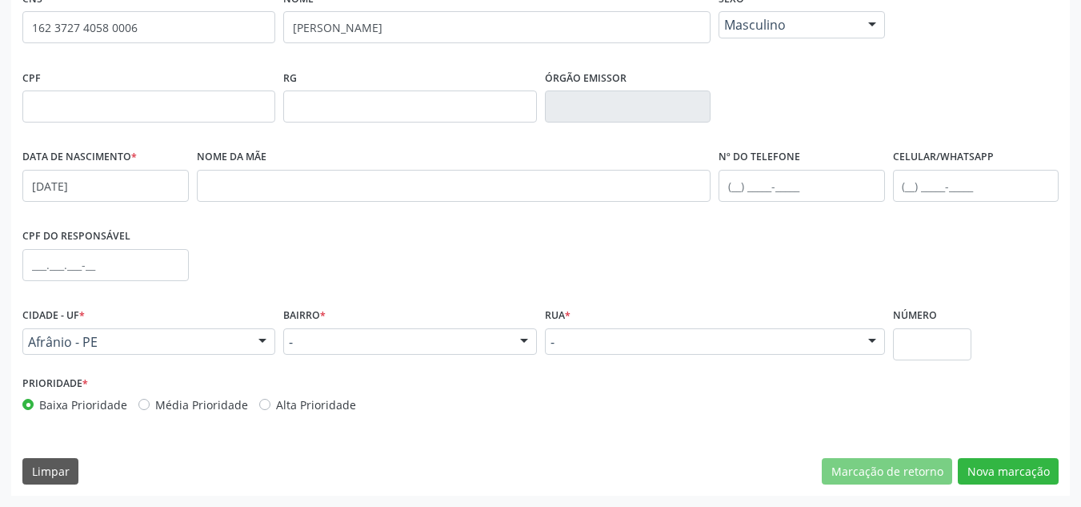
click at [208, 392] on div "Prioridade * Baixa Prioridade Média Prioridade Alta Prioridade" at bounding box center [279, 392] width 515 height 42
click at [208, 403] on label "Média Prioridade" at bounding box center [201, 404] width 93 height 17
click at [150, 403] on input "Média Prioridade" at bounding box center [143, 403] width 11 height 14
click at [998, 461] on div "CNS * 162 3727 4058 0006 none Nome * [PERSON_NAME] * Masculino Masculino Femini…" at bounding box center [540, 240] width 1059 height 509
click at [998, 461] on button "Nova marcação" at bounding box center [1008, 471] width 101 height 27
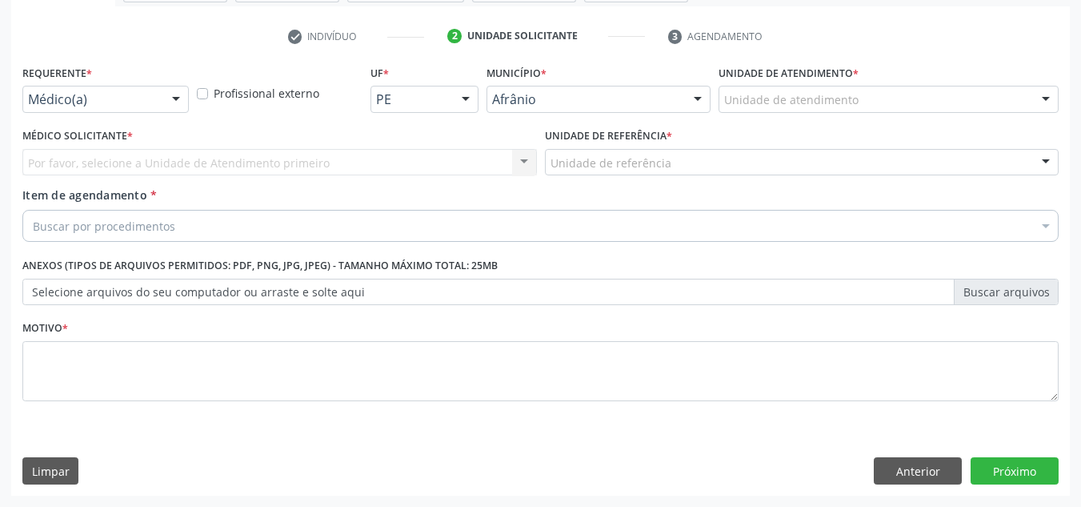
scroll to position [287, 0]
click at [1000, 98] on div "Unidade de atendimento" at bounding box center [889, 99] width 340 height 27
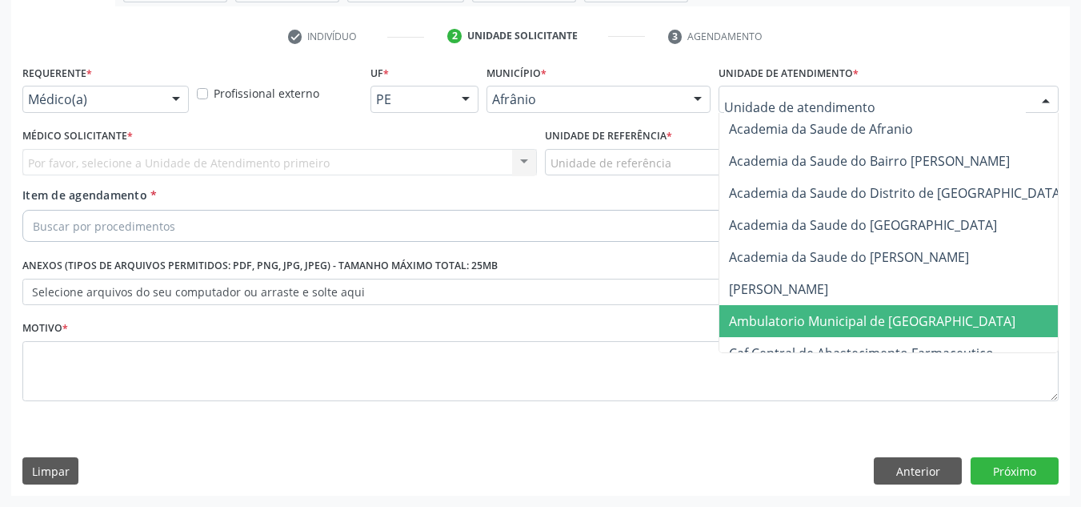
click at [905, 335] on span "Ambulatorio Municipal de [GEOGRAPHIC_DATA]" at bounding box center [915, 321] width 391 height 32
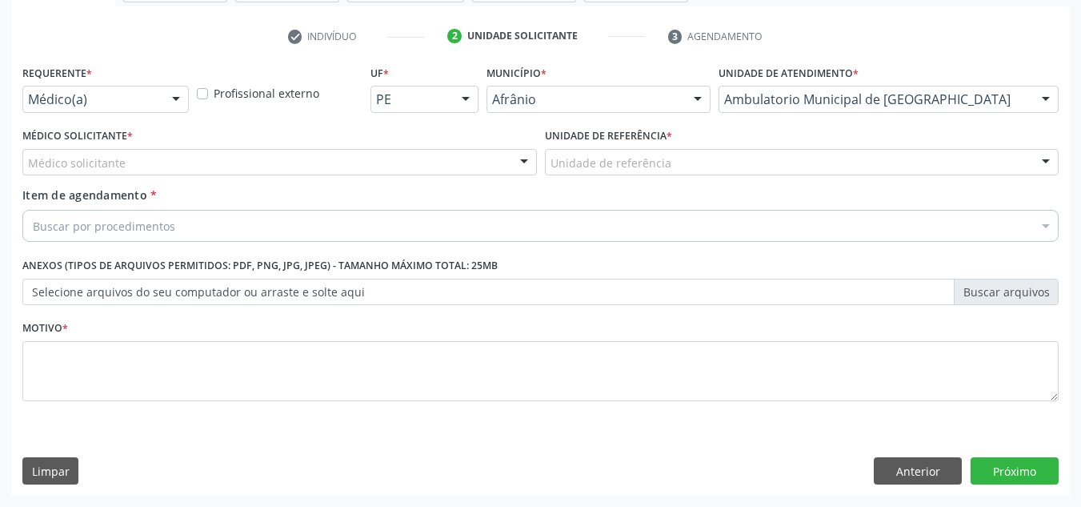
click at [218, 156] on div "Médico solicitante" at bounding box center [279, 162] width 515 height 27
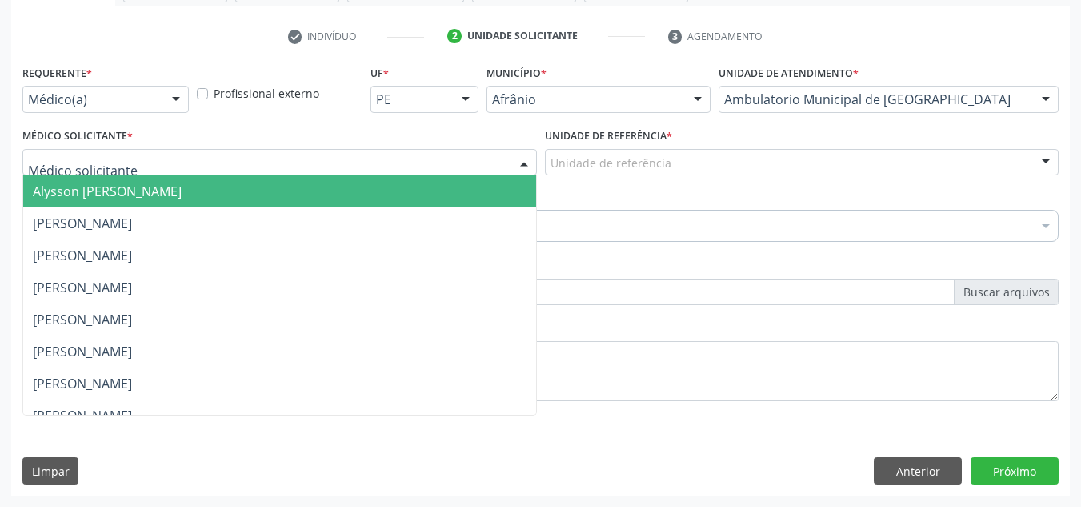
click at [218, 178] on span "Alysson [PERSON_NAME]" at bounding box center [279, 191] width 513 height 32
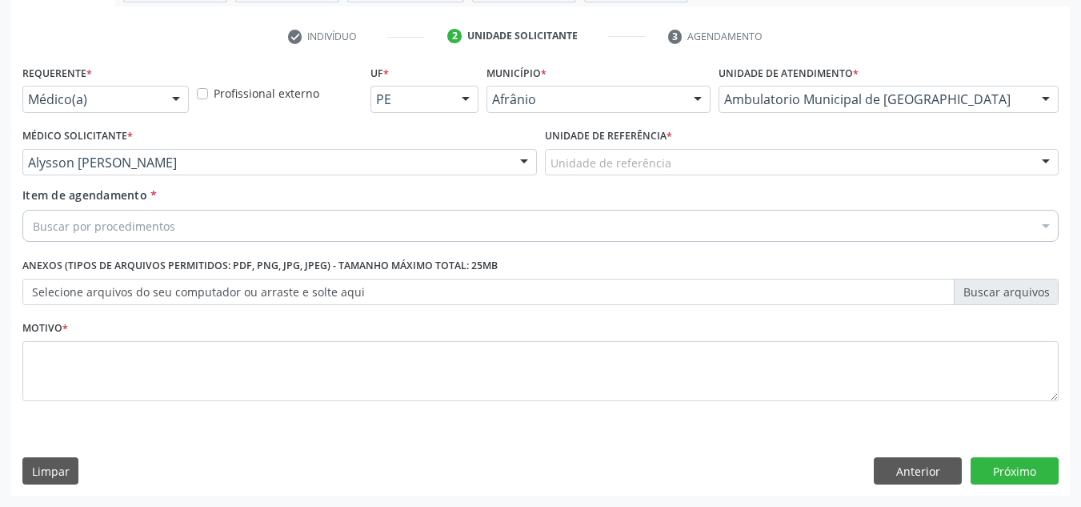
drag, startPoint x: 663, startPoint y: 178, endPoint x: 629, endPoint y: 289, distance: 115.7
click at [643, 205] on div "Requerente * Médico(a) Médico(a) Enfermeiro(a) Paciente Nenhum resultado encont…" at bounding box center [540, 242] width 1036 height 363
click at [687, 181] on div "Unidade de referência * Unidade de referência ESF de Extrema ESF de Barra das M…" at bounding box center [802, 155] width 523 height 62
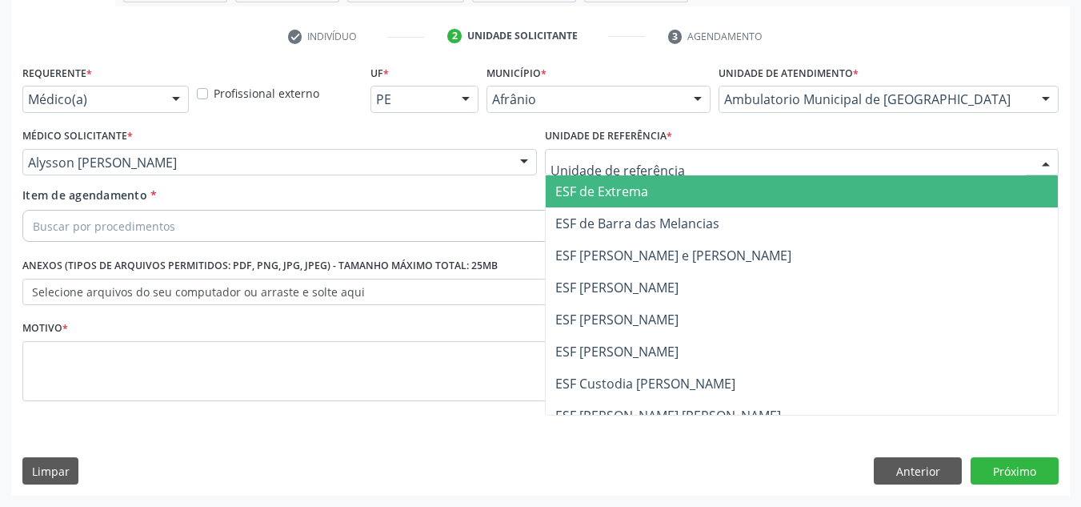
click at [714, 162] on div at bounding box center [802, 162] width 515 height 27
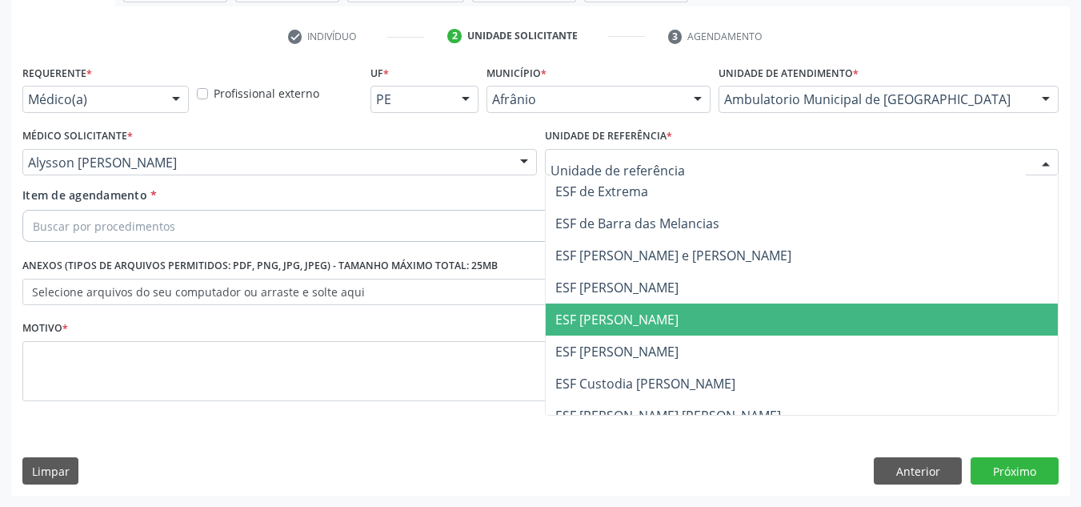
click at [732, 309] on span "ESF [PERSON_NAME]" at bounding box center [802, 319] width 513 height 32
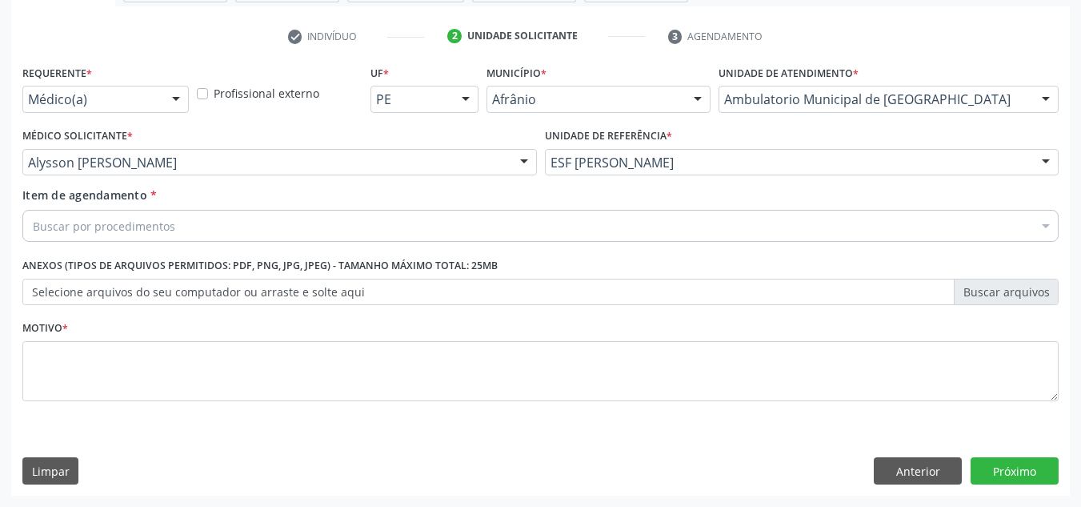
click at [615, 218] on div "Buscar por procedimentos" at bounding box center [540, 226] width 1036 height 32
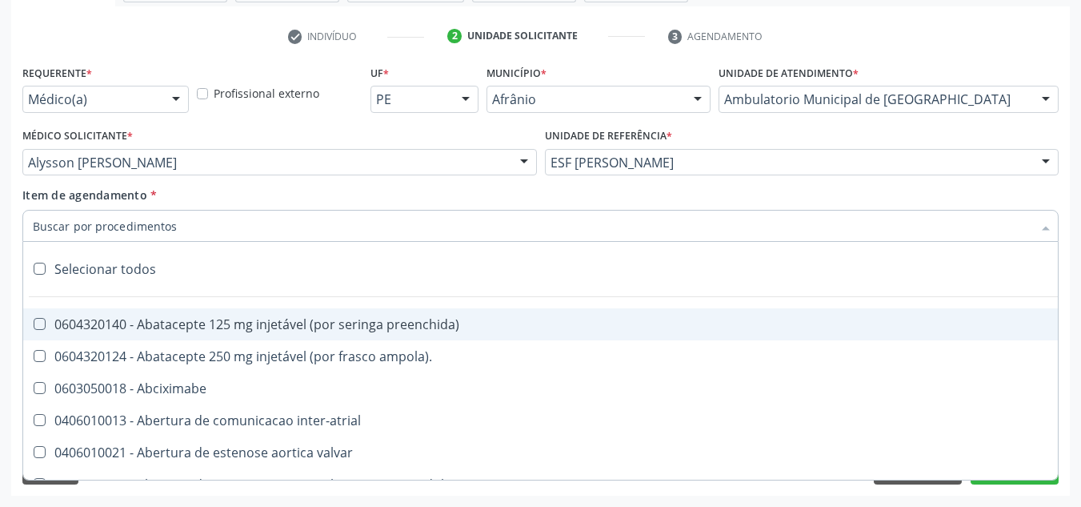
paste input "0301010072-225120"
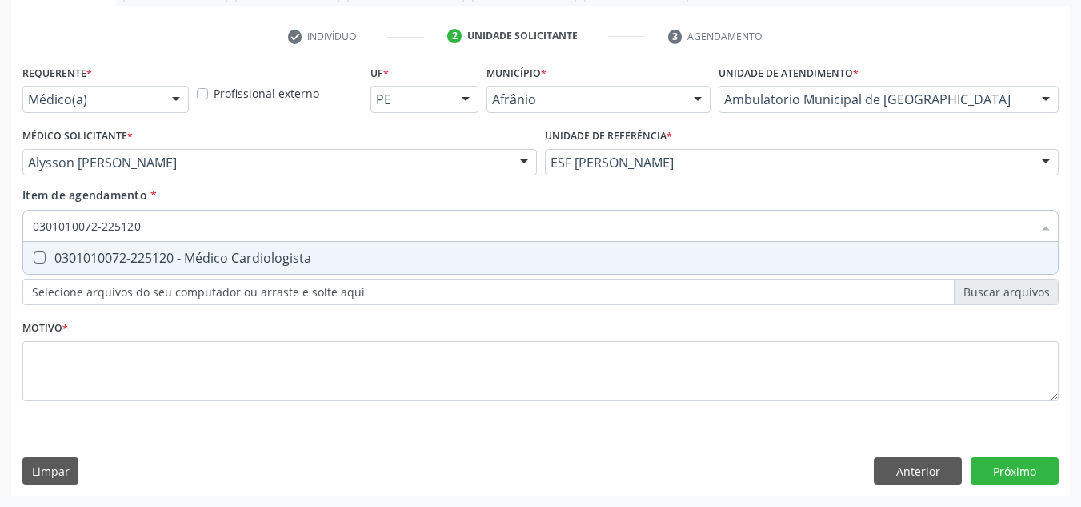
drag, startPoint x: 364, startPoint y: 246, endPoint x: 399, endPoint y: 332, distance: 93.0
click at [363, 249] on span "0301010072-225120 - Médico Cardiologista" at bounding box center [540, 258] width 1035 height 32
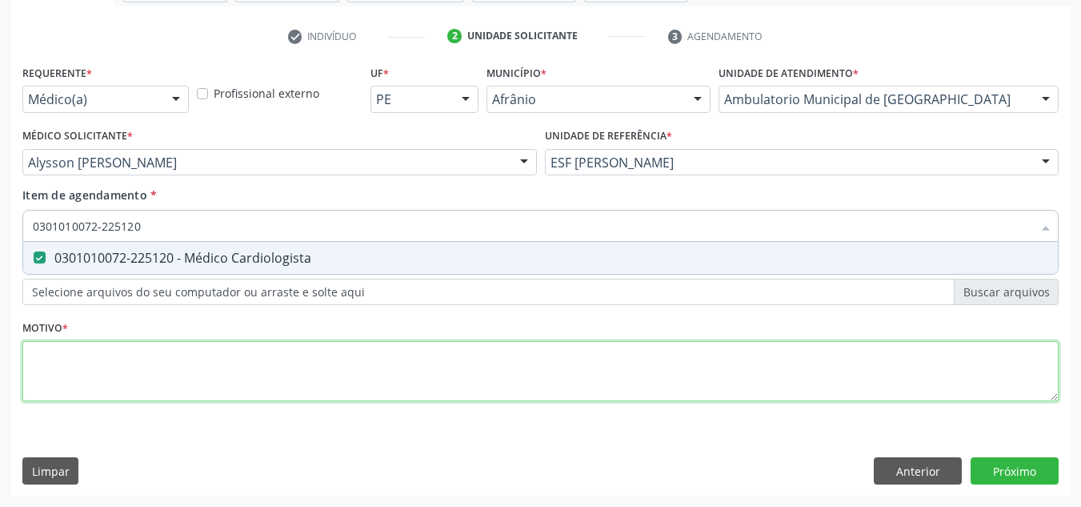
click at [387, 384] on div "Requerente * Médico(a) Médico(a) Enfermeiro(a) Paciente Nenhum resultado encont…" at bounding box center [540, 242] width 1036 height 363
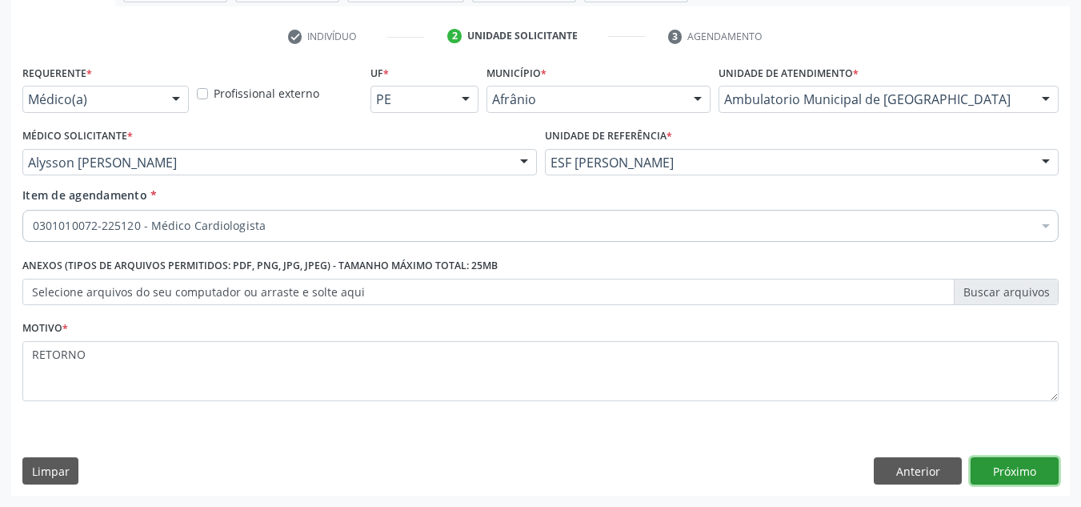
click at [1041, 474] on button "Próximo" at bounding box center [1015, 470] width 88 height 27
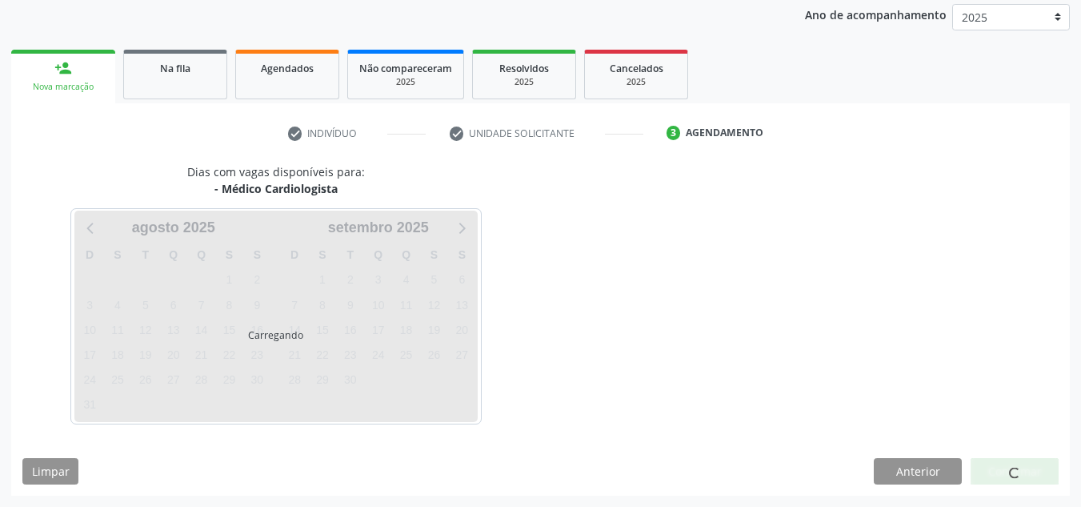
scroll to position [190, 0]
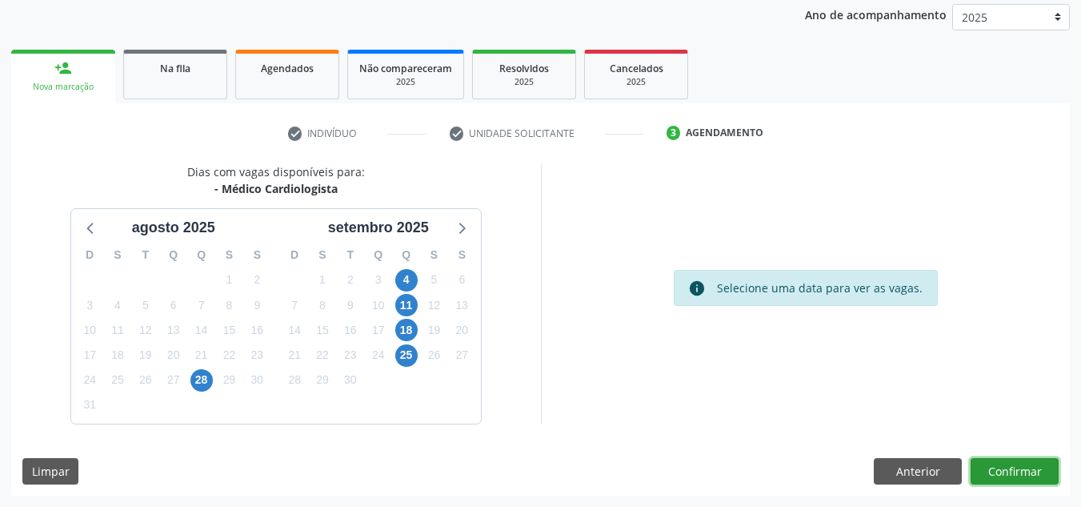
click at [1041, 474] on button "Confirmar" at bounding box center [1015, 471] width 88 height 27
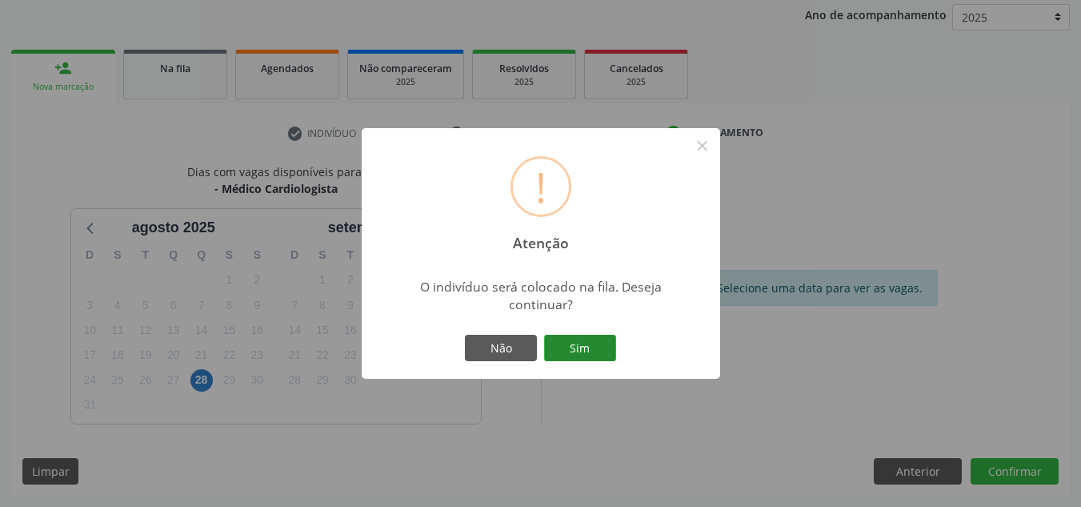
click at [595, 354] on button "Sim" at bounding box center [580, 348] width 72 height 27
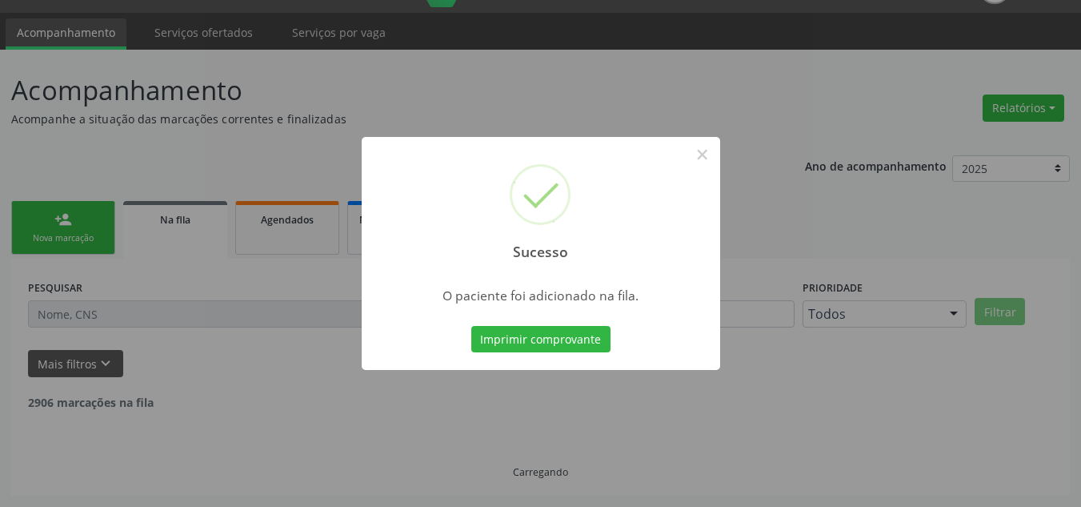
scroll to position [22, 0]
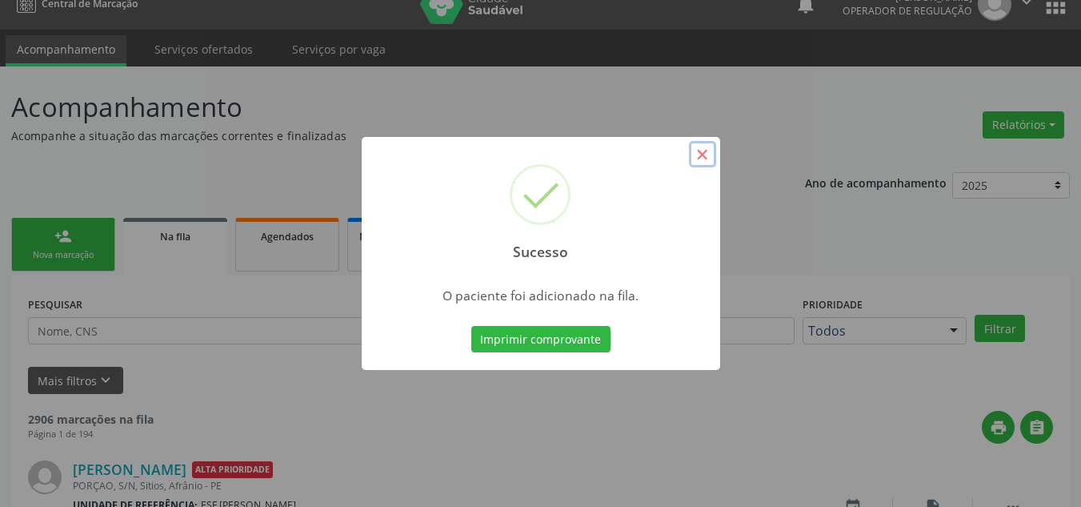
click at [695, 154] on button "×" at bounding box center [702, 154] width 27 height 27
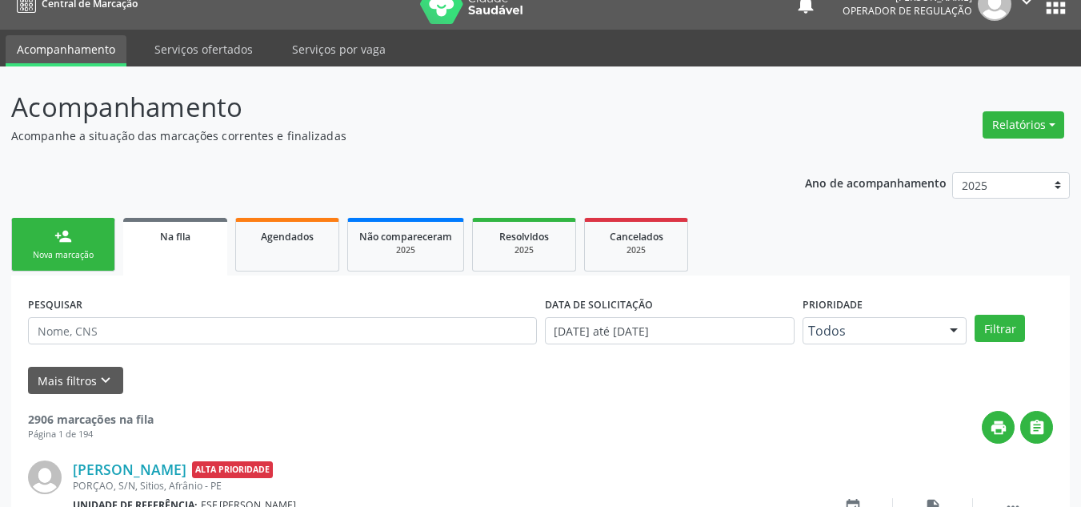
click at [71, 259] on div "Nova marcação" at bounding box center [63, 255] width 80 height 12
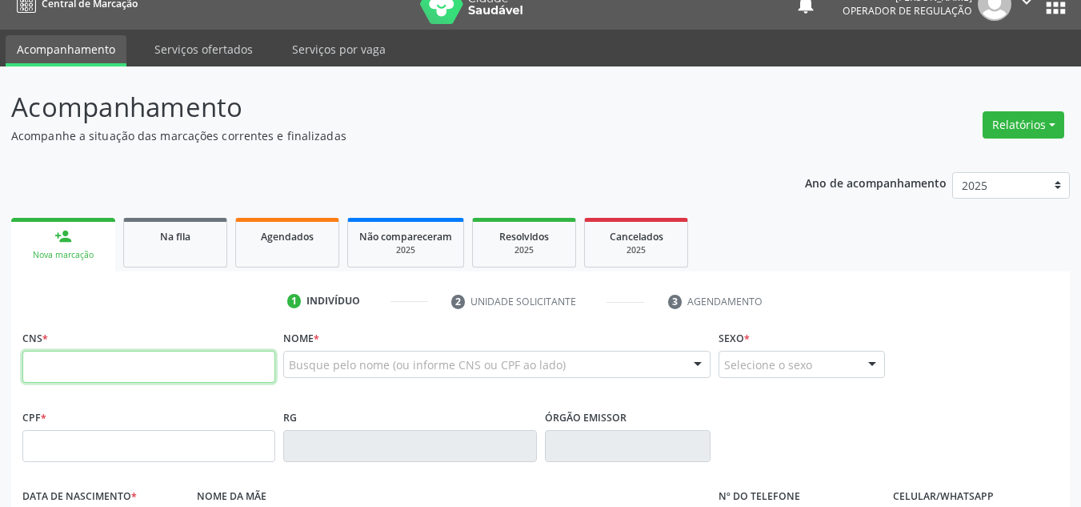
click at [148, 357] on input "text" at bounding box center [148, 367] width 253 height 32
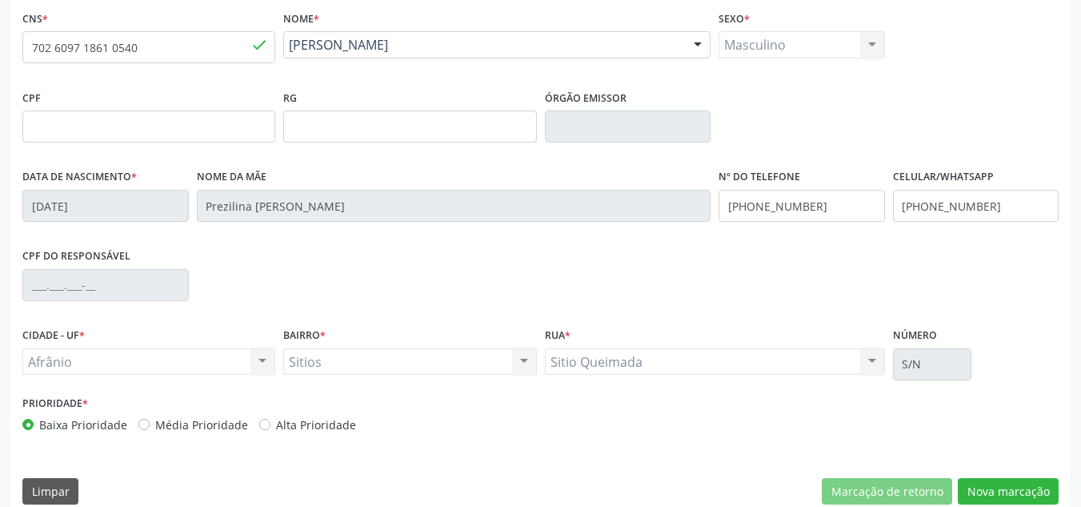
scroll to position [361, 0]
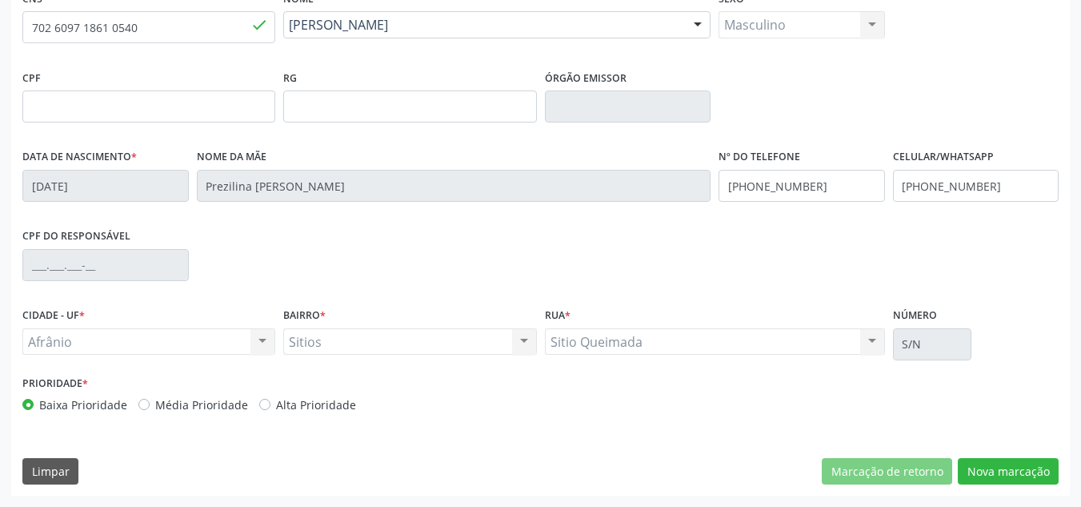
click at [155, 406] on label "Média Prioridade" at bounding box center [201, 404] width 93 height 17
click at [141, 406] on input "Média Prioridade" at bounding box center [143, 403] width 11 height 14
drag, startPoint x: 1033, startPoint y: 437, endPoint x: 1028, endPoint y: 446, distance: 10.4
click at [1028, 446] on div "CNS * 702 6097 1861 0540 done Nome * [PERSON_NAME] [PERSON_NAME] CNS: 702 6097 …" at bounding box center [540, 240] width 1059 height 509
click at [1019, 470] on button "Nova marcação" at bounding box center [1008, 471] width 101 height 27
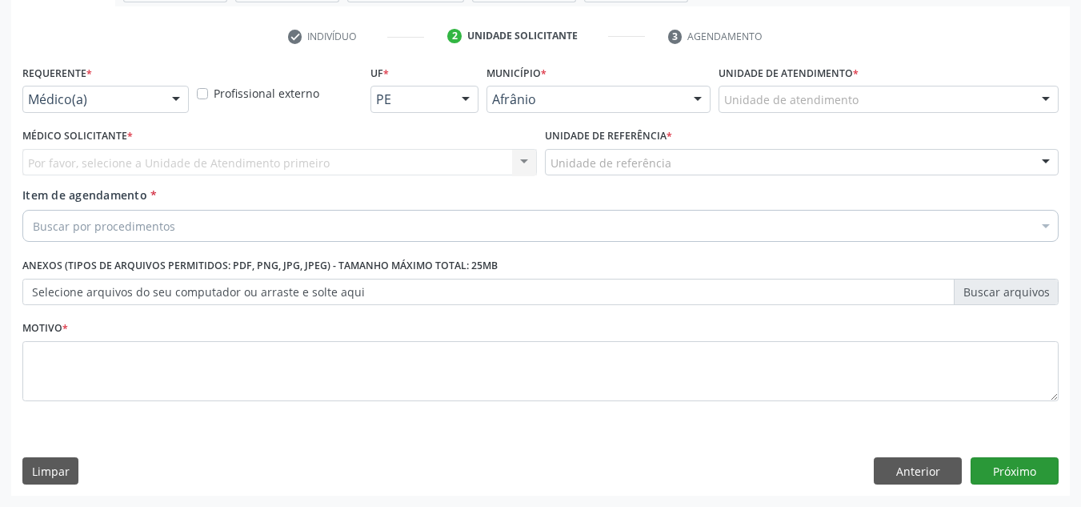
scroll to position [287, 0]
click at [913, 114] on div "Unidade de atendimento * Unidade de atendimento Academia da Saude de Afranio Ac…" at bounding box center [889, 92] width 348 height 62
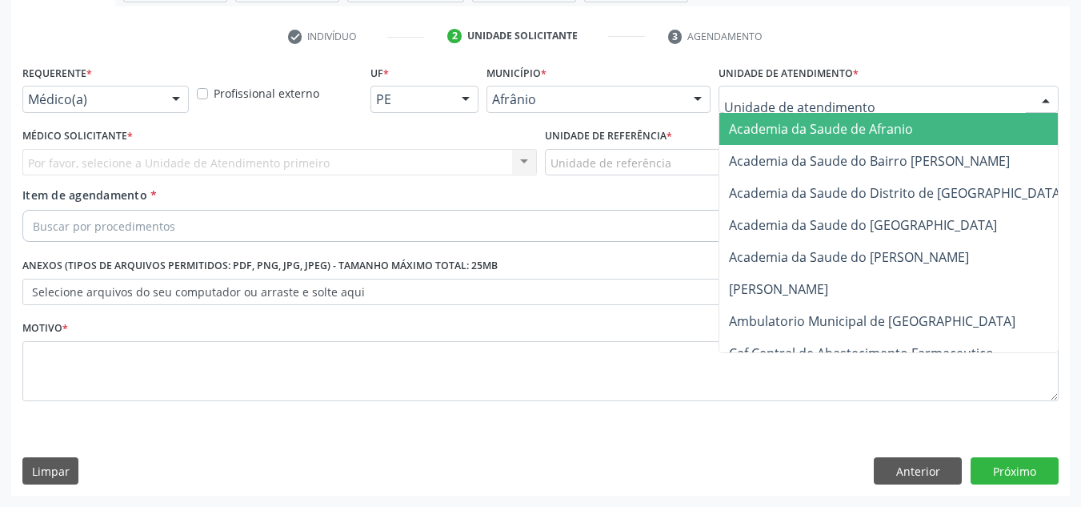
click at [924, 90] on div at bounding box center [889, 99] width 340 height 27
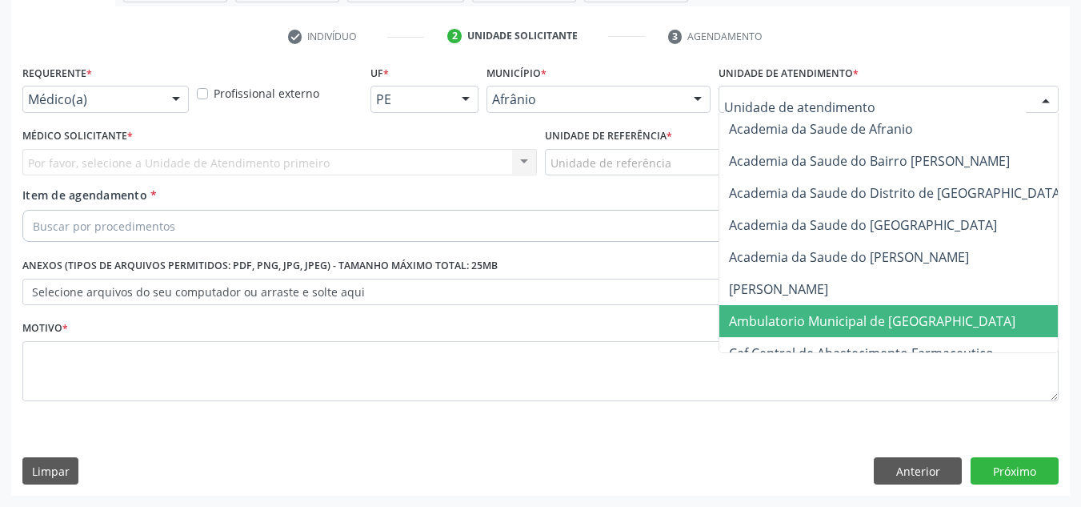
click at [867, 306] on span "Ambulatorio Municipal de [GEOGRAPHIC_DATA]" at bounding box center [915, 321] width 391 height 32
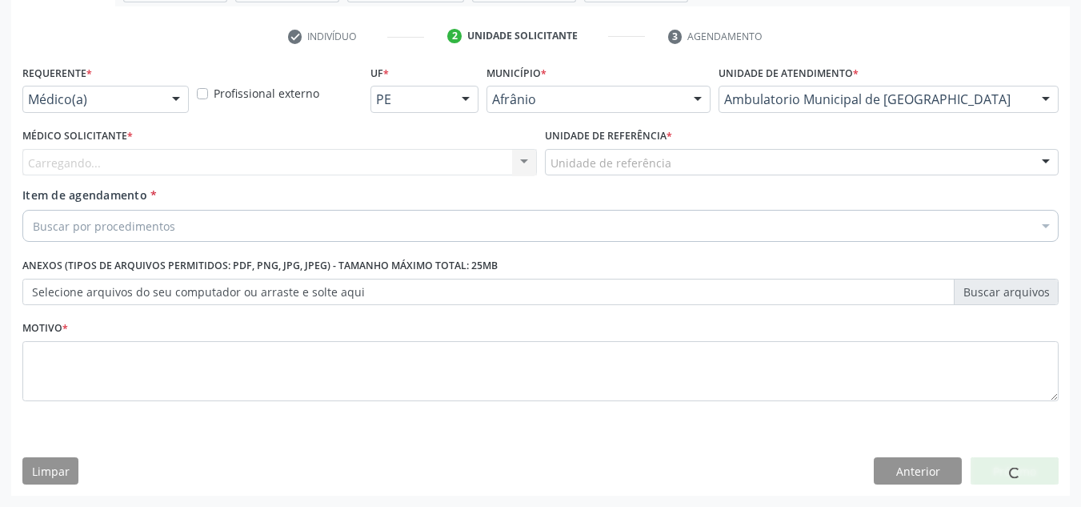
click at [258, 166] on div "Carregando... Nenhum resultado encontrado para: " " Não há nenhuma opção para s…" at bounding box center [279, 162] width 515 height 27
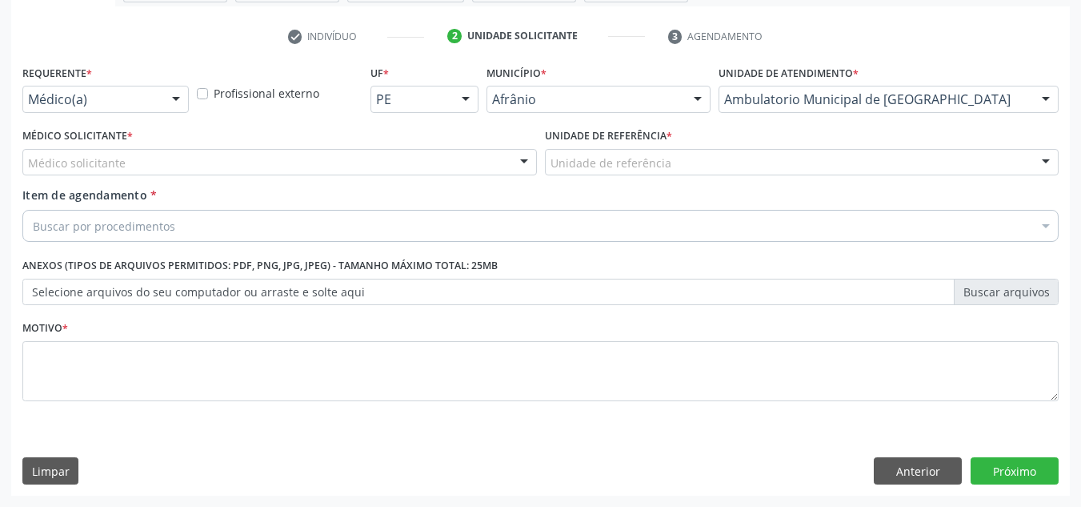
click at [258, 166] on div "Médico solicitante" at bounding box center [279, 162] width 515 height 27
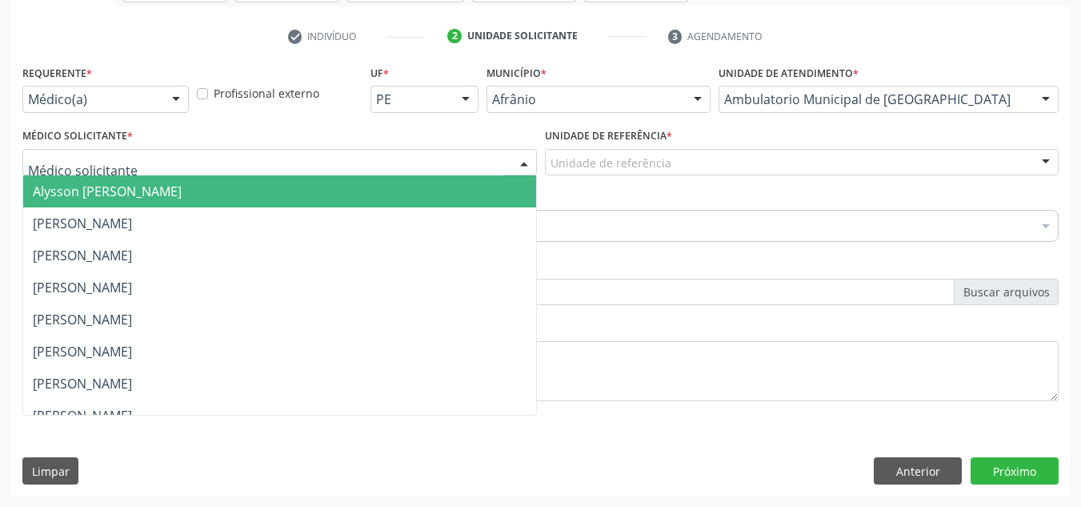
click at [182, 196] on span "Alysson [PERSON_NAME]" at bounding box center [107, 191] width 149 height 18
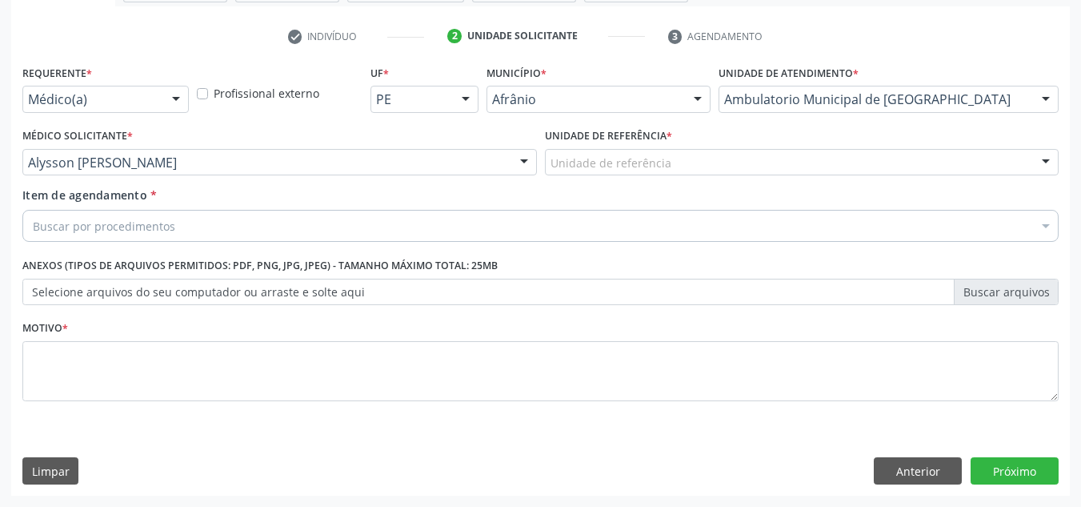
click at [607, 151] on div "Unidade de referência" at bounding box center [802, 162] width 515 height 27
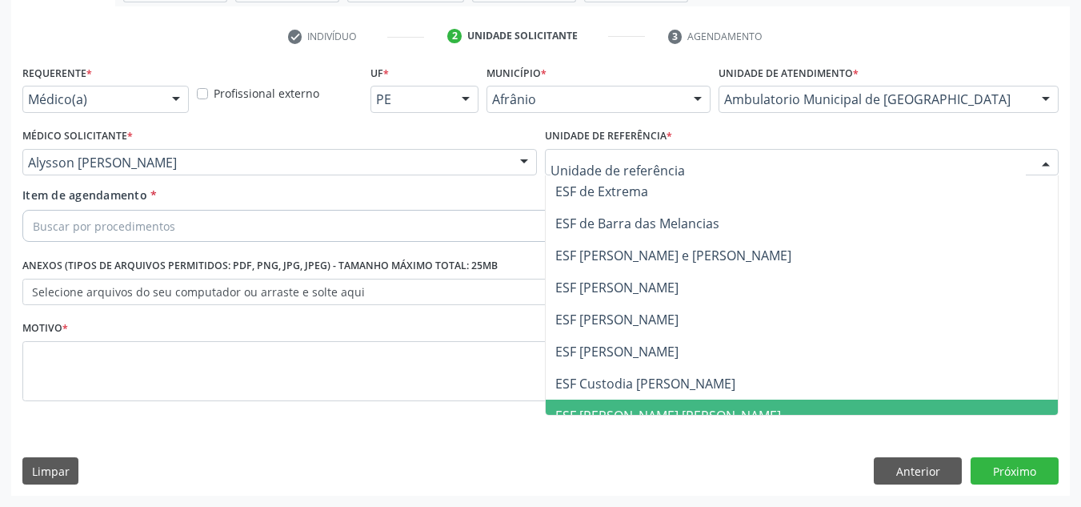
click at [572, 150] on div at bounding box center [802, 162] width 515 height 27
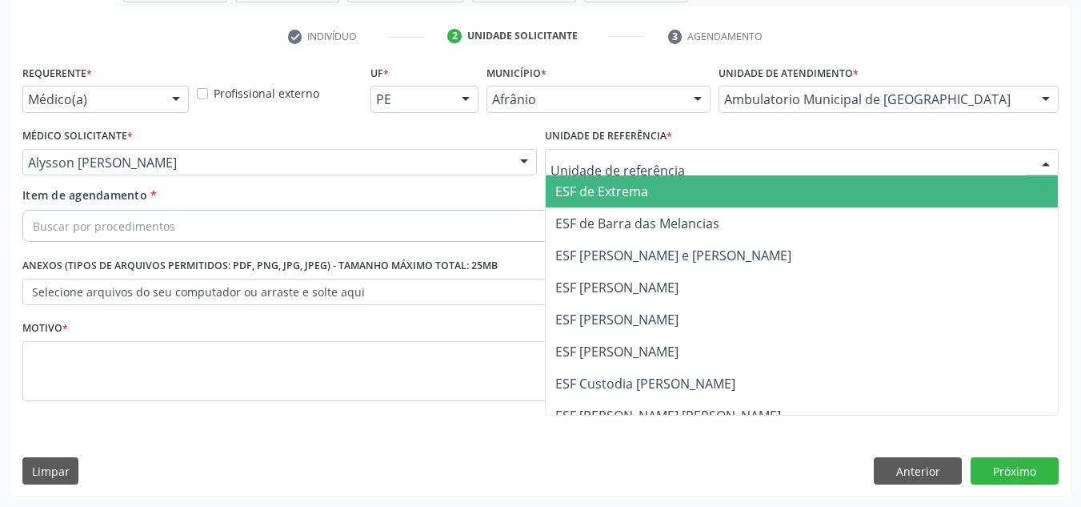
click at [600, 194] on span "ESF de Extrema" at bounding box center [601, 191] width 93 height 18
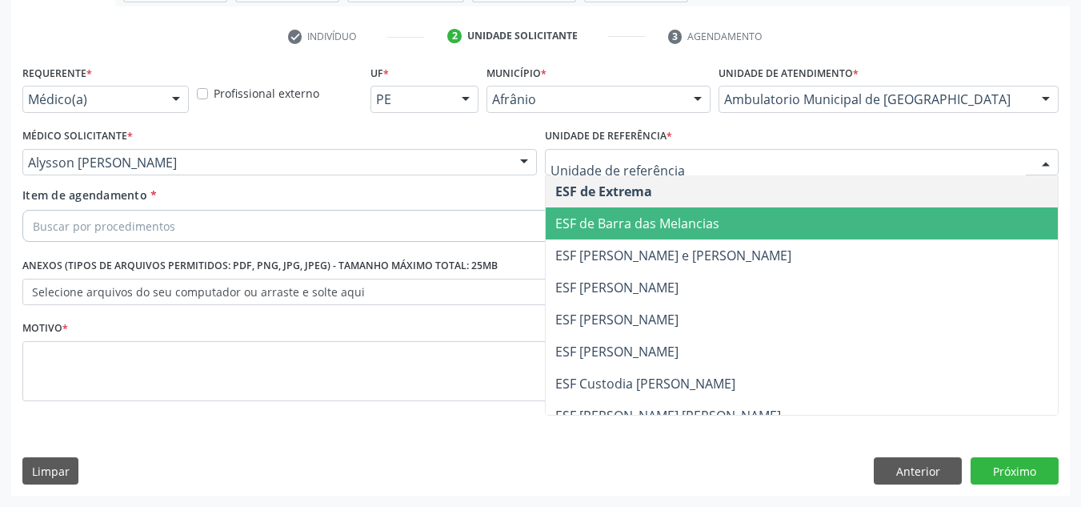
click at [643, 217] on span "ESF de Barra das Melancias" at bounding box center [637, 223] width 164 height 18
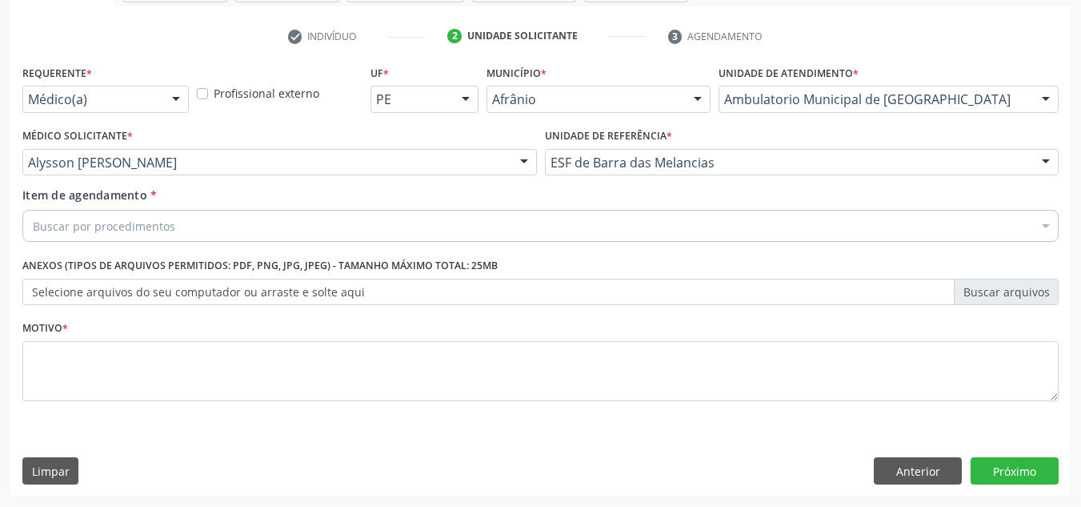
click at [333, 243] on div "Item de agendamento * Buscar por procedimentos Selecionar todos 0604320140 - Ab…" at bounding box center [540, 217] width 1044 height 62
click at [324, 229] on div "Buscar por procedimentos" at bounding box center [540, 226] width 1036 height 32
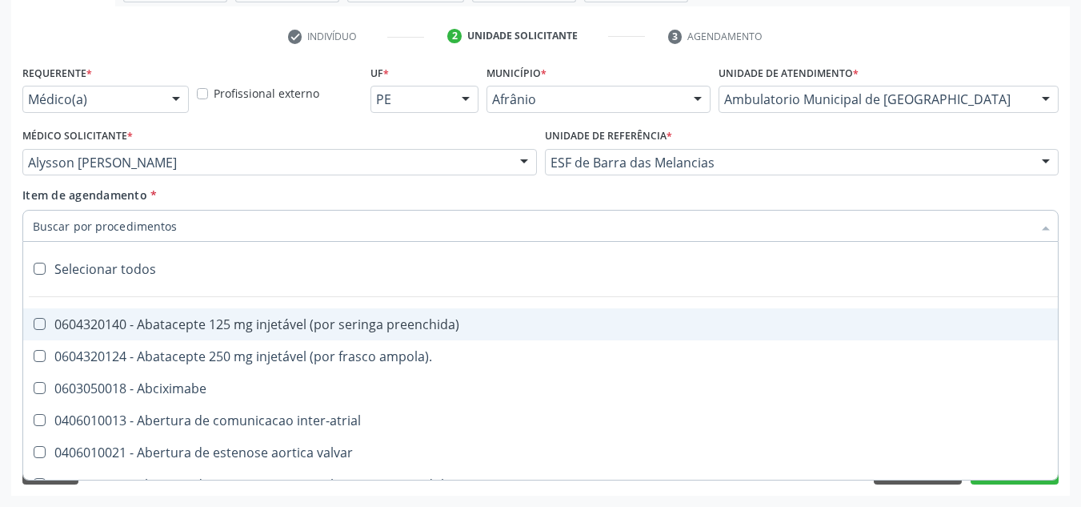
paste input "0301010072-225120"
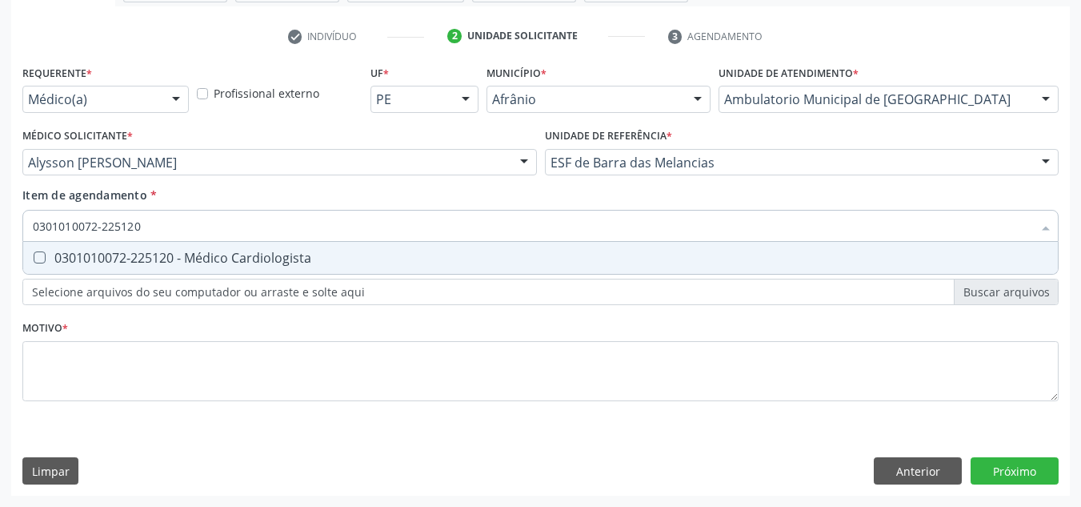
click at [250, 271] on span "0301010072-225120 - Médico Cardiologista" at bounding box center [540, 258] width 1035 height 32
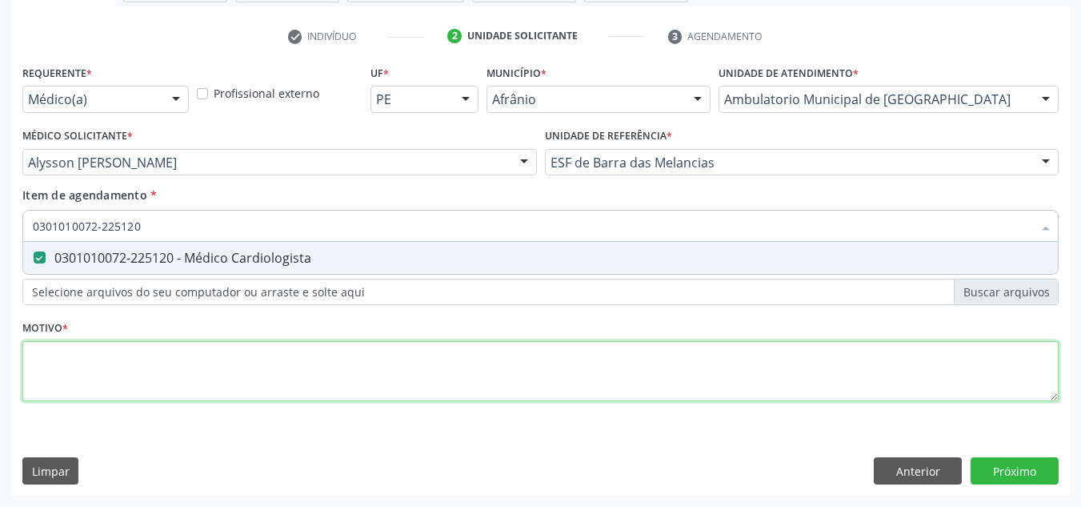
click at [259, 363] on div "Requerente * Médico(a) Médico(a) Enfermeiro(a) Paciente Nenhum resultado encont…" at bounding box center [540, 242] width 1036 height 363
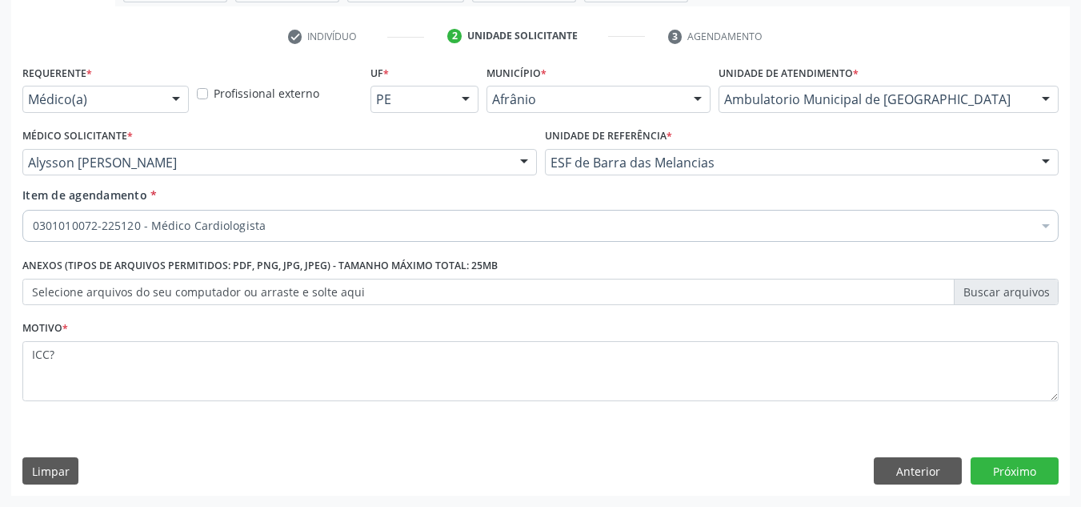
click at [1059, 475] on div "Requerente * Médico(a) Médico(a) Enfermeiro(a) Paciente Nenhum resultado encont…" at bounding box center [540, 278] width 1059 height 435
click at [1043, 470] on button "Próximo" at bounding box center [1015, 470] width 88 height 27
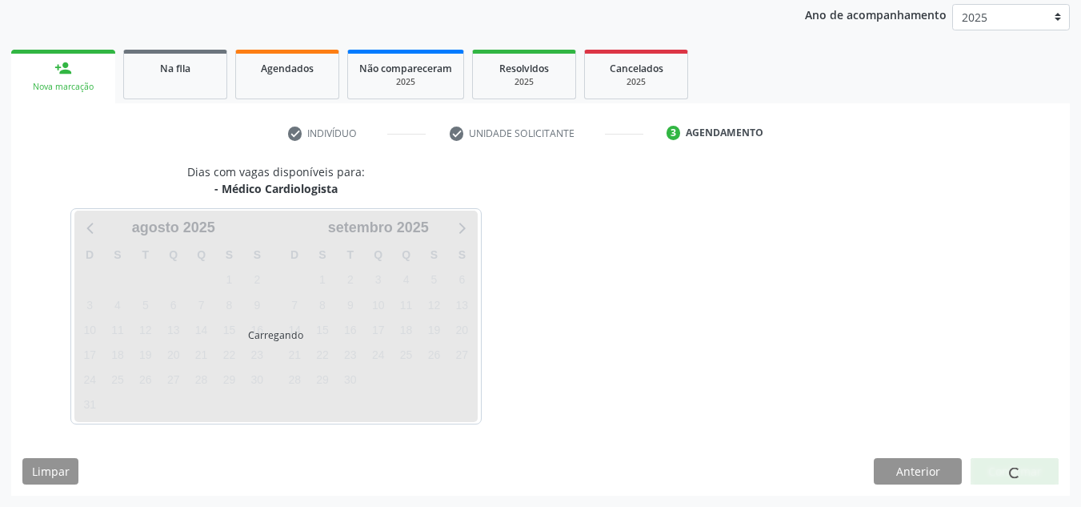
scroll to position [190, 0]
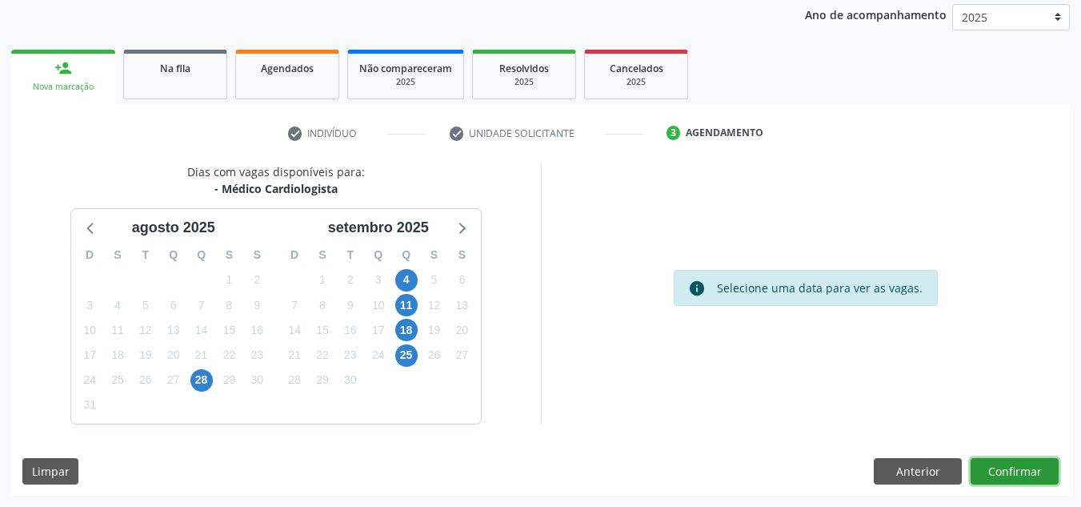
click at [1043, 470] on button "Confirmar" at bounding box center [1015, 471] width 88 height 27
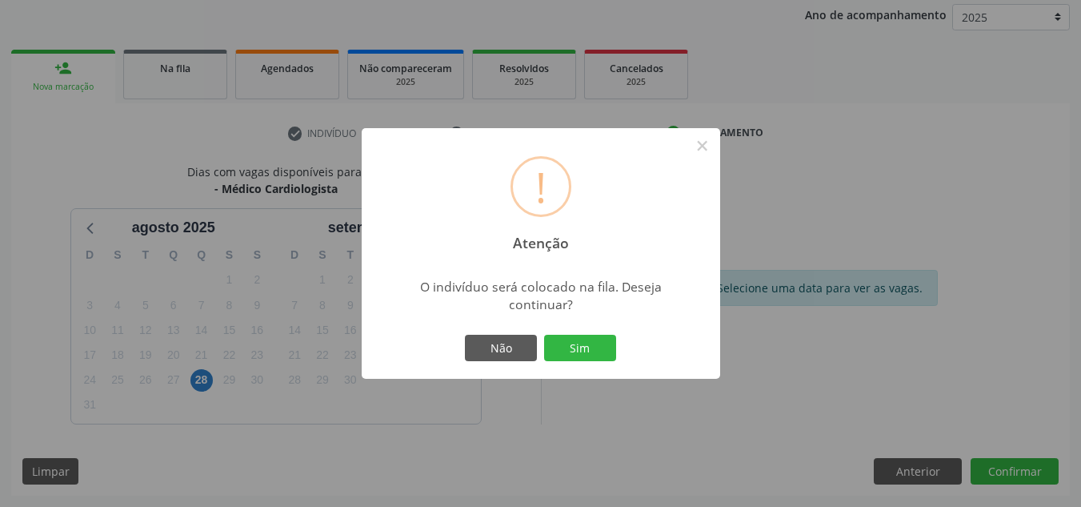
click at [544, 335] on button "Sim" at bounding box center [580, 348] width 72 height 27
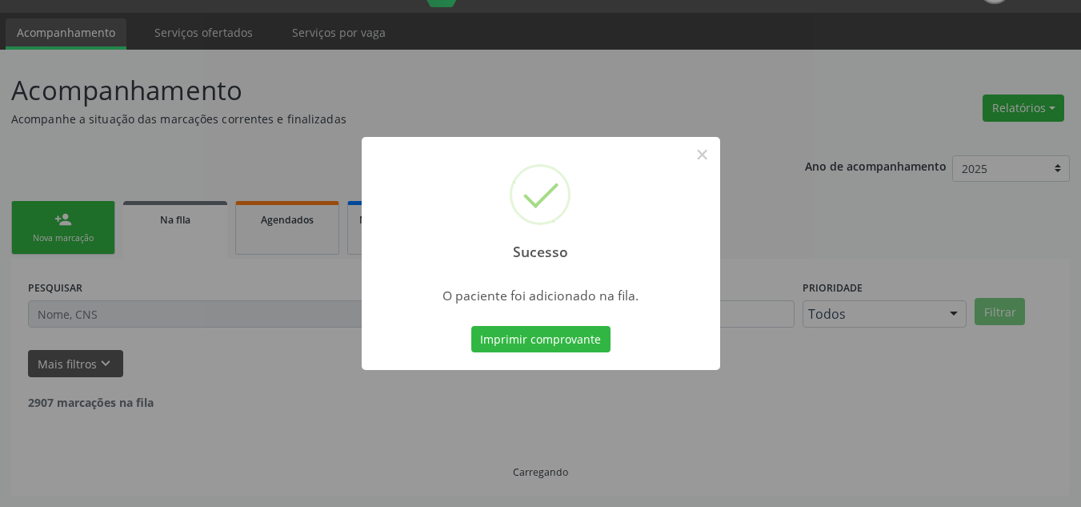
scroll to position [22, 0]
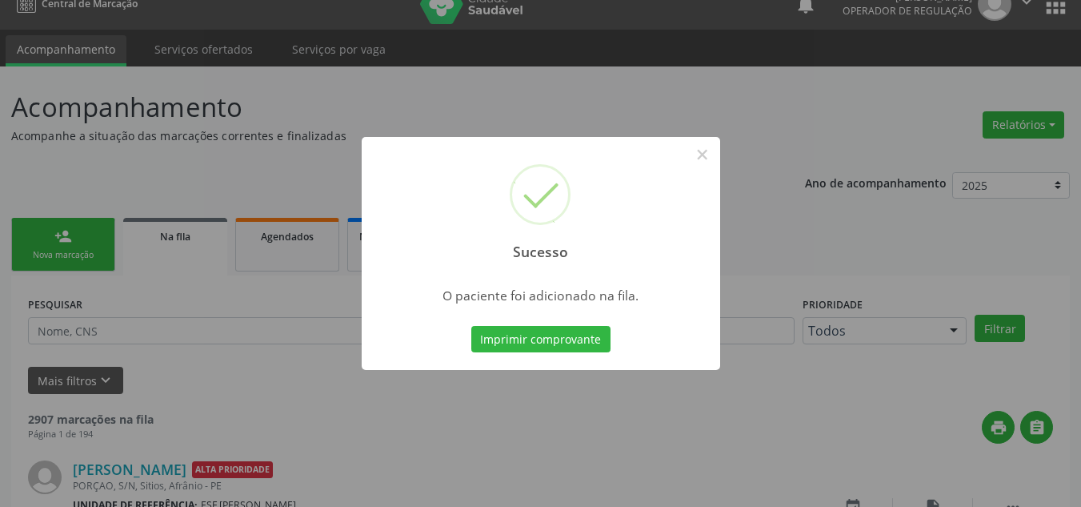
drag, startPoint x: 511, startPoint y: 400, endPoint x: 436, endPoint y: 376, distance: 78.2
click at [475, 387] on div "Sucesso × O paciente foi adicionado na fila. Imprimir comprovante Cancel" at bounding box center [540, 253] width 1081 height 507
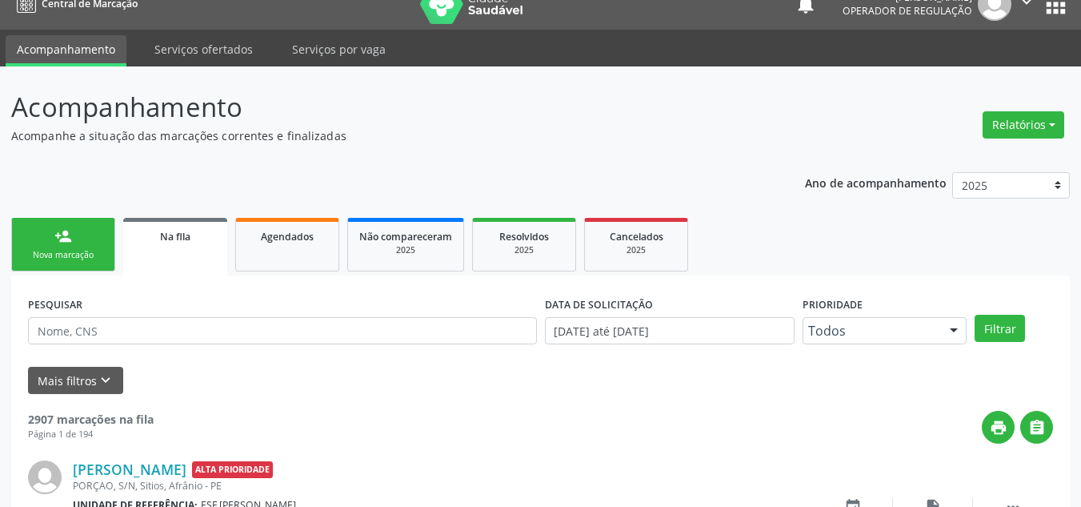
drag, startPoint x: 94, startPoint y: 268, endPoint x: 96, endPoint y: 239, distance: 28.9
click at [94, 268] on link "person_add Nova marcação" at bounding box center [63, 245] width 104 height 54
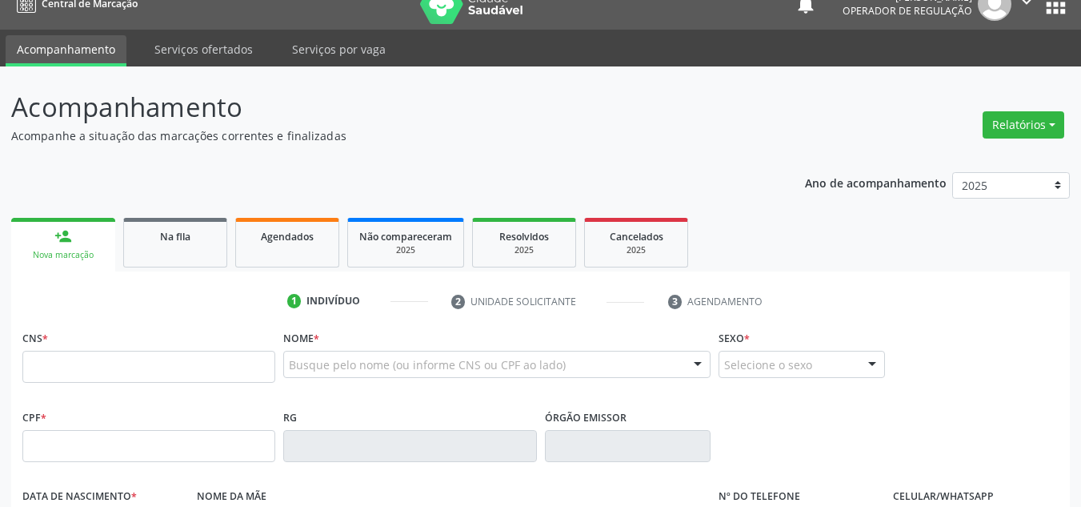
click at [96, 239] on link "person_add Nova marcação" at bounding box center [63, 245] width 104 height 54
click at [134, 358] on input "text" at bounding box center [148, 367] width 253 height 32
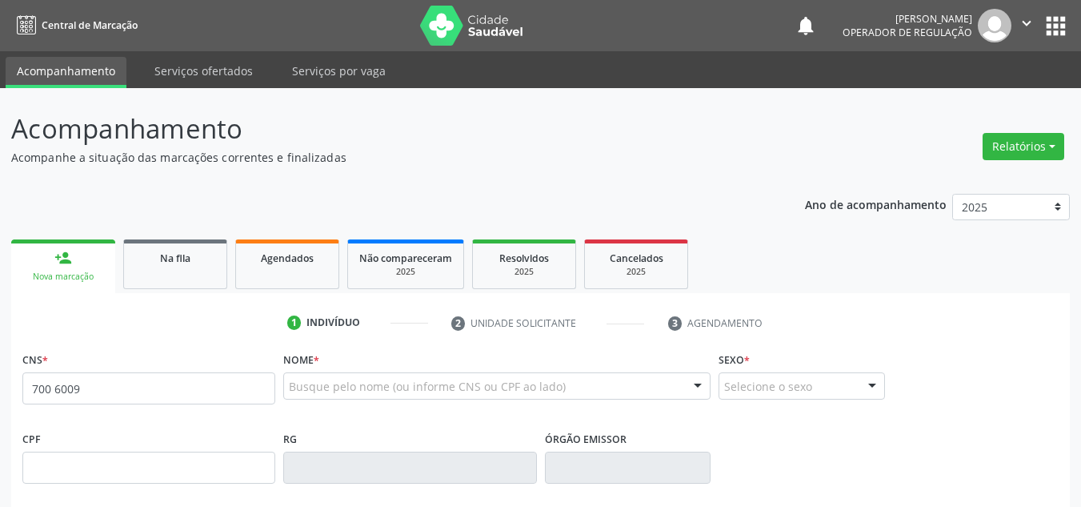
scroll to position [22, 0]
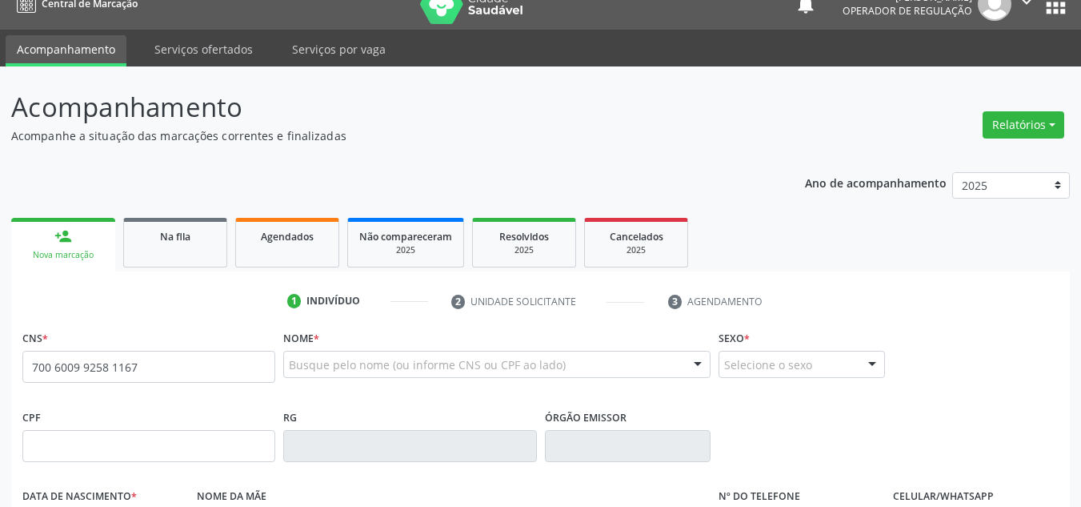
type input "700 6009 9258 1167"
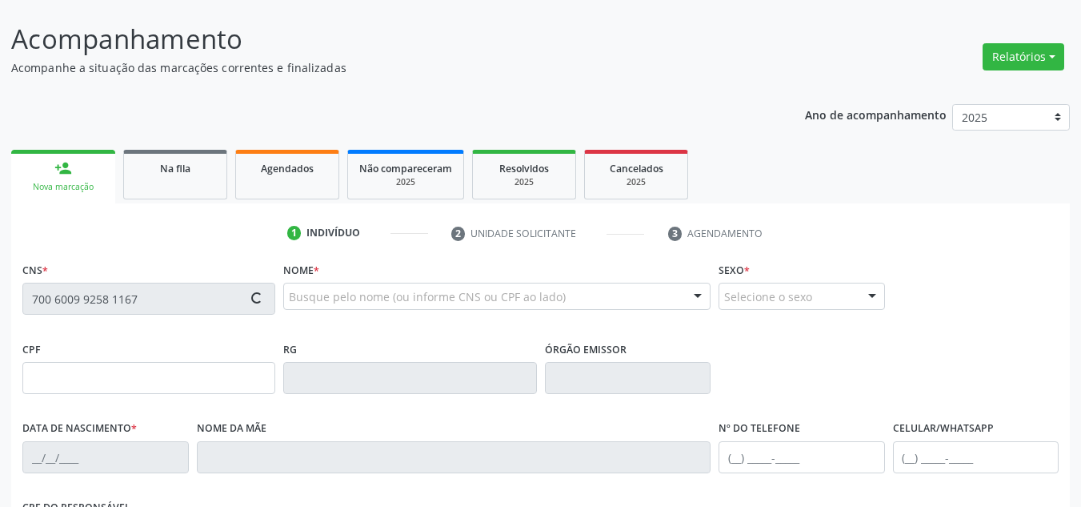
type input "710.247.304-41"
type input "02/08/2000"
type input "Marinalva Andrade de Souza"
type input "(87) 98813-9438"
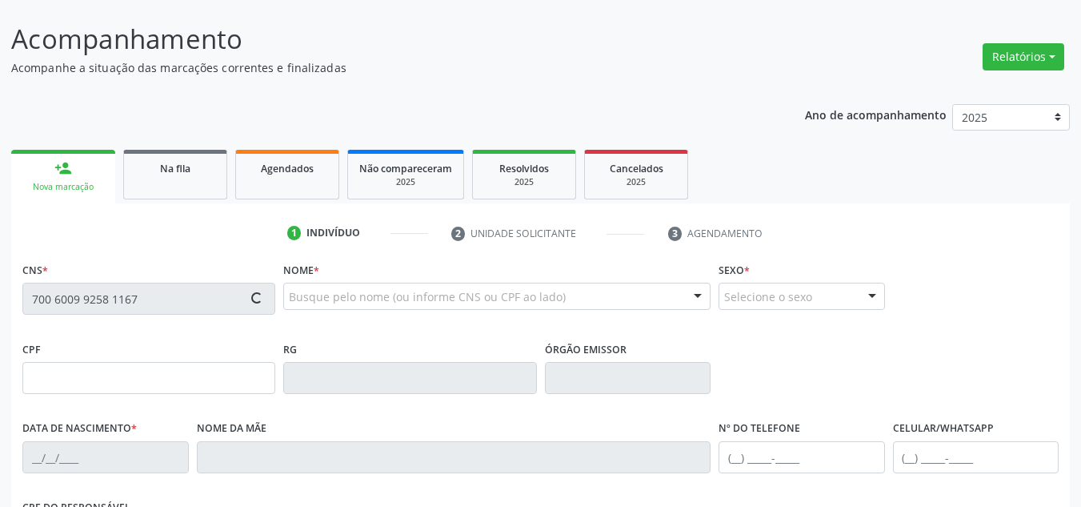
type input "310.994.594-00"
type input "S/N"
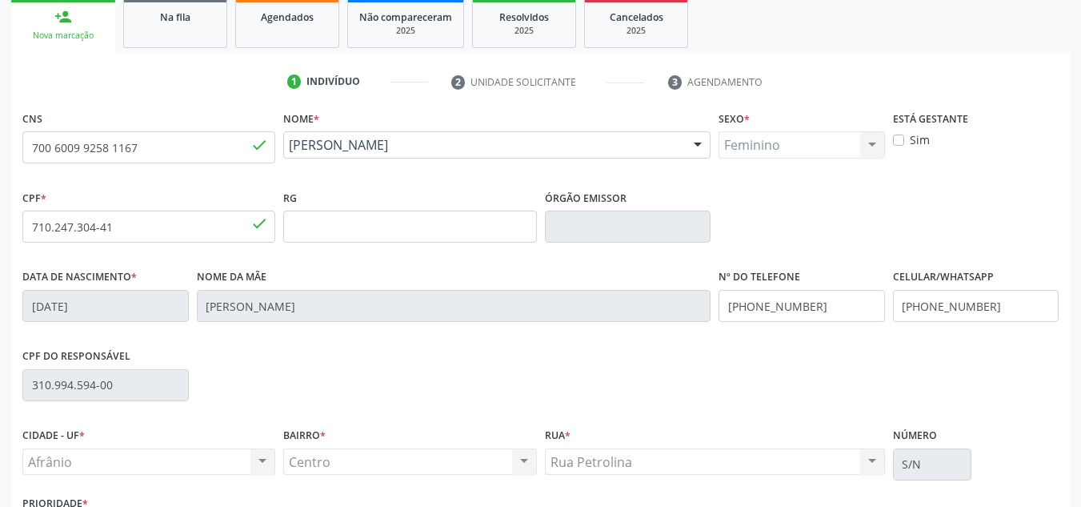
scroll to position [361, 0]
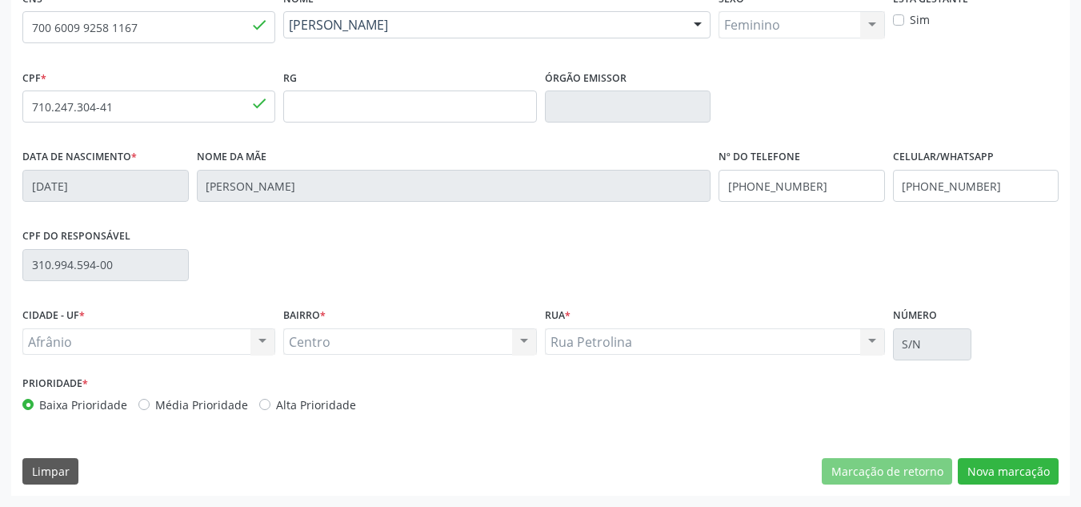
click at [222, 407] on label "Média Prioridade" at bounding box center [201, 404] width 93 height 17
click at [150, 407] on input "Média Prioridade" at bounding box center [143, 403] width 11 height 14
radio input "true"
click at [1012, 468] on button "Nova marcação" at bounding box center [1008, 471] width 101 height 27
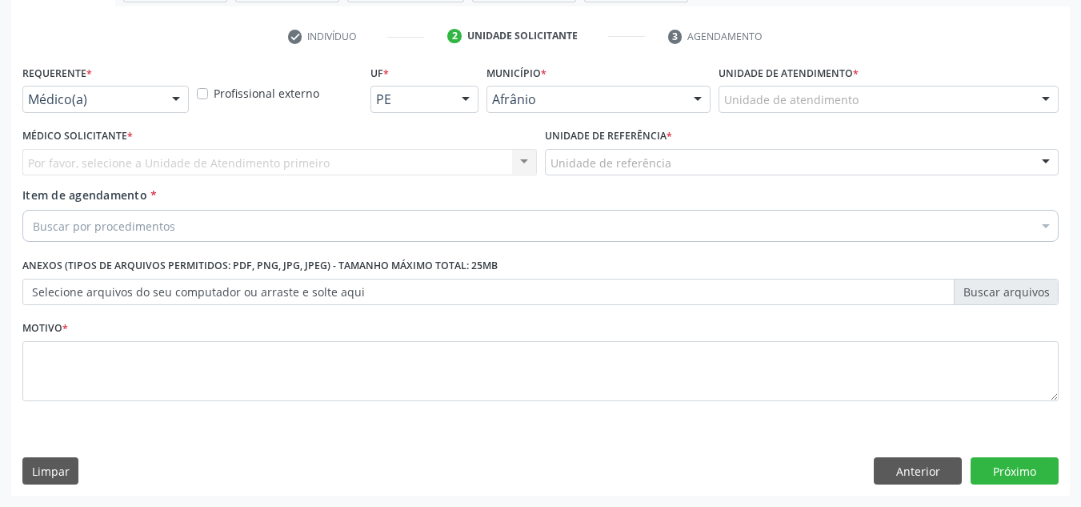
scroll to position [287, 0]
drag, startPoint x: 973, startPoint y: 83, endPoint x: 963, endPoint y: 86, distance: 10.9
click at [963, 86] on div "Unidade de atendimento * Unidade de atendimento Academia da Saude de Afranio Ac…" at bounding box center [889, 86] width 340 height 51
click at [957, 102] on div "Unidade de atendimento" at bounding box center [889, 99] width 340 height 27
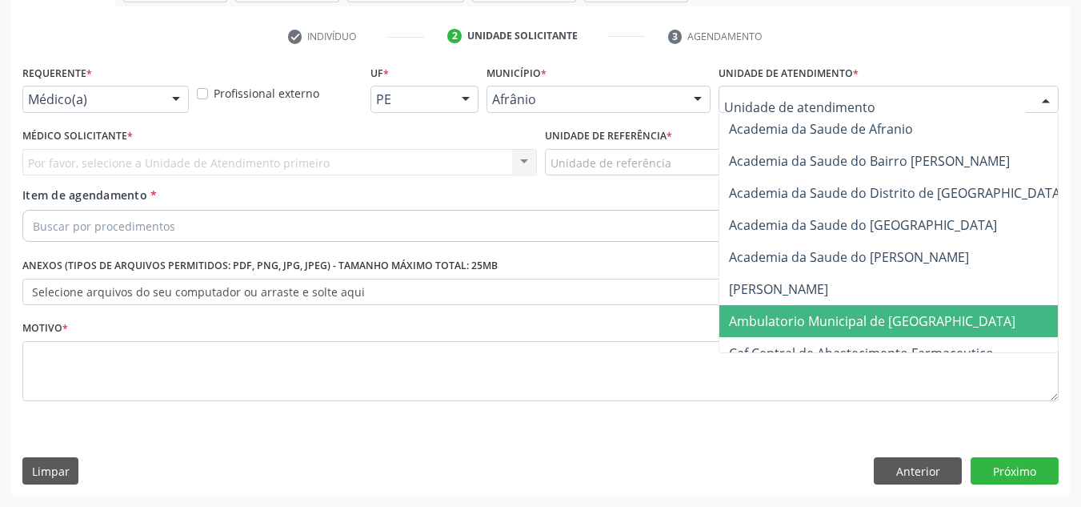
click at [877, 335] on span "Ambulatorio Municipal de [GEOGRAPHIC_DATA]" at bounding box center [915, 321] width 391 height 32
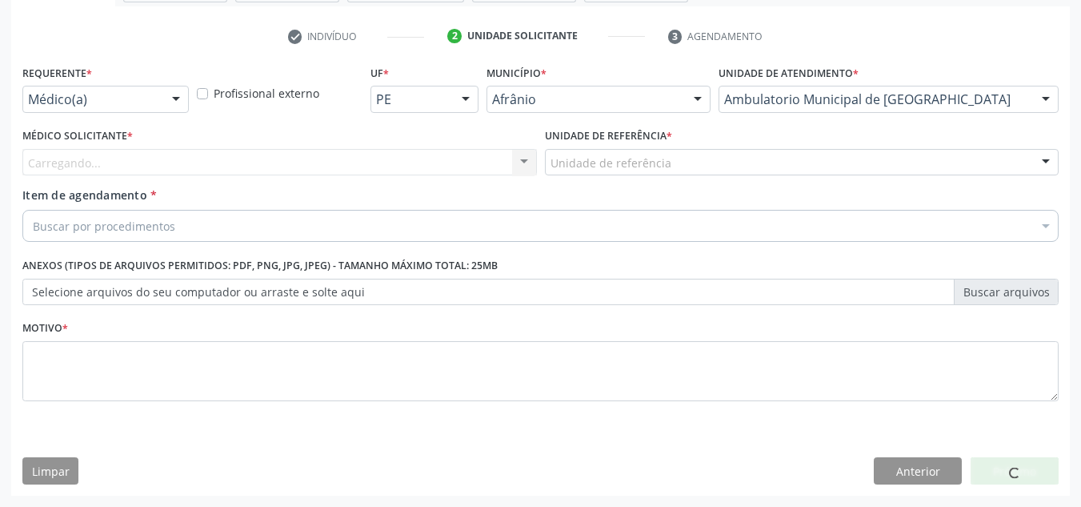
click at [489, 170] on div "Carregando... Nenhum resultado encontrado para: " " Não há nenhuma opção para s…" at bounding box center [279, 162] width 515 height 27
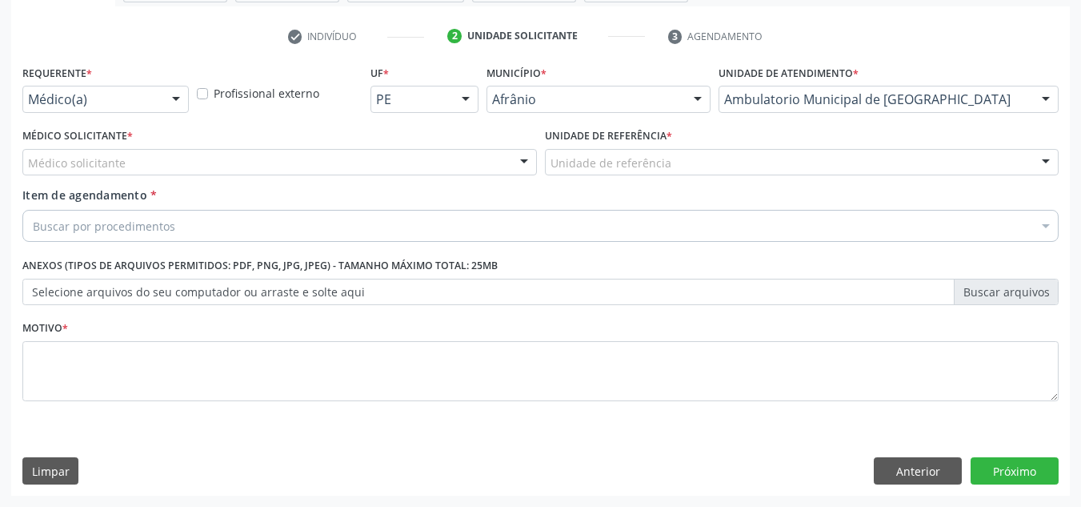
click at [487, 166] on div "Médico solicitante [PERSON_NAME] [PERSON_NAME] [PERSON_NAME] Reis [PERSON_NAME]…" at bounding box center [279, 162] width 515 height 27
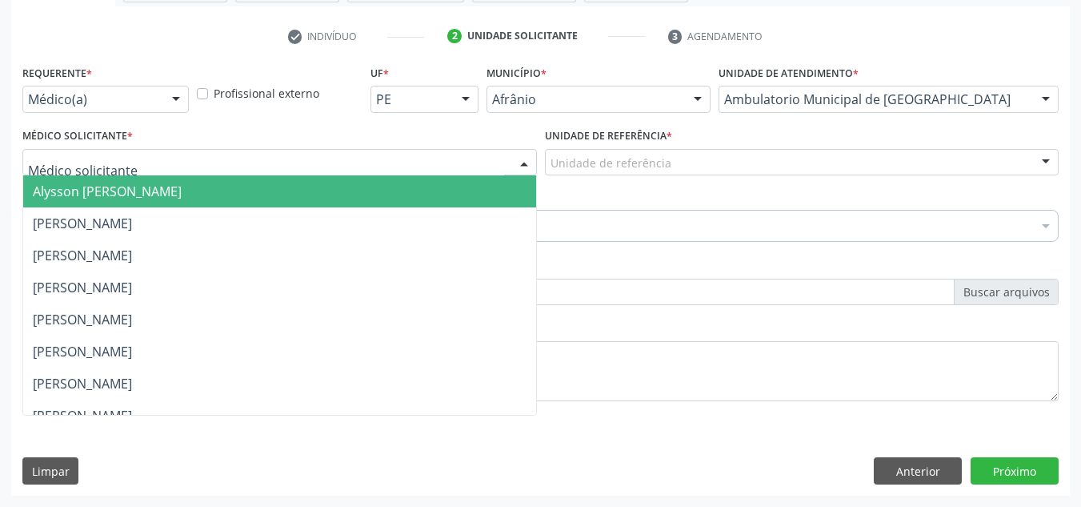
click at [487, 166] on div at bounding box center [279, 162] width 515 height 27
click at [487, 198] on span "Alysson [PERSON_NAME]" at bounding box center [279, 191] width 513 height 32
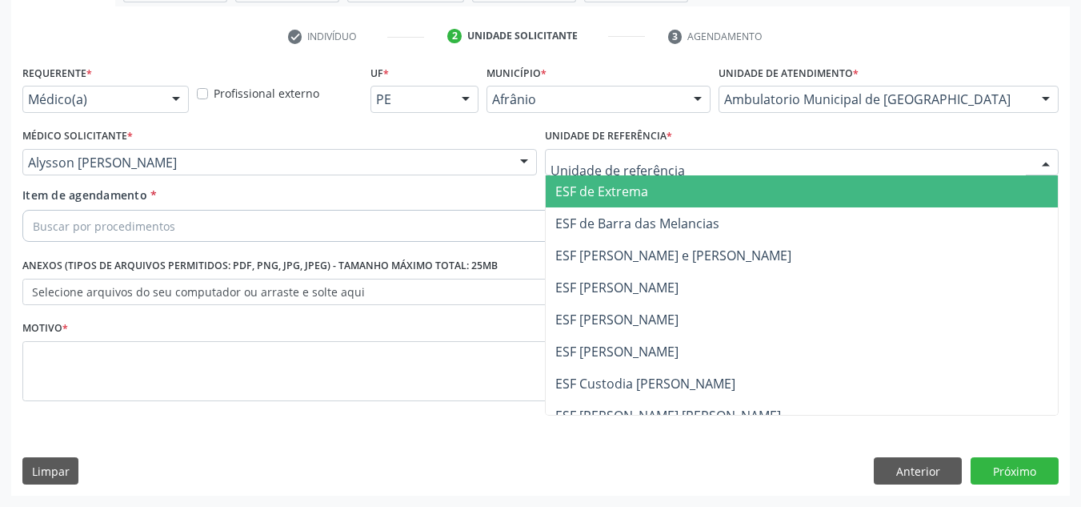
click at [683, 159] on div at bounding box center [802, 162] width 515 height 27
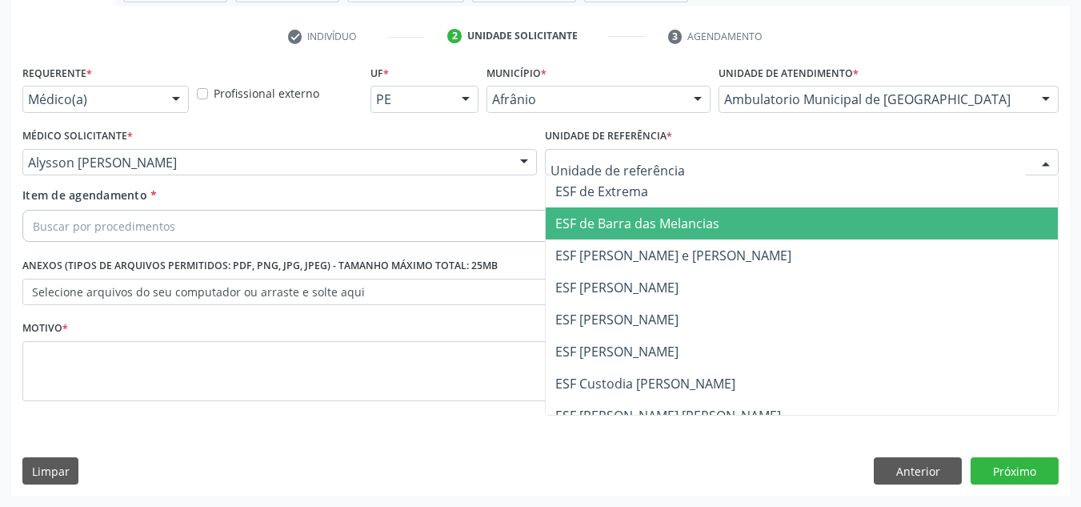
click at [672, 216] on span "ESF de Barra das Melancias" at bounding box center [637, 223] width 164 height 18
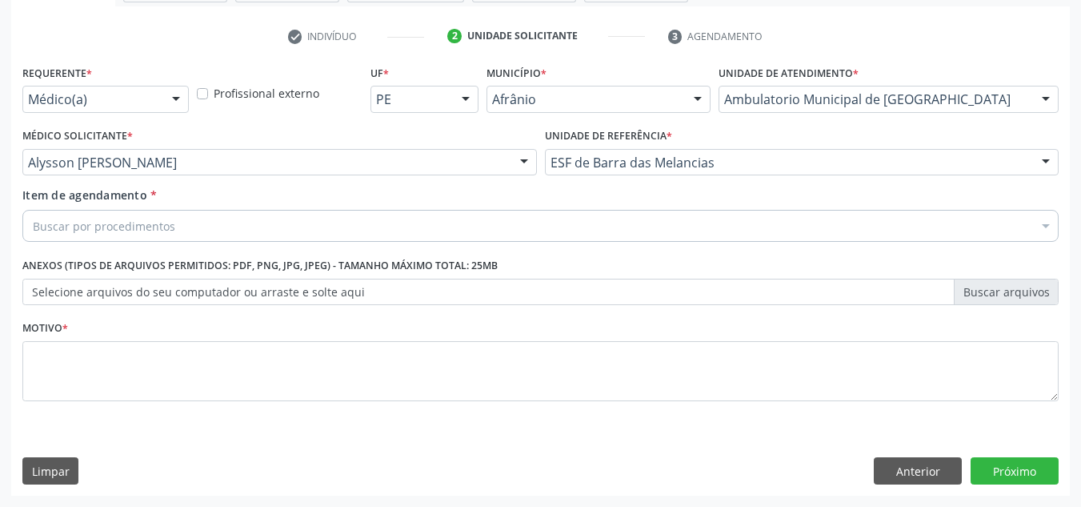
click at [625, 225] on div "Buscar por procedimentos" at bounding box center [540, 226] width 1036 height 32
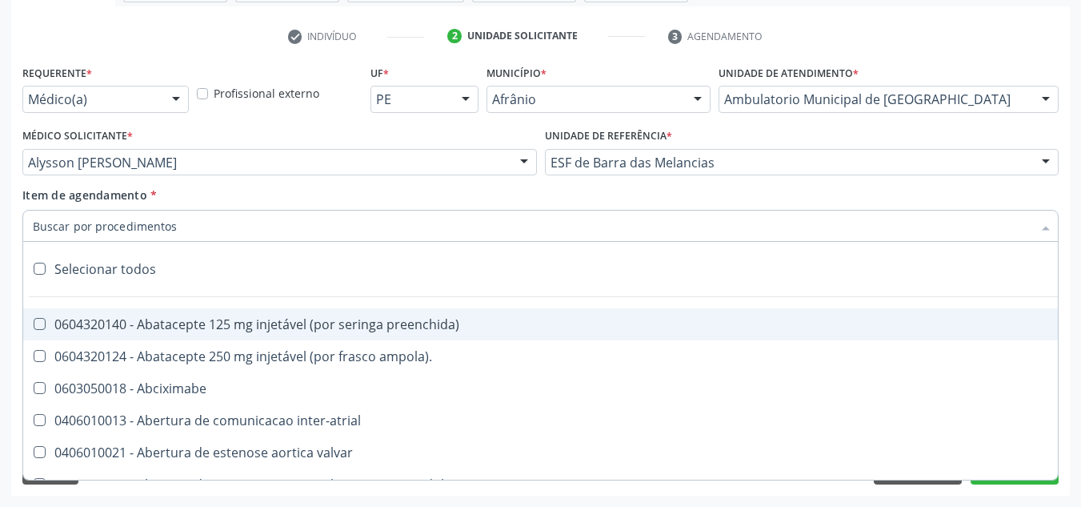
paste input "0301010072-225120"
type input "0301010072-225120"
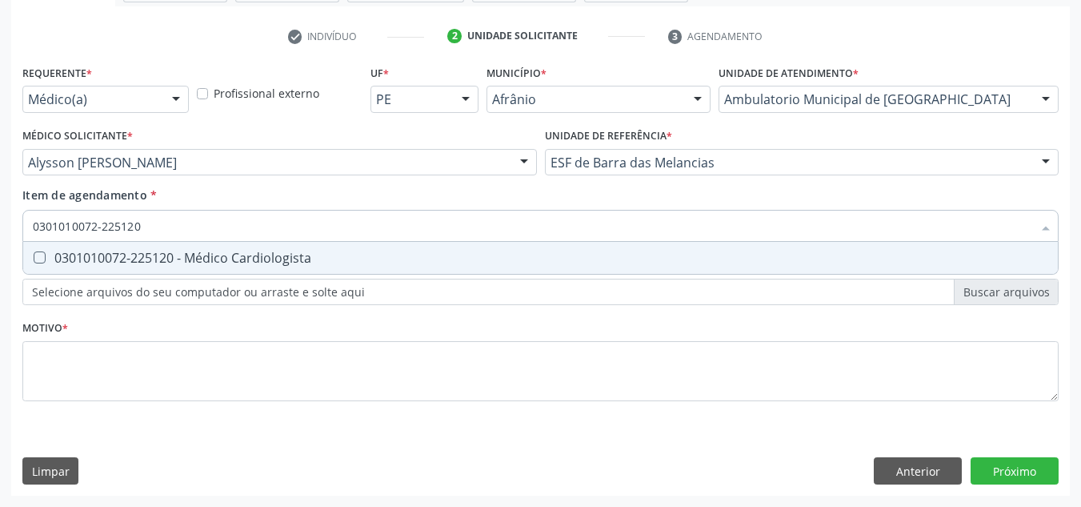
click at [589, 259] on div "0301010072-225120 - Médico Cardiologista" at bounding box center [541, 257] width 1016 height 13
checkbox Cardiologista "true"
click at [586, 403] on div "Requerente * Médico(a) Médico(a) Enfermeiro(a) Paciente Nenhum resultado encont…" at bounding box center [540, 242] width 1036 height 363
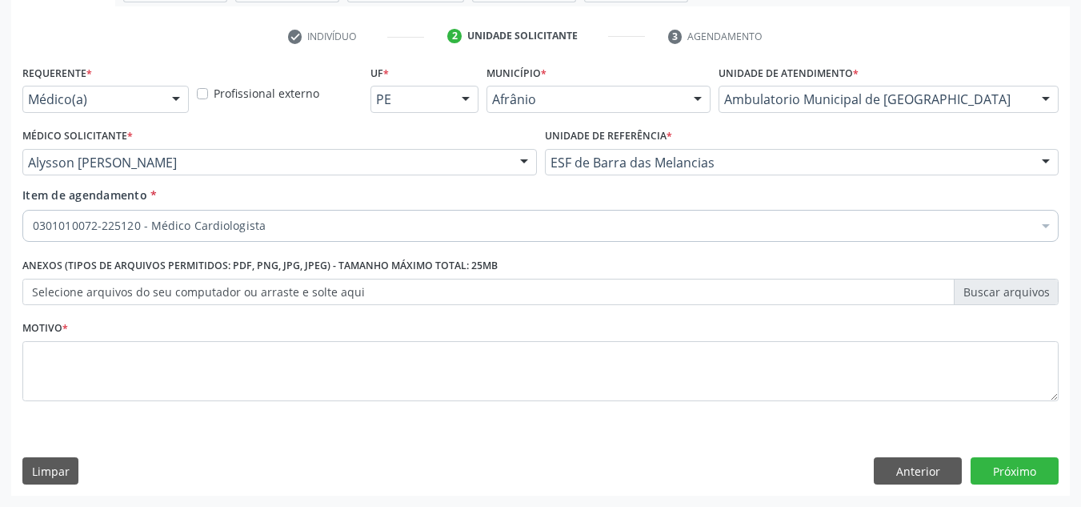
click at [583, 376] on li "Não selecionados" at bounding box center [648, 380] width 1251 height 42
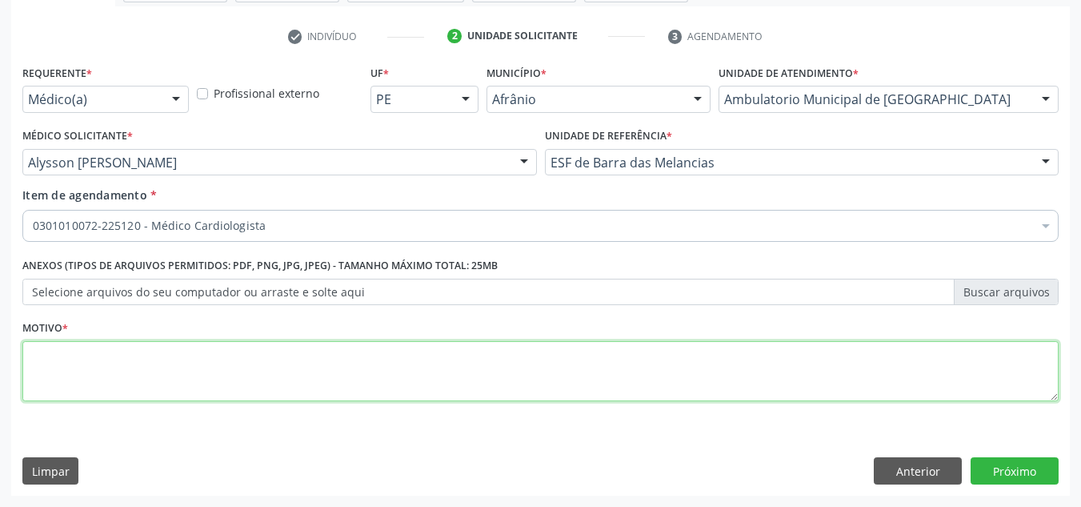
click at [583, 376] on textarea at bounding box center [540, 371] width 1036 height 61
type textarea "D"
type textarea "SEGUIMENTO"
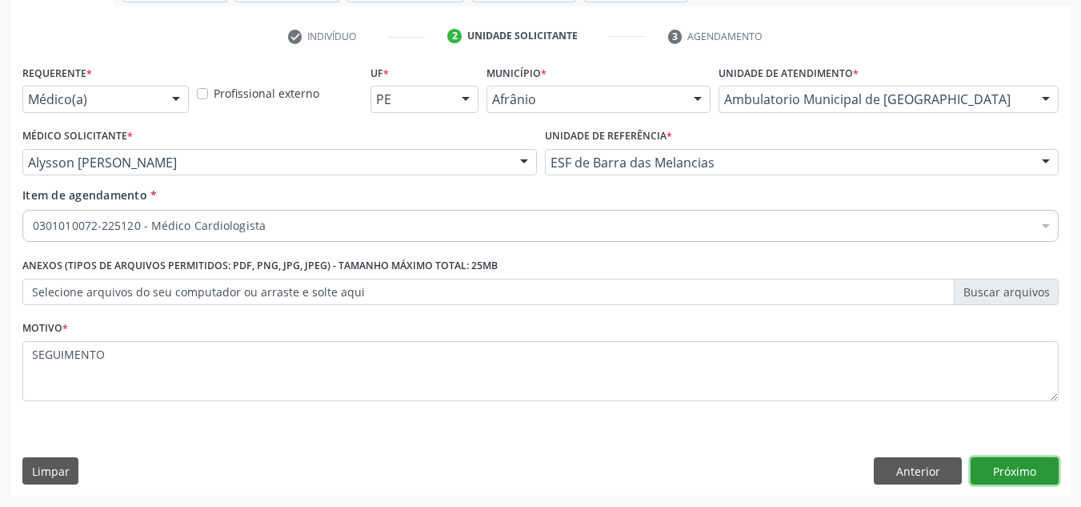
click at [986, 461] on button "Próximo" at bounding box center [1015, 470] width 88 height 27
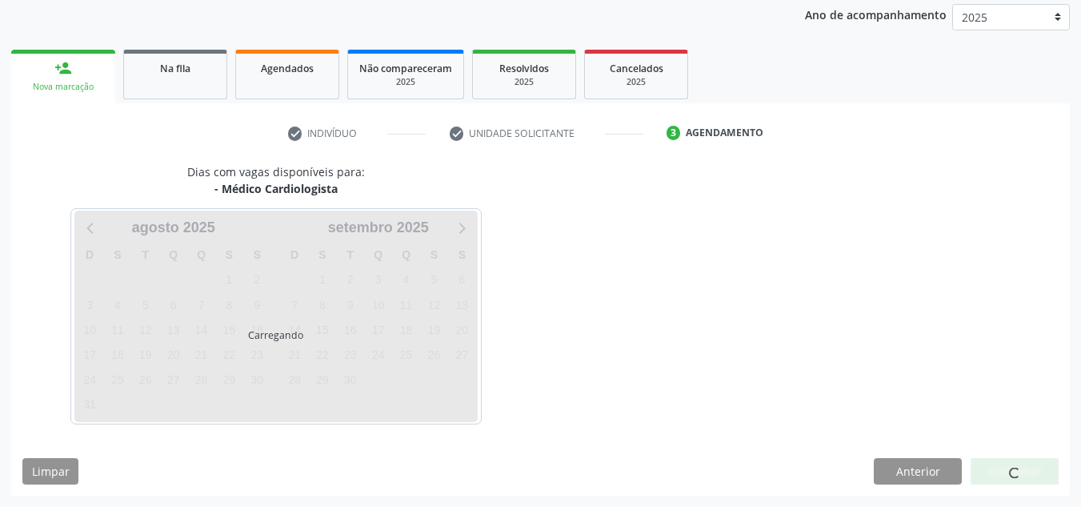
scroll to position [190, 0]
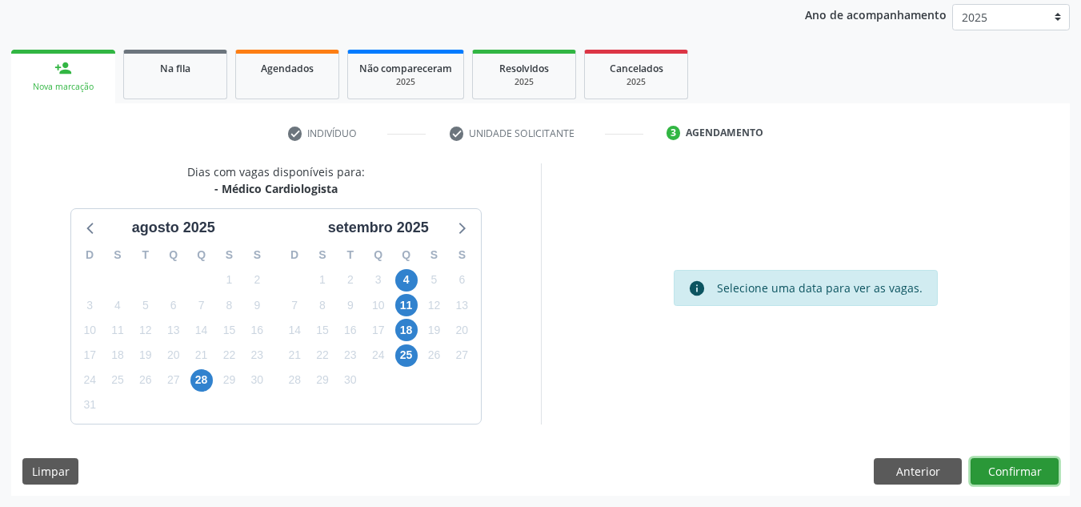
click at [986, 461] on button "Confirmar" at bounding box center [1015, 471] width 88 height 27
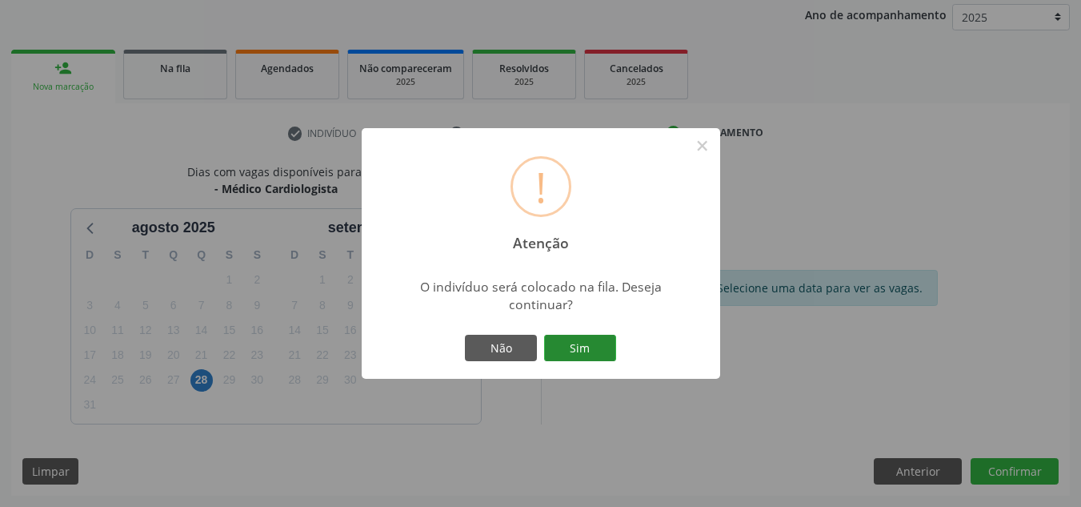
click at [573, 335] on button "Sim" at bounding box center [580, 348] width 72 height 27
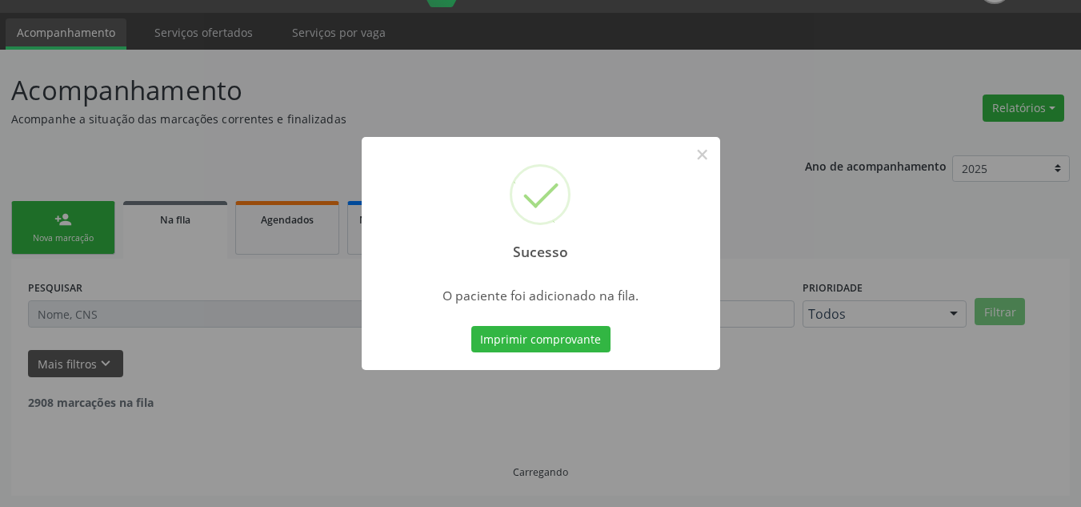
scroll to position [22, 0]
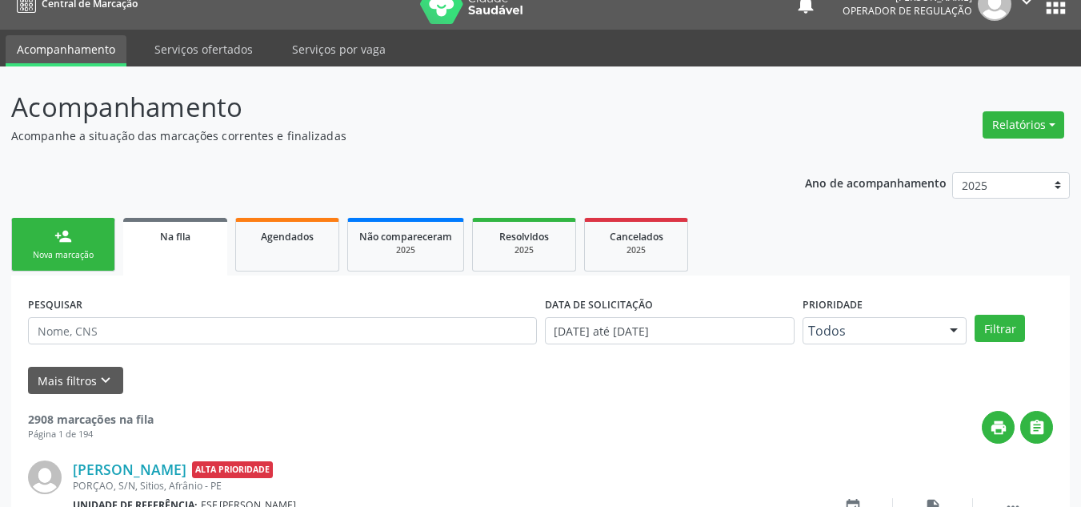
click at [98, 264] on link "person_add Nova marcação" at bounding box center [63, 245] width 104 height 54
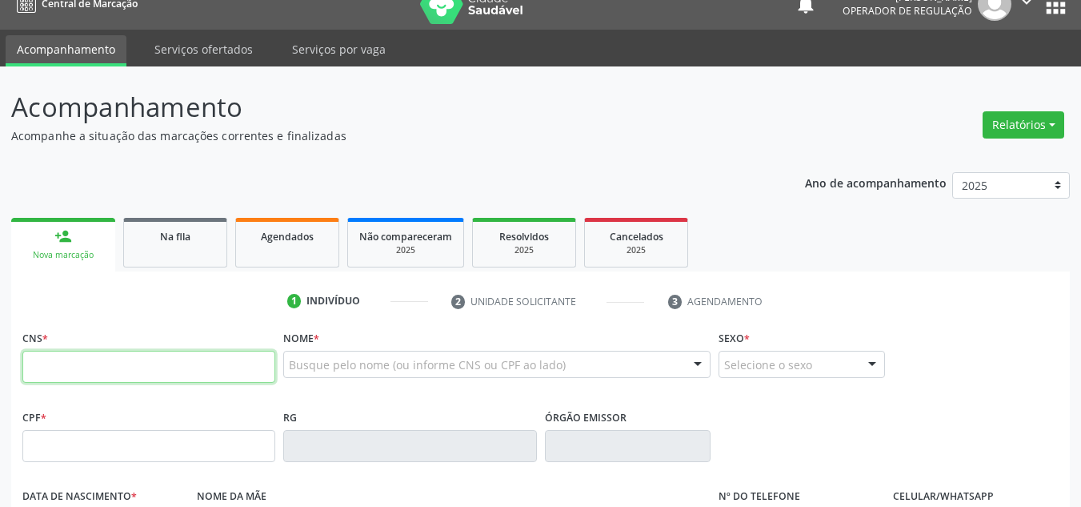
click at [125, 379] on input "text" at bounding box center [148, 367] width 253 height 32
type input "704 3025 6955 3691"
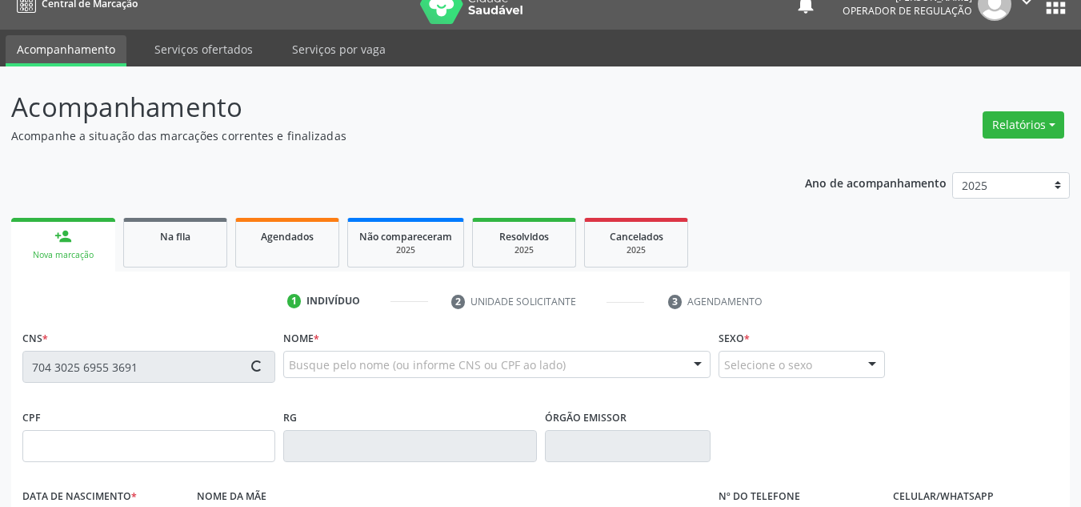
type input "[DATE]"
type input "[PERSON_NAME]"
type input "[PHONE_NUMBER]"
type input "S/N"
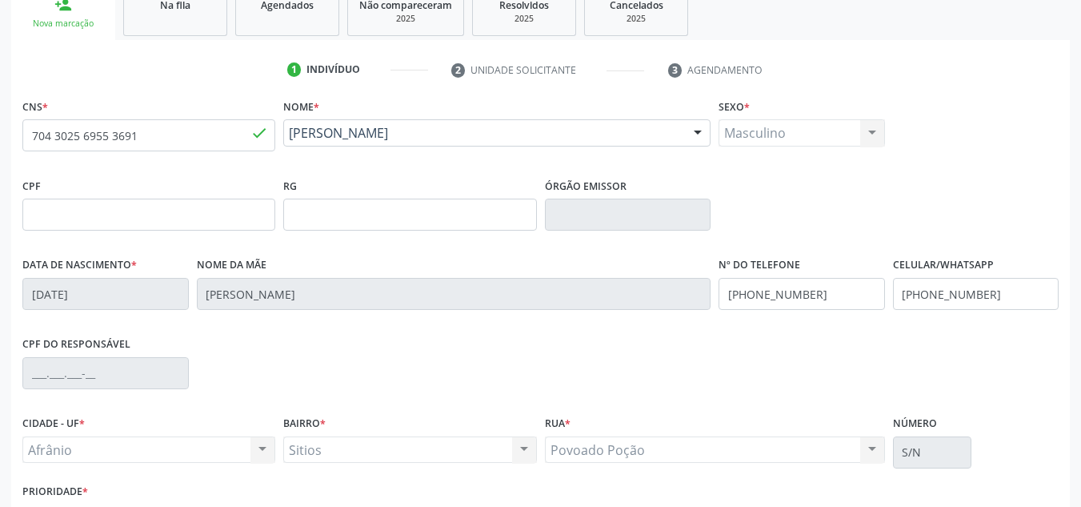
scroll to position [361, 0]
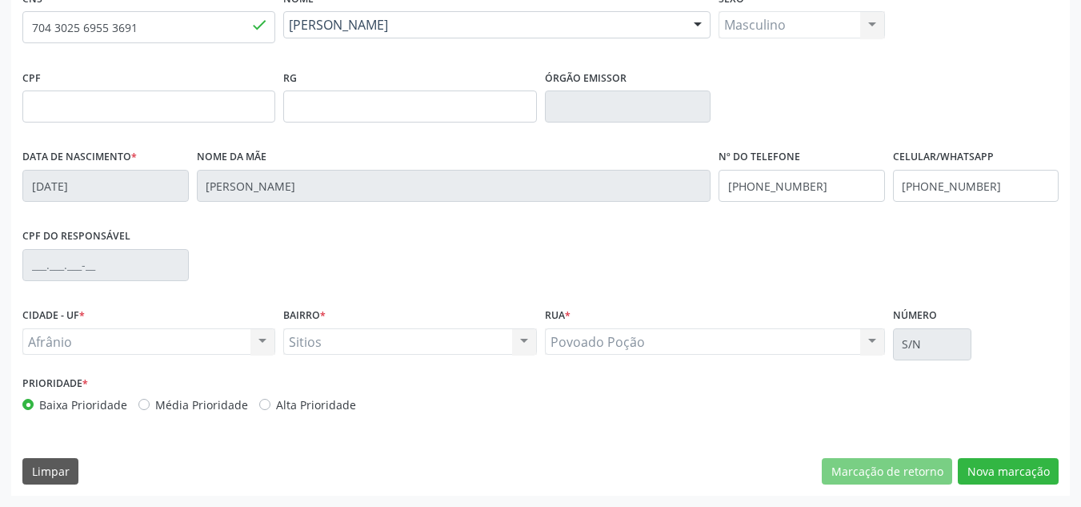
click at [176, 401] on label "Média Prioridade" at bounding box center [201, 404] width 93 height 17
click at [150, 401] on input "Média Prioridade" at bounding box center [143, 403] width 11 height 14
radio input "true"
drag, startPoint x: 1047, startPoint y: 476, endPoint x: 1048, endPoint y: 409, distance: 67.2
click at [1046, 476] on button "Nova marcação" at bounding box center [1008, 471] width 101 height 27
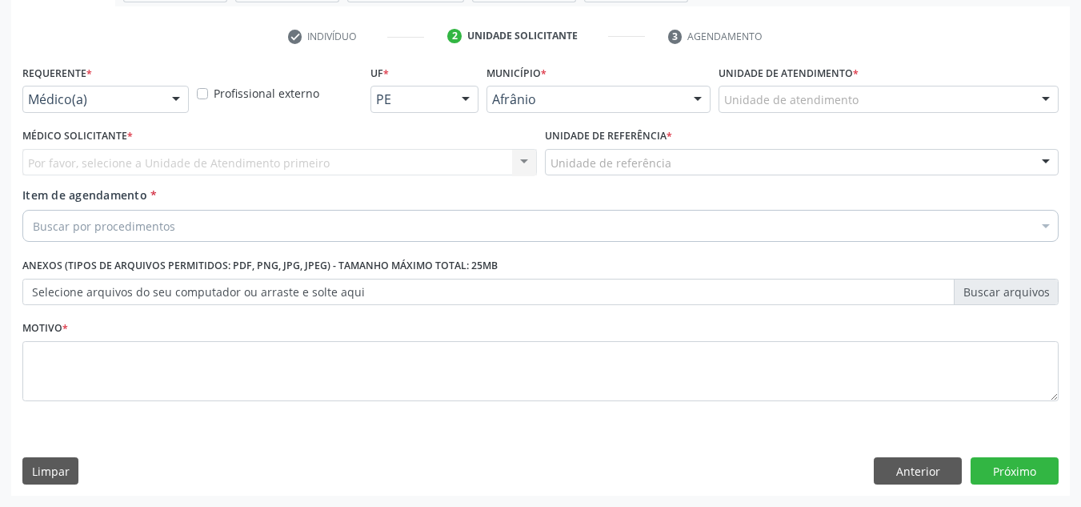
scroll to position [287, 0]
click at [927, 92] on div "Unidade de atendimento" at bounding box center [889, 99] width 340 height 27
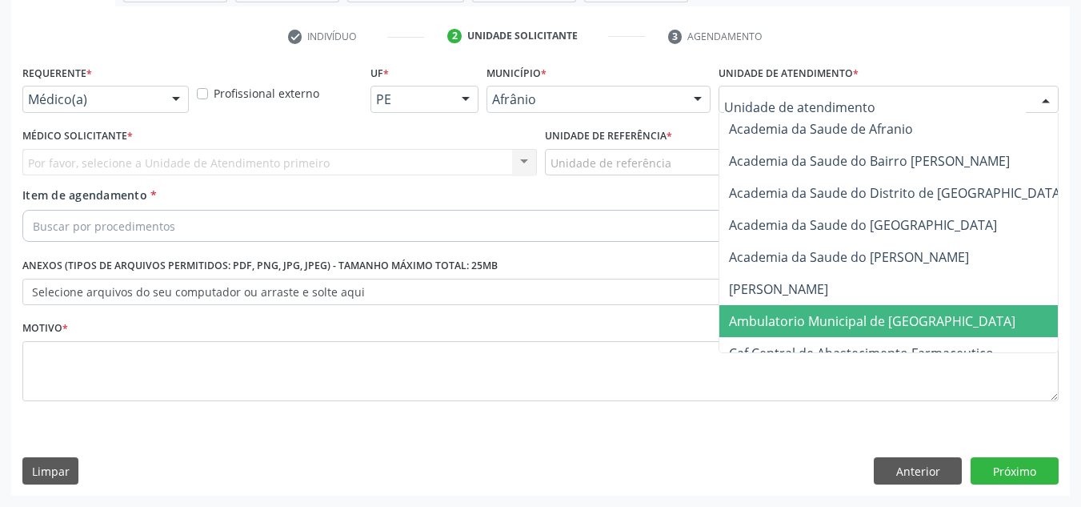
click at [871, 329] on span "Ambulatorio Municipal de [GEOGRAPHIC_DATA]" at bounding box center [872, 321] width 287 height 18
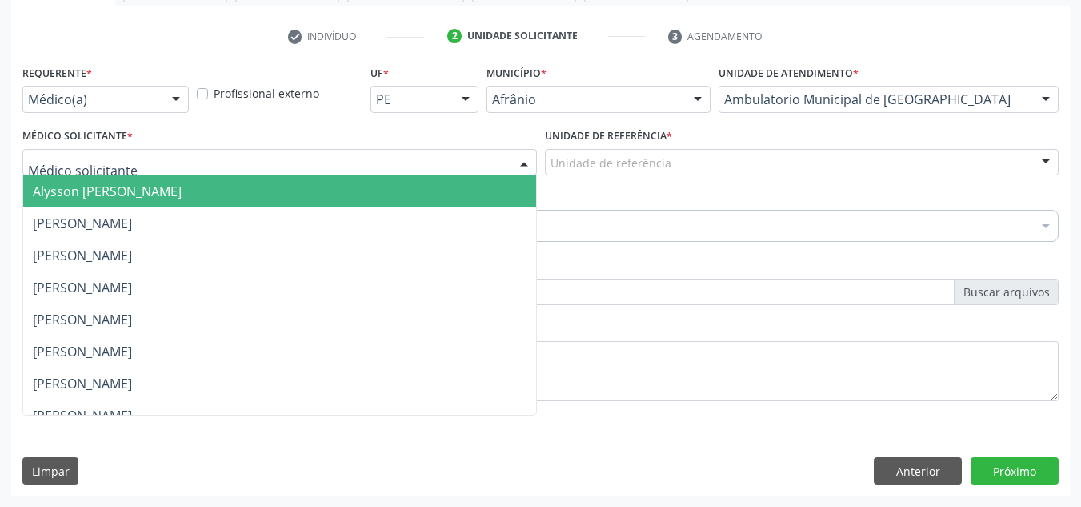
click at [163, 164] on div at bounding box center [279, 162] width 515 height 27
drag, startPoint x: 165, startPoint y: 182, endPoint x: 461, endPoint y: 184, distance: 296.1
click at [182, 184] on span "Alysson [PERSON_NAME]" at bounding box center [107, 191] width 149 height 18
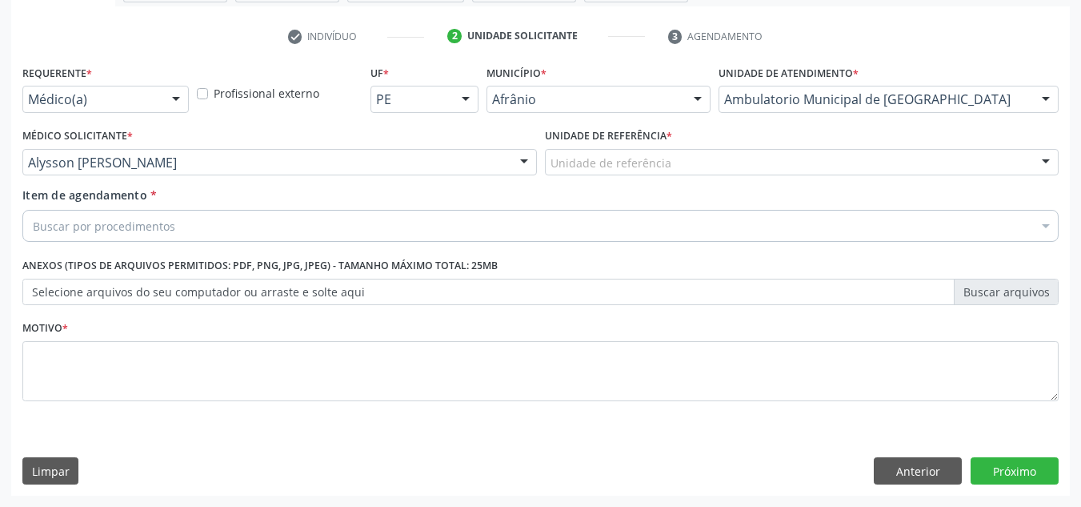
drag, startPoint x: 738, startPoint y: 140, endPoint x: 740, endPoint y: 174, distance: 33.7
click at [738, 141] on div "Unidade de referência * Unidade de referência ESF de Extrema ESF de Barra das M…" at bounding box center [802, 149] width 515 height 51
click at [763, 168] on div "Unidade de referência" at bounding box center [802, 162] width 515 height 27
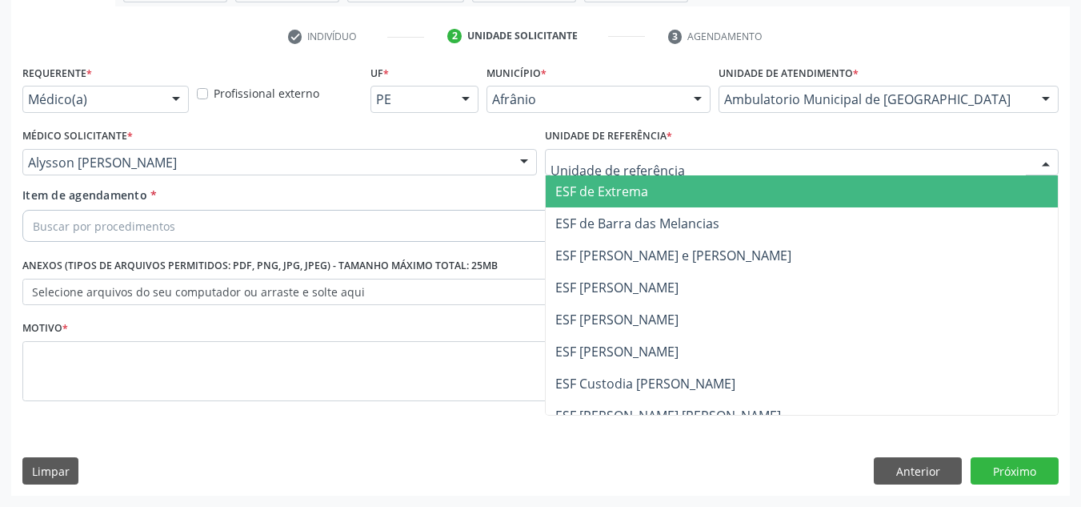
click at [724, 218] on span "ESF de Barra das Melancias" at bounding box center [802, 223] width 513 height 32
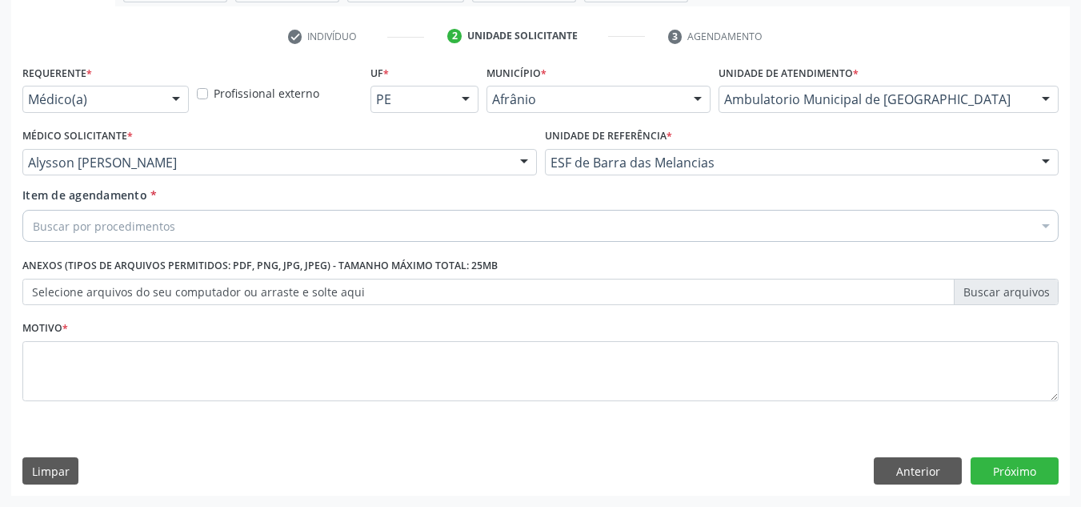
click at [720, 218] on div "Buscar por procedimentos" at bounding box center [540, 226] width 1036 height 32
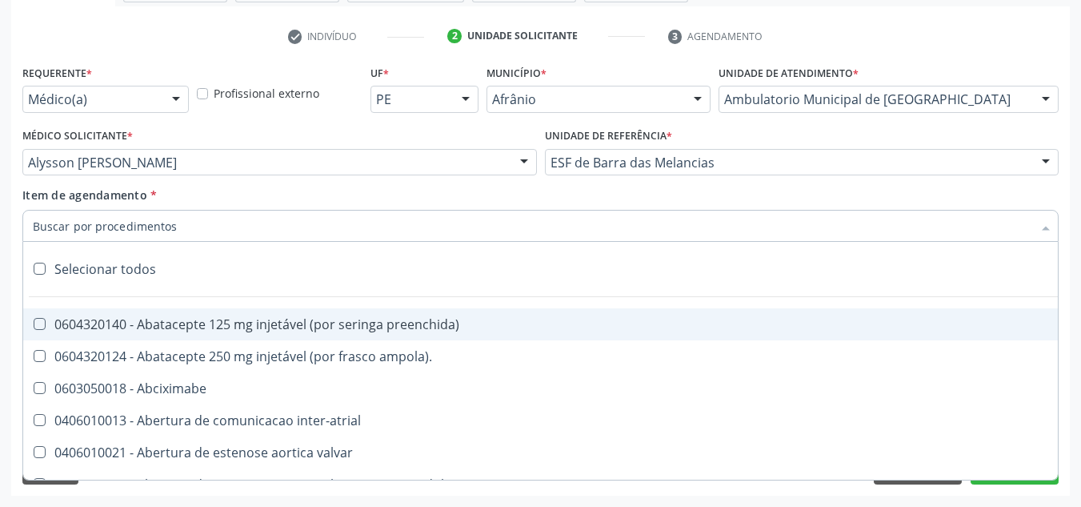
paste input "0301010072-225120"
type input "0301010072-225120"
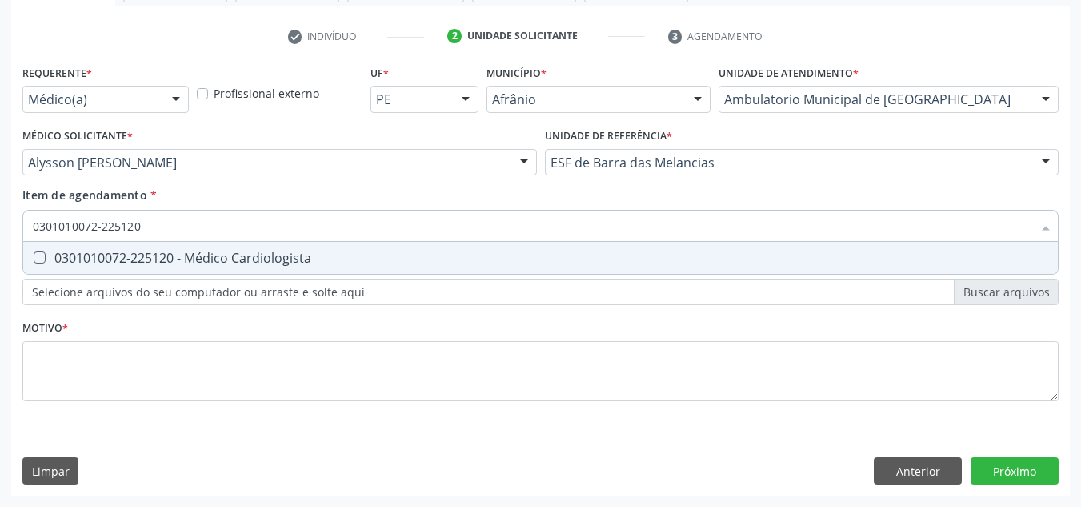
click at [708, 245] on span "0301010072-225120 - Médico Cardiologista" at bounding box center [540, 258] width 1035 height 32
checkbox Cardiologista "true"
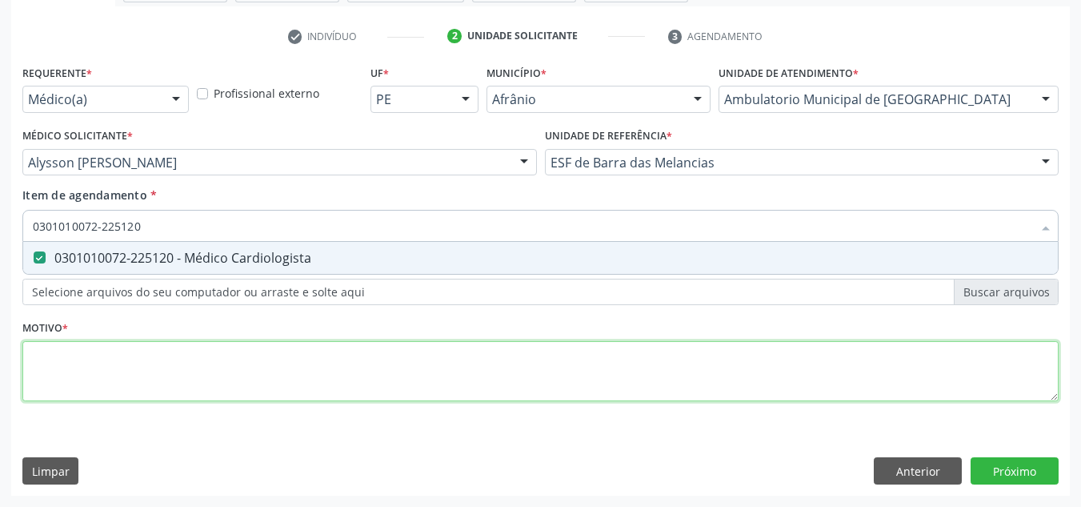
click at [636, 385] on div "Requerente * Médico(a) Médico(a) Enfermeiro(a) Paciente Nenhum resultado encont…" at bounding box center [540, 242] width 1036 height 363
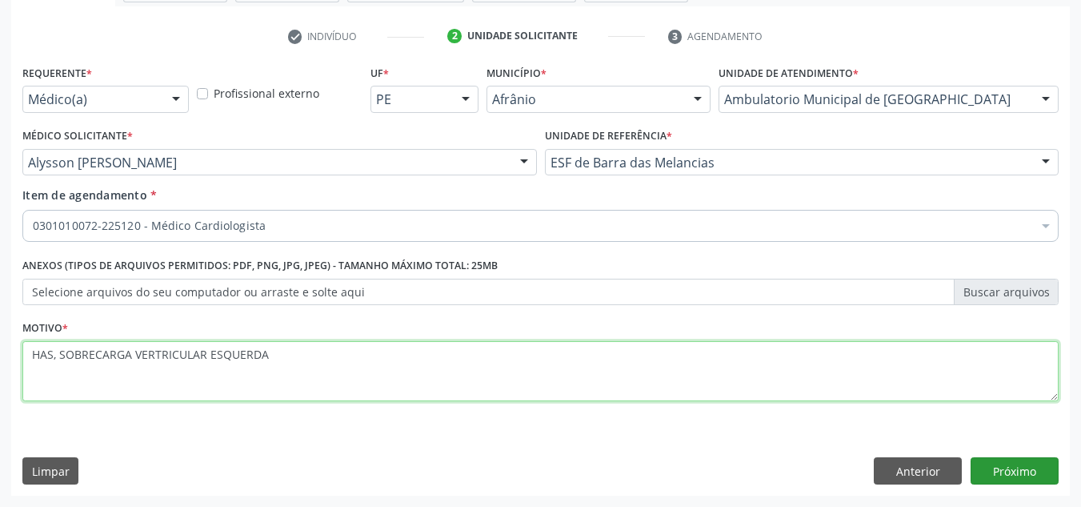
type textarea "HAS, SOBRECARGA VERTRICULAR ESQUERDA"
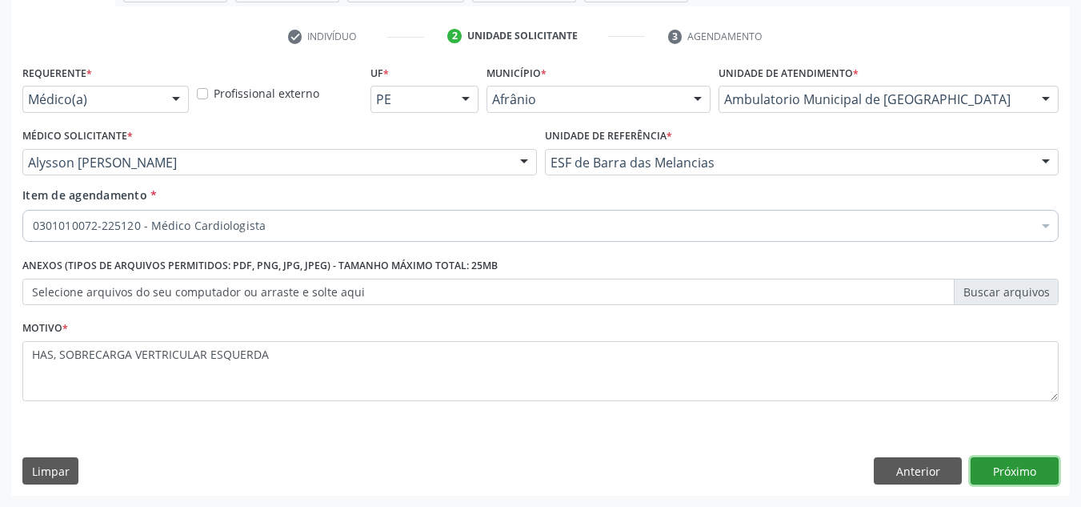
click at [1016, 469] on button "Próximo" at bounding box center [1015, 470] width 88 height 27
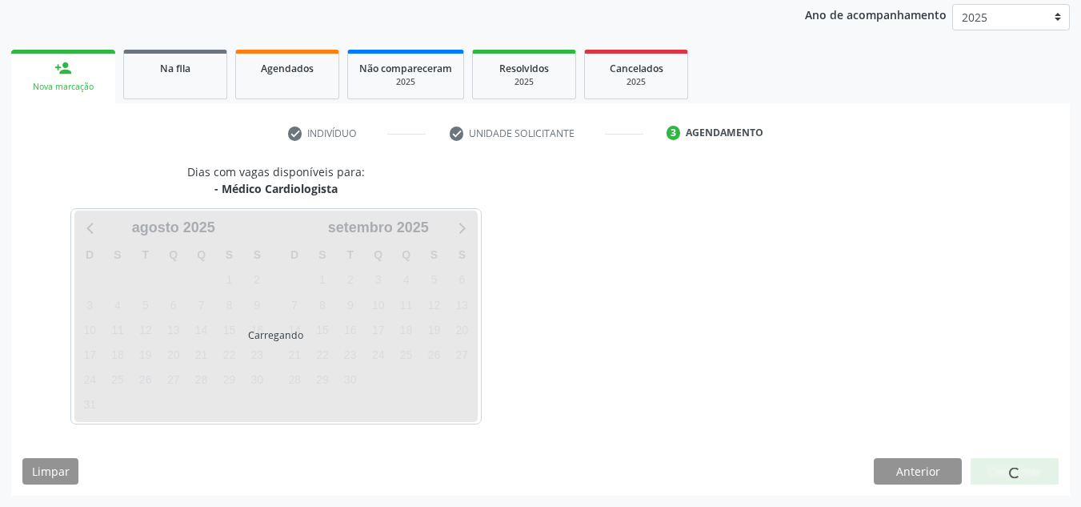
click at [1016, 469] on span at bounding box center [1014, 473] width 13 height 13
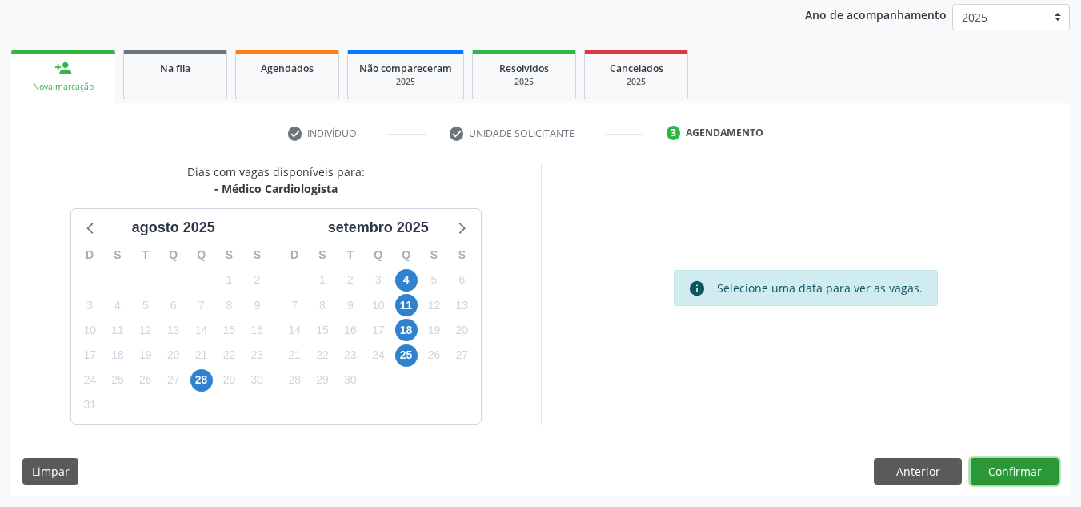
click at [1016, 469] on button "Confirmar" at bounding box center [1015, 471] width 88 height 27
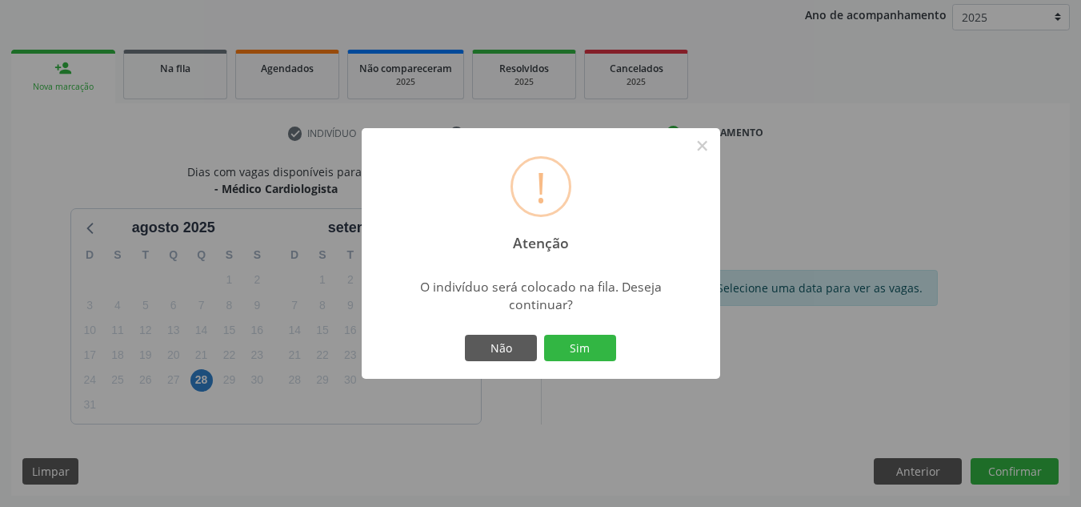
click at [597, 362] on div "Não Sim" at bounding box center [541, 348] width 158 height 34
click at [610, 337] on button "Sim" at bounding box center [580, 348] width 72 height 27
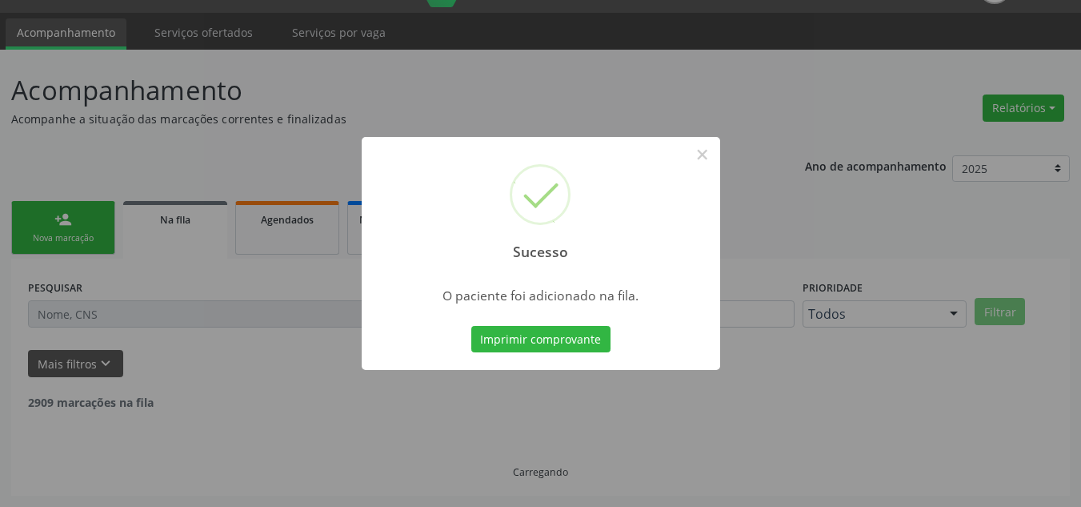
scroll to position [22, 0]
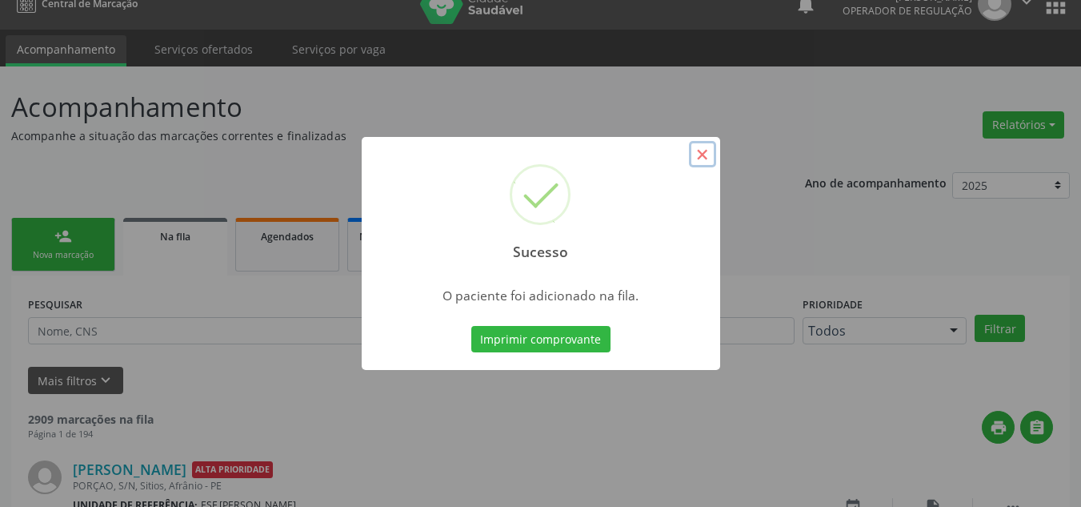
click at [703, 158] on button "×" at bounding box center [702, 154] width 27 height 27
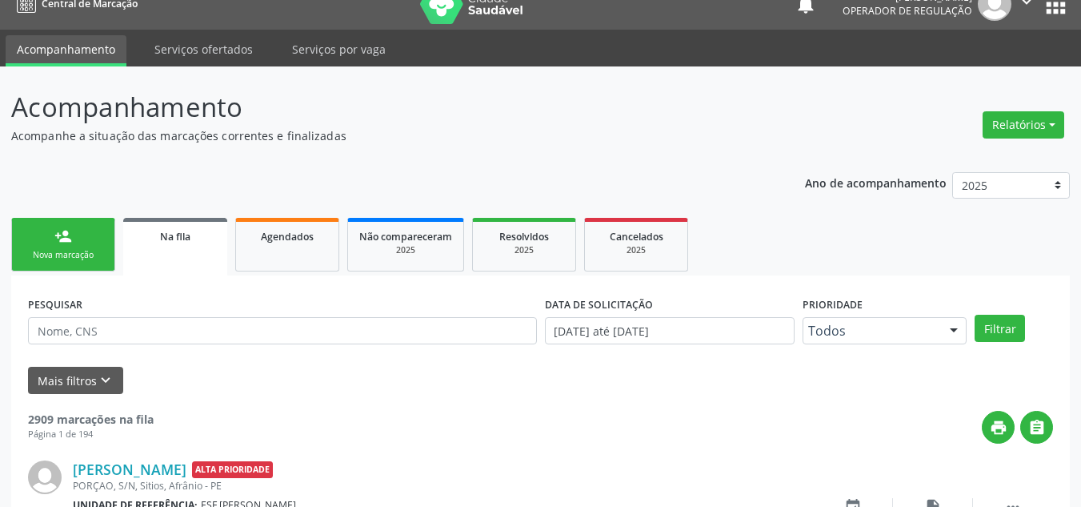
click at [76, 267] on link "person_add Nova marcação" at bounding box center [63, 245] width 104 height 54
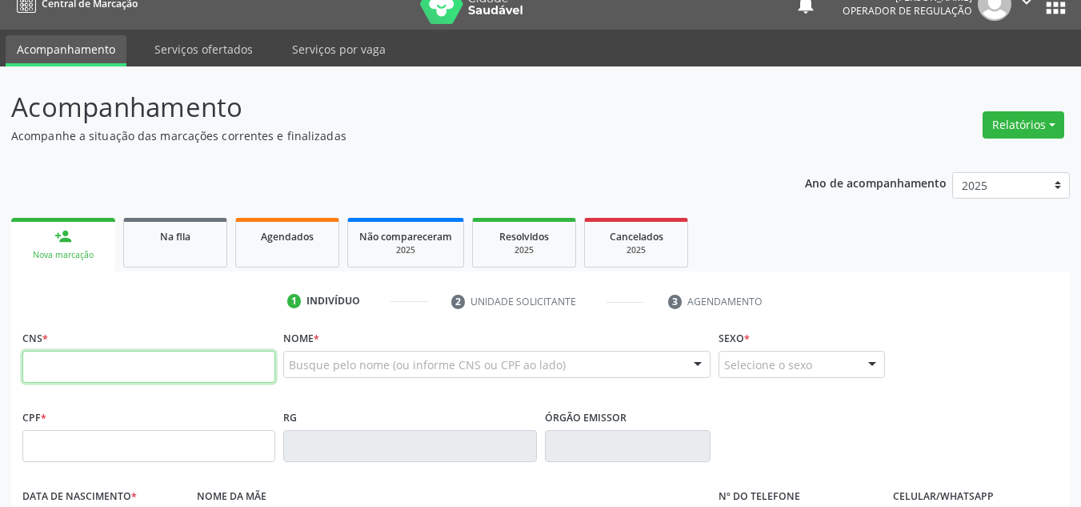
click at [81, 367] on input "text" at bounding box center [148, 367] width 253 height 32
type input "706 1050 9683 3960"
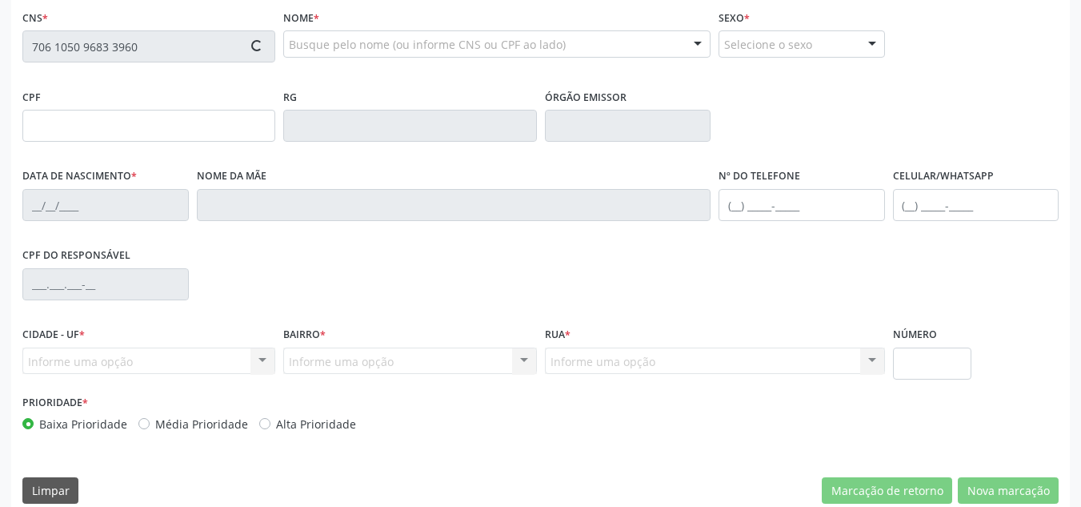
type input "484.345.744-20"
type input "11/10/1934"
type input "Maria Brnedira de Lima"
type input "(87) 98834-1135"
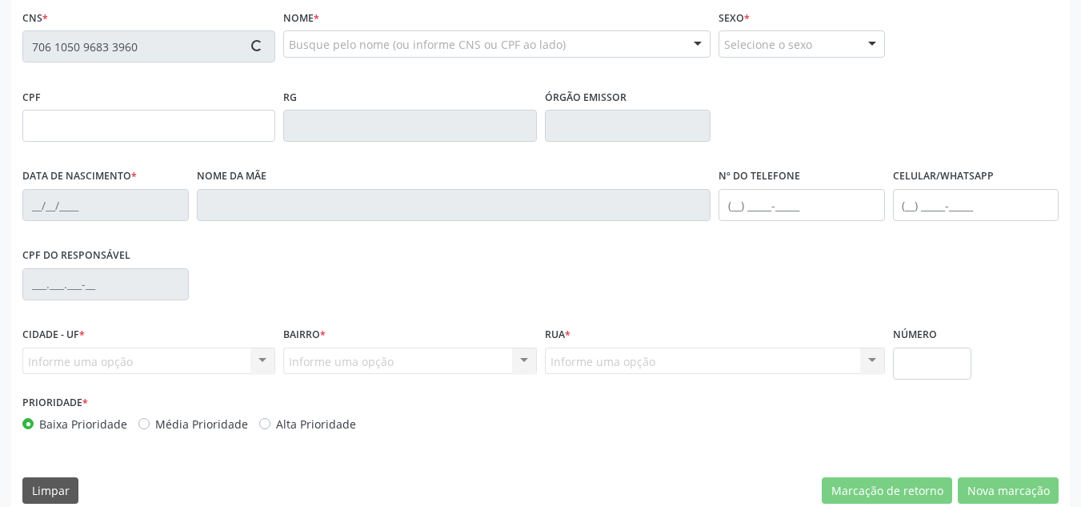
type input "43"
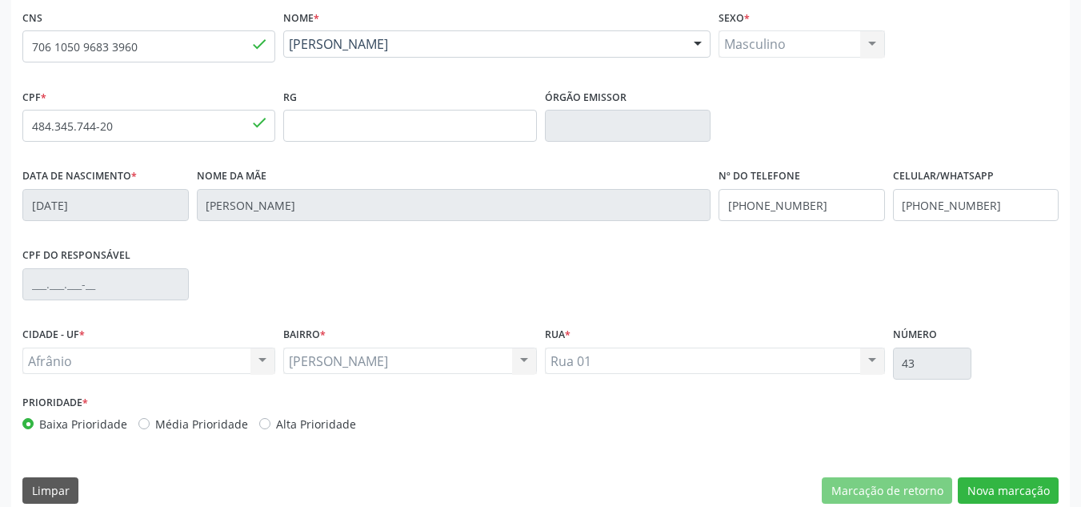
scroll to position [361, 0]
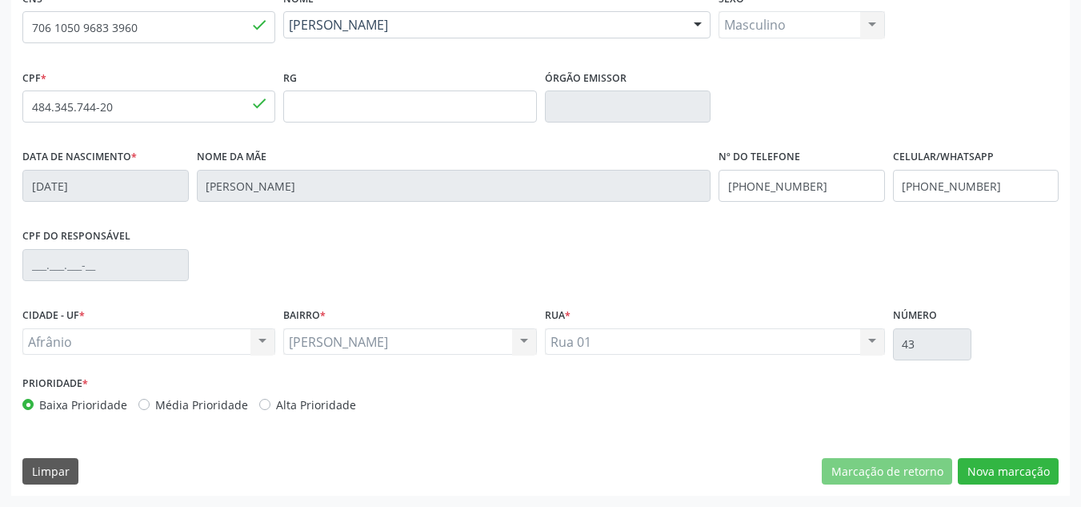
drag, startPoint x: 238, startPoint y: 407, endPoint x: 295, endPoint y: 405, distance: 56.8
click at [237, 408] on label "Média Prioridade" at bounding box center [201, 404] width 93 height 17
click at [150, 408] on input "Média Prioridade" at bounding box center [143, 403] width 11 height 14
radio input "true"
drag, startPoint x: 1026, startPoint y: 440, endPoint x: 1020, endPoint y: 451, distance: 11.8
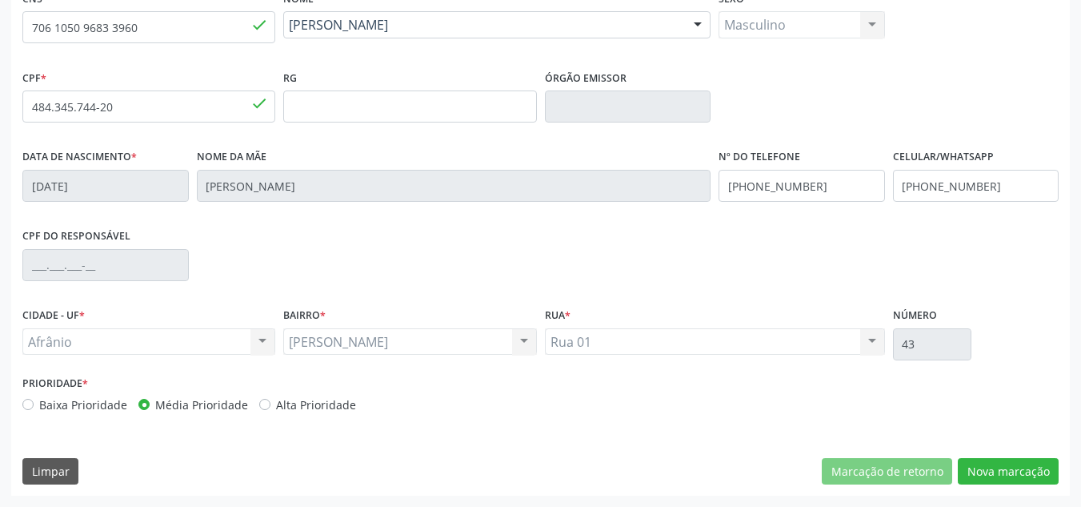
click at [1020, 451] on div "CNS 706 1050 9683 3960 done Nome * Raimundo Francisco de Lima Raimundo Francisc…" at bounding box center [540, 240] width 1059 height 509
drag, startPoint x: 1020, startPoint y: 451, endPoint x: 1008, endPoint y: 468, distance: 21.8
click at [1007, 466] on div "CNS 706 1050 9683 3960 done Nome * Raimundo Francisco de Lima Raimundo Francisc…" at bounding box center [540, 240] width 1059 height 509
click at [1009, 468] on button "Nova marcação" at bounding box center [1008, 471] width 101 height 27
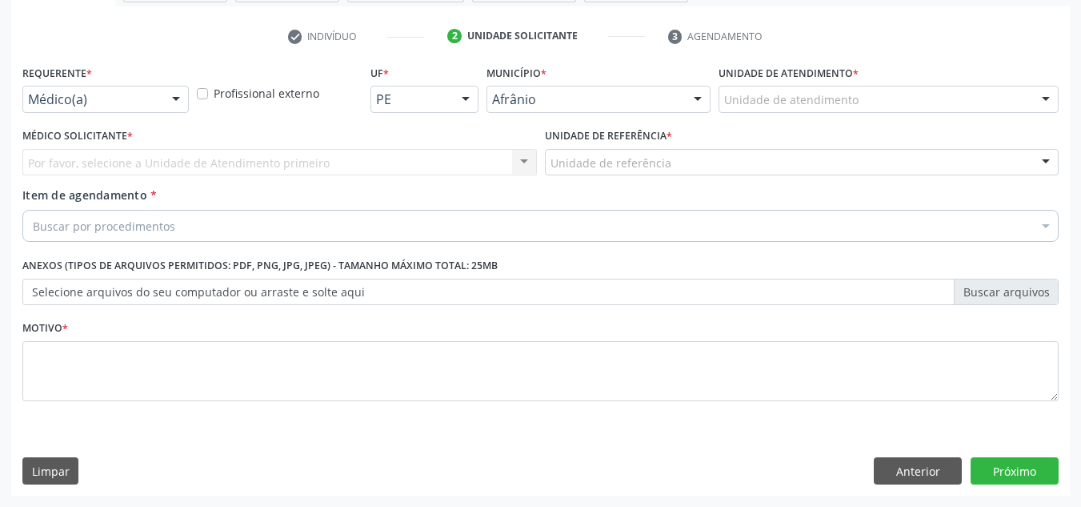
drag, startPoint x: 1000, startPoint y: 110, endPoint x: 969, endPoint y: 303, distance: 194.5
click at [999, 111] on div "Unidade de atendimento" at bounding box center [889, 99] width 340 height 27
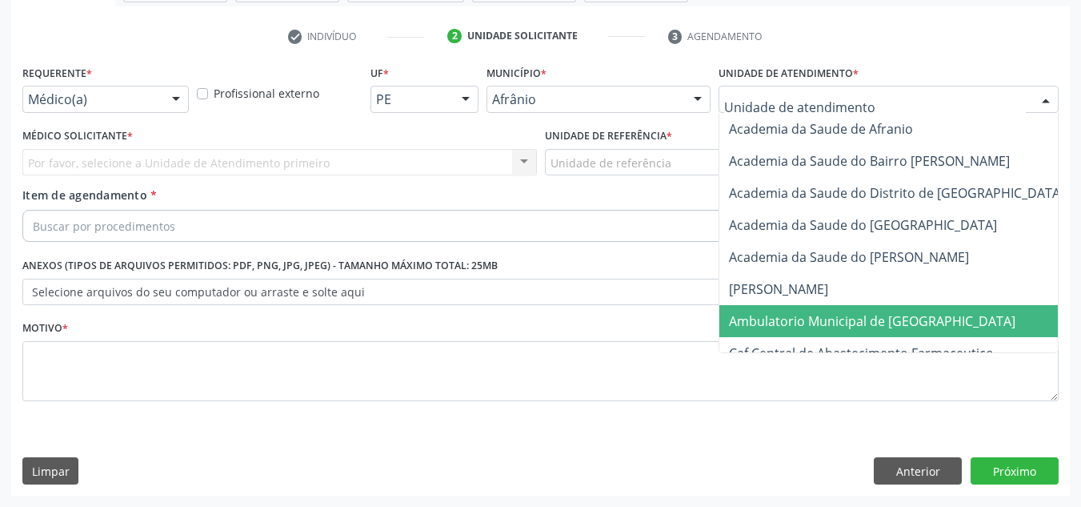
click at [978, 308] on span "Ambulatorio Municipal de [GEOGRAPHIC_DATA]" at bounding box center [915, 321] width 391 height 32
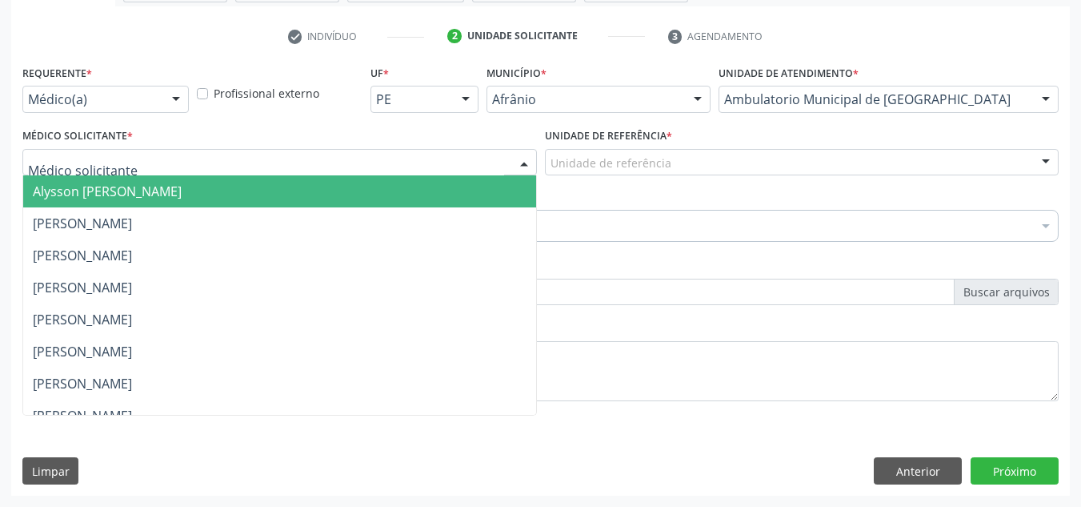
click at [178, 165] on div at bounding box center [279, 162] width 515 height 27
drag, startPoint x: 174, startPoint y: 188, endPoint x: 805, endPoint y: 204, distance: 631.7
click at [182, 190] on span "Alysson [PERSON_NAME]" at bounding box center [107, 191] width 149 height 18
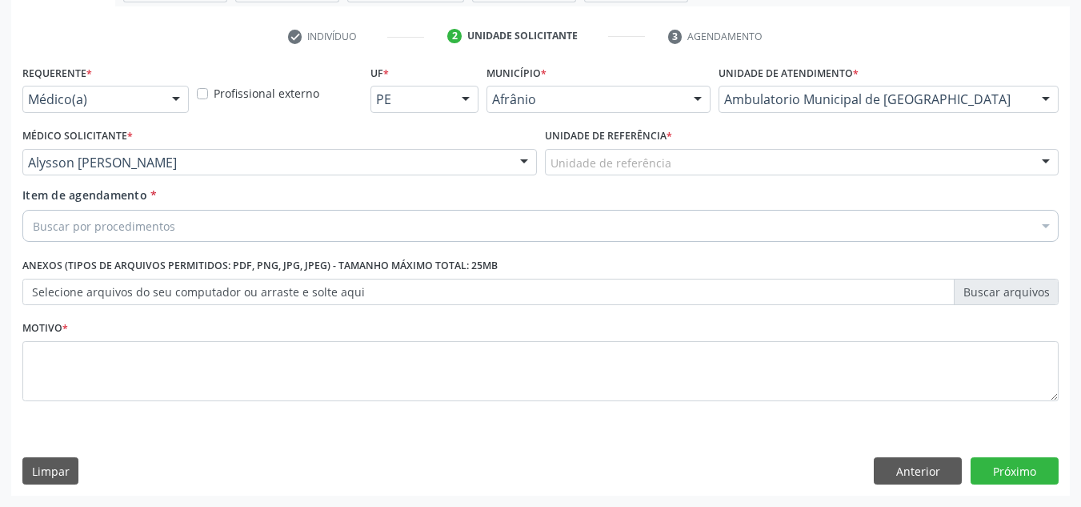
click at [740, 195] on div "Item de agendamento * Buscar por procedimentos Selecionar todos 0604320140 - Ab…" at bounding box center [540, 211] width 1036 height 50
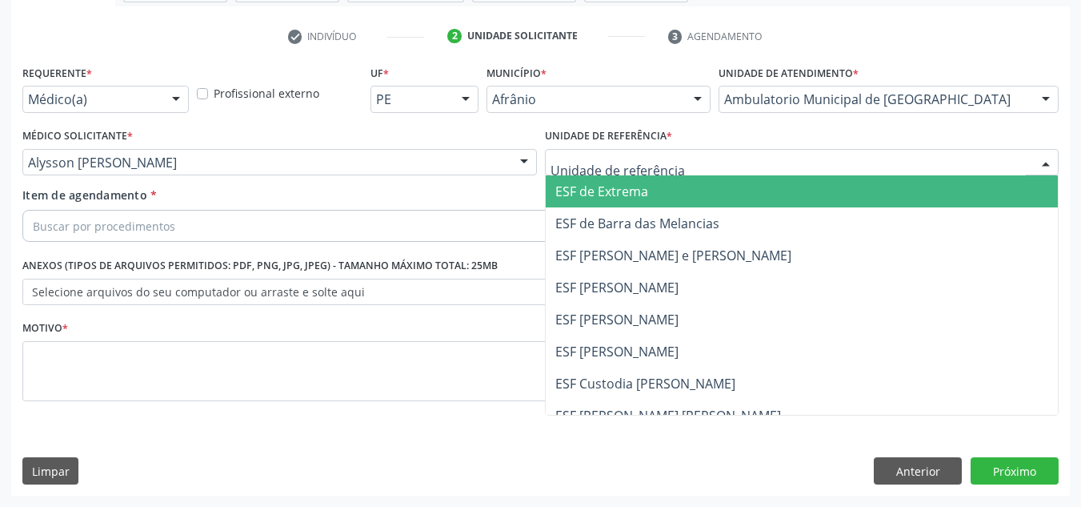
drag, startPoint x: 763, startPoint y: 171, endPoint x: 766, endPoint y: 283, distance: 111.3
click at [756, 176] on div "ESF de Extrema ESF de Barra das Melancias ESF [PERSON_NAME] e [PERSON_NAME] ESF…" at bounding box center [802, 162] width 515 height 27
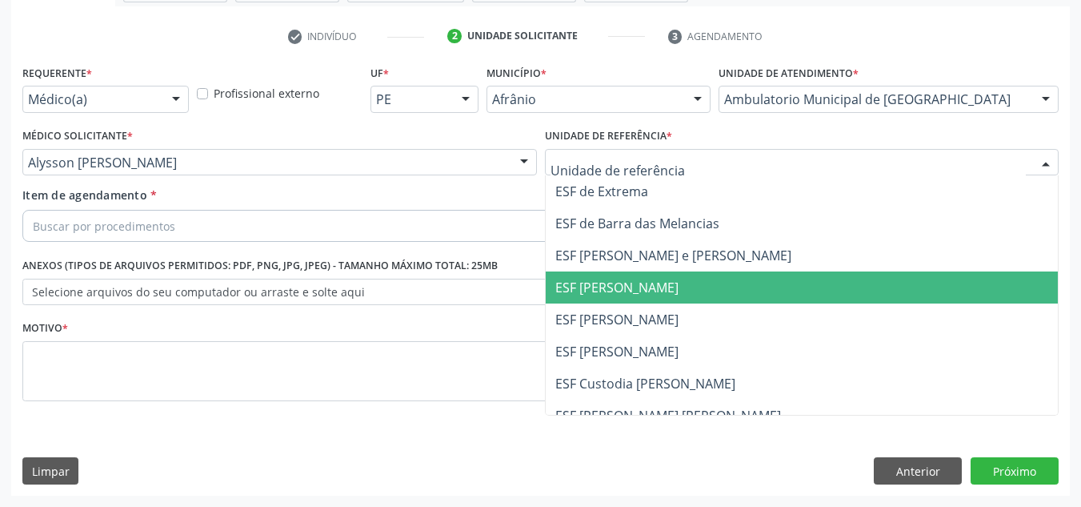
drag, startPoint x: 766, startPoint y: 283, endPoint x: 601, endPoint y: 219, distance: 176.6
click at [733, 273] on span "ESF [PERSON_NAME]" at bounding box center [802, 287] width 513 height 32
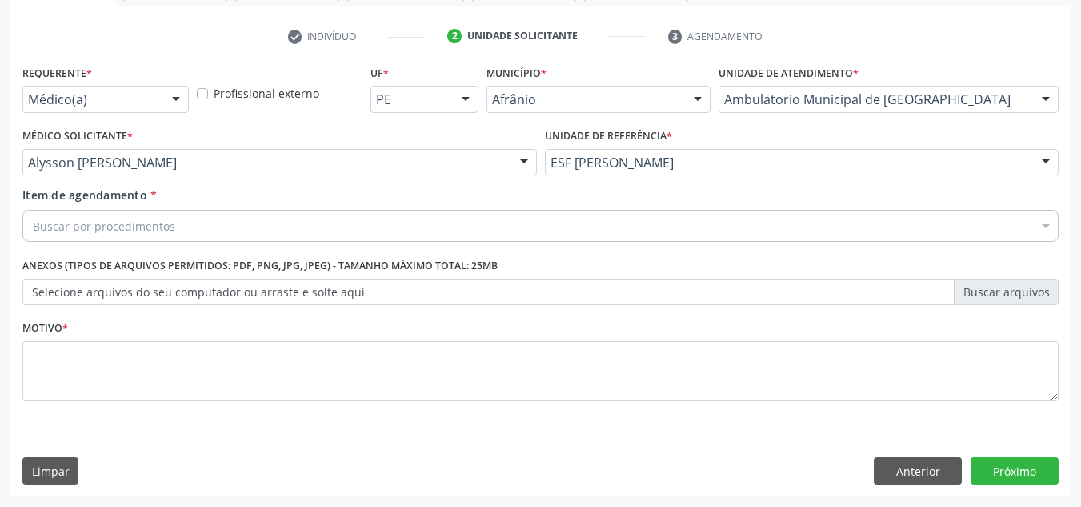
click at [593, 217] on div "Buscar por procedimentos" at bounding box center [540, 226] width 1036 height 32
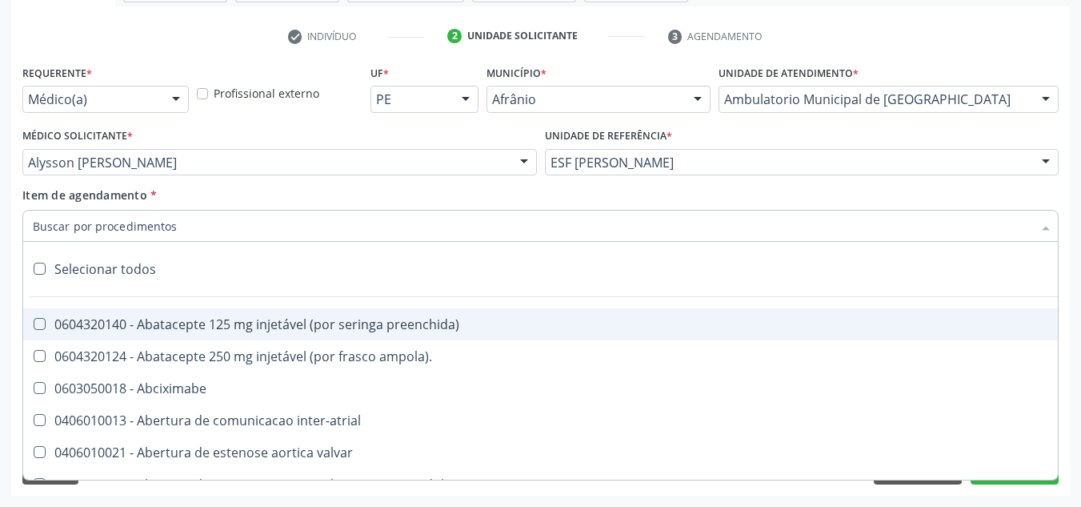
paste input "0301010072-225120"
type input "0301010072-225120"
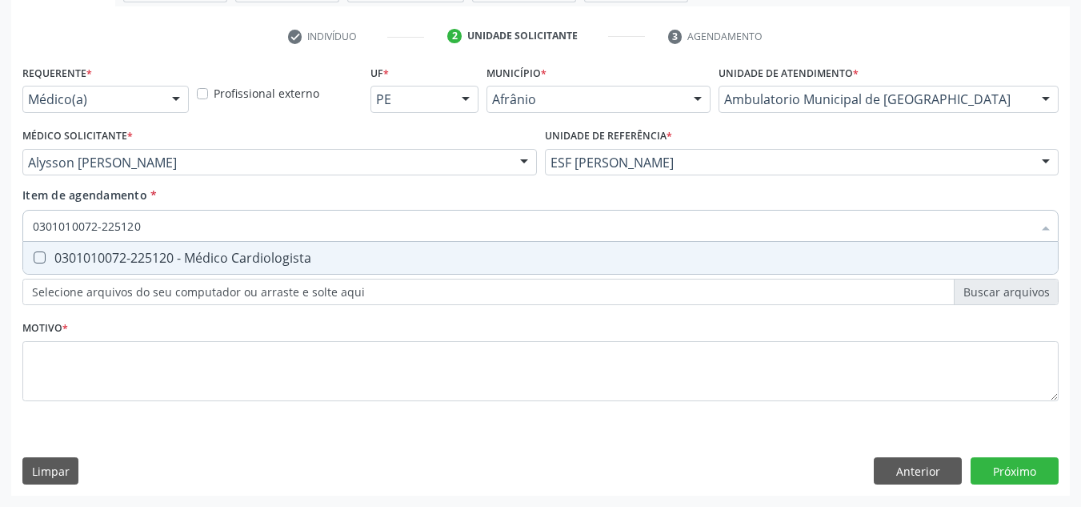
drag, startPoint x: 482, startPoint y: 255, endPoint x: 437, endPoint y: 333, distance: 89.6
click at [483, 256] on div "0301010072-225120 - Médico Cardiologista" at bounding box center [541, 257] width 1016 height 13
checkbox Cardiologista "true"
click at [437, 339] on div "Requerente * Médico(a) Médico(a) Enfermeiro(a) Paciente Nenhum resultado encont…" at bounding box center [540, 242] width 1036 height 363
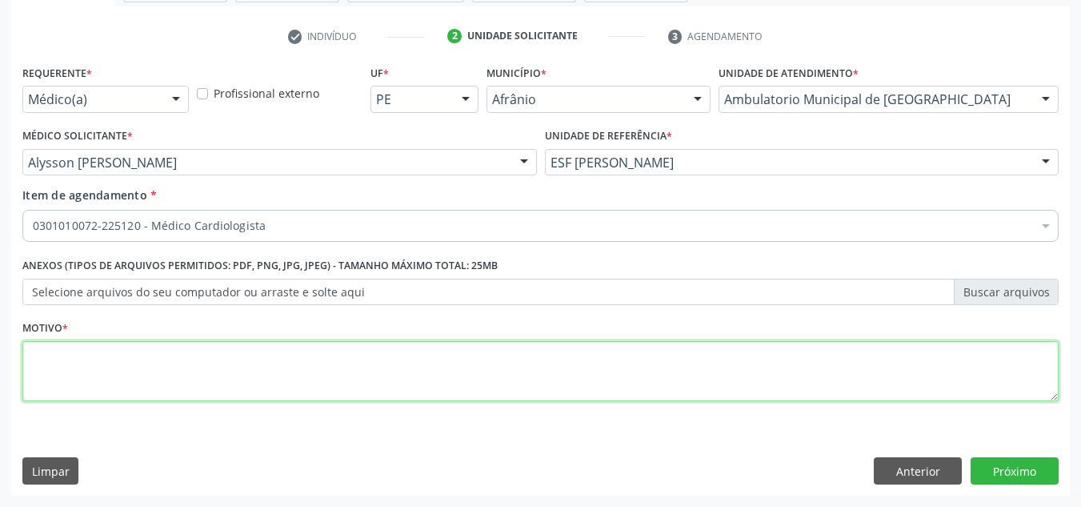
click at [421, 350] on textarea at bounding box center [540, 371] width 1036 height 61
type textarea "SOPRO CARDÍACO"
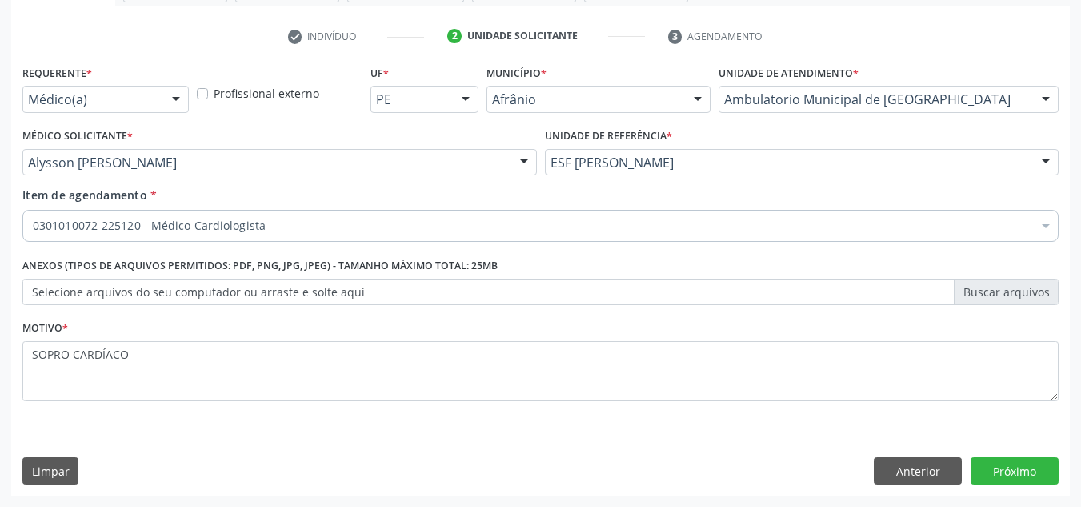
click at [1012, 451] on div "Requerente * Médico(a) Médico(a) Enfermeiro(a) Paciente Nenhum resultado encont…" at bounding box center [540, 278] width 1059 height 435
click at [1016, 462] on button "Próximo" at bounding box center [1015, 470] width 88 height 27
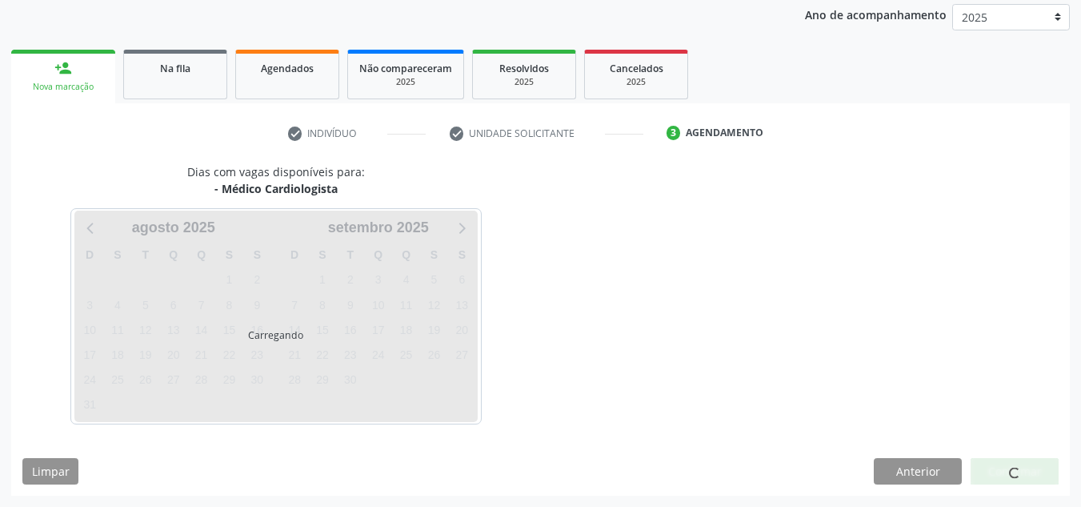
scroll to position [190, 0]
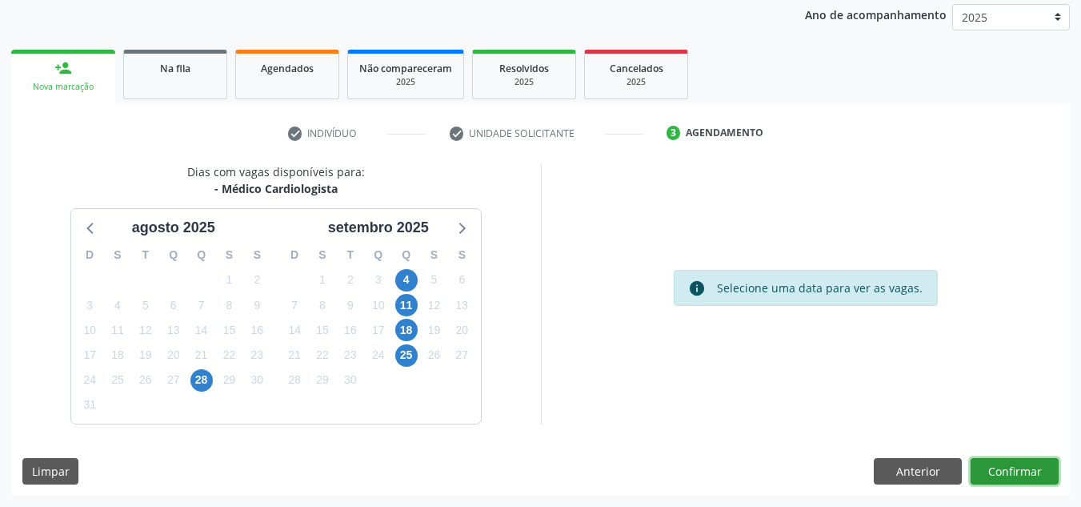
click at [1031, 494] on div "Dias com vagas disponíveis para: - Médico Cardiologista agosto 2025 D S T Q Q S…" at bounding box center [540, 329] width 1059 height 332
drag, startPoint x: 1042, startPoint y: 459, endPoint x: 1032, endPoint y: 457, distance: 9.9
click at [1032, 458] on button "Confirmar" at bounding box center [1015, 471] width 88 height 27
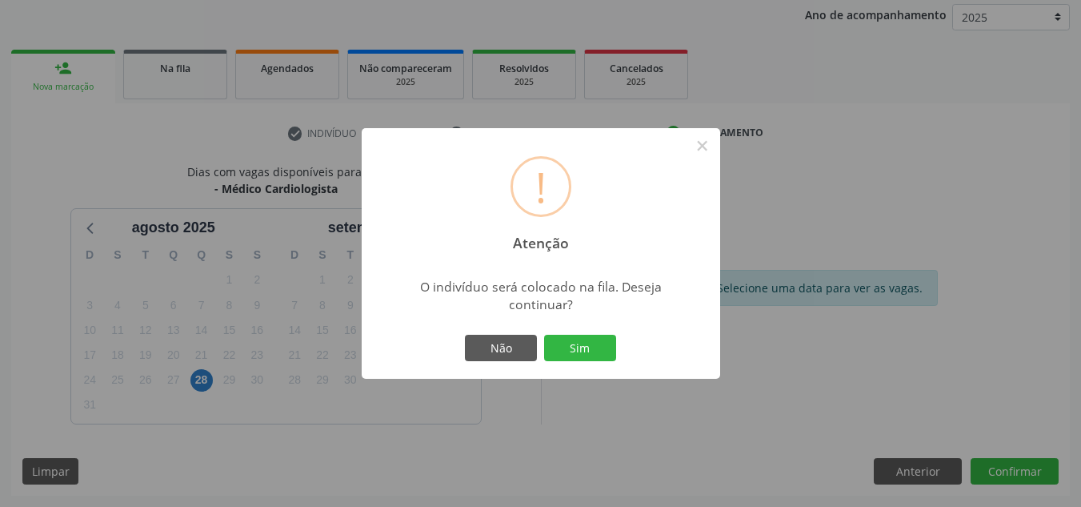
drag, startPoint x: 571, startPoint y: 358, endPoint x: 550, endPoint y: 329, distance: 35.5
click at [563, 352] on button "Sim" at bounding box center [580, 348] width 72 height 27
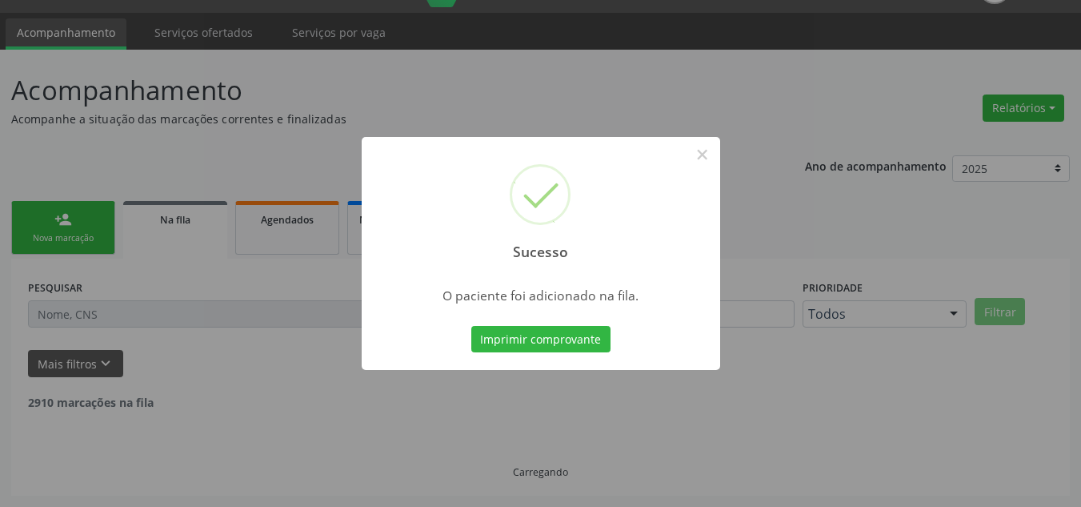
scroll to position [22, 0]
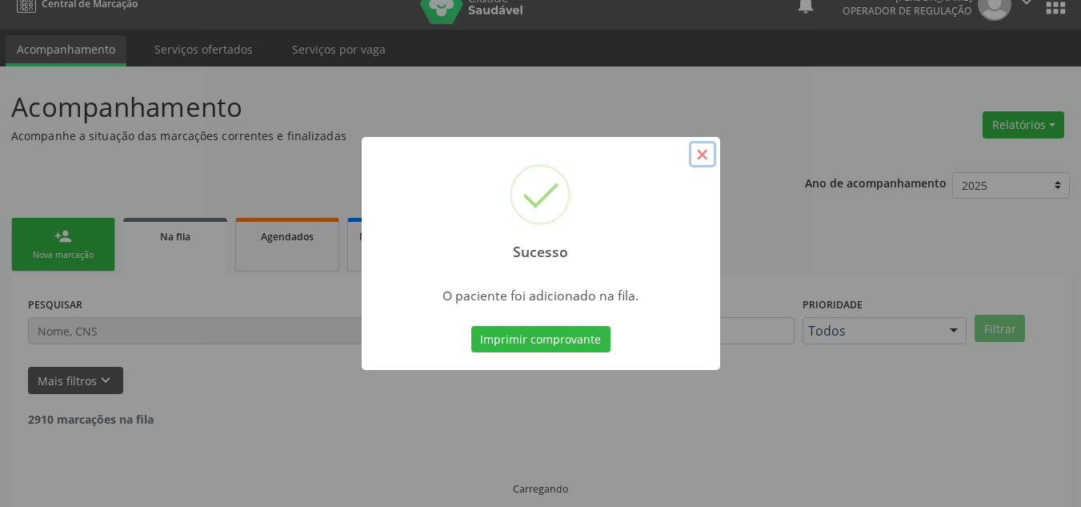
click at [701, 150] on button "×" at bounding box center [702, 154] width 27 height 27
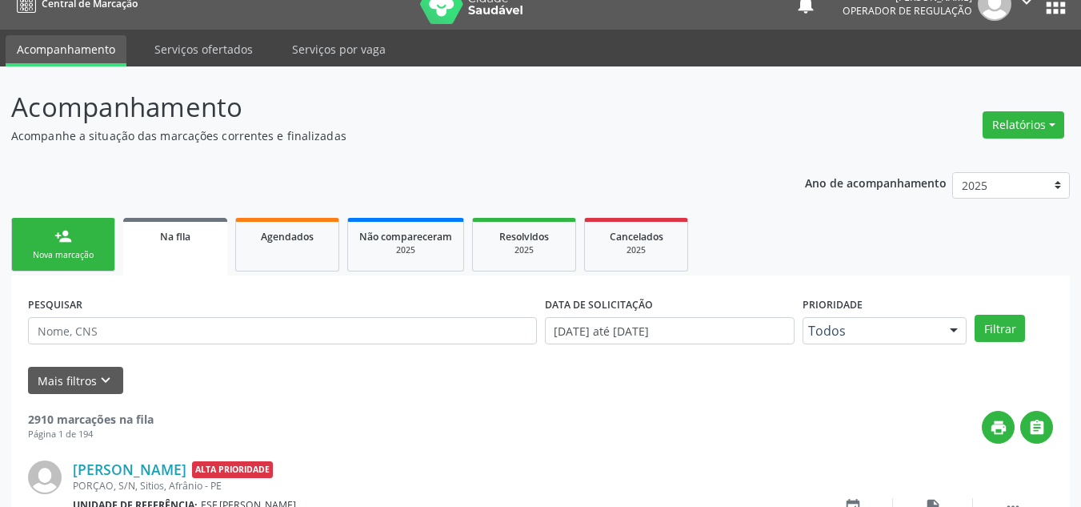
click at [49, 231] on link "person_add Nova marcação" at bounding box center [63, 245] width 104 height 54
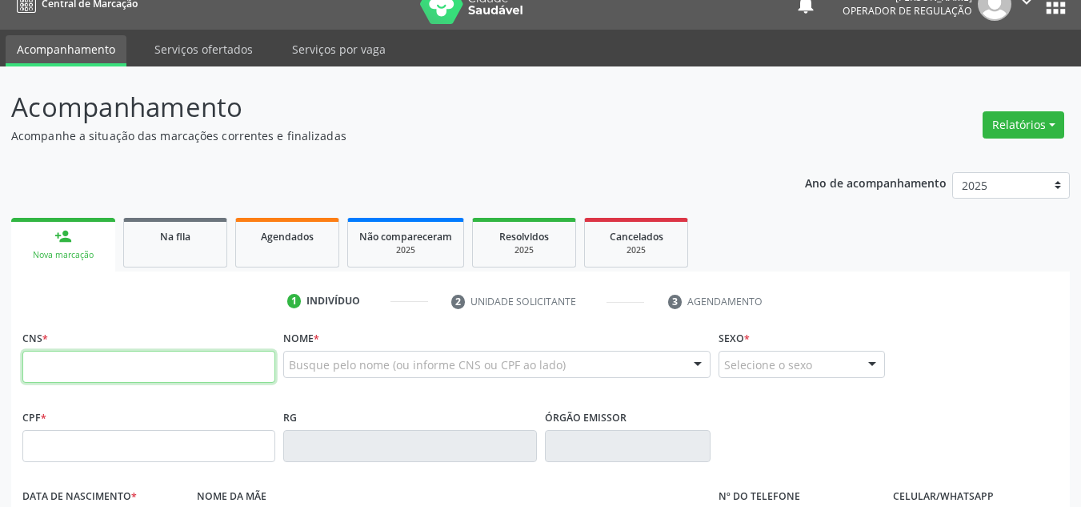
click at [102, 352] on input "text" at bounding box center [148, 367] width 253 height 32
click at [106, 360] on input "text" at bounding box center [148, 367] width 253 height 32
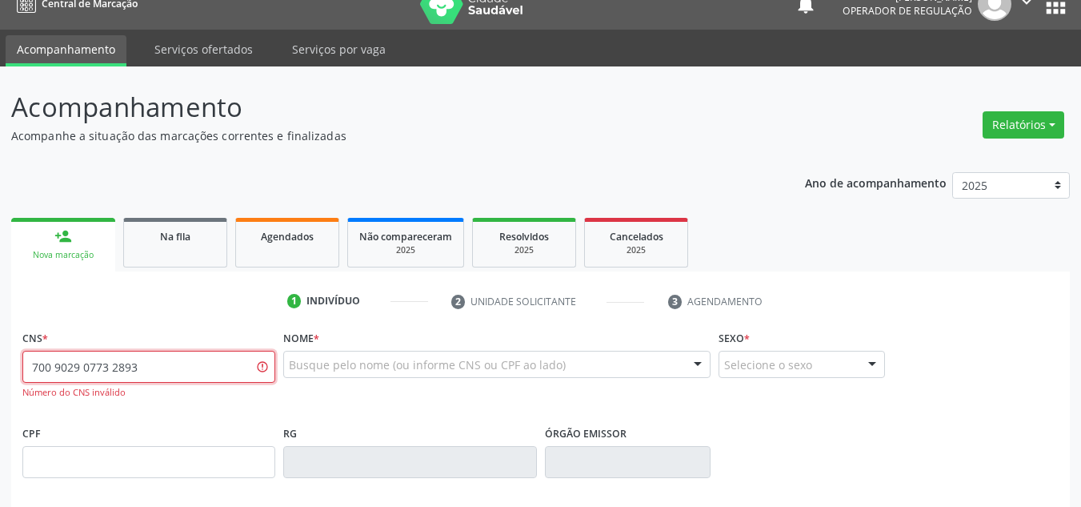
type input "700 9029 0773 2893"
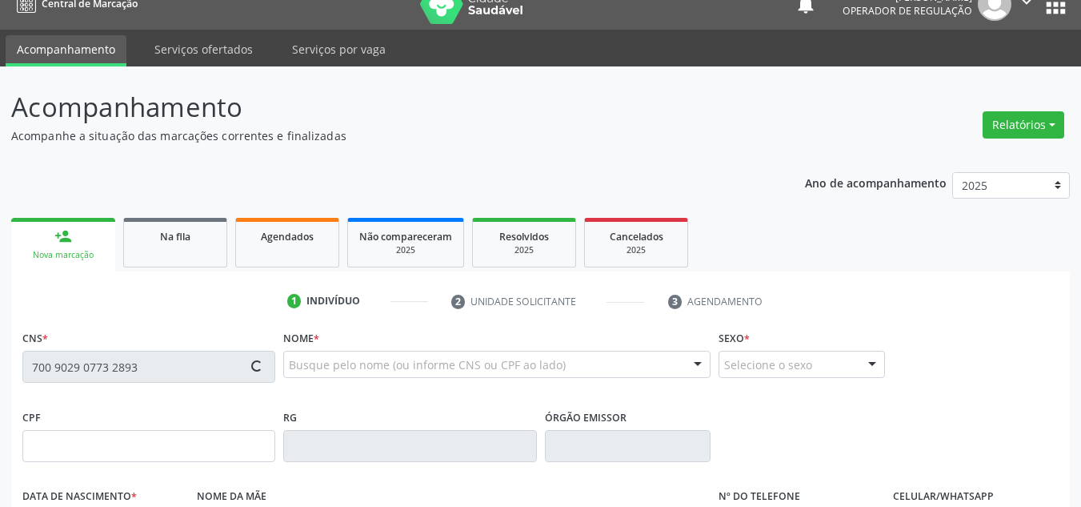
type input "392.202.734-20"
type input "01/02/1962"
type input "Maria Carubina Coelho"
type input "(87) 98806-7835"
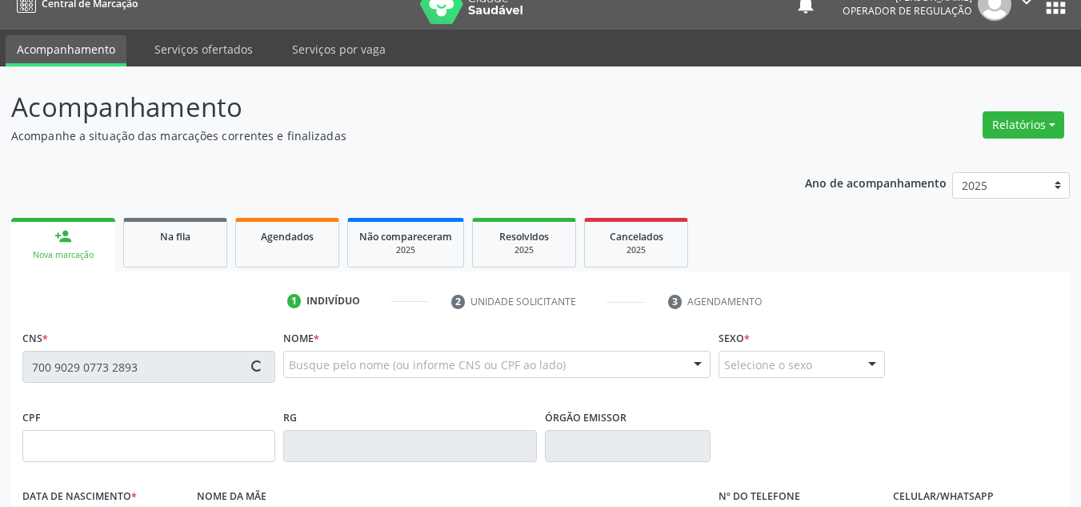
type input "027.001.934-07"
type input "S/N"
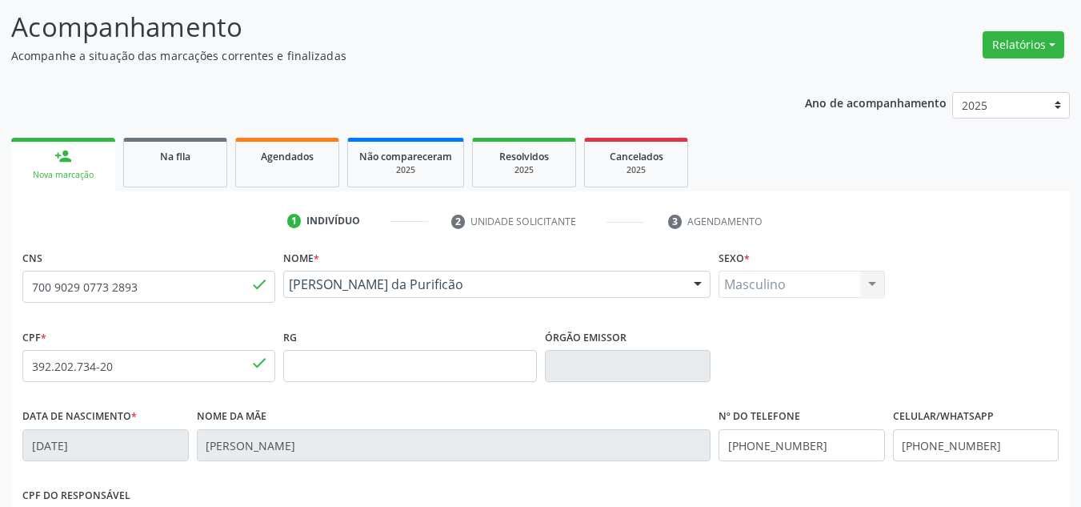
scroll to position [361, 0]
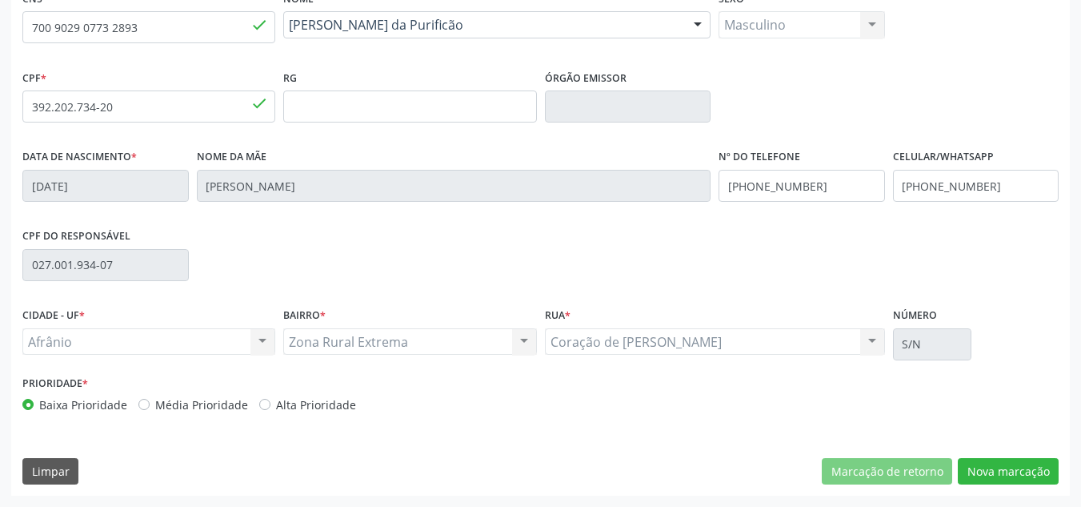
click at [204, 403] on label "Média Prioridade" at bounding box center [201, 404] width 93 height 17
click at [150, 403] on input "Média Prioridade" at bounding box center [143, 403] width 11 height 14
radio input "true"
click at [1036, 469] on button "Nova marcação" at bounding box center [1008, 471] width 101 height 27
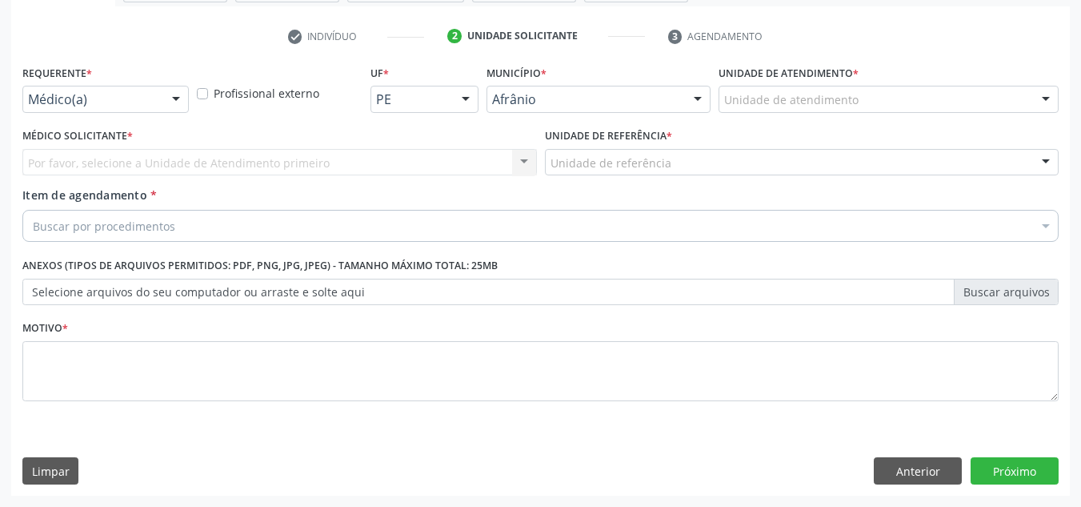
click at [878, 102] on div "Unidade de atendimento" at bounding box center [889, 99] width 340 height 27
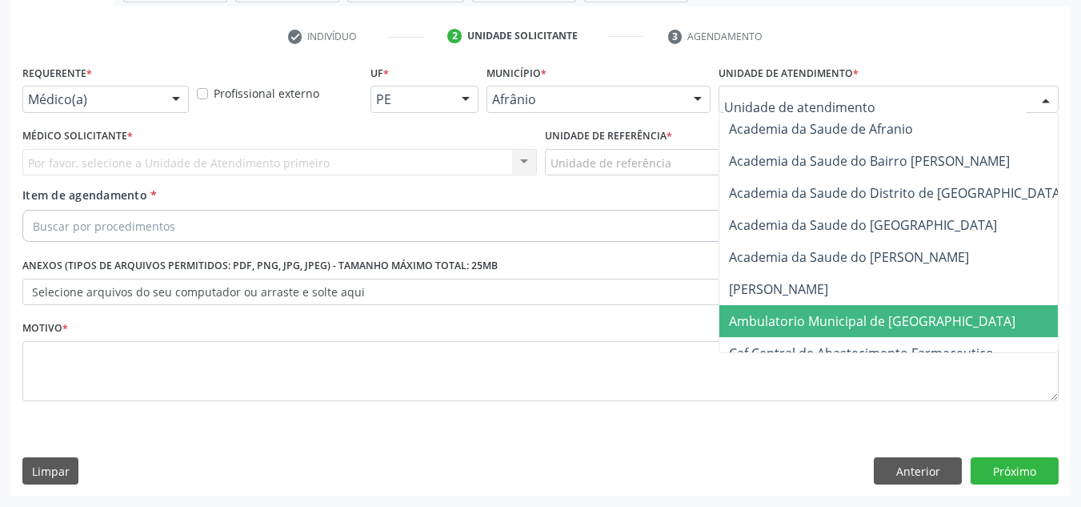
click at [827, 323] on span "Ambulatorio Municipal de [GEOGRAPHIC_DATA]" at bounding box center [872, 321] width 287 height 18
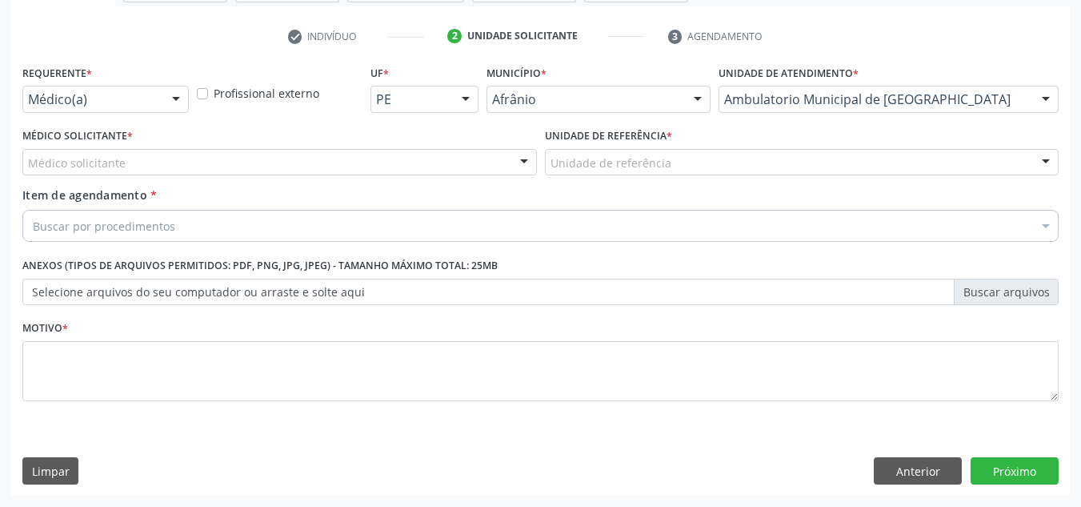
click at [156, 158] on div "Médico solicitante" at bounding box center [279, 162] width 515 height 27
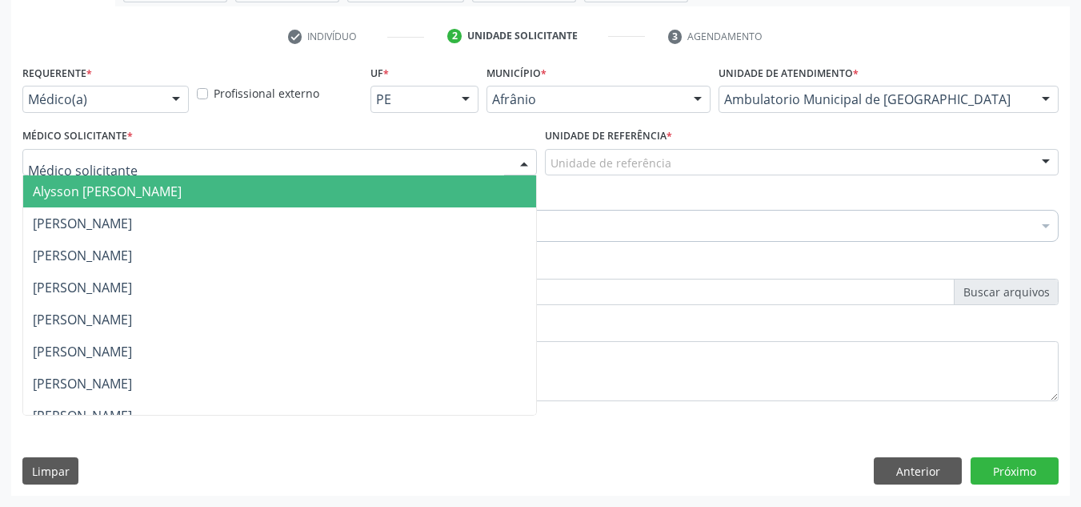
click at [167, 186] on span "Alysson [PERSON_NAME]" at bounding box center [107, 191] width 149 height 18
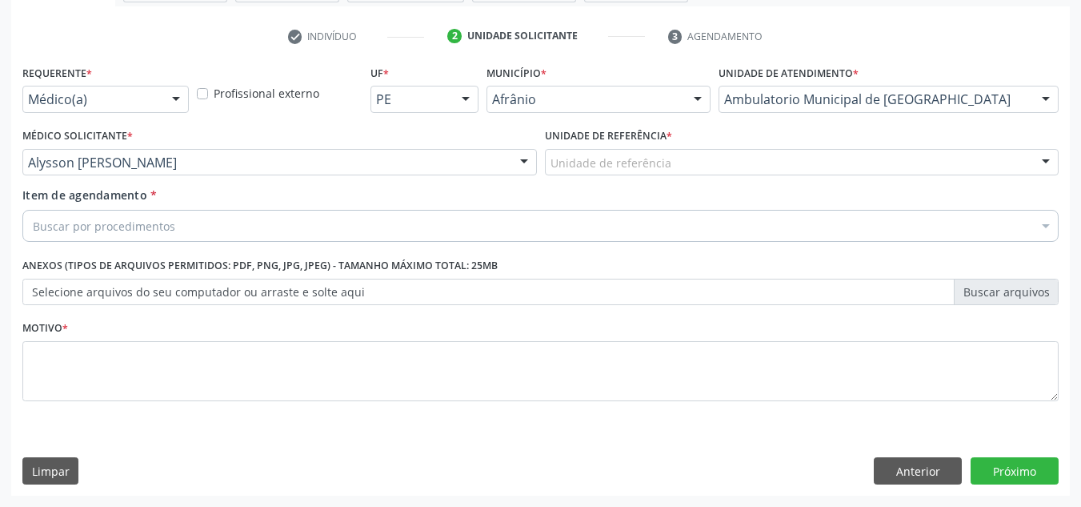
click at [627, 142] on label "Unidade de referência *" at bounding box center [608, 136] width 127 height 25
drag, startPoint x: 631, startPoint y: 187, endPoint x: 628, endPoint y: 162, distance: 24.9
click at [631, 184] on div "Requerente * Médico(a) Médico(a) Enfermeiro(a) Paciente Nenhum resultado encont…" at bounding box center [540, 242] width 1036 height 363
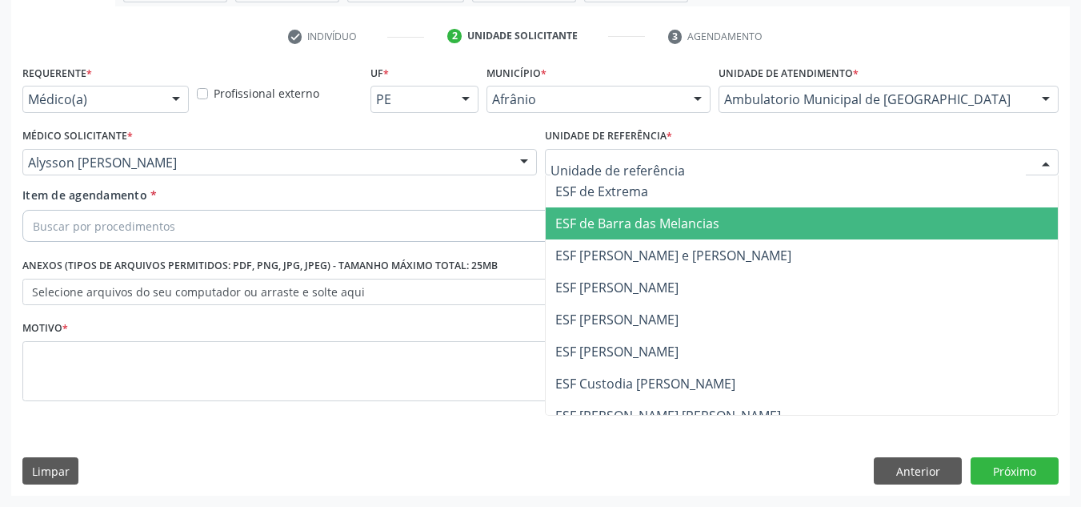
click at [637, 215] on span "ESF de Barra das Melancias" at bounding box center [637, 223] width 164 height 18
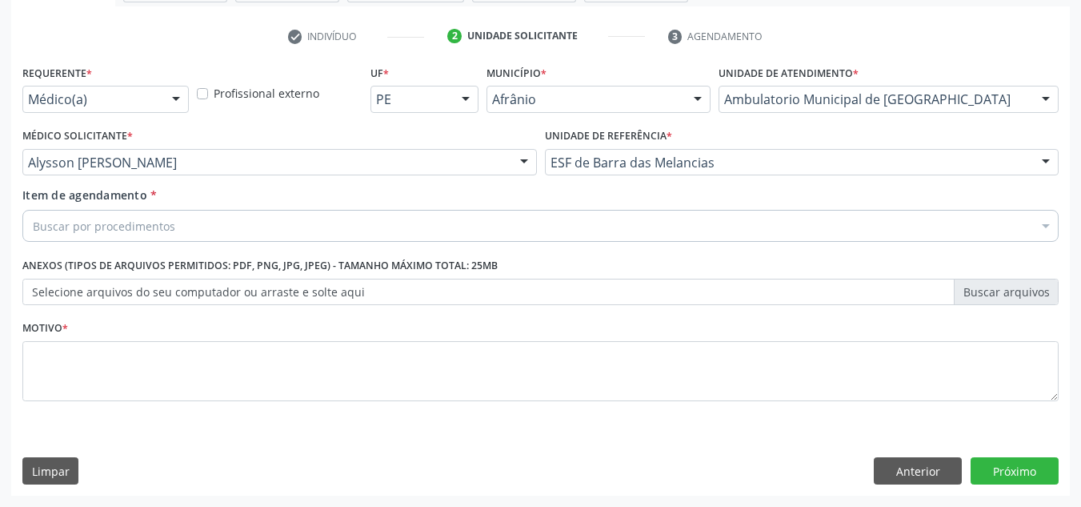
click at [607, 214] on div "Buscar por procedimentos" at bounding box center [540, 226] width 1036 height 32
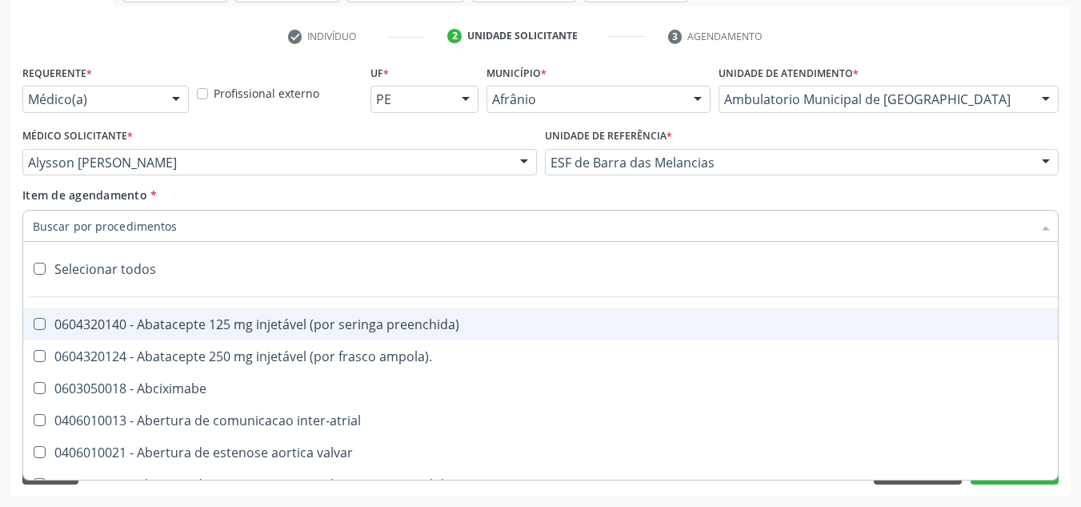
paste input "0301010072-225120"
type input "0301010072-225120"
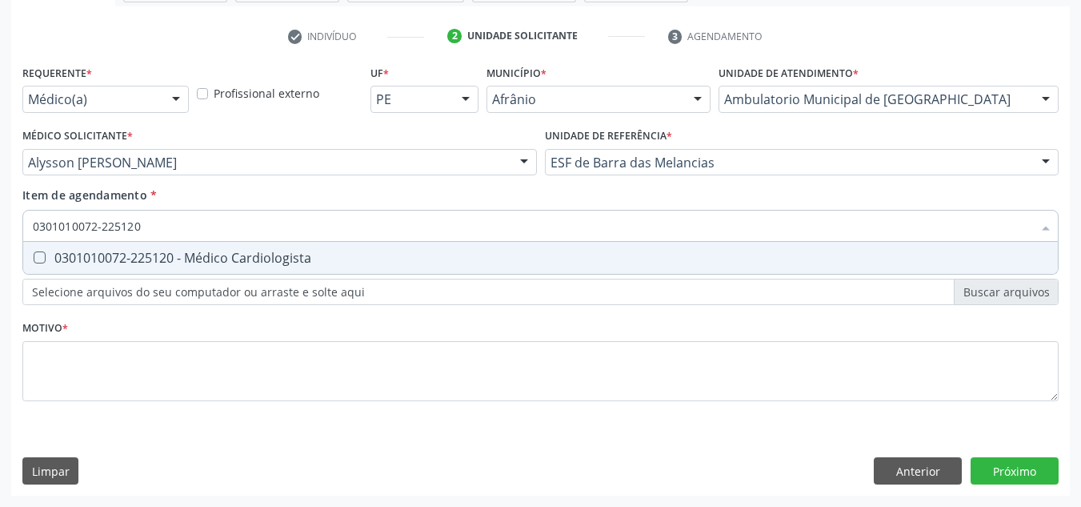
click at [491, 272] on span "0301010072-225120 - Médico Cardiologista" at bounding box center [540, 258] width 1035 height 32
checkbox Cardiologista "true"
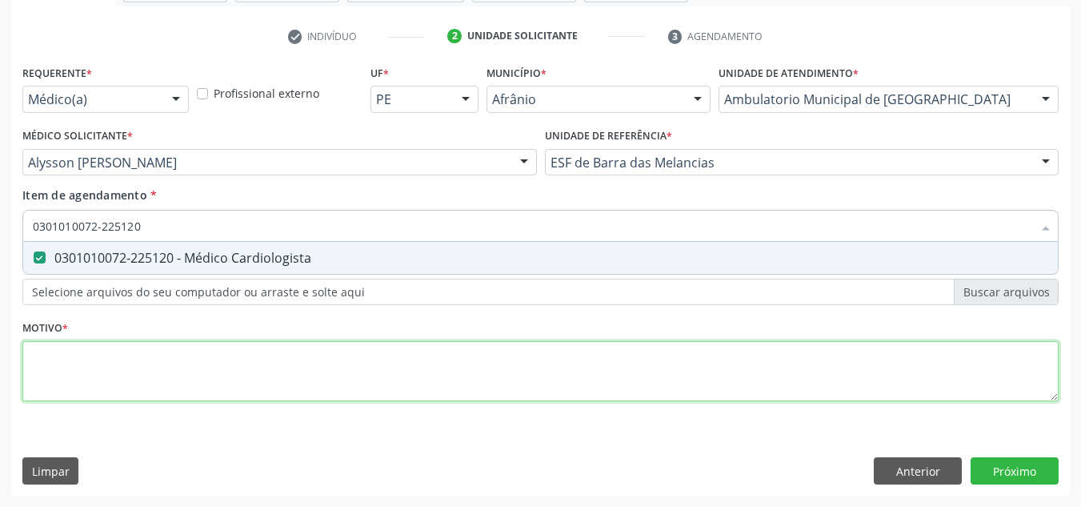
click at [462, 356] on div "Requerente * Médico(a) Médico(a) Enfermeiro(a) Paciente Nenhum resultado encont…" at bounding box center [540, 242] width 1036 height 363
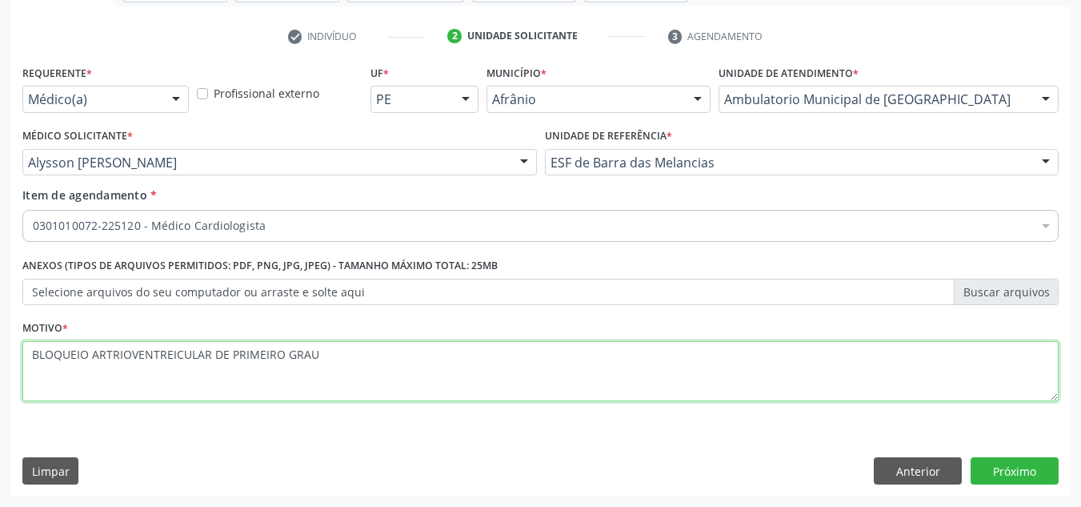
type textarea "BLOQUEIO ARTRIOVENTREICULAR DE PRIMEIRO GRAU"
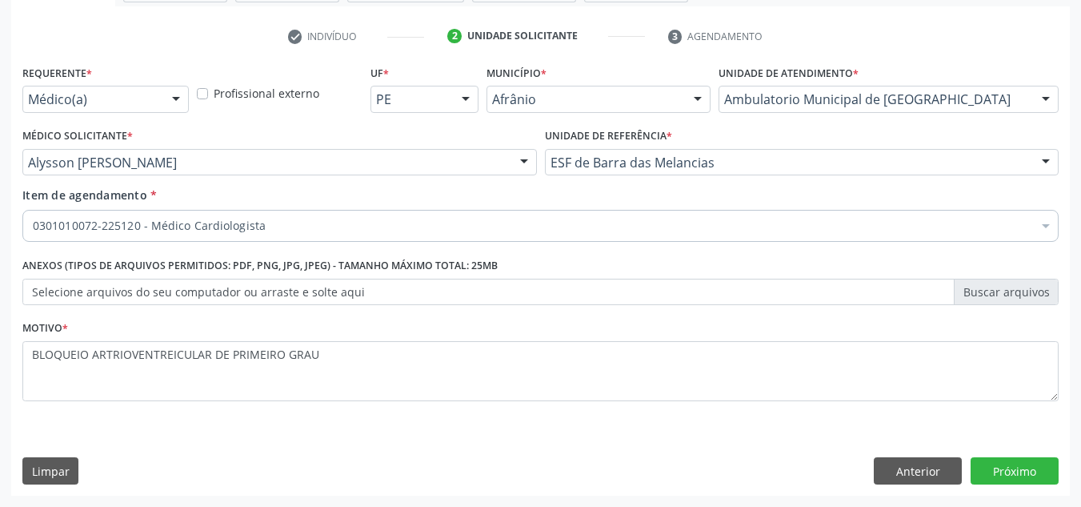
click at [1053, 454] on div "Requerente * Médico(a) Médico(a) Enfermeiro(a) Paciente Nenhum resultado encont…" at bounding box center [540, 278] width 1059 height 435
click at [1030, 465] on button "Próximo" at bounding box center [1015, 470] width 88 height 27
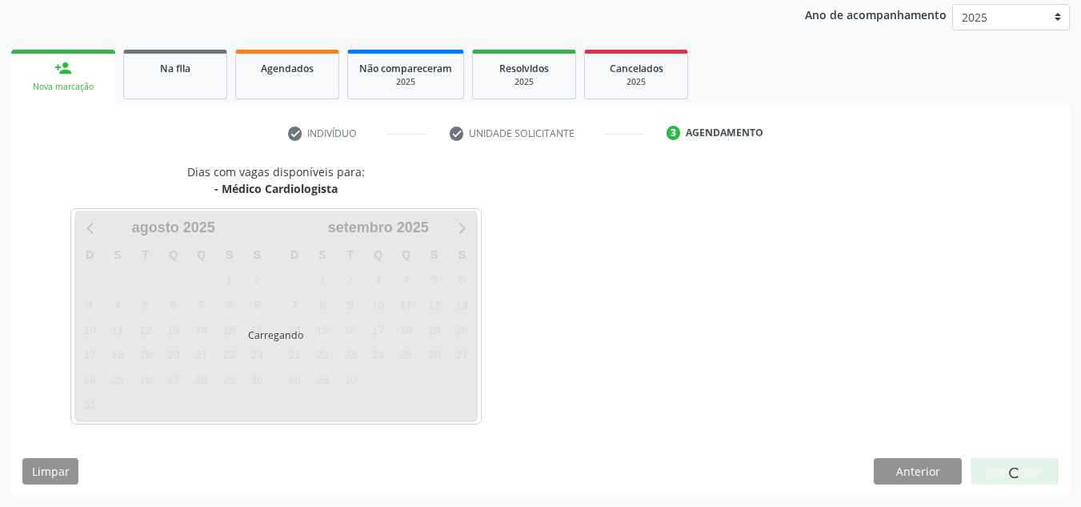
scroll to position [190, 0]
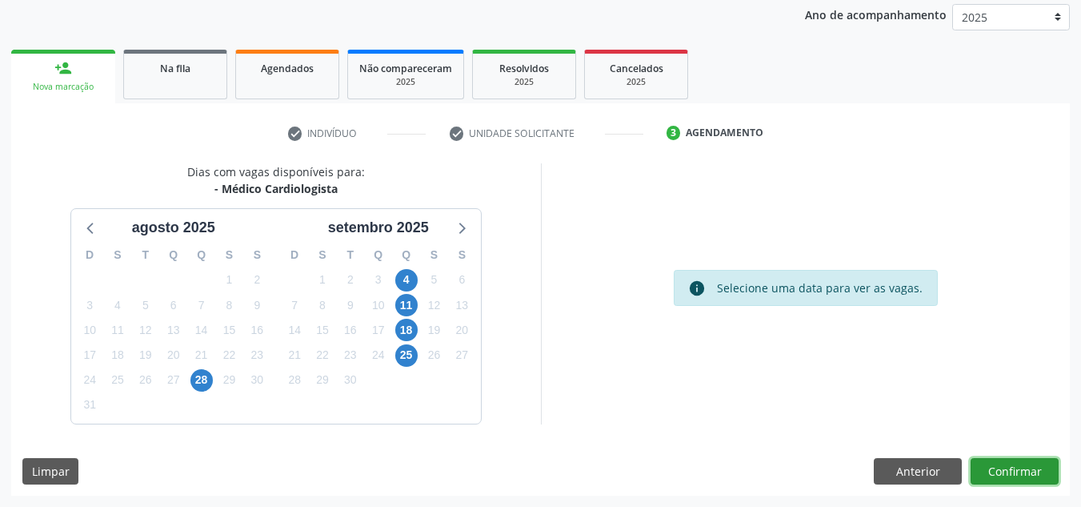
click at [1030, 465] on button "Confirmar" at bounding box center [1015, 471] width 88 height 27
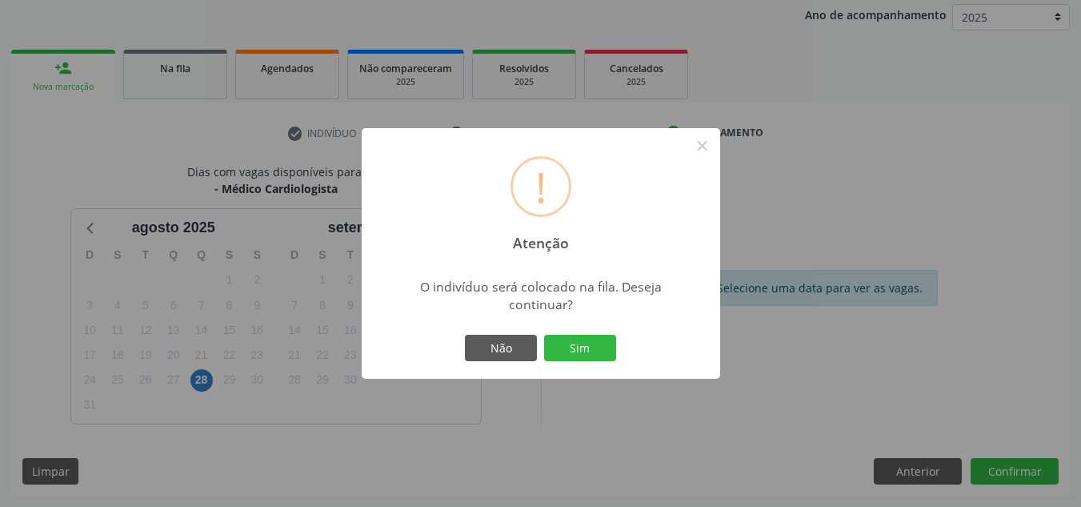
click at [544, 335] on button "Sim" at bounding box center [580, 348] width 72 height 27
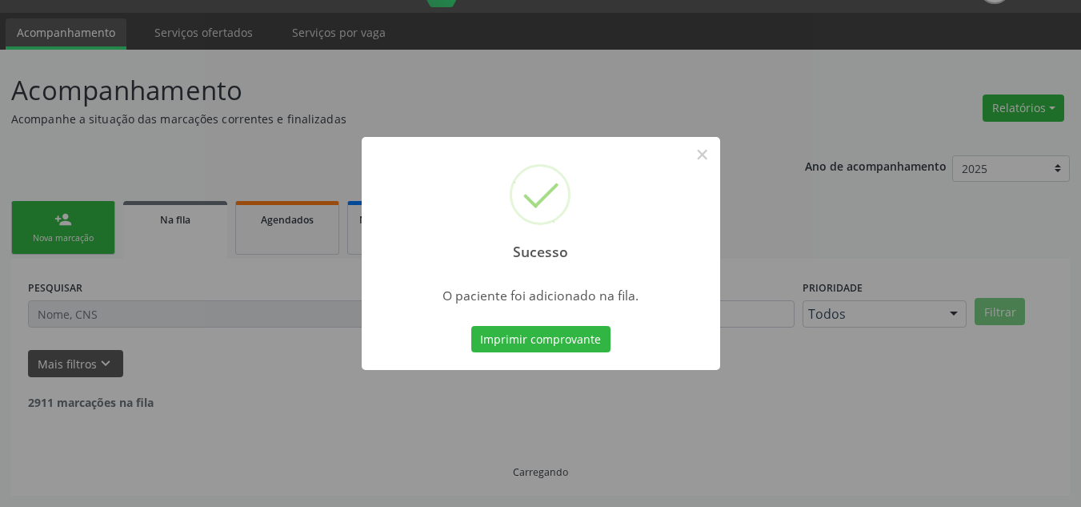
scroll to position [22, 0]
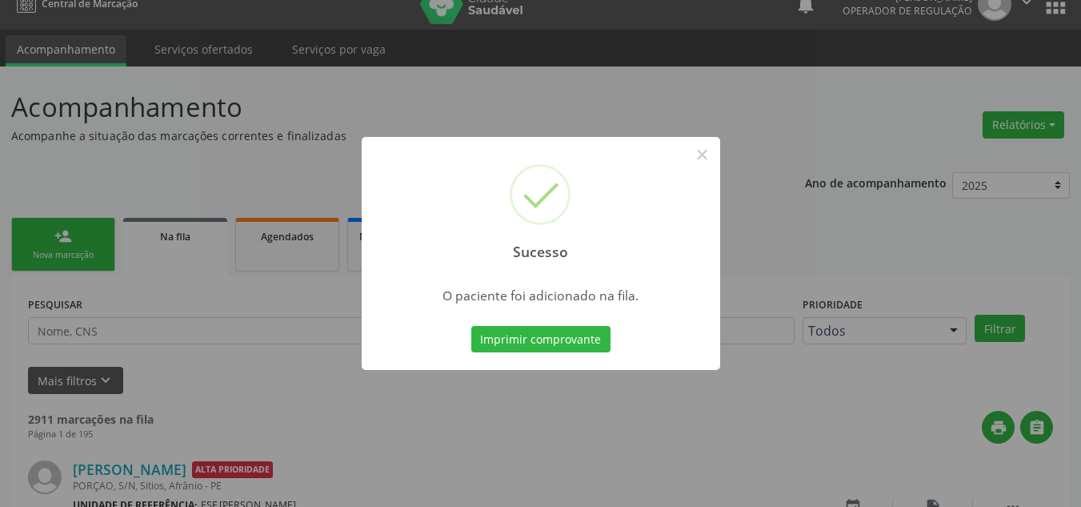
click at [471, 326] on button "Imprimir comprovante" at bounding box center [540, 339] width 139 height 27
